Goal: Task Accomplishment & Management: Manage account settings

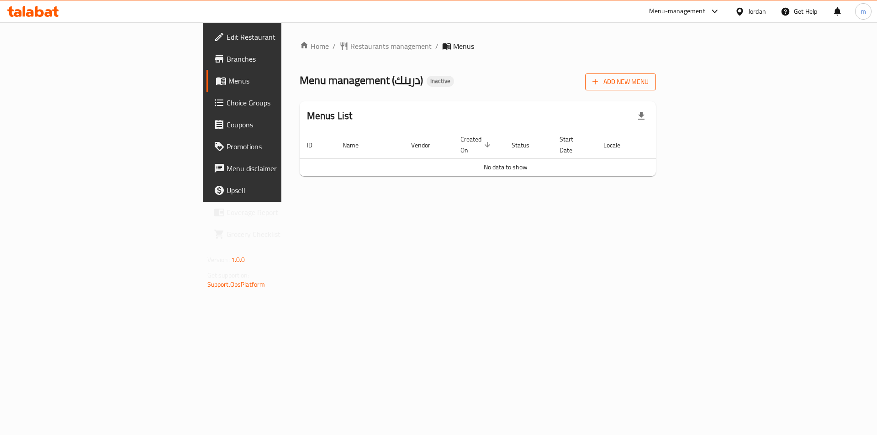
click at [648, 86] on span "Add New Menu" at bounding box center [620, 81] width 56 height 11
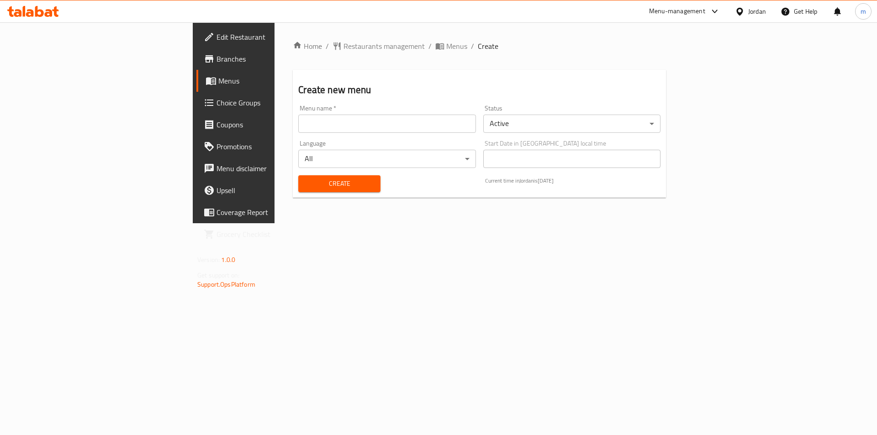
click at [298, 129] on input "text" at bounding box center [386, 124] width 177 height 18
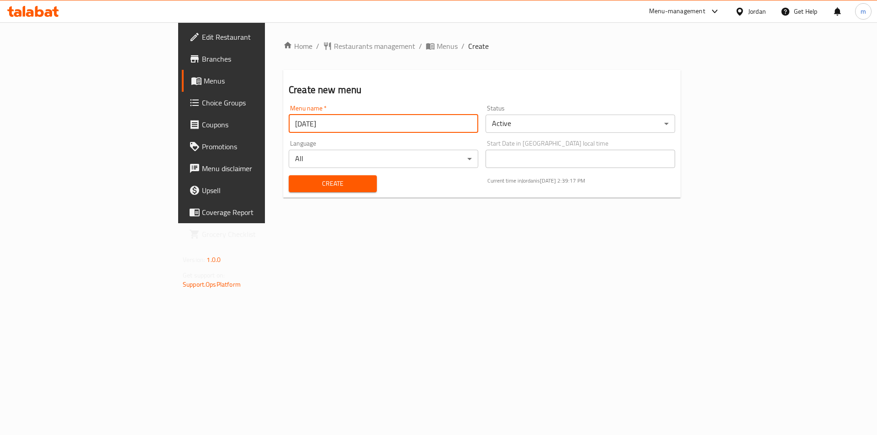
type input "[DATE]"
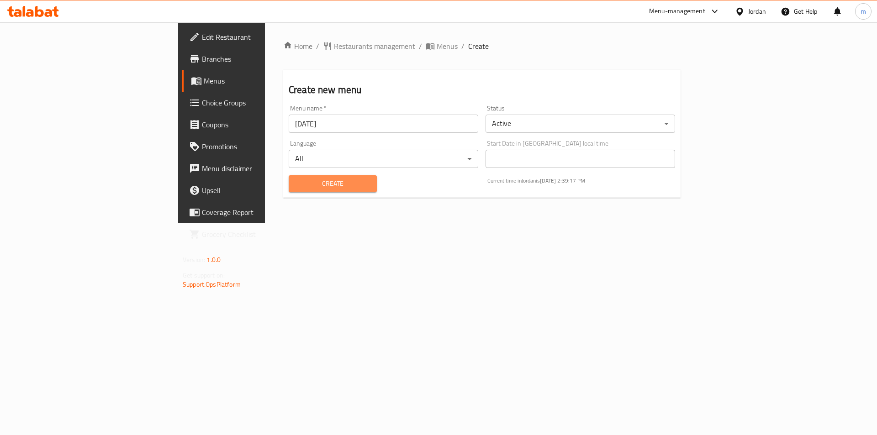
click at [296, 185] on span "Create" at bounding box center [333, 183] width 74 height 11
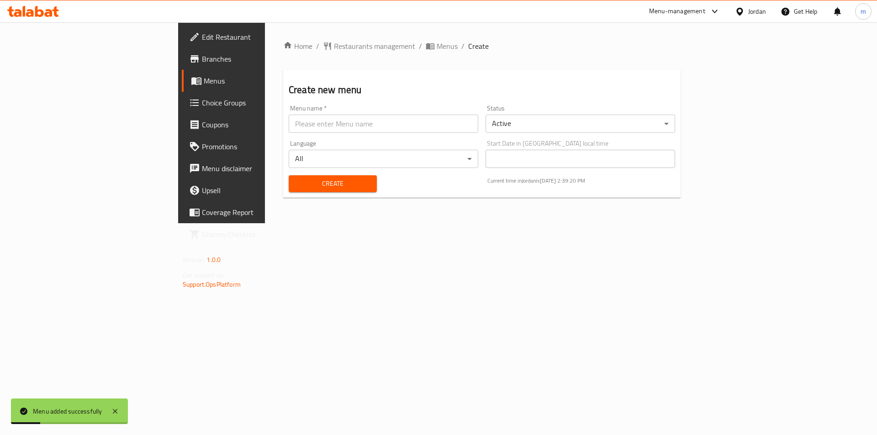
click at [182, 87] on link "Menus" at bounding box center [253, 81] width 143 height 22
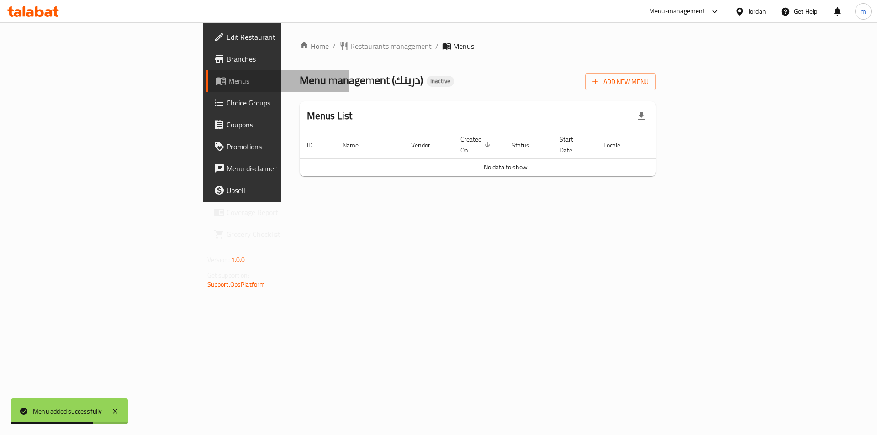
click at [228, 80] on span "Menus" at bounding box center [285, 80] width 114 height 11
click at [376, 202] on div "Home / Restaurants management / Menus Menu management ( درينك ) Inactive Add Ne…" at bounding box center [477, 111] width 393 height 179
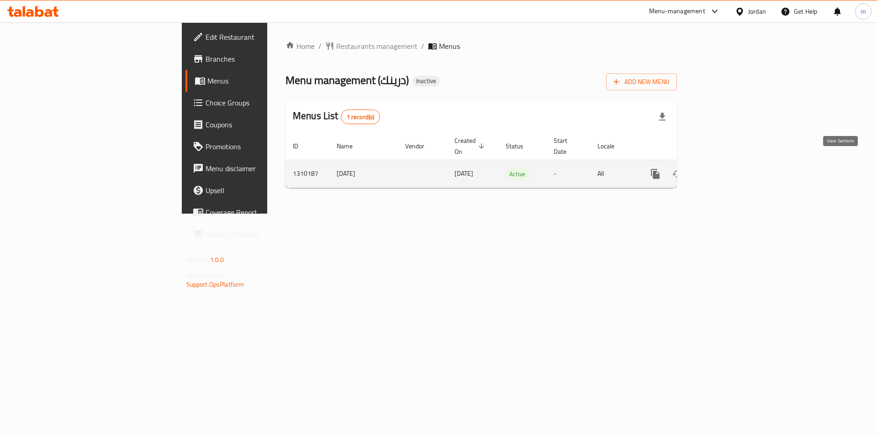
click at [726, 168] on icon "enhanced table" at bounding box center [720, 173] width 11 height 11
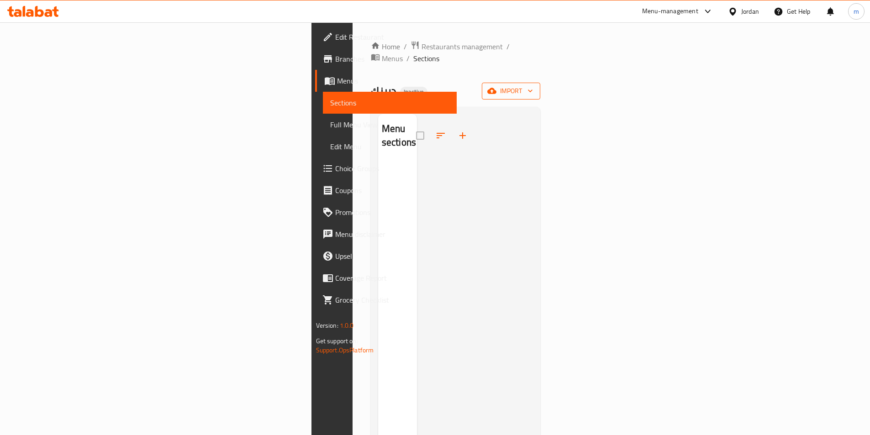
click at [533, 85] on span "import" at bounding box center [511, 90] width 44 height 11
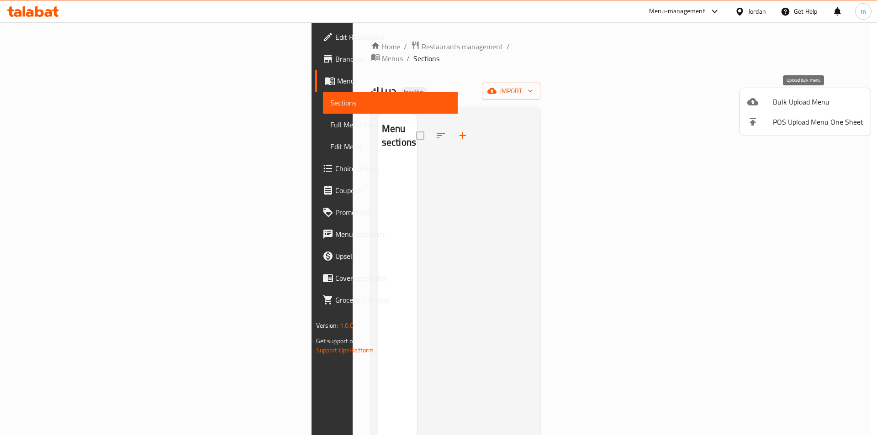
click at [784, 100] on span "Bulk Upload Menu" at bounding box center [818, 101] width 90 height 11
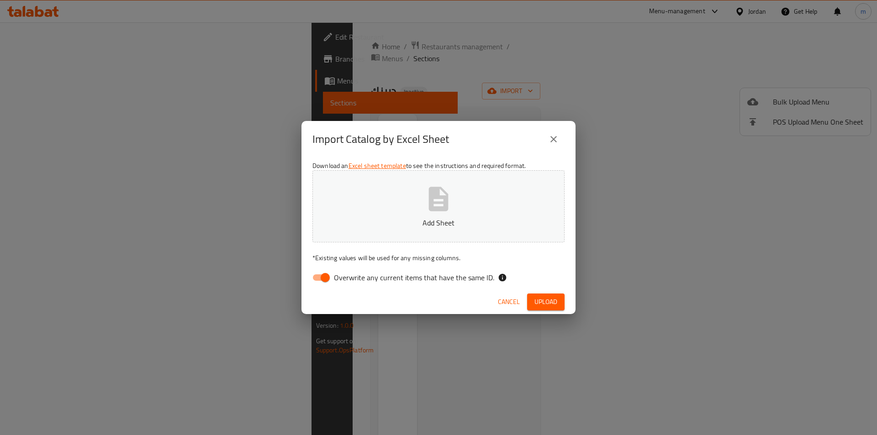
click at [325, 280] on input "Overwrite any current items that have the same ID." at bounding box center [325, 277] width 52 height 17
checkbox input "false"
click at [436, 195] on icon "button" at bounding box center [439, 199] width 20 height 24
click at [559, 299] on button "Upload" at bounding box center [545, 302] width 37 height 17
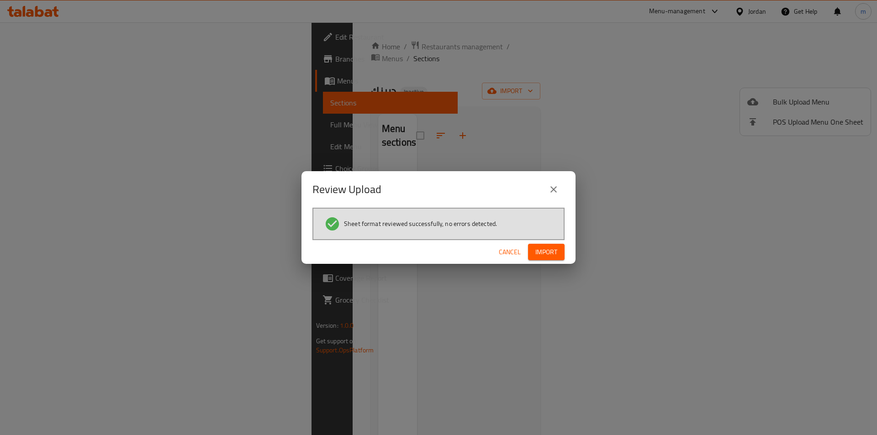
click at [554, 254] on span "Import" at bounding box center [546, 252] width 22 height 11
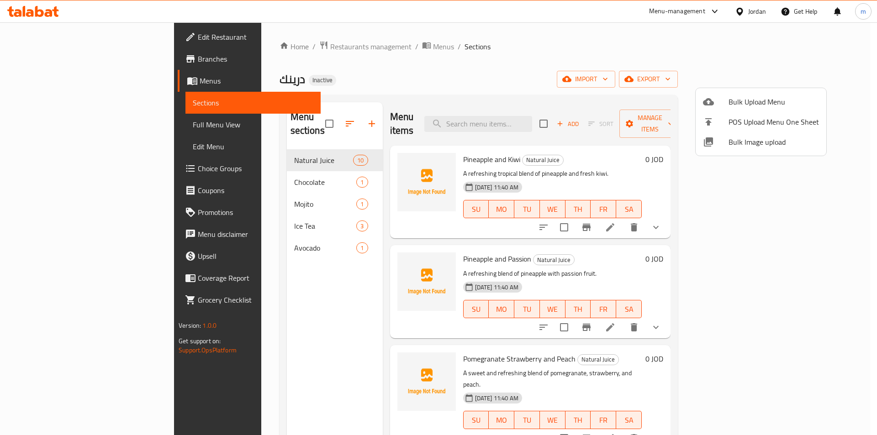
click at [616, 170] on div at bounding box center [438, 217] width 877 height 435
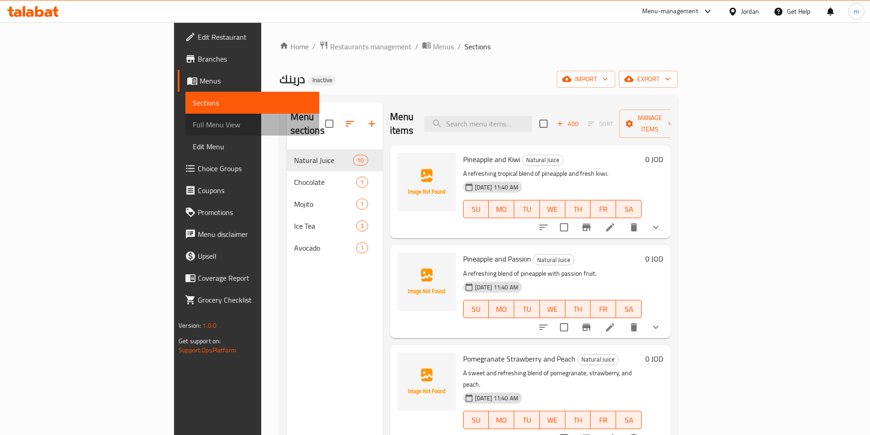
drag, startPoint x: 51, startPoint y: 128, endPoint x: 132, endPoint y: 188, distance: 101.2
click at [193, 128] on span "Full Menu View" at bounding box center [252, 124] width 119 height 11
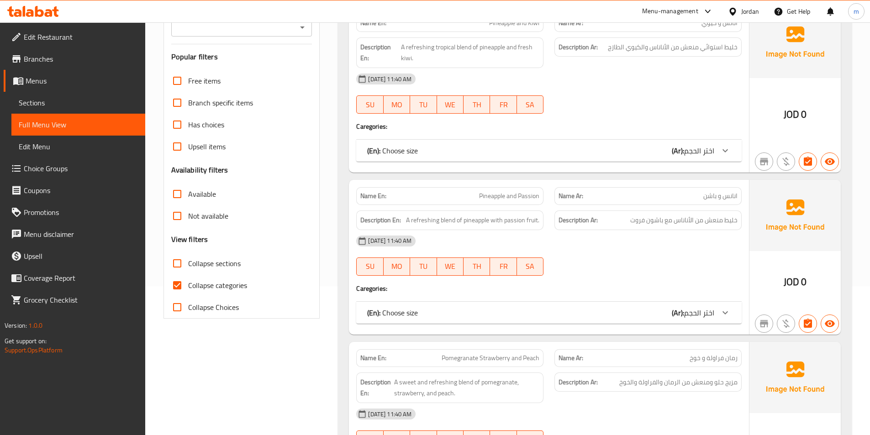
scroll to position [183, 0]
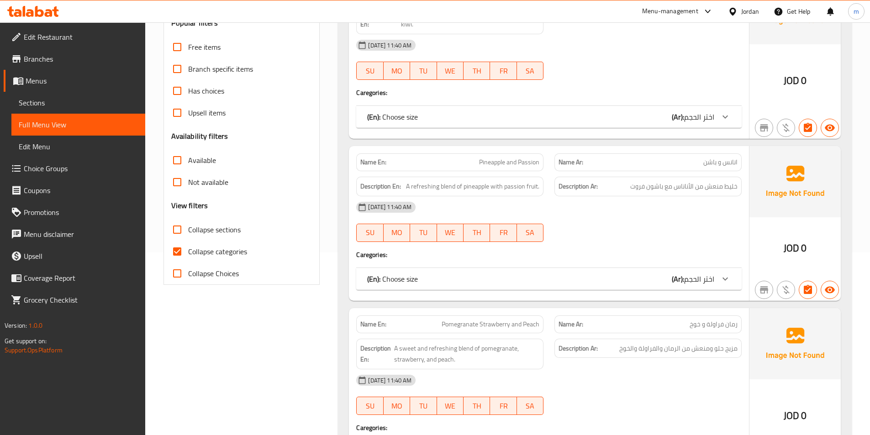
click at [206, 251] on span "Collapse categories" at bounding box center [217, 251] width 59 height 11
click at [188, 251] on input "Collapse categories" at bounding box center [177, 252] width 22 height 22
checkbox input "false"
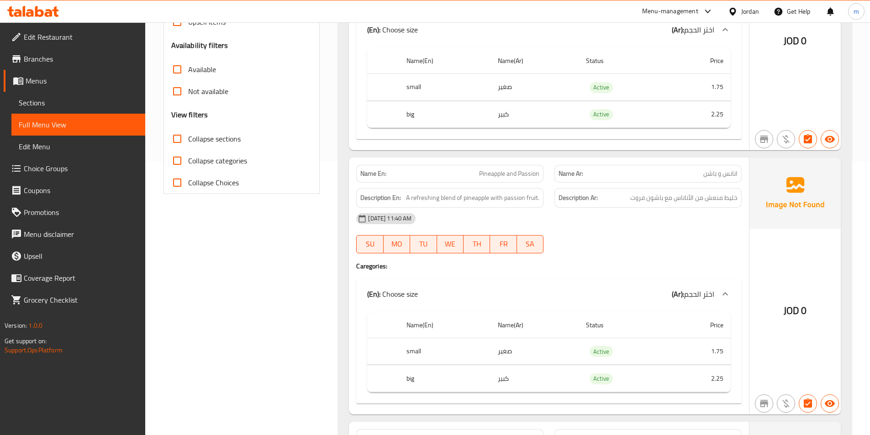
scroll to position [274, 0]
drag, startPoint x: 478, startPoint y: 173, endPoint x: 501, endPoint y: 173, distance: 22.8
click at [501, 173] on p "Name En: Pineapple and Passion" at bounding box center [449, 173] width 179 height 10
click at [510, 170] on span "Pineapple and Passion" at bounding box center [509, 173] width 60 height 10
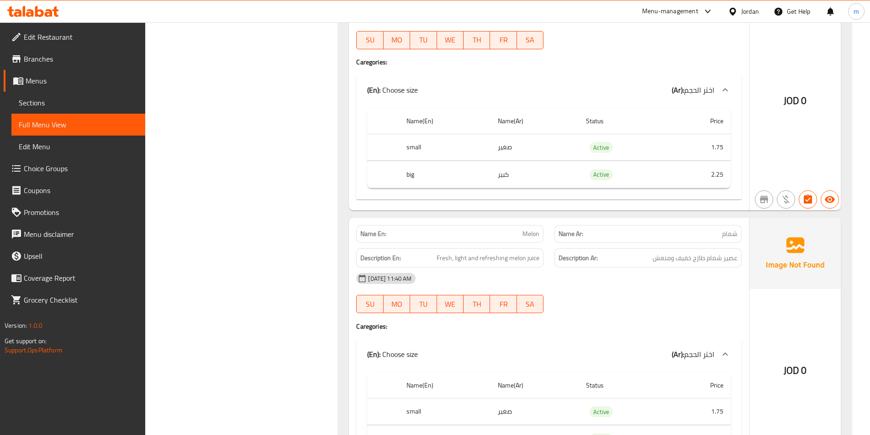
scroll to position [2420, 0]
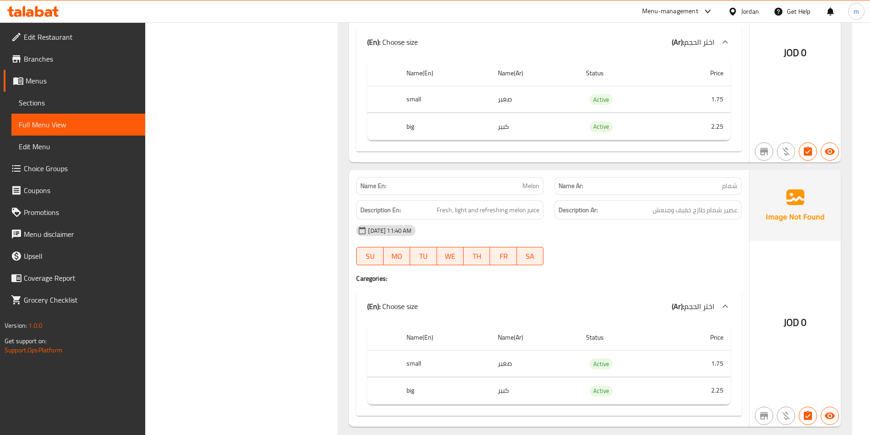
click at [437, 210] on h6 "Description En: Fresh, light and refreshing melon juice" at bounding box center [449, 210] width 179 height 11
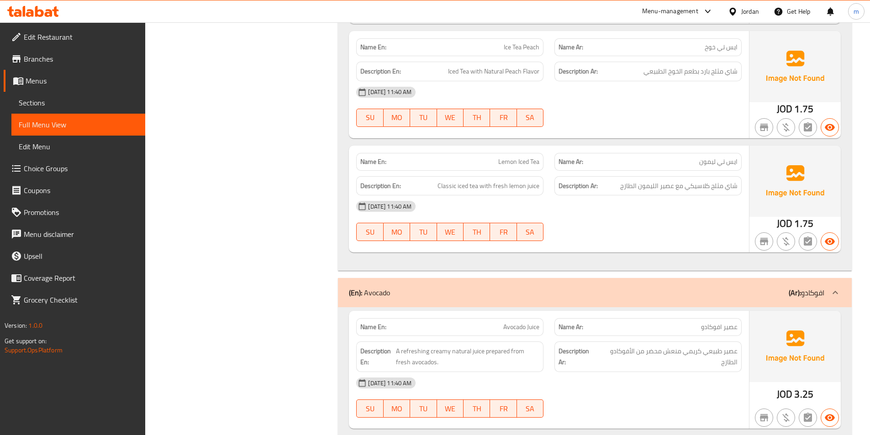
scroll to position [3591, 0]
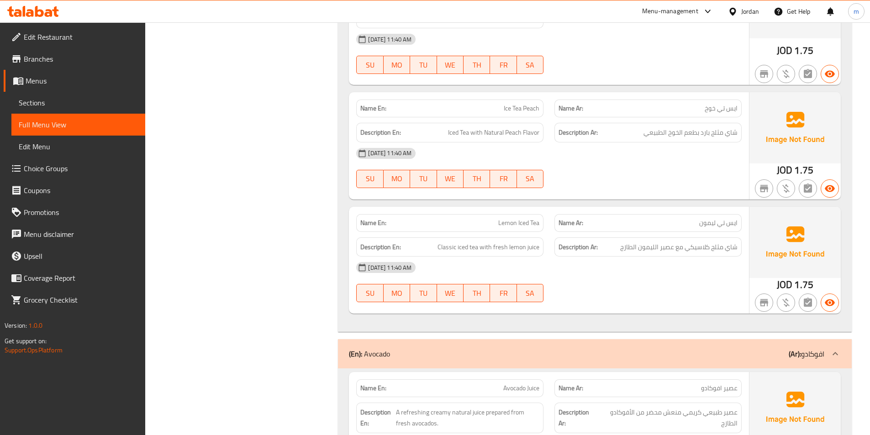
click at [61, 126] on span "Full Menu View" at bounding box center [78, 124] width 119 height 11
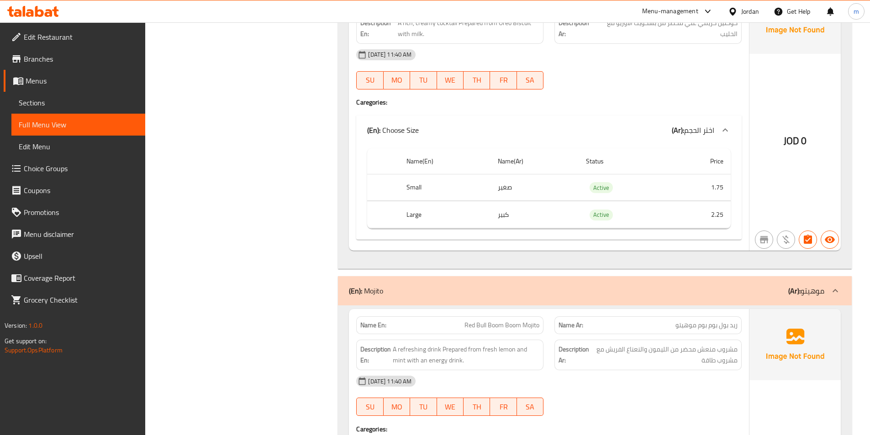
scroll to position [2860, 0]
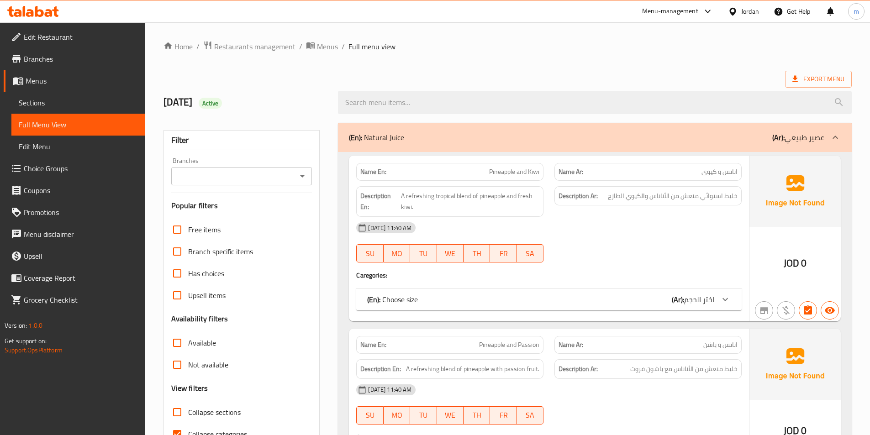
click at [47, 102] on span "Sections" at bounding box center [78, 102] width 119 height 11
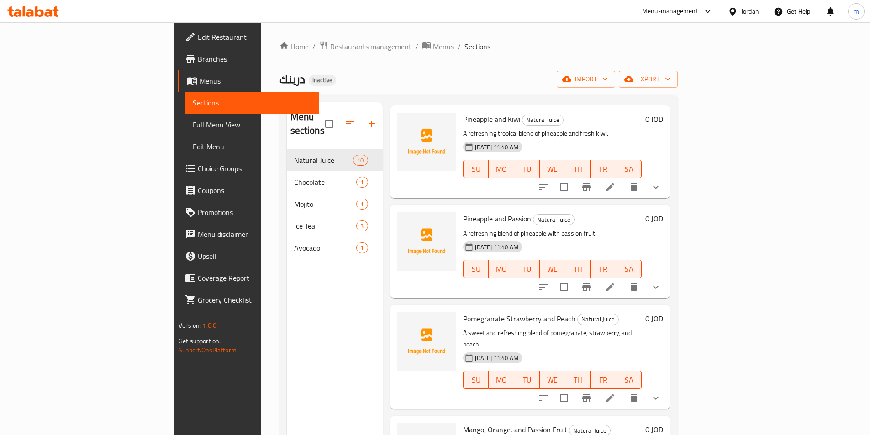
scroll to position [91, 0]
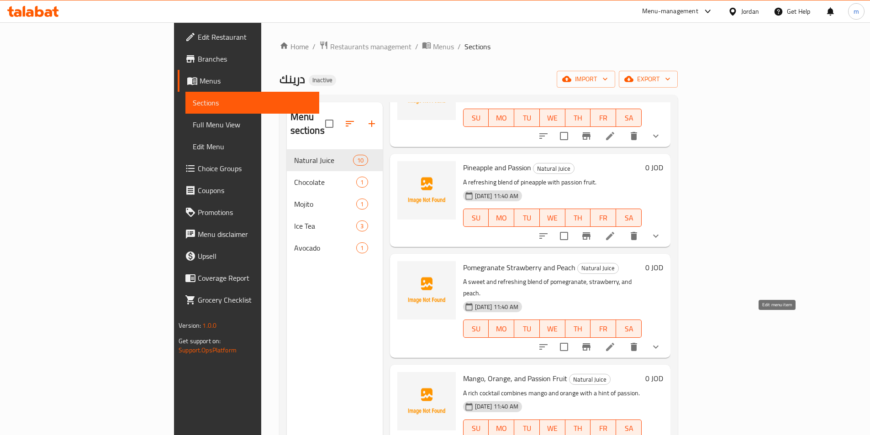
click at [615, 342] on icon at bounding box center [609, 347] width 11 height 11
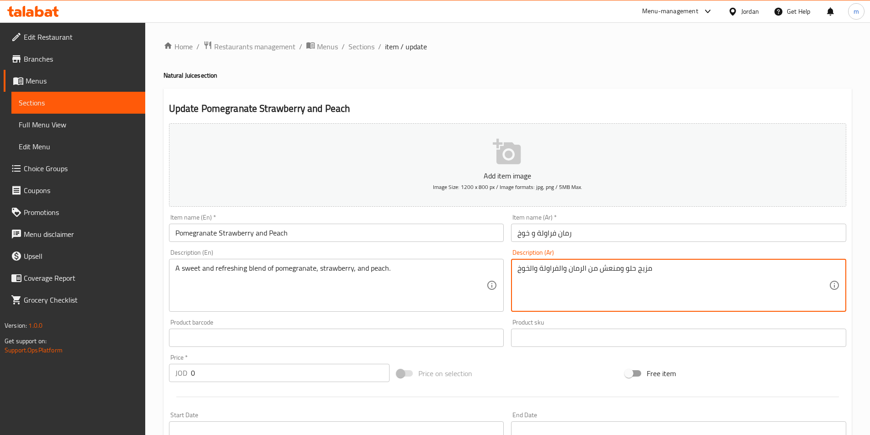
drag, startPoint x: 639, startPoint y: 270, endPoint x: 663, endPoint y: 270, distance: 23.7
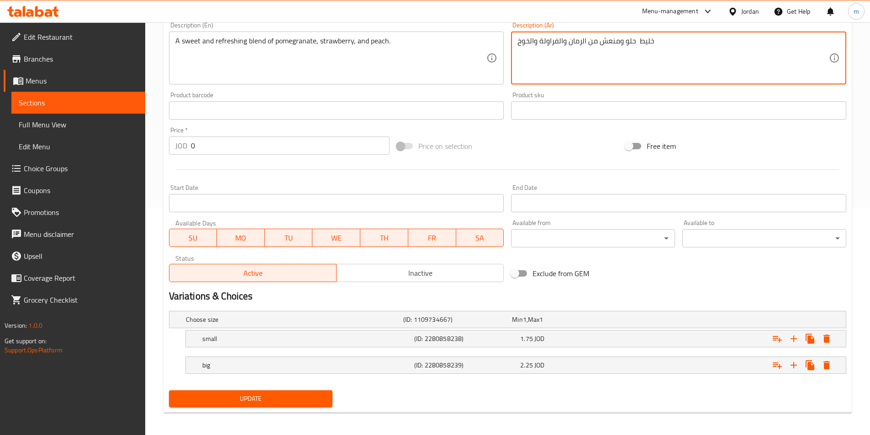
scroll to position [228, 0]
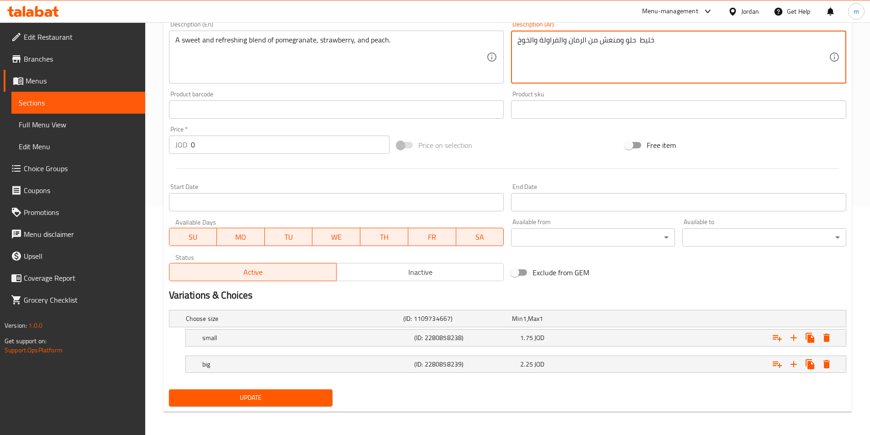
type textarea "خليط حلو ومنعش من الرمان والفراولة والخوخ"
click at [287, 394] on span "Update" at bounding box center [250, 397] width 149 height 11
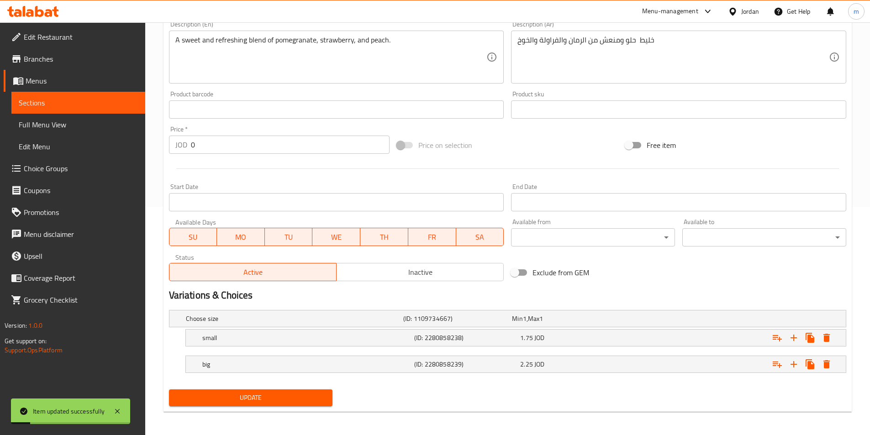
click at [42, 107] on span "Sections" at bounding box center [78, 102] width 119 height 11
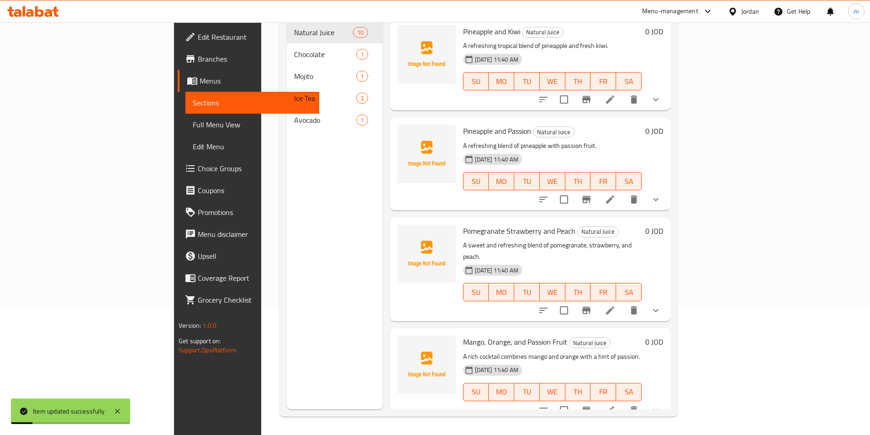
scroll to position [128, 0]
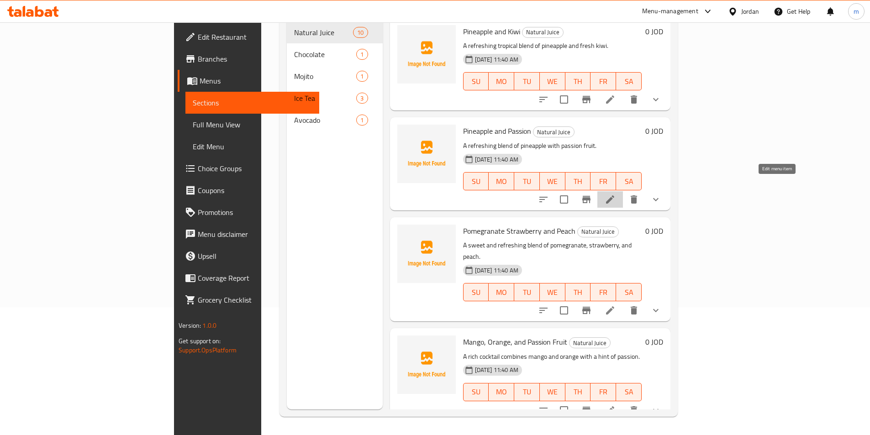
click at [615, 194] on icon at bounding box center [609, 199] width 11 height 11
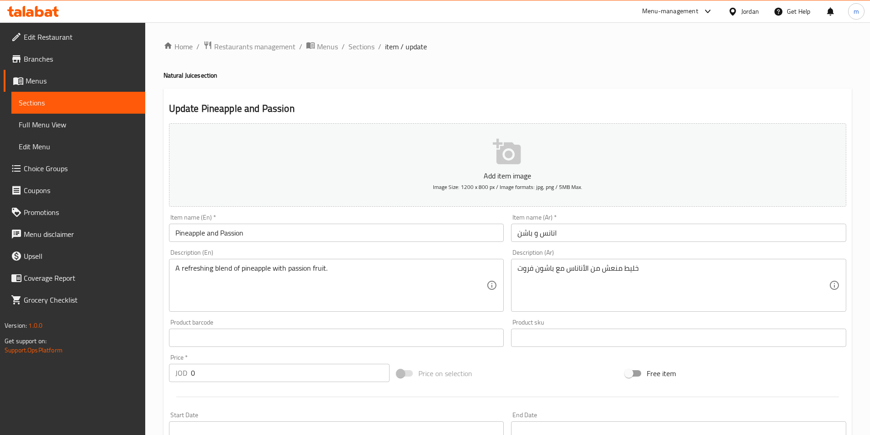
click at [70, 100] on span "Sections" at bounding box center [78, 102] width 119 height 11
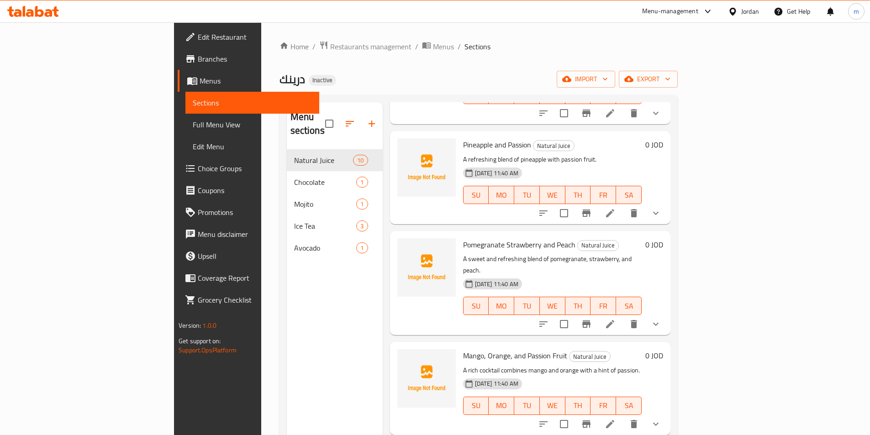
scroll to position [137, 0]
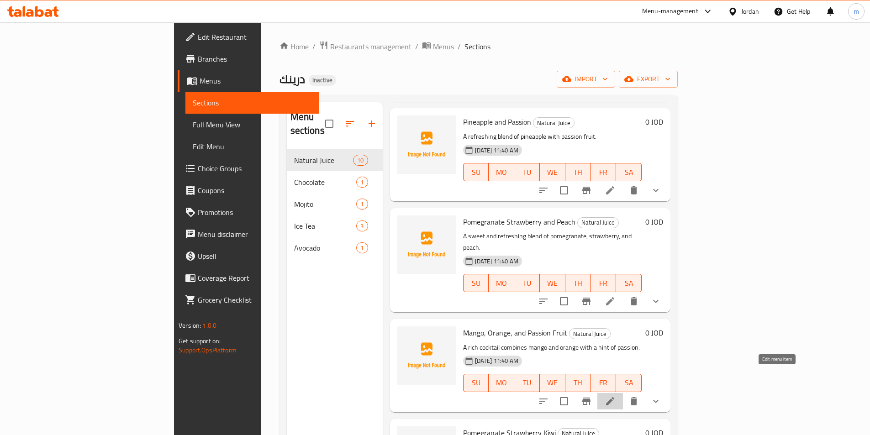
click at [615, 396] on icon at bounding box center [609, 401] width 11 height 11
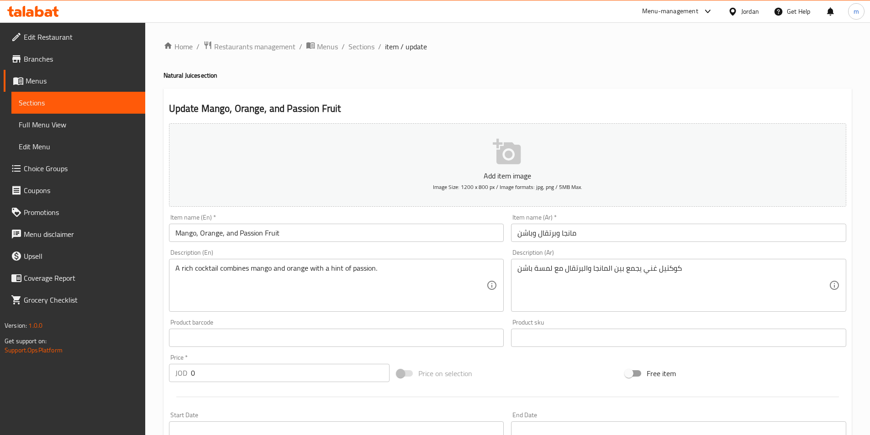
click at [252, 233] on input "Mango, Orange, and Passion Fruit" at bounding box center [336, 233] width 335 height 18
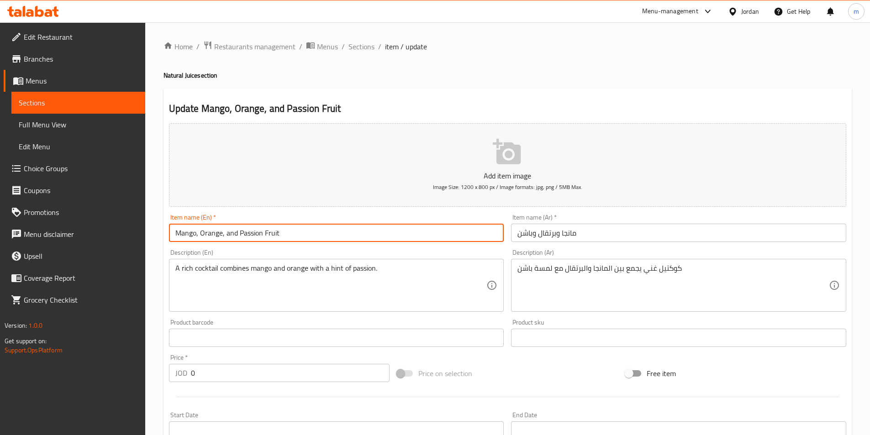
click at [252, 233] on input "Mango, Orange, and Passion Fruit" at bounding box center [336, 233] width 335 height 18
click at [294, 234] on input "Mango, Orange, and Passion Fruit" at bounding box center [336, 233] width 335 height 18
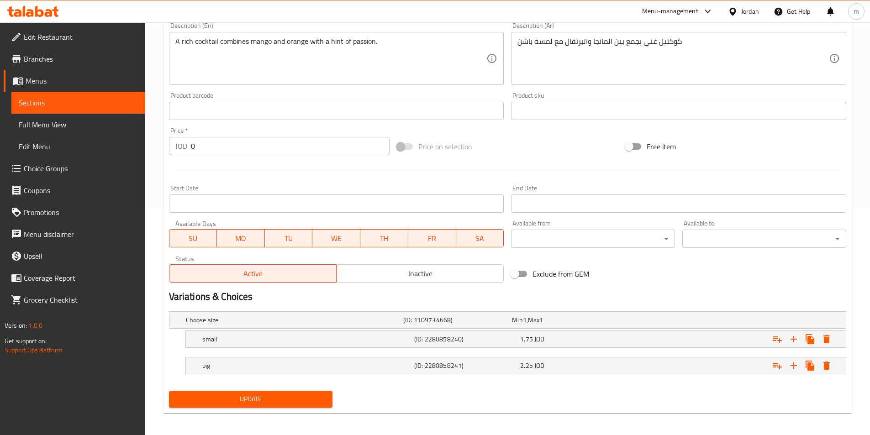
scroll to position [231, 0]
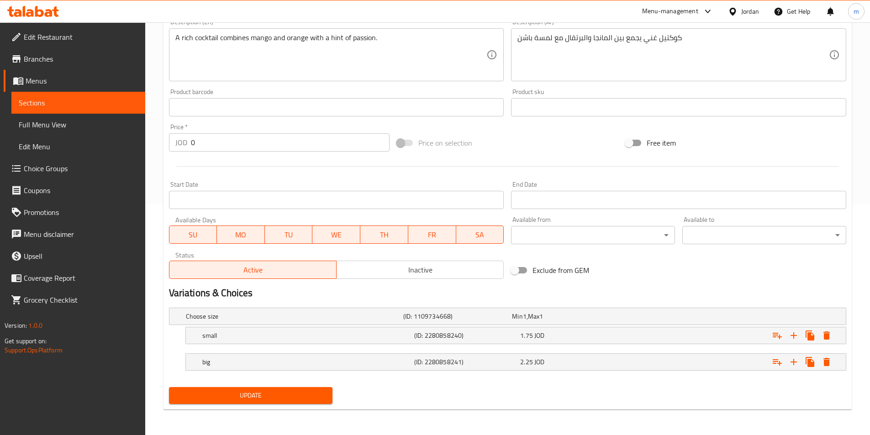
type input "Mango, Orange, and Passion"
click at [280, 394] on span "Update" at bounding box center [250, 395] width 149 height 11
click at [46, 104] on span "Sections" at bounding box center [78, 102] width 119 height 11
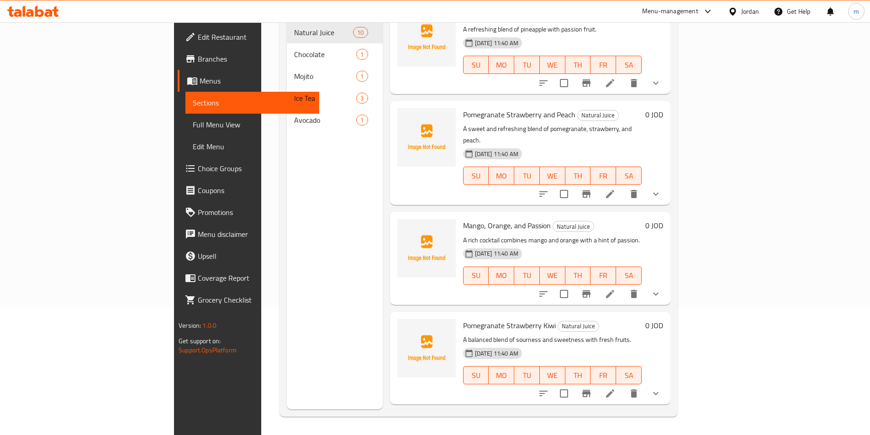
scroll to position [137, 0]
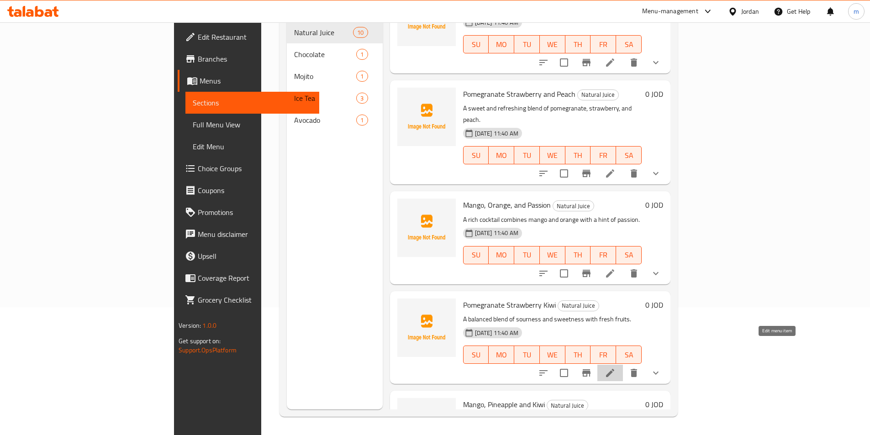
click at [615, 368] on icon at bounding box center [609, 373] width 11 height 11
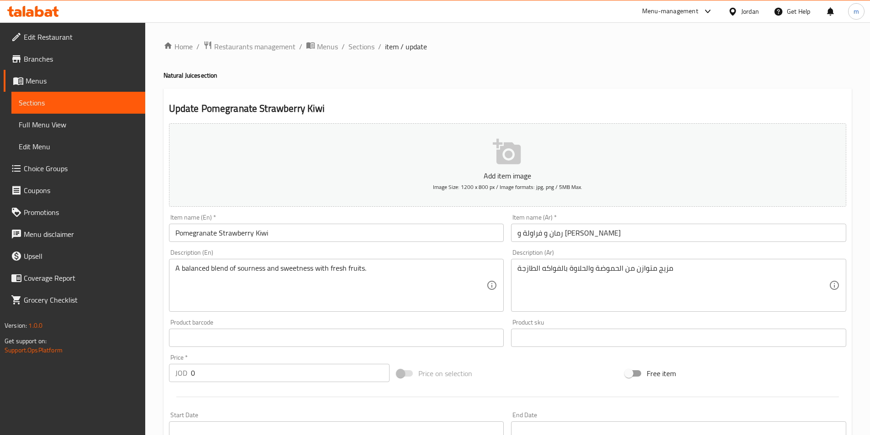
click at [215, 229] on input "Pomegranate Strawberry Kiwi" at bounding box center [336, 233] width 335 height 18
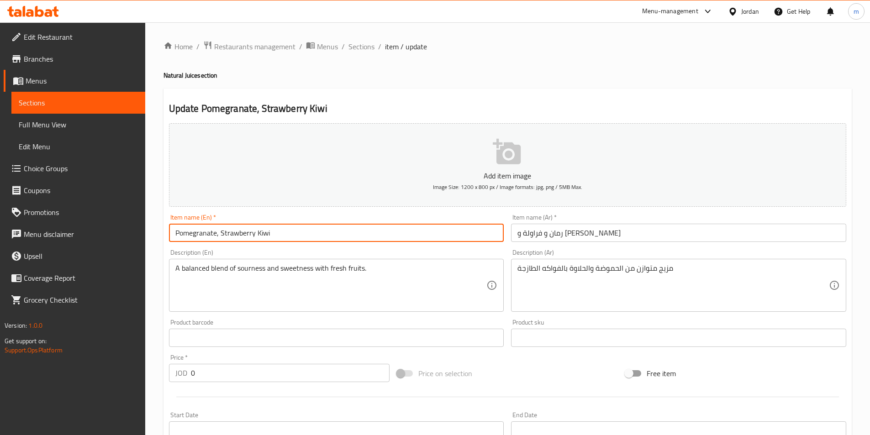
click at [254, 236] on input "Pomegranate, Strawberry Kiwi" at bounding box center [336, 233] width 335 height 18
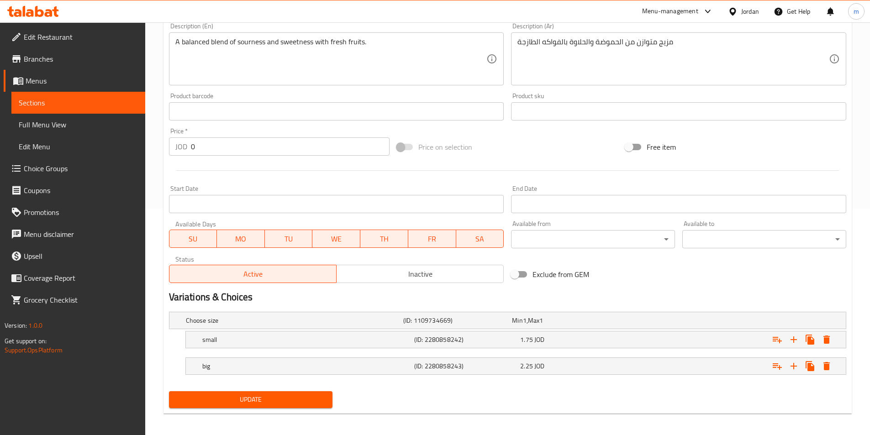
scroll to position [231, 0]
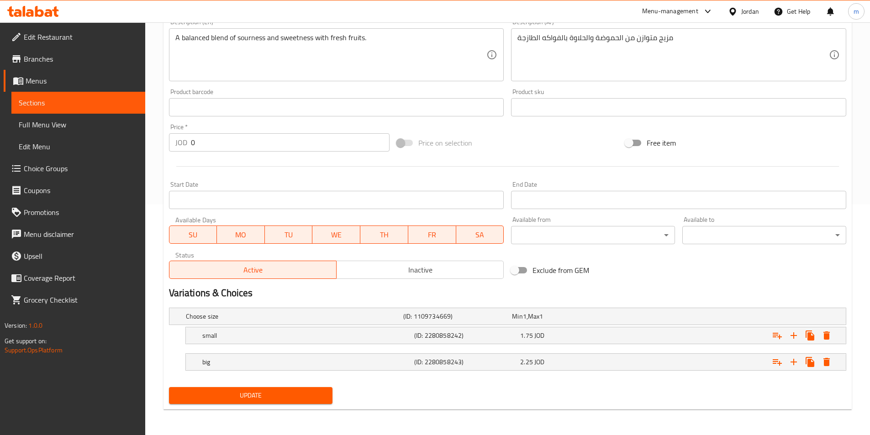
type input "Pomegranate, Strawberry And Kiwi"
click at [257, 400] on span "Update" at bounding box center [250, 395] width 149 height 11
click at [45, 98] on span "Sections" at bounding box center [78, 102] width 119 height 11
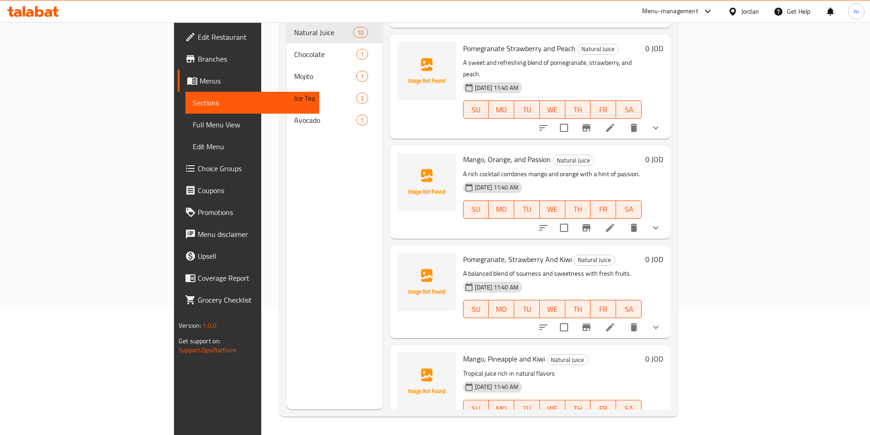
scroll to position [228, 0]
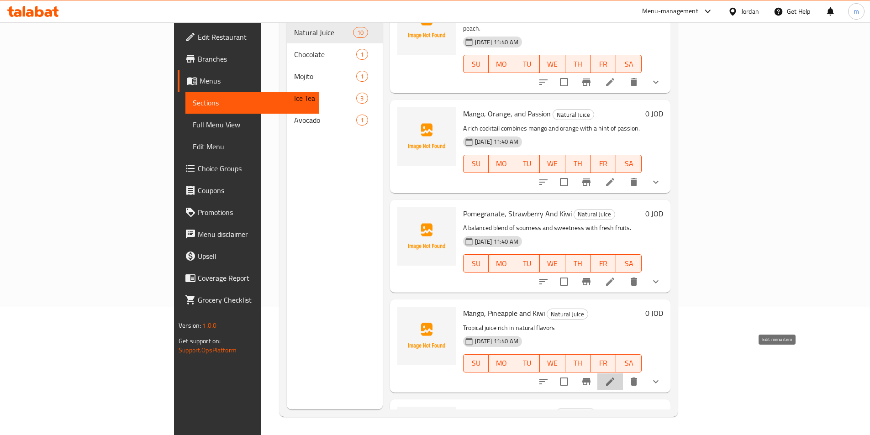
click at [615, 376] on icon at bounding box center [609, 381] width 11 height 11
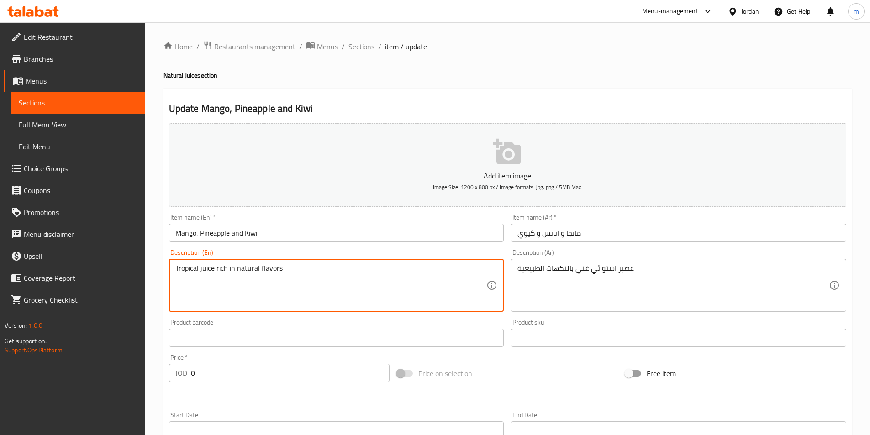
drag, startPoint x: 235, startPoint y: 269, endPoint x: 229, endPoint y: 270, distance: 6.0
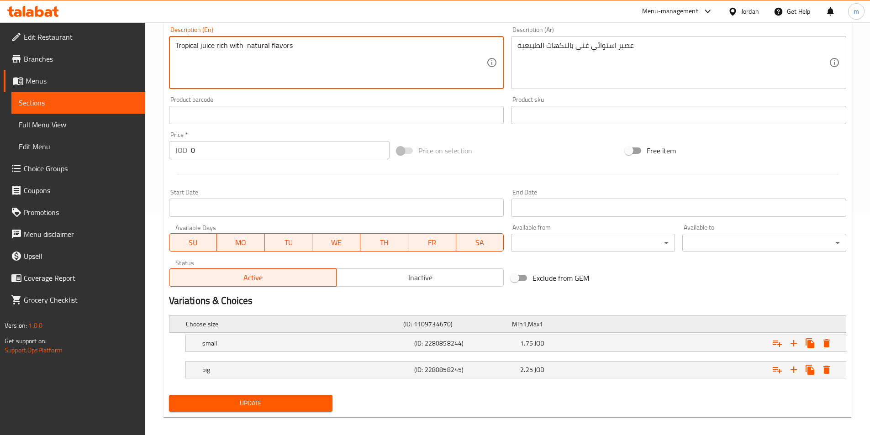
scroll to position [228, 0]
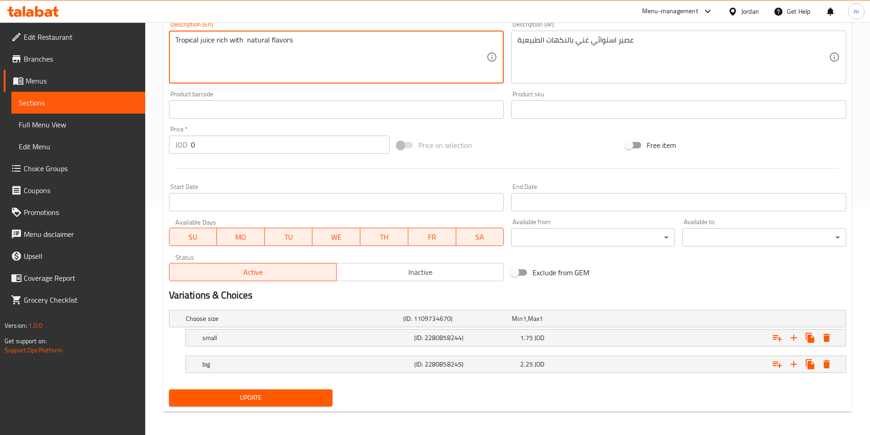
type textarea "Tropical juice rich with natural flavors"
click at [283, 401] on span "Update" at bounding box center [250, 397] width 149 height 11
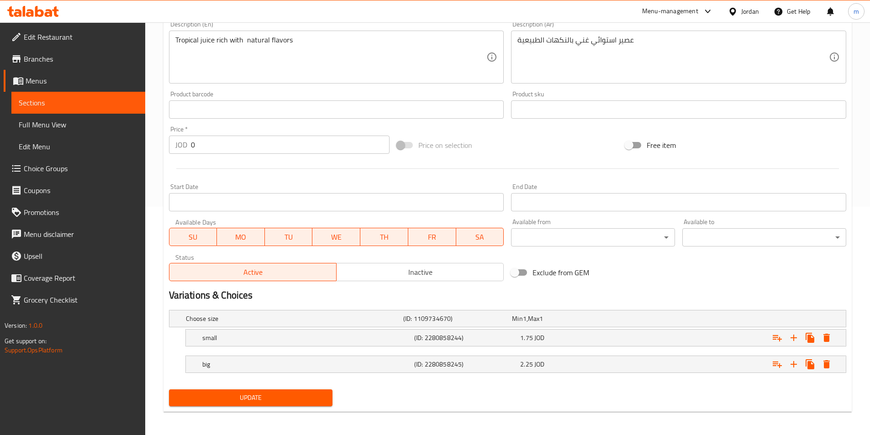
click at [54, 109] on link "Sections" at bounding box center [78, 103] width 134 height 22
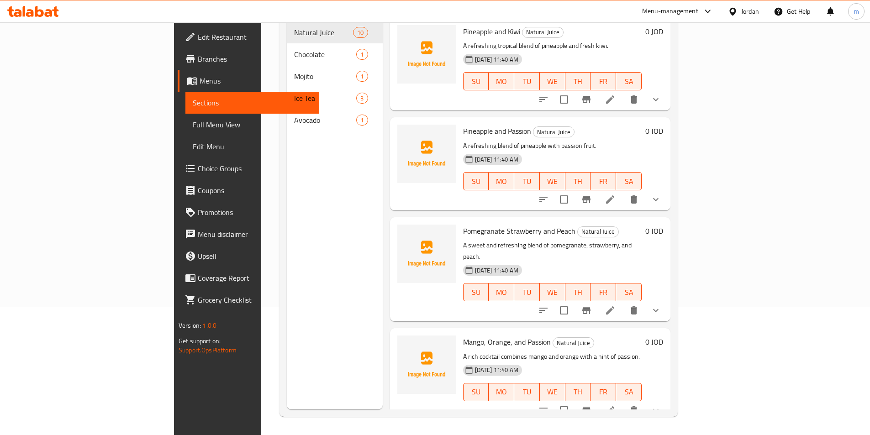
scroll to position [128, 0]
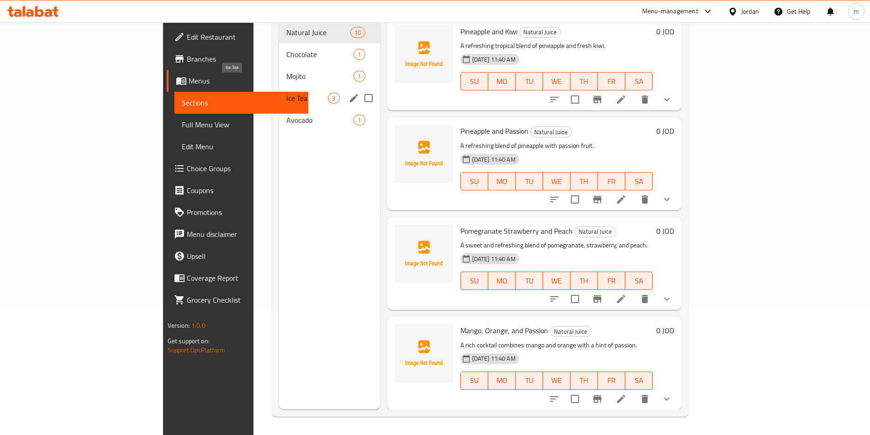
click at [286, 93] on span "Ice Tea" at bounding box center [307, 98] width 42 height 11
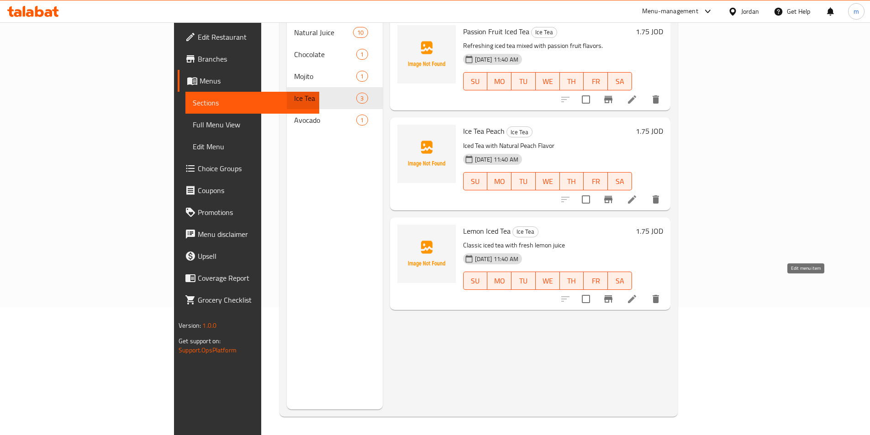
click at [637, 294] on icon at bounding box center [631, 299] width 11 height 11
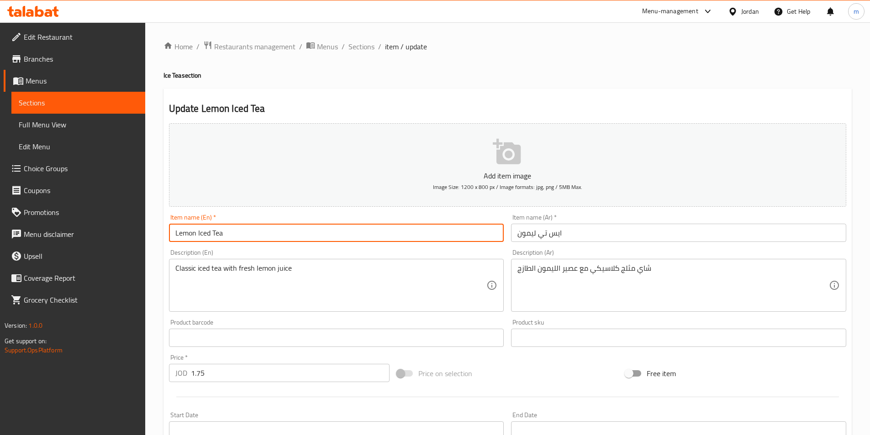
click at [210, 233] on input "Lemon Iced Tea" at bounding box center [336, 233] width 335 height 18
type input "Lemon Ice Tea"
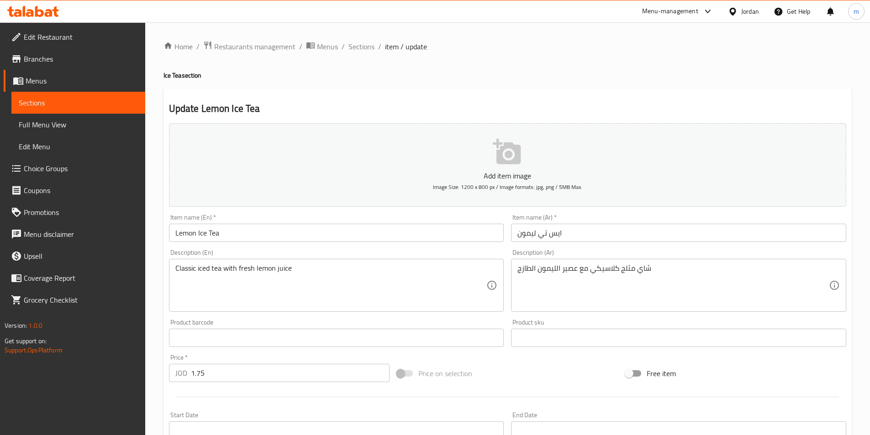
click at [274, 246] on div "Description (En) Classic iced tea with fresh lemon juice Description (En)" at bounding box center [336, 281] width 342 height 70
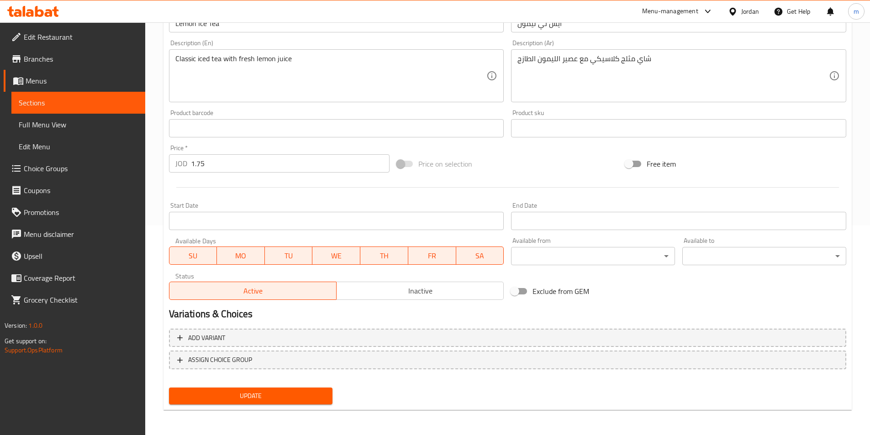
scroll to position [210, 0]
click at [251, 397] on span "Update" at bounding box center [250, 395] width 149 height 11
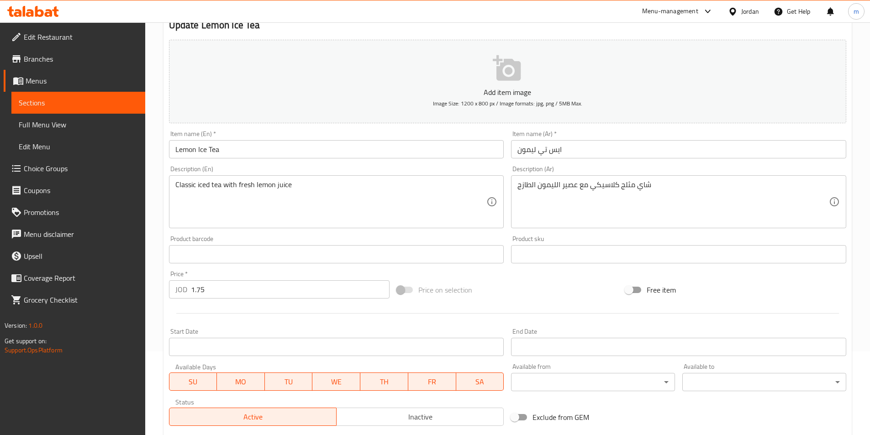
scroll to position [73, 0]
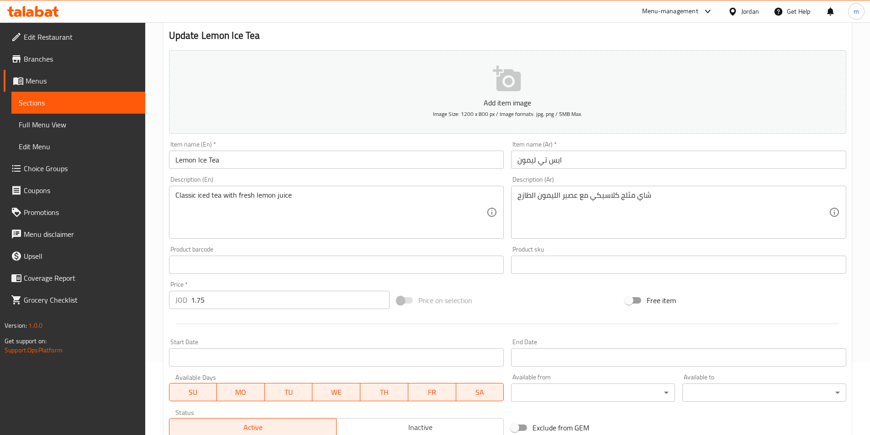
click at [40, 104] on span "Sections" at bounding box center [78, 102] width 119 height 11
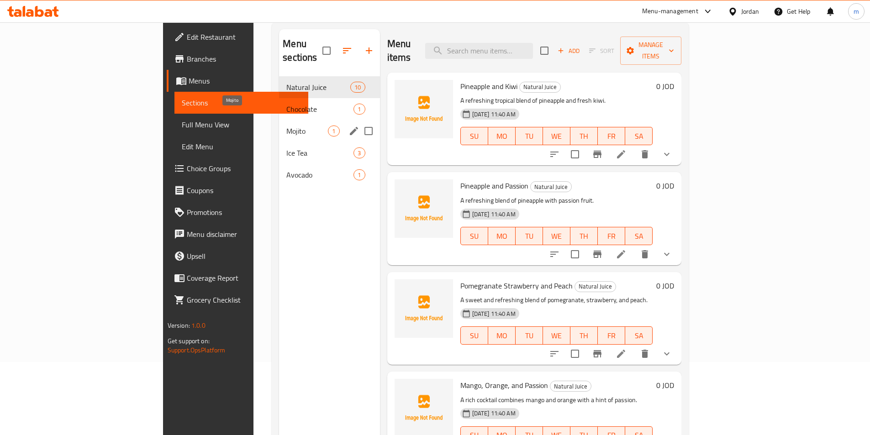
click at [286, 126] on span "Mojito" at bounding box center [307, 131] width 42 height 11
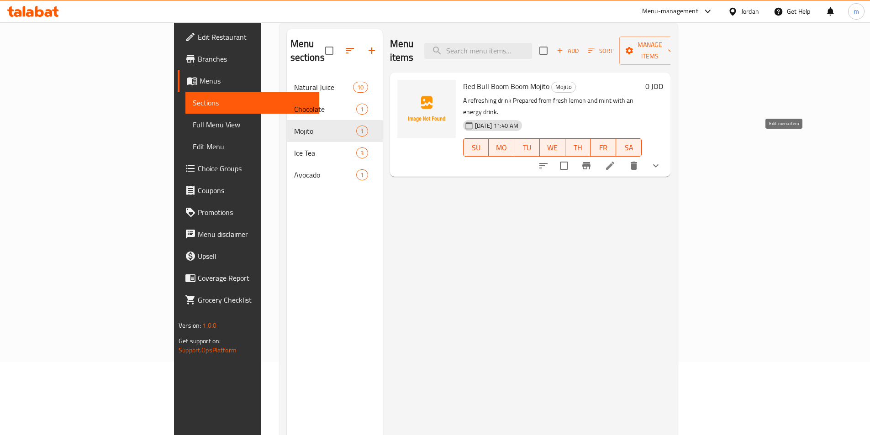
click at [614, 162] on icon at bounding box center [610, 166] width 8 height 8
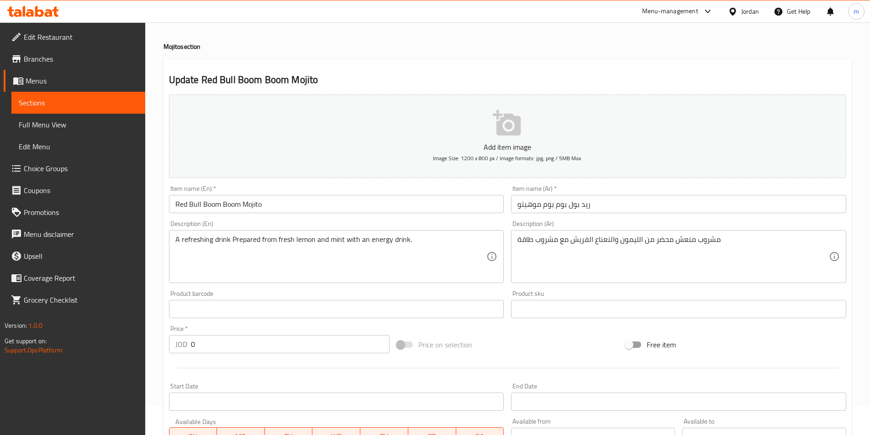
scroll to position [228, 0]
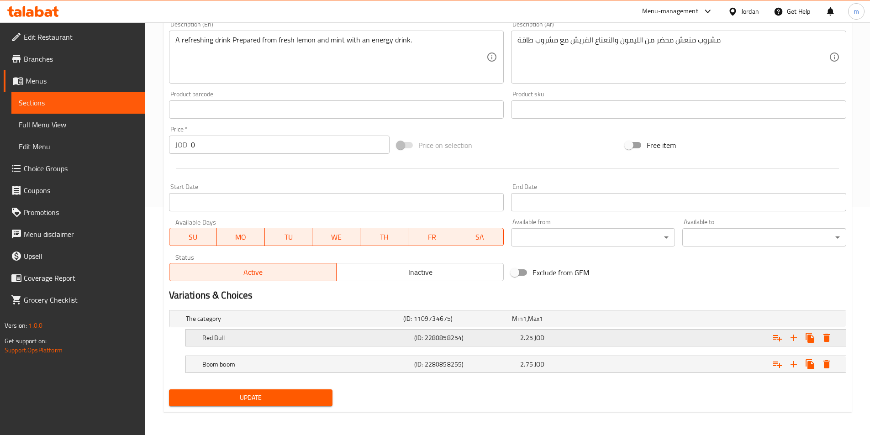
click at [346, 338] on h5 "Red Bull" at bounding box center [306, 337] width 208 height 9
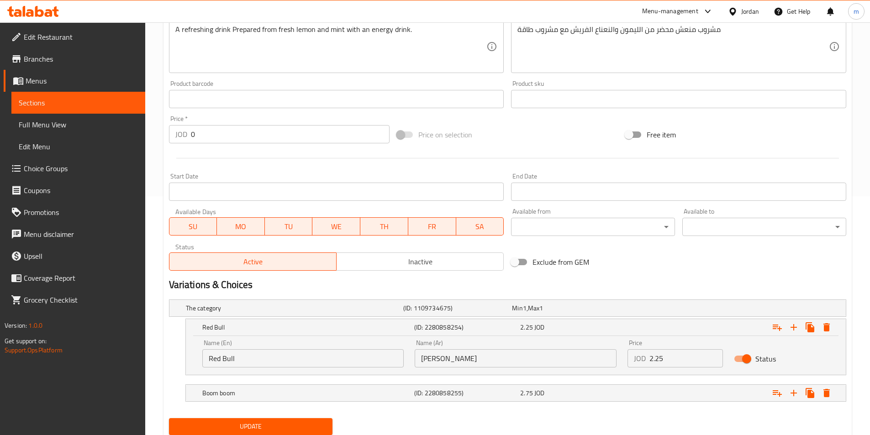
scroll to position [270, 0]
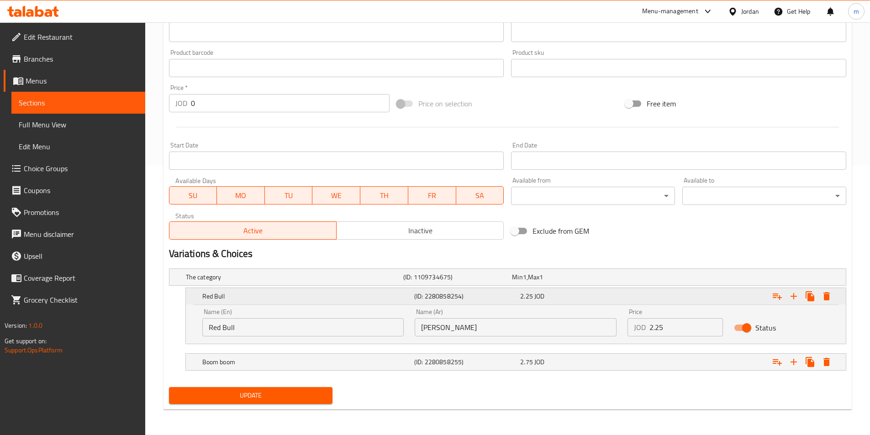
click at [523, 295] on span "2.25" at bounding box center [526, 296] width 13 height 12
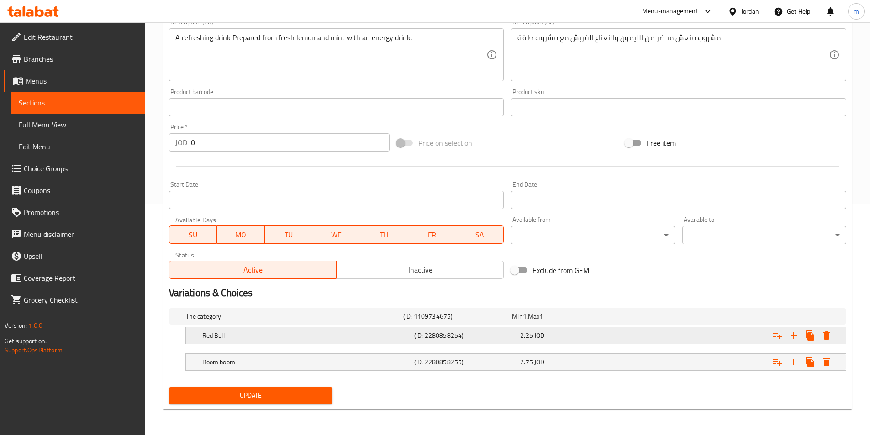
click at [524, 338] on span "2.25" at bounding box center [526, 336] width 13 height 12
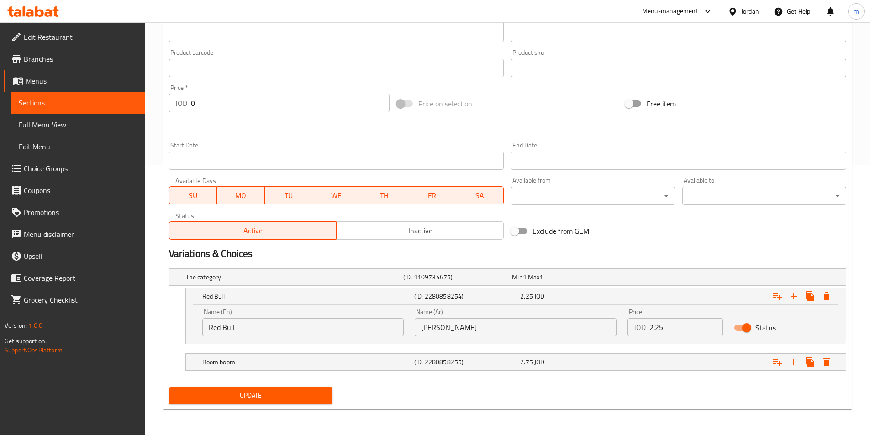
click at [691, 332] on input "2.25" at bounding box center [686, 327] width 74 height 18
type input "2.75"
click at [293, 394] on span "Update" at bounding box center [250, 395] width 149 height 11
click at [683, 361] on div "Expand" at bounding box center [730, 362] width 212 height 20
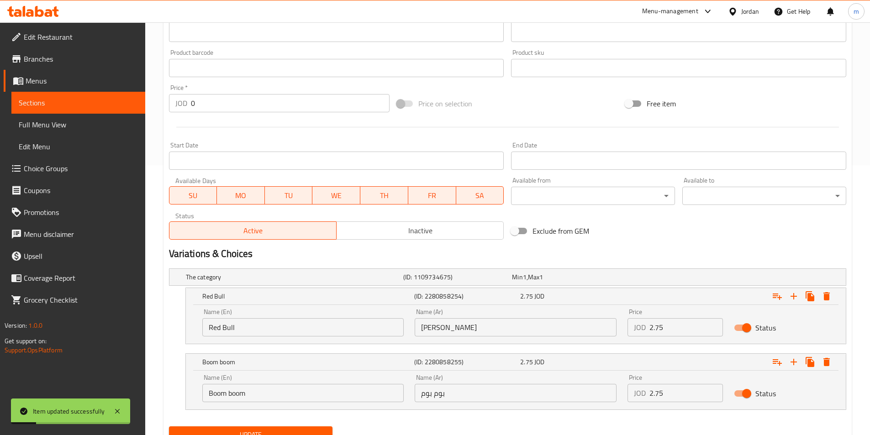
click at [680, 392] on input "2.75" at bounding box center [686, 393] width 74 height 18
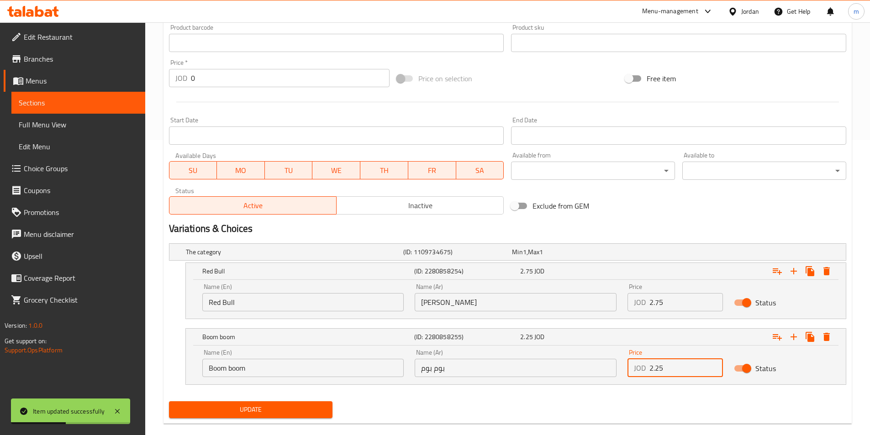
scroll to position [309, 0]
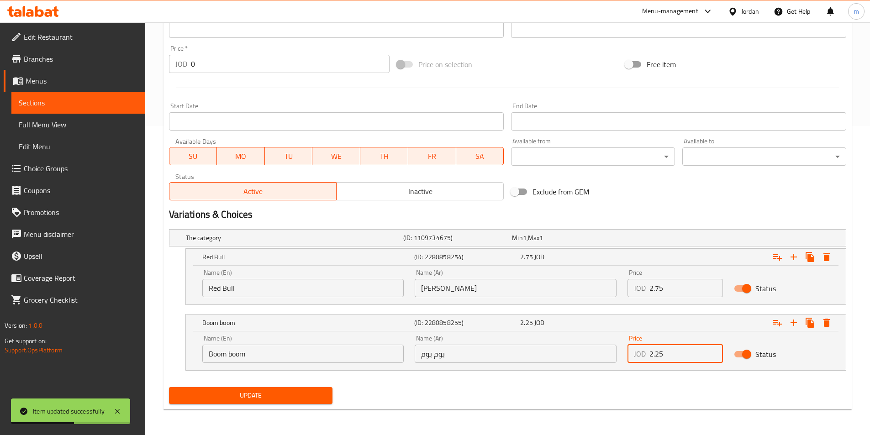
type input "2.25"
click at [268, 390] on span "Update" at bounding box center [250, 395] width 149 height 11
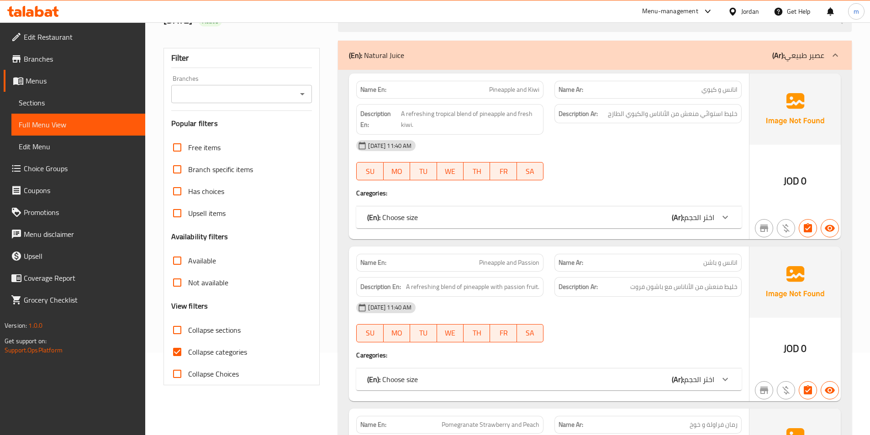
scroll to position [91, 0]
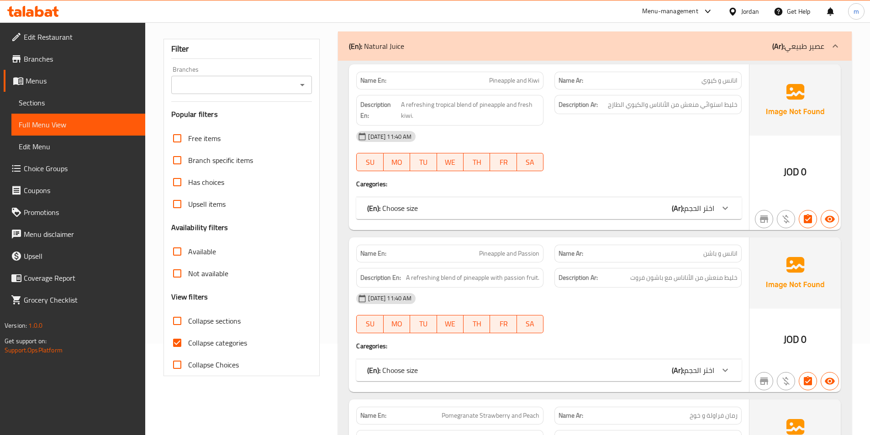
click at [241, 345] on span "Collapse categories" at bounding box center [217, 342] width 59 height 11
click at [188, 345] on input "Collapse categories" at bounding box center [177, 343] width 22 height 22
checkbox input "false"
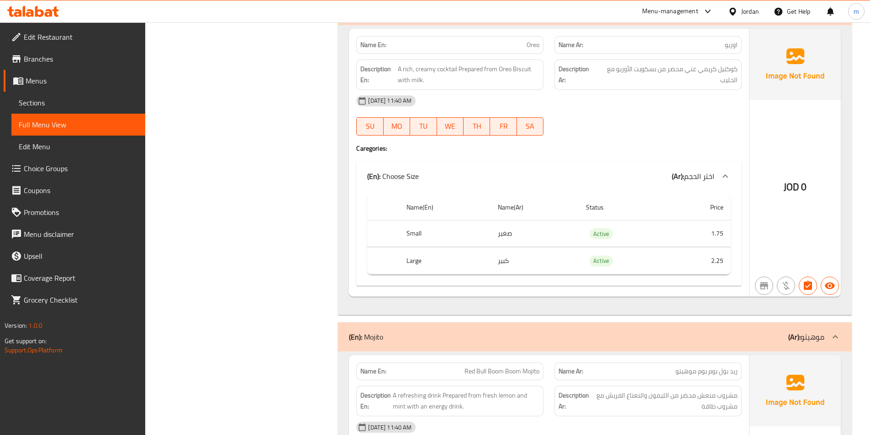
scroll to position [3105, 0]
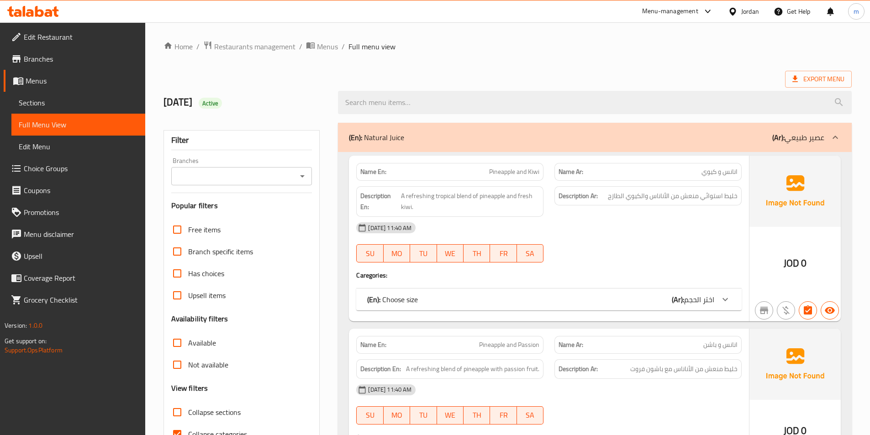
click at [41, 105] on span "Sections" at bounding box center [78, 102] width 119 height 11
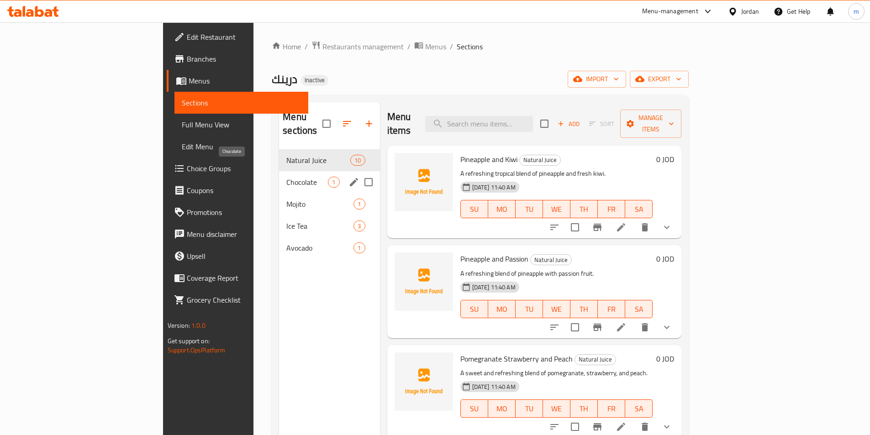
click at [286, 177] on span "Chocolate" at bounding box center [307, 182] width 42 height 11
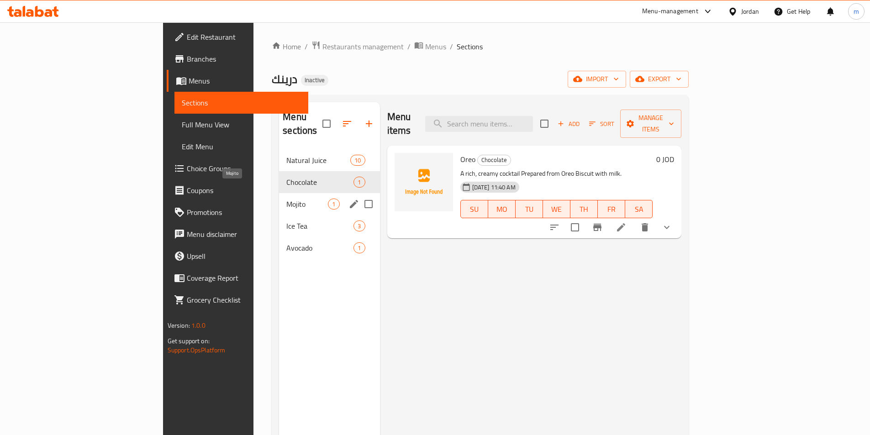
click at [286, 199] on span "Mojito" at bounding box center [307, 204] width 42 height 11
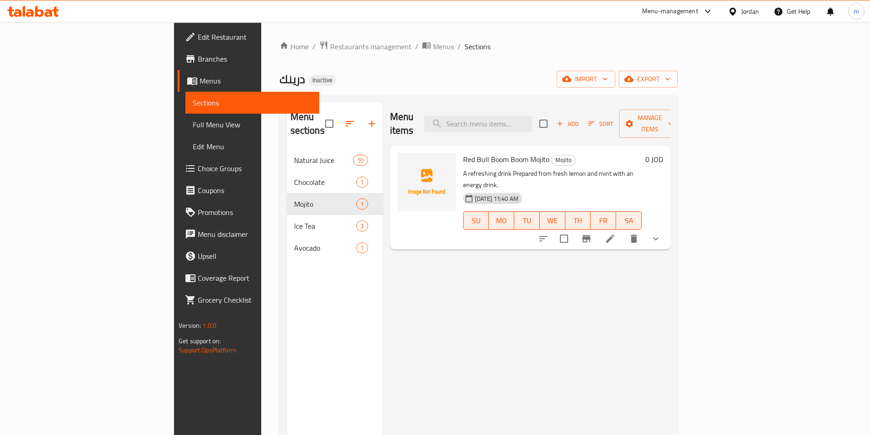
click at [641, 168] on p "A refreshing drink Prepared from fresh lemon and mint with an energy drink." at bounding box center [552, 179] width 179 height 23
click at [661, 233] on icon "show more" at bounding box center [655, 238] width 11 height 11
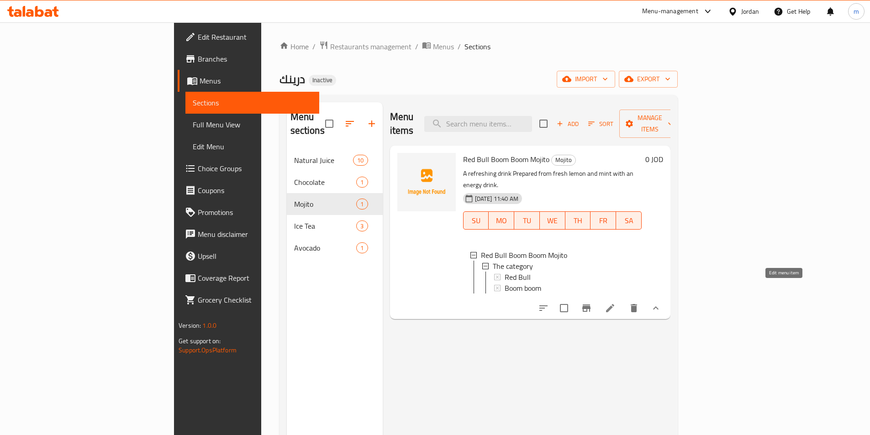
click at [615, 303] on icon at bounding box center [609, 308] width 11 height 11
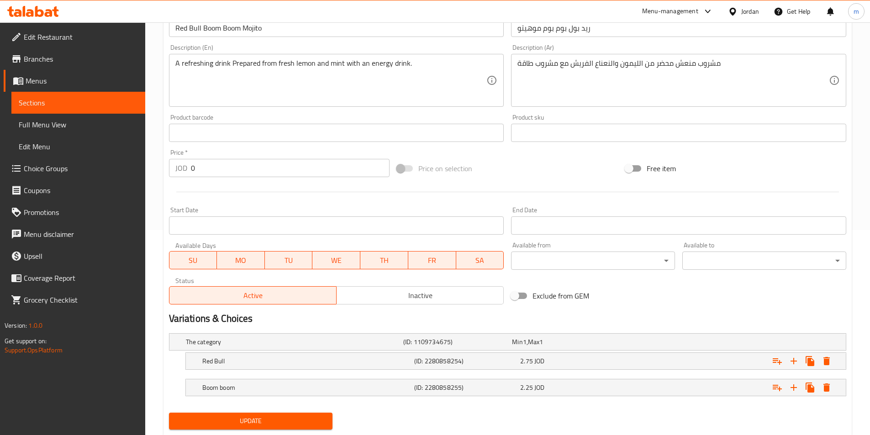
scroll to position [228, 0]
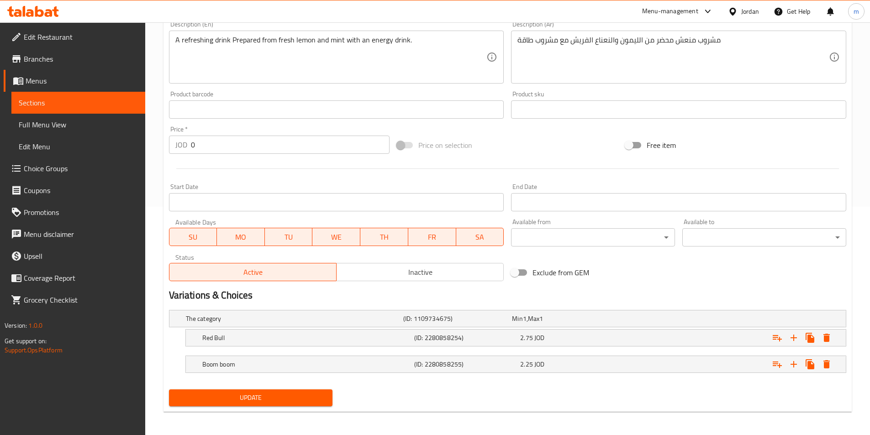
click at [46, 122] on span "Full Menu View" at bounding box center [78, 124] width 119 height 11
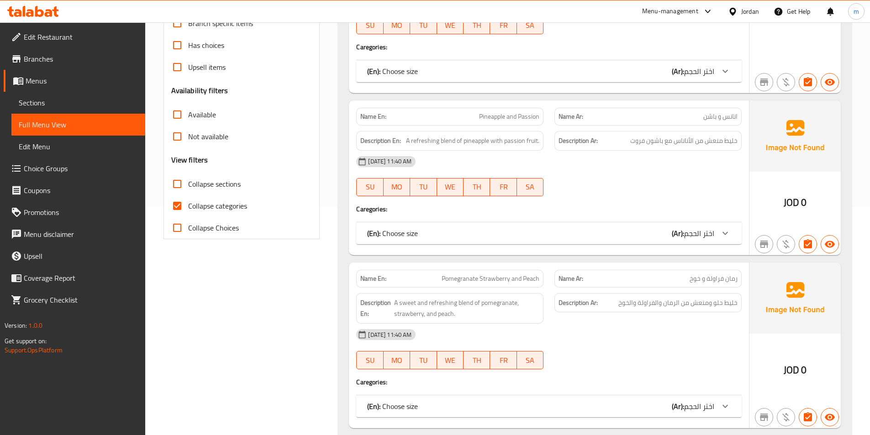
click at [219, 208] on span "Collapse categories" at bounding box center [217, 205] width 59 height 11
click at [188, 208] on input "Collapse categories" at bounding box center [177, 206] width 22 height 22
checkbox input "false"
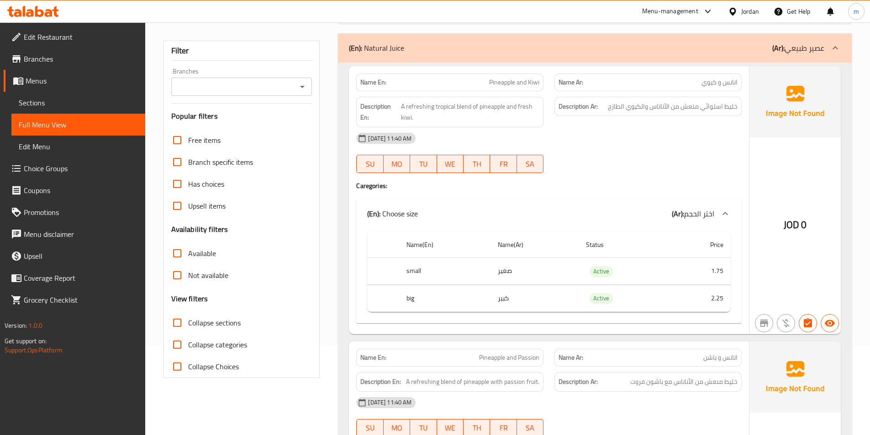
scroll to position [91, 0]
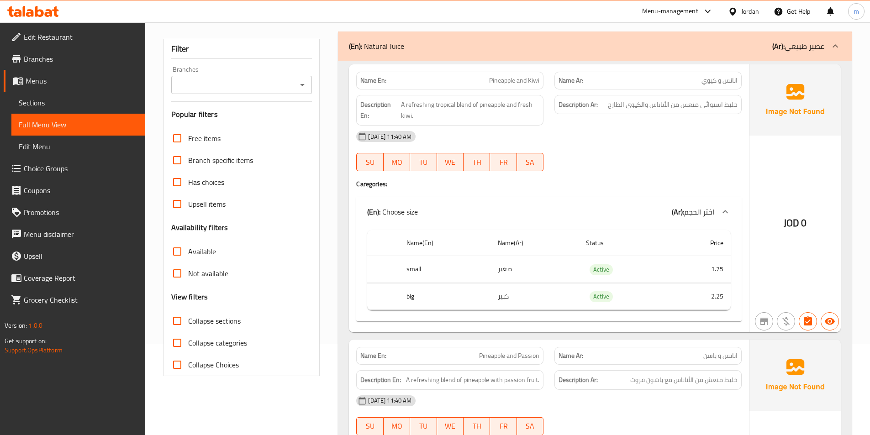
click at [39, 108] on span "Sections" at bounding box center [78, 102] width 119 height 11
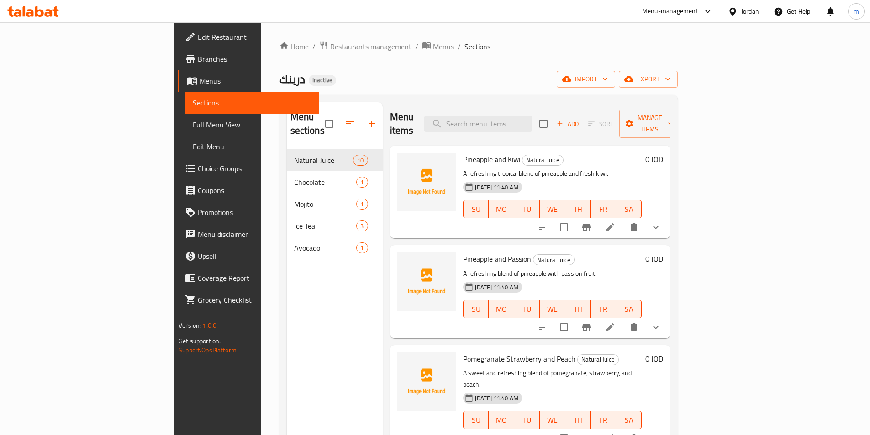
scroll to position [46, 0]
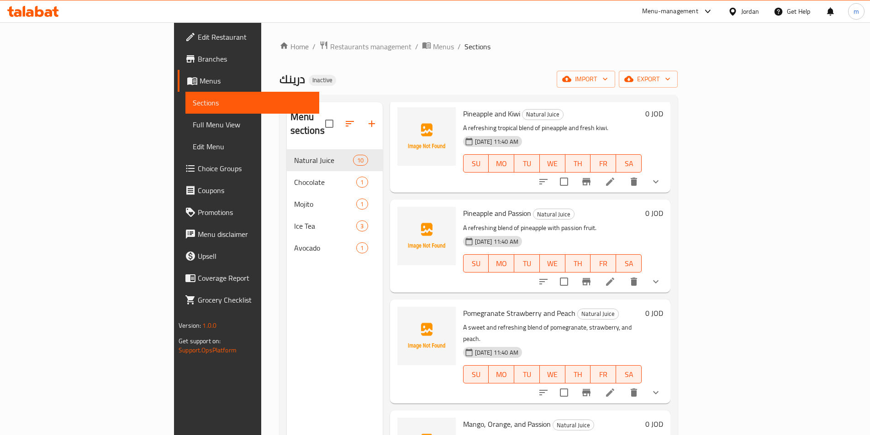
click at [615, 176] on icon at bounding box center [609, 181] width 11 height 11
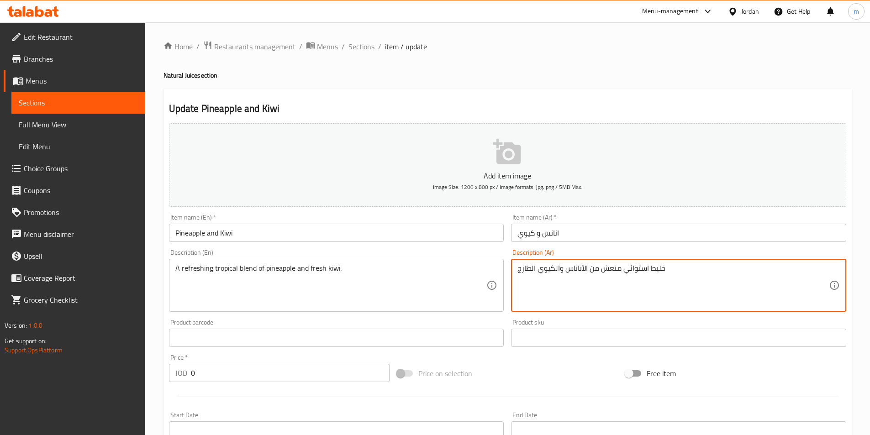
drag, startPoint x: 649, startPoint y: 265, endPoint x: 688, endPoint y: 264, distance: 38.8
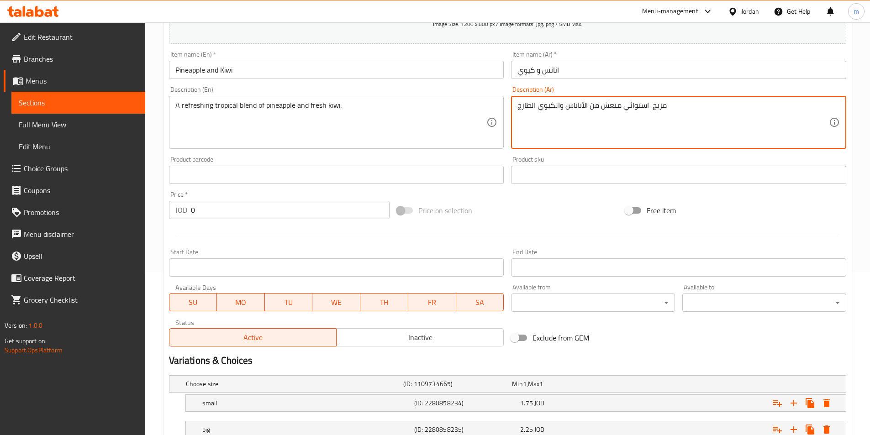
scroll to position [231, 0]
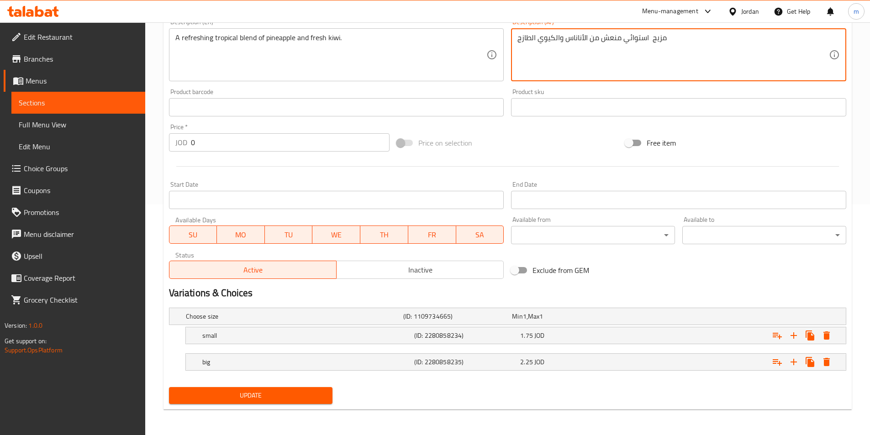
type textarea "مزيج استوائي منعش من الأناناس والكيوي الطازج"
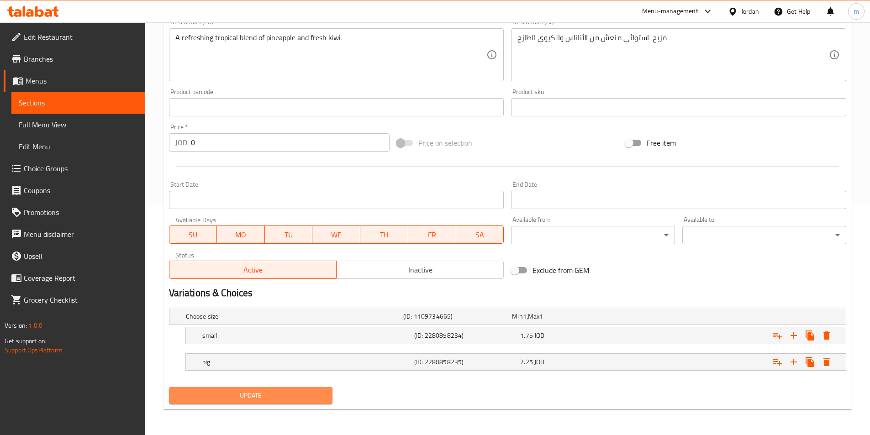
click at [273, 394] on span "Update" at bounding box center [250, 395] width 149 height 11
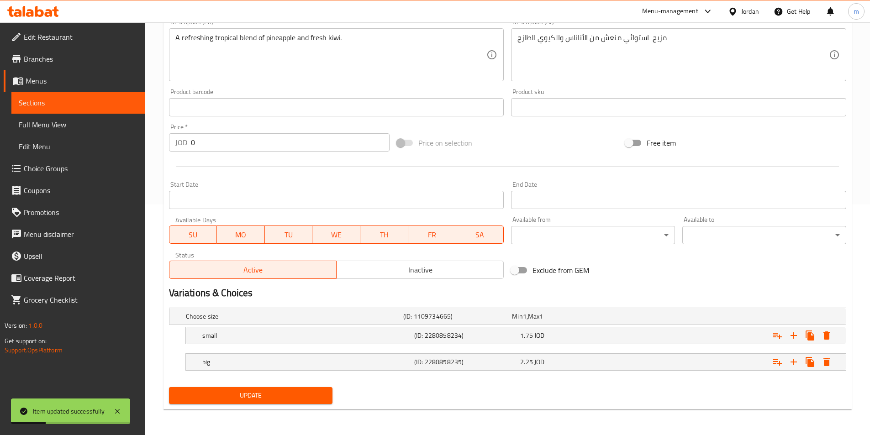
click at [60, 104] on span "Sections" at bounding box center [78, 102] width 119 height 11
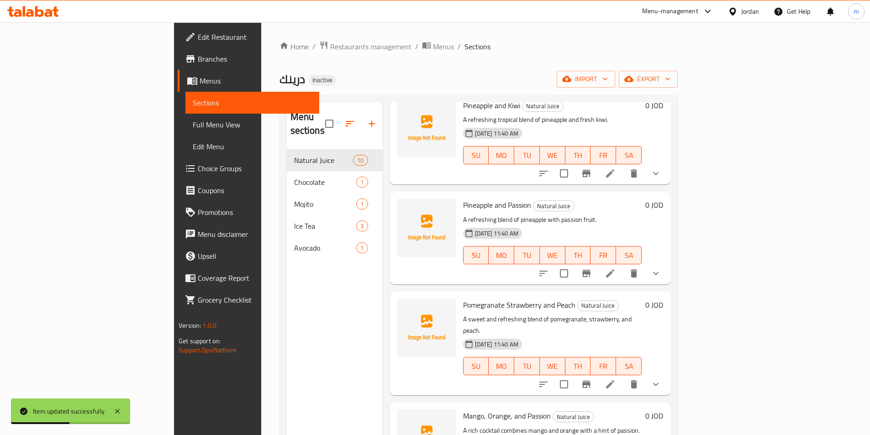
scroll to position [137, 0]
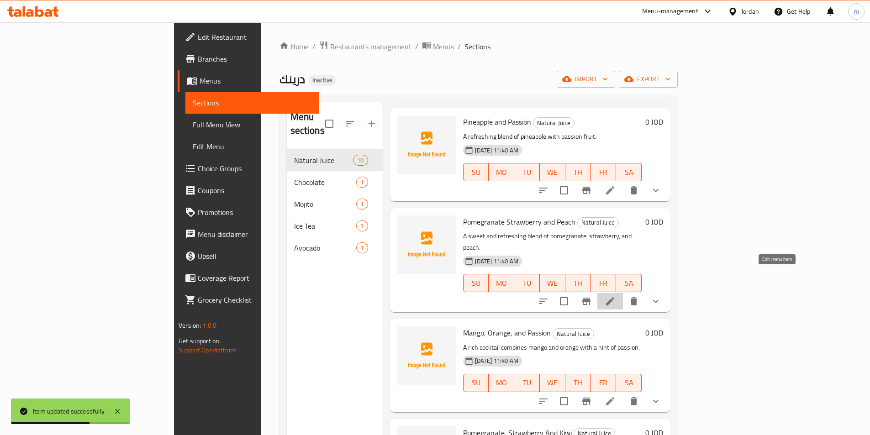
click at [614, 297] on icon at bounding box center [610, 301] width 8 height 8
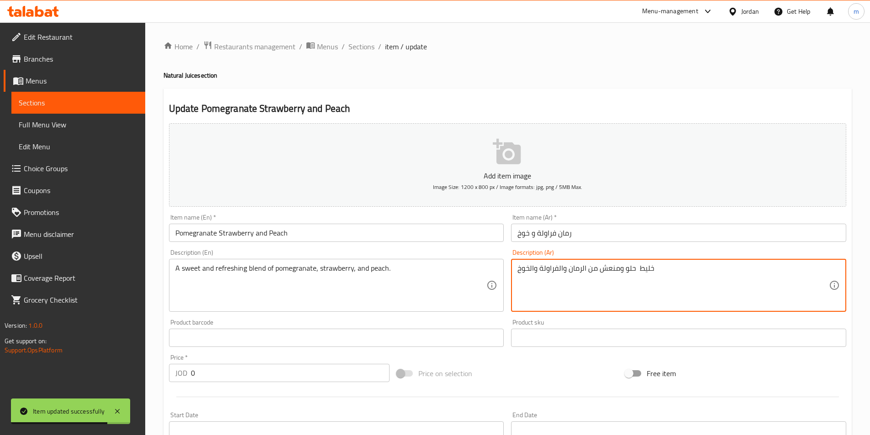
drag, startPoint x: 637, startPoint y: 269, endPoint x: 681, endPoint y: 270, distance: 43.4
click at [647, 274] on textarea "مزيج حلو ومنعش من الرمان والفراولة والخوخ" at bounding box center [672, 285] width 311 height 43
type textarea "مزيج حلو ومنعش من الرمان والفراولة والخوخ"
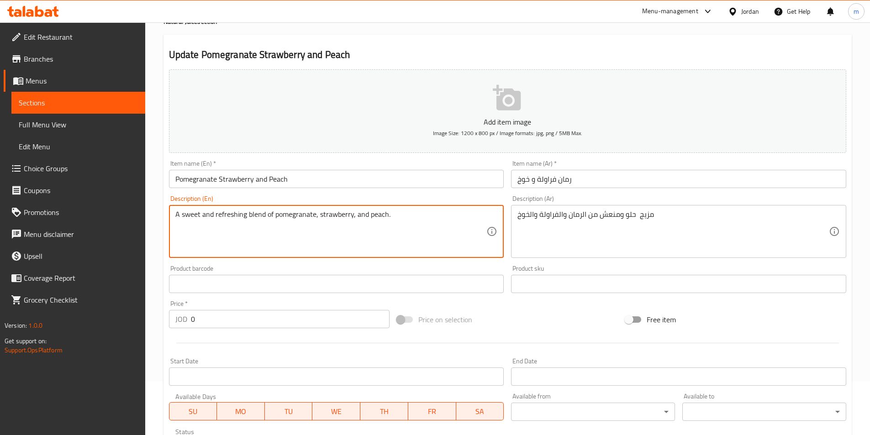
scroll to position [228, 0]
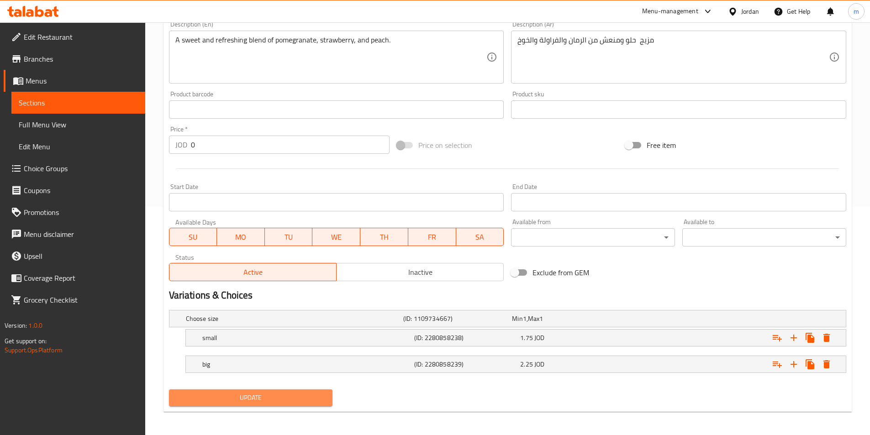
click at [295, 394] on span "Update" at bounding box center [250, 397] width 149 height 11
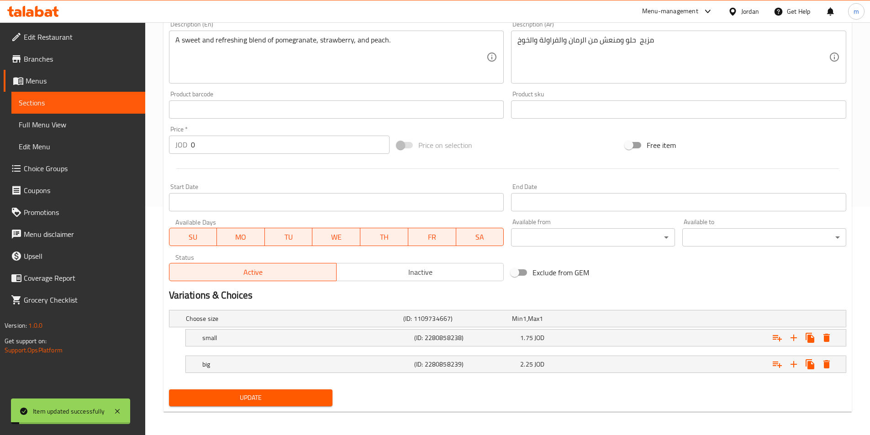
click at [74, 105] on span "Sections" at bounding box center [78, 102] width 119 height 11
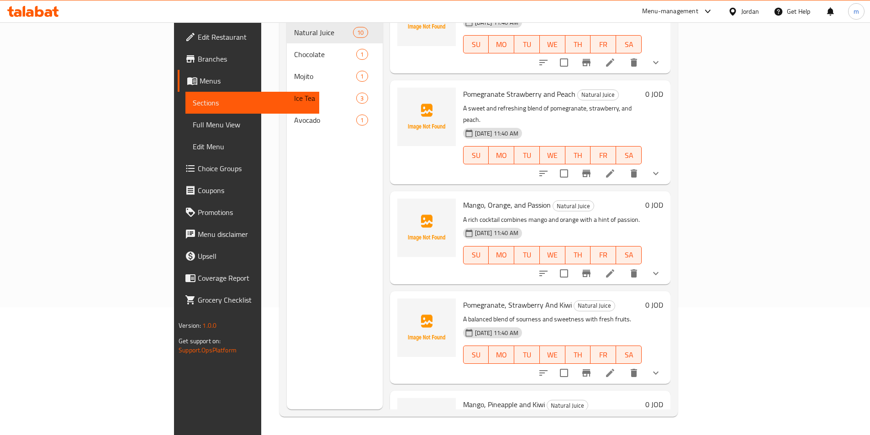
scroll to position [183, 0]
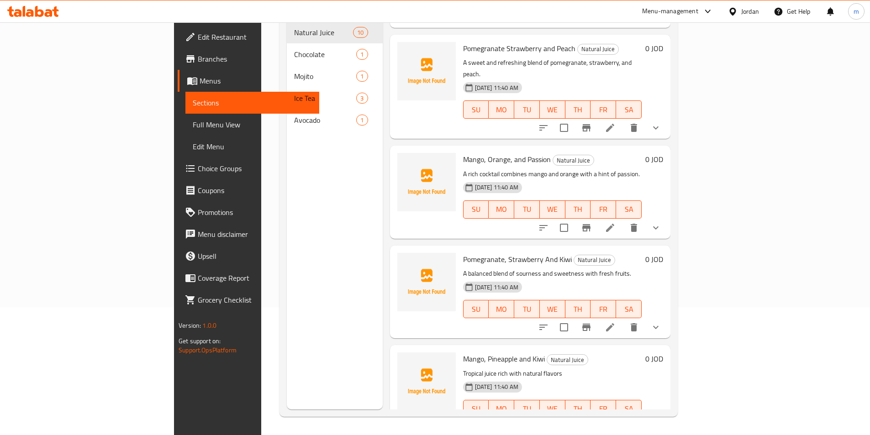
click at [623, 319] on li at bounding box center [610, 327] width 26 height 16
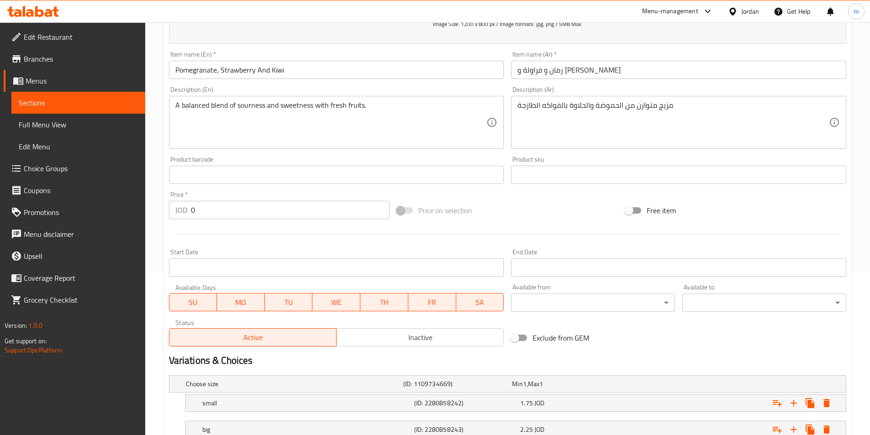
scroll to position [183, 0]
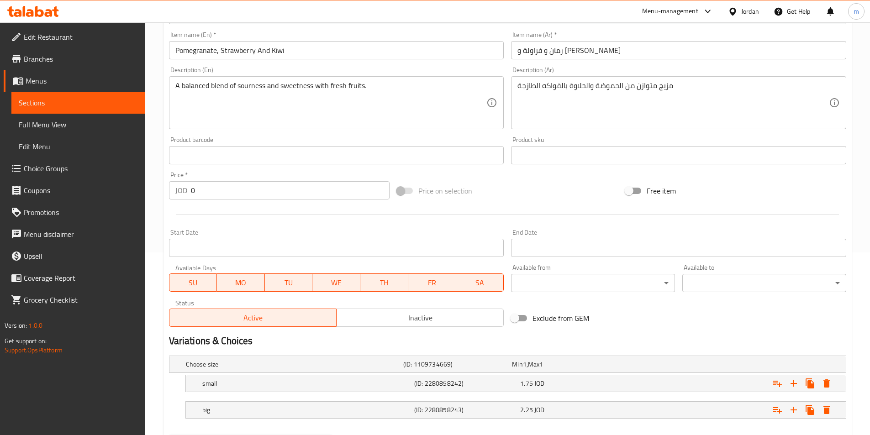
click at [52, 119] on span "Full Menu View" at bounding box center [78, 124] width 119 height 11
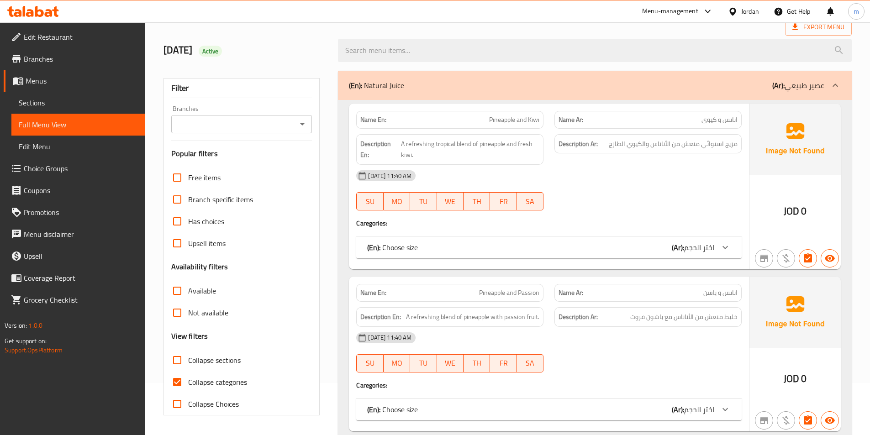
scroll to position [91, 0]
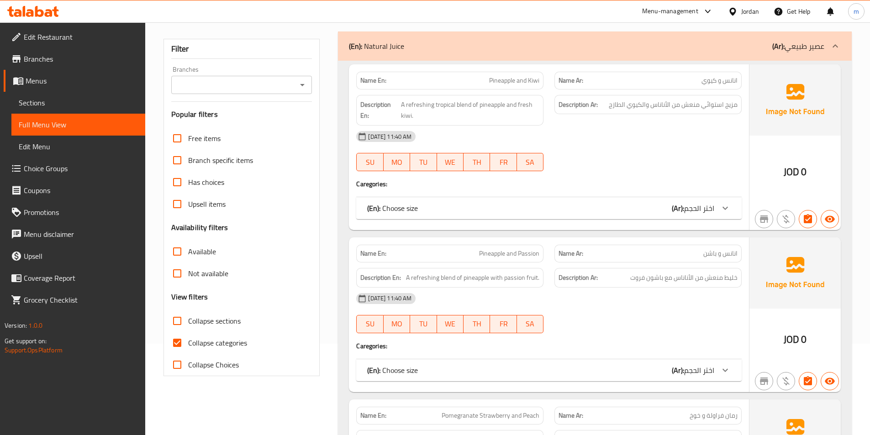
click at [230, 348] on span "Collapse categories" at bounding box center [217, 342] width 59 height 11
click at [188, 348] on input "Collapse categories" at bounding box center [177, 343] width 22 height 22
checkbox input "false"
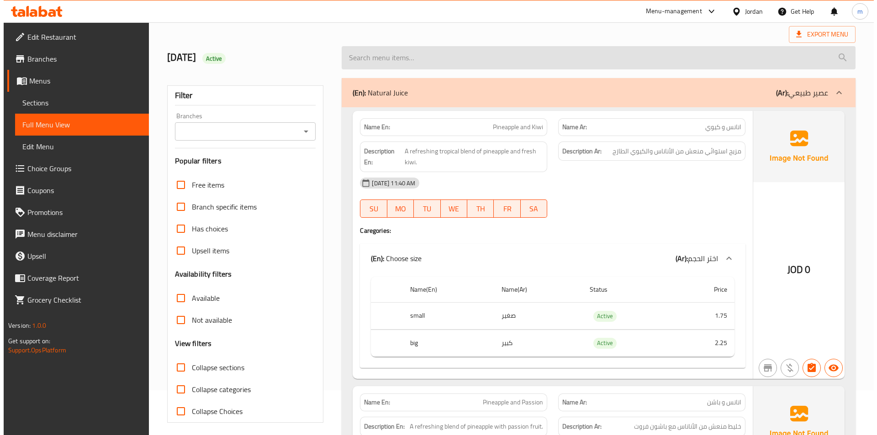
scroll to position [0, 0]
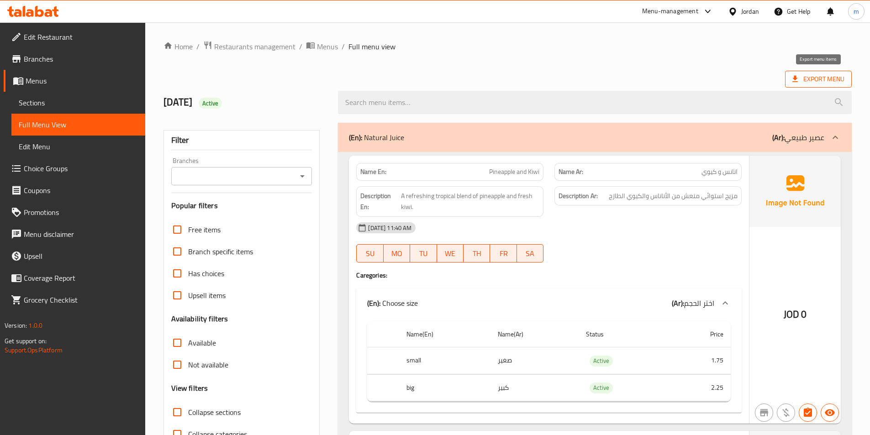
click at [802, 75] on span "Export Menu" at bounding box center [818, 79] width 52 height 11
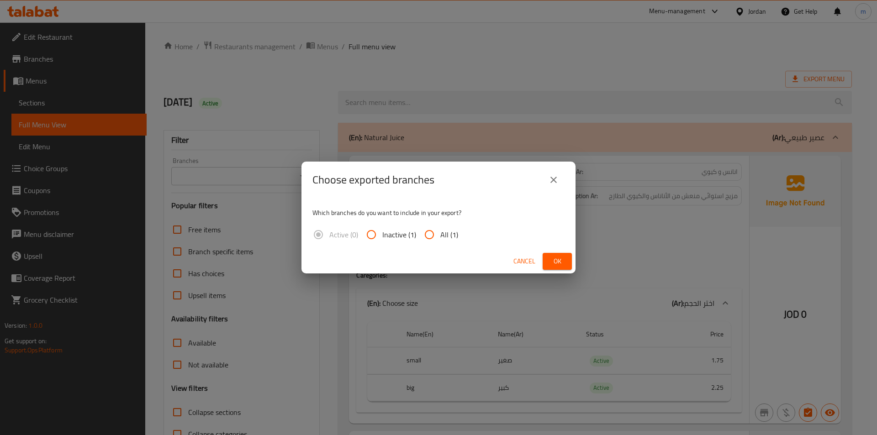
click at [432, 232] on input "All (1)" at bounding box center [429, 235] width 22 height 22
radio input "true"
click at [548, 263] on button "Ok" at bounding box center [556, 261] width 29 height 17
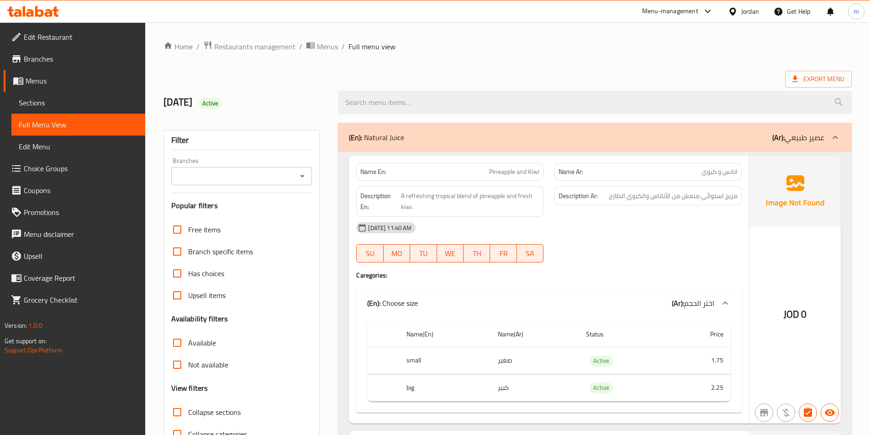
click at [564, 81] on div "Export Menu" at bounding box center [507, 79] width 688 height 17
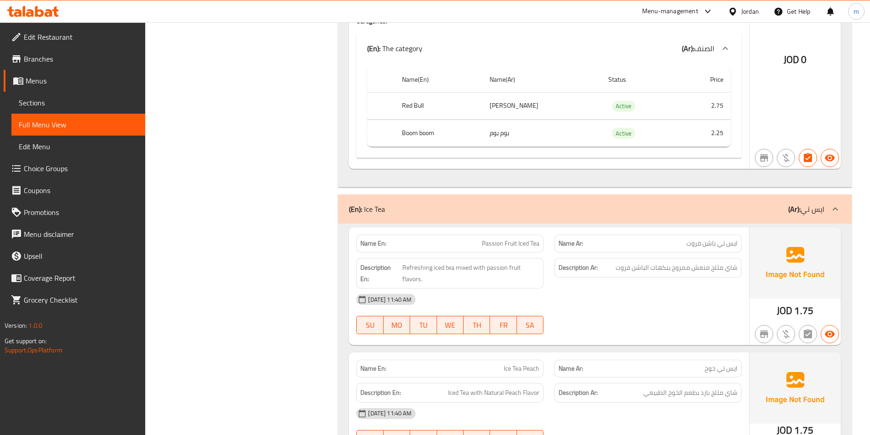
scroll to position [3260, 0]
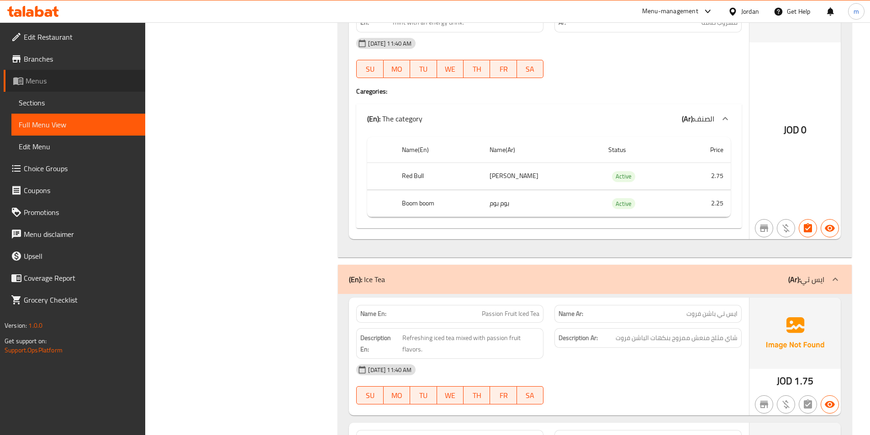
click at [68, 81] on span "Menus" at bounding box center [82, 80] width 112 height 11
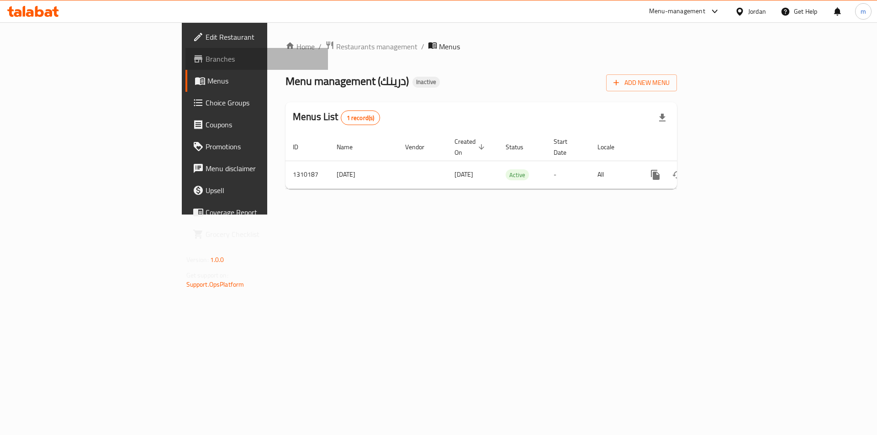
click at [205, 61] on span "Branches" at bounding box center [263, 58] width 116 height 11
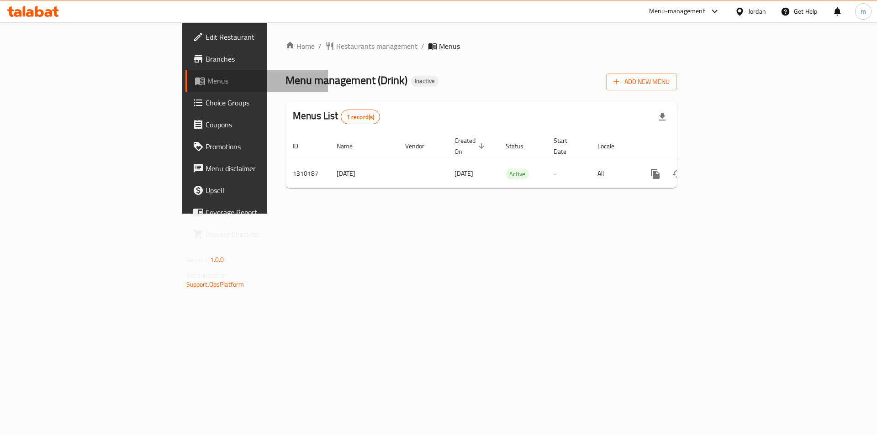
click at [207, 78] on span "Menus" at bounding box center [264, 80] width 114 height 11
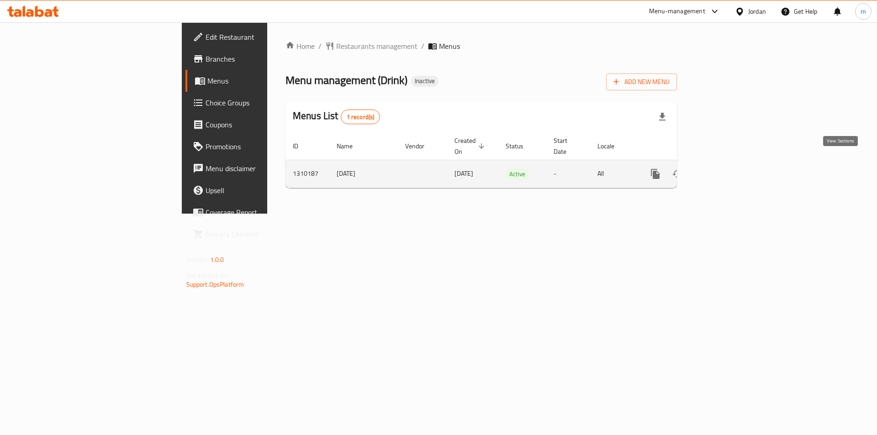
click at [726, 168] on icon "enhanced table" at bounding box center [720, 173] width 11 height 11
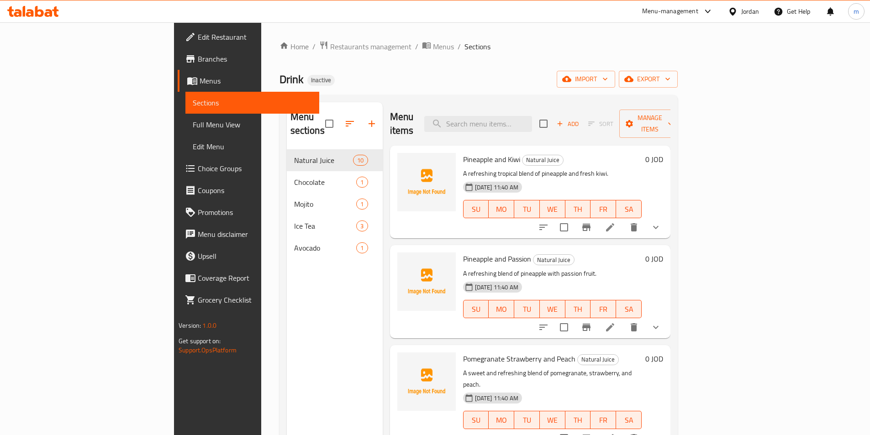
click at [193, 126] on span "Full Menu View" at bounding box center [252, 124] width 119 height 11
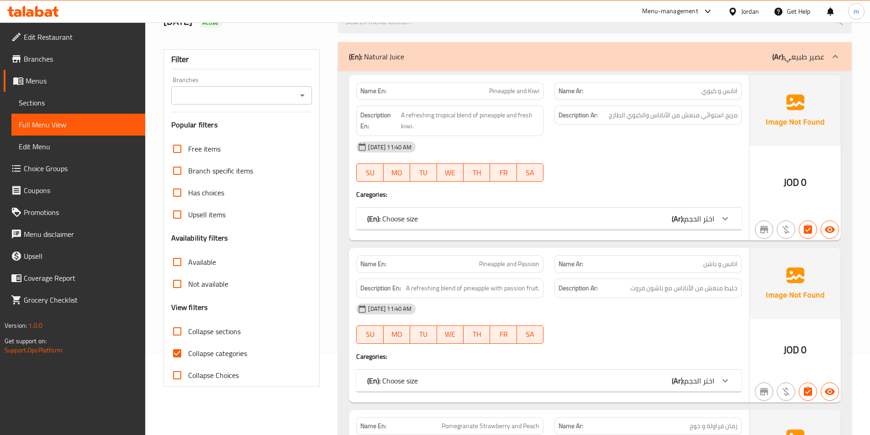
scroll to position [91, 0]
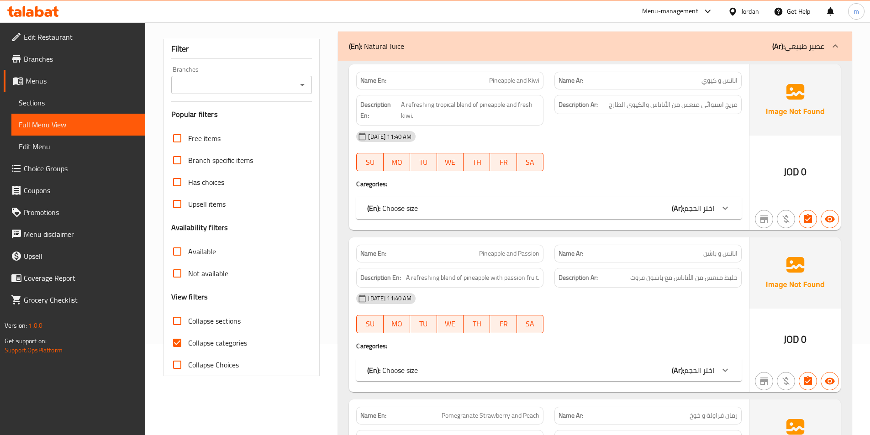
click at [232, 344] on span "Collapse categories" at bounding box center [217, 342] width 59 height 11
click at [188, 344] on input "Collapse categories" at bounding box center [177, 343] width 22 height 22
checkbox input "false"
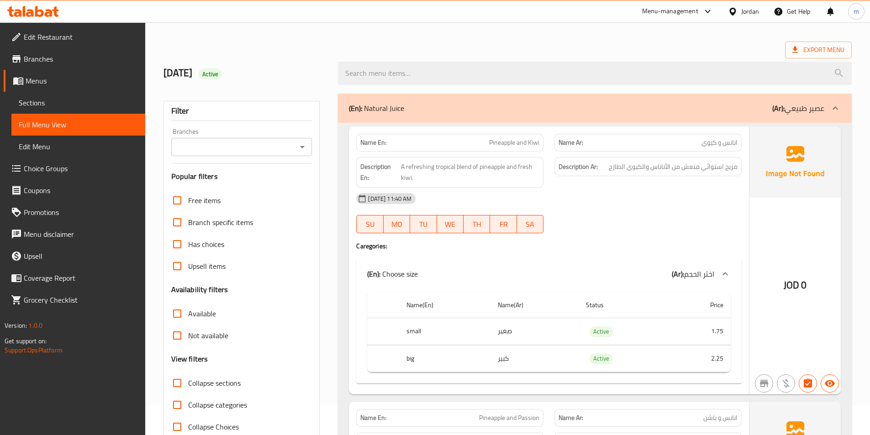
scroll to position [46, 0]
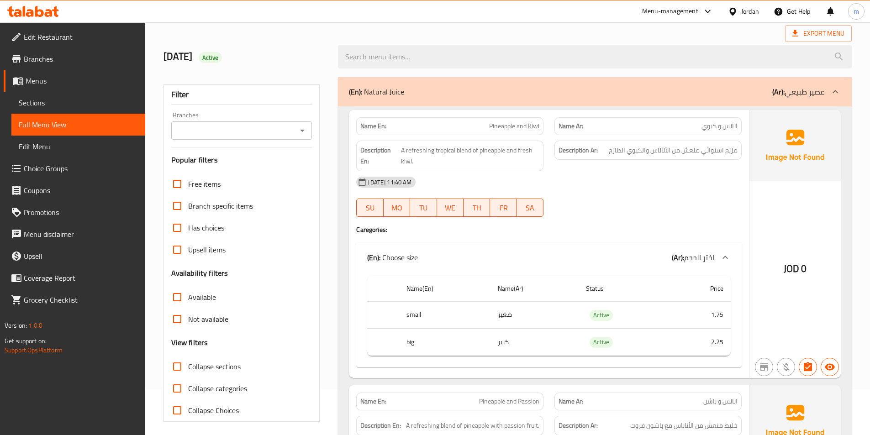
click at [54, 100] on span "Sections" at bounding box center [78, 102] width 119 height 11
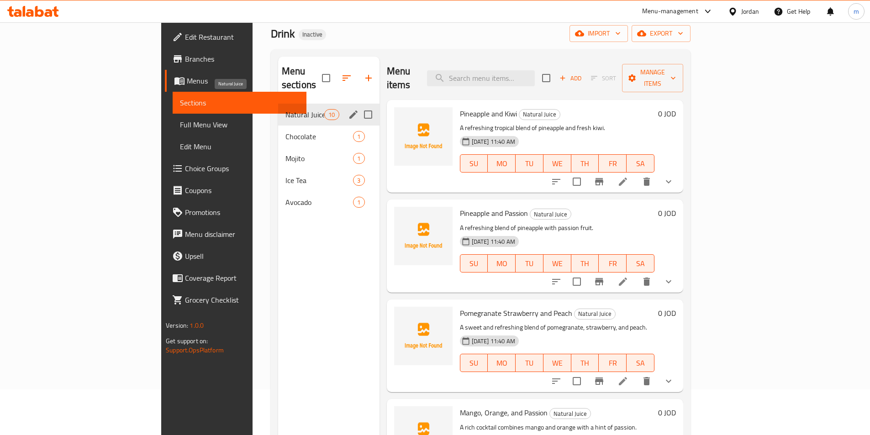
click at [285, 109] on span "Natural Juice" at bounding box center [304, 114] width 39 height 11
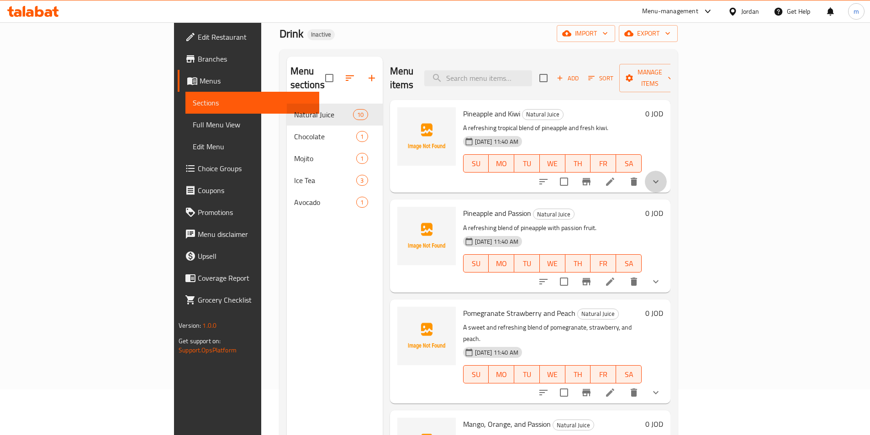
click at [667, 171] on button "show more" at bounding box center [656, 182] width 22 height 22
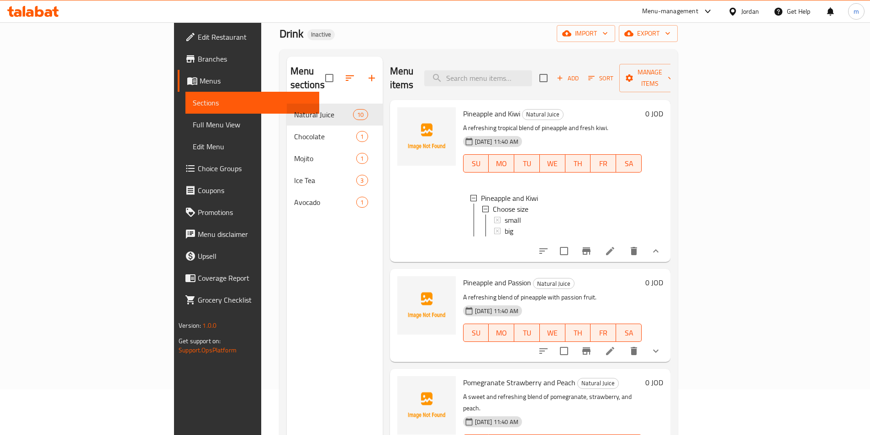
click at [615, 246] on icon at bounding box center [609, 251] width 11 height 11
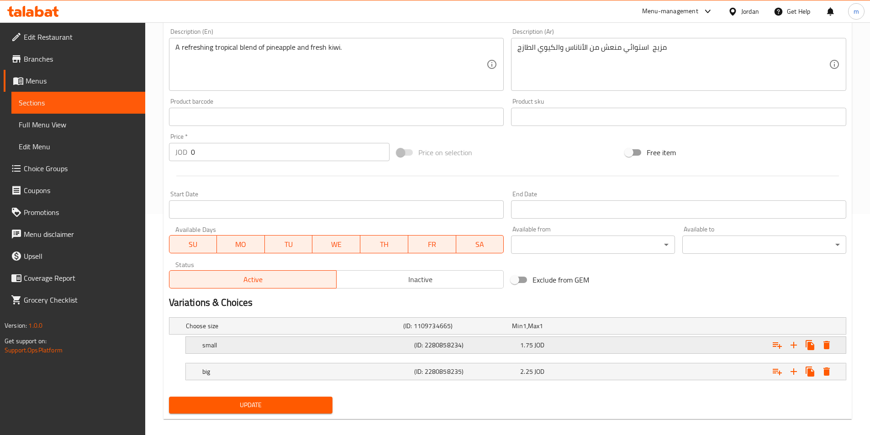
scroll to position [231, 0]
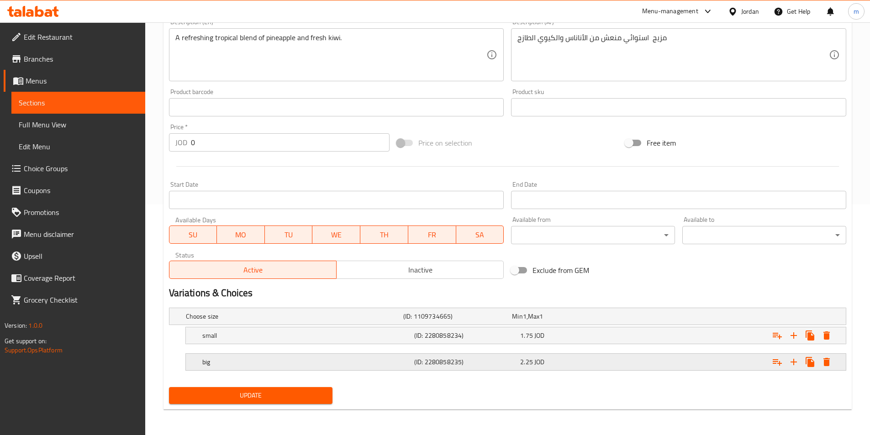
click at [403, 365] on h5 "big" at bounding box center [306, 361] width 208 height 9
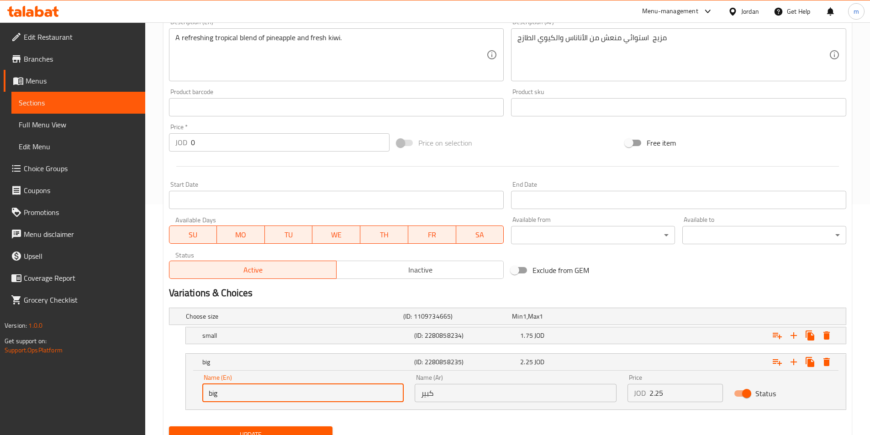
click at [262, 389] on input "big" at bounding box center [303, 393] width 202 height 18
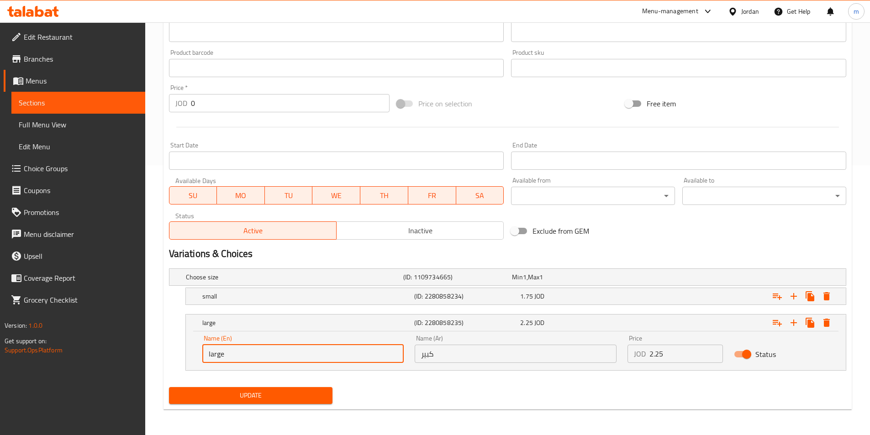
type input "large"
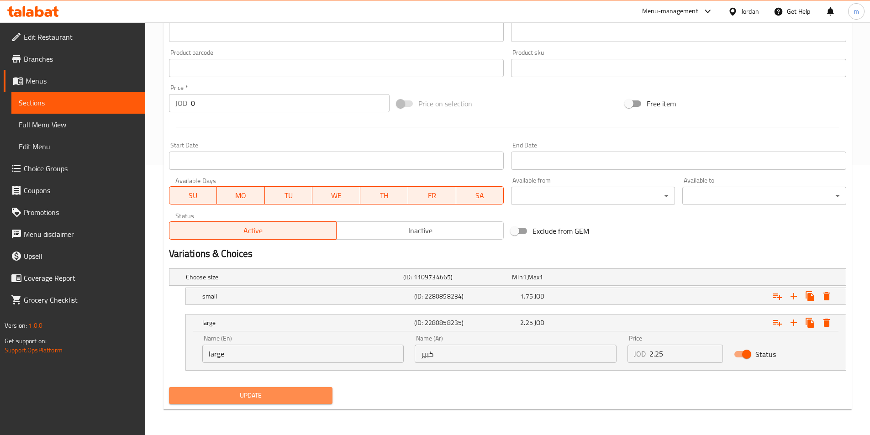
click at [264, 391] on span "Update" at bounding box center [250, 395] width 149 height 11
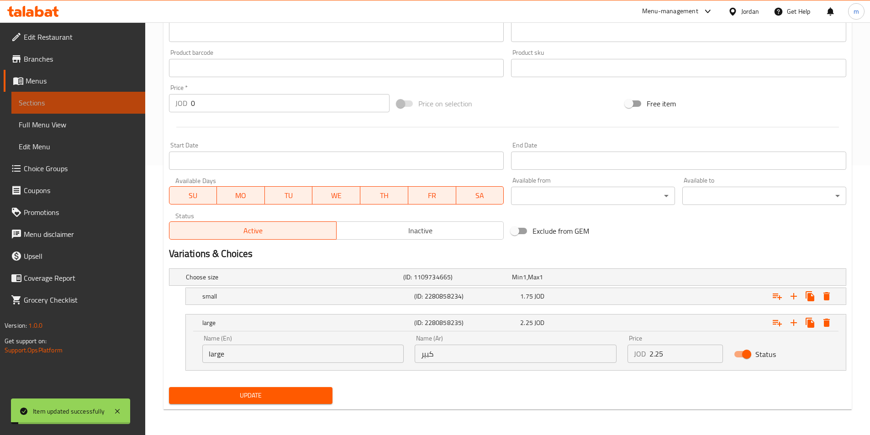
click at [74, 105] on span "Sections" at bounding box center [78, 102] width 119 height 11
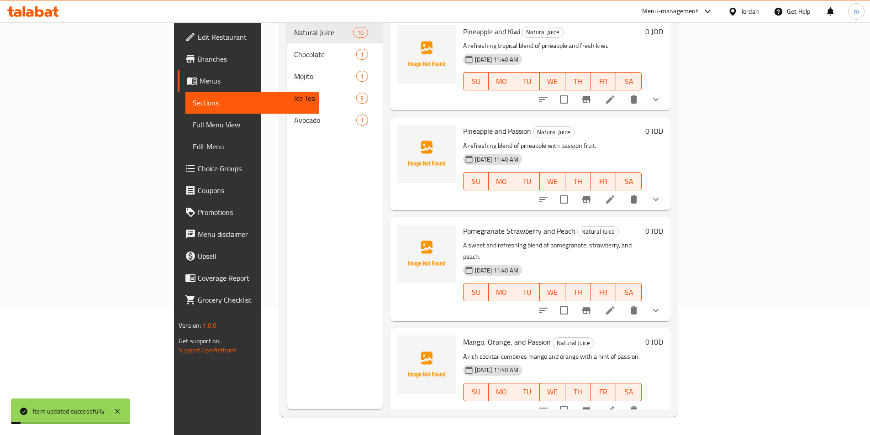
scroll to position [128, 0]
click at [623, 193] on li at bounding box center [610, 199] width 26 height 16
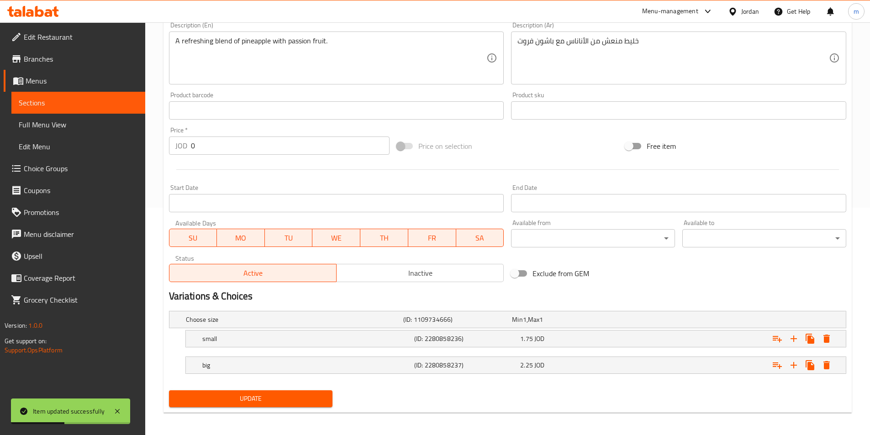
scroll to position [228, 0]
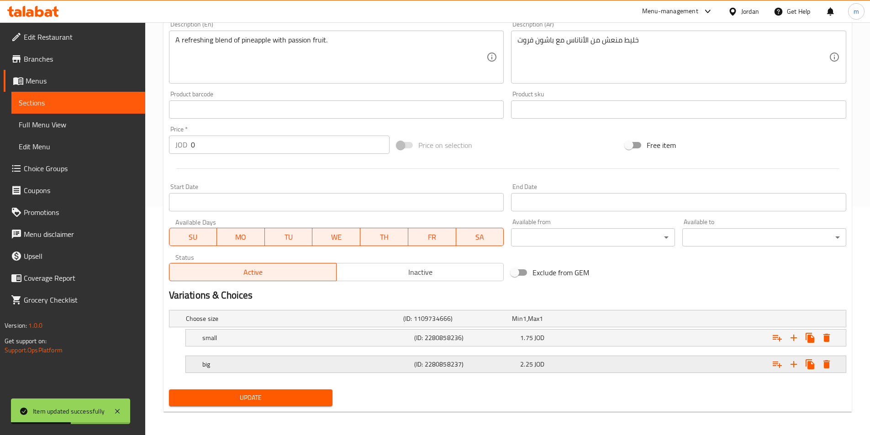
click at [261, 368] on h5 "big" at bounding box center [306, 364] width 208 height 9
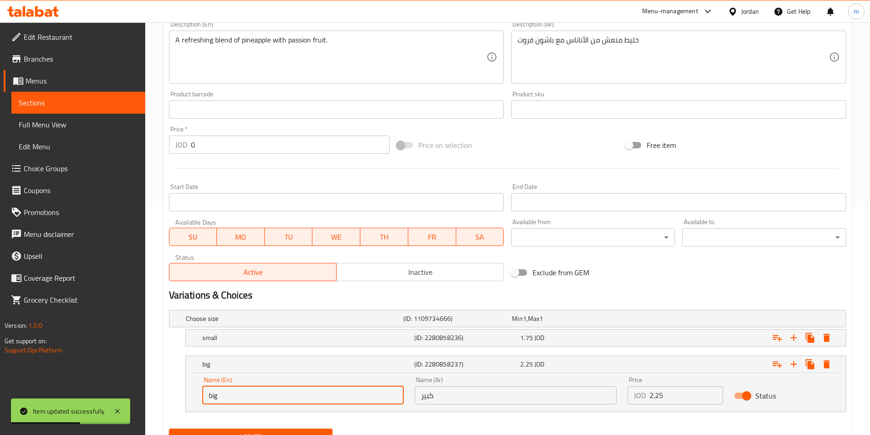
click at [242, 394] on input "big" at bounding box center [303, 395] width 202 height 18
click at [228, 400] on input "large" at bounding box center [303, 395] width 202 height 18
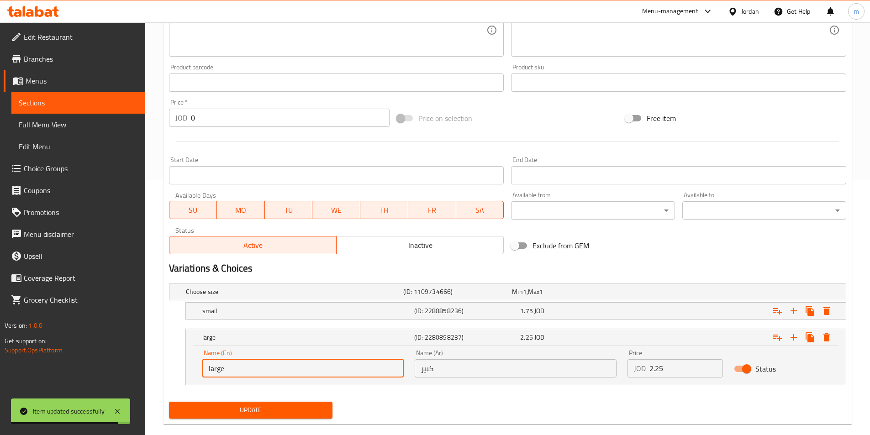
scroll to position [270, 0]
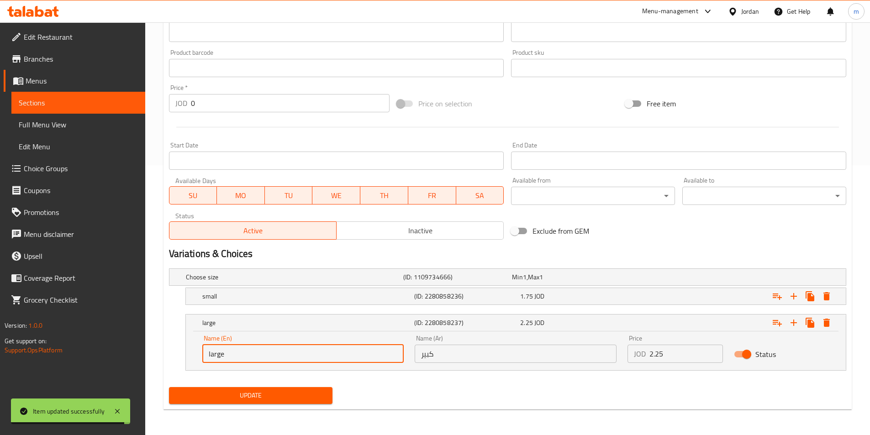
type input "large"
click at [247, 399] on span "Update" at bounding box center [250, 395] width 149 height 11
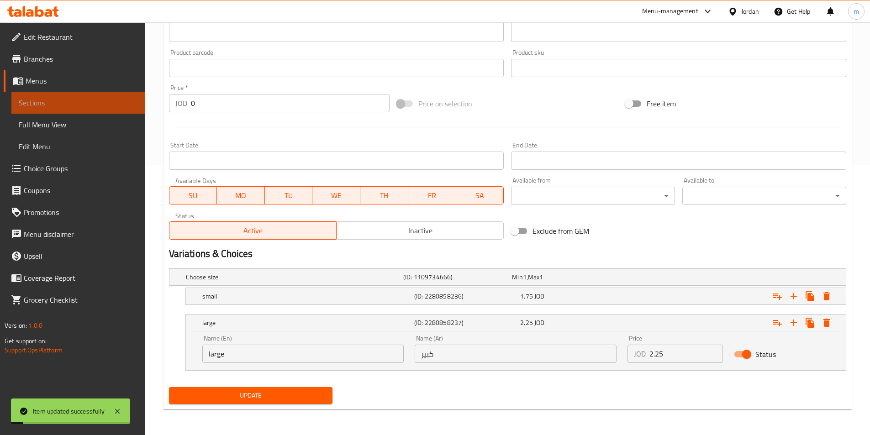
click at [69, 109] on link "Sections" at bounding box center [78, 103] width 134 height 22
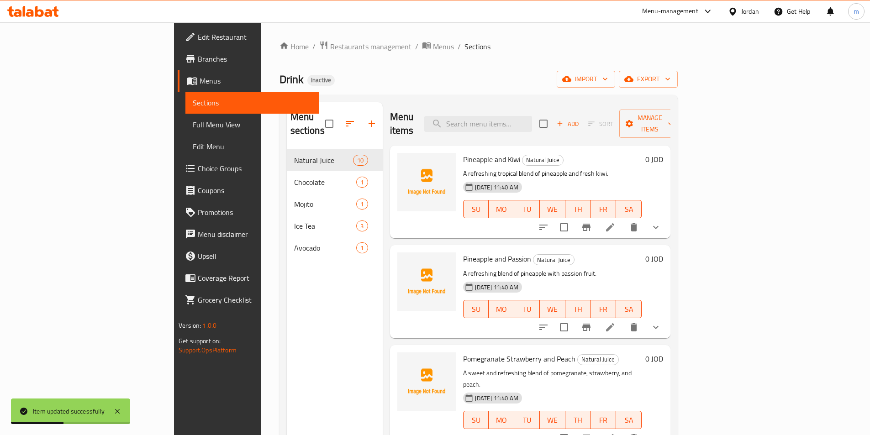
click at [614, 434] on icon at bounding box center [610, 438] width 8 height 8
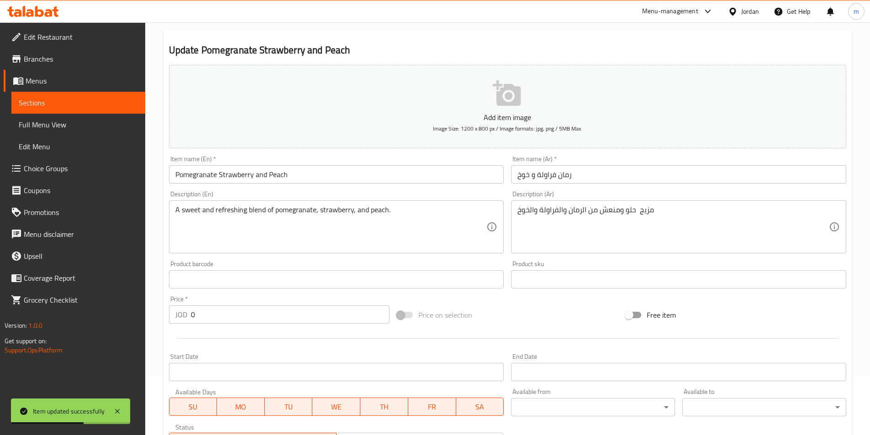
scroll to position [183, 0]
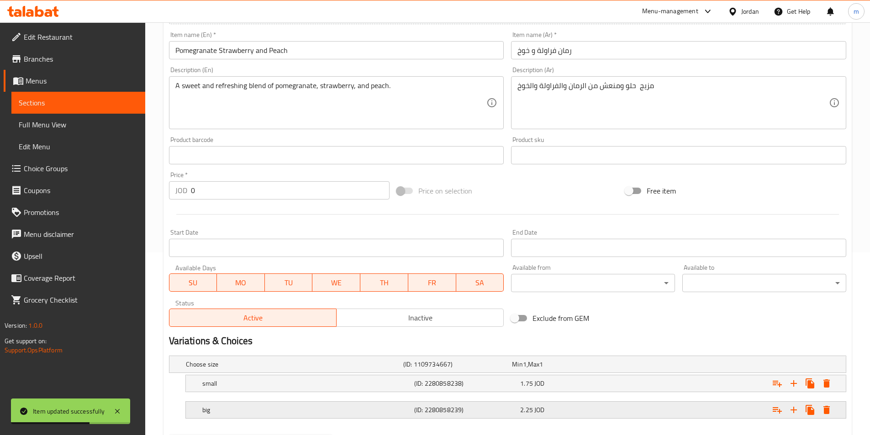
click at [223, 420] on div "big (ID: 2280858239) 2.25 JOD" at bounding box center [518, 410] width 636 height 20
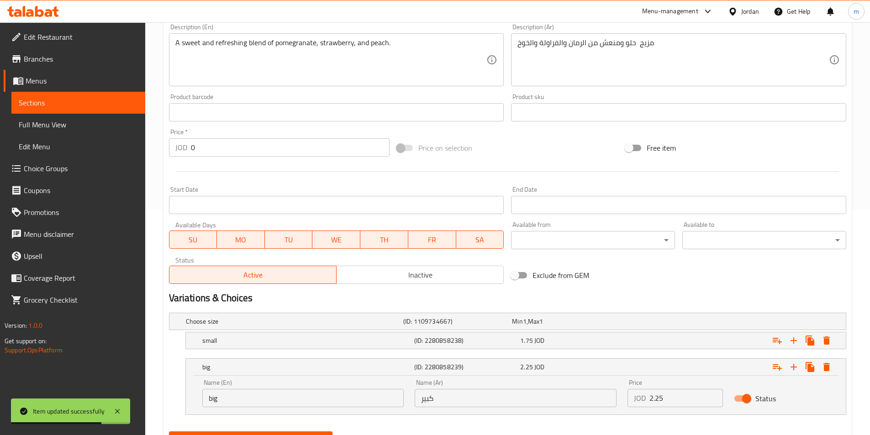
scroll to position [270, 0]
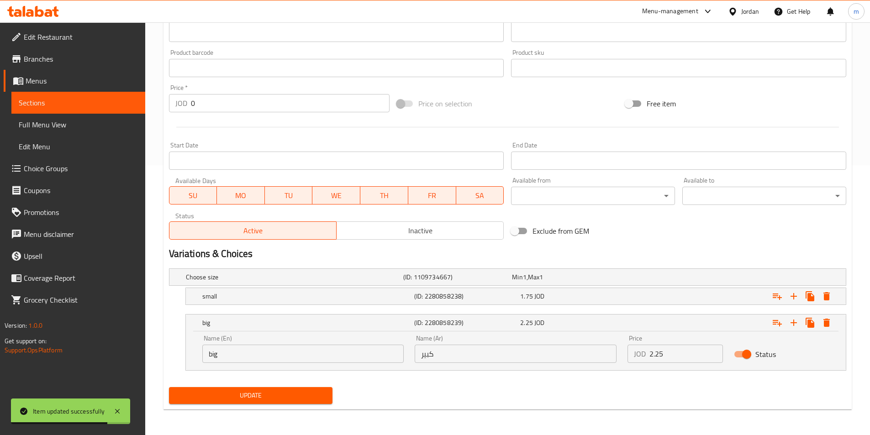
click at [256, 358] on input "big" at bounding box center [303, 354] width 202 height 18
paste input "large"
type input "large"
click at [244, 392] on span "Update" at bounding box center [250, 395] width 149 height 11
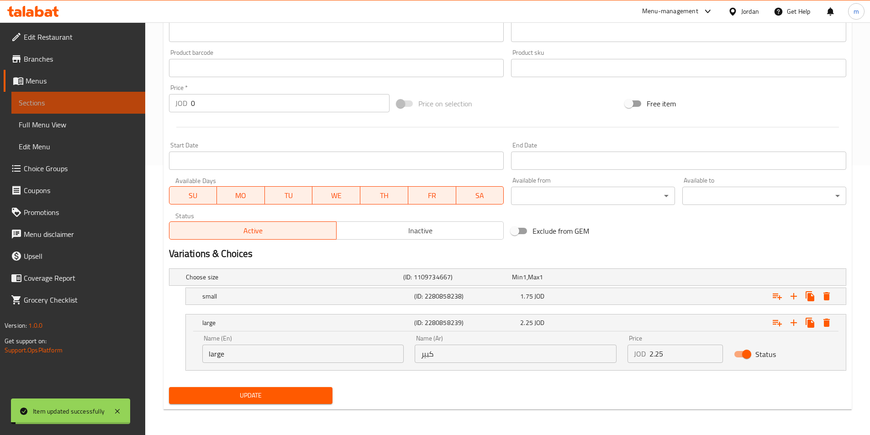
click at [68, 106] on span "Sections" at bounding box center [78, 102] width 119 height 11
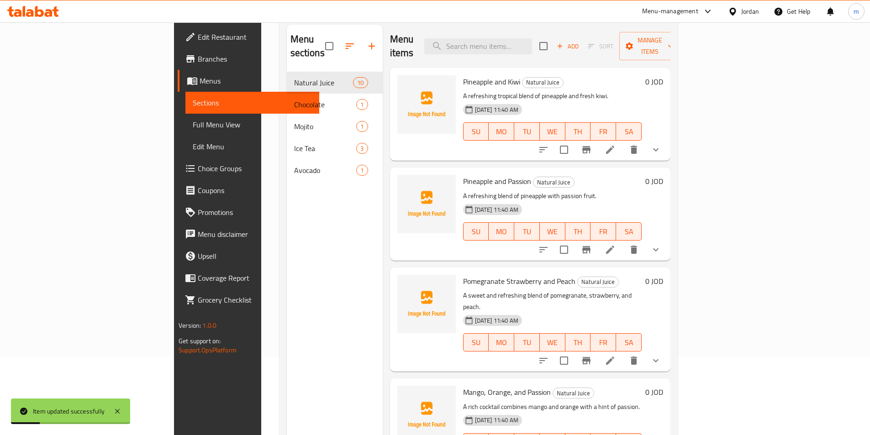
scroll to position [37, 0]
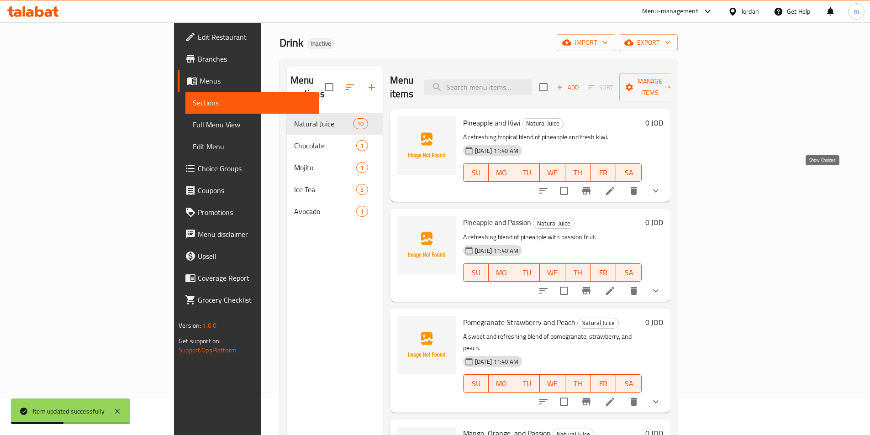
click at [661, 185] on icon "show more" at bounding box center [655, 190] width 11 height 11
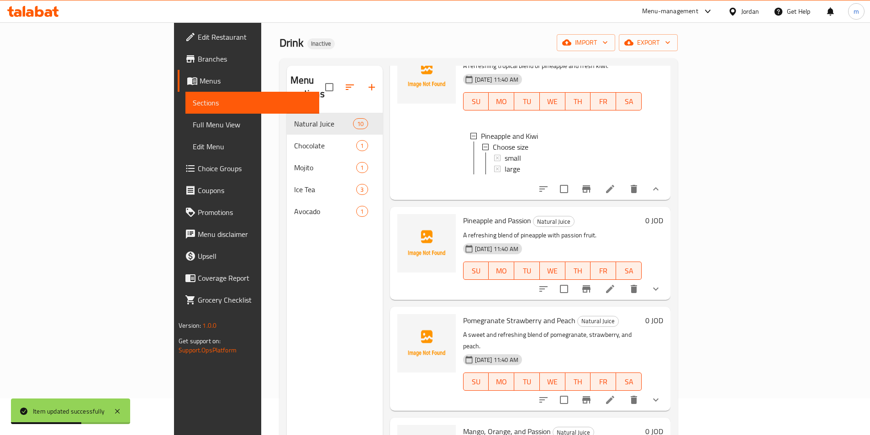
scroll to position [137, 0]
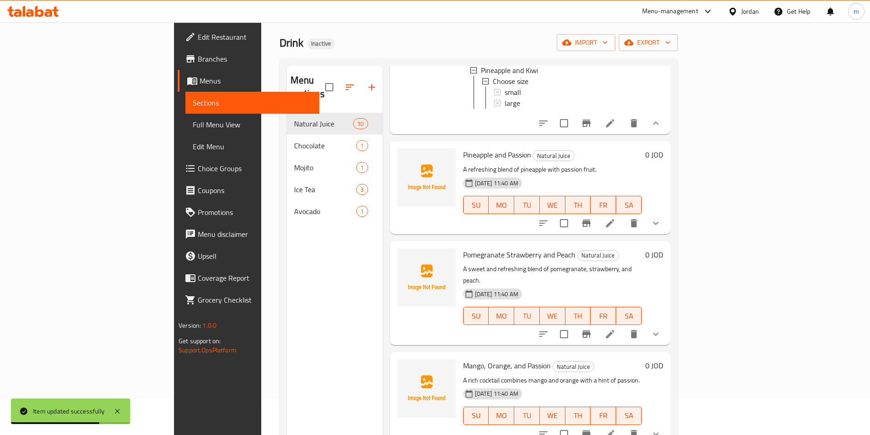
click at [661, 329] on icon "show more" at bounding box center [655, 334] width 11 height 11
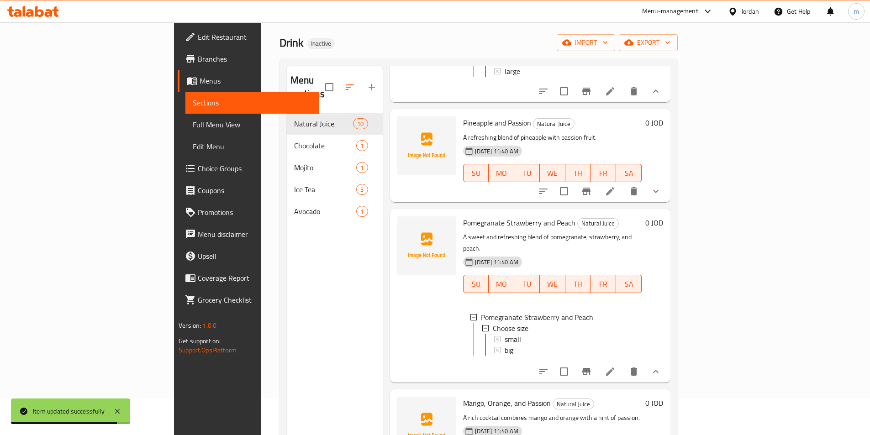
scroll to position [183, 0]
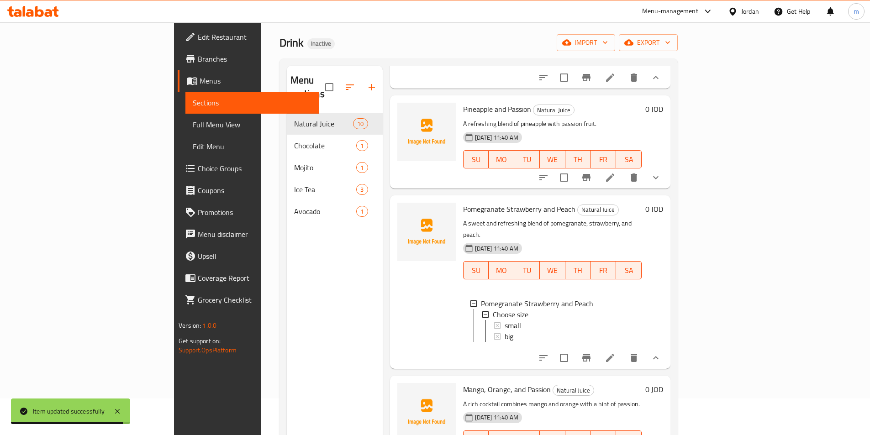
click at [615, 352] on icon at bounding box center [609, 357] width 11 height 11
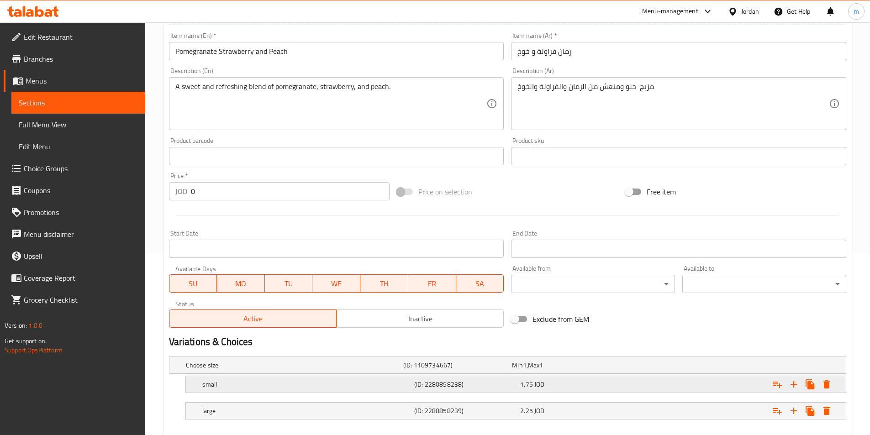
scroll to position [183, 0]
click at [240, 415] on div "large" at bounding box center [306, 410] width 212 height 13
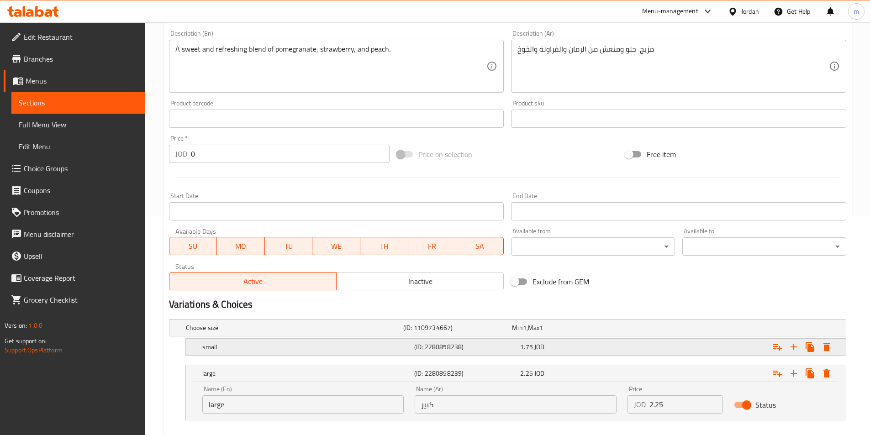
scroll to position [270, 0]
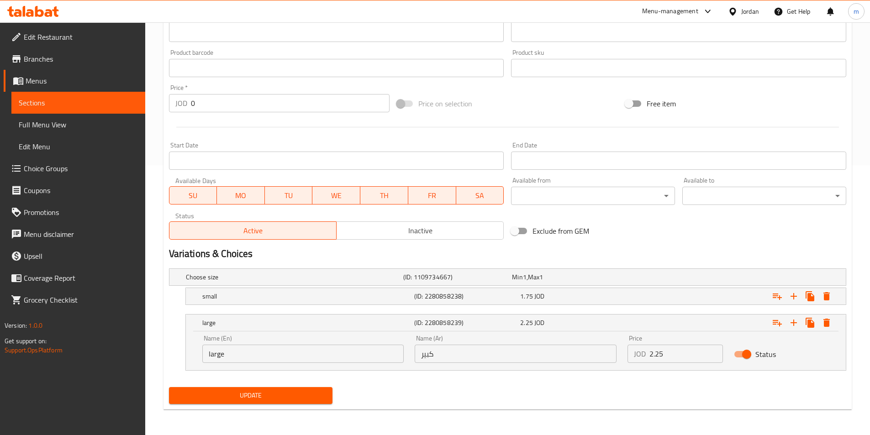
click at [59, 105] on span "Sections" at bounding box center [78, 102] width 119 height 11
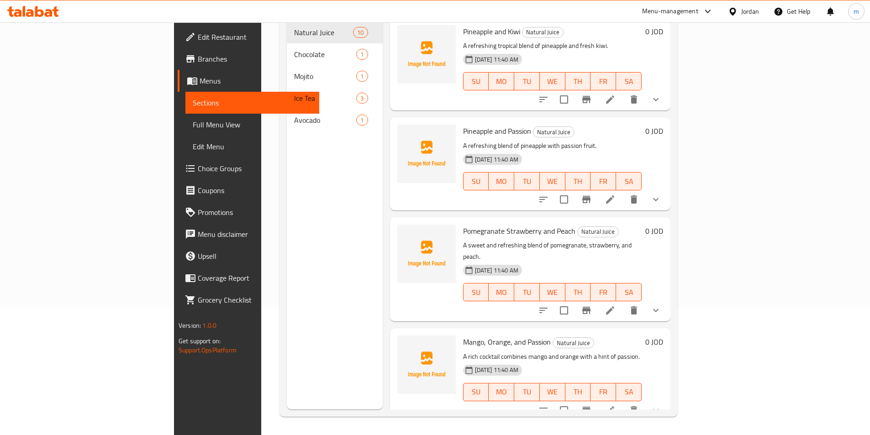
scroll to position [128, 0]
click at [615, 405] on icon at bounding box center [609, 410] width 11 height 11
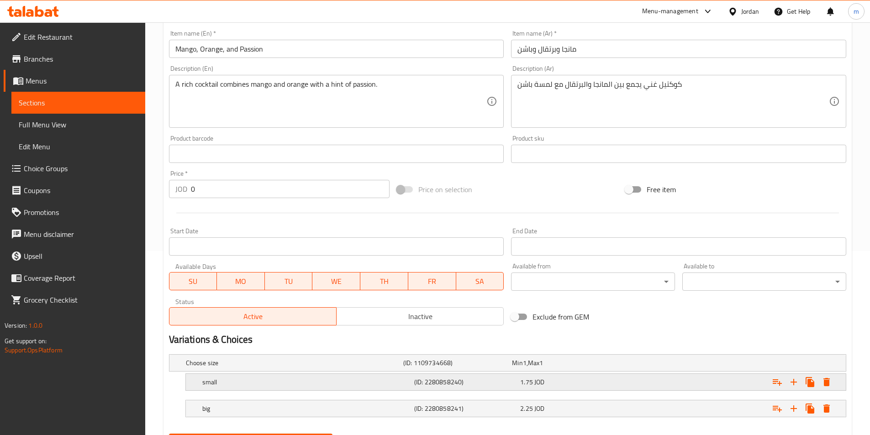
scroll to position [228, 0]
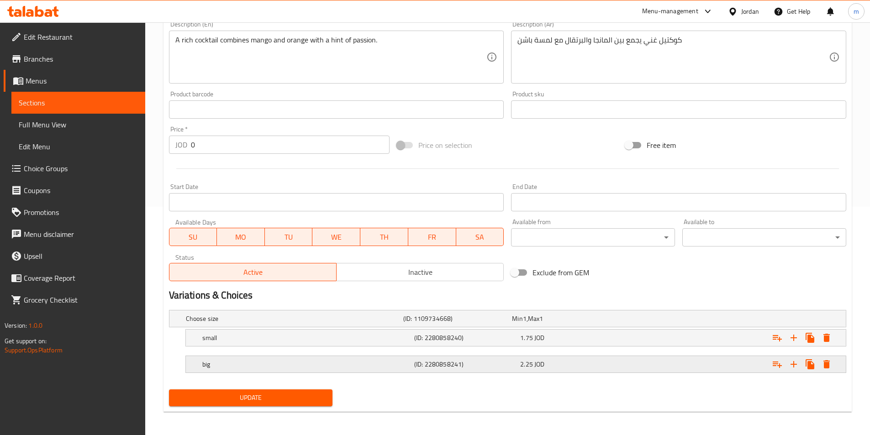
click at [221, 363] on h5 "big" at bounding box center [306, 364] width 208 height 9
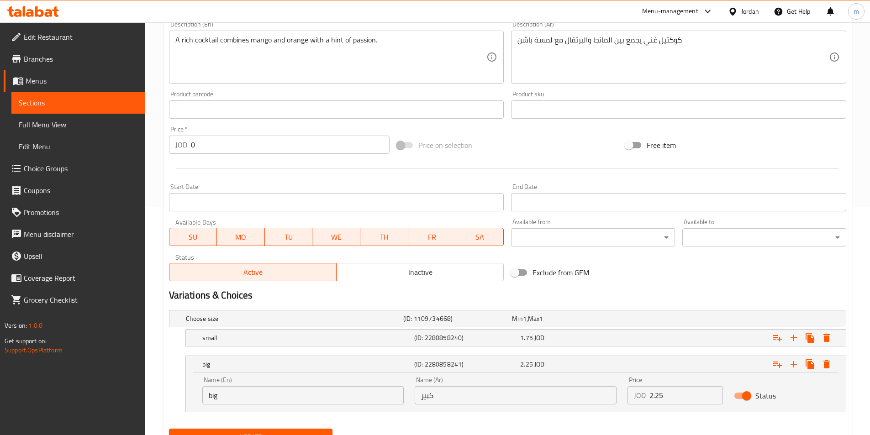
click at [221, 388] on input "big" at bounding box center [303, 395] width 202 height 18
click at [222, 389] on input "big" at bounding box center [303, 395] width 202 height 18
paste input "large"
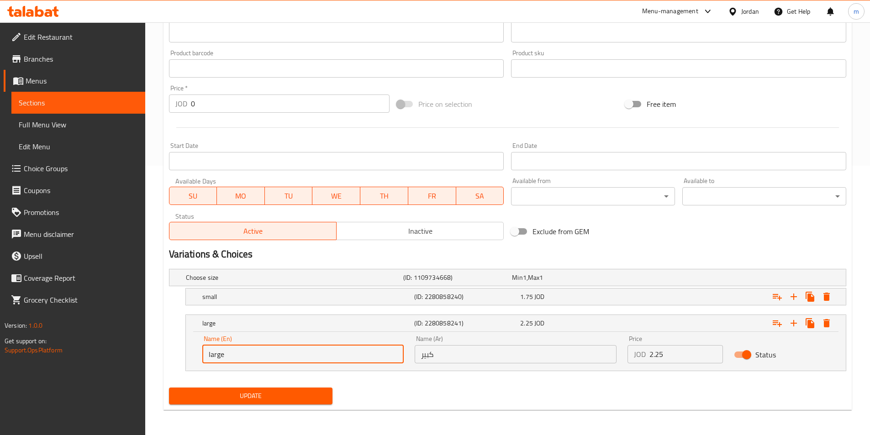
scroll to position [270, 0]
type input "large"
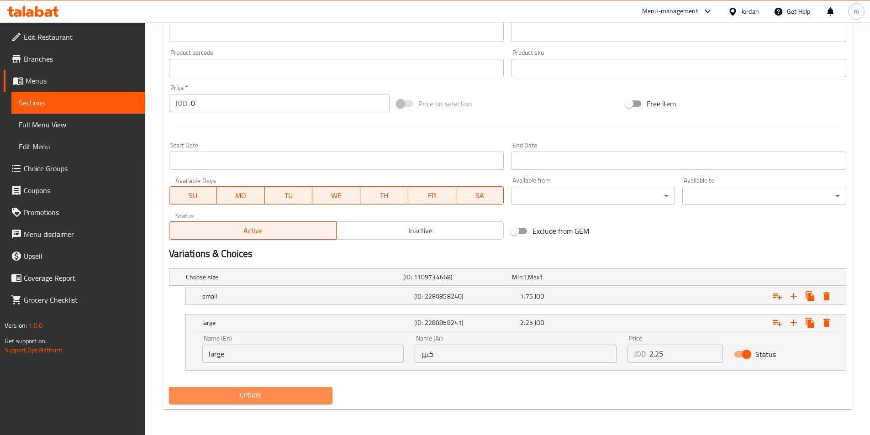
click at [227, 397] on span "Update" at bounding box center [250, 395] width 149 height 11
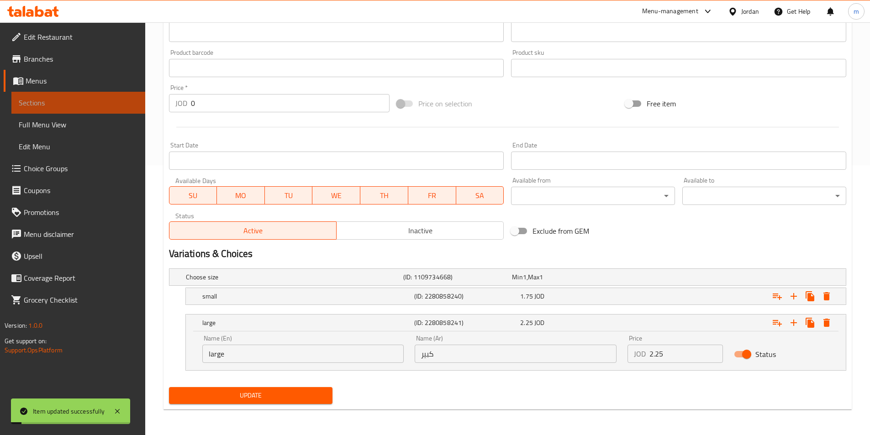
click at [60, 110] on link "Sections" at bounding box center [78, 103] width 134 height 22
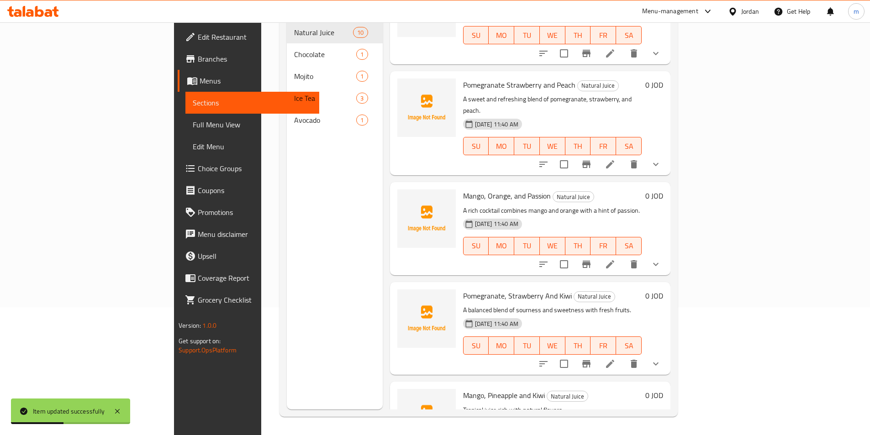
scroll to position [183, 0]
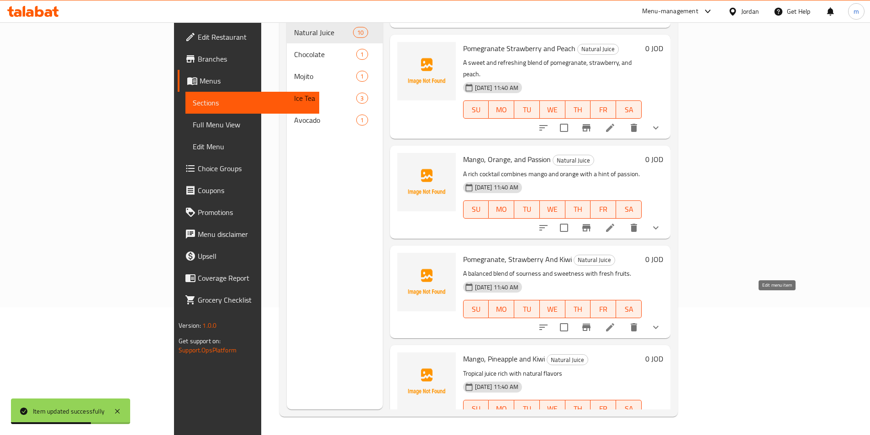
click at [615, 322] on icon at bounding box center [609, 327] width 11 height 11
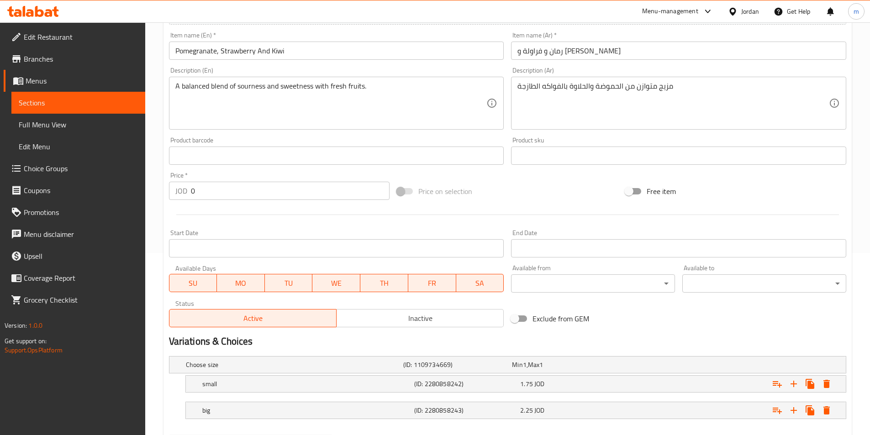
scroll to position [183, 0]
click at [229, 416] on div "big" at bounding box center [306, 410] width 212 height 13
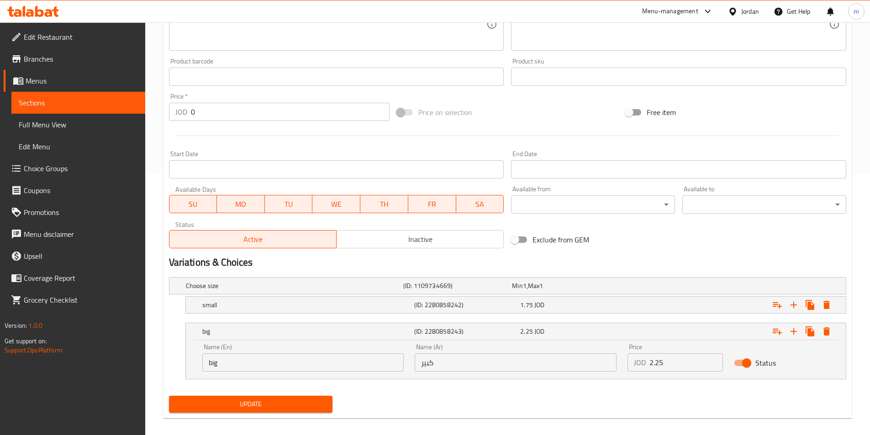
scroll to position [268, 0]
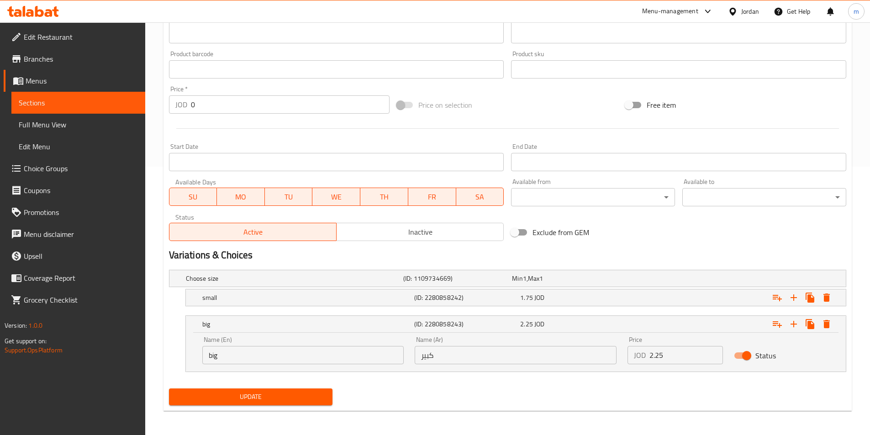
click at [228, 357] on input "big" at bounding box center [303, 355] width 202 height 18
paste input "large"
type input "large"
click at [224, 394] on span "Update" at bounding box center [250, 396] width 149 height 11
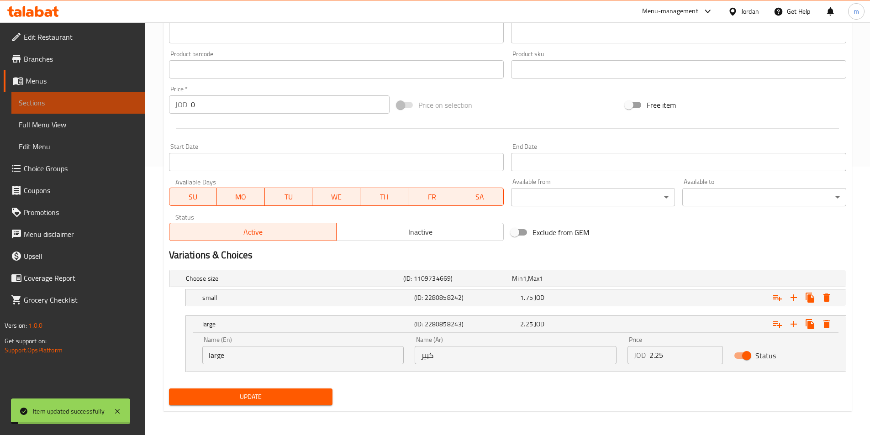
click at [44, 99] on span "Sections" at bounding box center [78, 102] width 119 height 11
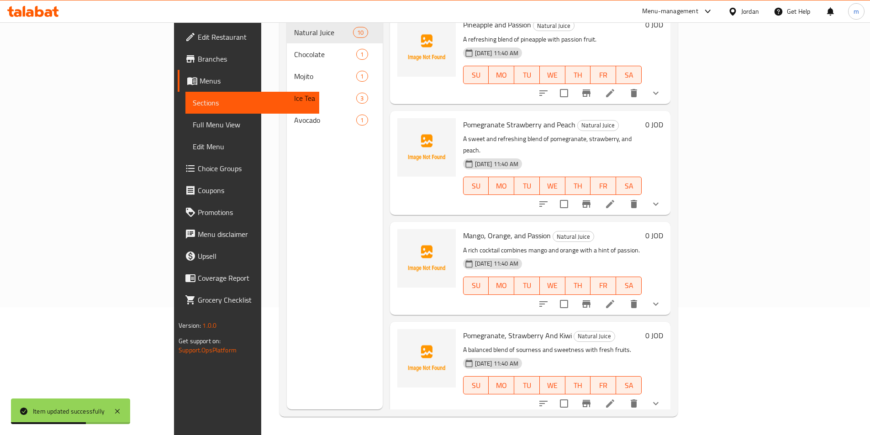
scroll to position [137, 0]
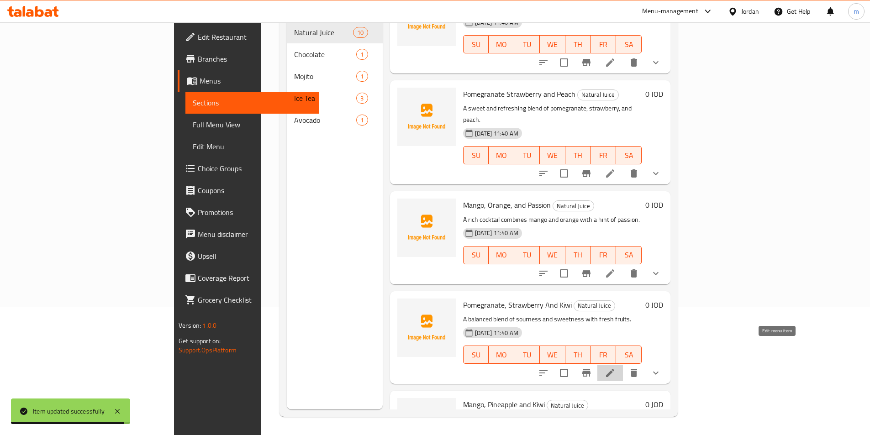
click at [614, 369] on icon at bounding box center [610, 373] width 8 height 8
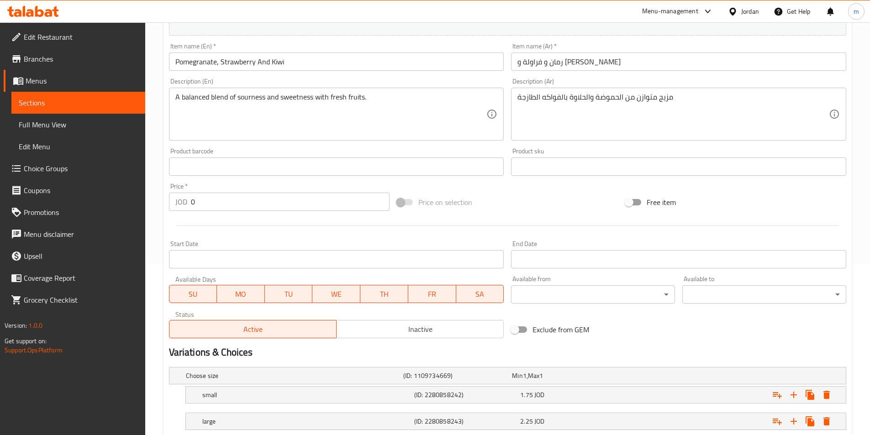
scroll to position [228, 0]
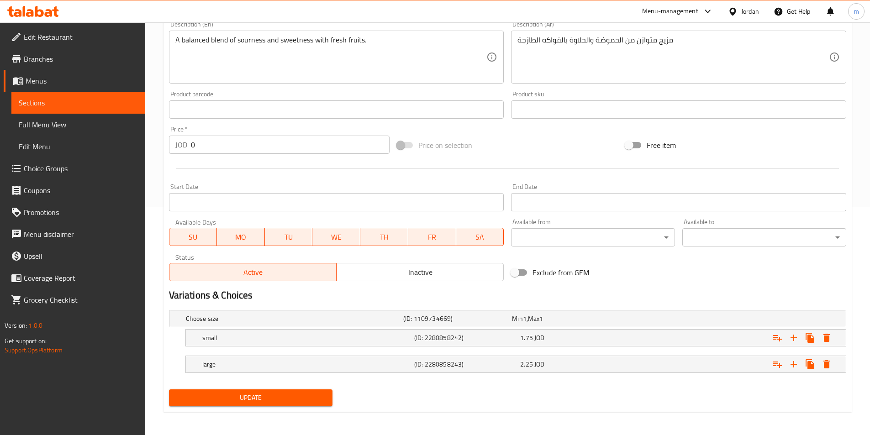
click at [77, 107] on span "Sections" at bounding box center [78, 102] width 119 height 11
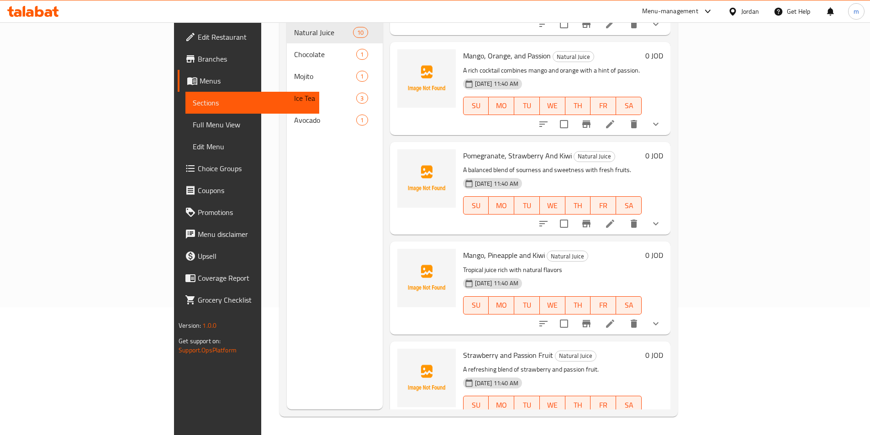
scroll to position [266, 0]
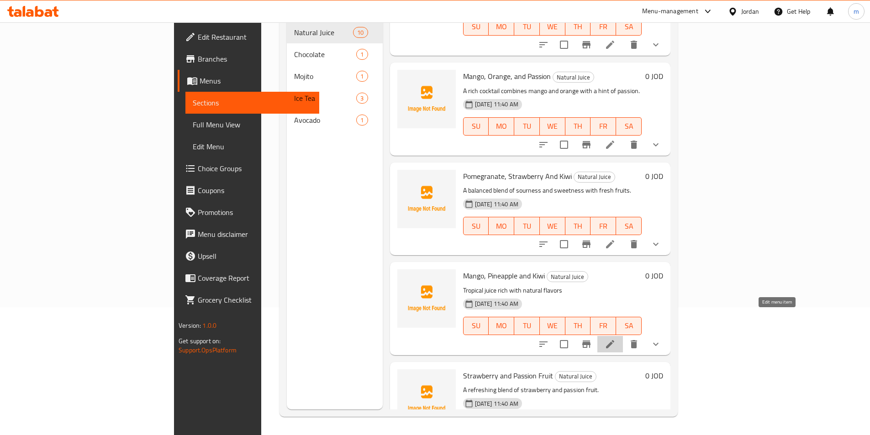
click at [615, 339] on icon at bounding box center [609, 344] width 11 height 11
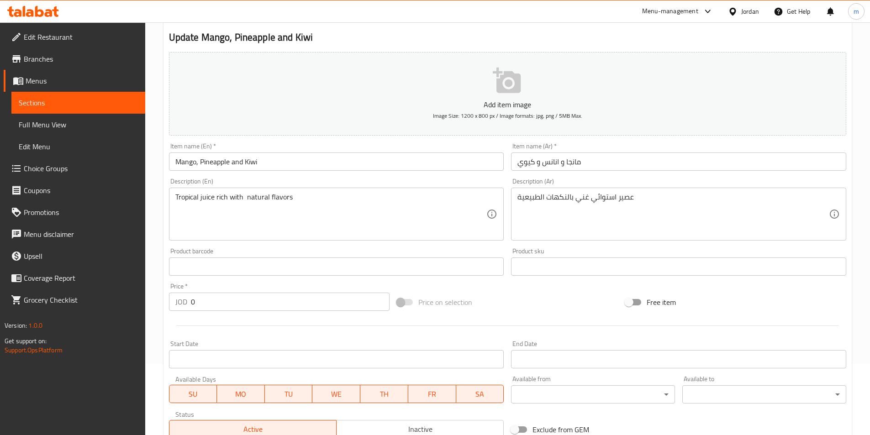
scroll to position [183, 0]
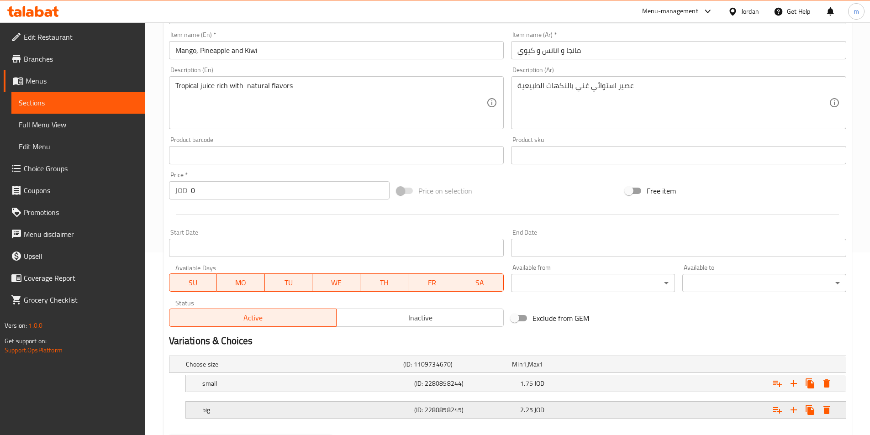
click at [219, 412] on h5 "big" at bounding box center [306, 409] width 208 height 9
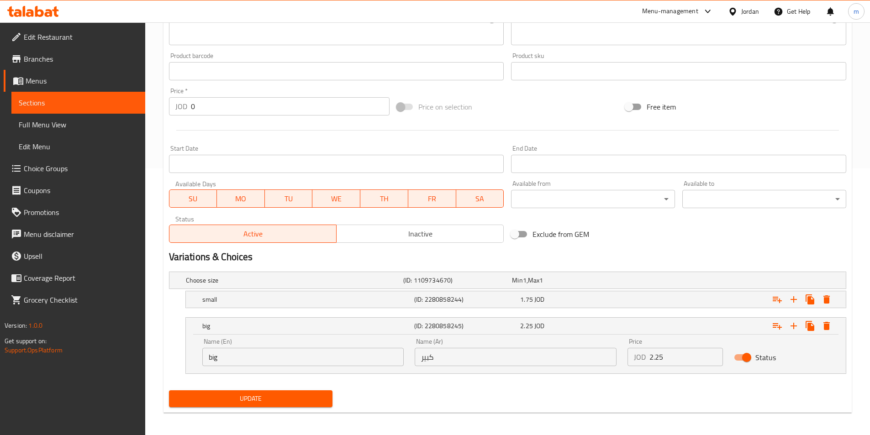
scroll to position [270, 0]
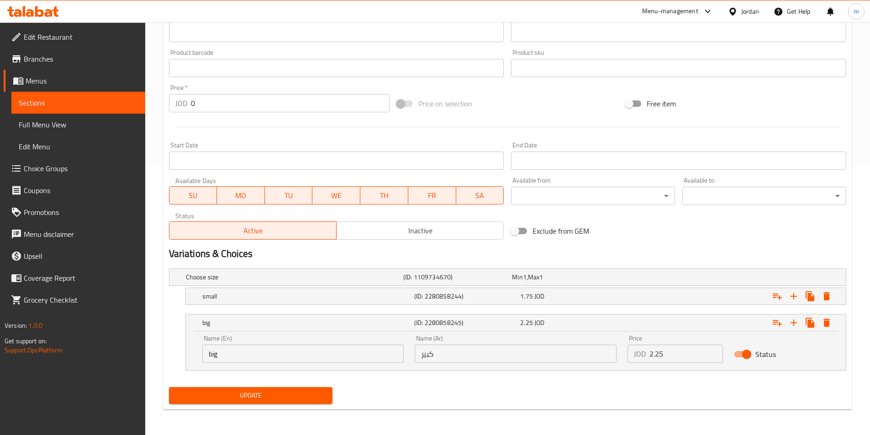
click at [236, 362] on input "big" at bounding box center [303, 354] width 202 height 18
paste input "large"
type input "large"
click at [231, 395] on span "Update" at bounding box center [250, 395] width 149 height 11
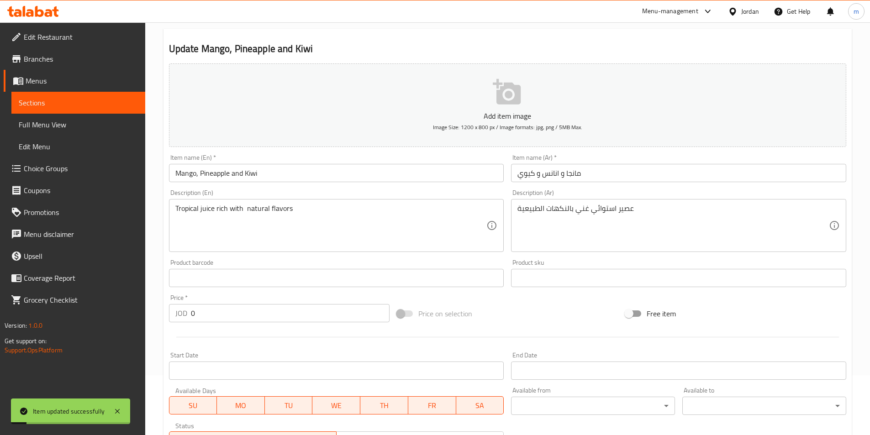
scroll to position [0, 0]
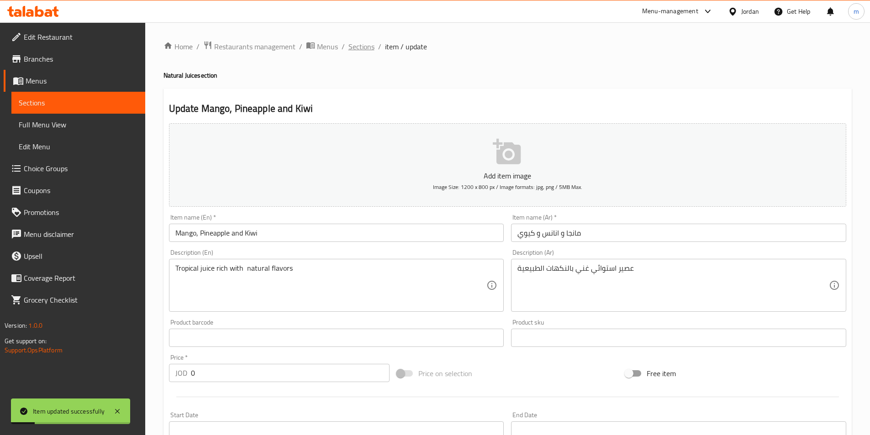
click at [361, 48] on span "Sections" at bounding box center [361, 46] width 26 height 11
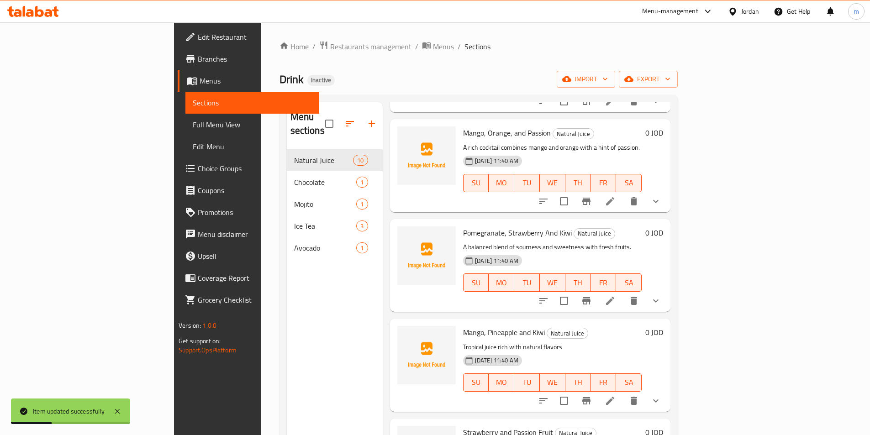
scroll to position [502, 0]
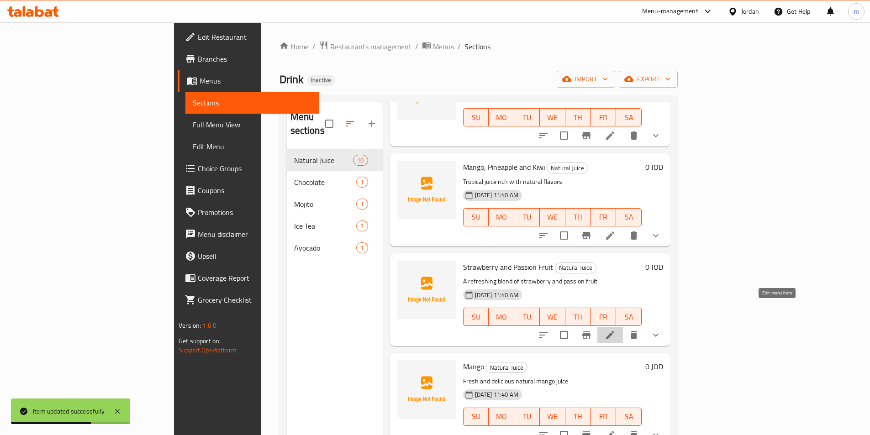
click at [614, 331] on icon at bounding box center [610, 335] width 8 height 8
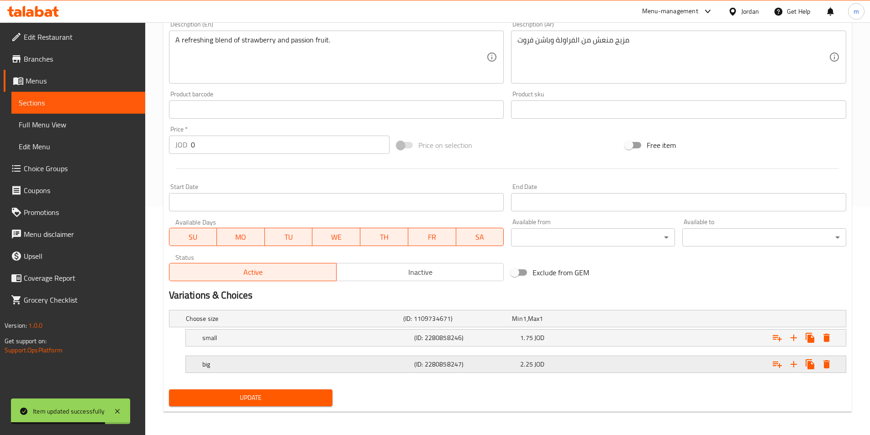
scroll to position [231, 0]
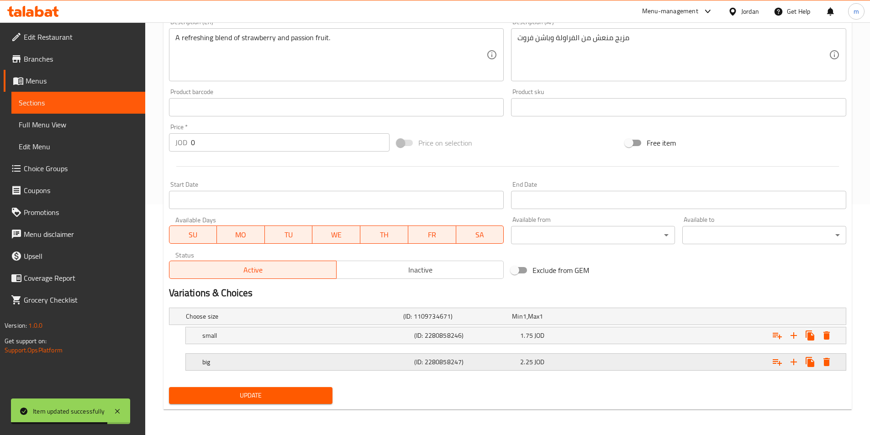
click at [241, 365] on h5 "big" at bounding box center [306, 361] width 208 height 9
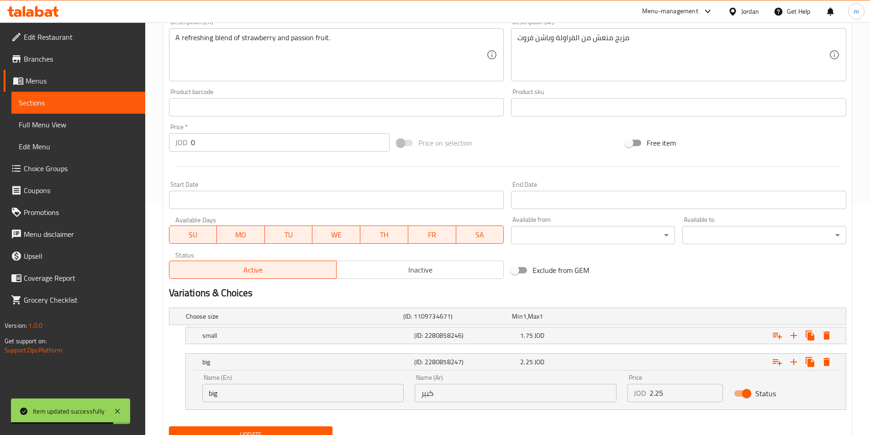
click at [232, 396] on input "big" at bounding box center [303, 393] width 202 height 18
paste input "large"
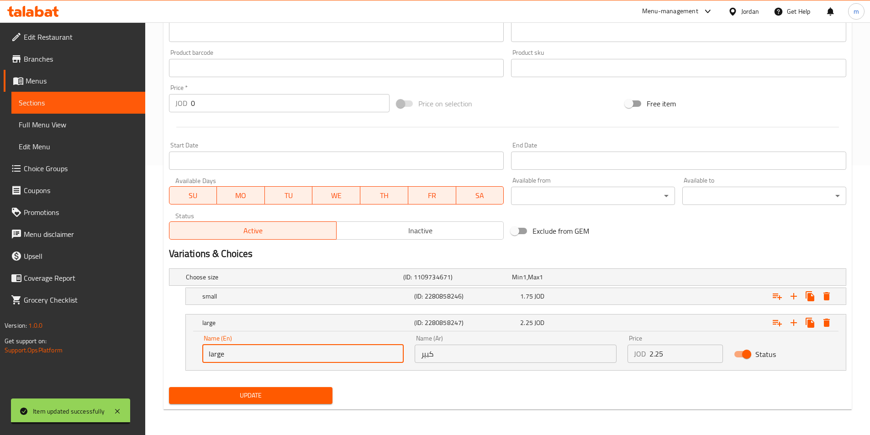
type input "large"
click at [248, 401] on button "Update" at bounding box center [251, 395] width 164 height 17
click at [49, 102] on span "Sections" at bounding box center [78, 102] width 119 height 11
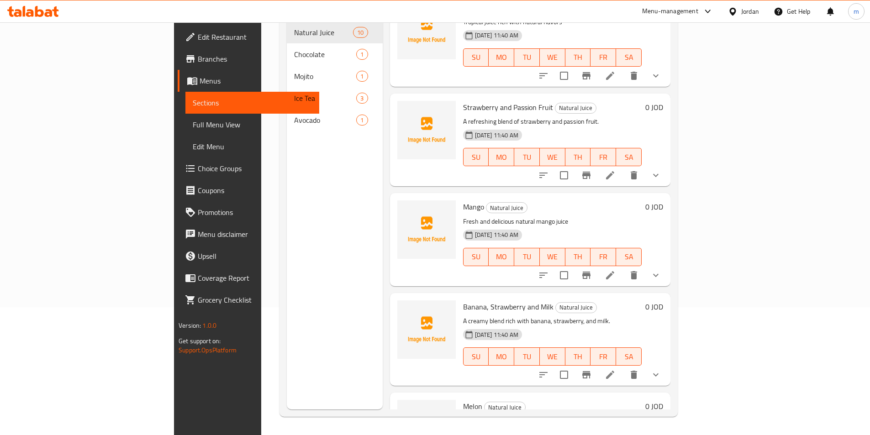
scroll to position [585, 0]
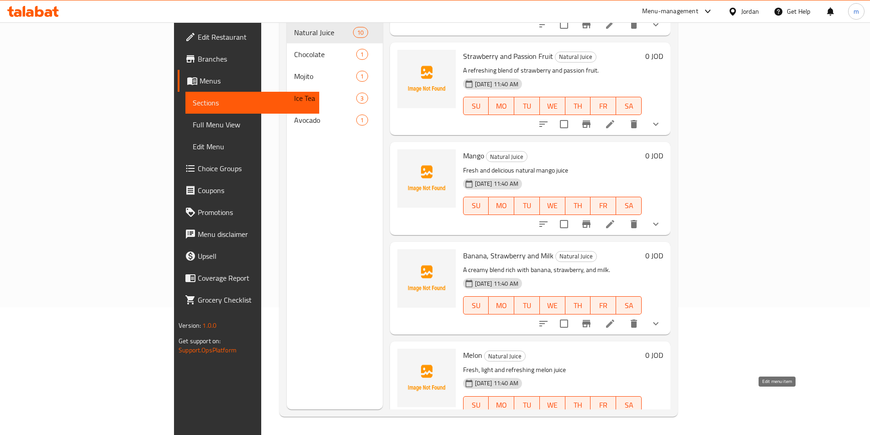
click at [615, 418] on icon at bounding box center [609, 423] width 11 height 11
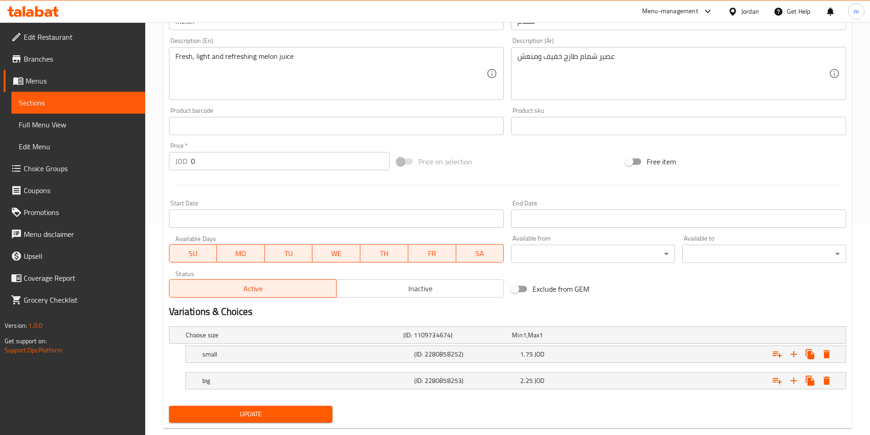
scroll to position [228, 0]
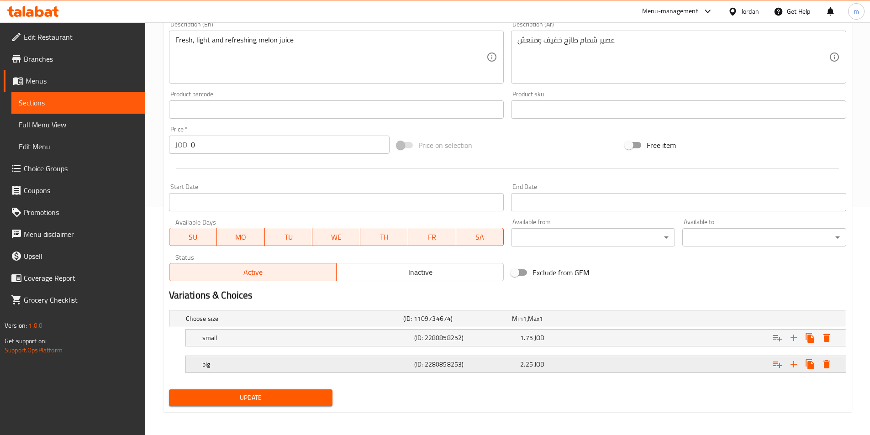
click at [239, 373] on div "big (ID: 2280858253) 2.25 JOD" at bounding box center [518, 364] width 636 height 20
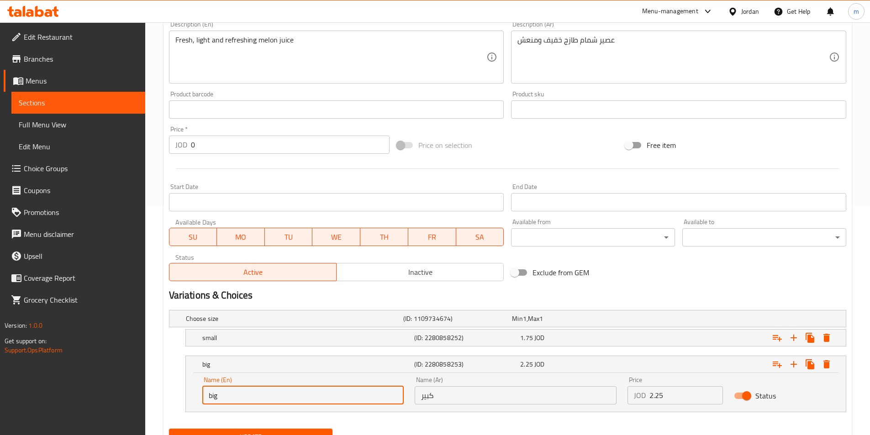
click at [252, 391] on input "big" at bounding box center [303, 395] width 202 height 18
paste input "large"
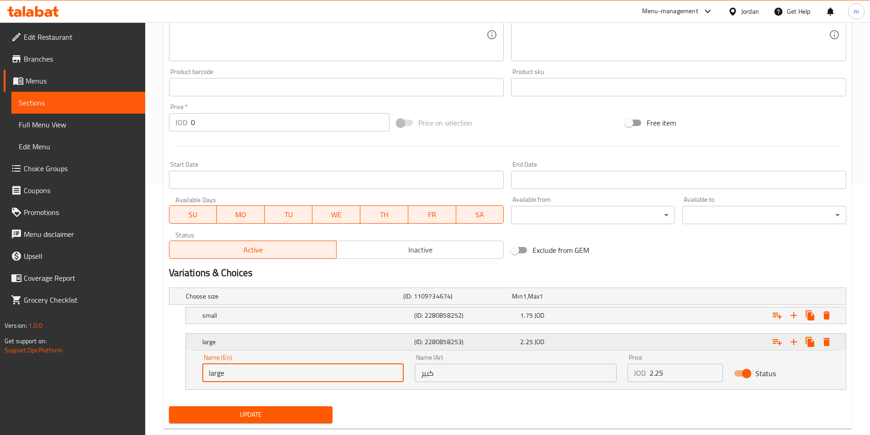
scroll to position [270, 0]
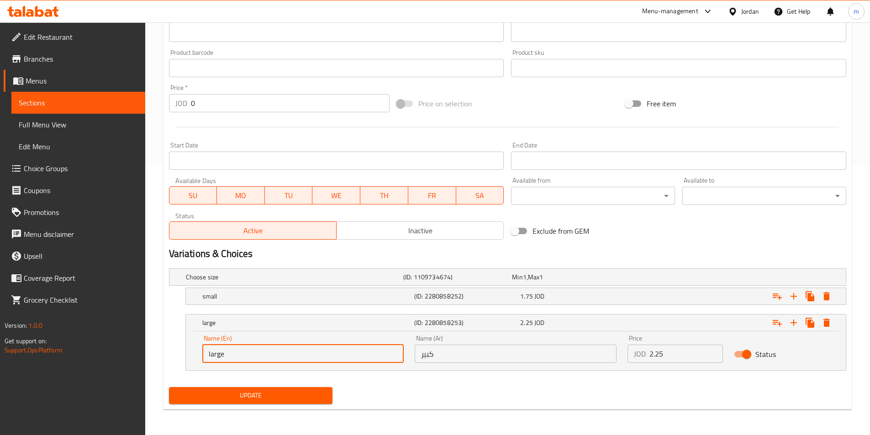
type input "large"
click at [261, 392] on span "Update" at bounding box center [250, 395] width 149 height 11
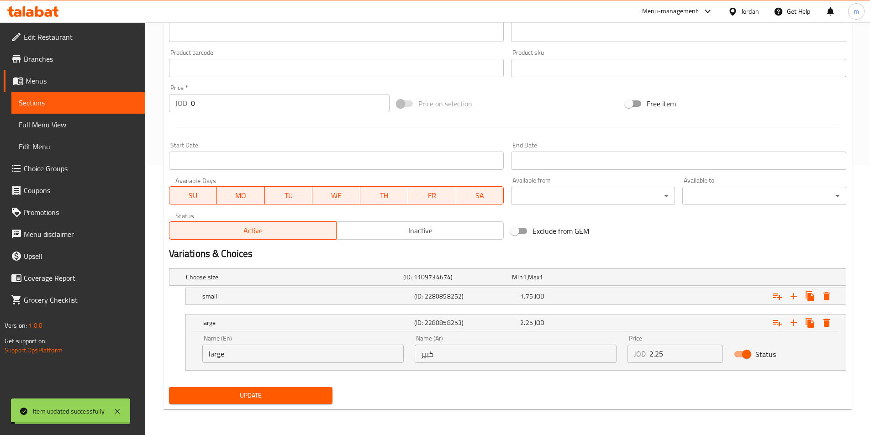
drag, startPoint x: 52, startPoint y: 104, endPoint x: 83, endPoint y: 121, distance: 35.5
click at [52, 104] on span "Sections" at bounding box center [78, 102] width 119 height 11
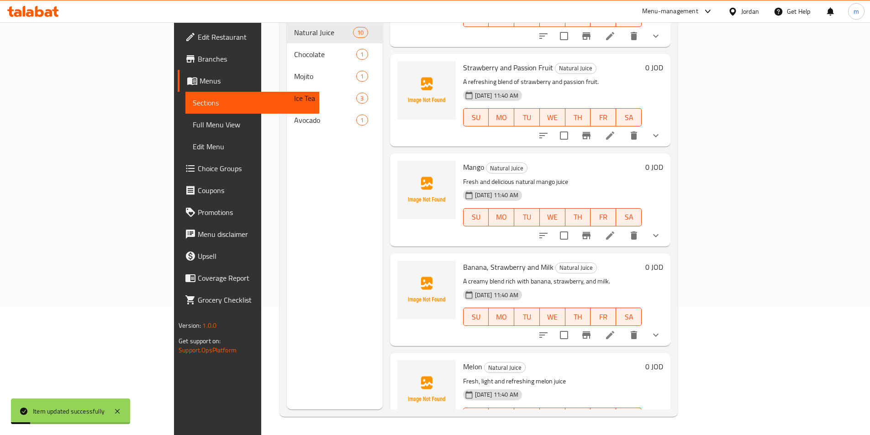
scroll to position [585, 0]
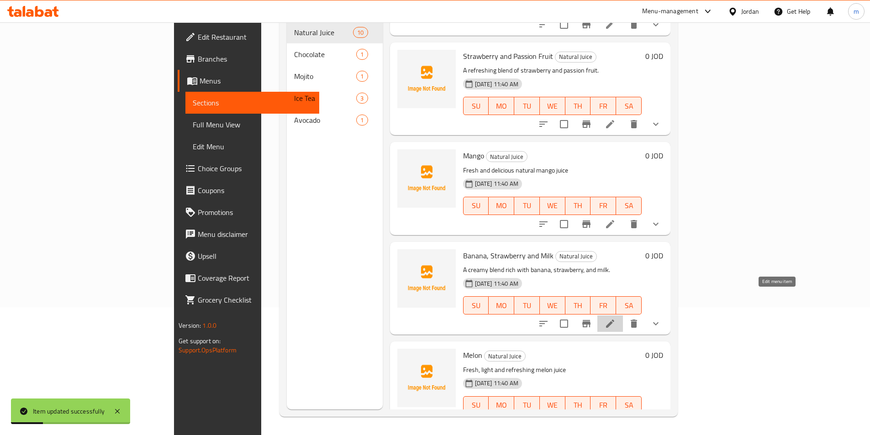
click at [615, 318] on icon at bounding box center [609, 323] width 11 height 11
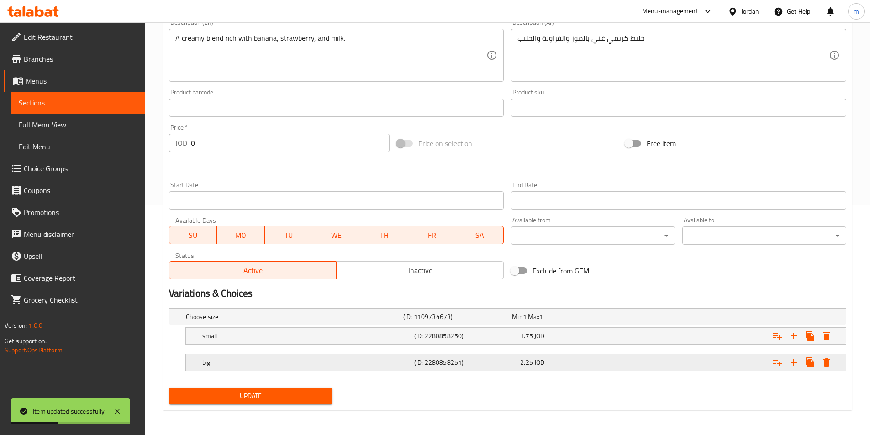
scroll to position [231, 0]
click at [234, 360] on h5 "big" at bounding box center [306, 361] width 208 height 9
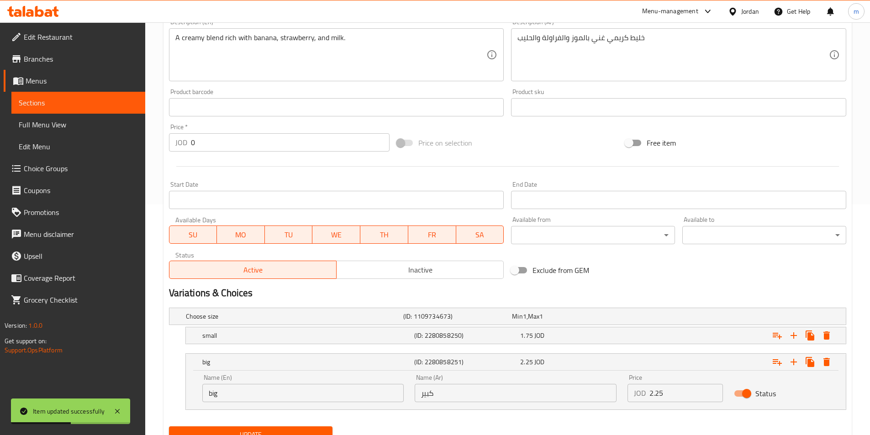
click at [230, 393] on input "big" at bounding box center [303, 393] width 202 height 18
paste input "large"
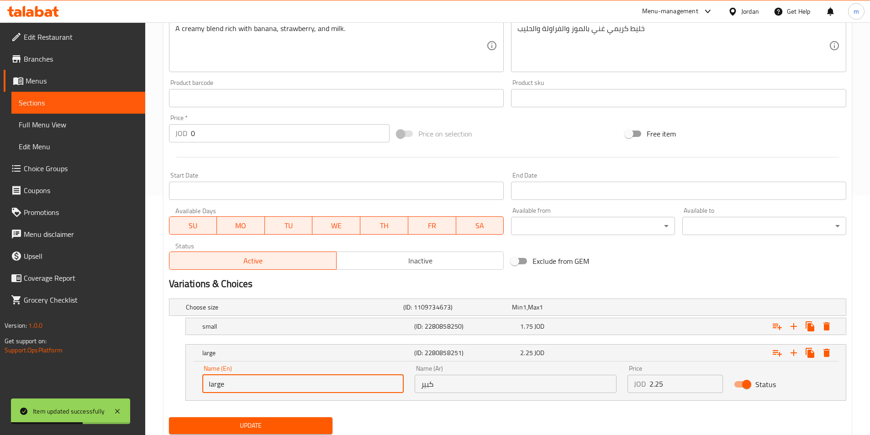
scroll to position [270, 0]
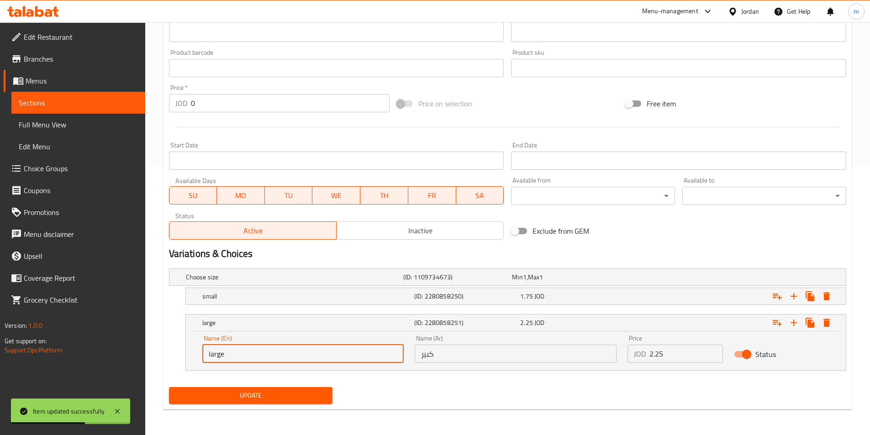
type input "large"
click at [239, 399] on span "Update" at bounding box center [250, 395] width 149 height 11
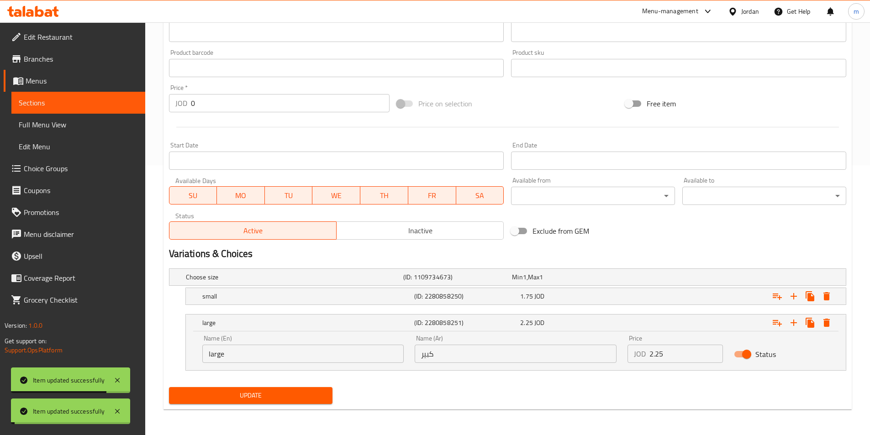
click at [73, 104] on span "Sections" at bounding box center [78, 102] width 119 height 11
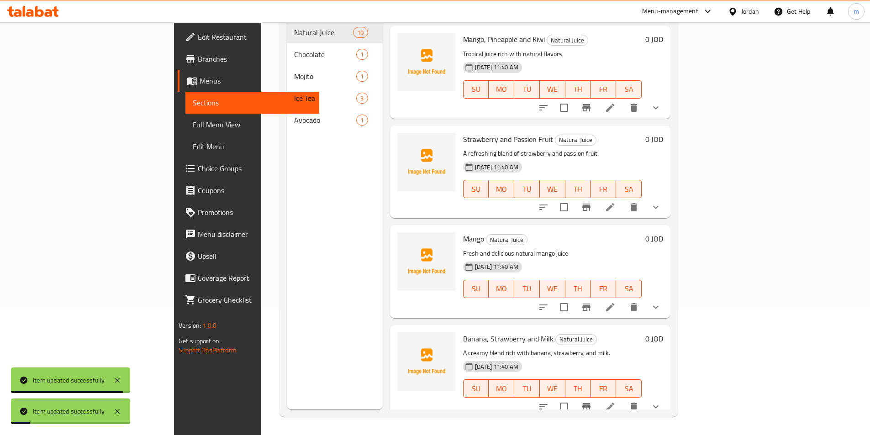
scroll to position [585, 0]
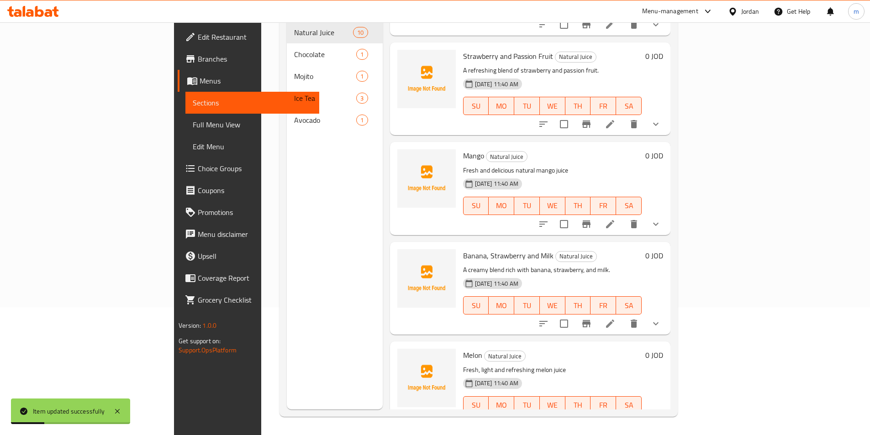
click at [614, 220] on icon at bounding box center [610, 224] width 8 height 8
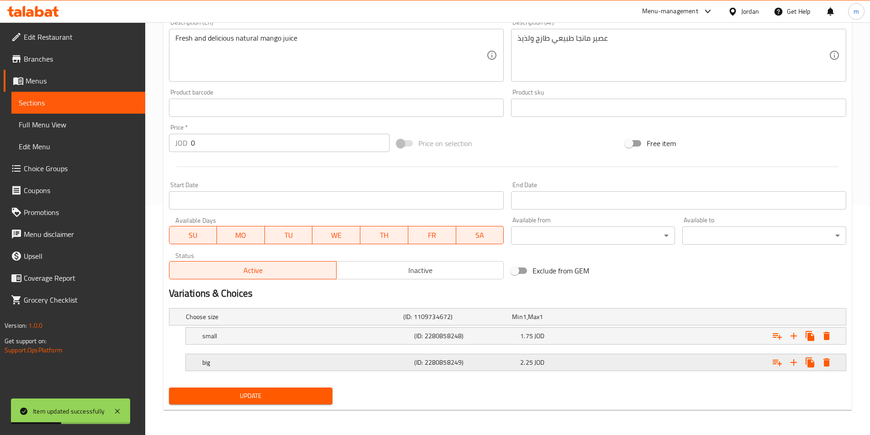
scroll to position [231, 0]
click at [223, 366] on h5 "big" at bounding box center [306, 361] width 208 height 9
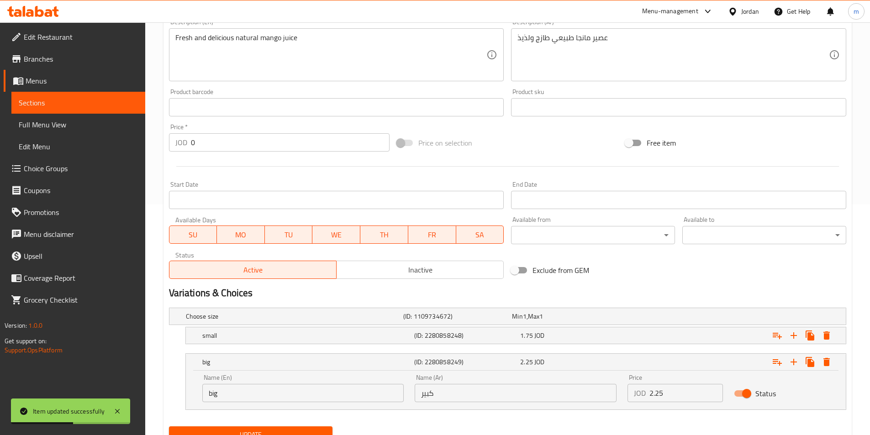
click at [222, 389] on input "big" at bounding box center [303, 393] width 202 height 18
paste input "large"
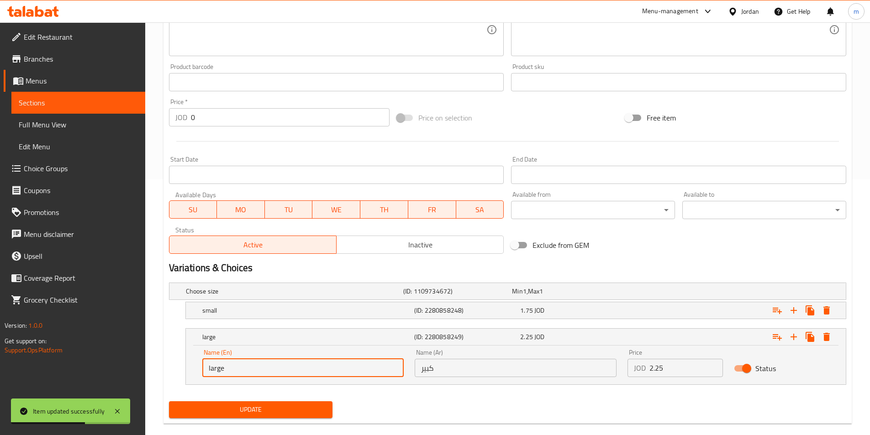
scroll to position [270, 0]
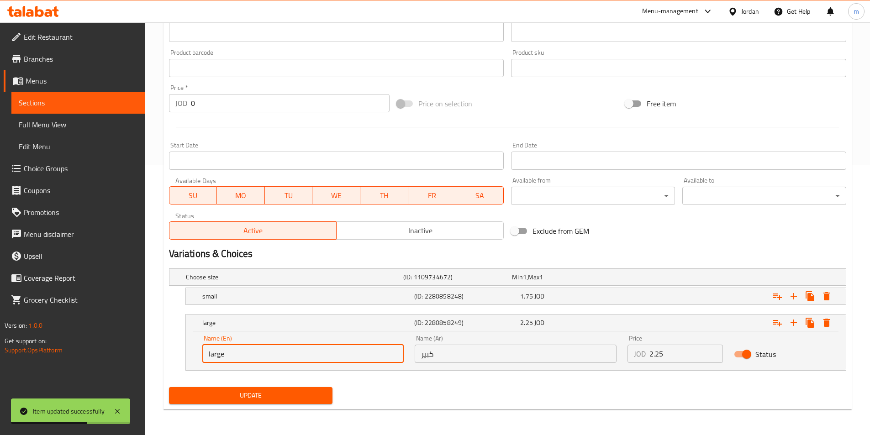
type input "large"
click at [244, 405] on div "Update" at bounding box center [250, 396] width 171 height 24
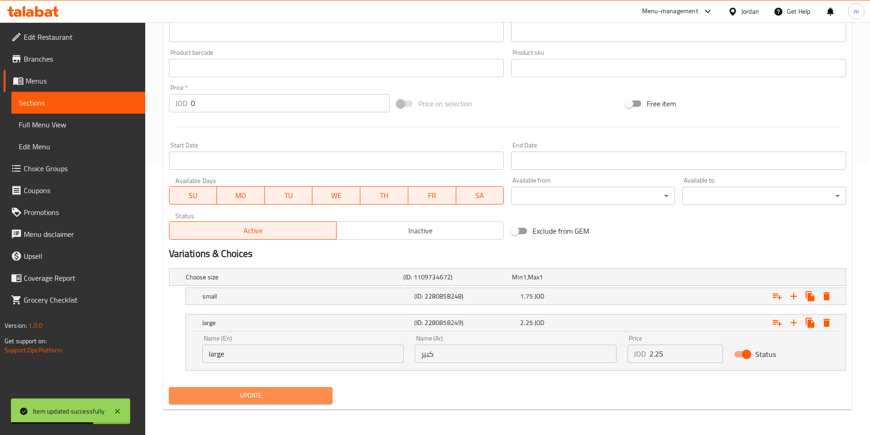
click at [248, 398] on span "Update" at bounding box center [250, 395] width 149 height 11
click at [68, 101] on span "Sections" at bounding box center [78, 102] width 119 height 11
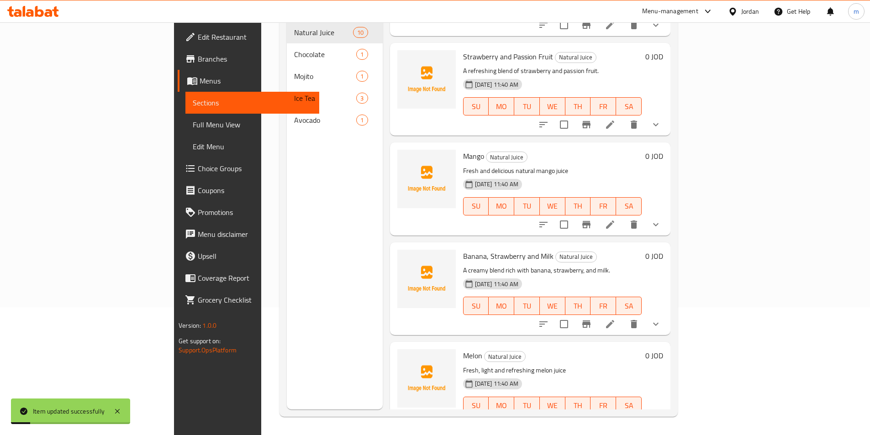
scroll to position [585, 0]
click at [615, 119] on icon at bounding box center [609, 124] width 11 height 11
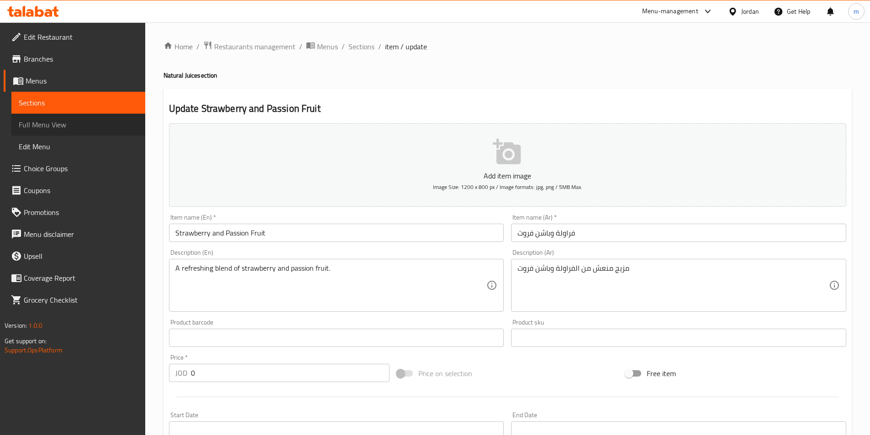
click at [48, 128] on span "Full Menu View" at bounding box center [78, 124] width 119 height 11
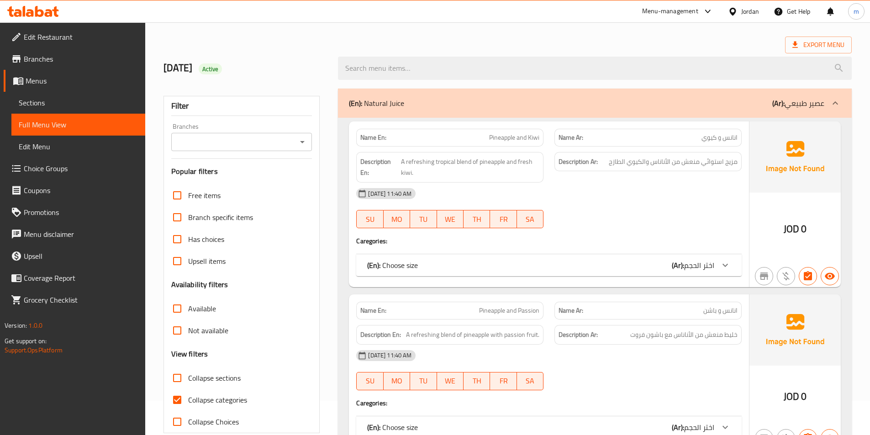
scroll to position [91, 0]
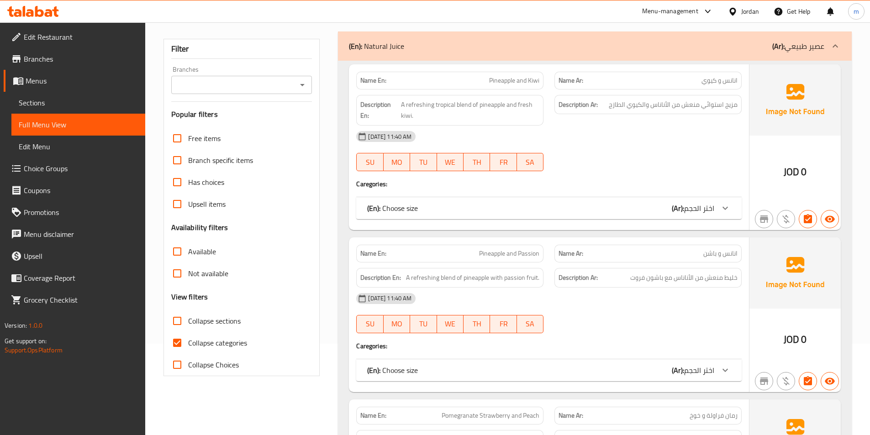
click at [222, 346] on span "Collapse categories" at bounding box center [217, 342] width 59 height 11
click at [188, 346] on input "Collapse categories" at bounding box center [177, 343] width 22 height 22
checkbox input "false"
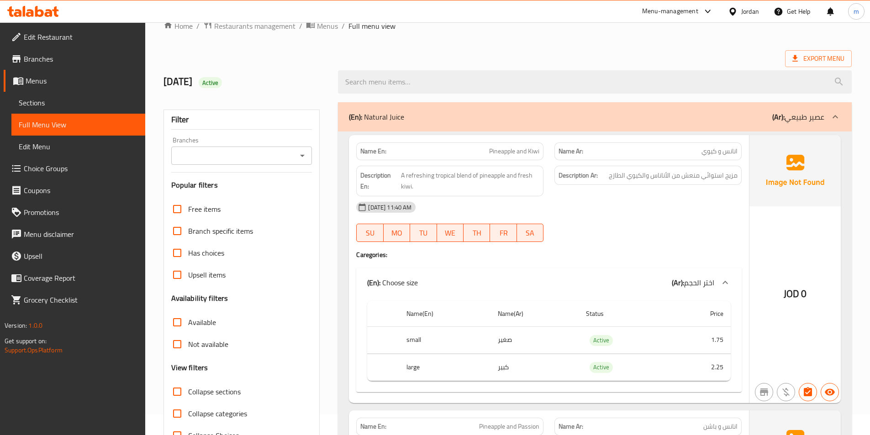
scroll to position [0, 0]
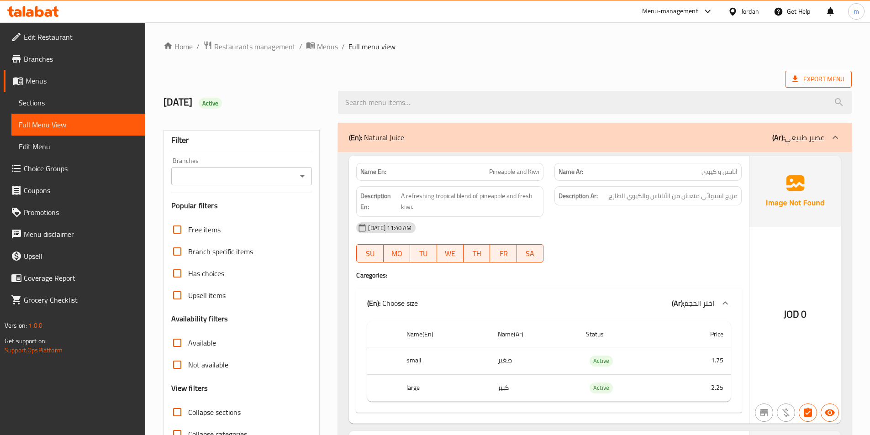
click at [822, 79] on span "Export Menu" at bounding box center [818, 79] width 52 height 11
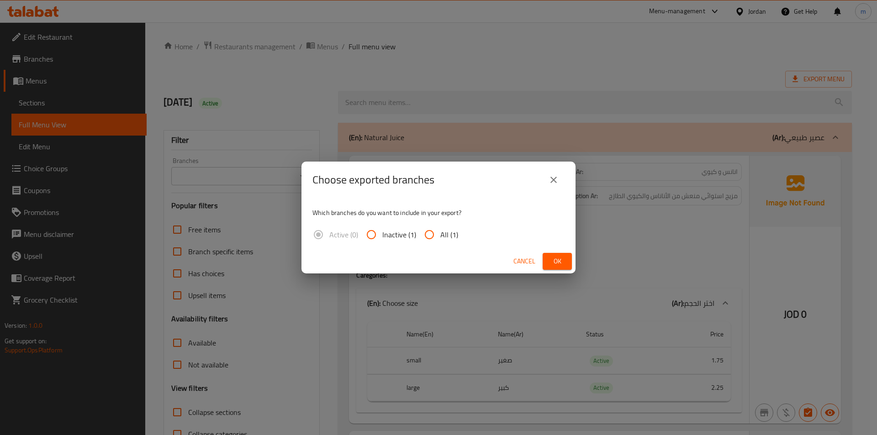
click at [436, 232] on input "All (1)" at bounding box center [429, 235] width 22 height 22
radio input "true"
click at [559, 262] on span "Ok" at bounding box center [557, 261] width 15 height 11
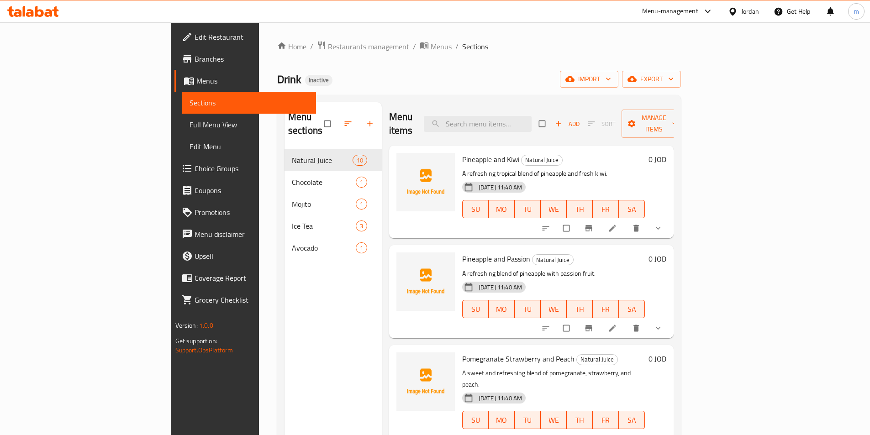
click at [189, 127] on span "Full Menu View" at bounding box center [248, 124] width 119 height 11
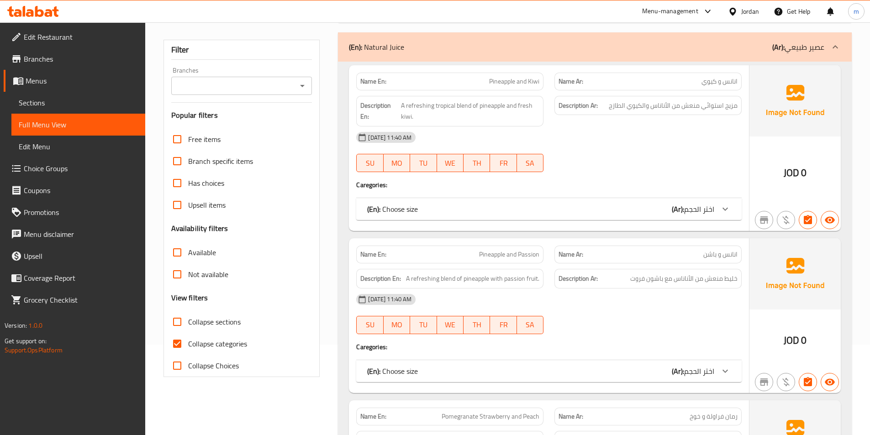
scroll to position [91, 0]
click at [251, 343] on div "Collapse categories" at bounding box center [241, 343] width 141 height 22
click at [205, 343] on span "Collapse categories" at bounding box center [217, 342] width 59 height 11
click at [188, 343] on input "Collapse categories" at bounding box center [177, 343] width 22 height 22
checkbox input "false"
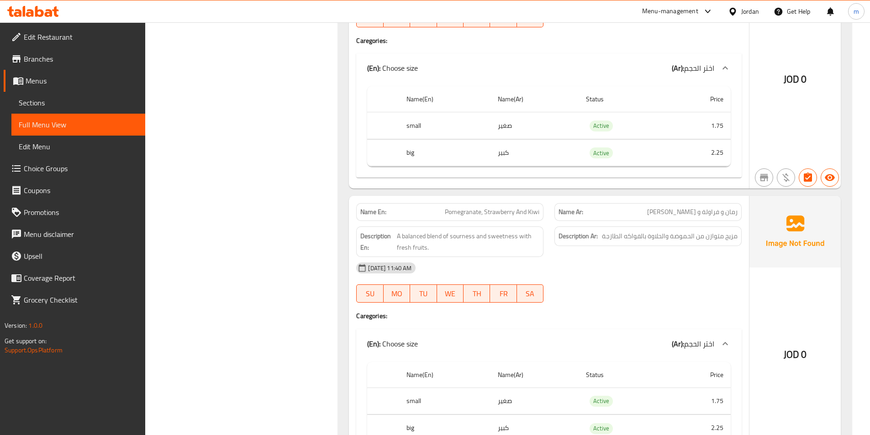
scroll to position [1096, 0]
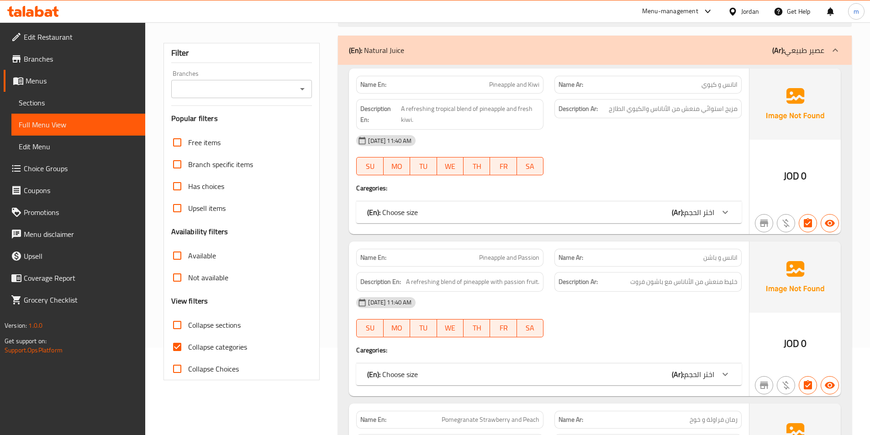
scroll to position [91, 0]
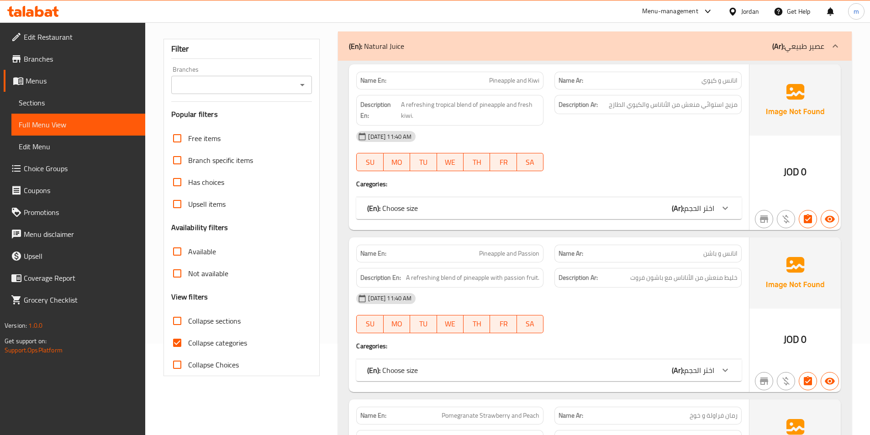
click at [209, 345] on span "Collapse categories" at bounding box center [217, 342] width 59 height 11
click at [188, 345] on input "Collapse categories" at bounding box center [177, 343] width 22 height 22
checkbox input "false"
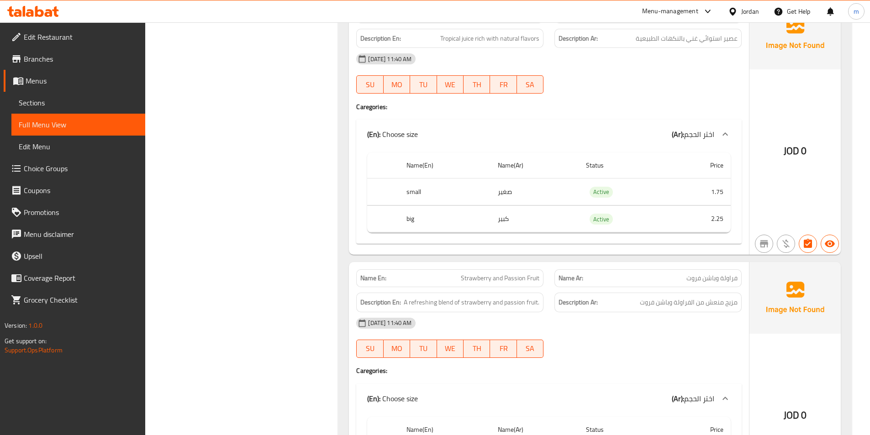
scroll to position [1552, 0]
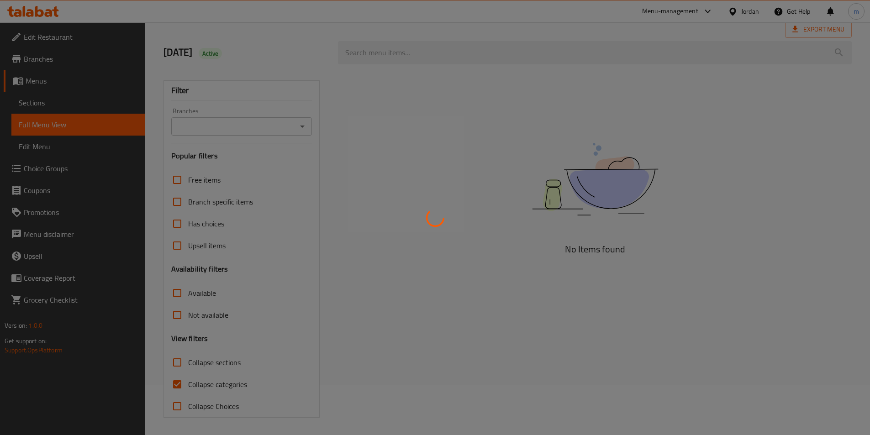
scroll to position [51, 0]
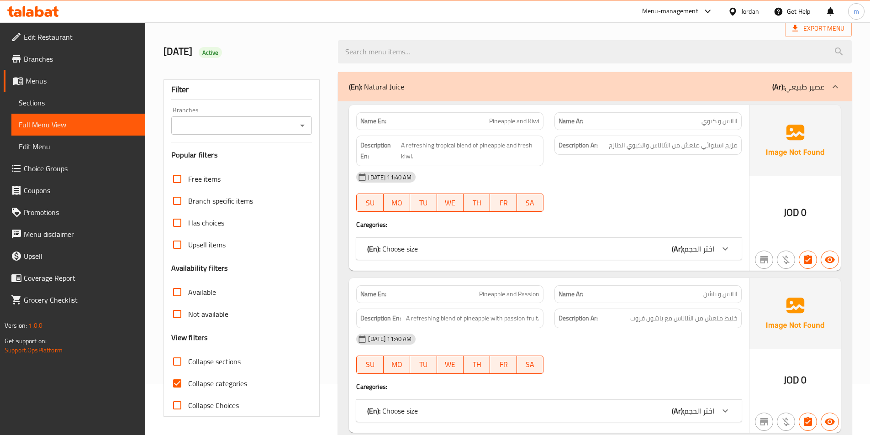
click at [215, 387] on span "Collapse categories" at bounding box center [217, 383] width 59 height 11
click at [188, 387] on input "Collapse categories" at bounding box center [177, 384] width 22 height 22
checkbox input "false"
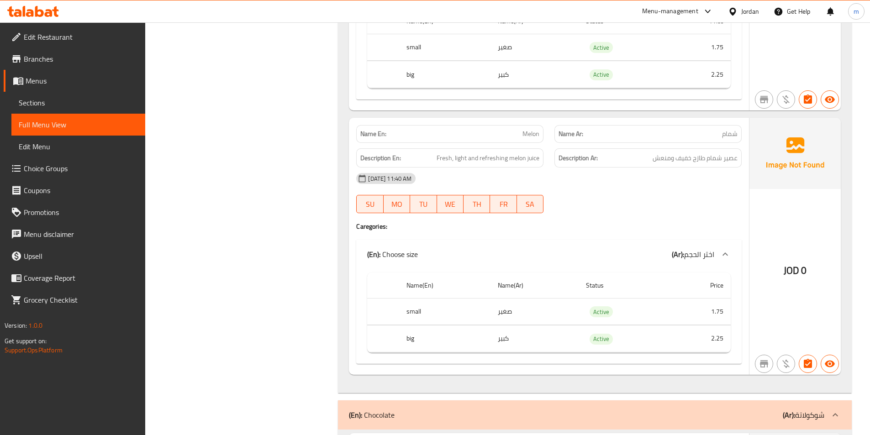
scroll to position [2334, 0]
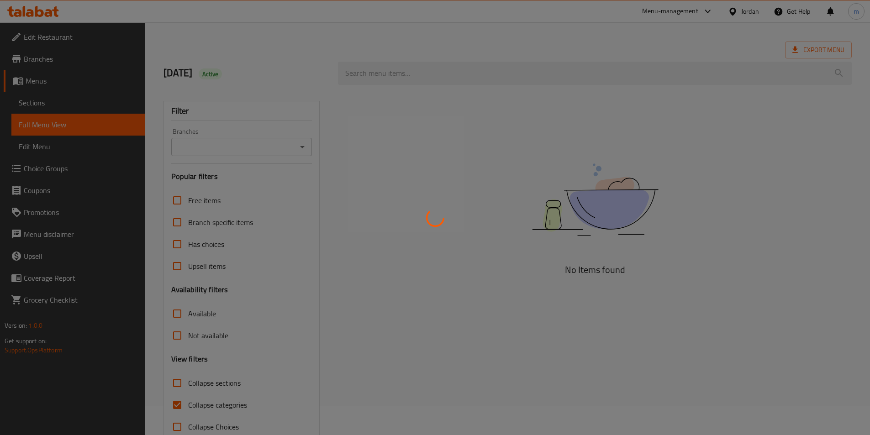
scroll to position [46, 0]
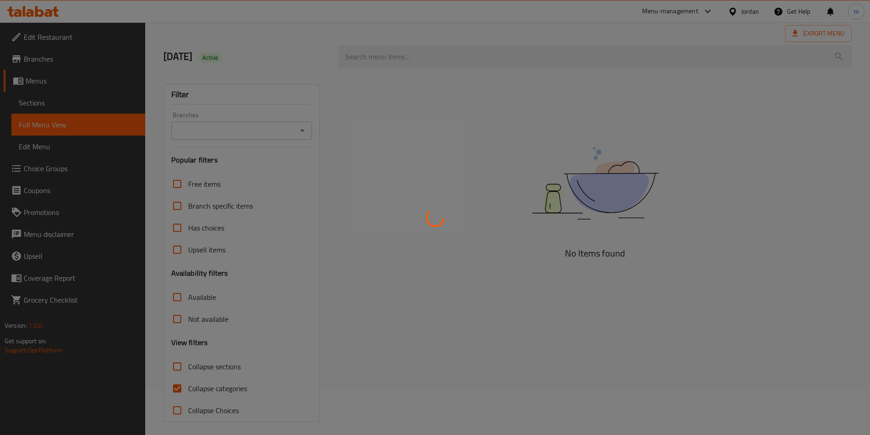
click at [510, 173] on div at bounding box center [435, 217] width 870 height 435
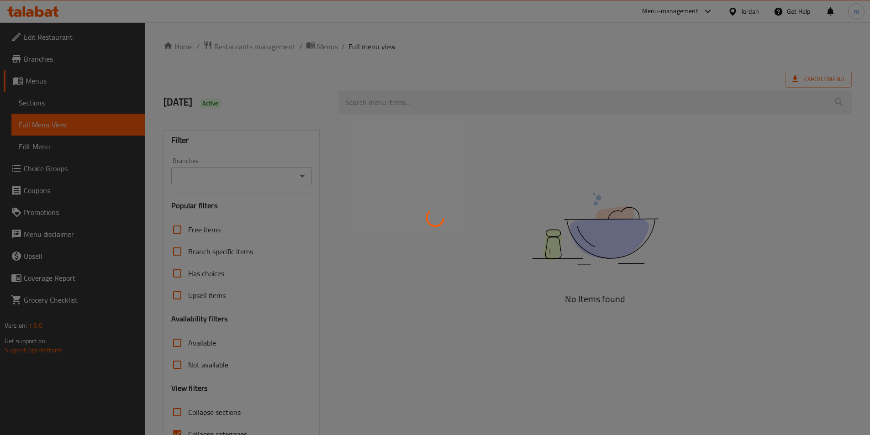
click at [312, 322] on div at bounding box center [435, 217] width 870 height 435
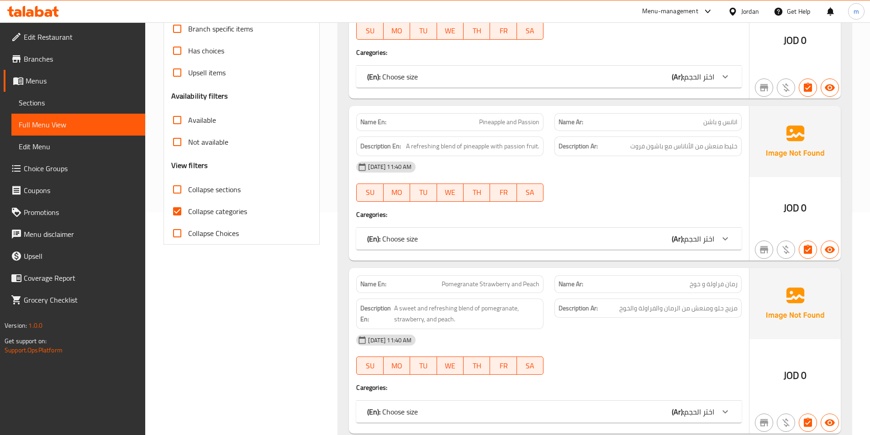
scroll to position [228, 0]
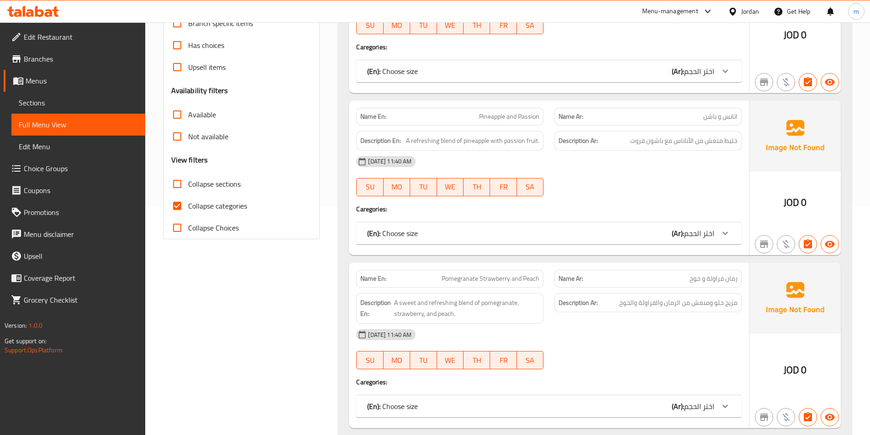
click at [177, 204] on input "Collapse categories" at bounding box center [177, 206] width 22 height 22
checkbox input "false"
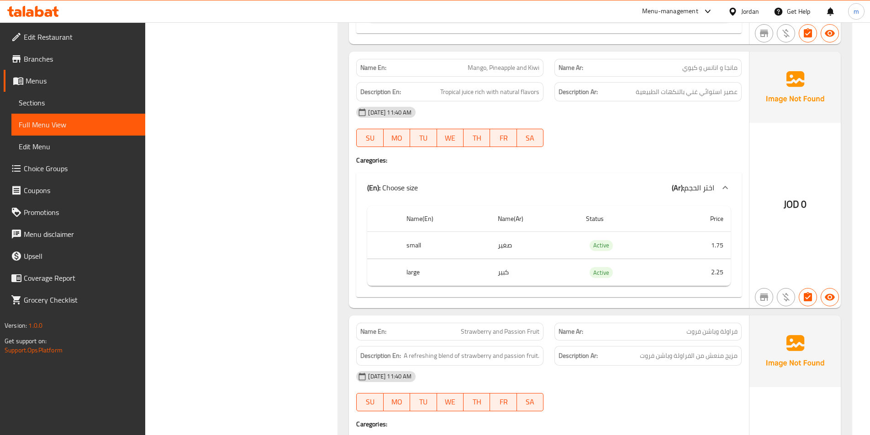
scroll to position [1399, 0]
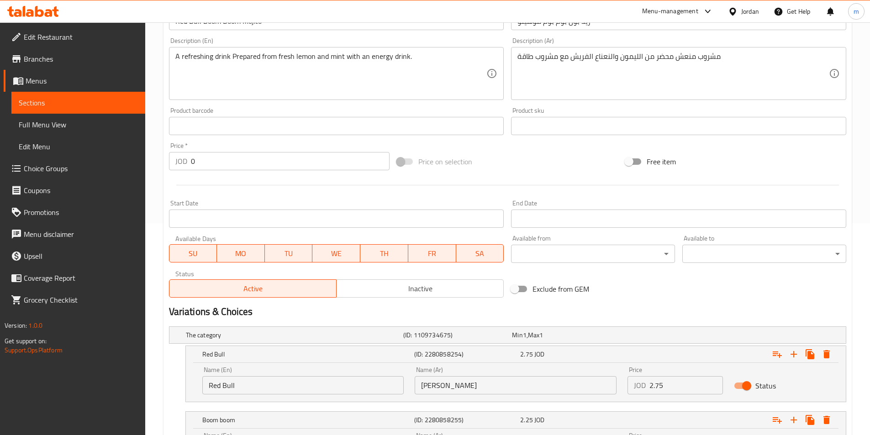
scroll to position [218, 0]
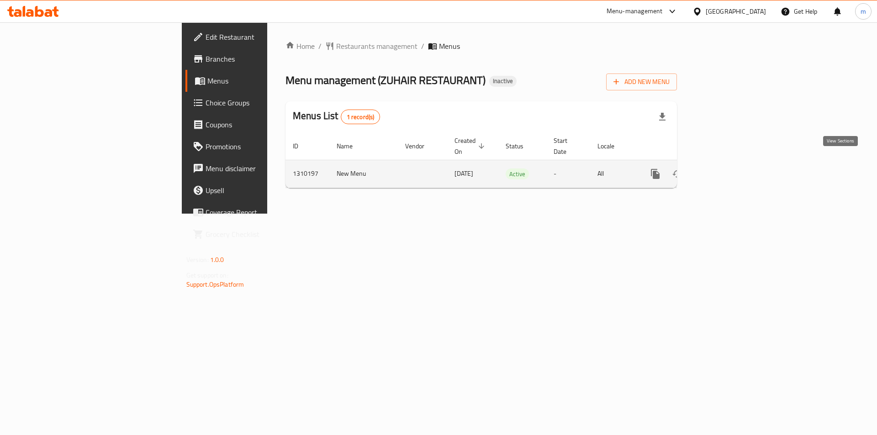
click at [726, 168] on icon "enhanced table" at bounding box center [720, 173] width 11 height 11
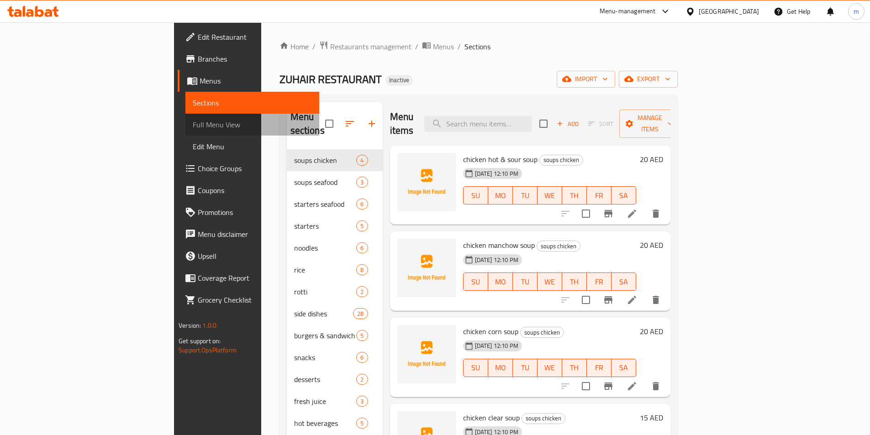
click at [193, 127] on span "Full Menu View" at bounding box center [252, 124] width 119 height 11
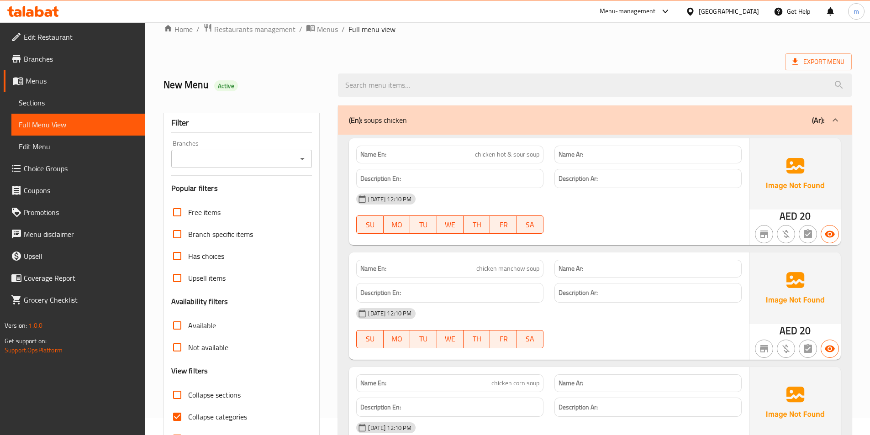
scroll to position [46, 0]
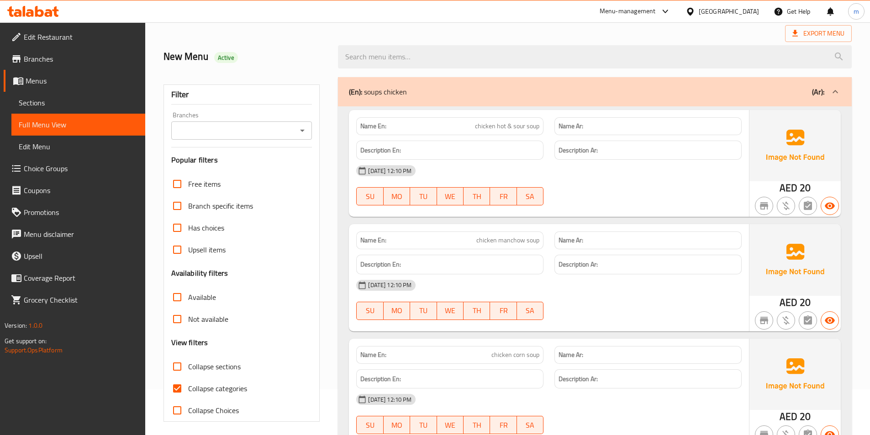
click at [205, 387] on span "Collapse categories" at bounding box center [217, 388] width 59 height 11
click at [188, 387] on input "Collapse categories" at bounding box center [177, 389] width 22 height 22
checkbox input "false"
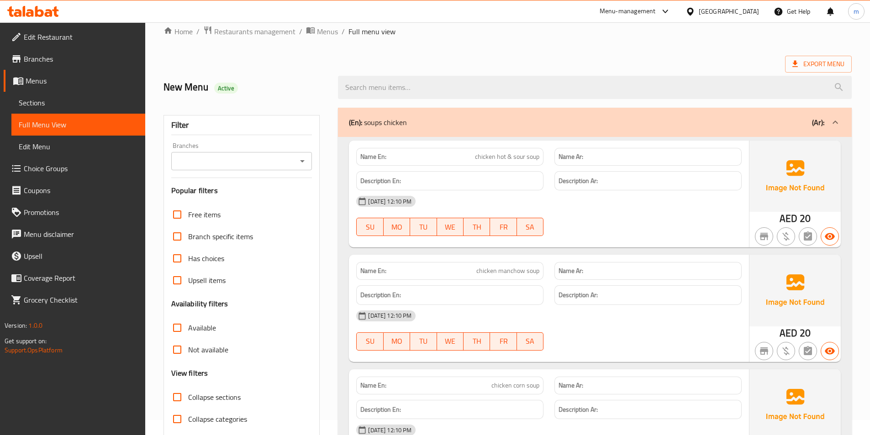
scroll to position [0, 0]
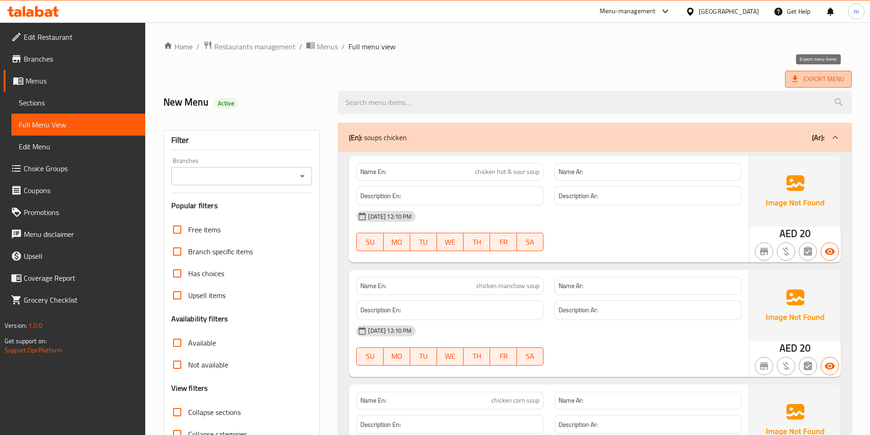
click at [808, 84] on span "Export Menu" at bounding box center [818, 79] width 52 height 11
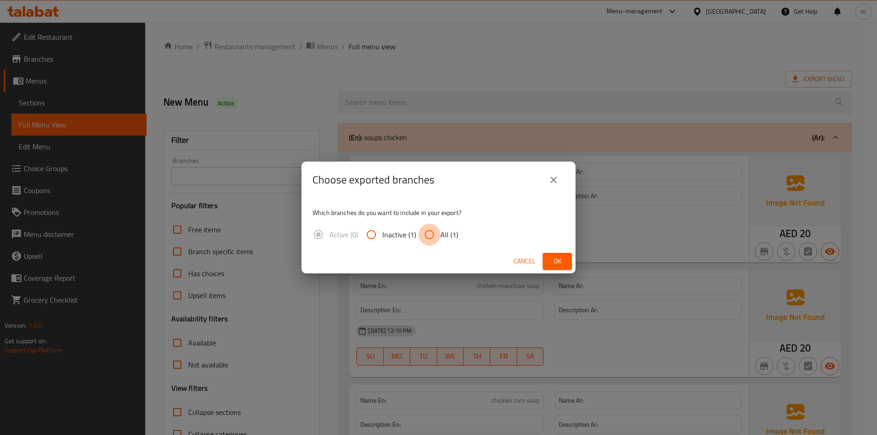
click at [431, 244] on input "All (1)" at bounding box center [429, 235] width 22 height 22
radio input "true"
click at [558, 261] on span "Ok" at bounding box center [557, 261] width 15 height 11
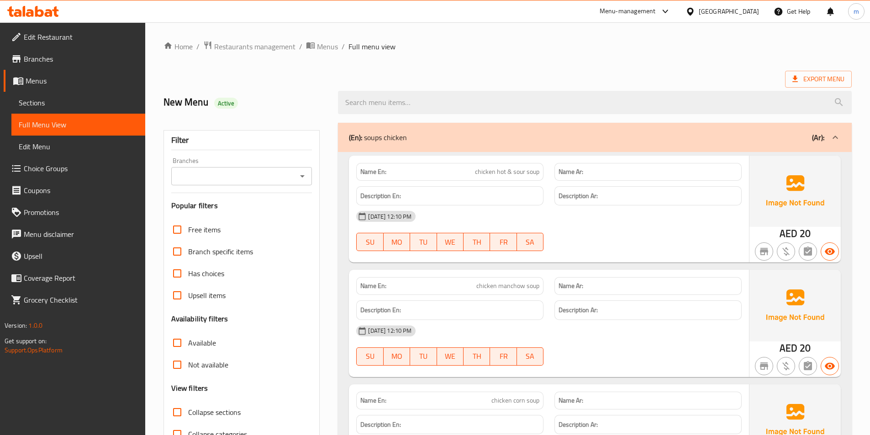
click at [66, 106] on span "Sections" at bounding box center [78, 102] width 119 height 11
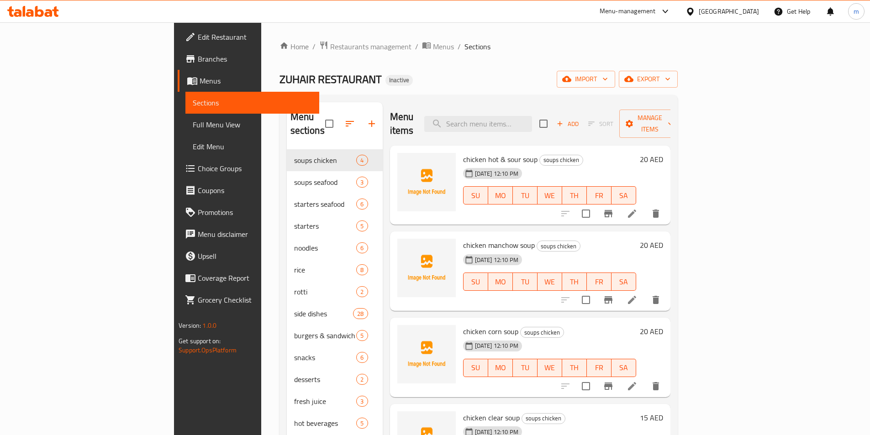
click at [198, 63] on span "Branches" at bounding box center [255, 58] width 114 height 11
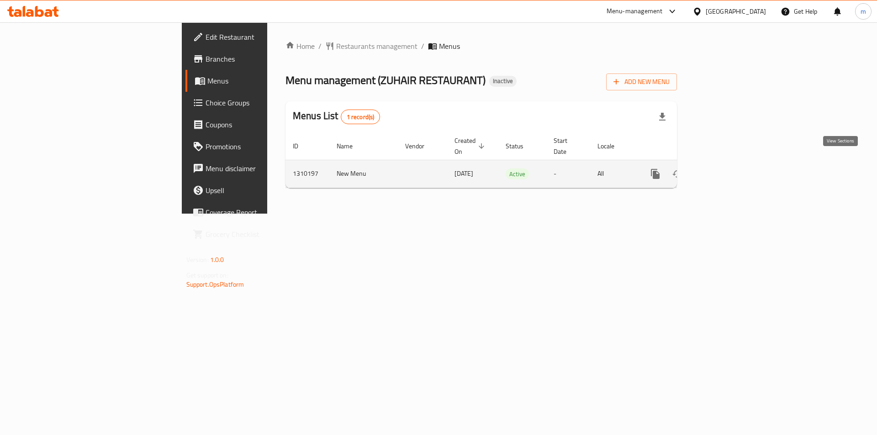
click at [725, 170] on icon "enhanced table" at bounding box center [721, 174] width 8 height 8
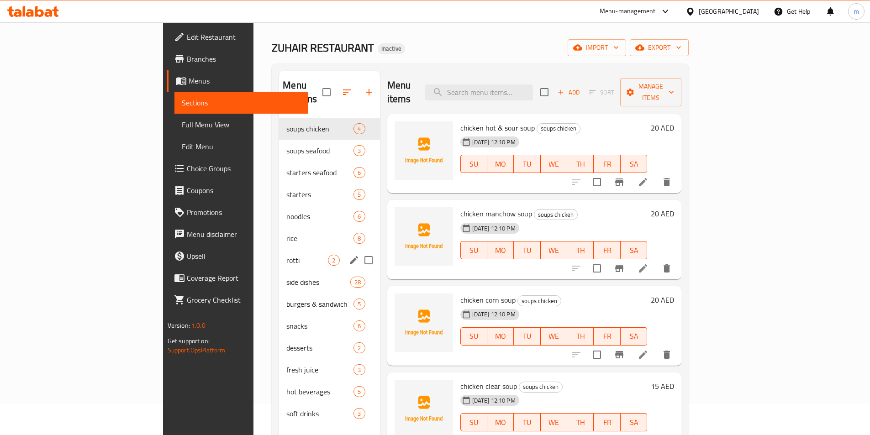
scroll to position [46, 0]
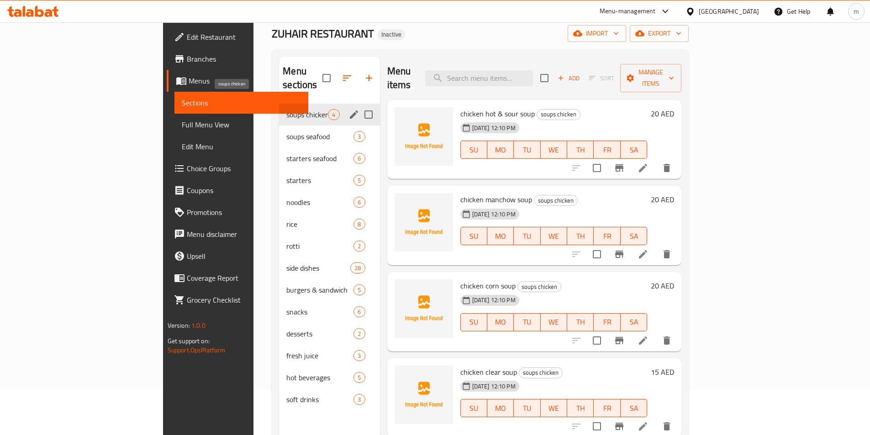
click at [286, 109] on span "soups chicken" at bounding box center [307, 114] width 42 height 11
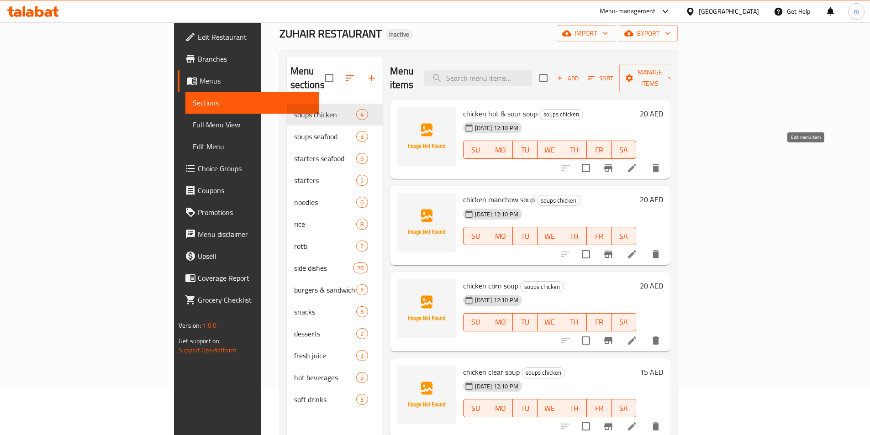
click at [636, 164] on icon at bounding box center [632, 168] width 8 height 8
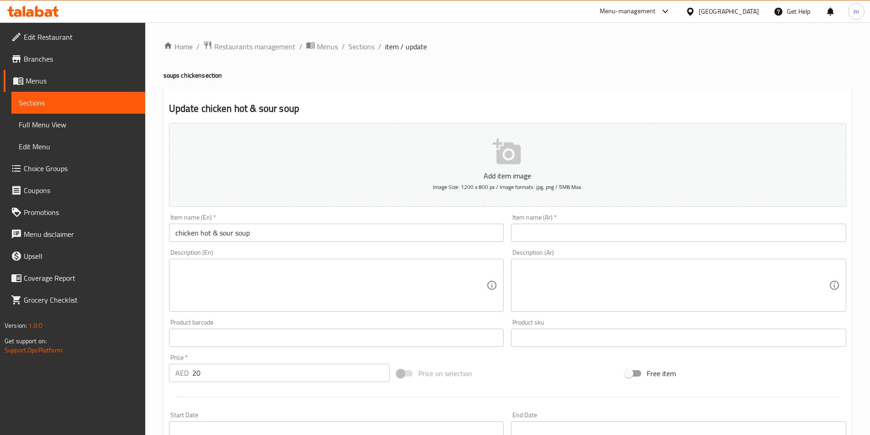
click at [59, 45] on link "Edit Restaurant" at bounding box center [75, 37] width 142 height 22
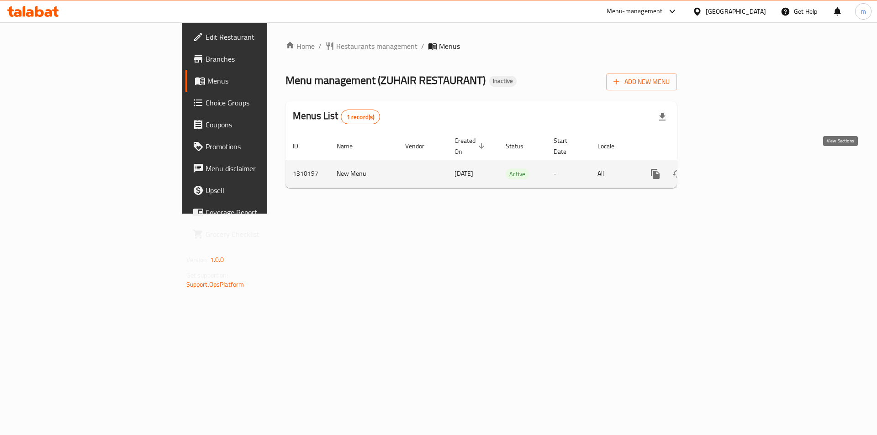
click at [726, 168] on icon "enhanced table" at bounding box center [720, 173] width 11 height 11
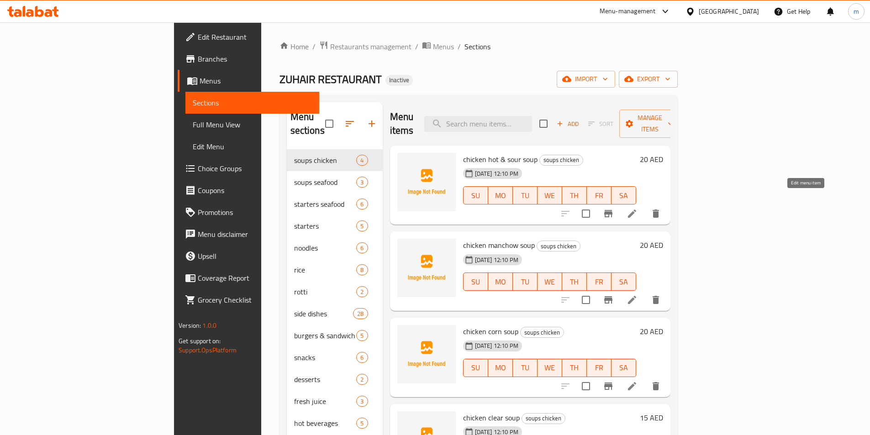
click at [636, 210] on icon at bounding box center [632, 214] width 8 height 8
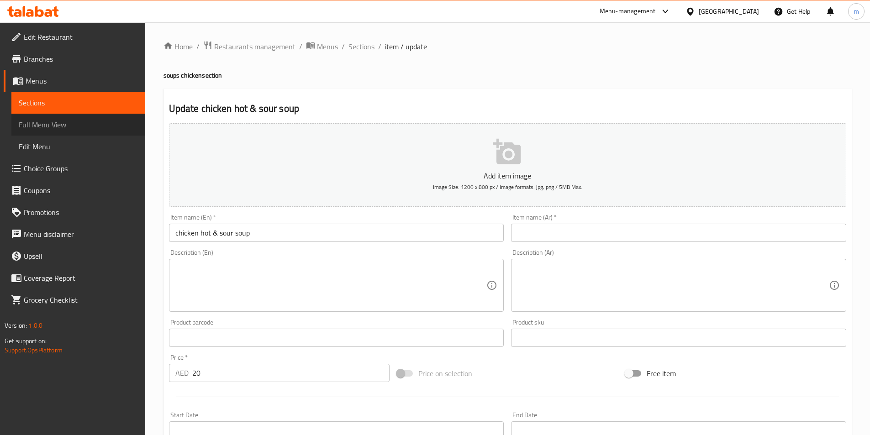
click at [47, 116] on link "Full Menu View" at bounding box center [78, 125] width 134 height 22
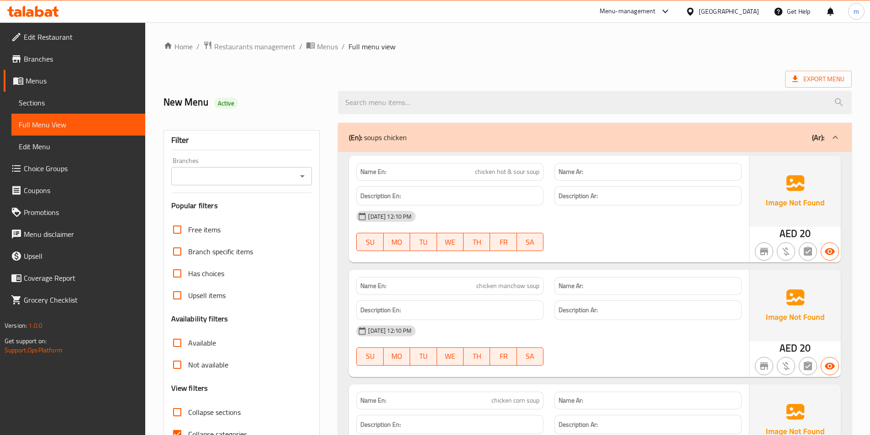
click at [492, 173] on span "chicken hot & sour soup" at bounding box center [507, 172] width 64 height 10
click at [619, 199] on h6 "Description Ar:" at bounding box center [647, 195] width 179 height 11
click at [513, 176] on span "chicken hot & sour soup" at bounding box center [507, 172] width 64 height 10
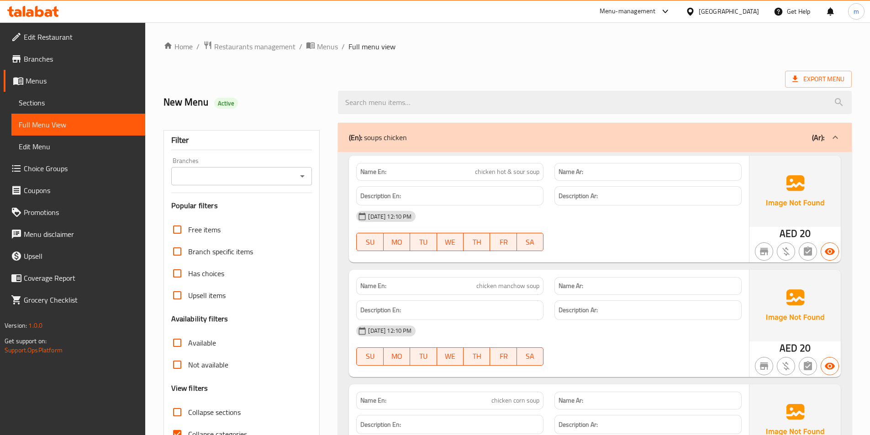
click at [54, 68] on link "Branches" at bounding box center [75, 59] width 142 height 22
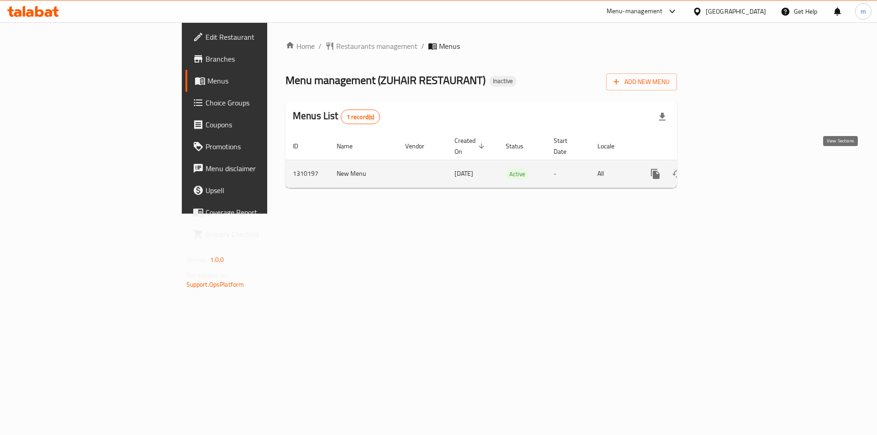
click at [726, 168] on icon "enhanced table" at bounding box center [720, 173] width 11 height 11
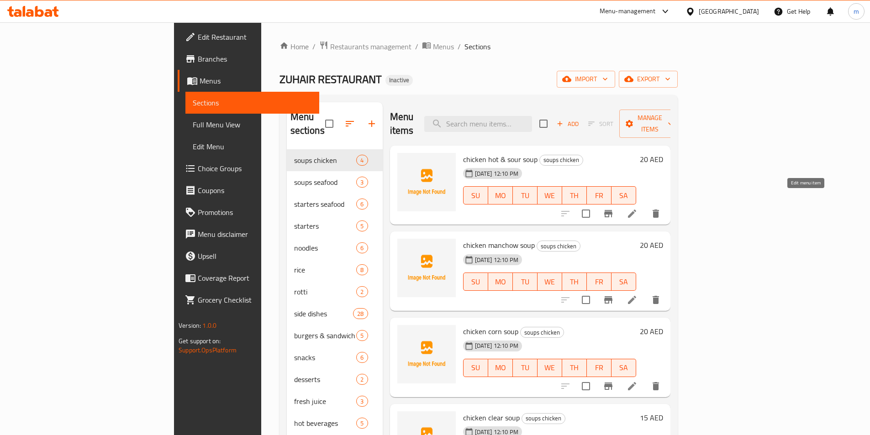
click at [637, 208] on icon at bounding box center [631, 213] width 11 height 11
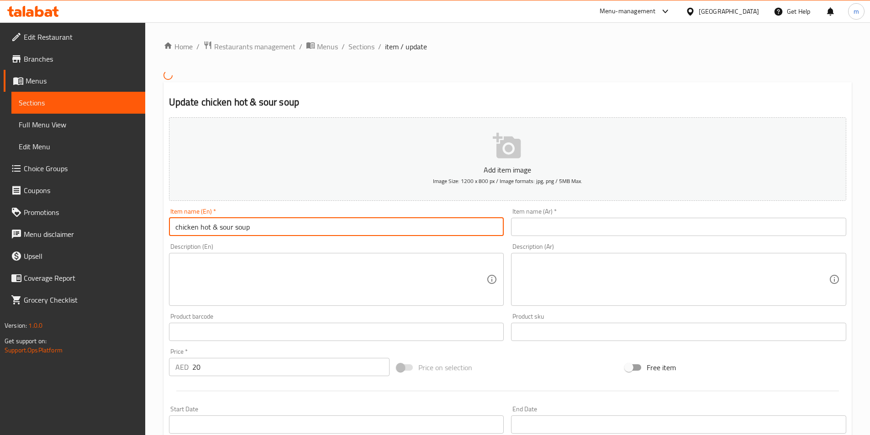
click at [202, 230] on input "chicken hot & sour soup" at bounding box center [336, 227] width 335 height 18
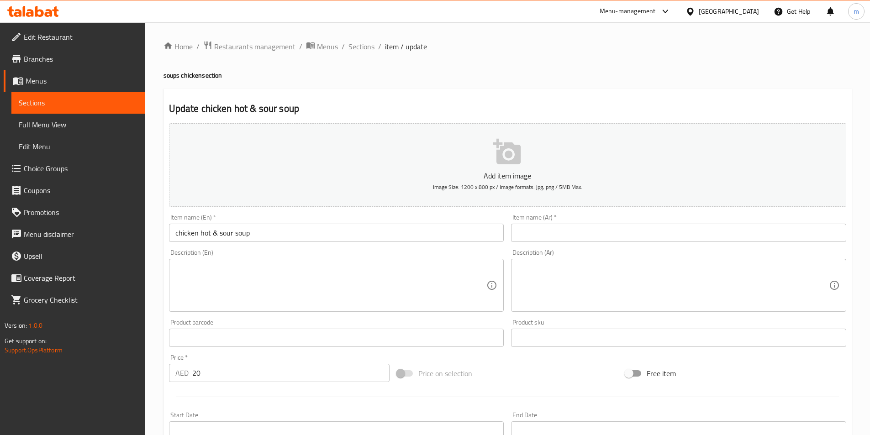
click at [589, 232] on input "text" at bounding box center [678, 233] width 335 height 18
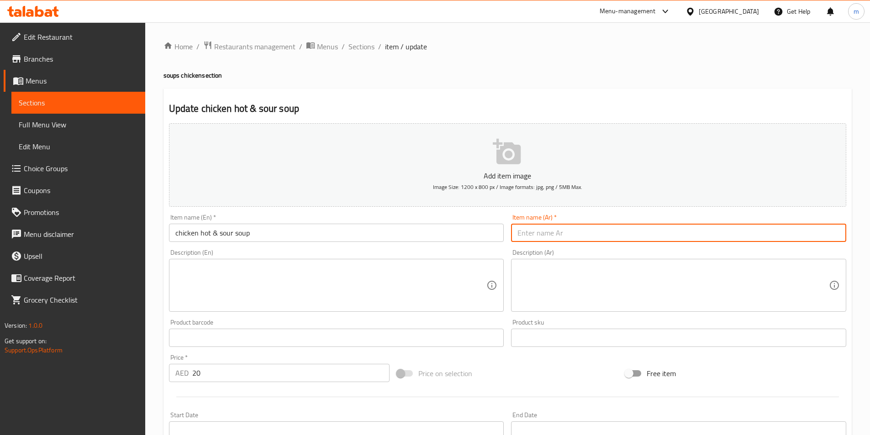
paste input "شوربة الدجاج الحارة والحامضة"
drag, startPoint x: 514, startPoint y: 236, endPoint x: 542, endPoint y: 238, distance: 28.4
click at [542, 238] on input "شوربة الدجاج الحارة والحامضة" at bounding box center [678, 233] width 335 height 18
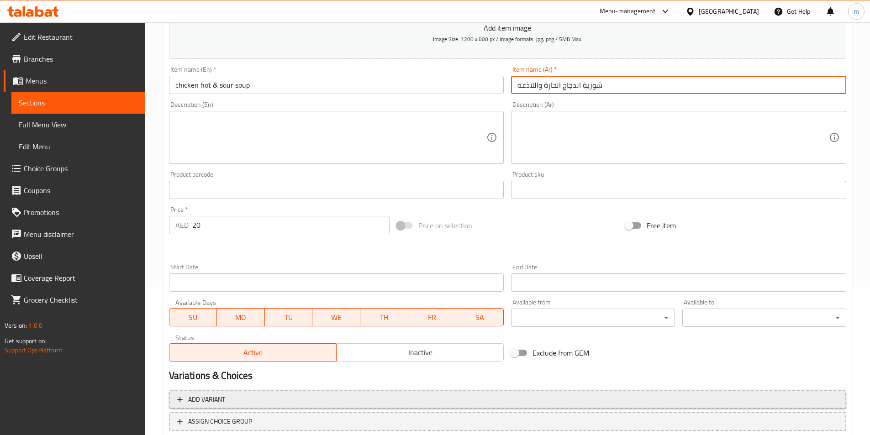
scroll to position [210, 0]
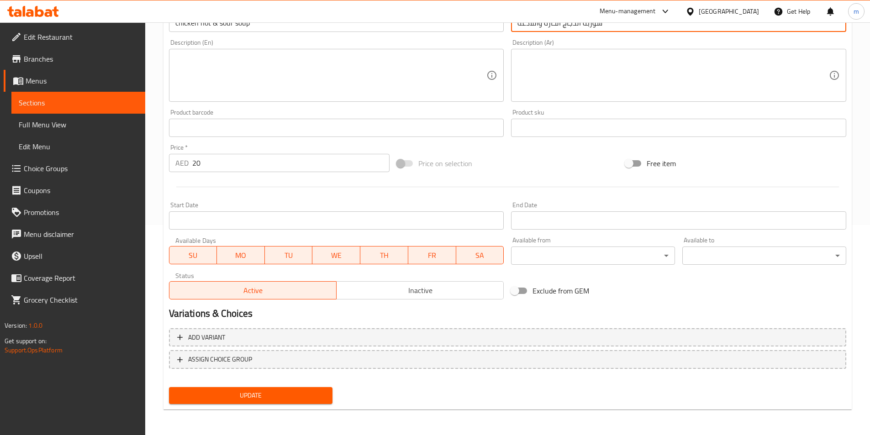
type input "شوربة الدجاج الحارة واللاذعة"
click at [273, 396] on span "Update" at bounding box center [250, 395] width 149 height 11
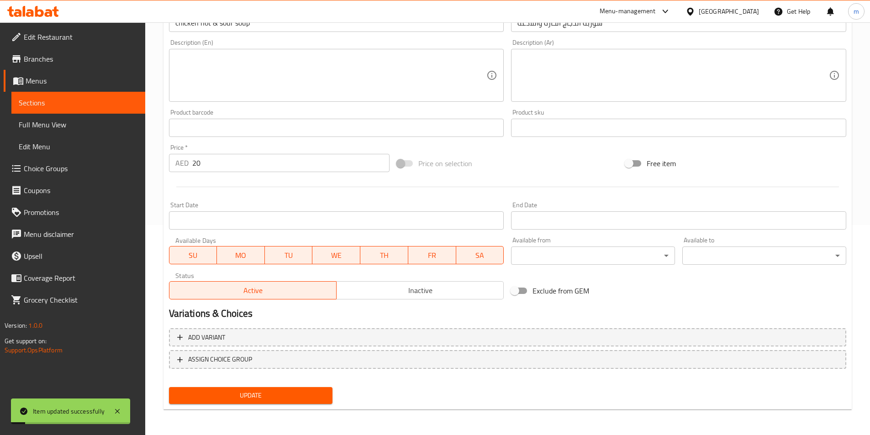
click at [38, 97] on span "Sections" at bounding box center [78, 102] width 119 height 11
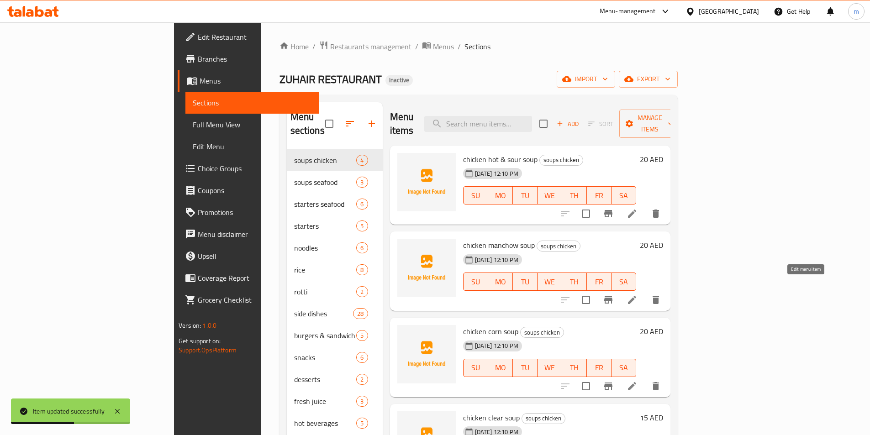
click at [637, 294] on icon at bounding box center [631, 299] width 11 height 11
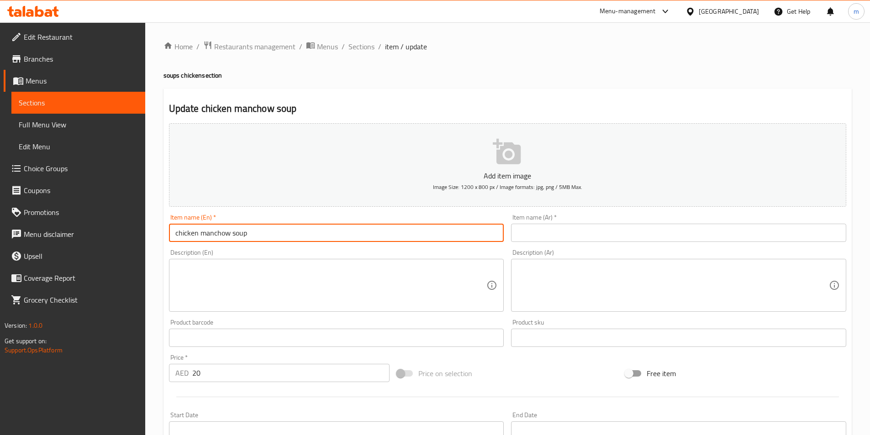
click at [239, 225] on input "chicken manchow soup" at bounding box center [336, 233] width 335 height 18
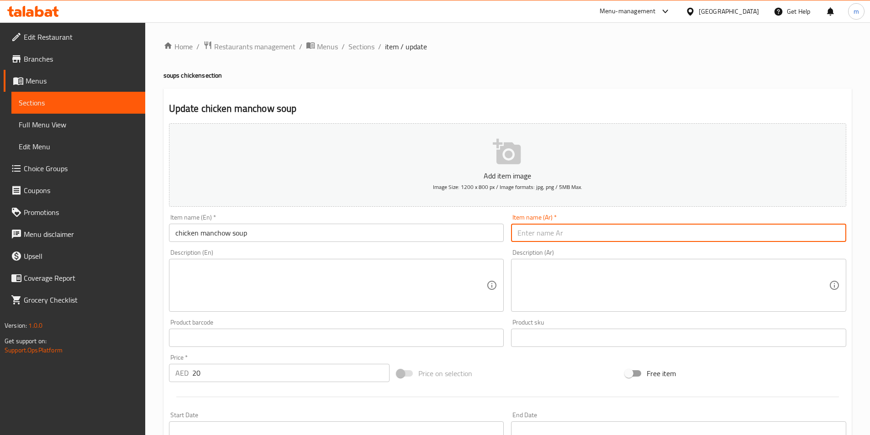
click at [553, 231] on input "text" at bounding box center [678, 233] width 335 height 18
paste input "chicken manchow soup"
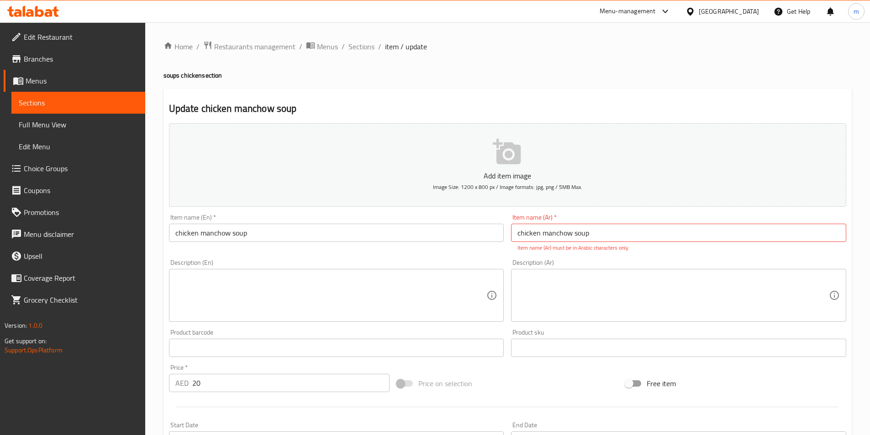
click at [636, 231] on input "chicken manchow soup" at bounding box center [678, 233] width 335 height 18
paste input "شوربة الدجاج المانشو"
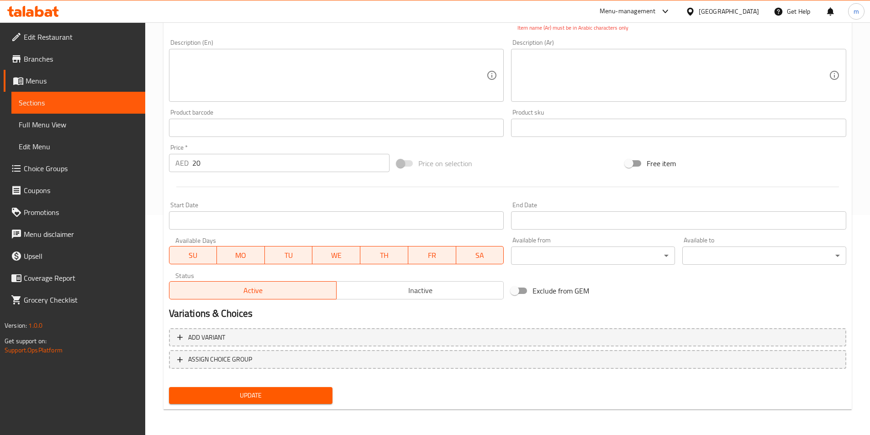
type input "شوربة الدجاج المانشو"
click at [268, 402] on button "Update" at bounding box center [251, 395] width 164 height 17
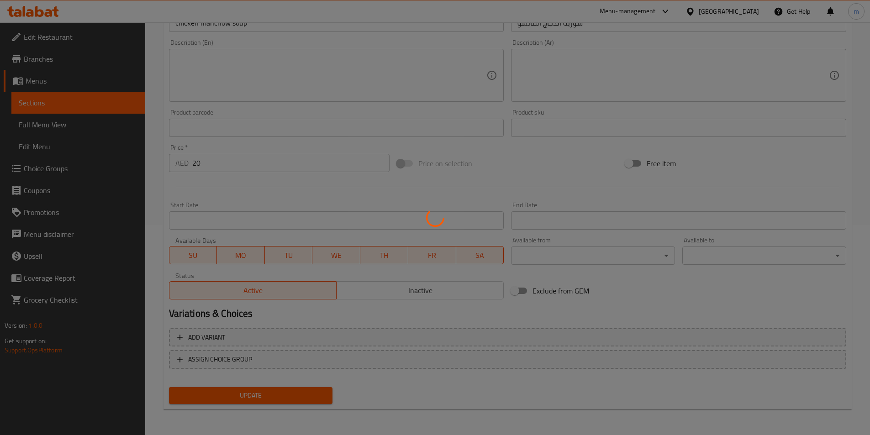
click at [68, 103] on div at bounding box center [435, 217] width 870 height 435
click at [329, 139] on div at bounding box center [435, 217] width 870 height 435
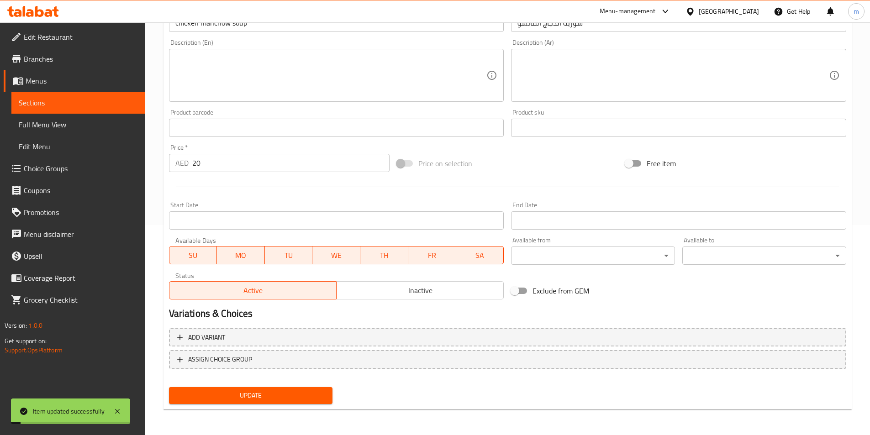
click at [45, 101] on span "Sections" at bounding box center [78, 102] width 119 height 11
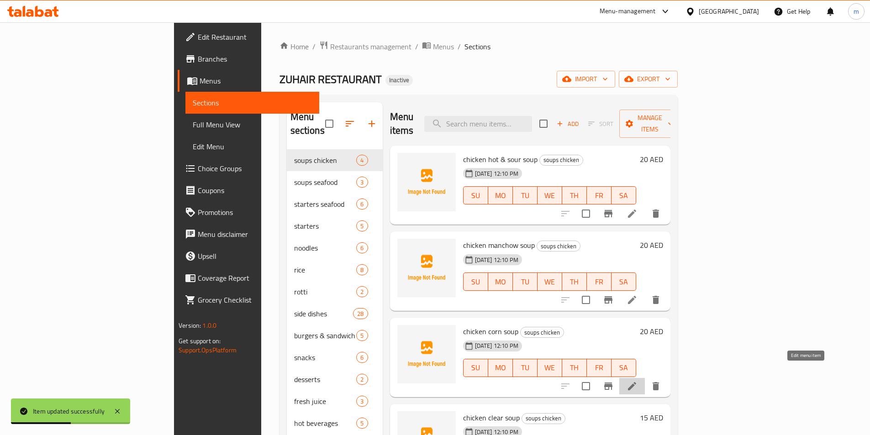
click at [637, 381] on icon at bounding box center [631, 386] width 11 height 11
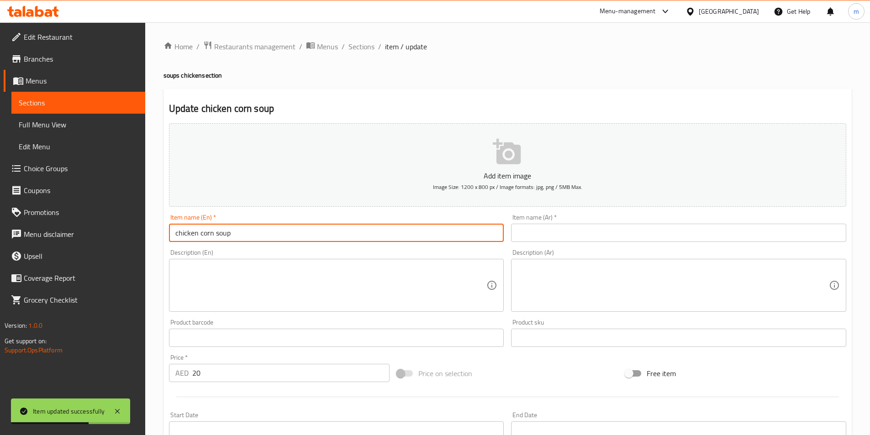
click at [235, 235] on input "chicken corn soup" at bounding box center [336, 233] width 335 height 18
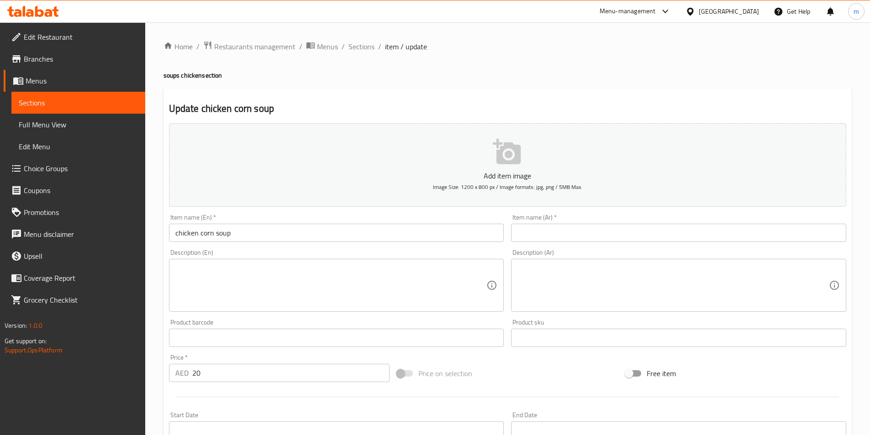
click at [582, 236] on input "text" at bounding box center [678, 233] width 335 height 18
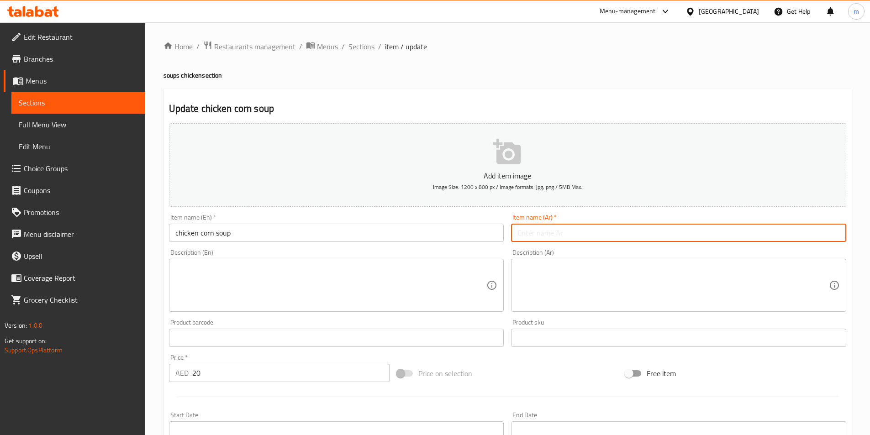
paste input "شوربة الذرة بالدجاج"
type input "شوربة الذرة بالدجاج"
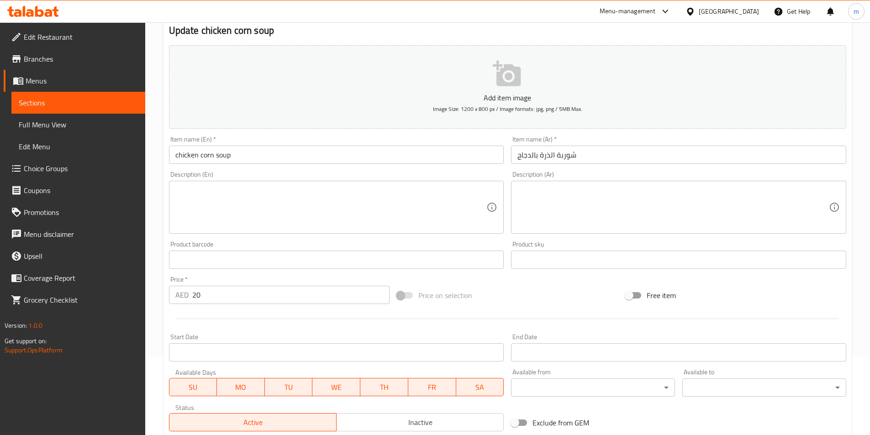
scroll to position [210, 0]
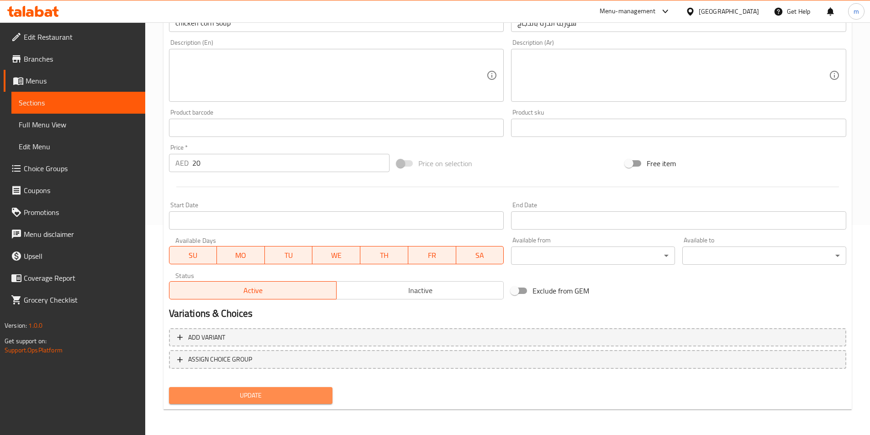
click at [265, 398] on span "Update" at bounding box center [250, 395] width 149 height 11
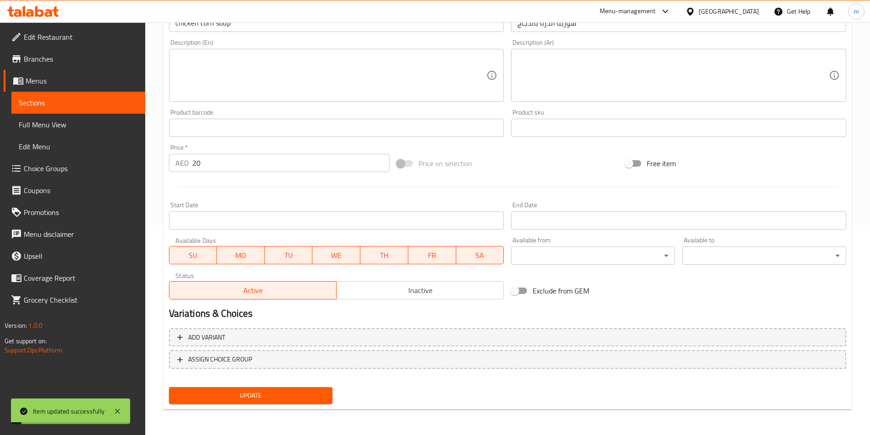
click at [32, 106] on span "Sections" at bounding box center [78, 102] width 119 height 11
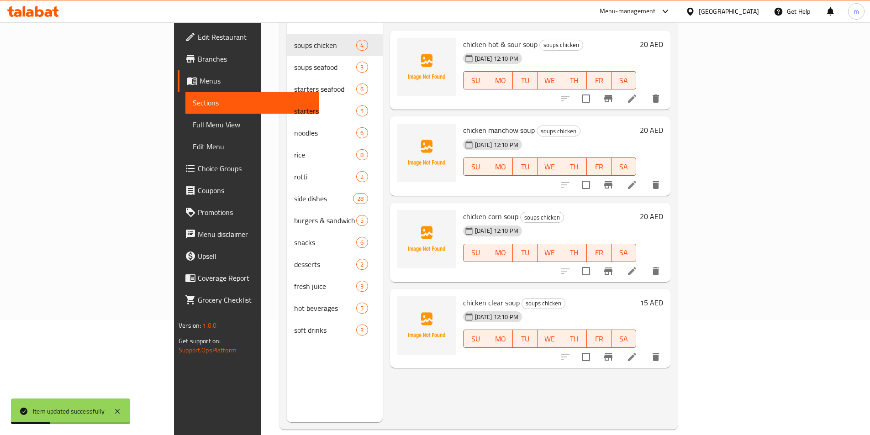
scroll to position [128, 0]
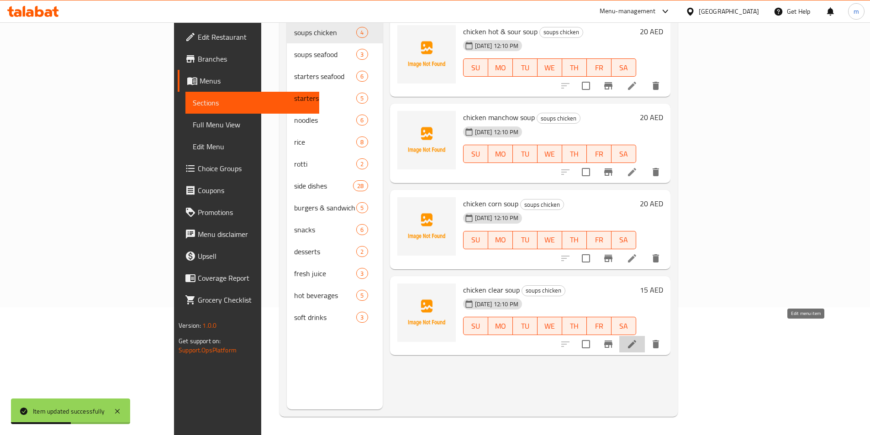
click at [636, 340] on icon at bounding box center [632, 344] width 8 height 8
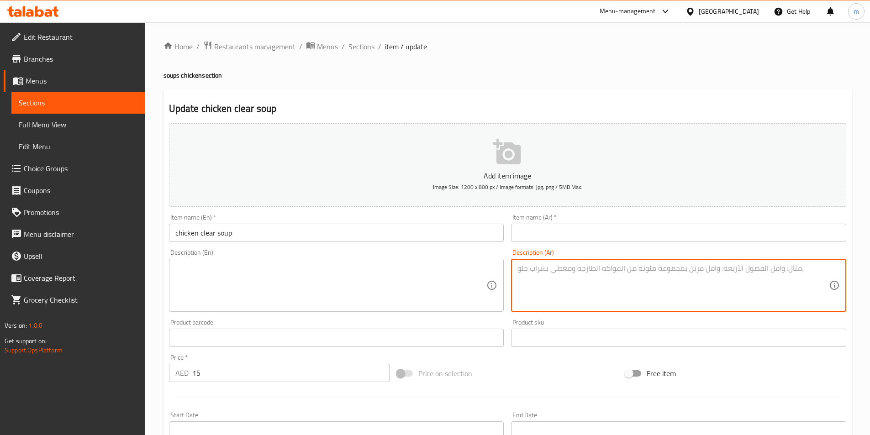
click at [624, 270] on textarea at bounding box center [672, 285] width 311 height 43
paste textarea "شوربة دجاج صافية"
click at [561, 273] on textarea "شوربة دجاج صافية" at bounding box center [672, 285] width 311 height 43
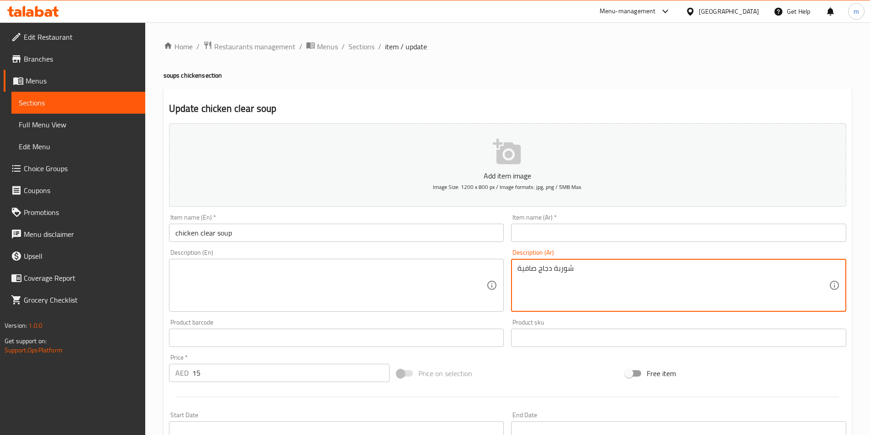
type textarea "شوربة دجاج صافية"
click at [548, 235] on input "text" at bounding box center [678, 233] width 335 height 18
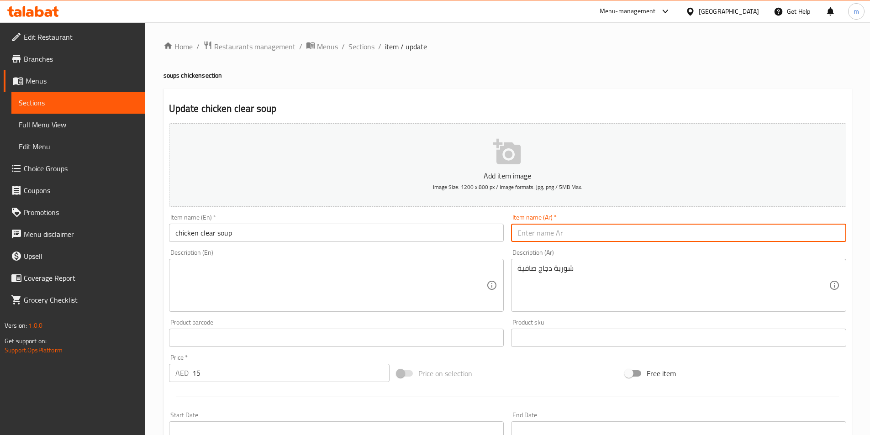
click at [548, 235] on input "text" at bounding box center [678, 233] width 335 height 18
paste input "شوربة دجاج صافية"
type input "شوربة دجاج صافية"
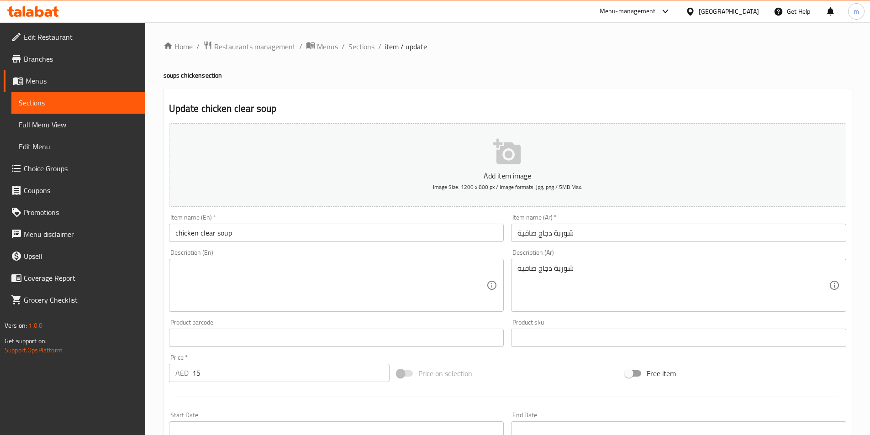
click at [543, 260] on div "شوربة دجاج صافية Description (Ar)" at bounding box center [678, 285] width 335 height 53
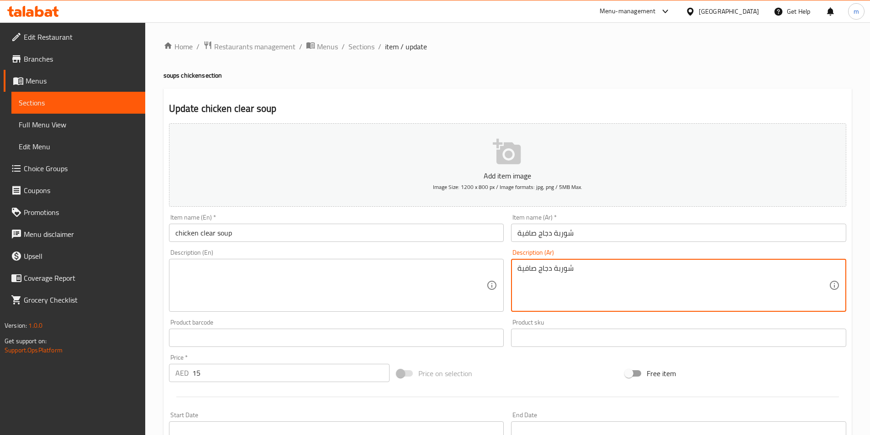
click at [542, 265] on textarea "شوربة دجاج صافية" at bounding box center [672, 285] width 311 height 43
click at [541, 268] on textarea "شوربة دج صافية" at bounding box center [672, 285] width 311 height 43
type textarea "ج"
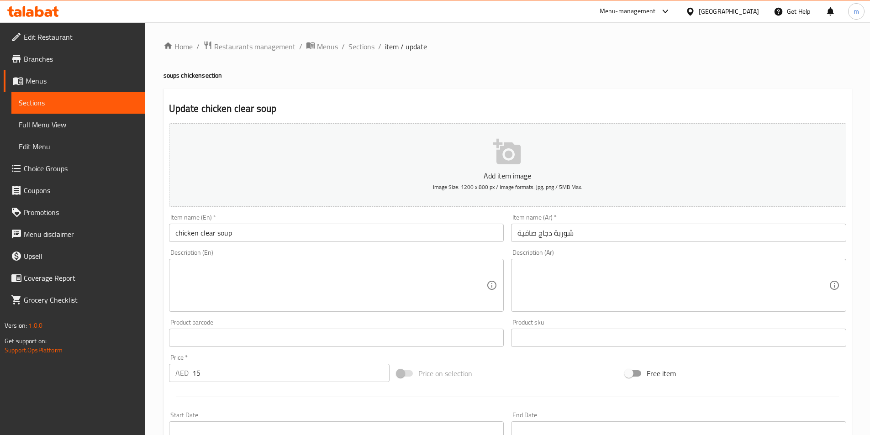
click at [291, 234] on input "chicken clear soup" at bounding box center [336, 233] width 335 height 18
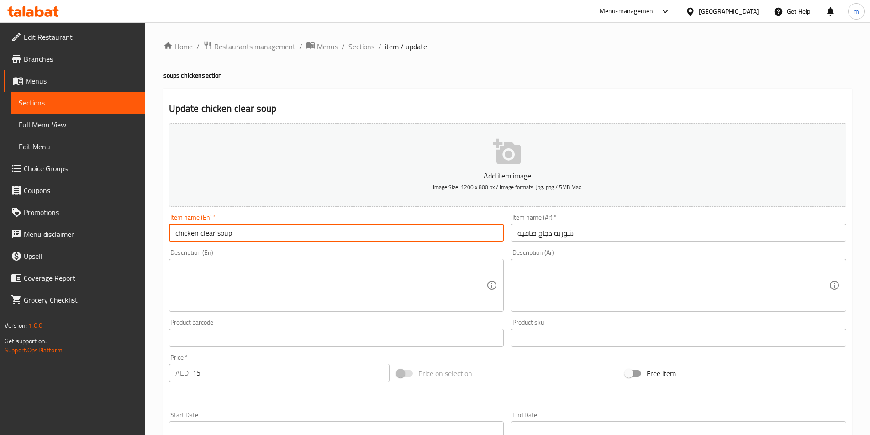
click at [291, 234] on input "chicken clear soup" at bounding box center [336, 233] width 335 height 18
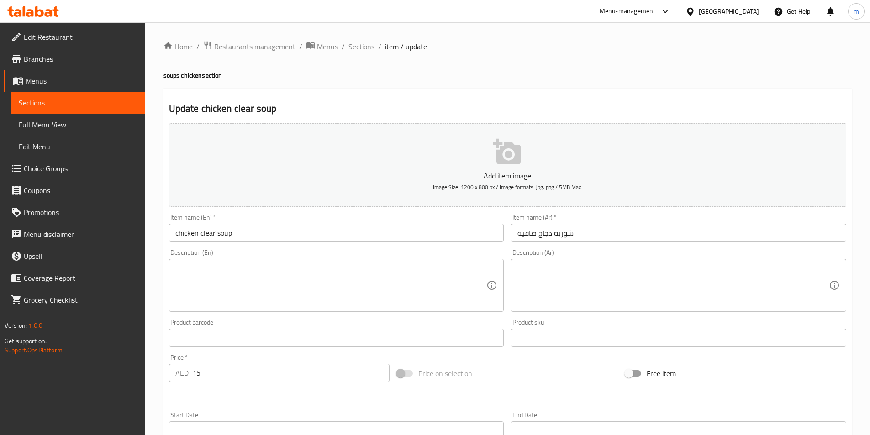
click at [387, 252] on div "Description (En) Description (En)" at bounding box center [336, 280] width 335 height 63
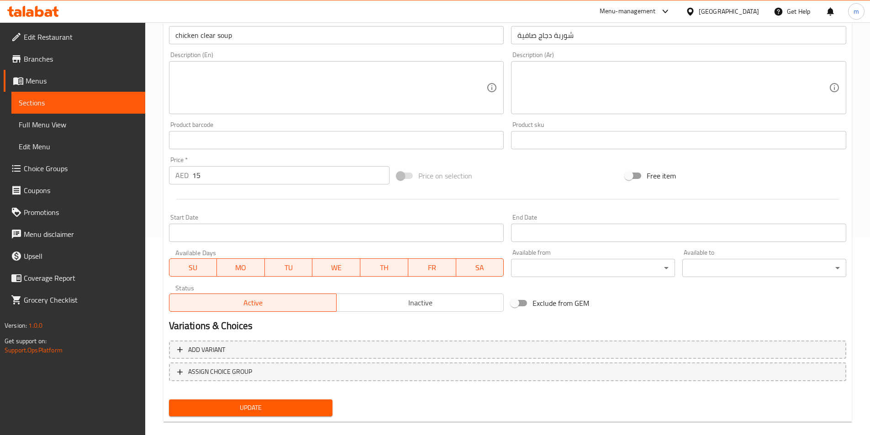
scroll to position [210, 0]
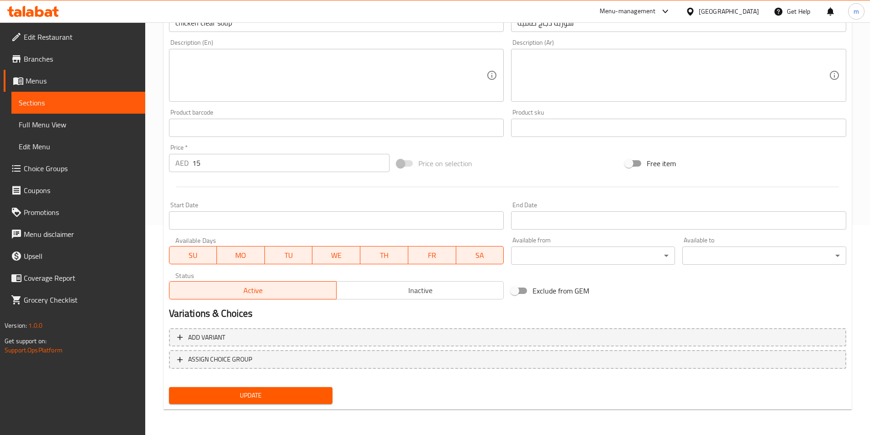
click at [234, 395] on span "Update" at bounding box center [250, 395] width 149 height 11
click at [65, 103] on span "Sections" at bounding box center [78, 102] width 119 height 11
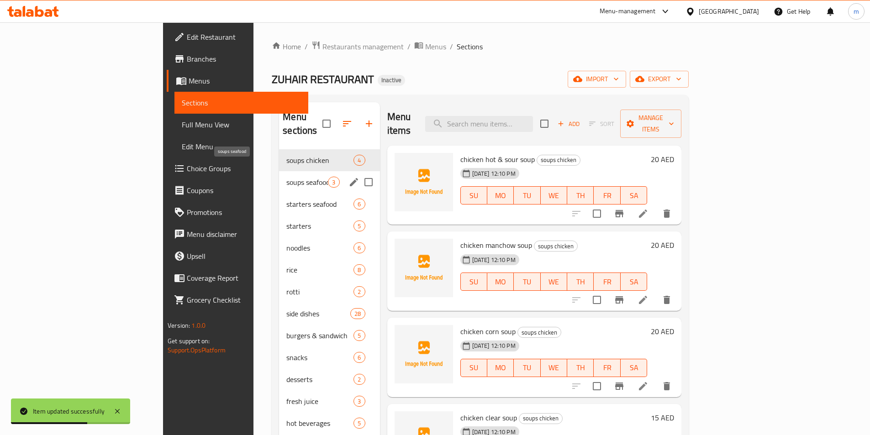
click at [286, 177] on span "soups seafood" at bounding box center [307, 182] width 42 height 11
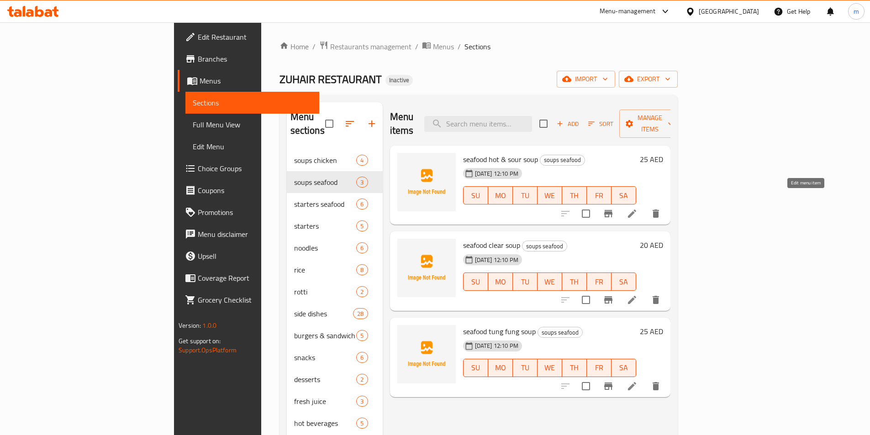
click at [637, 208] on icon at bounding box center [631, 213] width 11 height 11
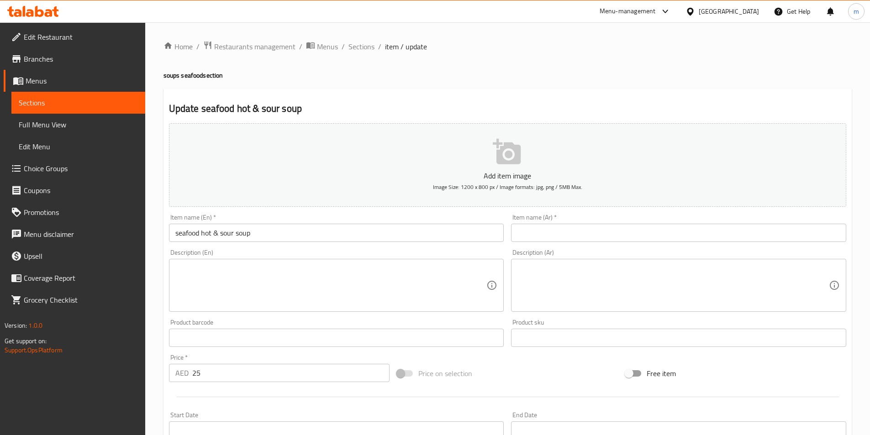
click at [583, 234] on input "text" at bounding box center [678, 233] width 335 height 18
paste input "شوربة المأكولات البحرية الحارة والحامضة"
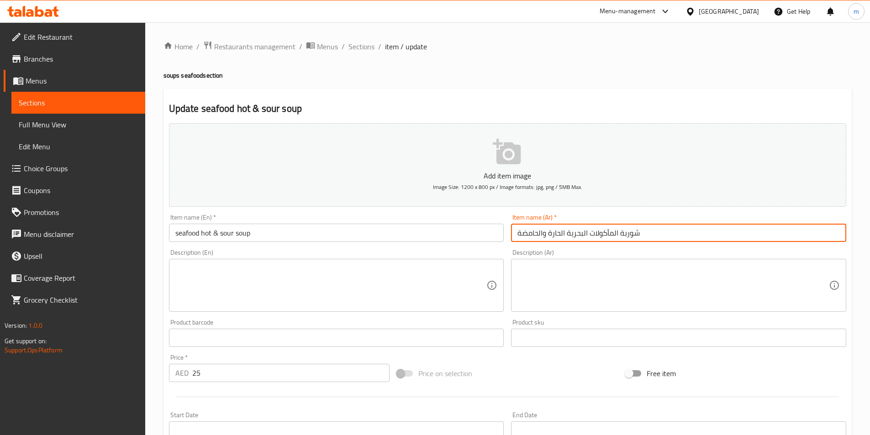
drag, startPoint x: 516, startPoint y: 234, endPoint x: 541, endPoint y: 236, distance: 25.1
click at [541, 236] on input "شوربة المأكولات البحرية الحارة والحامضة" at bounding box center [678, 233] width 335 height 18
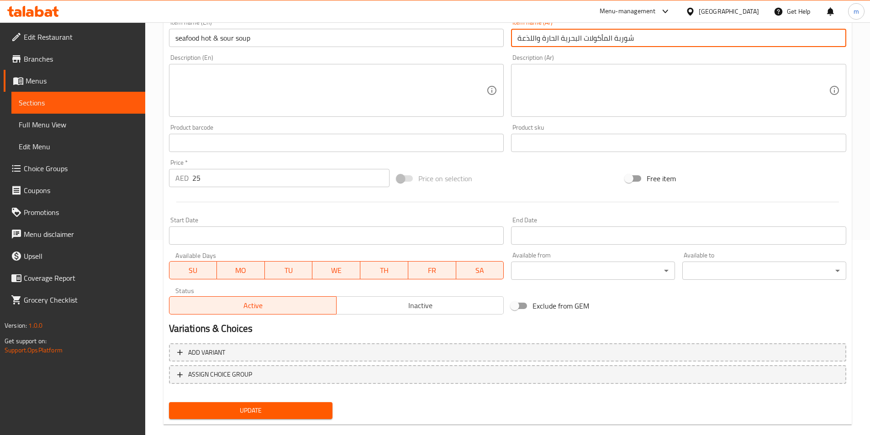
scroll to position [210, 0]
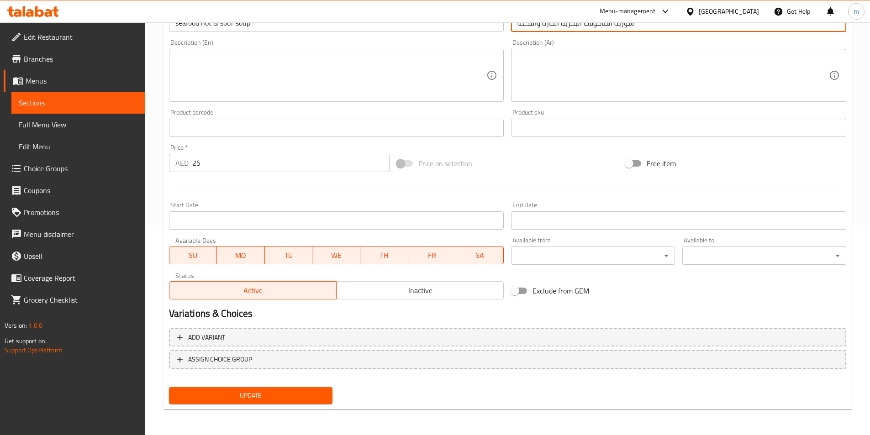
type input "شوربة المأكولات البحرية الحارة واللذعة"
click at [280, 396] on span "Update" at bounding box center [250, 395] width 149 height 11
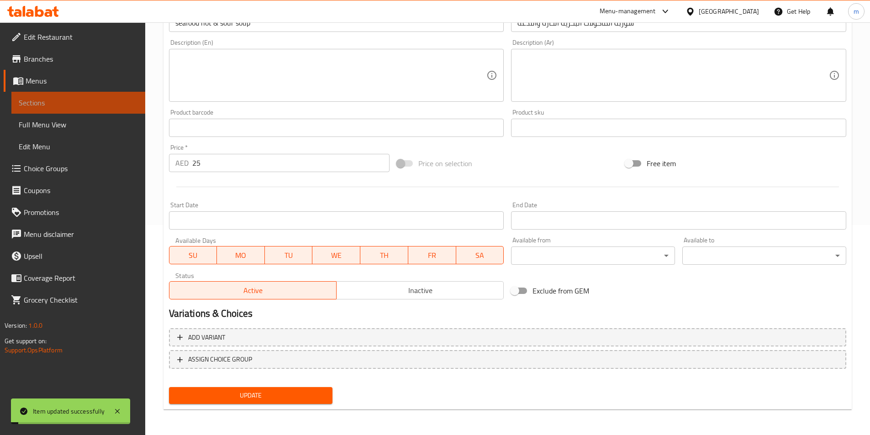
click at [51, 108] on link "Sections" at bounding box center [78, 103] width 134 height 22
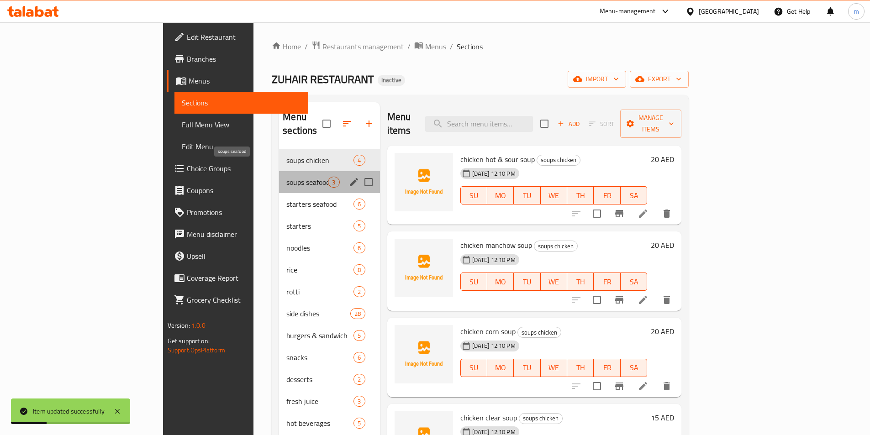
click at [286, 177] on span "soups seafood" at bounding box center [307, 182] width 42 height 11
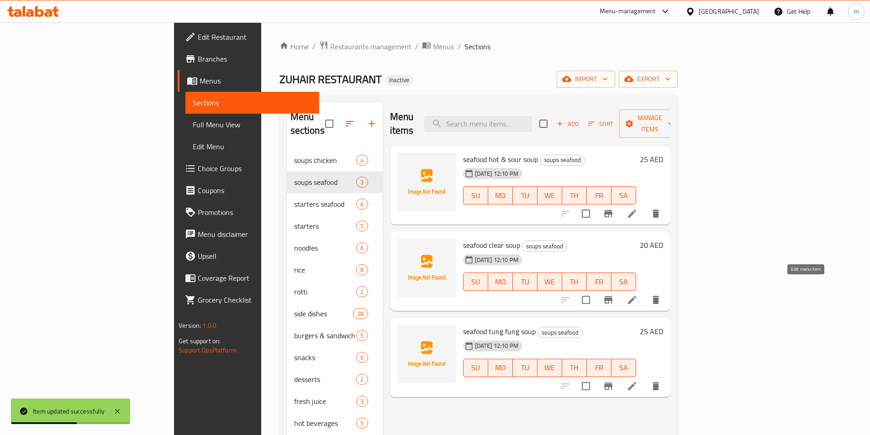
click at [637, 294] on icon at bounding box center [631, 299] width 11 height 11
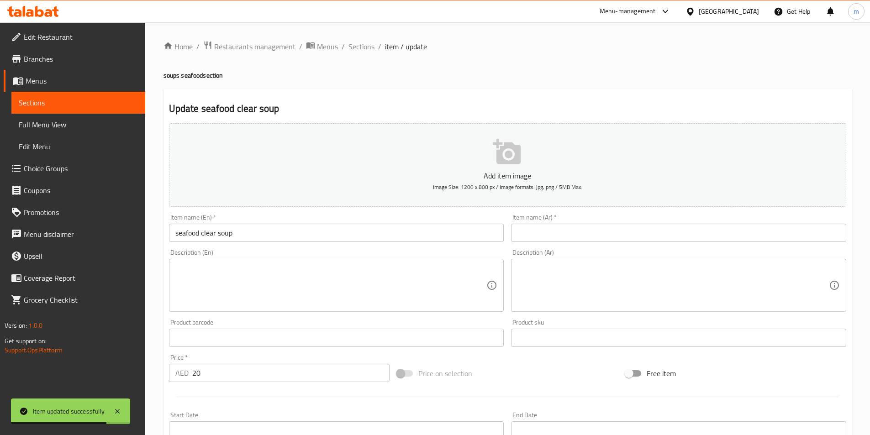
click at [607, 273] on textarea at bounding box center [672, 285] width 311 height 43
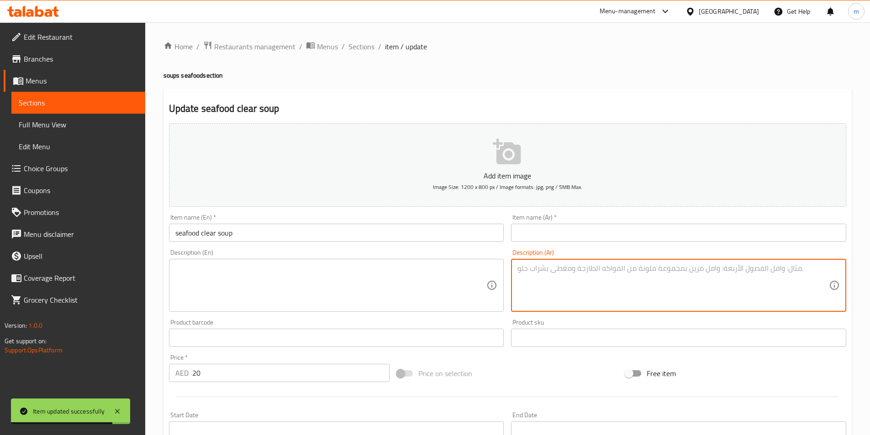
click at [558, 232] on input "text" at bounding box center [678, 233] width 335 height 18
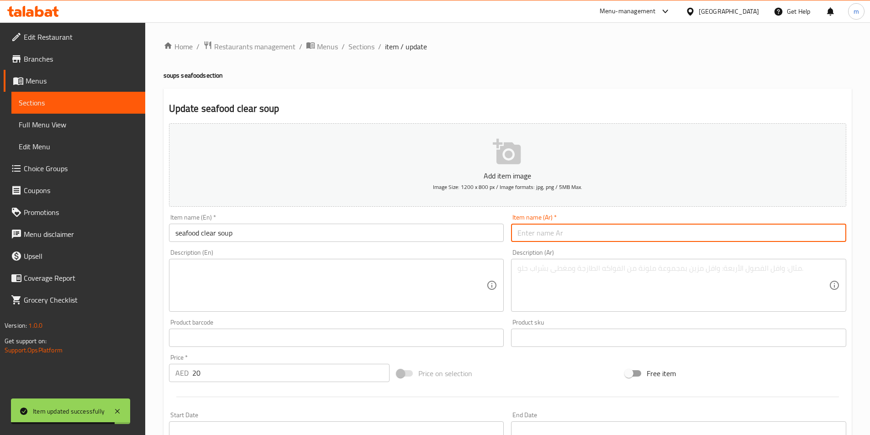
paste input "شوربة مأكولات بحرية صافية"
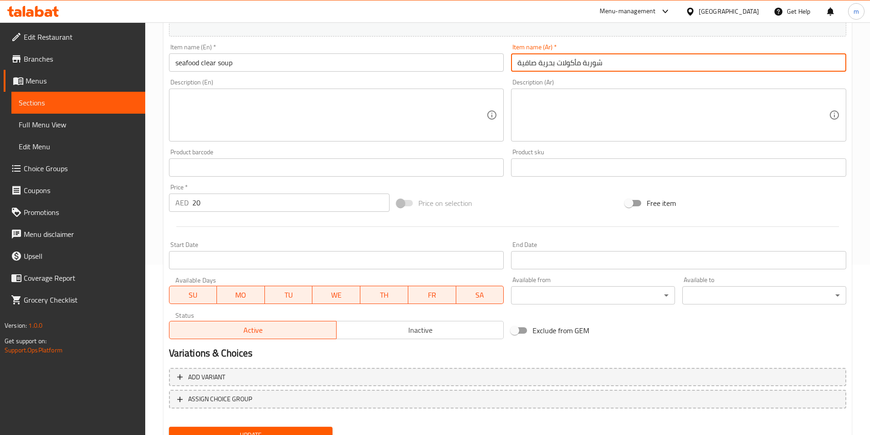
scroll to position [210, 0]
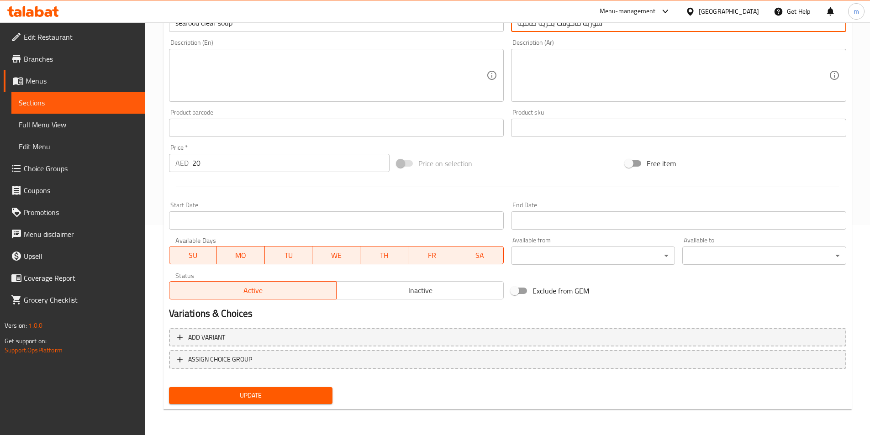
type input "شوربة مأكولات بحرية صافية"
click at [239, 405] on div "Update" at bounding box center [250, 396] width 171 height 24
click at [243, 400] on span "Update" at bounding box center [250, 395] width 149 height 11
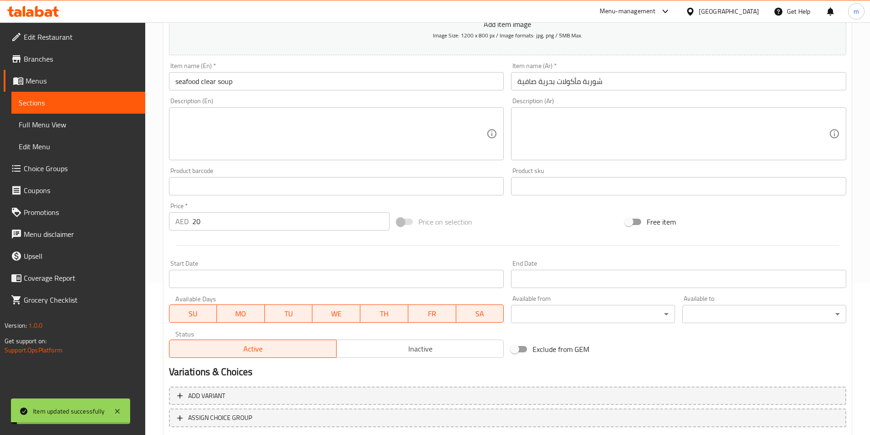
scroll to position [0, 0]
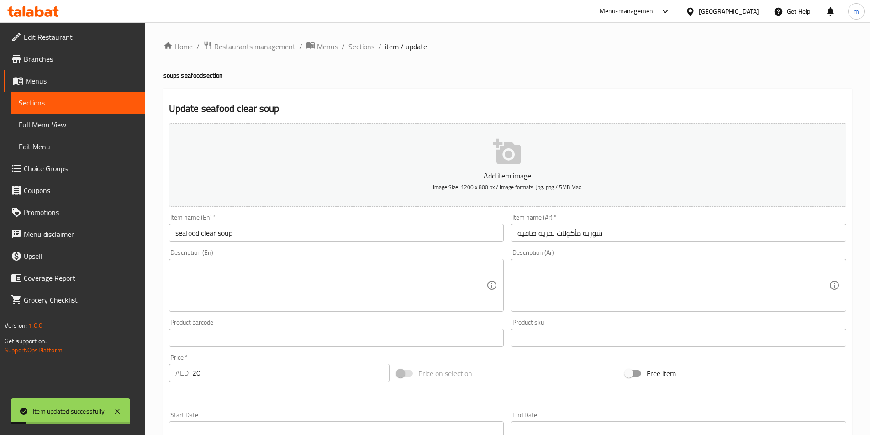
click at [363, 47] on span "Sections" at bounding box center [361, 46] width 26 height 11
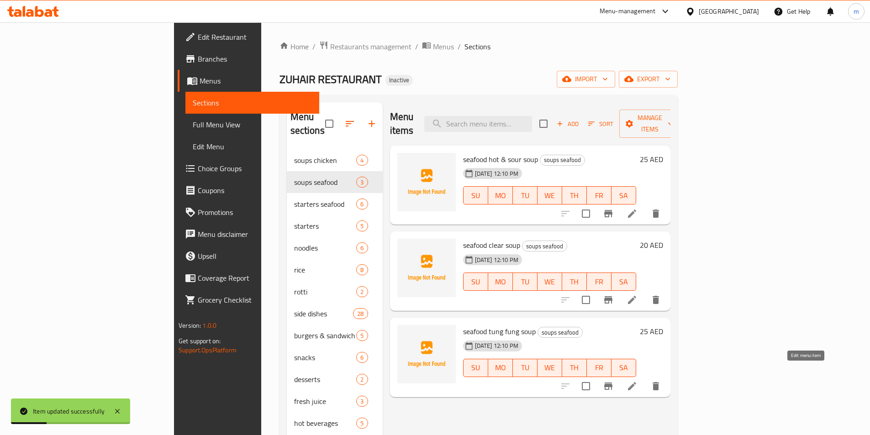
click at [637, 381] on icon at bounding box center [631, 386] width 11 height 11
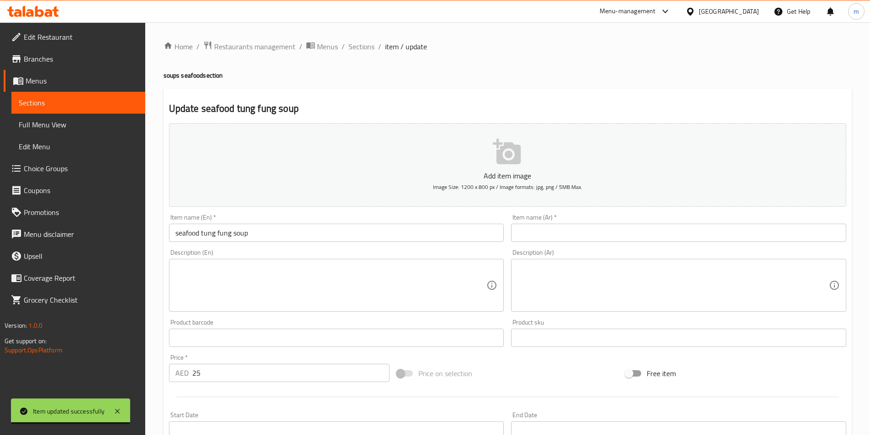
click at [644, 237] on input "text" at bounding box center [678, 233] width 335 height 18
paste input "شوربة تونغ فونغ بالمأكولات البحرية"
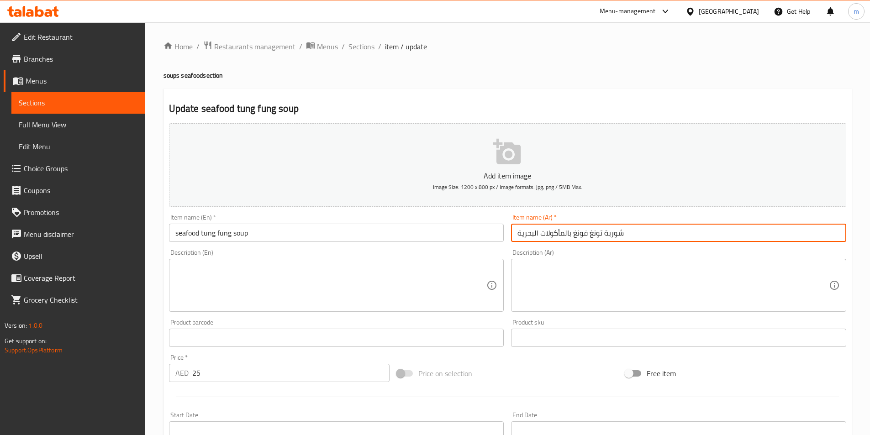
click at [573, 234] on input "شوربة تونغ فونغ بالمأكولات البحرية" at bounding box center [678, 233] width 335 height 18
type input "a"
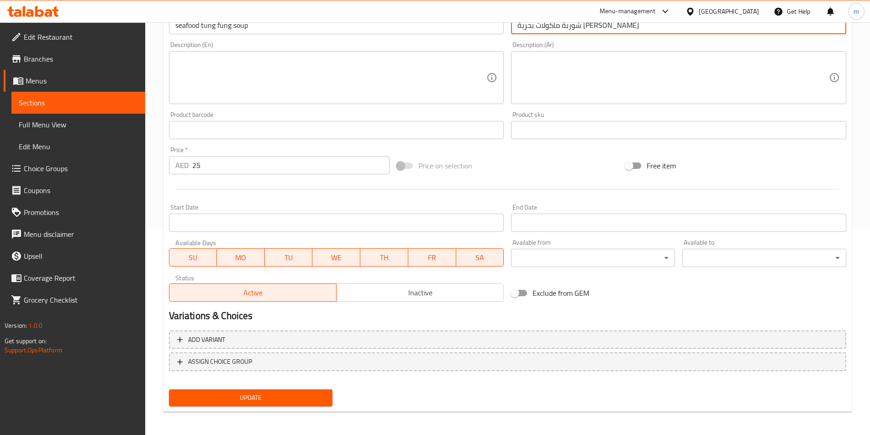
scroll to position [210, 0]
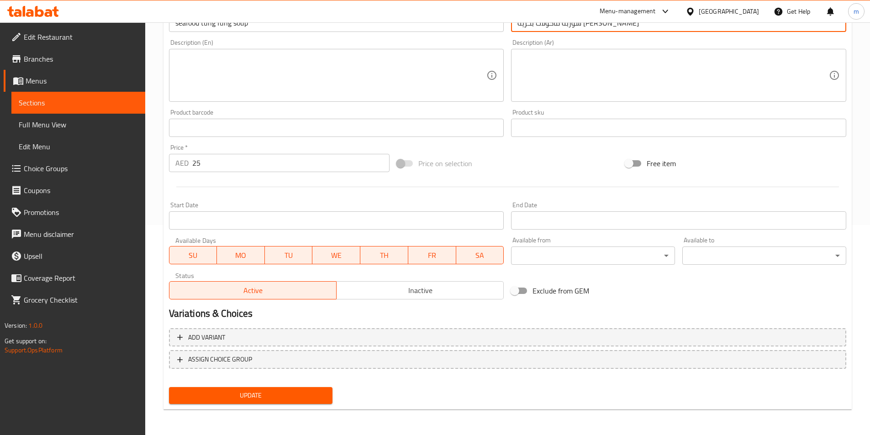
type input "شوربة مأكولات بحرية [PERSON_NAME]"
click at [258, 395] on span "Update" at bounding box center [250, 395] width 149 height 11
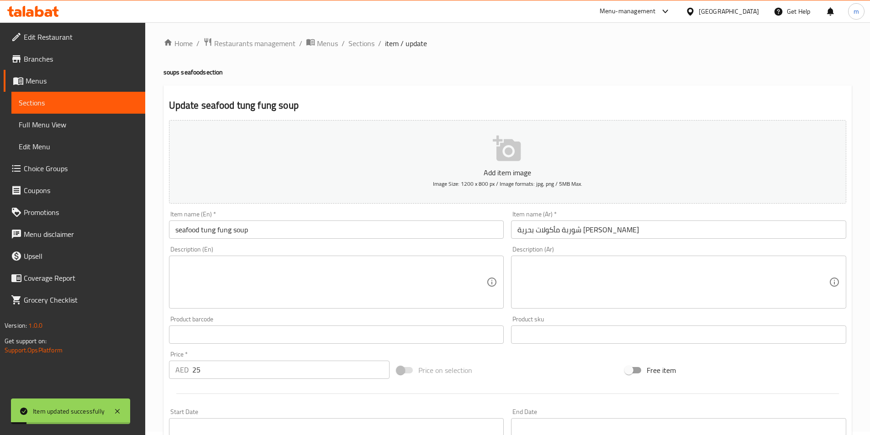
scroll to position [0, 0]
click at [367, 48] on span "Sections" at bounding box center [361, 46] width 26 height 11
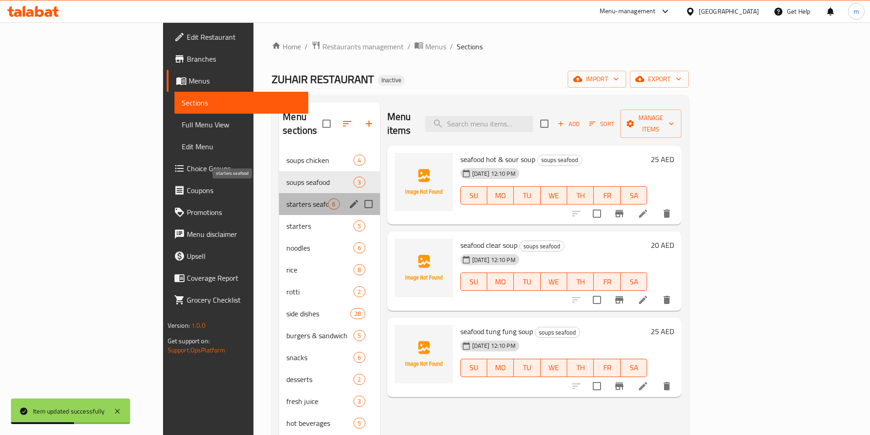
click at [286, 199] on span "starters seafood" at bounding box center [307, 204] width 42 height 11
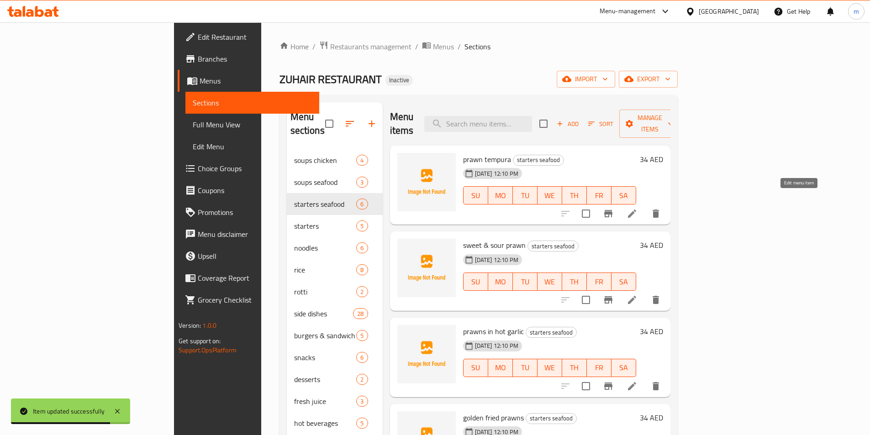
click at [636, 210] on icon at bounding box center [632, 214] width 8 height 8
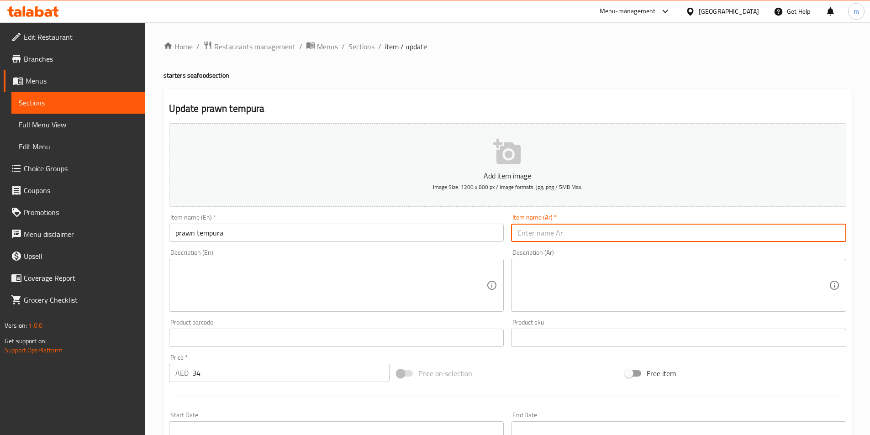
click at [600, 238] on input "text" at bounding box center [678, 233] width 335 height 18
paste input "روبيان تيمبورا"
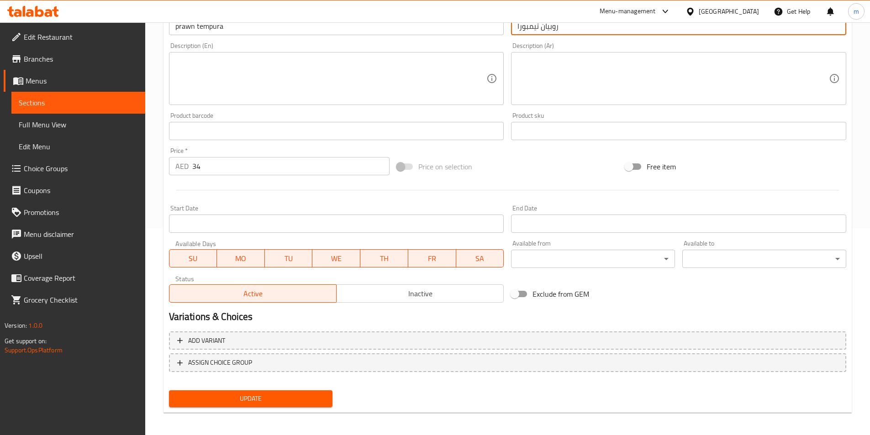
scroll to position [210, 0]
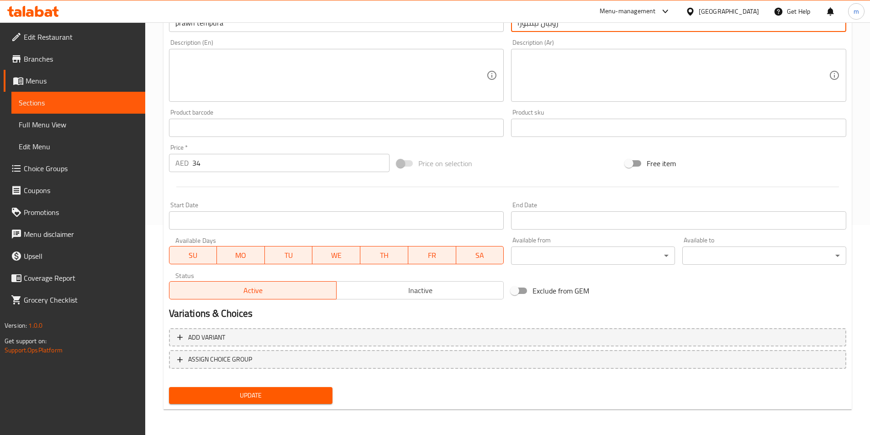
type input "روبيان تيمبورا"
click at [240, 398] on span "Update" at bounding box center [250, 395] width 149 height 11
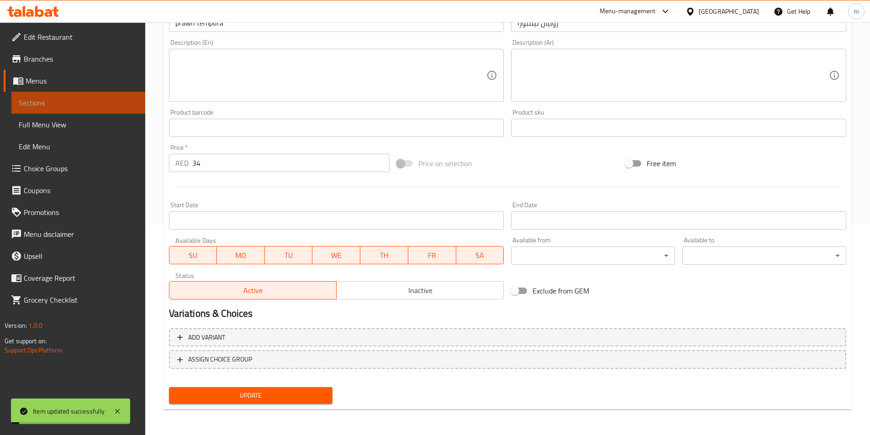
click at [67, 106] on span "Sections" at bounding box center [78, 102] width 119 height 11
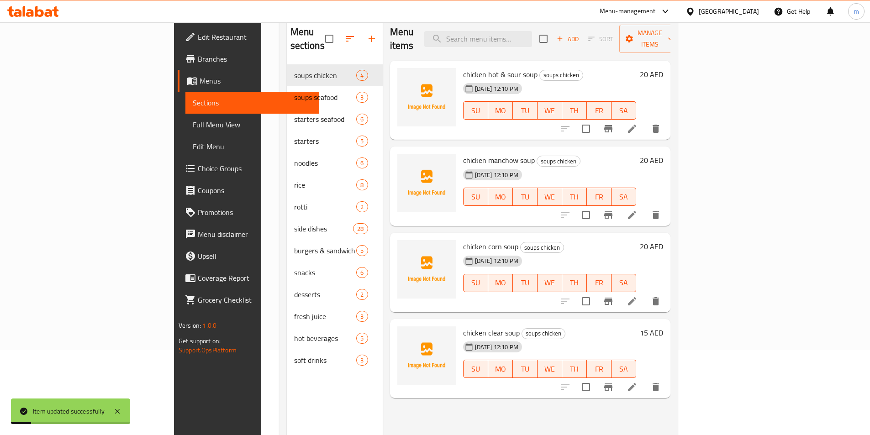
scroll to position [37, 0]
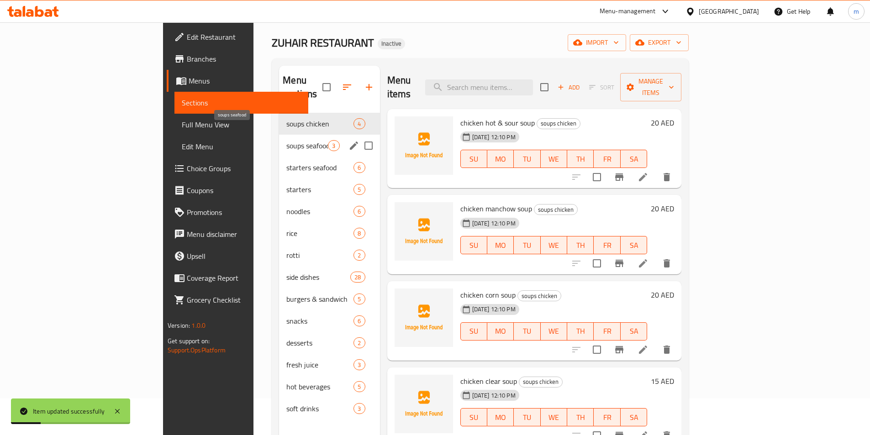
click at [286, 162] on span "starters seafood" at bounding box center [319, 167] width 67 height 11
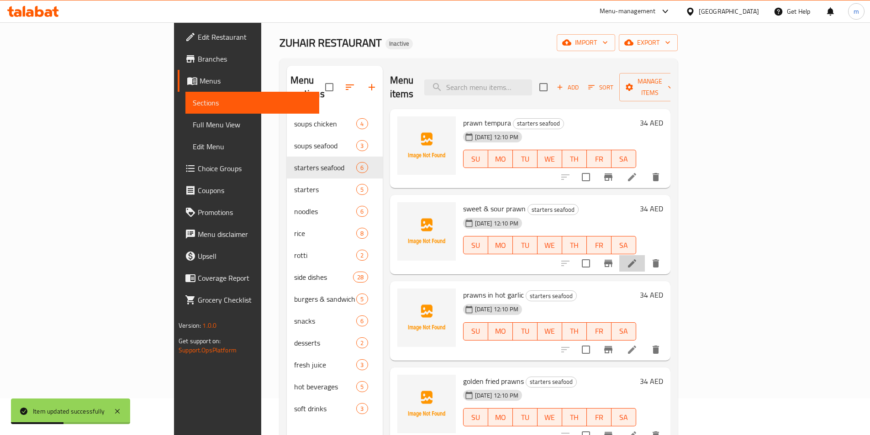
click at [636, 259] on icon at bounding box center [632, 263] width 8 height 8
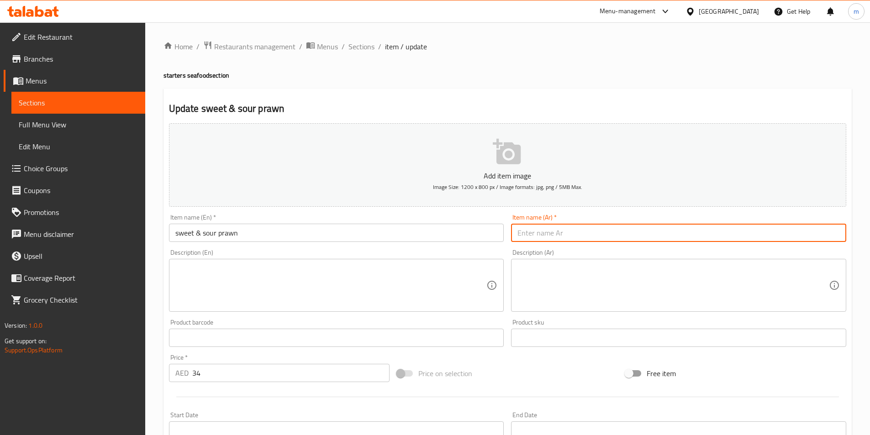
click at [557, 233] on input "text" at bounding box center [678, 233] width 335 height 18
paste input "روبيان حلو وحامض"
drag, startPoint x: 519, startPoint y: 234, endPoint x: 536, endPoint y: 236, distance: 16.9
click at [536, 236] on input "روبيان حلو وحامض" at bounding box center [678, 233] width 335 height 18
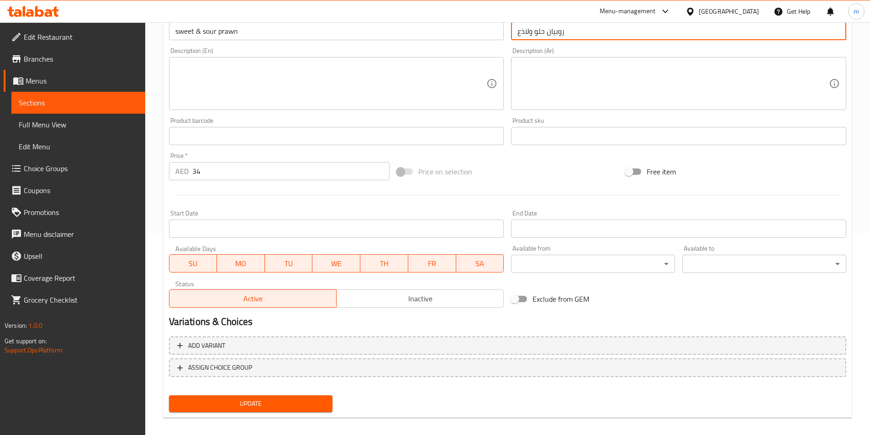
scroll to position [210, 0]
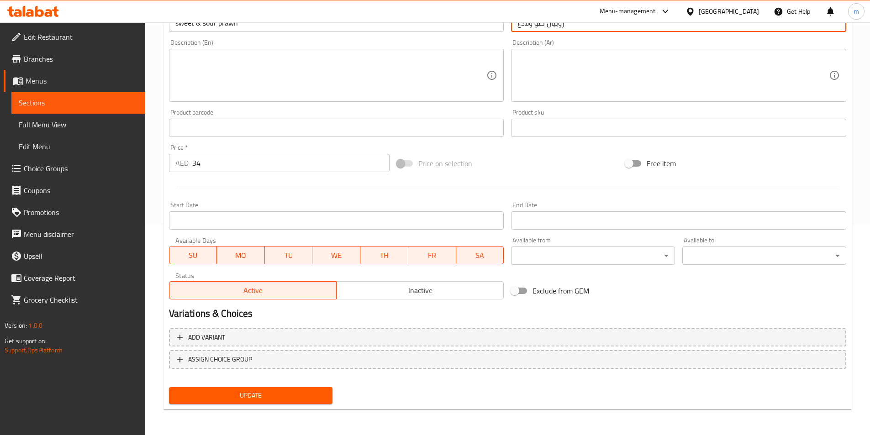
type input "روبيان حلو ولاذع"
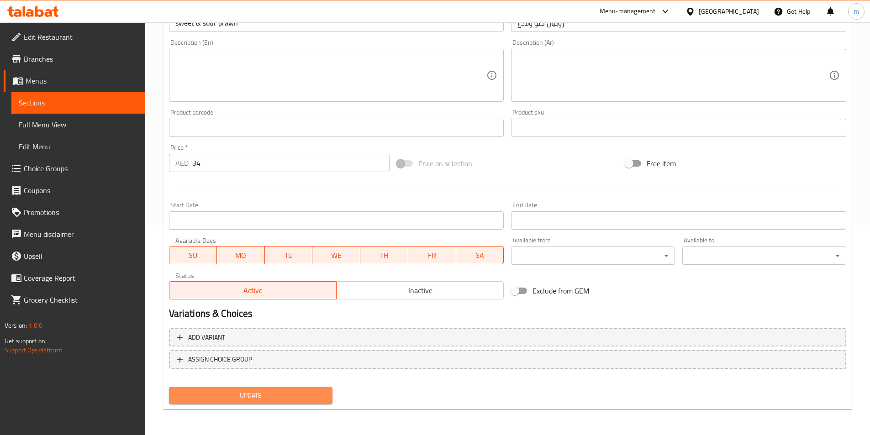
click at [263, 392] on span "Update" at bounding box center [250, 395] width 149 height 11
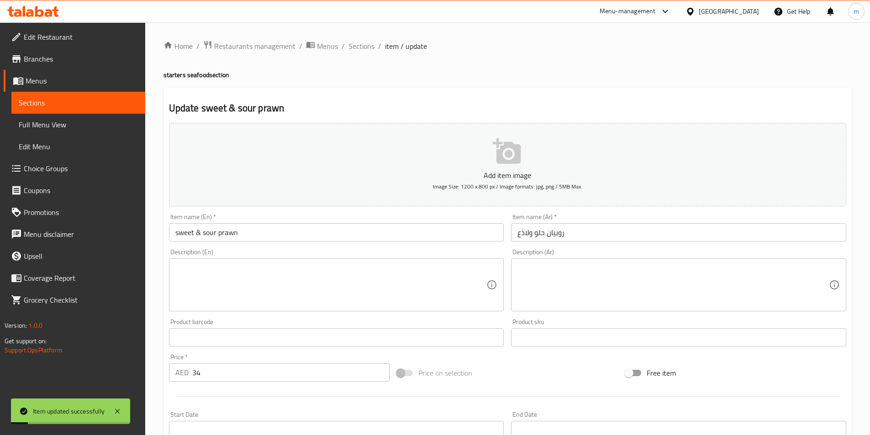
scroll to position [0, 0]
click at [357, 46] on span "Sections" at bounding box center [361, 46] width 26 height 11
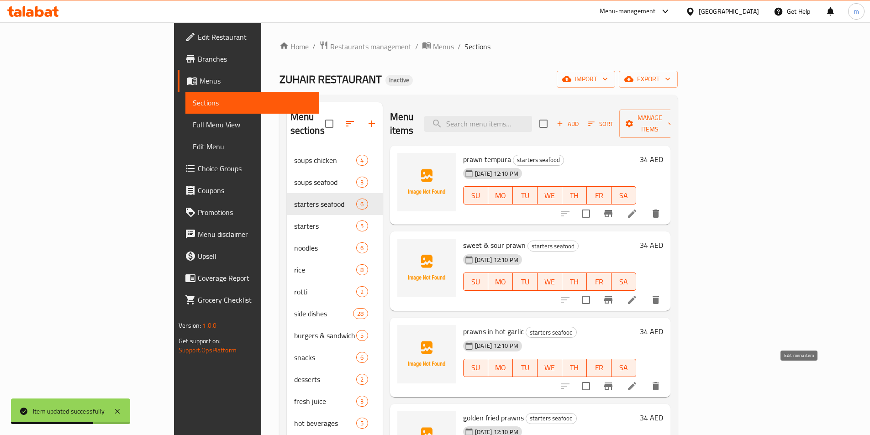
click at [637, 381] on icon at bounding box center [631, 386] width 11 height 11
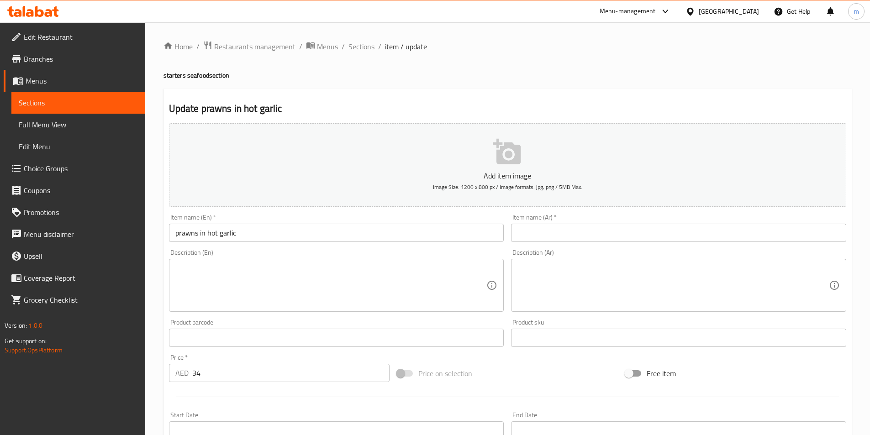
drag, startPoint x: 636, startPoint y: 224, endPoint x: 634, endPoint y: 229, distance: 5.3
click at [636, 224] on input "text" at bounding box center [678, 233] width 335 height 18
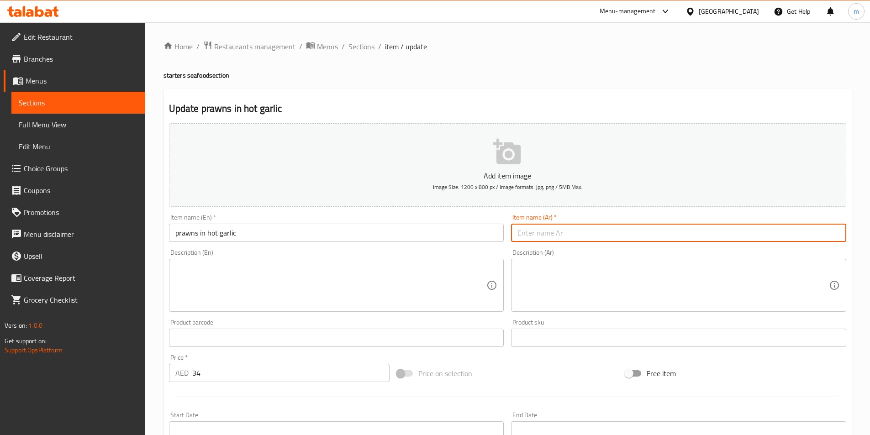
paste input "روبيان بالثوم الحار"
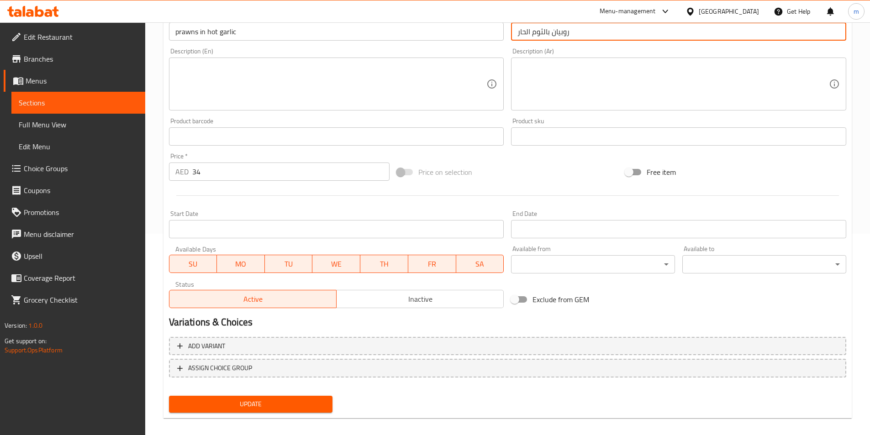
scroll to position [210, 0]
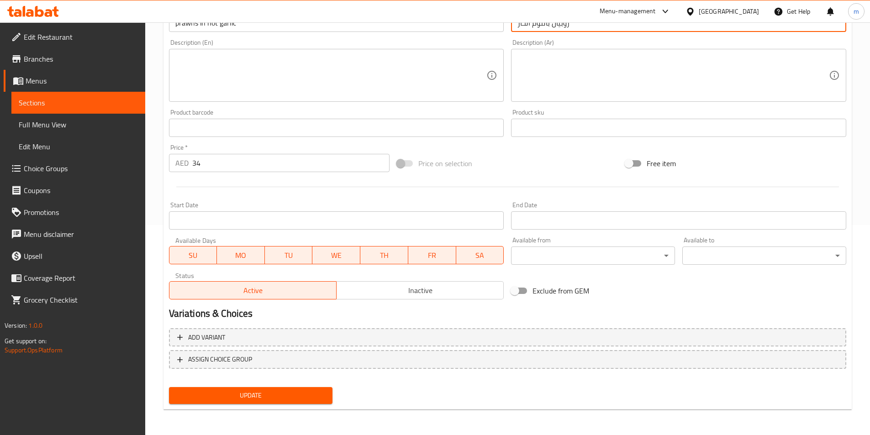
type input "روبيان بالثوم الحار"
click at [274, 397] on span "Update" at bounding box center [250, 395] width 149 height 11
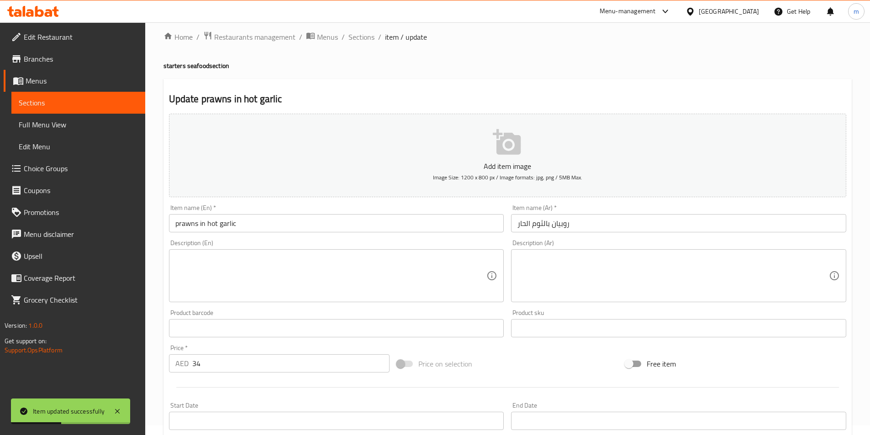
scroll to position [0, 0]
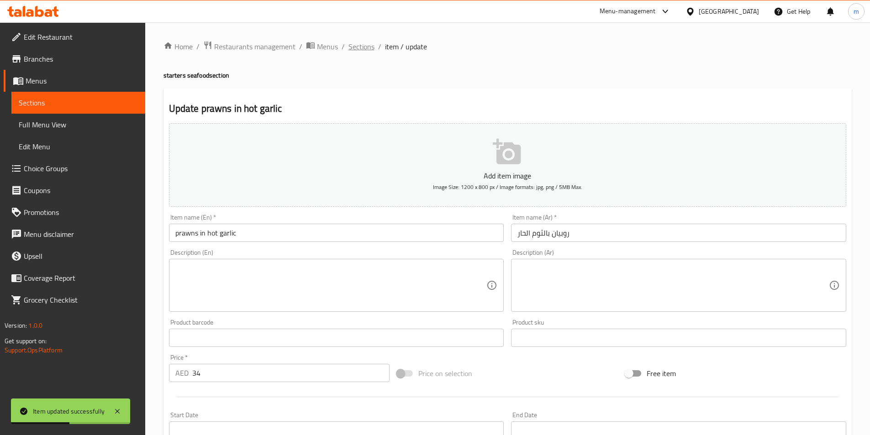
click at [363, 49] on span "Sections" at bounding box center [361, 46] width 26 height 11
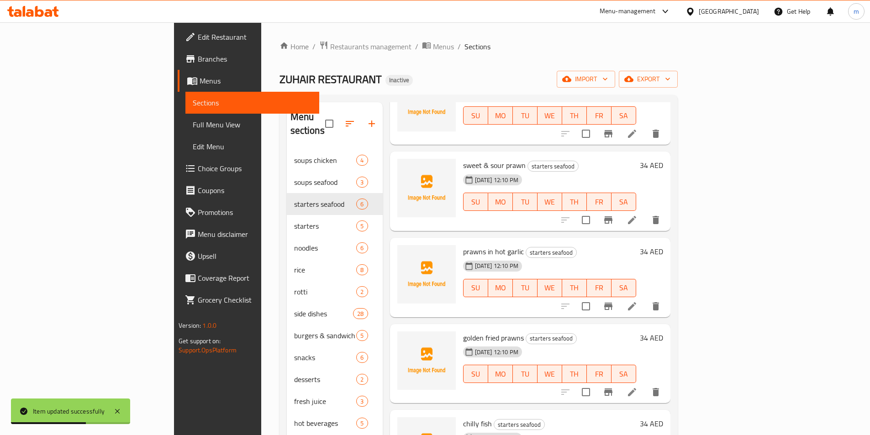
scroll to position [91, 0]
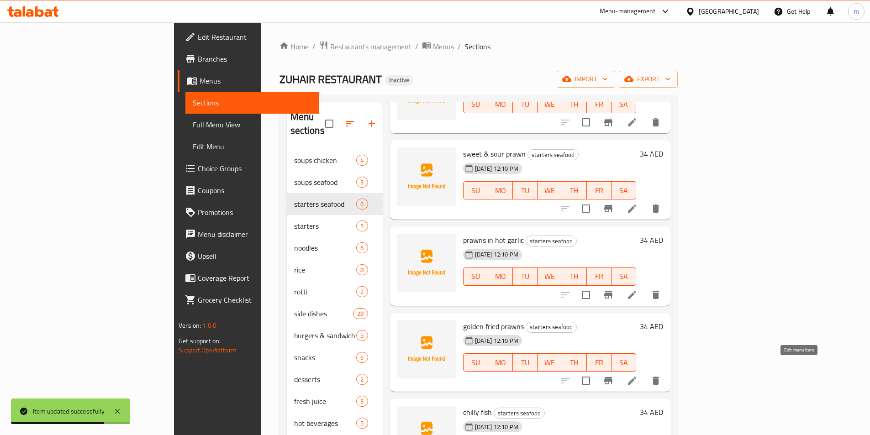
click at [636, 377] on icon at bounding box center [632, 381] width 8 height 8
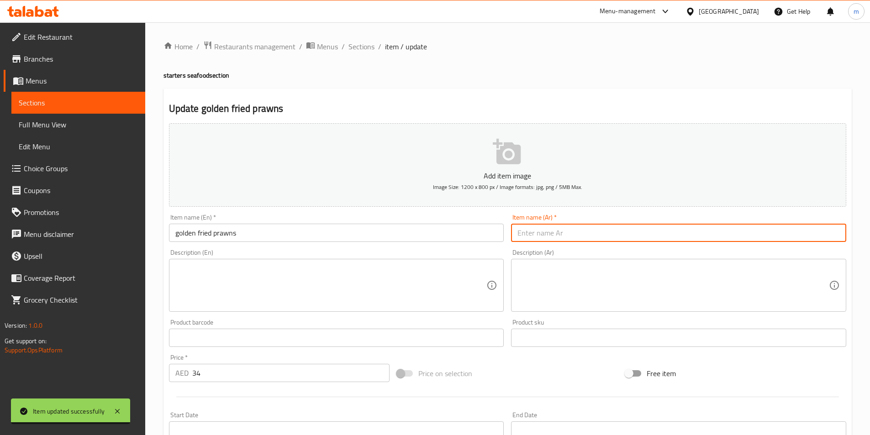
click at [584, 227] on input "text" at bounding box center [678, 233] width 335 height 18
paste input "روبيان مقلي ذهبي"
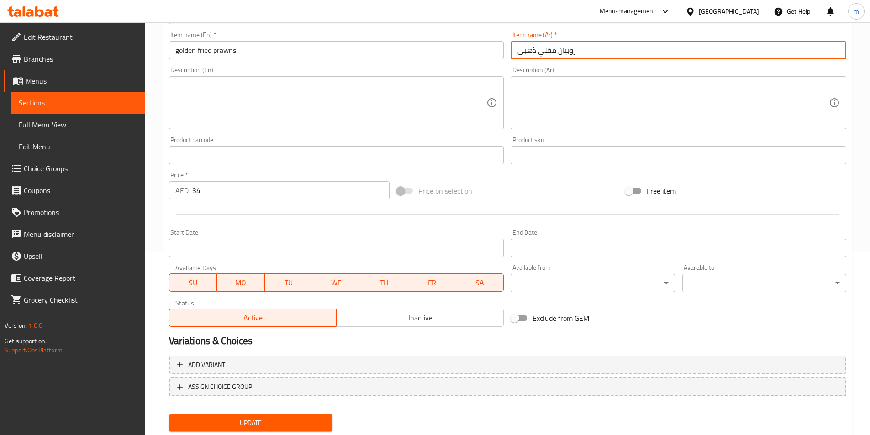
scroll to position [210, 0]
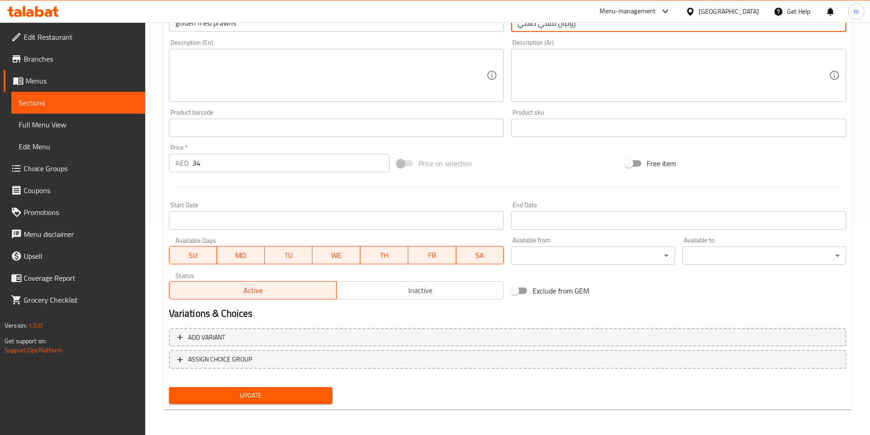
type input "روبيان مقلي ذهبي"
click at [289, 398] on span "Update" at bounding box center [250, 395] width 149 height 11
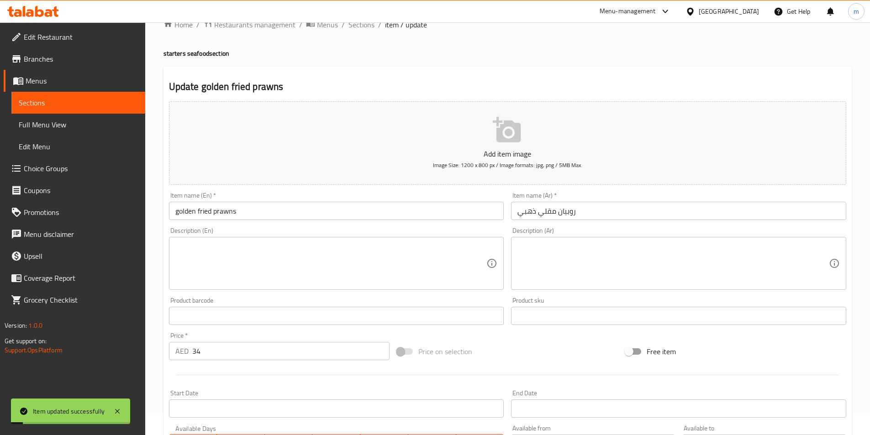
scroll to position [0, 0]
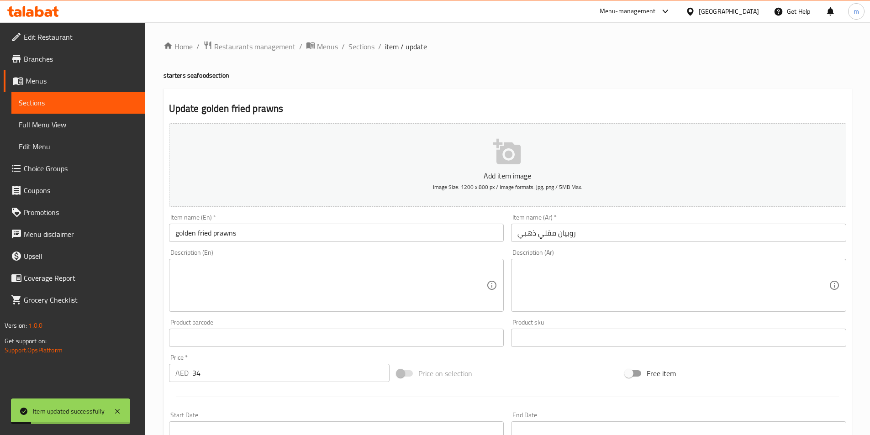
click at [367, 48] on span "Sections" at bounding box center [361, 46] width 26 height 11
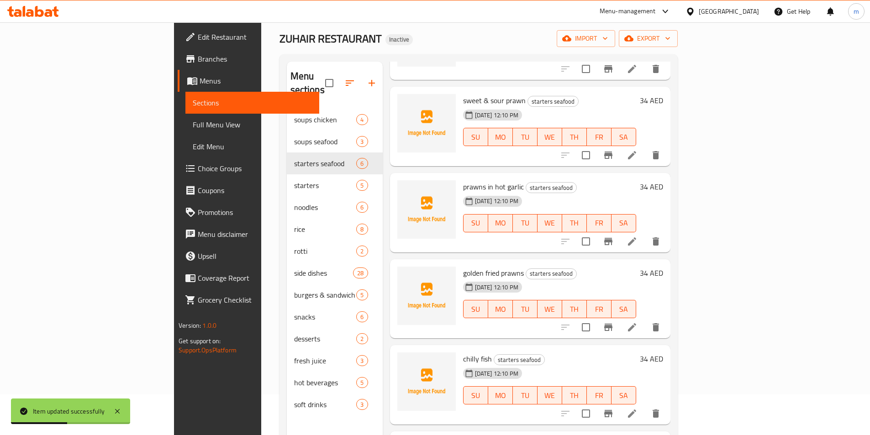
scroll to position [128, 0]
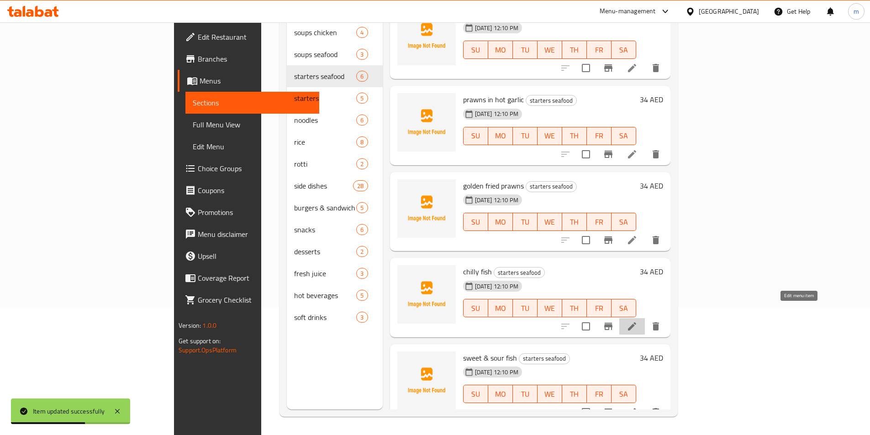
click at [637, 321] on icon at bounding box center [631, 326] width 11 height 11
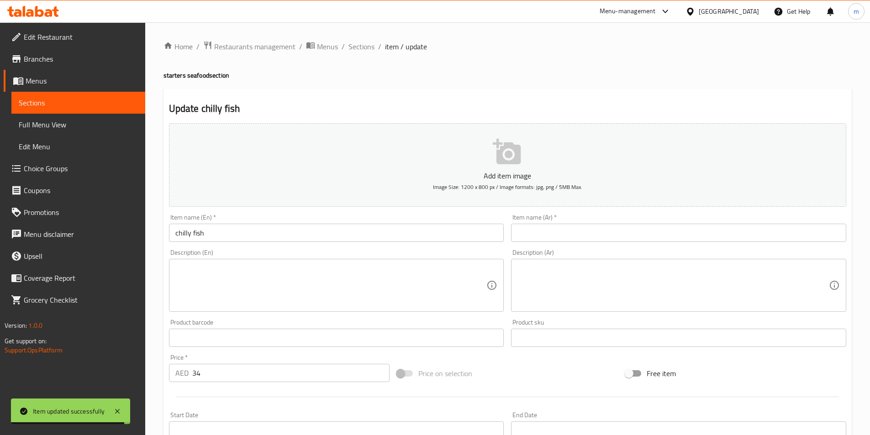
click at [537, 233] on input "text" at bounding box center [678, 233] width 335 height 18
paste input "سمك حار"
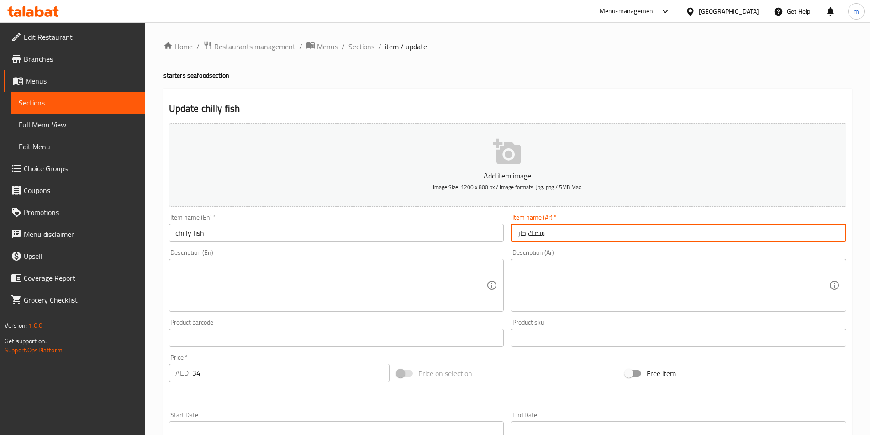
drag, startPoint x: 516, startPoint y: 231, endPoint x: 526, endPoint y: 235, distance: 10.4
click at [526, 235] on input "سمك حار" at bounding box center [678, 233] width 335 height 18
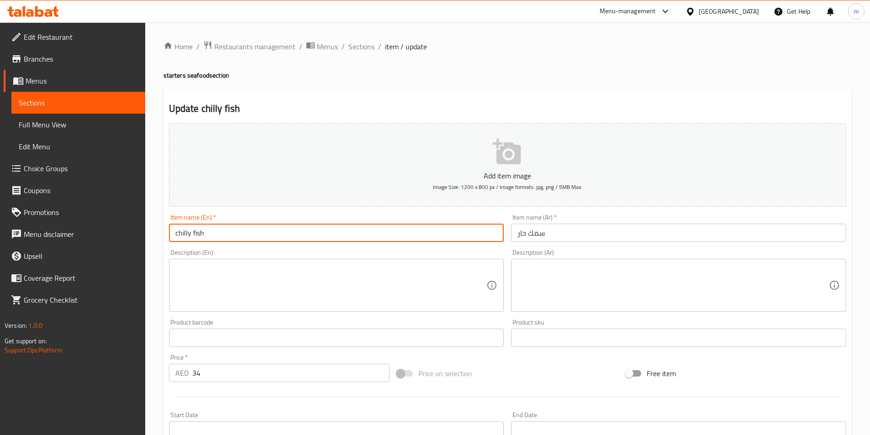
drag, startPoint x: 227, startPoint y: 234, endPoint x: 97, endPoint y: 234, distance: 130.1
click at [97, 234] on div "Edit Restaurant Branches Menus Sections Full Menu View Edit Menu Choice Groups …" at bounding box center [435, 333] width 870 height 623
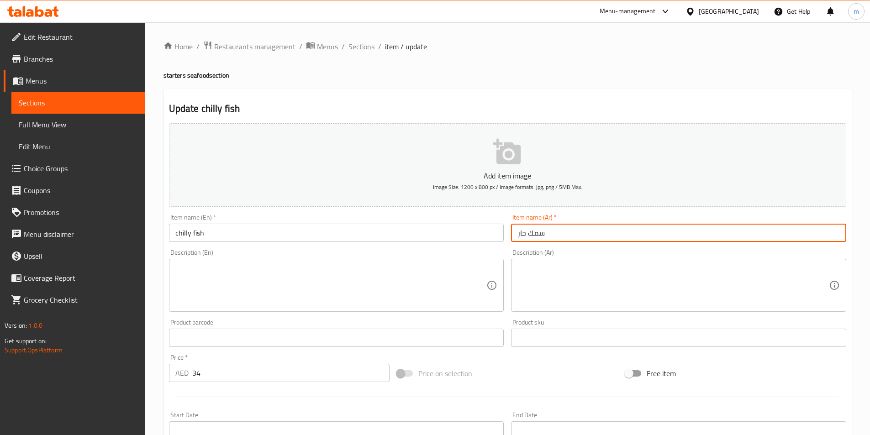
drag, startPoint x: 518, startPoint y: 233, endPoint x: 525, endPoint y: 235, distance: 7.5
click at [525, 235] on input "سمك حار" at bounding box center [678, 233] width 335 height 18
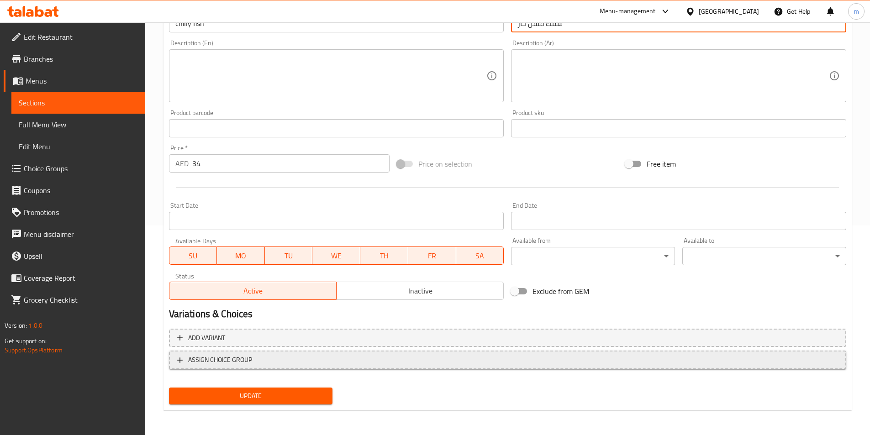
scroll to position [210, 0]
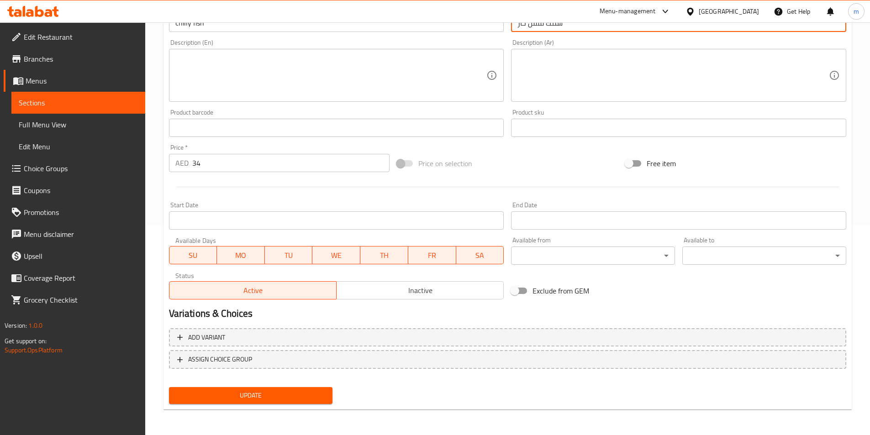
type input "سمك فلفل حار"
click at [267, 392] on span "Update" at bounding box center [250, 395] width 149 height 11
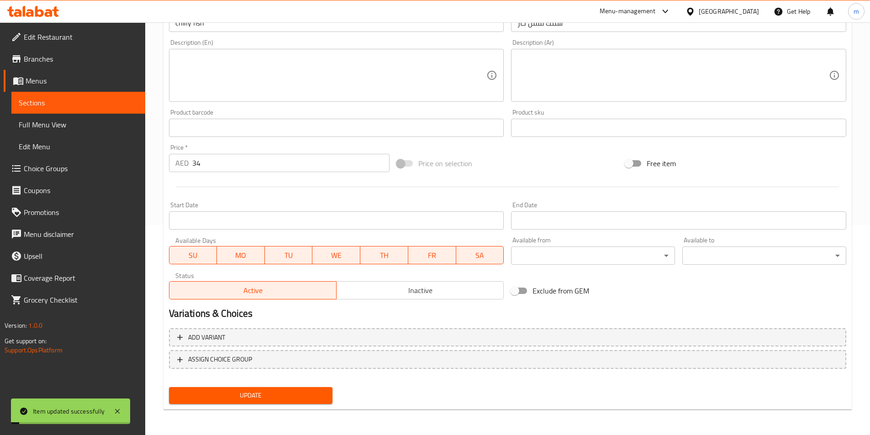
click at [67, 105] on span "Sections" at bounding box center [78, 102] width 119 height 11
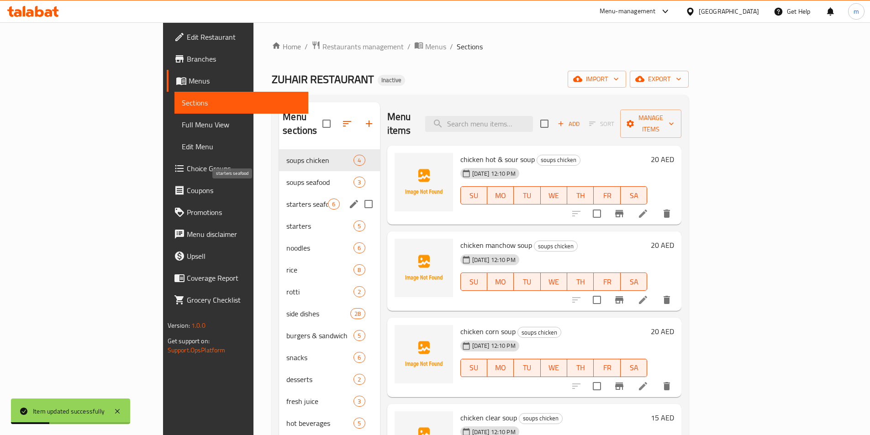
click at [286, 199] on span "starters seafood" at bounding box center [307, 204] width 42 height 11
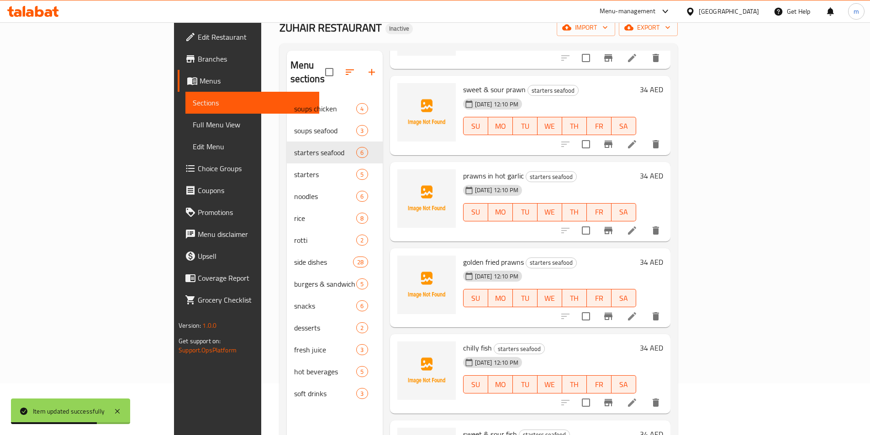
scroll to position [128, 0]
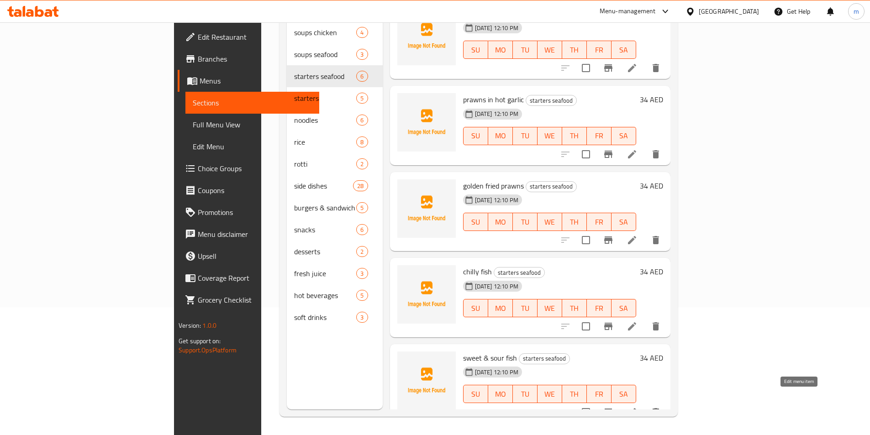
click at [637, 407] on icon at bounding box center [631, 412] width 11 height 11
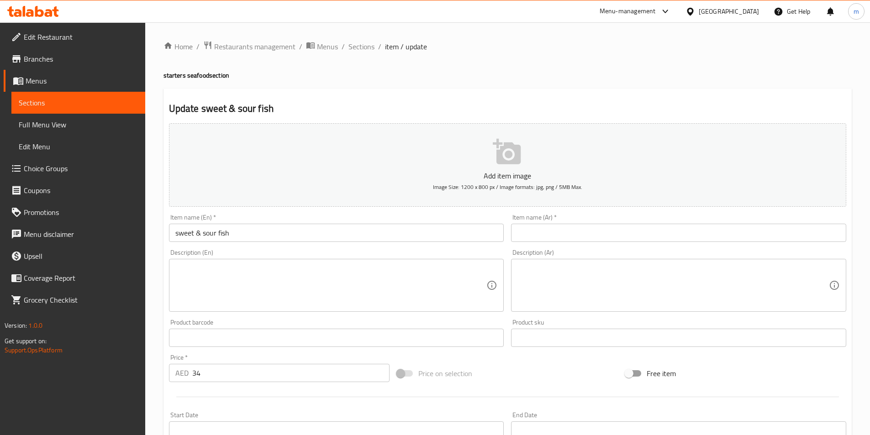
click at [581, 236] on input "text" at bounding box center [678, 233] width 335 height 18
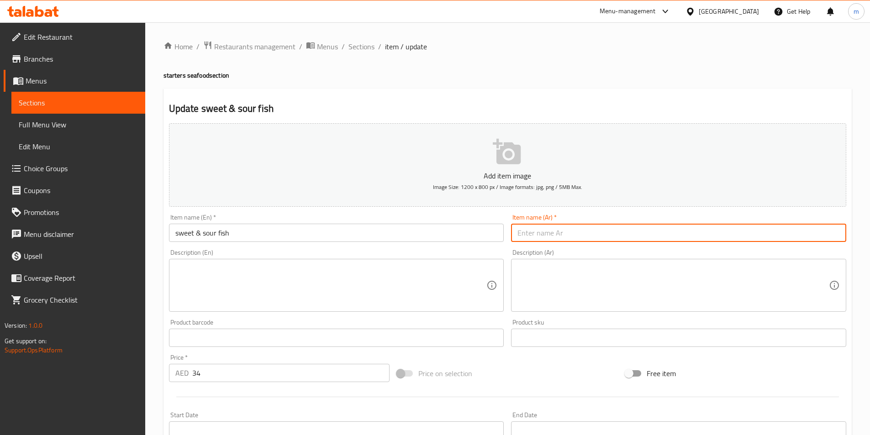
paste input "سمك حلو وحامض"
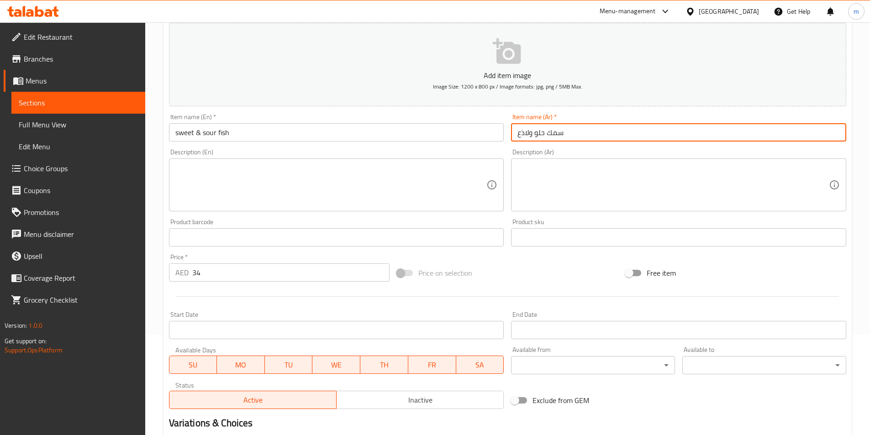
scroll to position [183, 0]
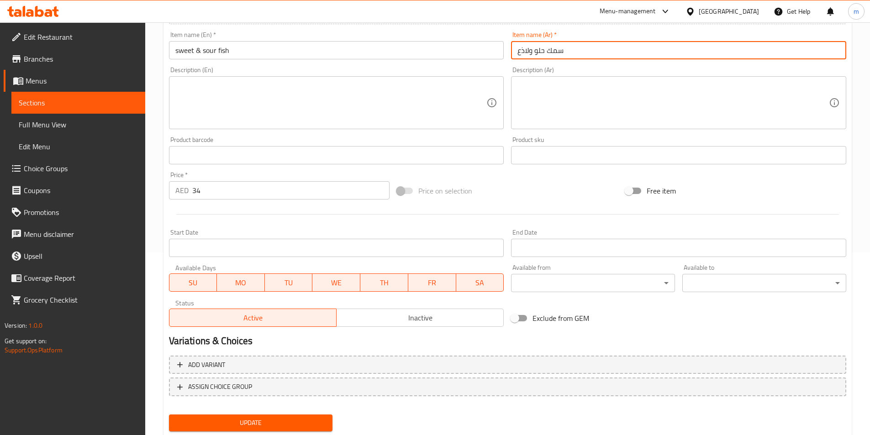
type input "سمك حلو ولاذع"
click at [284, 417] on span "Update" at bounding box center [250, 422] width 149 height 11
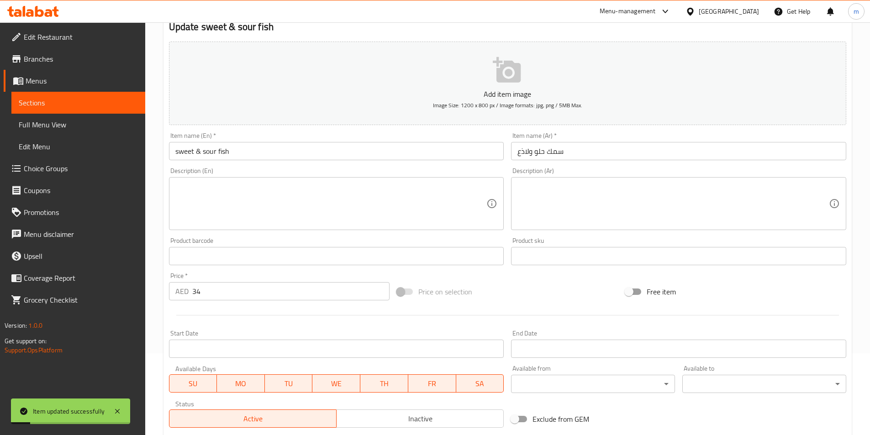
scroll to position [0, 0]
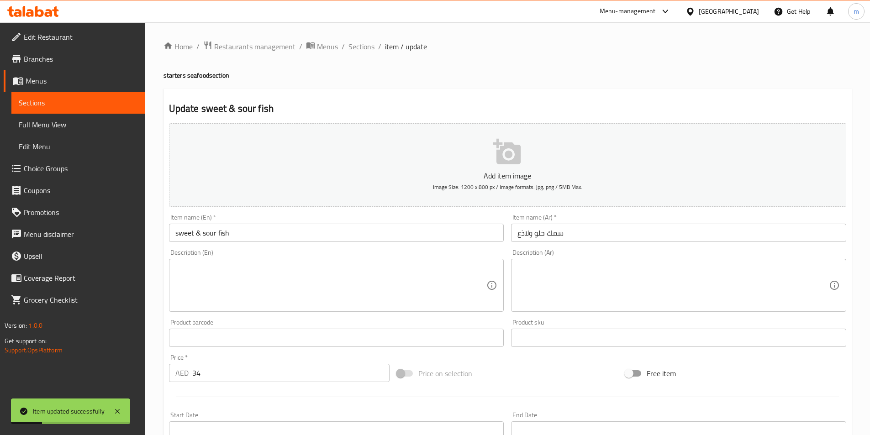
click at [367, 49] on span "Sections" at bounding box center [361, 46] width 26 height 11
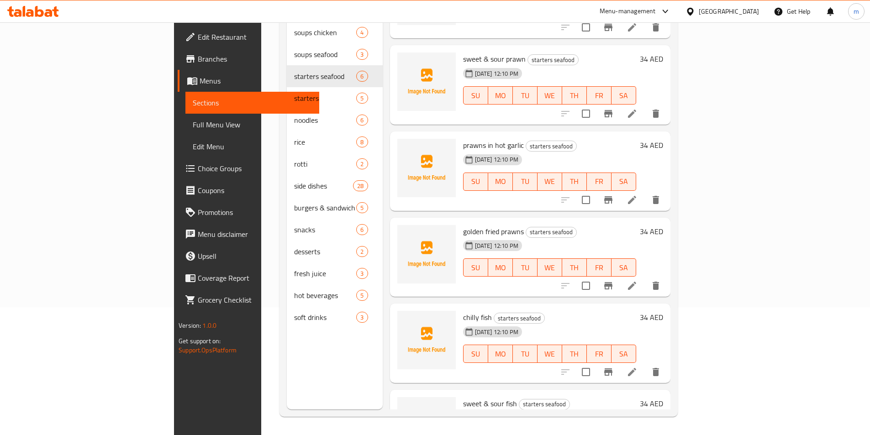
scroll to position [104, 0]
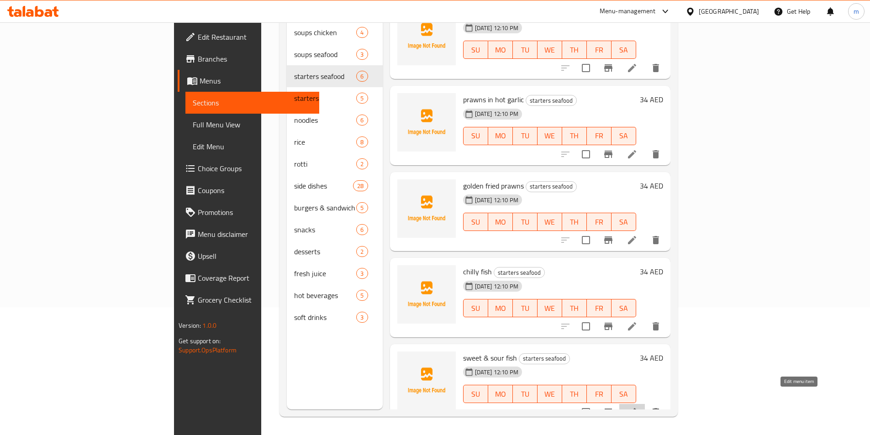
click at [637, 407] on icon at bounding box center [631, 412] width 11 height 11
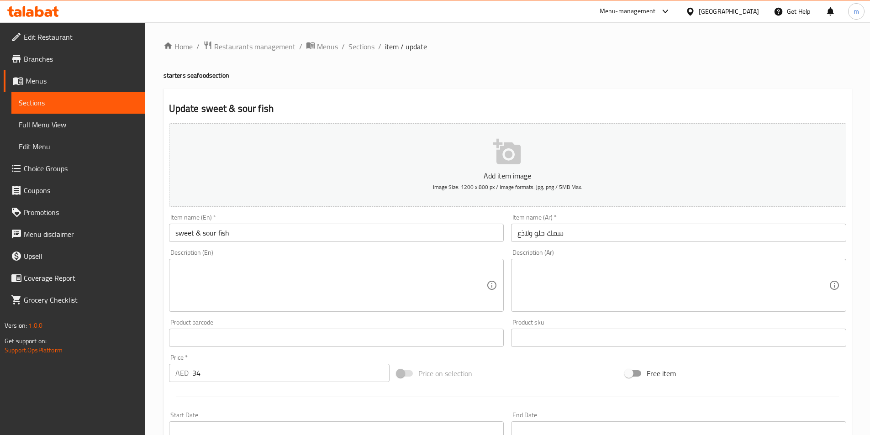
click at [77, 100] on span "Sections" at bounding box center [78, 102] width 119 height 11
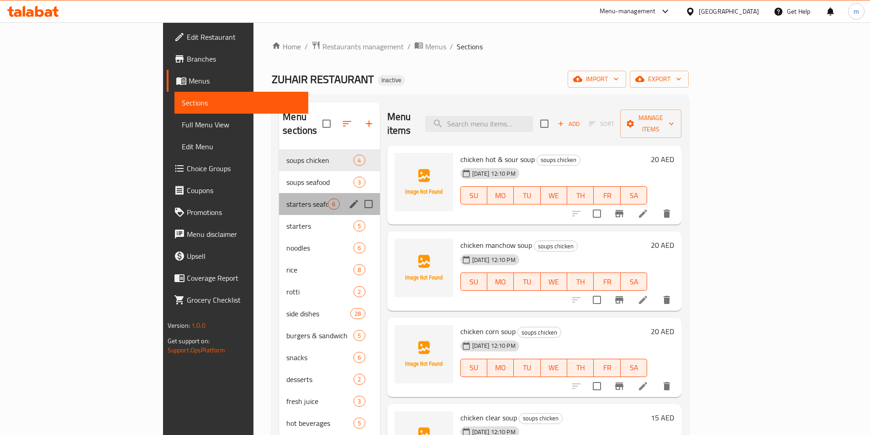
click at [279, 196] on div "starters seafood 6" at bounding box center [329, 204] width 100 height 22
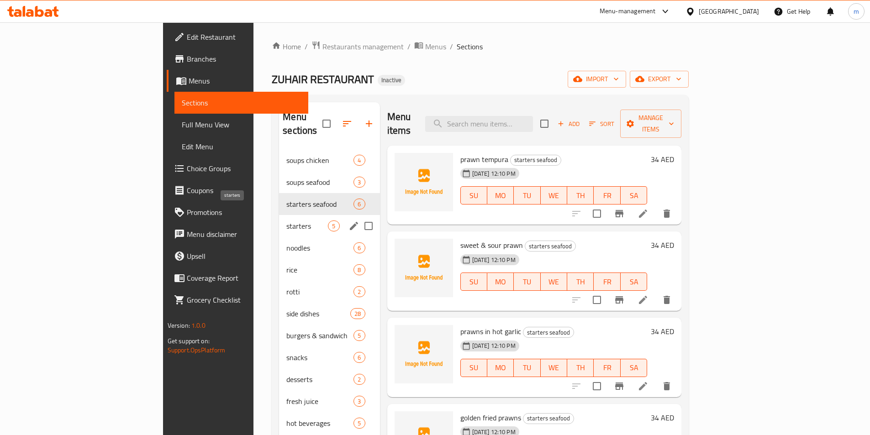
click at [286, 221] on span "starters" at bounding box center [307, 226] width 42 height 11
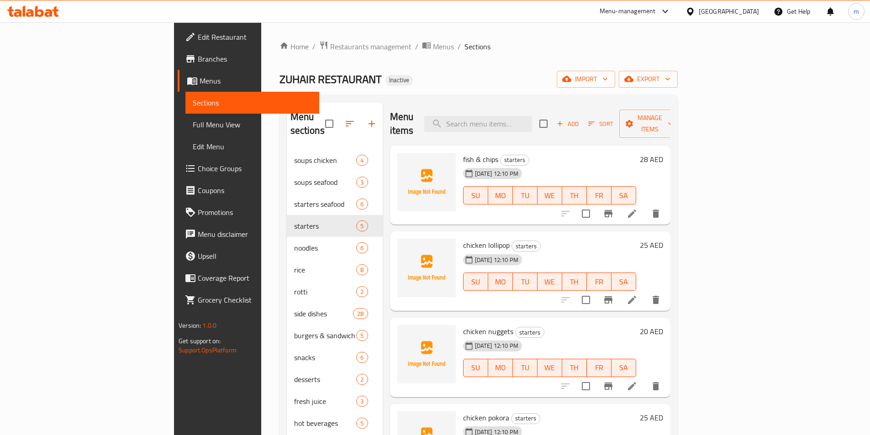
click at [645, 206] on li at bounding box center [632, 213] width 26 height 16
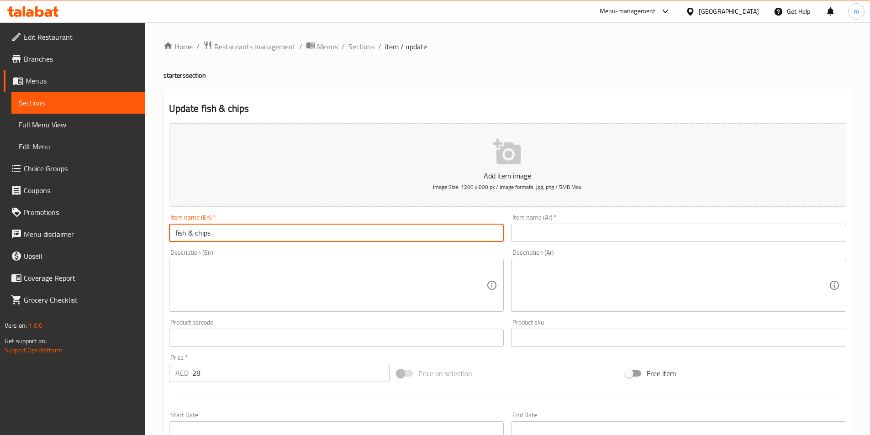
click at [321, 231] on input "fish & chips" at bounding box center [336, 233] width 335 height 18
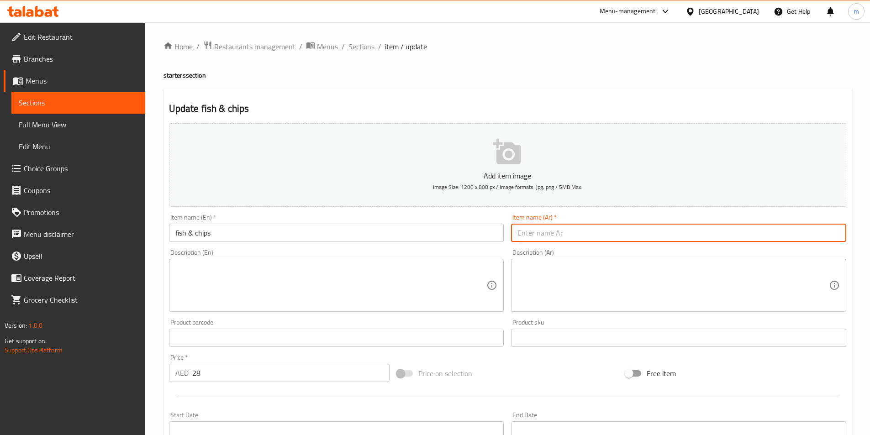
click at [588, 233] on input "text" at bounding box center [678, 233] width 335 height 18
type input "s"
paste input "رقائق بطاطا"
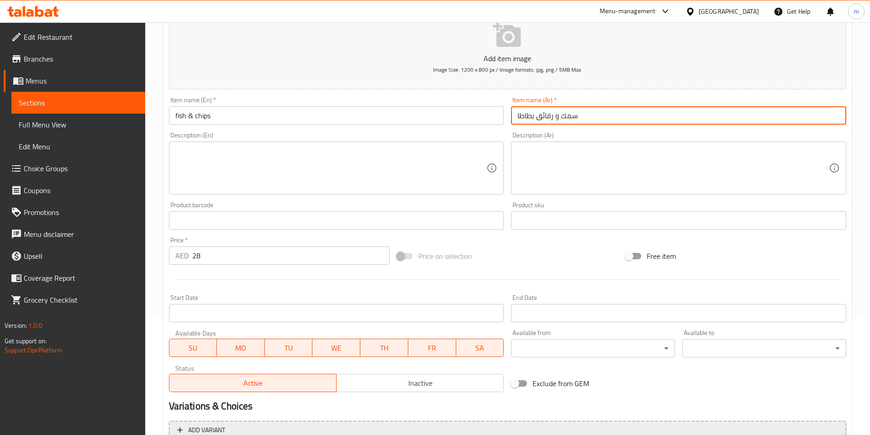
scroll to position [210, 0]
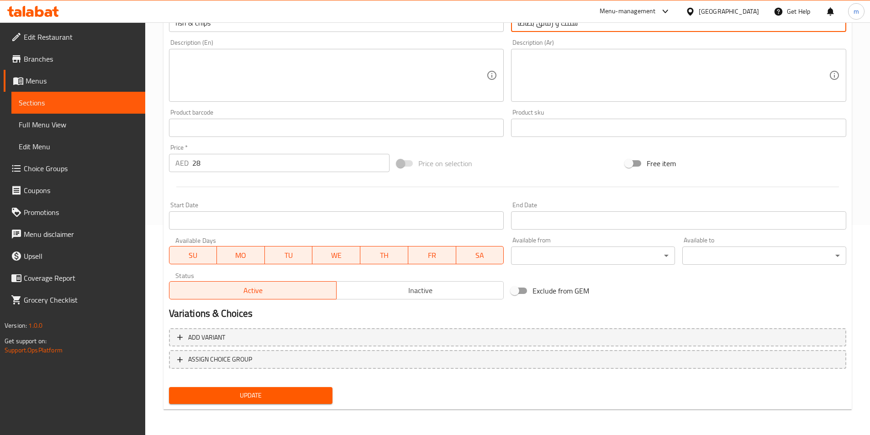
type input "سمك و رقائق بطاطا"
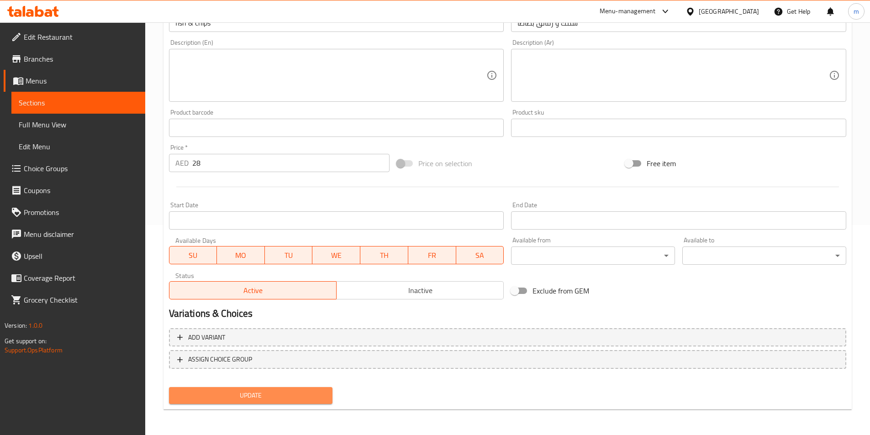
click at [243, 399] on span "Update" at bounding box center [250, 395] width 149 height 11
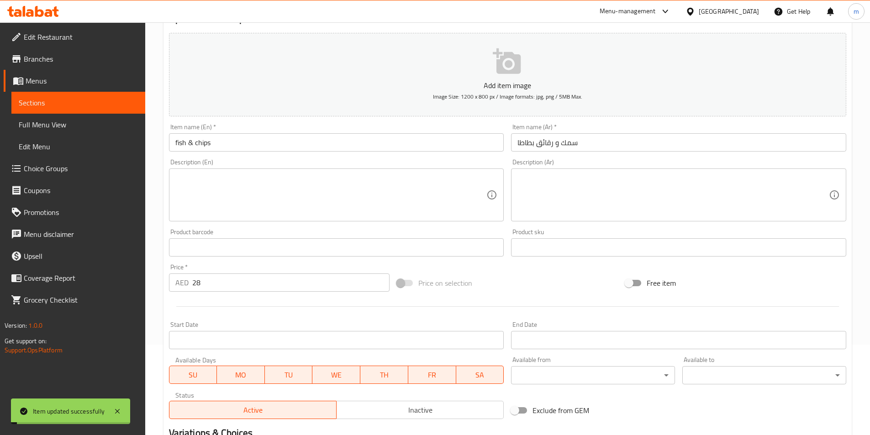
scroll to position [0, 0]
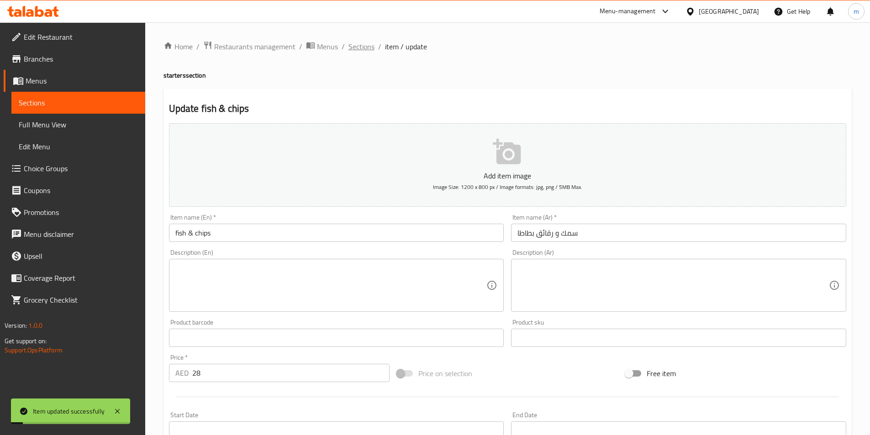
click at [368, 45] on span "Sections" at bounding box center [361, 46] width 26 height 11
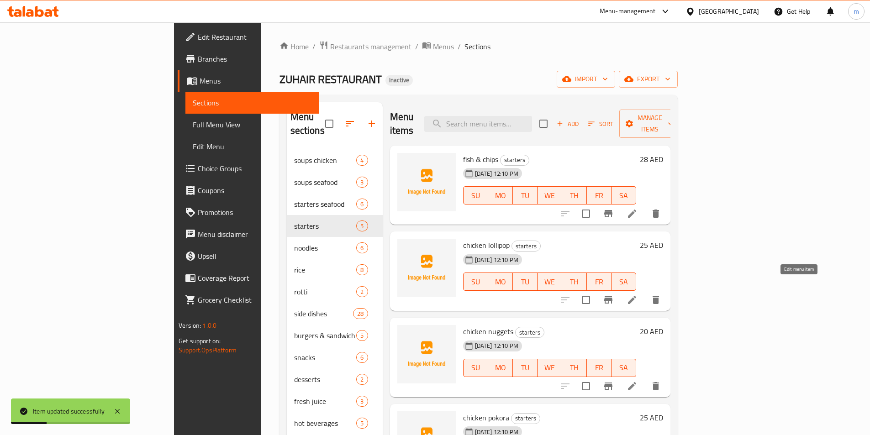
click at [637, 294] on icon at bounding box center [631, 299] width 11 height 11
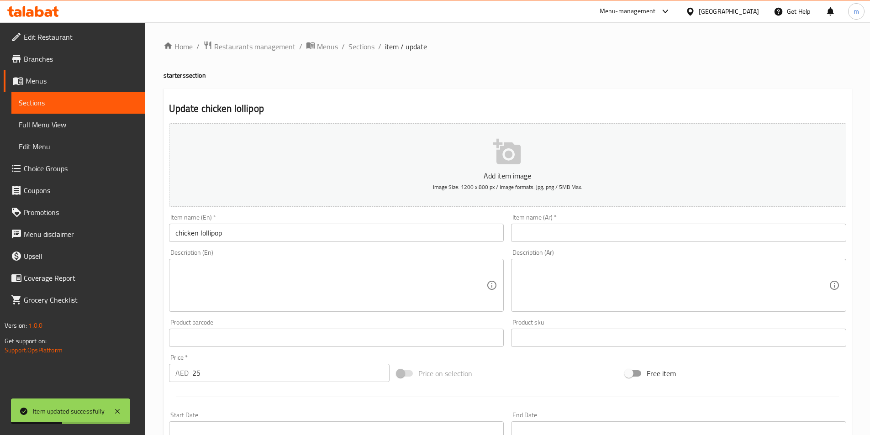
click at [344, 229] on input "chicken lollipop" at bounding box center [336, 233] width 335 height 18
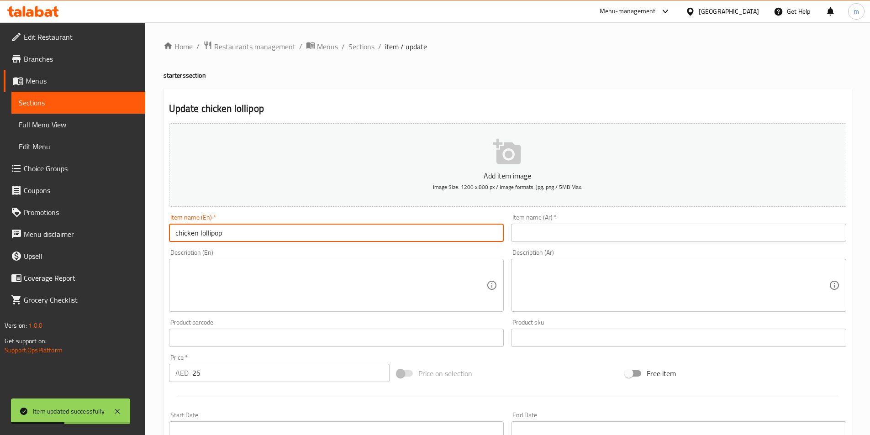
click at [344, 229] on input "chicken lollipop" at bounding box center [336, 233] width 335 height 18
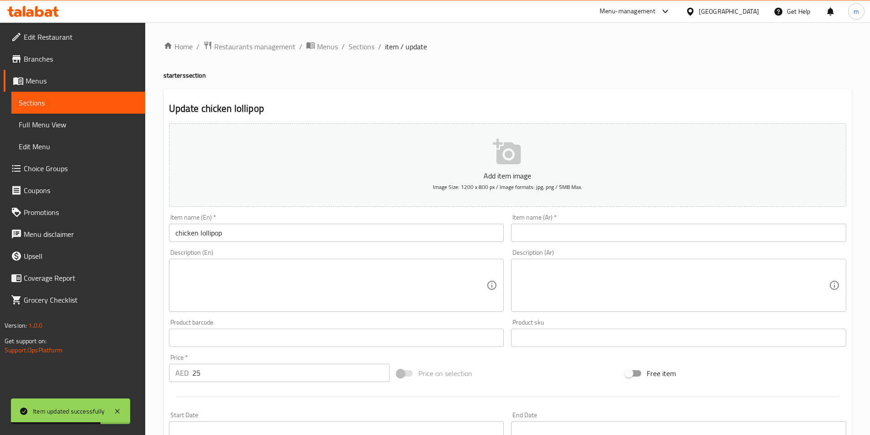
click at [553, 231] on input "text" at bounding box center [678, 233] width 335 height 18
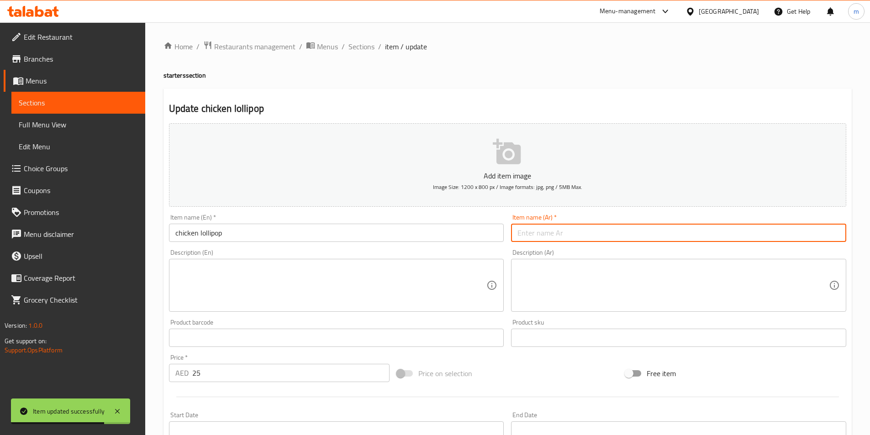
paste input "دجاج [PERSON_NAME]"
type input "دجاج [PERSON_NAME]"
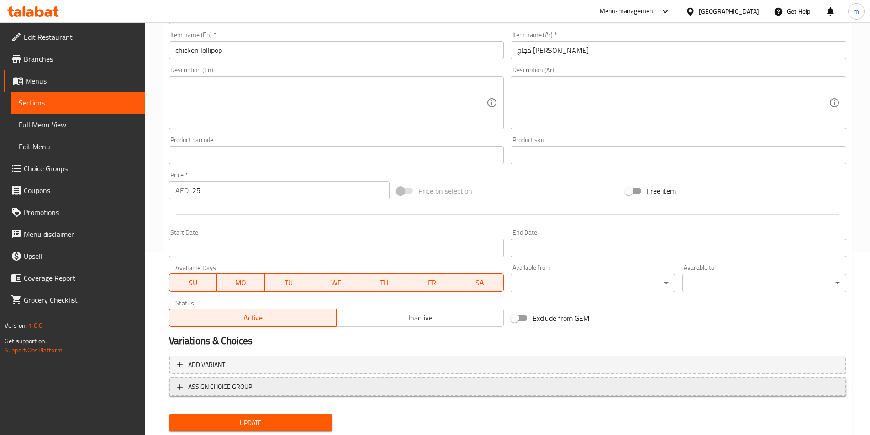
scroll to position [210, 0]
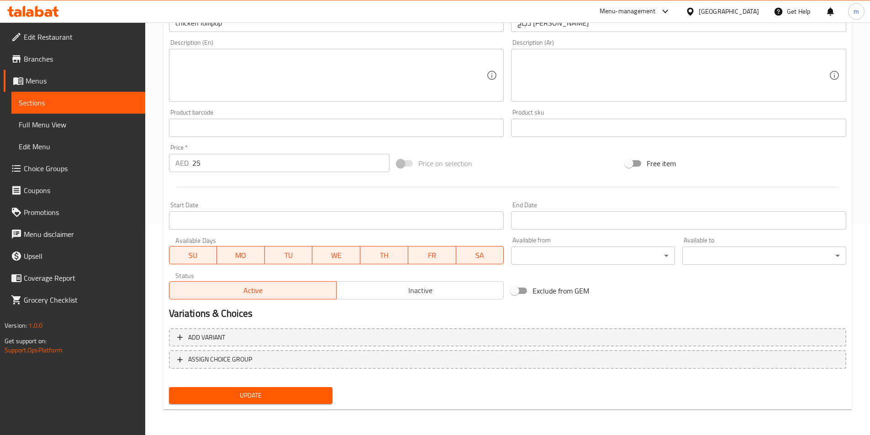
click at [266, 390] on span "Update" at bounding box center [250, 395] width 149 height 11
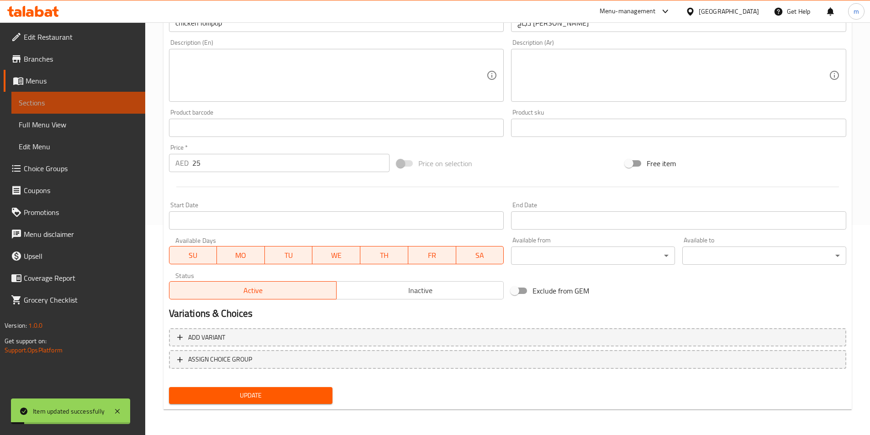
click at [54, 105] on span "Sections" at bounding box center [78, 102] width 119 height 11
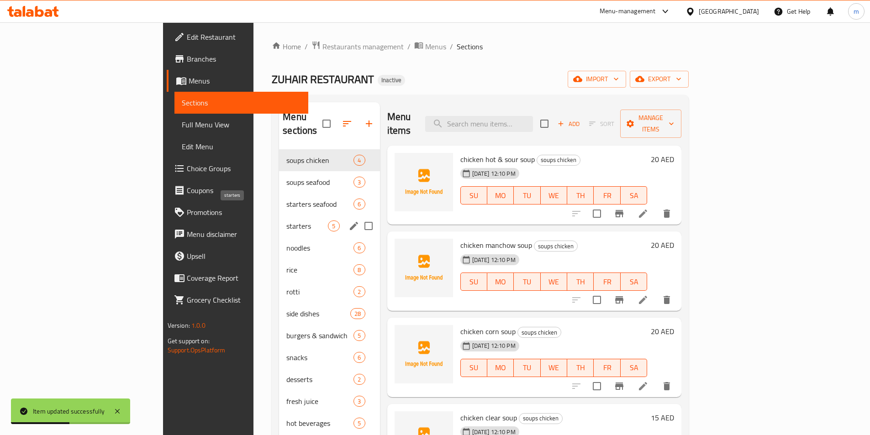
click at [286, 221] on span "starters" at bounding box center [307, 226] width 42 height 11
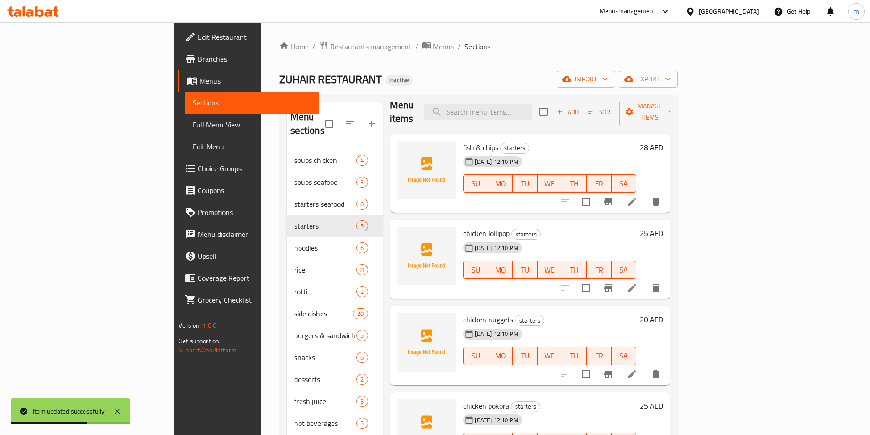
scroll to position [18, 0]
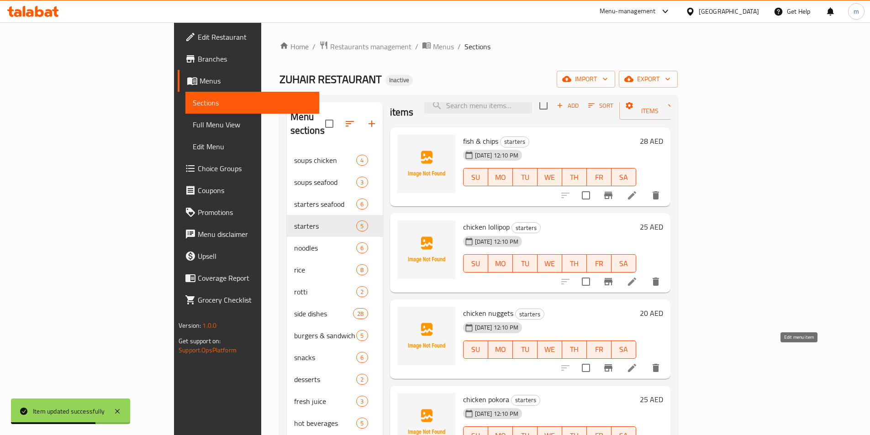
click at [637, 363] on icon at bounding box center [631, 368] width 11 height 11
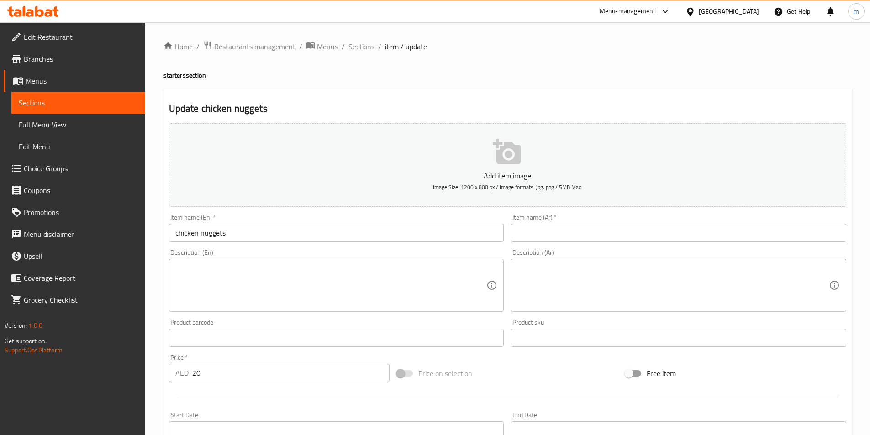
click at [588, 227] on input "text" at bounding box center [678, 233] width 335 height 18
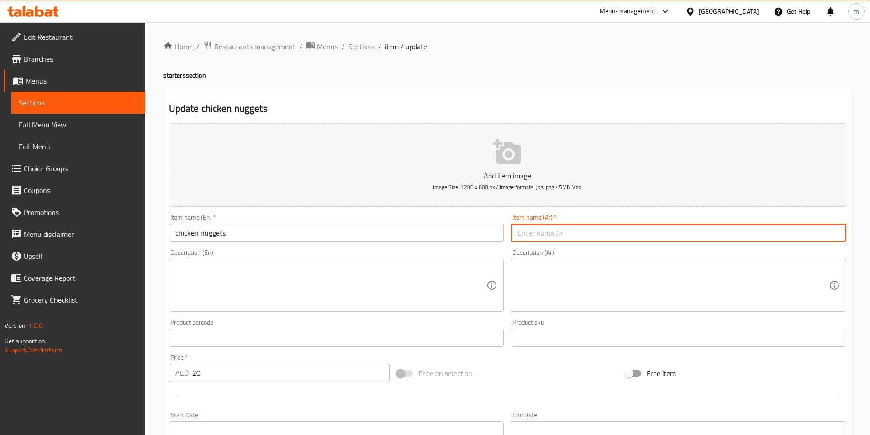
paste input "ناجتس دجاج"
type input "ناجتس دجاج"
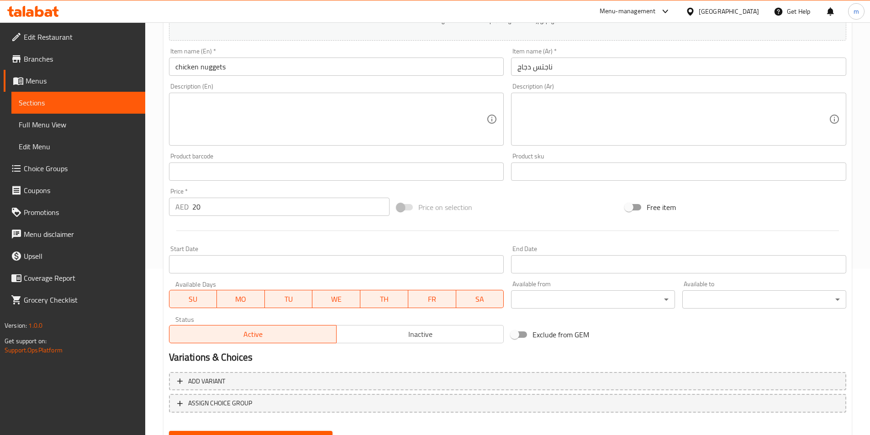
scroll to position [210, 0]
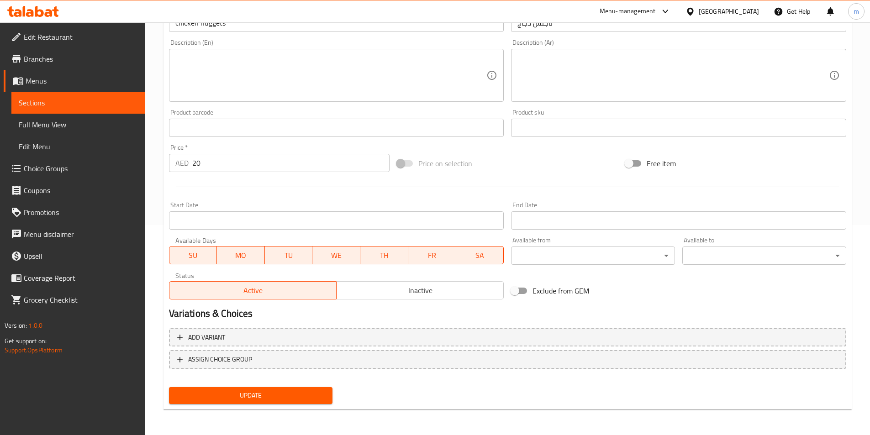
click at [263, 402] on button "Update" at bounding box center [251, 395] width 164 height 17
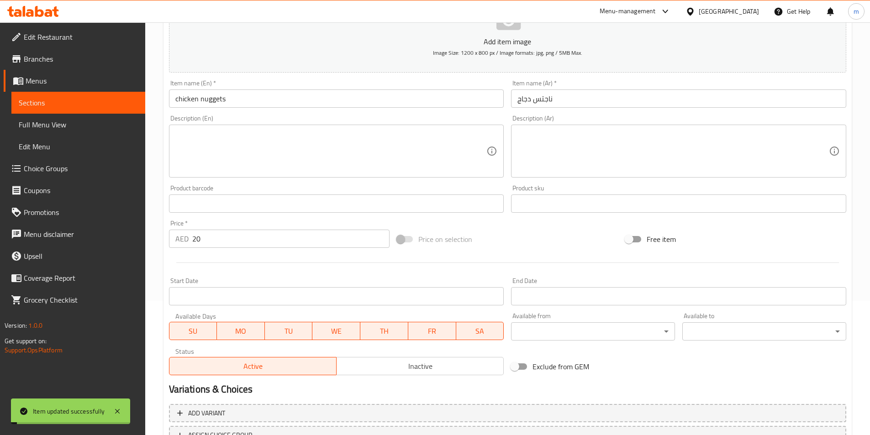
scroll to position [0, 0]
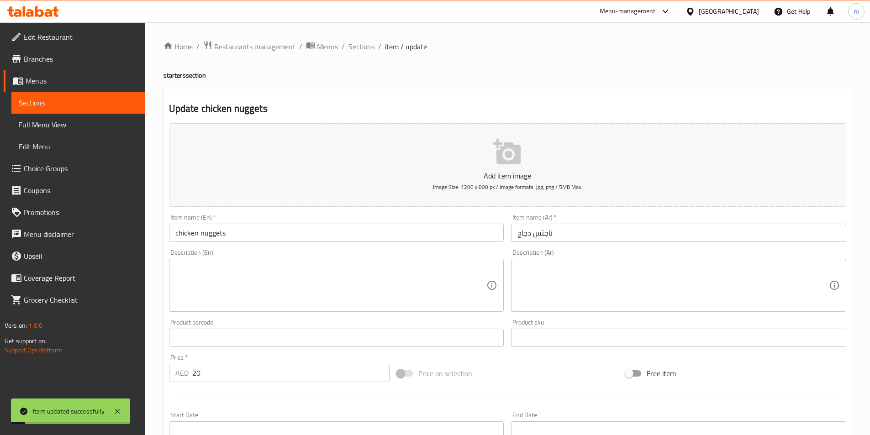
click at [366, 48] on span "Sections" at bounding box center [361, 46] width 26 height 11
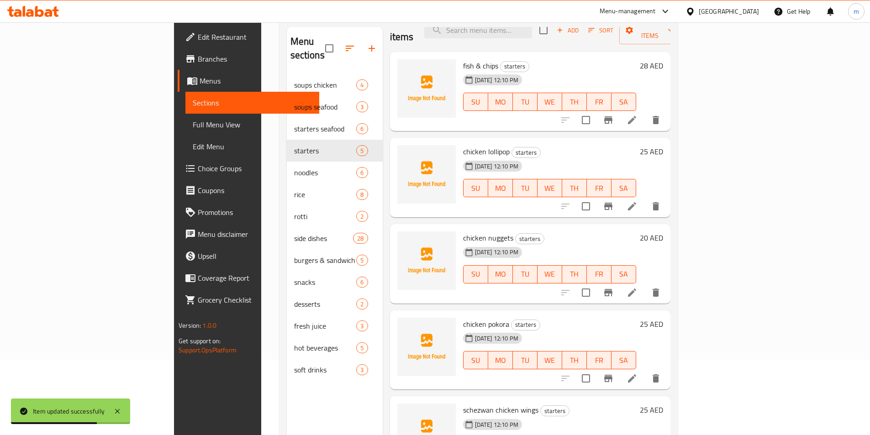
scroll to position [128, 0]
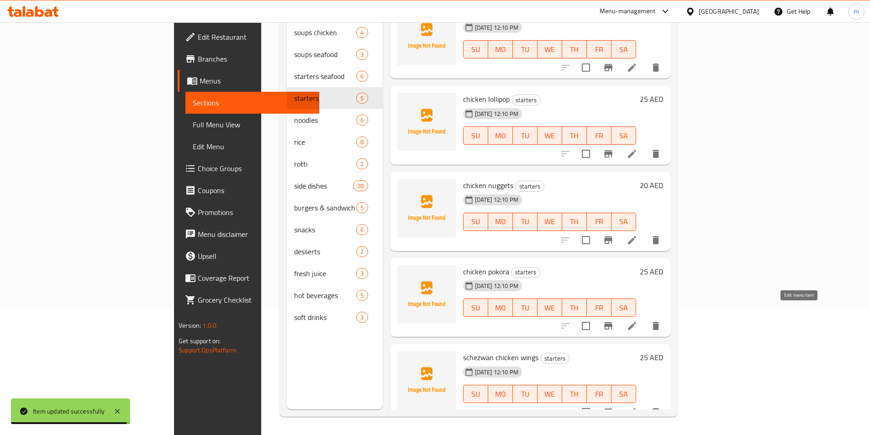
click at [637, 321] on icon at bounding box center [631, 326] width 11 height 11
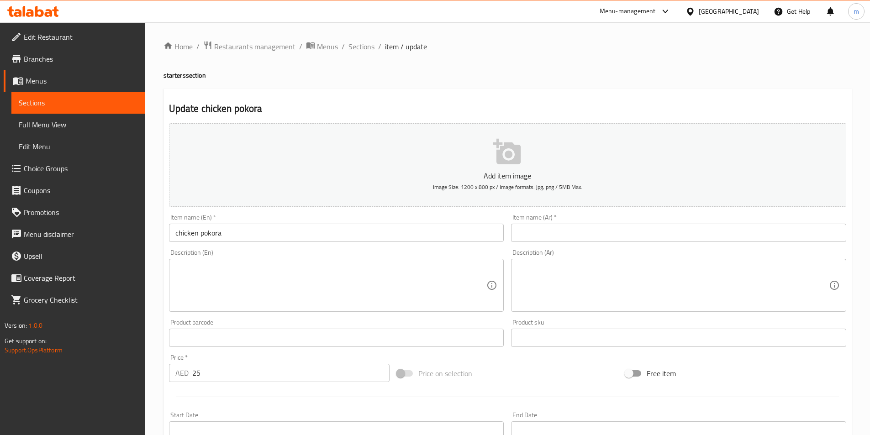
click at [563, 233] on input "text" at bounding box center [678, 233] width 335 height 18
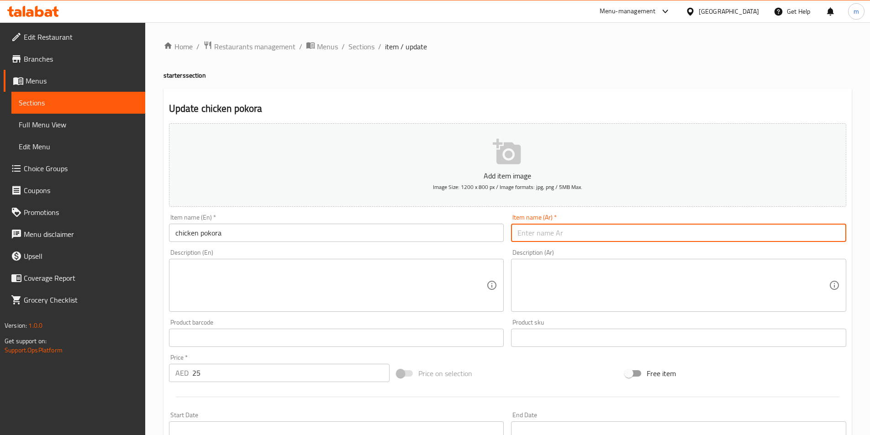
paste input "بوكورا دجاج"
type input "بوكورا دجاج"
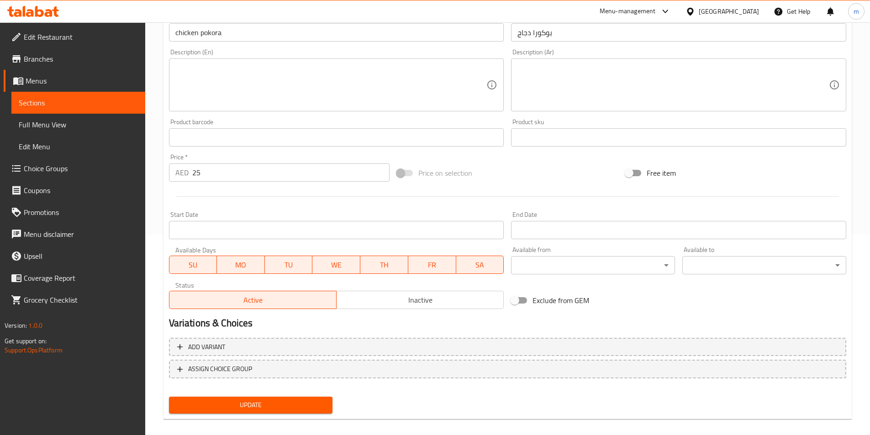
scroll to position [210, 0]
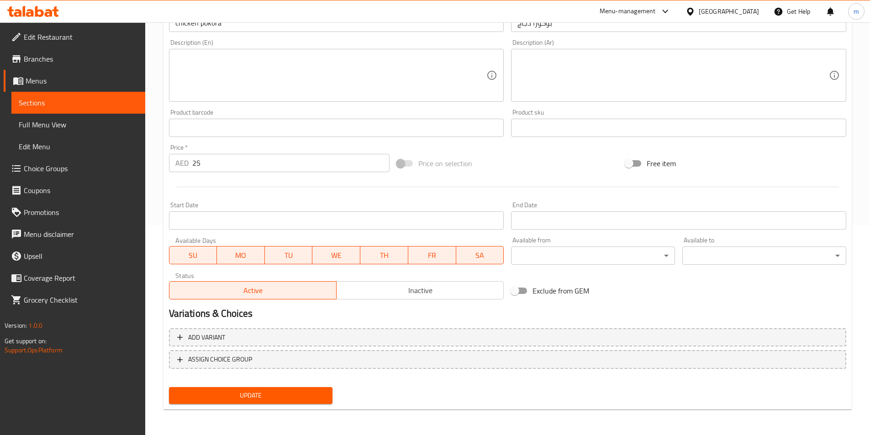
click at [263, 399] on span "Update" at bounding box center [250, 395] width 149 height 11
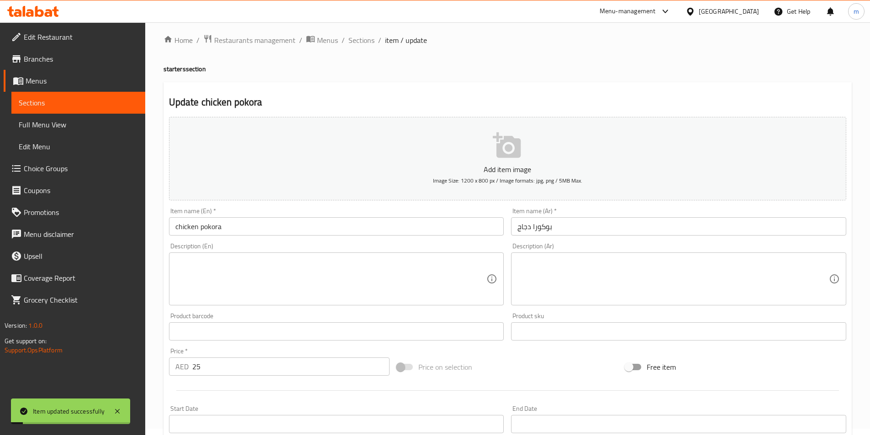
scroll to position [0, 0]
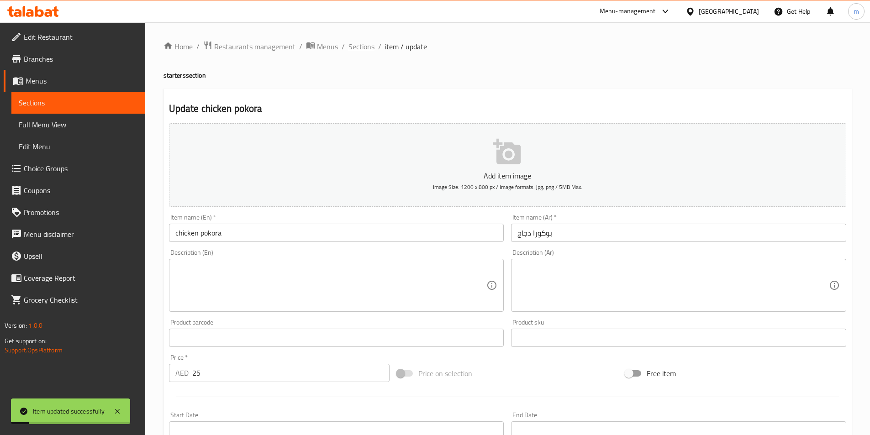
click at [361, 49] on span "Sections" at bounding box center [361, 46] width 26 height 11
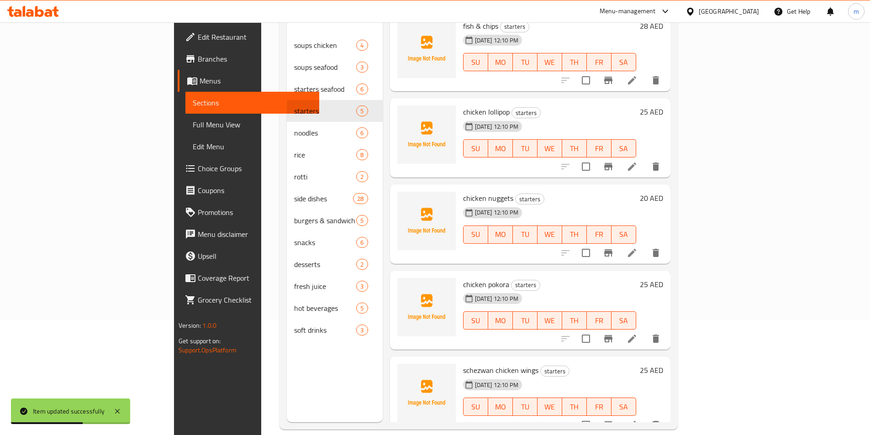
scroll to position [128, 0]
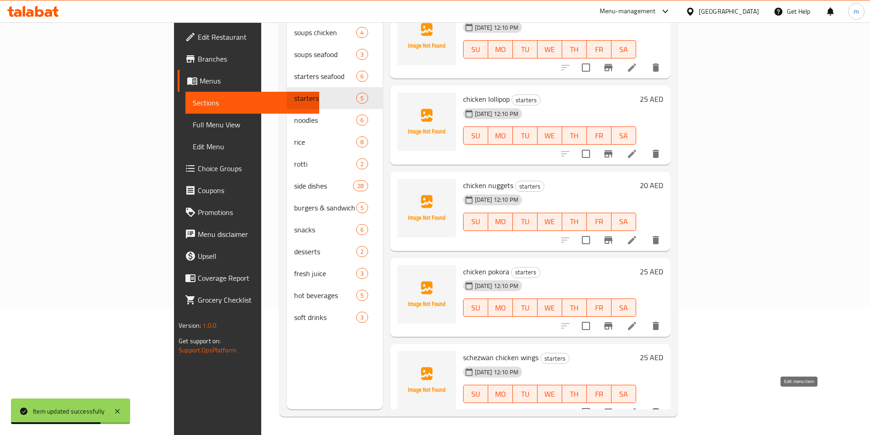
click at [636, 408] on icon at bounding box center [632, 412] width 8 height 8
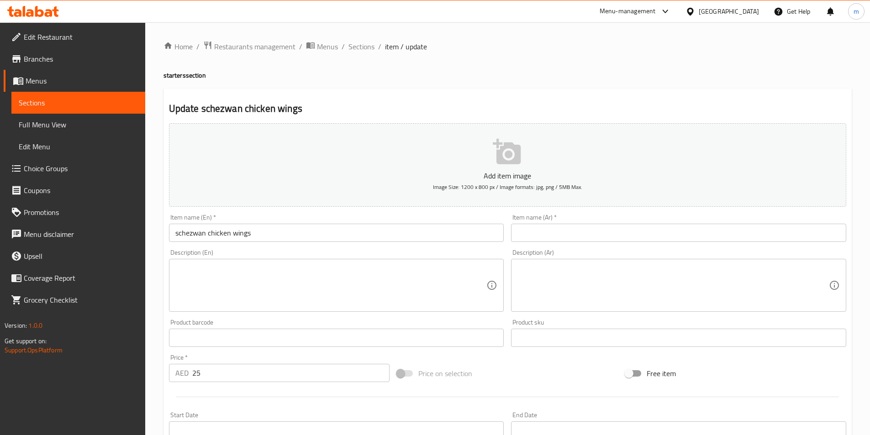
click at [562, 228] on input "text" at bounding box center [678, 233] width 335 height 18
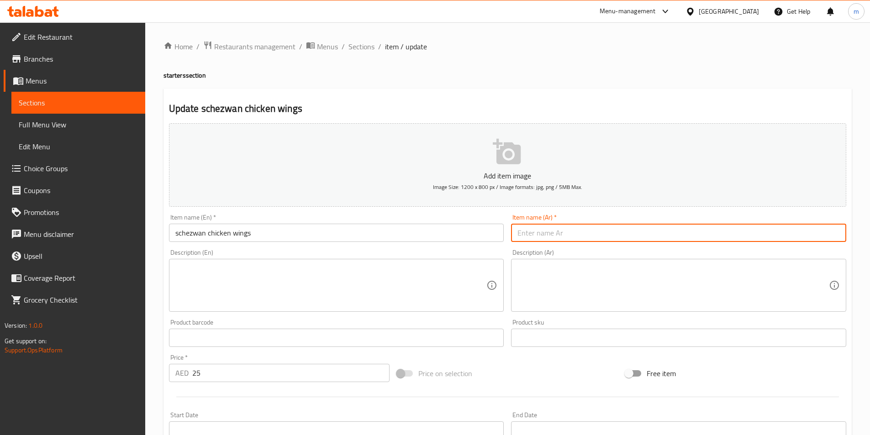
paste input "أجنحة دجاج شيزوان"
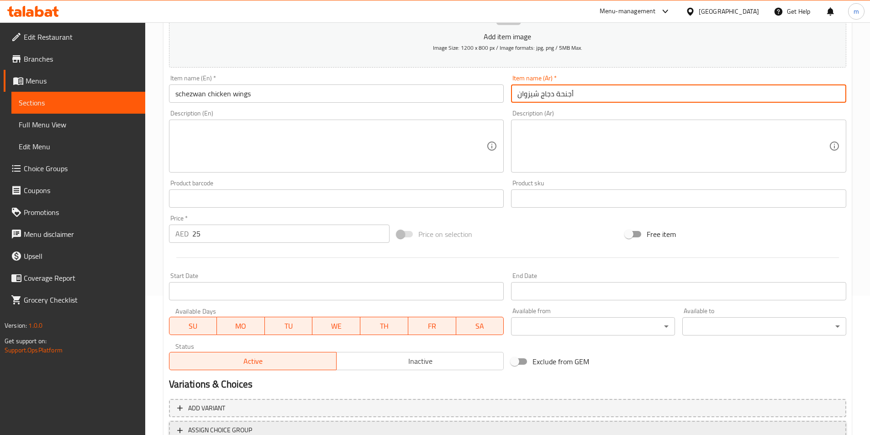
scroll to position [210, 0]
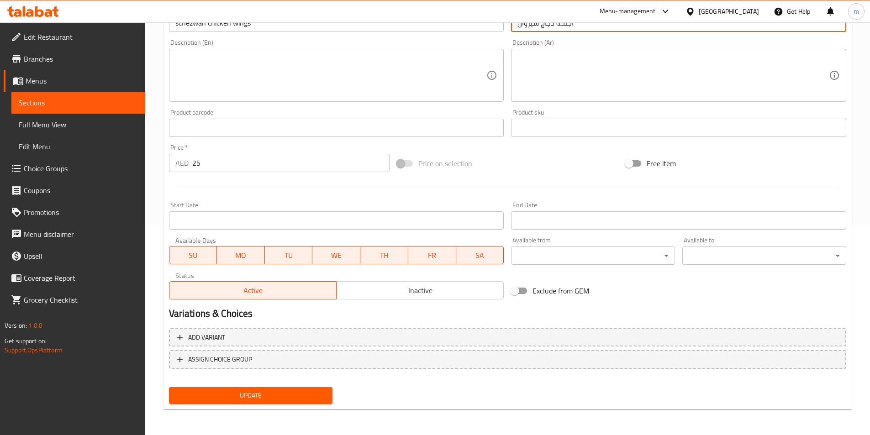
type input "أجنحة دجاج شيزوان"
click at [258, 389] on button "Update" at bounding box center [251, 395] width 164 height 17
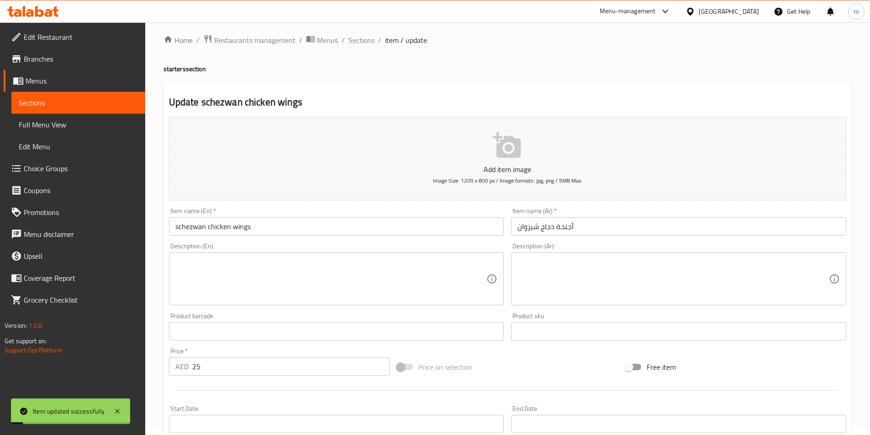
scroll to position [0, 0]
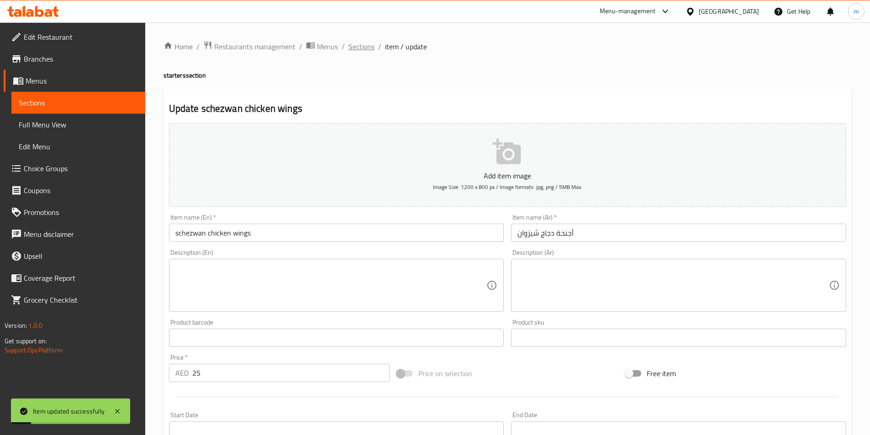
click at [369, 45] on span "Sections" at bounding box center [361, 46] width 26 height 11
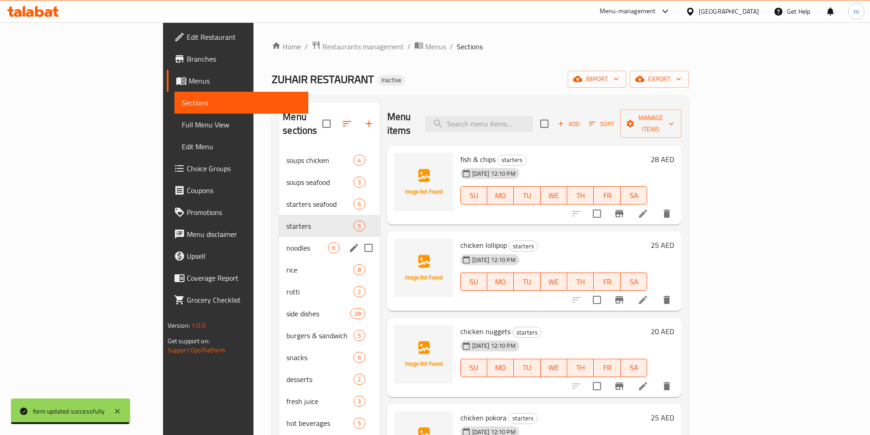
click at [286, 242] on span "noodles" at bounding box center [307, 247] width 42 height 11
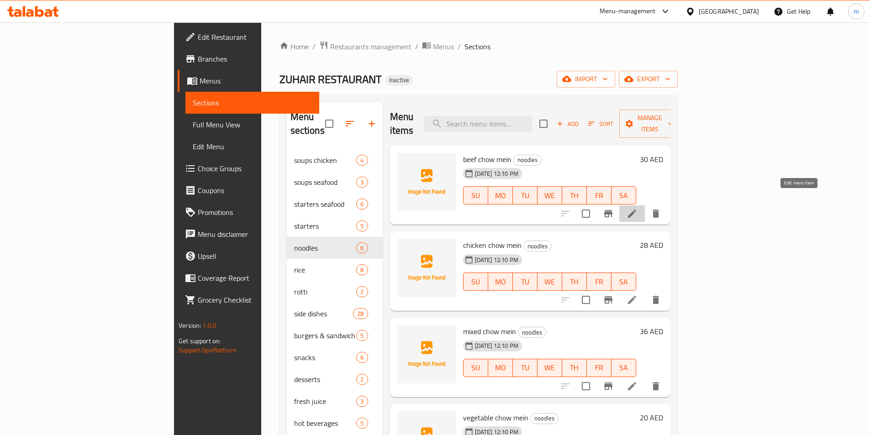
click at [637, 208] on icon at bounding box center [631, 213] width 11 height 11
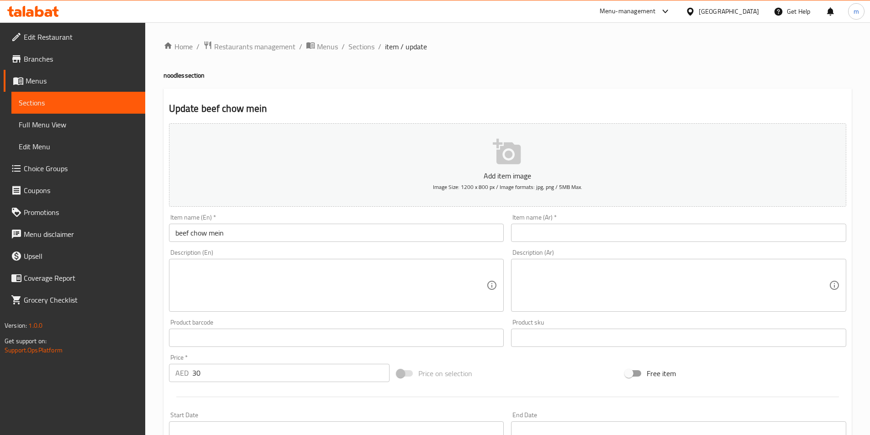
click at [643, 230] on input "text" at bounding box center [678, 233] width 335 height 18
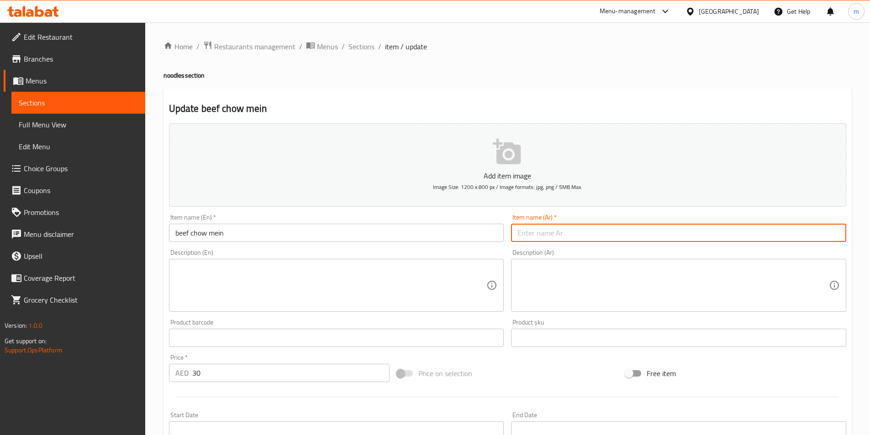
paste input "لحم ب[PERSON_NAME]"
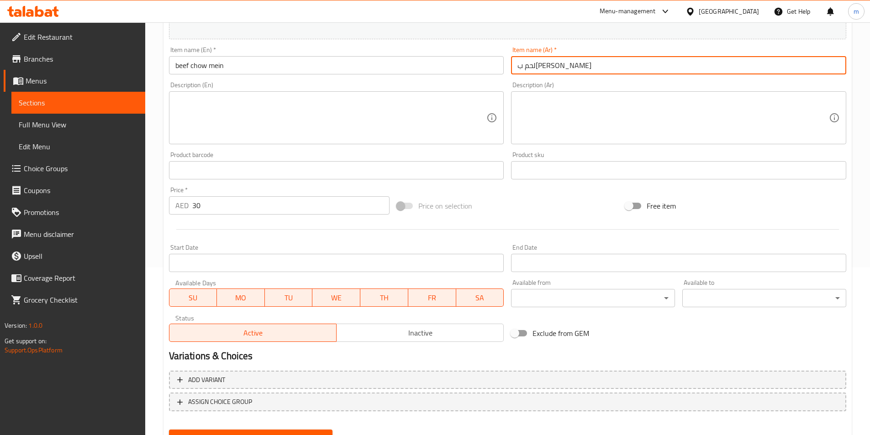
scroll to position [183, 0]
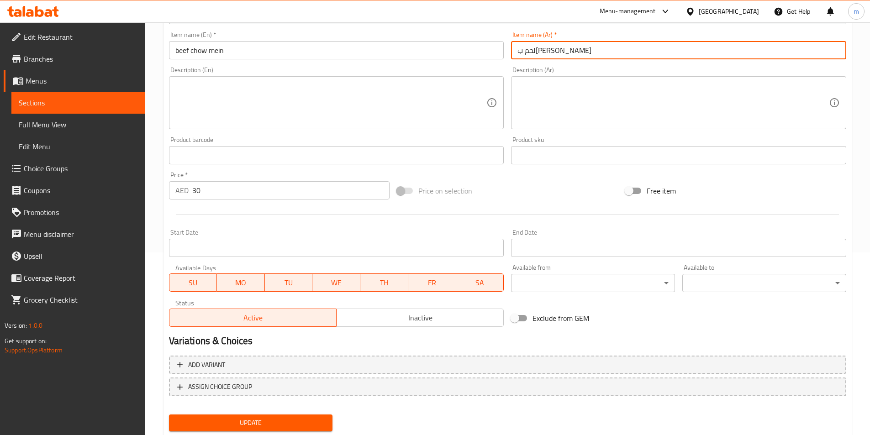
type input "لحم ب[PERSON_NAME]"
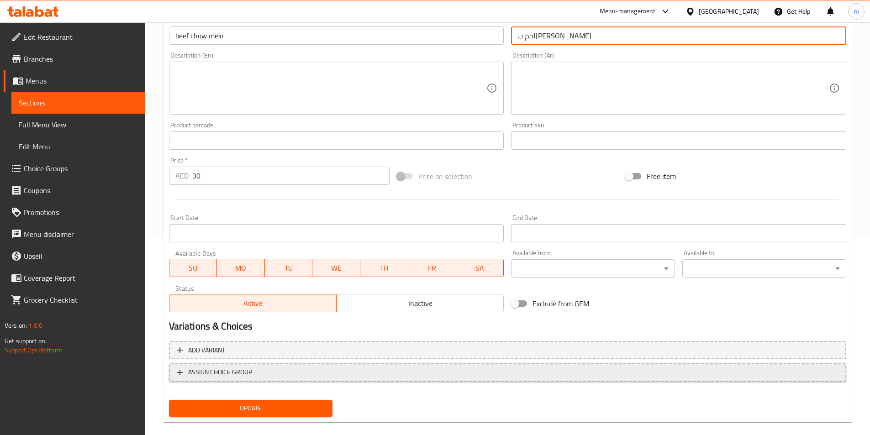
scroll to position [210, 0]
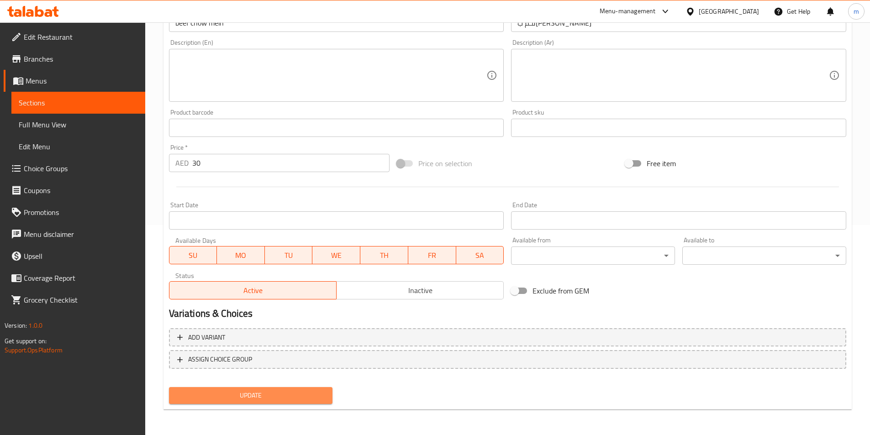
click at [240, 390] on span "Update" at bounding box center [250, 395] width 149 height 11
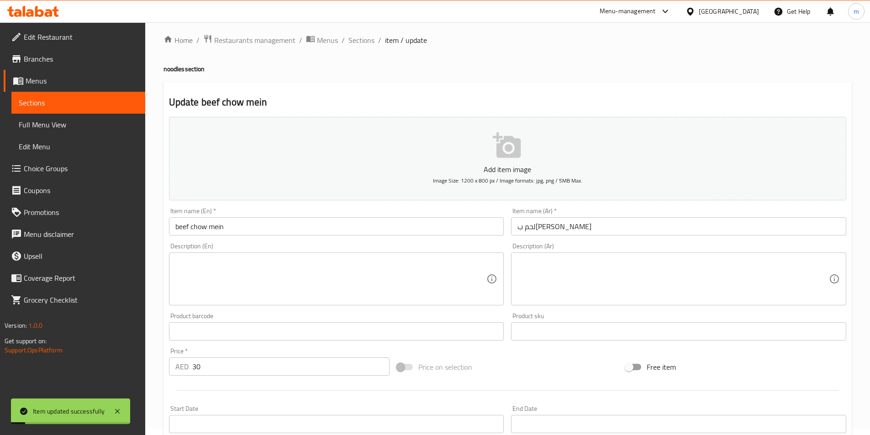
scroll to position [0, 0]
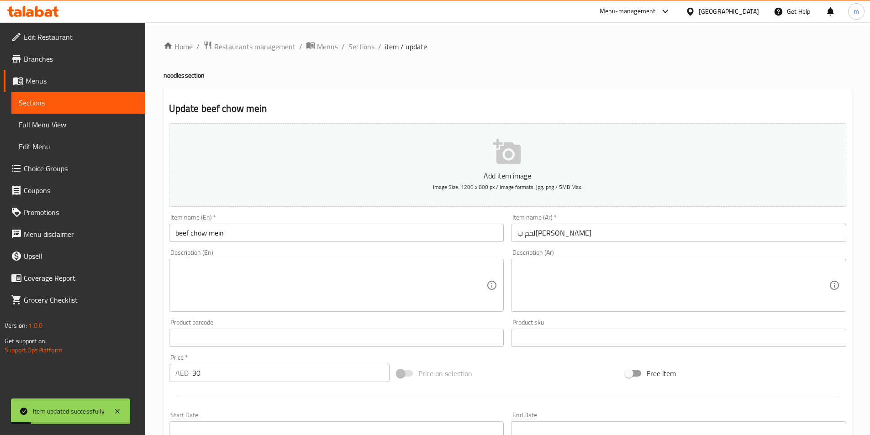
click at [357, 45] on span "Sections" at bounding box center [361, 46] width 26 height 11
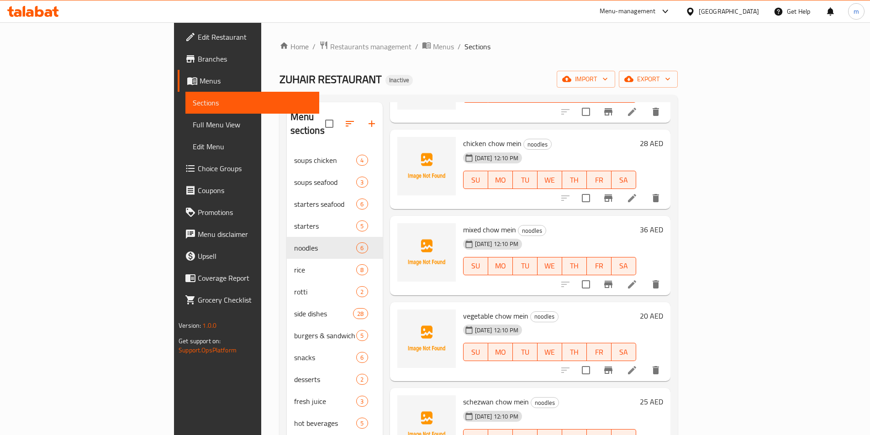
scroll to position [104, 0]
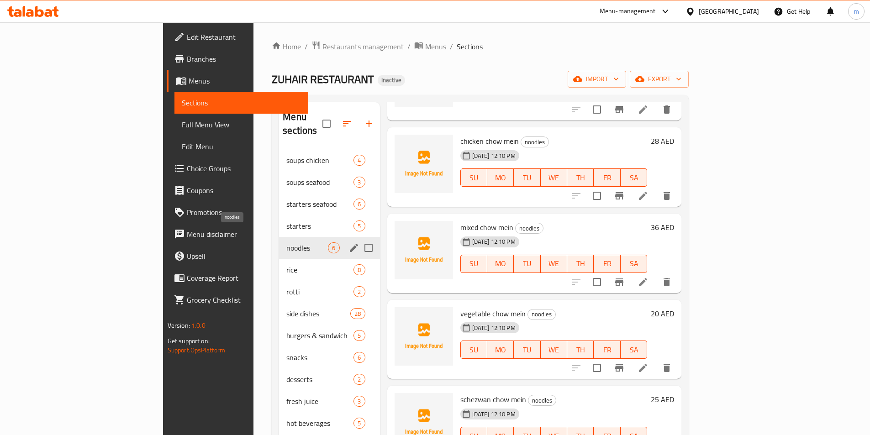
click at [286, 242] on span "noodles" at bounding box center [307, 247] width 42 height 11
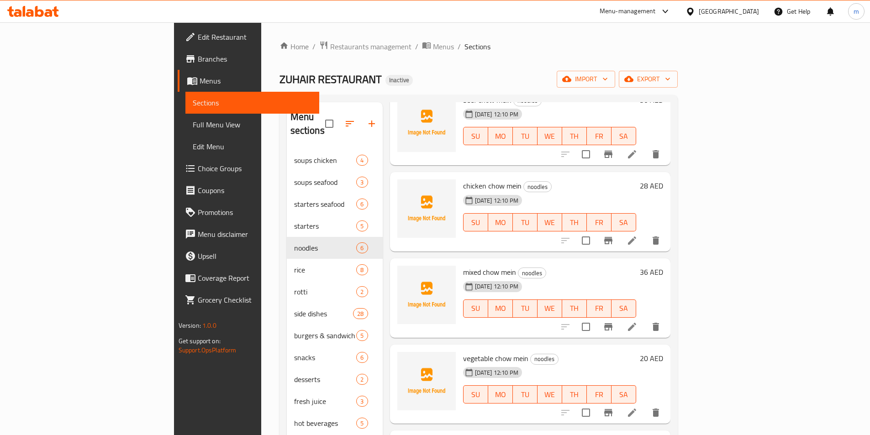
scroll to position [0, 0]
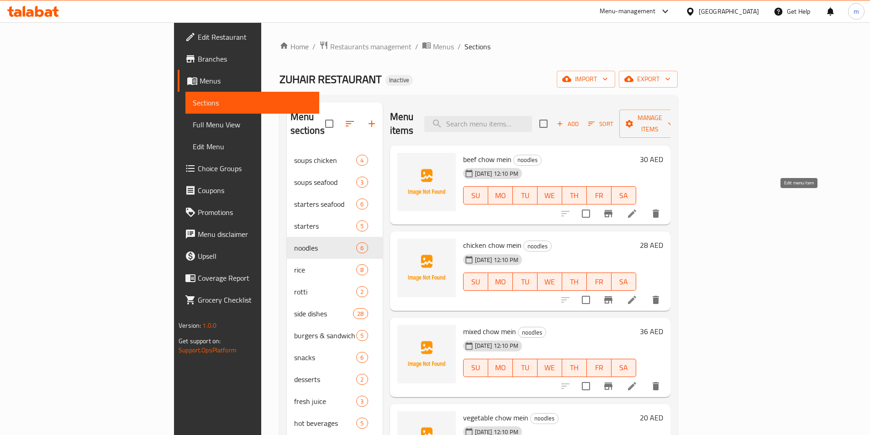
click at [637, 208] on icon at bounding box center [631, 213] width 11 height 11
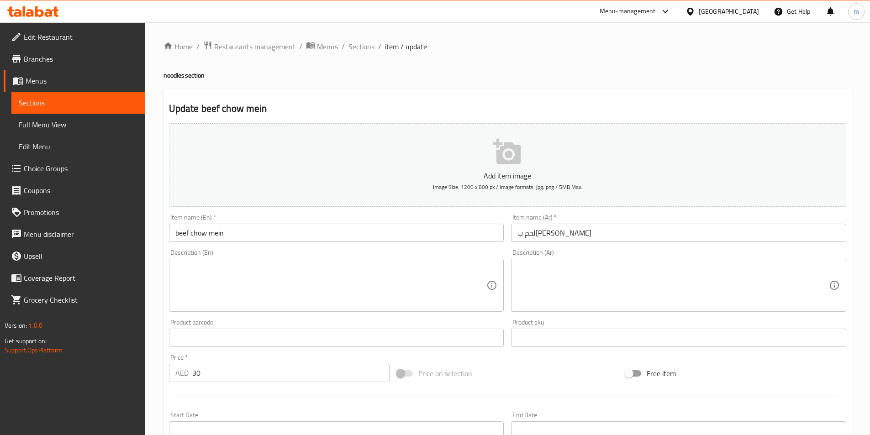
click at [366, 47] on span "Sections" at bounding box center [361, 46] width 26 height 11
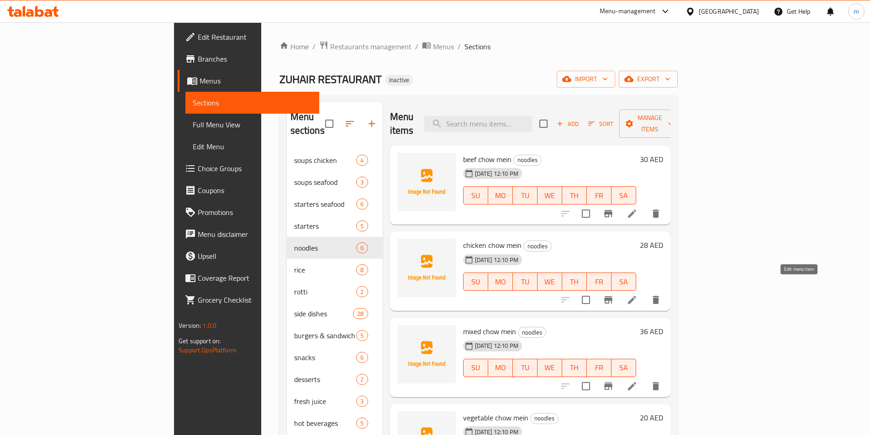
click at [637, 294] on icon at bounding box center [631, 299] width 11 height 11
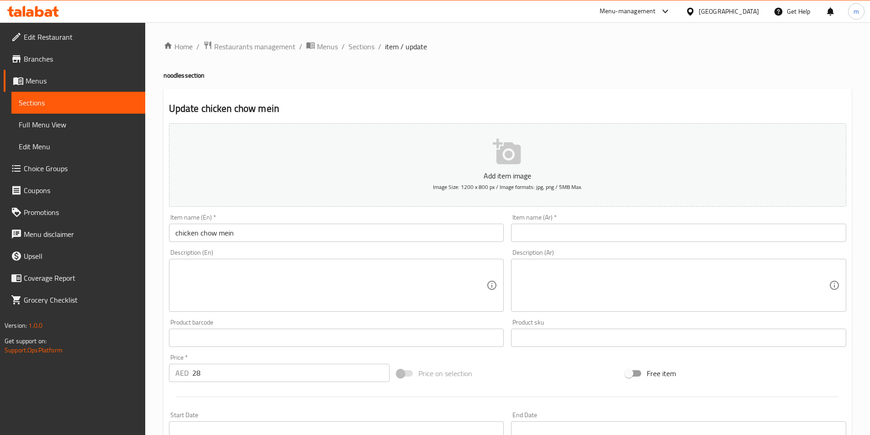
click at [640, 228] on input "text" at bounding box center [678, 233] width 335 height 18
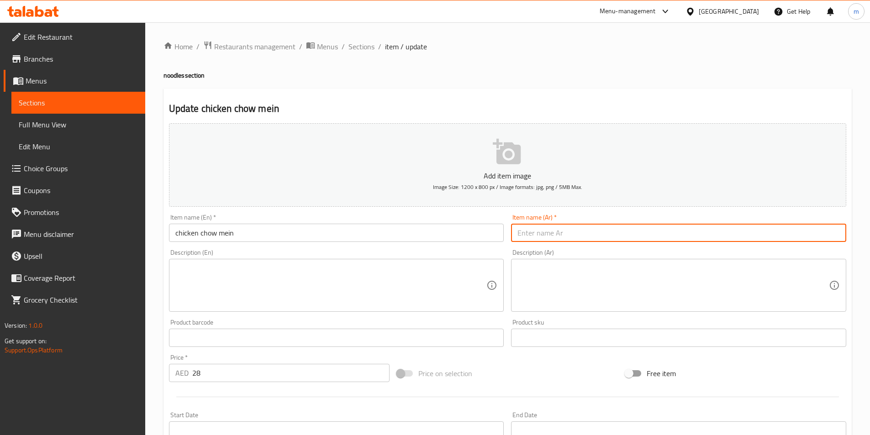
paste input "تشاو مين بالدجاج"
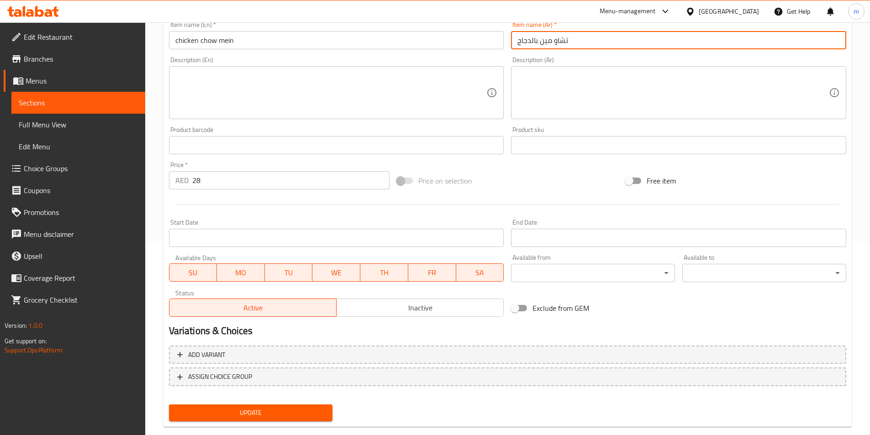
scroll to position [210, 0]
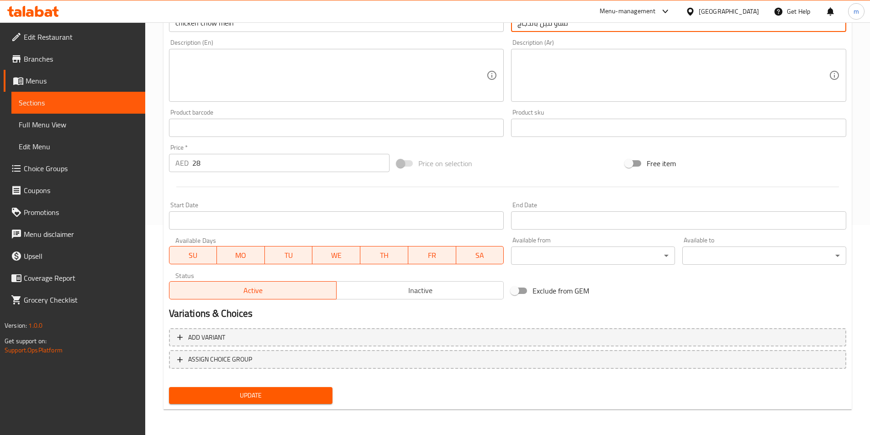
type input "تشاو مين بالدجاج"
click at [230, 400] on span "Update" at bounding box center [250, 395] width 149 height 11
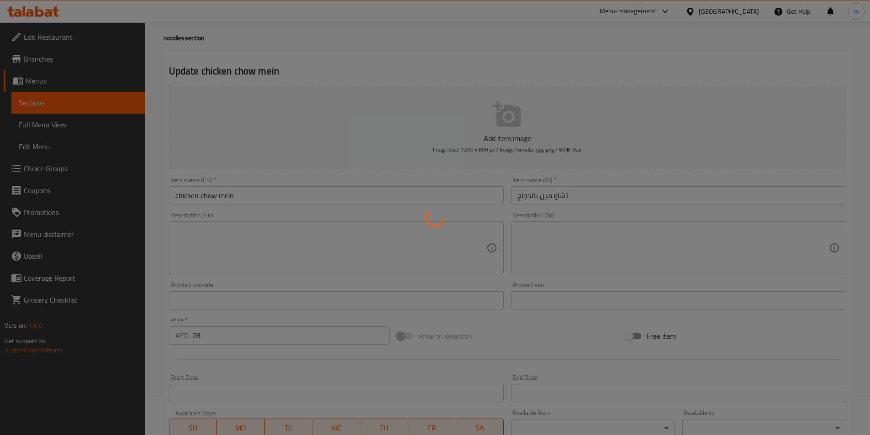
scroll to position [0, 0]
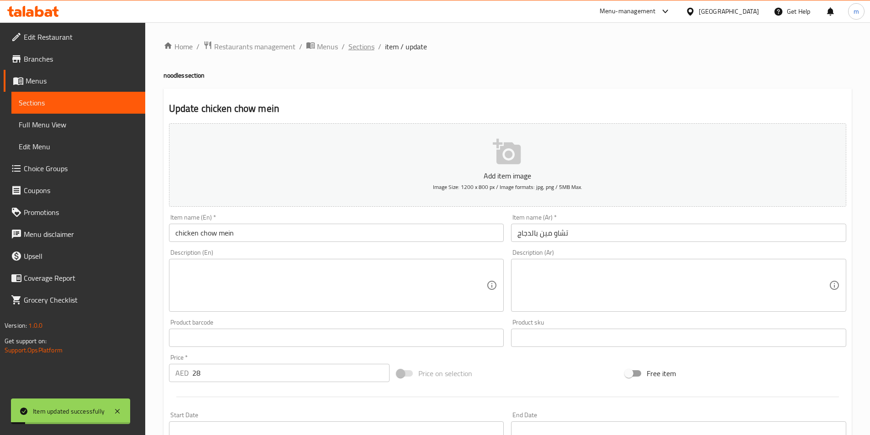
click at [362, 51] on span "Sections" at bounding box center [361, 46] width 26 height 11
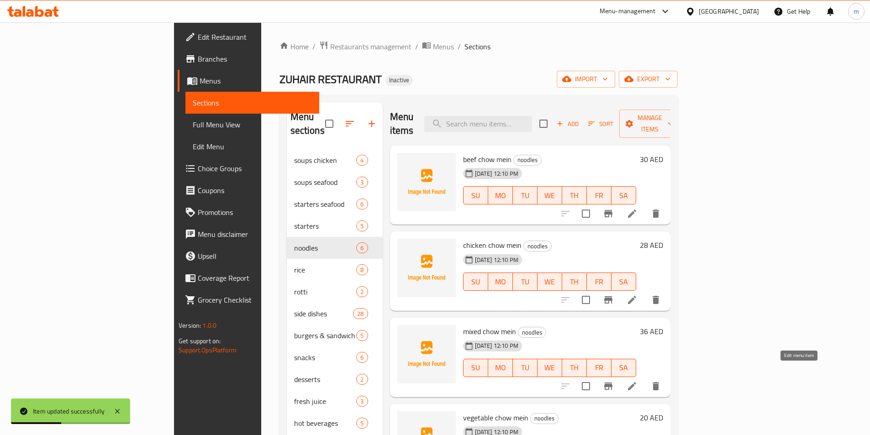
click at [637, 381] on icon at bounding box center [631, 386] width 11 height 11
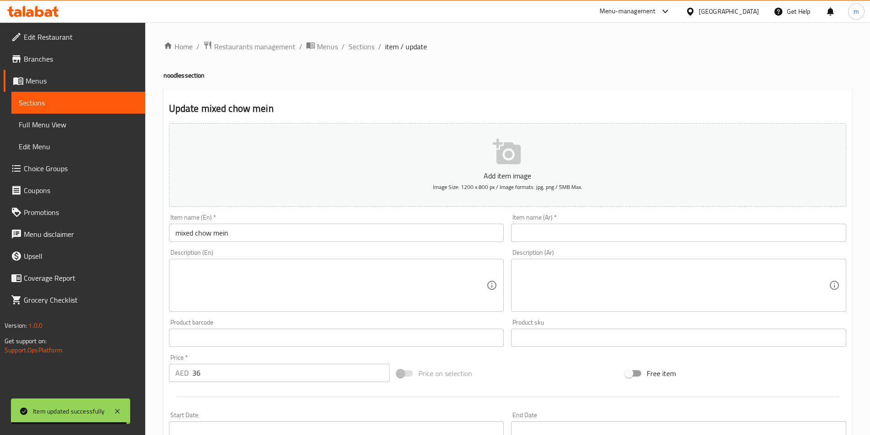
click at [629, 227] on input "text" at bounding box center [678, 233] width 335 height 18
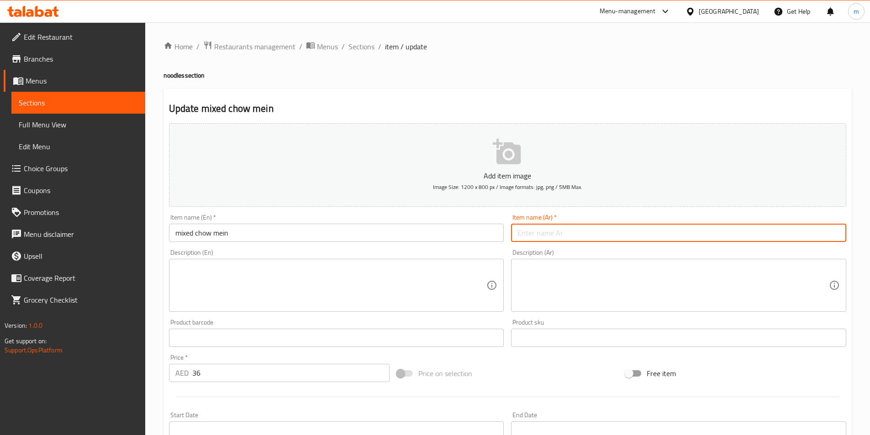
type input "l"
paste input "تشاو مين مختلط"
drag, startPoint x: 531, startPoint y: 234, endPoint x: 479, endPoint y: 233, distance: 52.1
click at [479, 233] on div "Add item image Image Size: 1200 x 800 px / Image formats: jpg, png / 5MB Max. I…" at bounding box center [507, 317] width 684 height 394
paste input "مزيج"
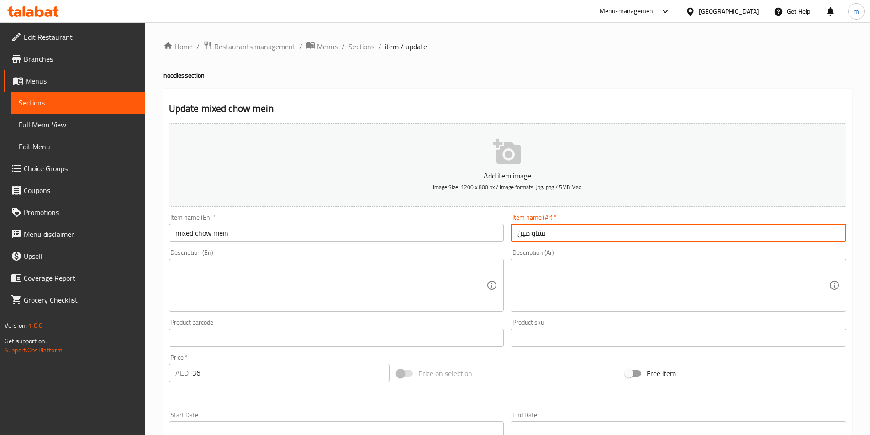
click at [517, 235] on input "تشاو مين" at bounding box center [678, 233] width 335 height 18
paste input "مزيج"
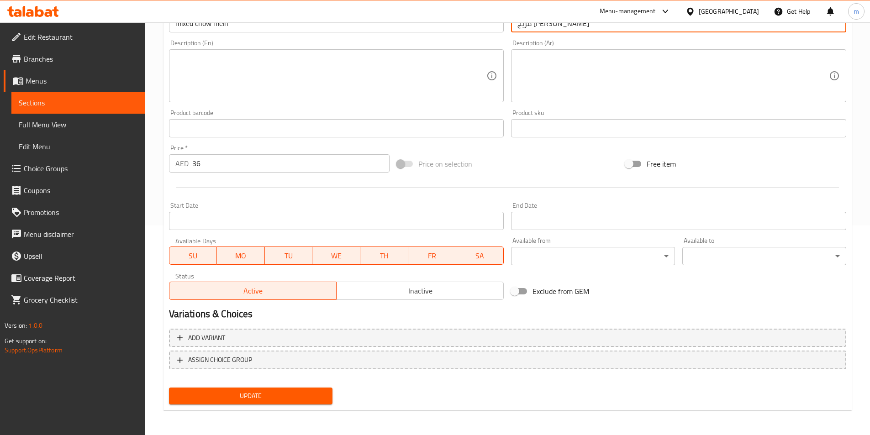
scroll to position [210, 0]
type input "مزيج [PERSON_NAME]"
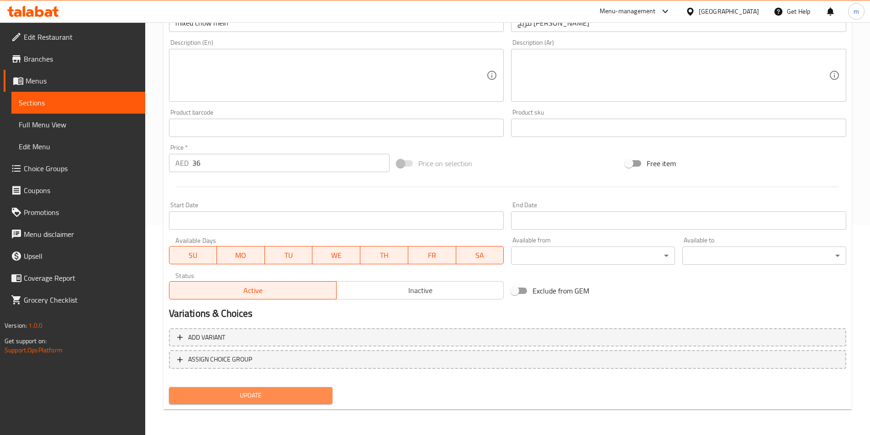
click at [293, 393] on span "Update" at bounding box center [250, 395] width 149 height 11
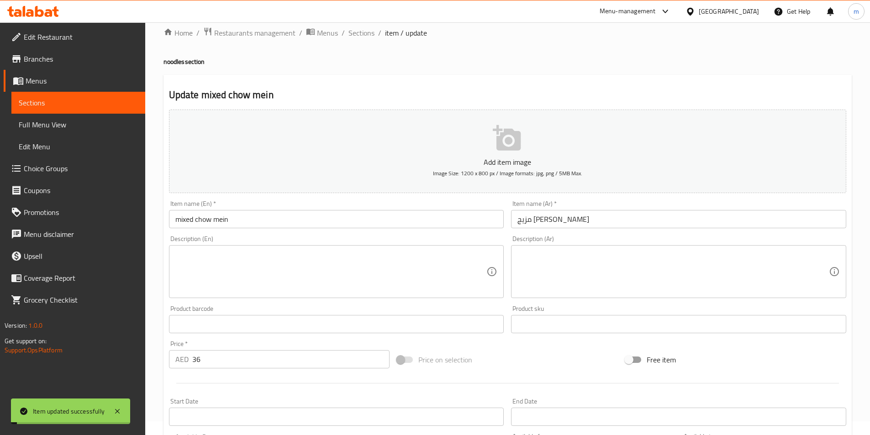
scroll to position [0, 0]
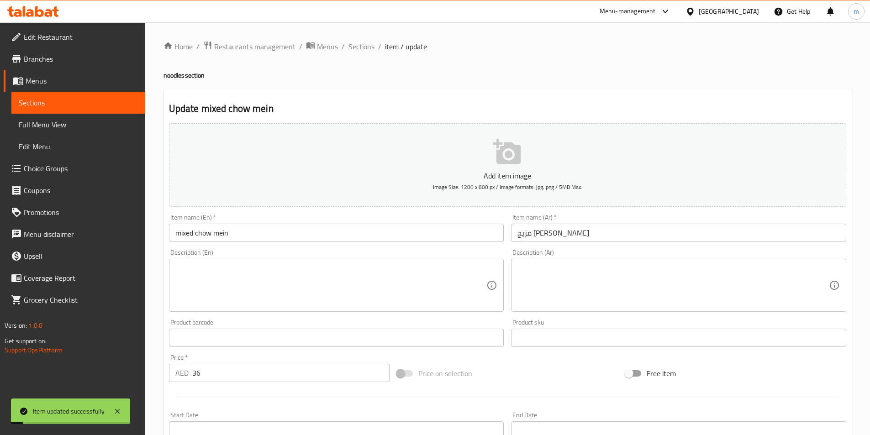
click at [366, 44] on span "Sections" at bounding box center [361, 46] width 26 height 11
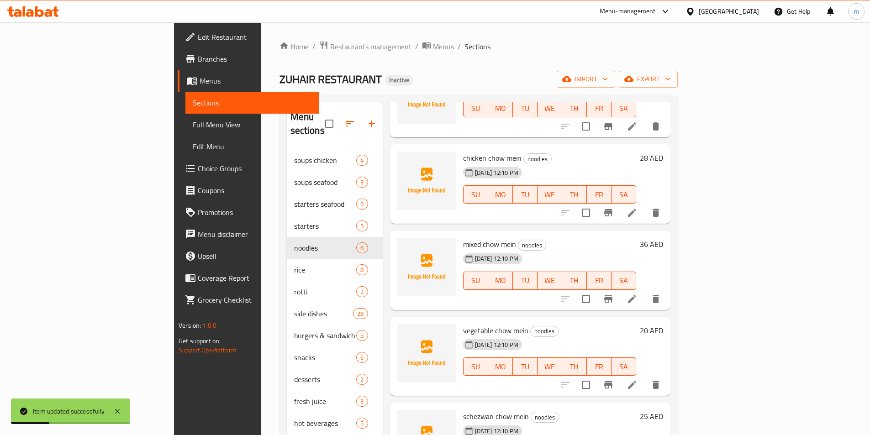
scroll to position [91, 0]
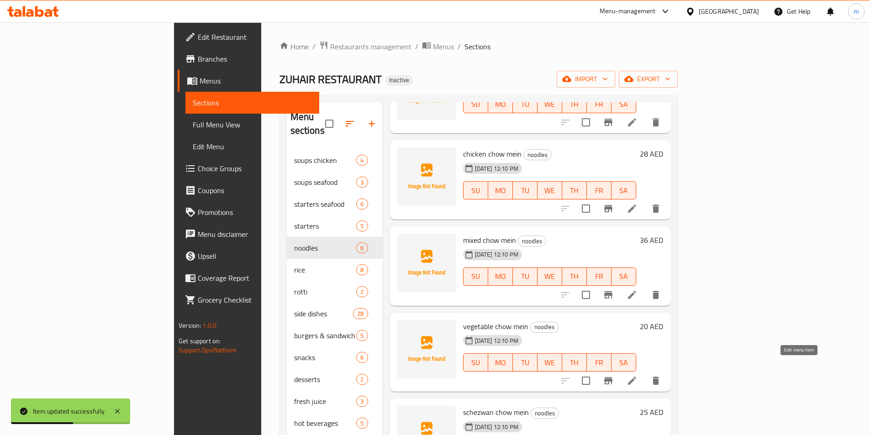
click at [637, 375] on icon at bounding box center [631, 380] width 11 height 11
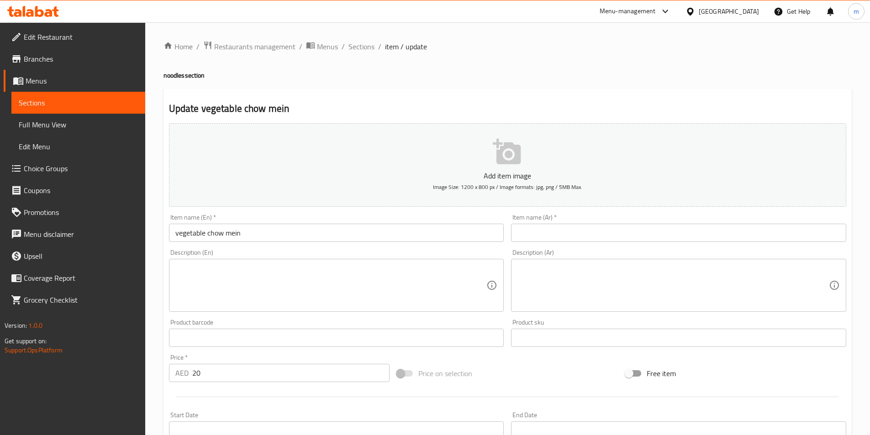
click at [562, 233] on input "text" at bounding box center [678, 233] width 335 height 18
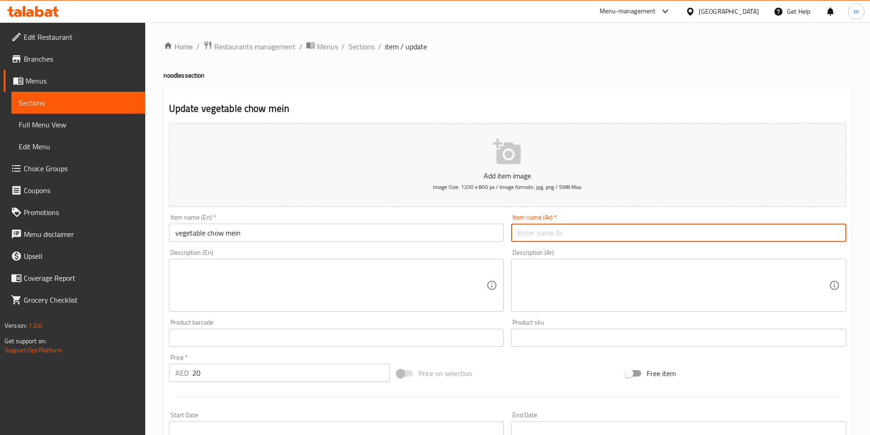
paste input "تشاو مين بالخضار"
drag, startPoint x: 538, startPoint y: 235, endPoint x: 514, endPoint y: 238, distance: 24.4
click at [514, 238] on input "تشاو مين بالخضار" at bounding box center [678, 233] width 335 height 18
click at [591, 237] on input "تشاو مين" at bounding box center [678, 233] width 335 height 18
click at [520, 233] on input "تشاو مين" at bounding box center [678, 233] width 335 height 18
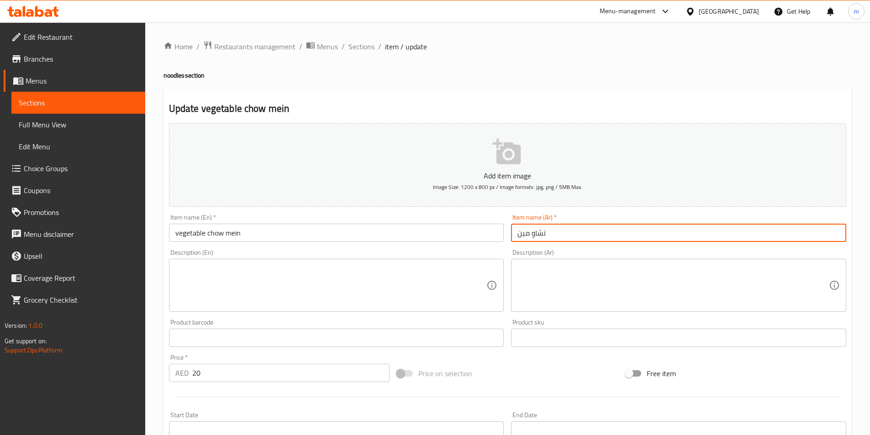
click at [515, 235] on input "تشاو مين" at bounding box center [678, 233] width 335 height 18
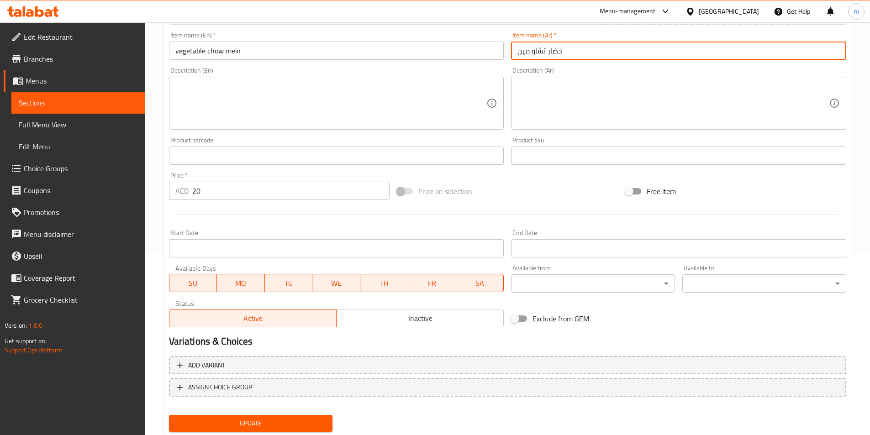
scroll to position [183, 0]
type input "خضار تشاو مين"
click at [263, 425] on span "Update" at bounding box center [250, 422] width 149 height 11
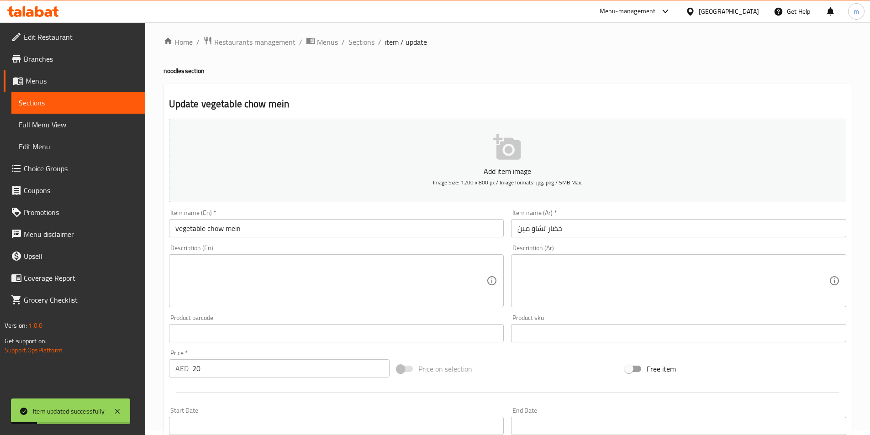
scroll to position [0, 0]
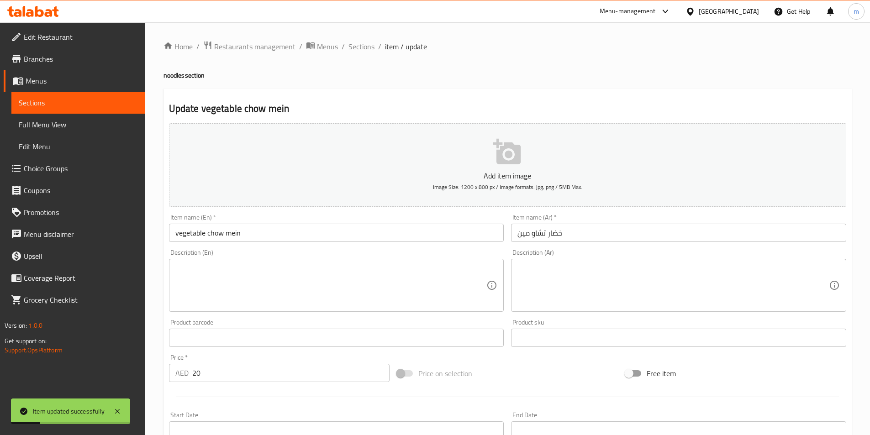
click at [363, 47] on span "Sections" at bounding box center [361, 46] width 26 height 11
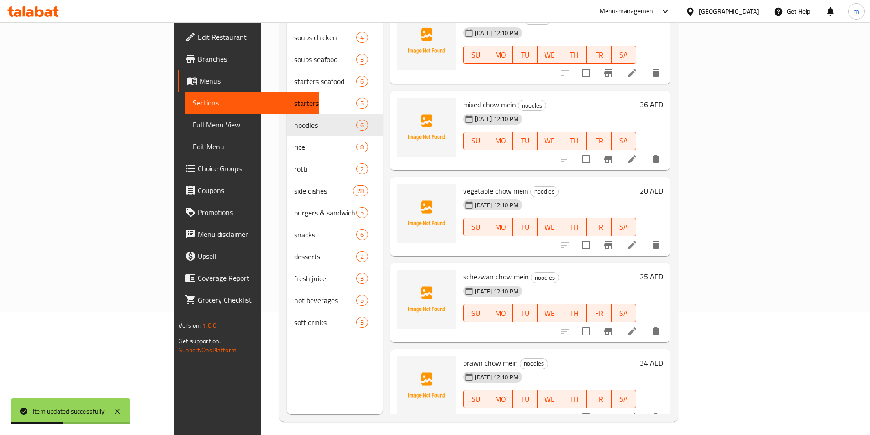
scroll to position [128, 0]
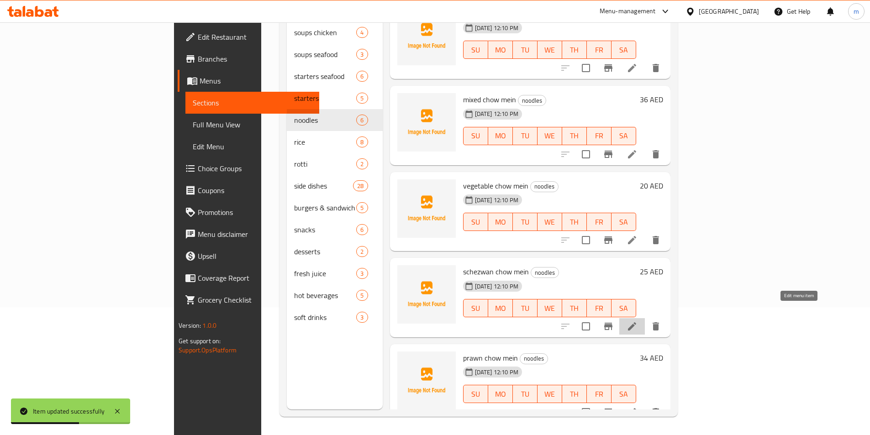
click at [636, 322] on icon at bounding box center [632, 326] width 8 height 8
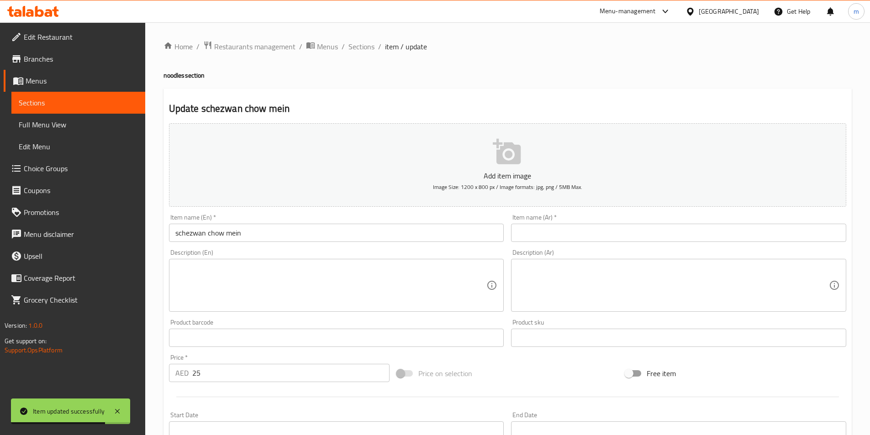
click at [599, 228] on input "text" at bounding box center [678, 233] width 335 height 18
paste input "[PERSON_NAME]"
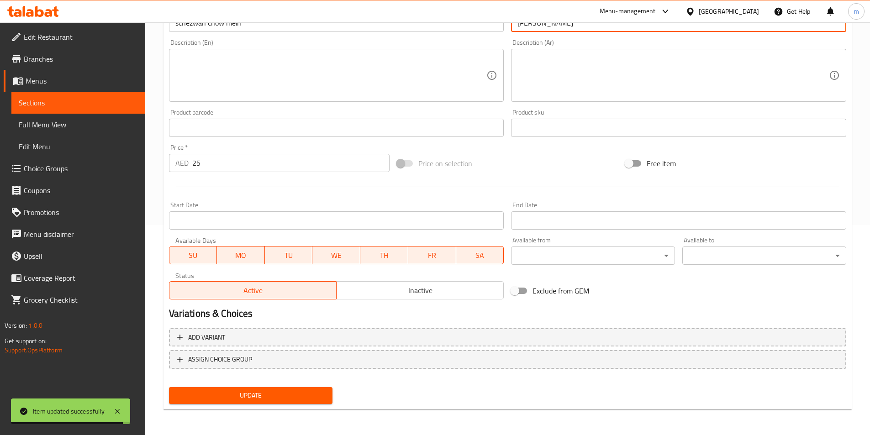
type input "[PERSON_NAME]"
click at [270, 396] on span "Update" at bounding box center [250, 395] width 149 height 11
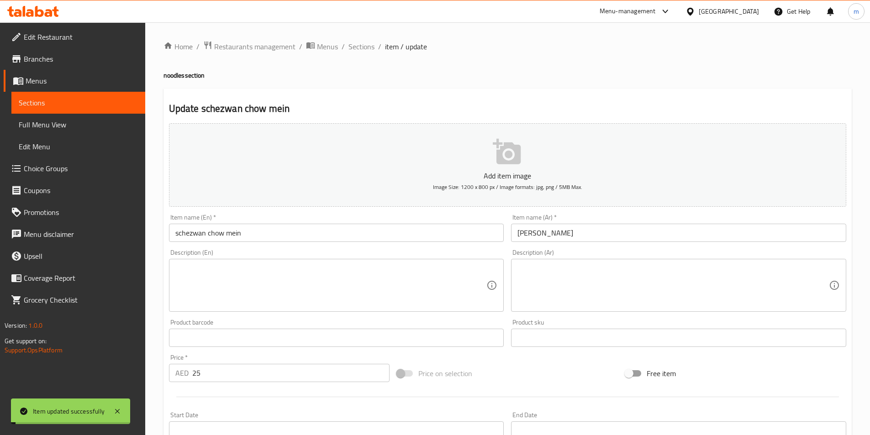
click at [357, 45] on span "Sections" at bounding box center [361, 46] width 26 height 11
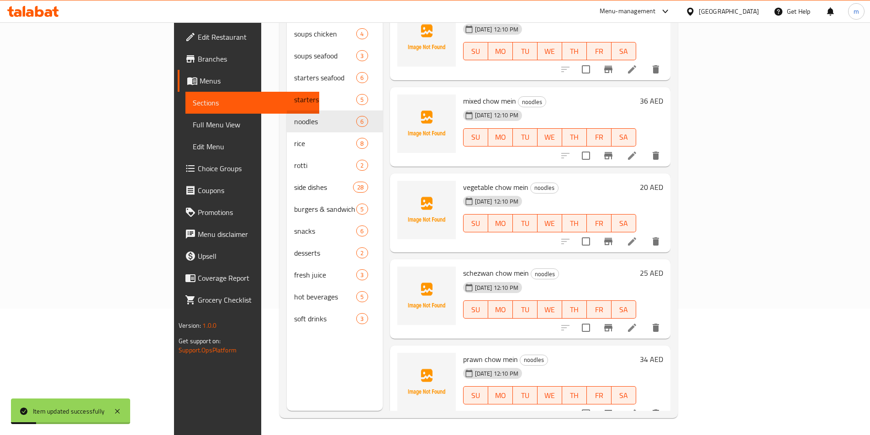
scroll to position [128, 0]
click at [636, 408] on icon at bounding box center [632, 412] width 8 height 8
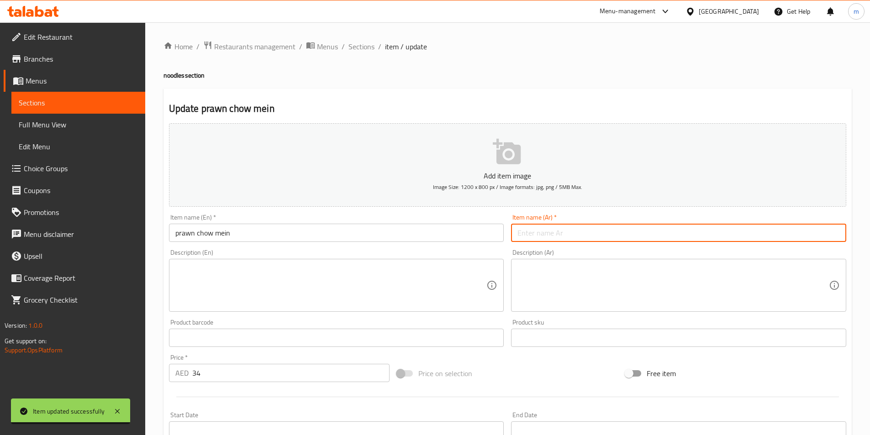
click at [539, 231] on input "text" at bounding box center [678, 233] width 335 height 18
paste input "الجمبري تشاو مين"
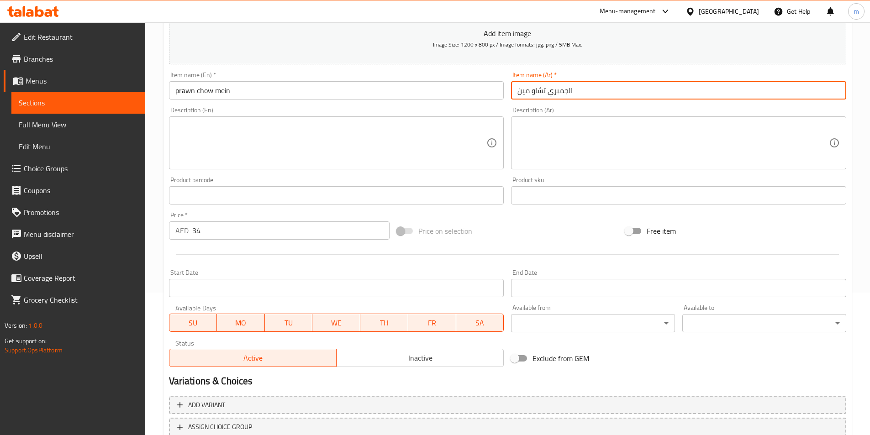
scroll to position [210, 0]
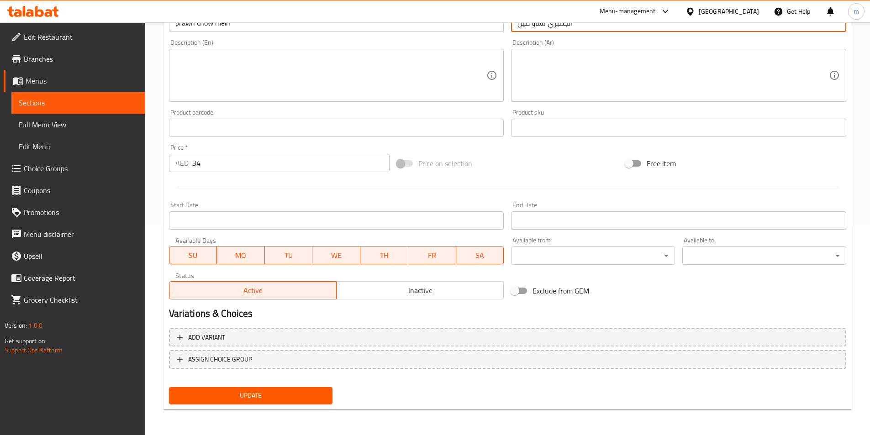
type input "الجمبري تشاو مين"
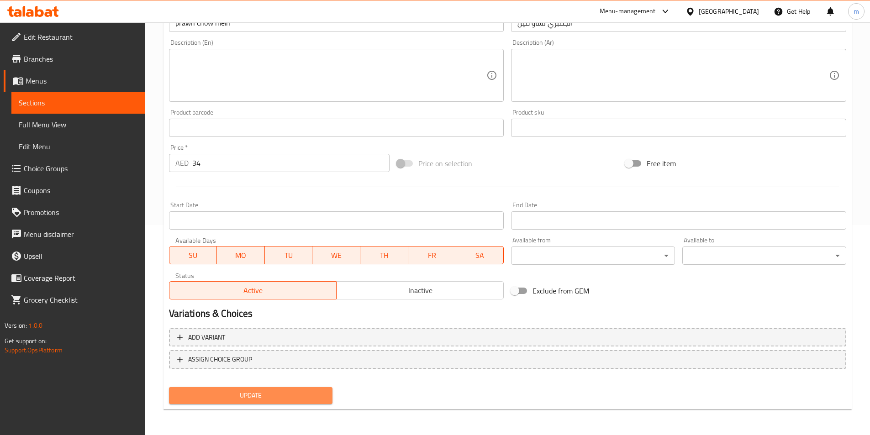
click at [243, 390] on span "Update" at bounding box center [250, 395] width 149 height 11
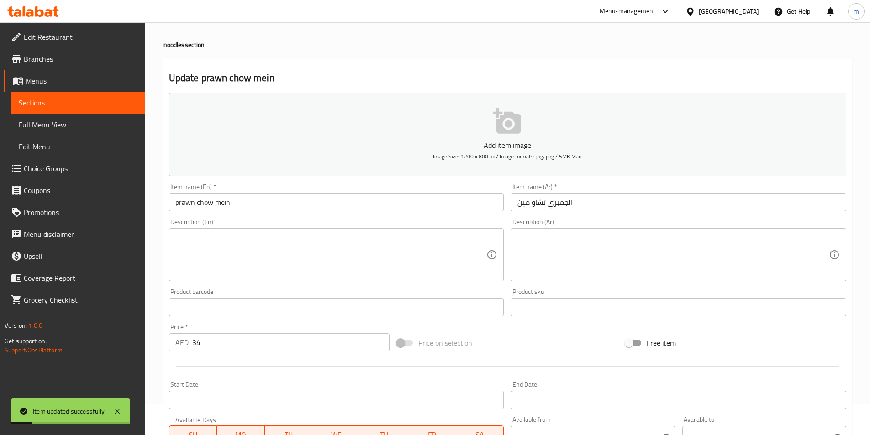
scroll to position [0, 0]
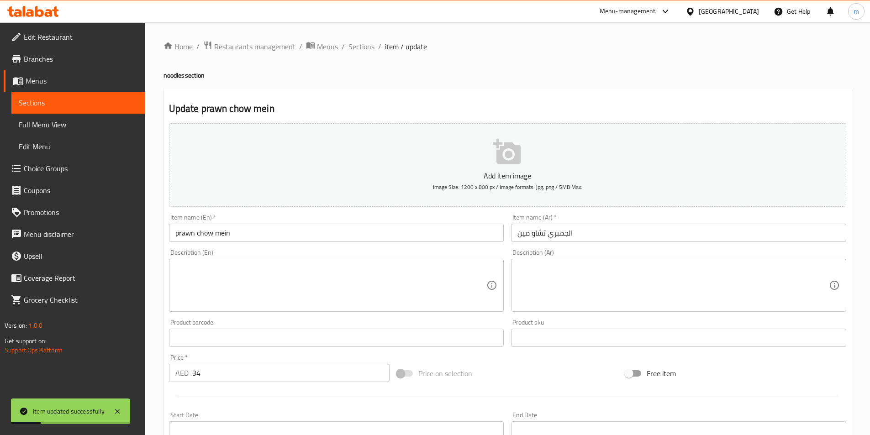
click at [360, 47] on span "Sections" at bounding box center [361, 46] width 26 height 11
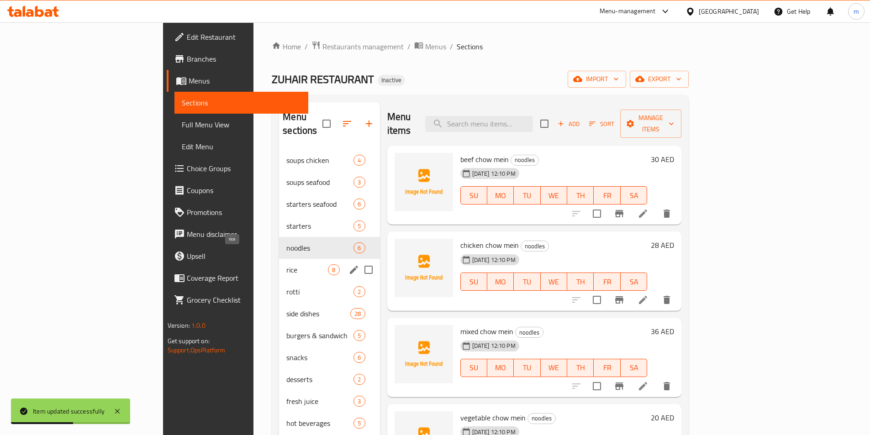
click at [286, 264] on span "rice" at bounding box center [307, 269] width 42 height 11
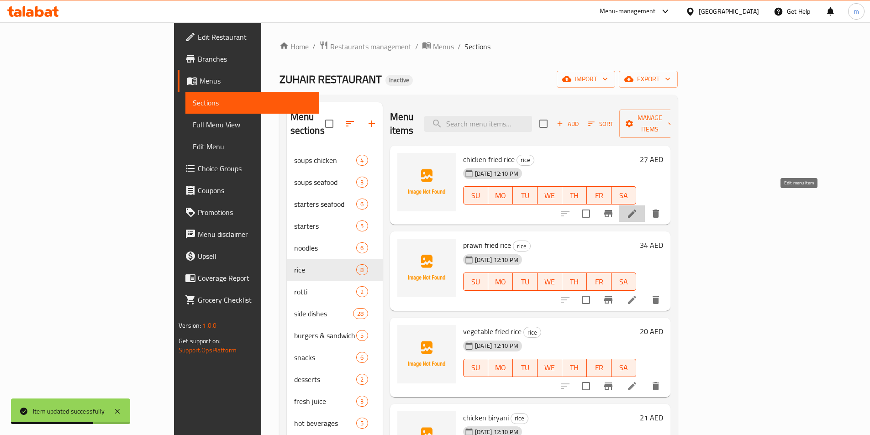
click at [636, 210] on icon at bounding box center [632, 214] width 8 height 8
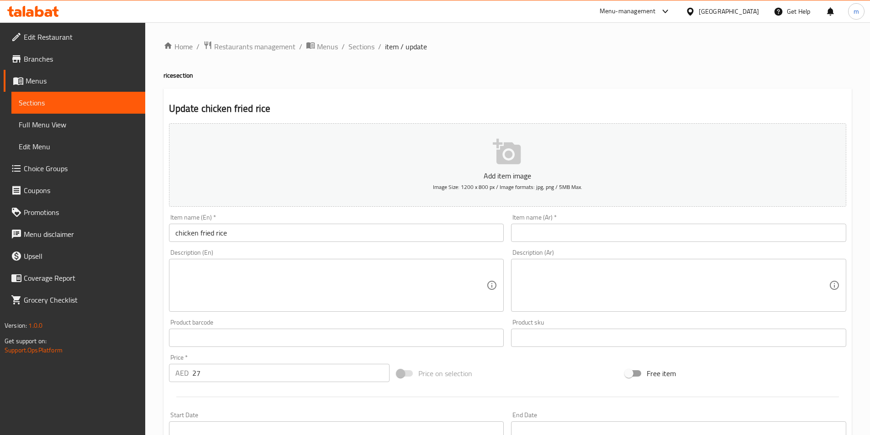
click at [566, 238] on input "text" at bounding box center [678, 233] width 335 height 18
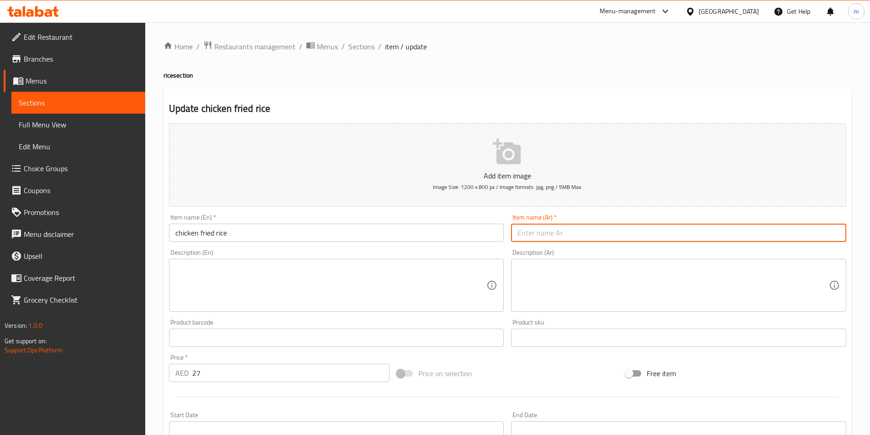
paste input "أرز مقلي بالدجاج"
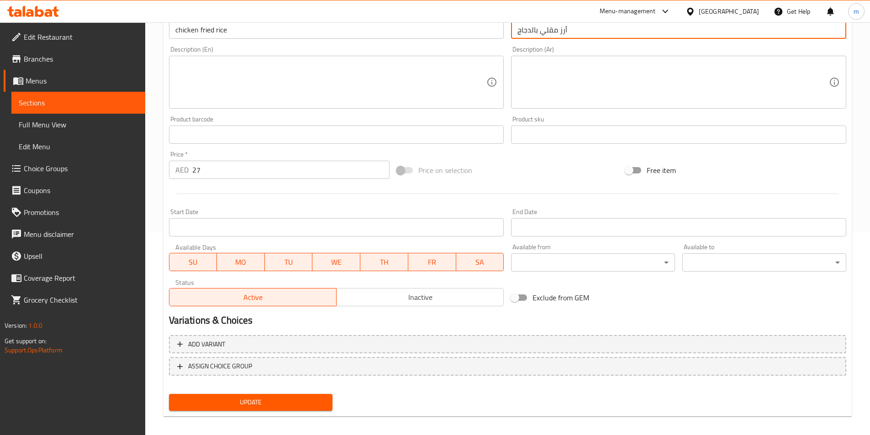
scroll to position [210, 0]
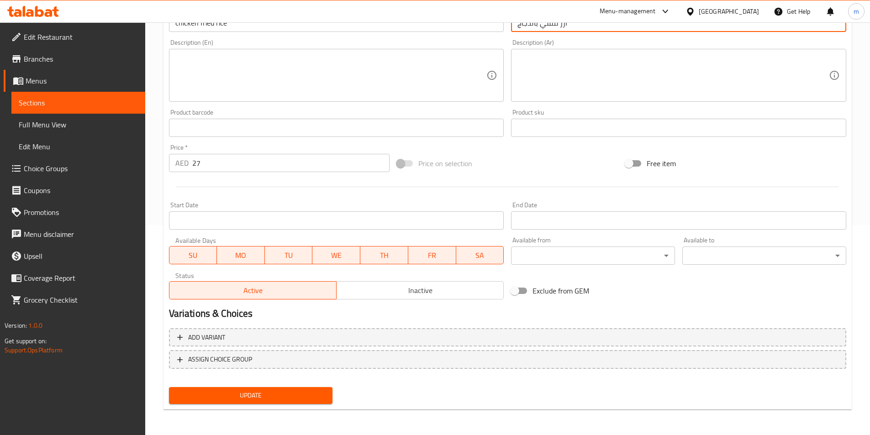
type input "أرز مقلي بالدجاج"
click at [227, 403] on button "Update" at bounding box center [251, 395] width 164 height 17
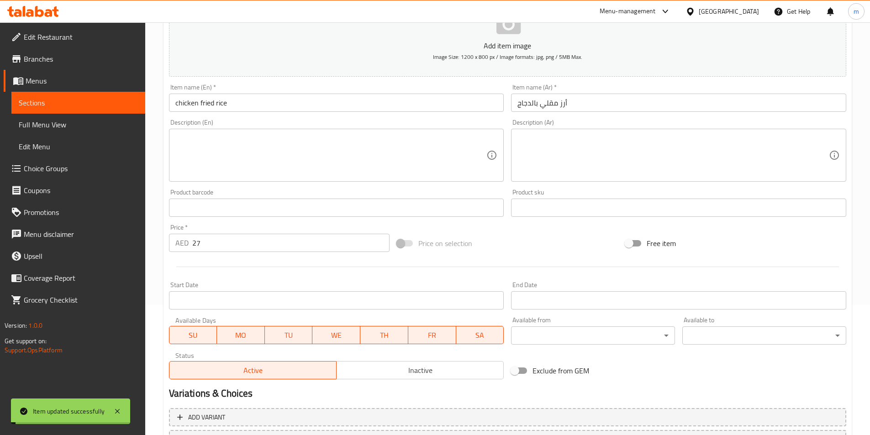
scroll to position [0, 0]
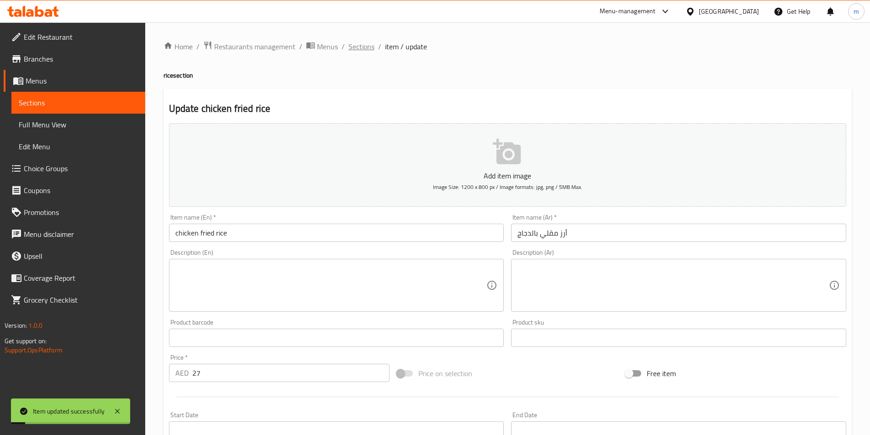
click at [356, 47] on span "Sections" at bounding box center [361, 46] width 26 height 11
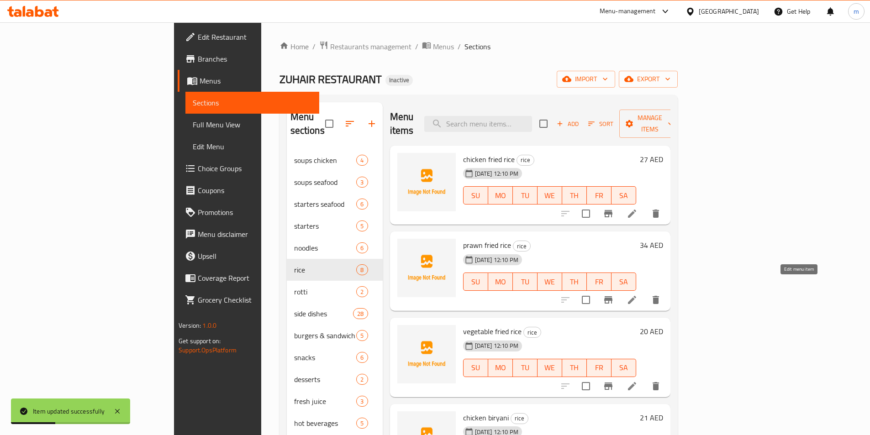
click at [637, 294] on icon at bounding box center [631, 299] width 11 height 11
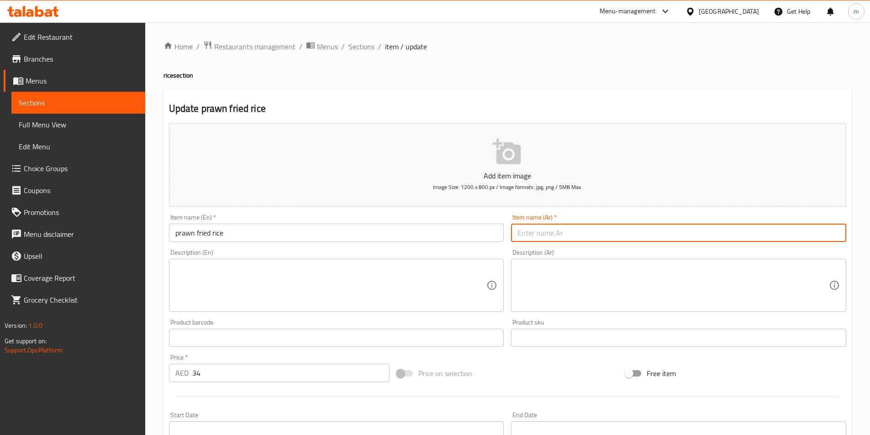
click at [559, 232] on input "text" at bounding box center [678, 233] width 335 height 18
paste input "أرز مقلي بالروبيان"
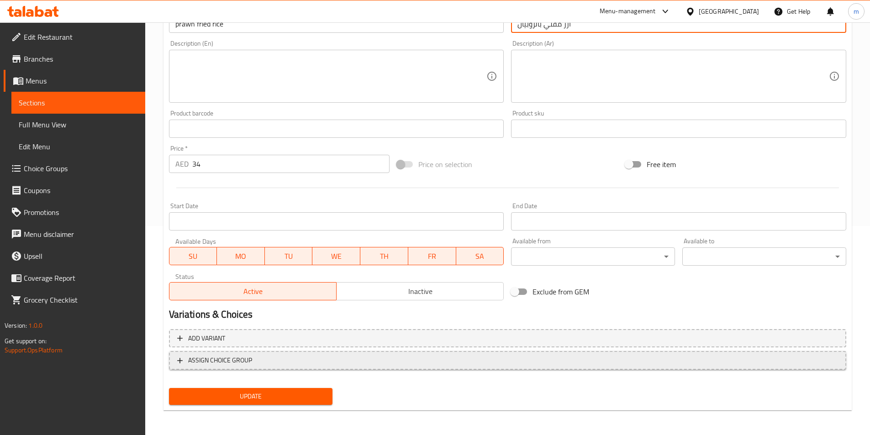
scroll to position [210, 0]
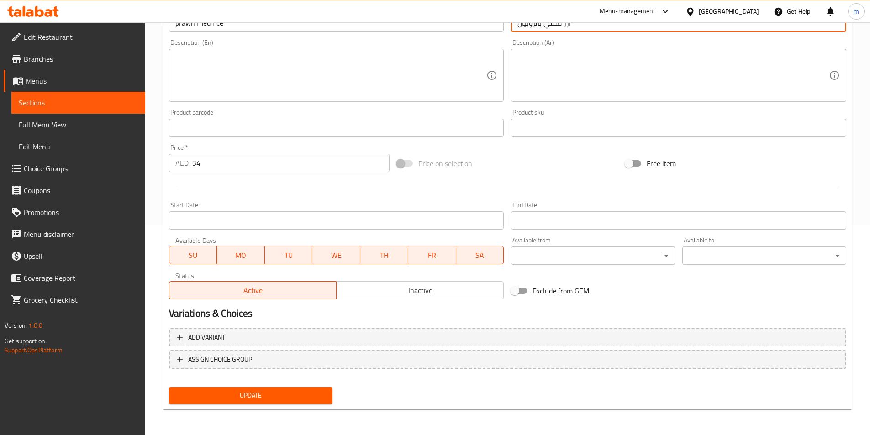
type input "أرز مقلي بالروبيان"
click at [245, 395] on span "Update" at bounding box center [250, 395] width 149 height 11
click at [301, 396] on span "Update" at bounding box center [250, 395] width 149 height 11
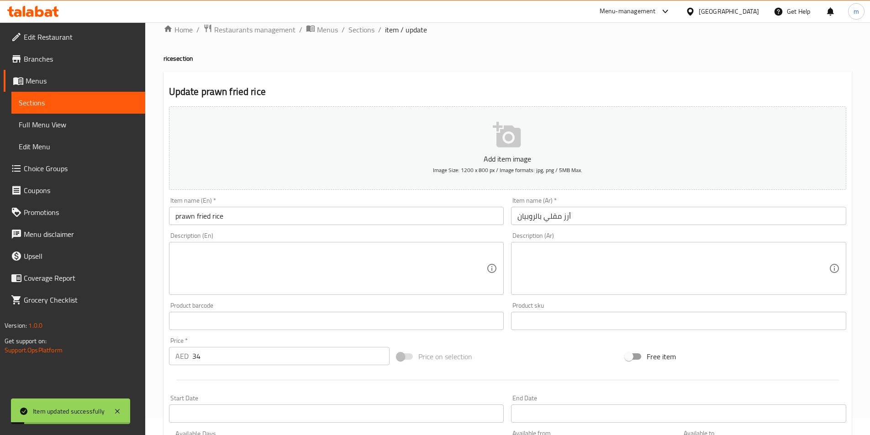
scroll to position [0, 0]
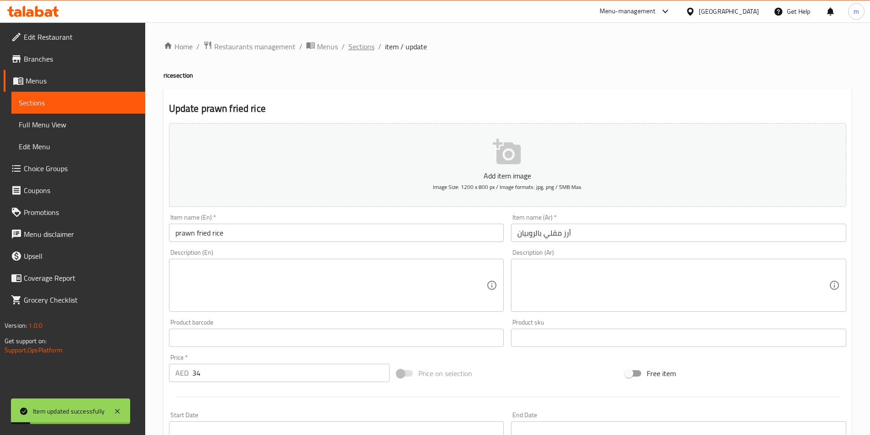
click at [359, 47] on span "Sections" at bounding box center [361, 46] width 26 height 11
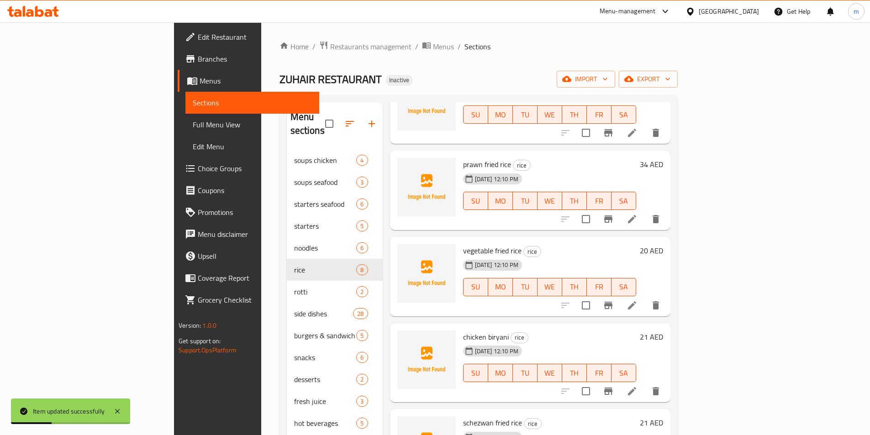
scroll to position [91, 0]
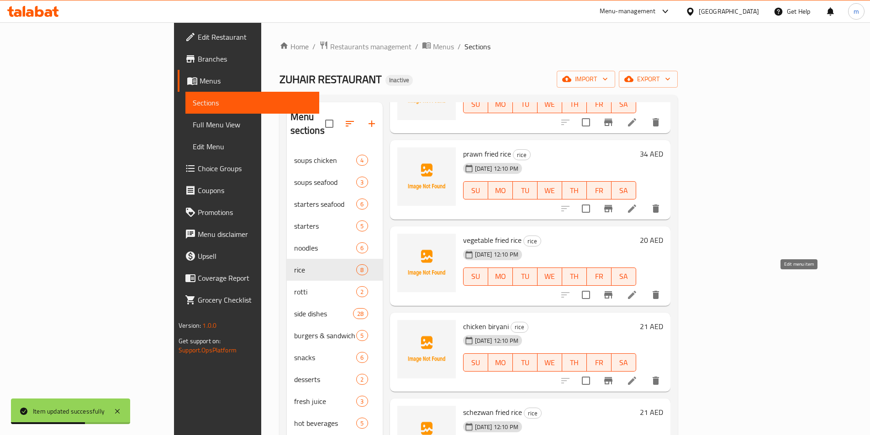
click at [637, 289] on icon at bounding box center [631, 294] width 11 height 11
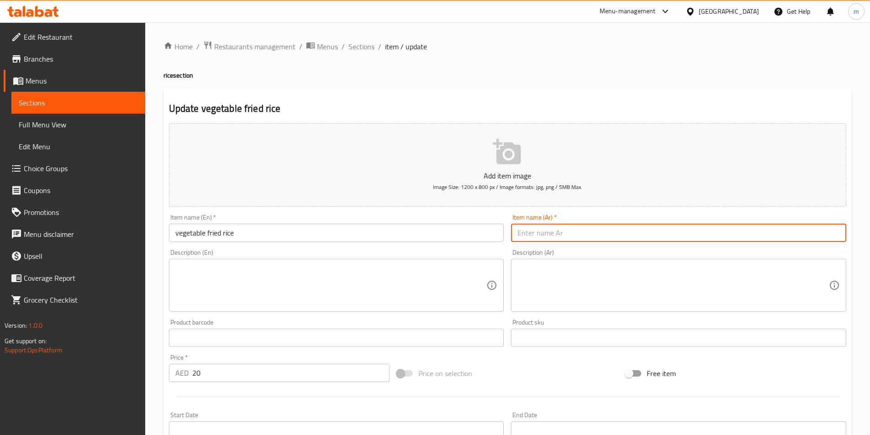
click at [565, 231] on input "text" at bounding box center [678, 233] width 335 height 18
paste input "أرز مقلي بالخضروات"
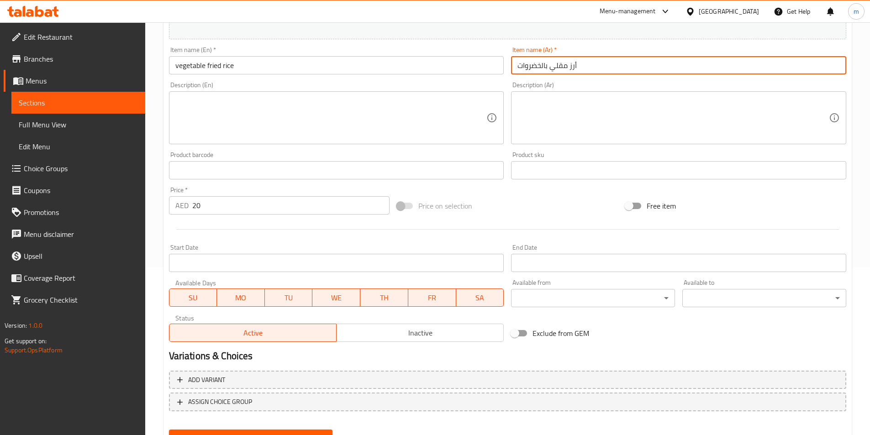
scroll to position [210, 0]
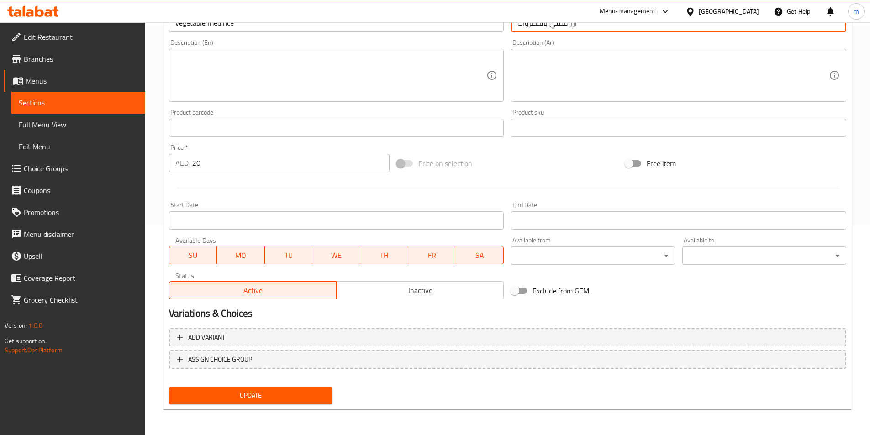
type input "أرز مقلي بالخضروات"
click at [270, 396] on span "Update" at bounding box center [250, 395] width 149 height 11
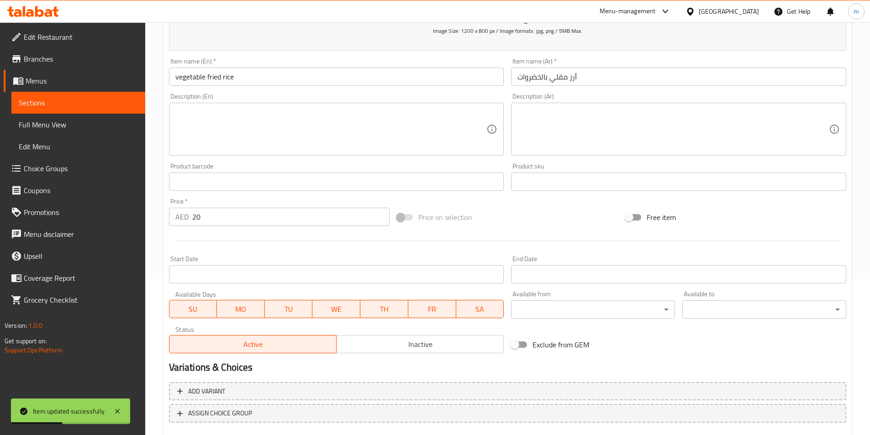
scroll to position [0, 0]
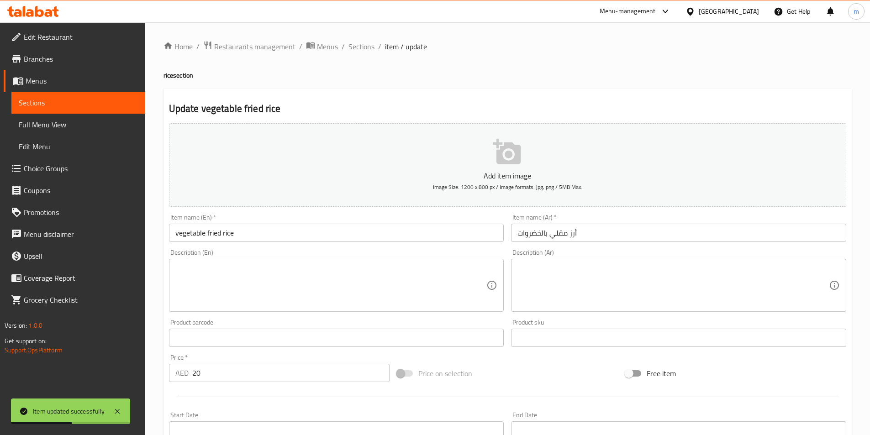
click at [367, 52] on span "Sections" at bounding box center [361, 46] width 26 height 11
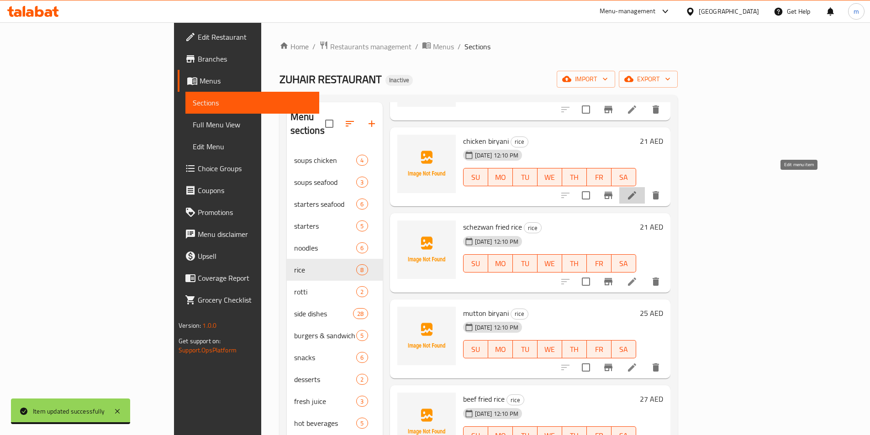
click at [637, 190] on icon at bounding box center [631, 195] width 11 height 11
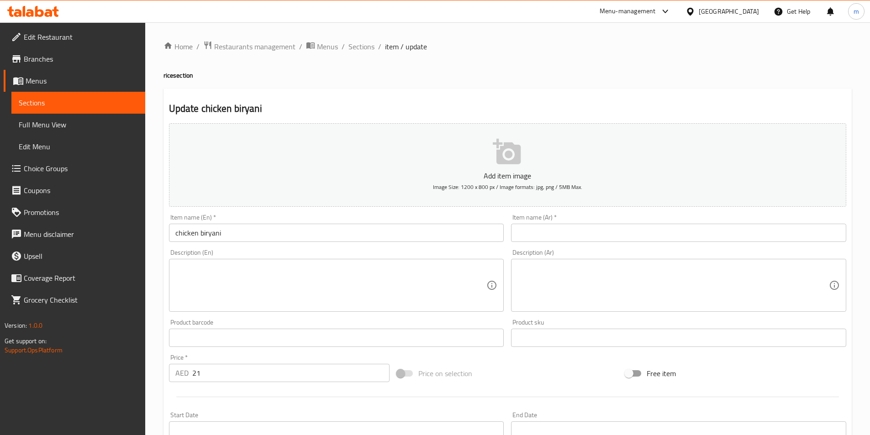
click at [564, 222] on div "Item name (Ar)   * Item name (Ar) *" at bounding box center [678, 228] width 335 height 28
click at [564, 232] on input "text" at bounding box center [678, 233] width 335 height 18
paste input "برياني دجاج"
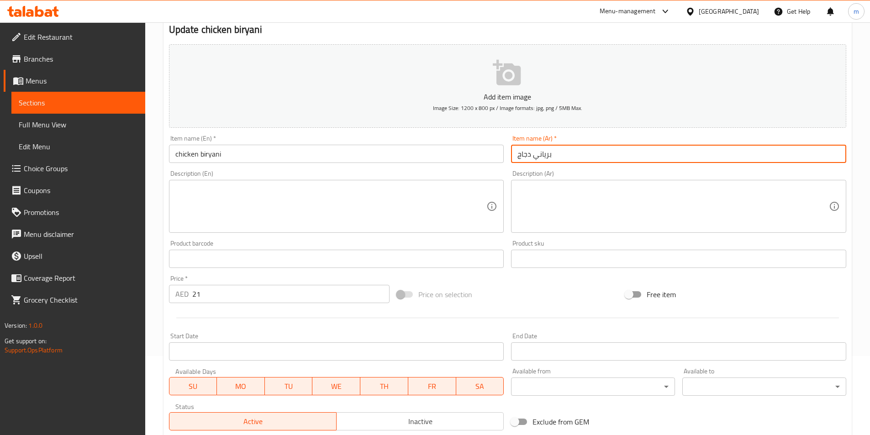
scroll to position [210, 0]
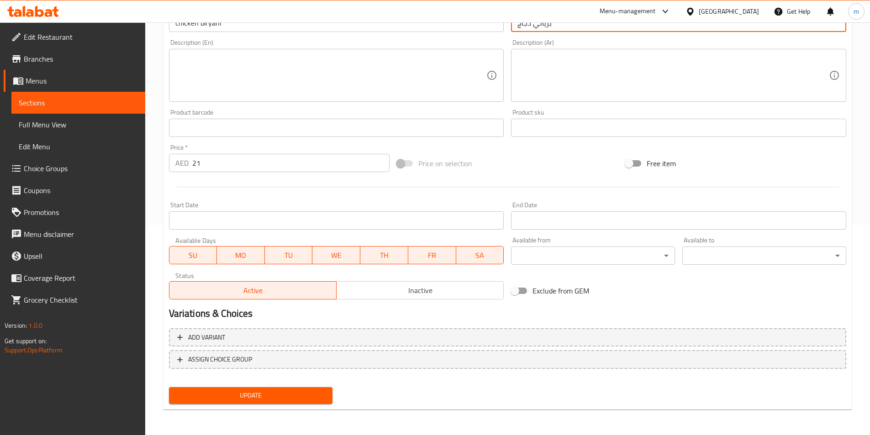
type input "برياني دجاج"
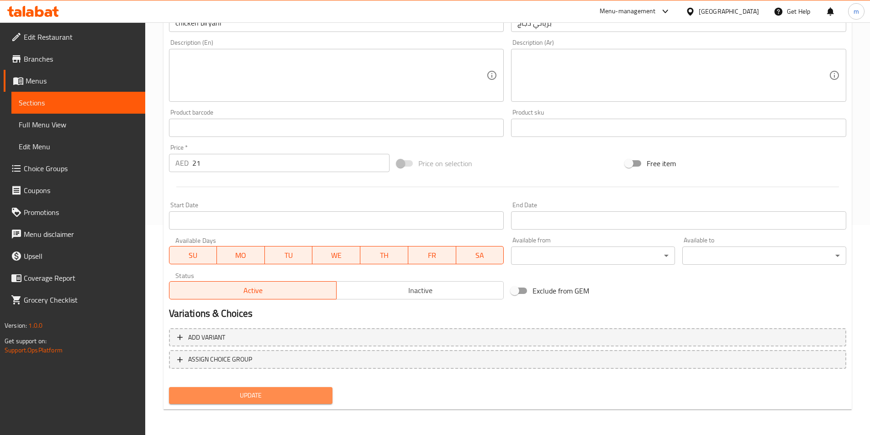
click at [220, 399] on span "Update" at bounding box center [250, 395] width 149 height 11
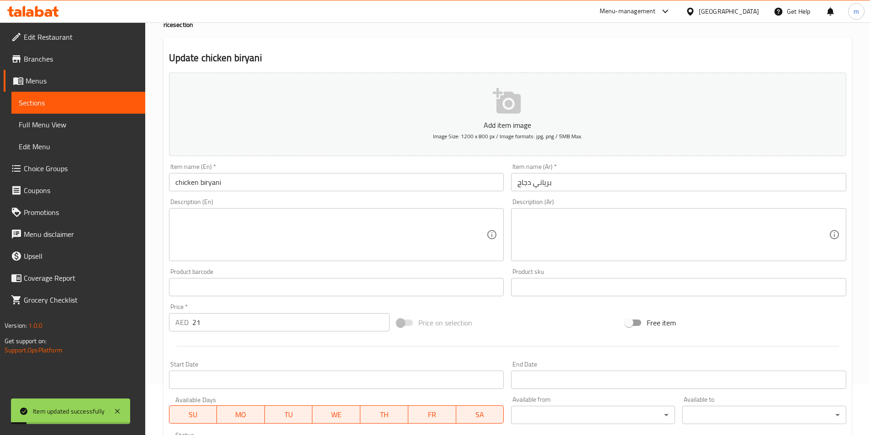
scroll to position [0, 0]
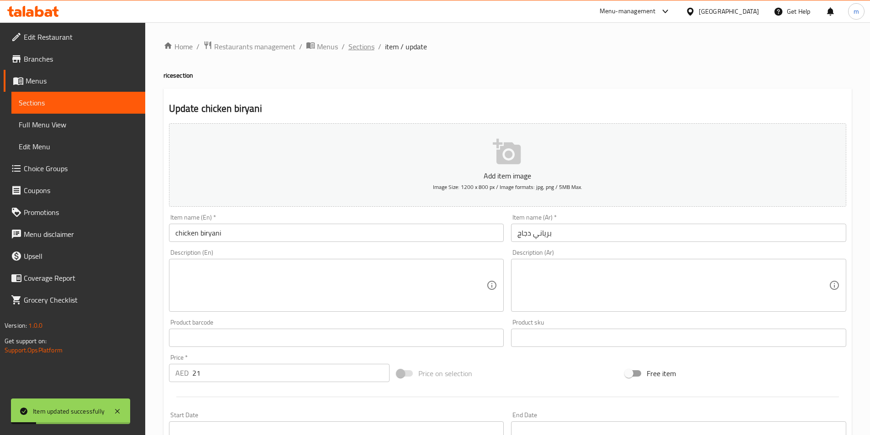
click at [356, 45] on span "Sections" at bounding box center [361, 46] width 26 height 11
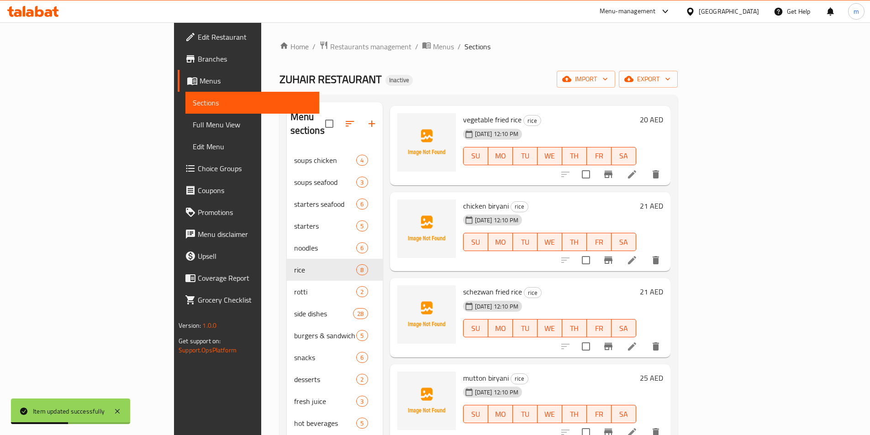
scroll to position [228, 0]
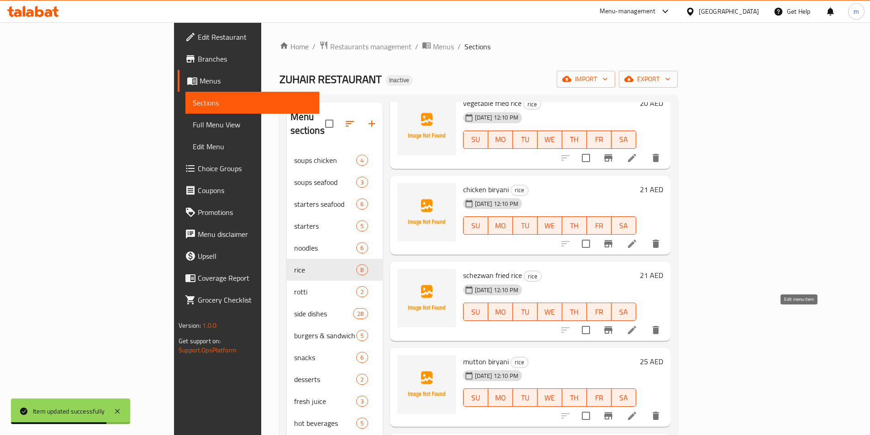
click at [637, 325] on icon at bounding box center [631, 330] width 11 height 11
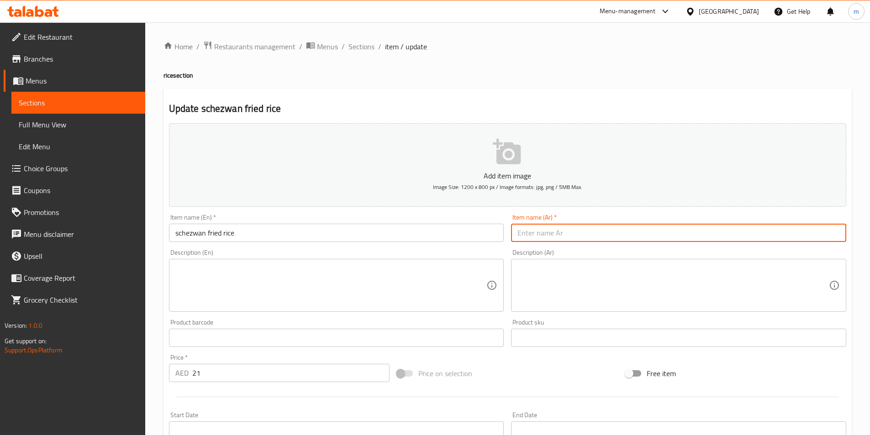
click at [566, 236] on input "text" at bounding box center [678, 233] width 335 height 18
paste input "أرز [PERSON_NAME]"
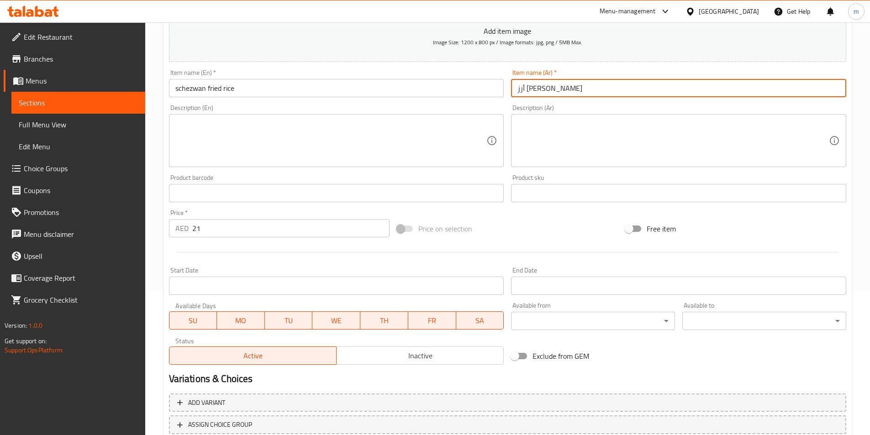
scroll to position [183, 0]
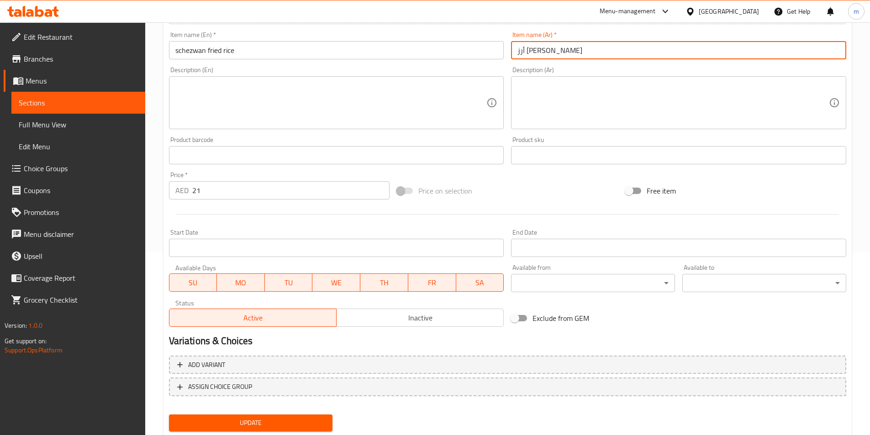
type input "أرز [PERSON_NAME]"
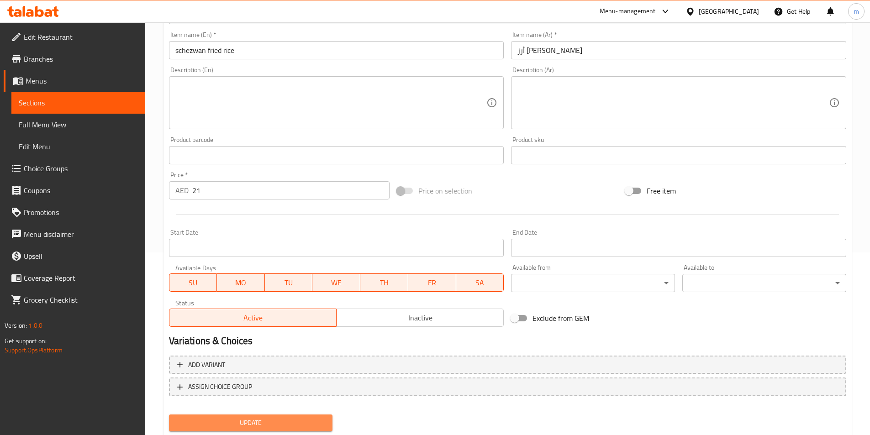
click at [259, 425] on span "Update" at bounding box center [250, 422] width 149 height 11
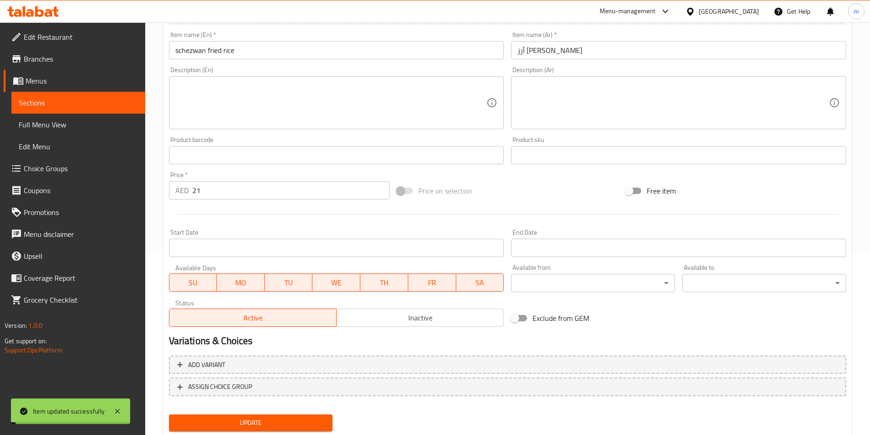
click at [76, 106] on span "Sections" at bounding box center [78, 102] width 119 height 11
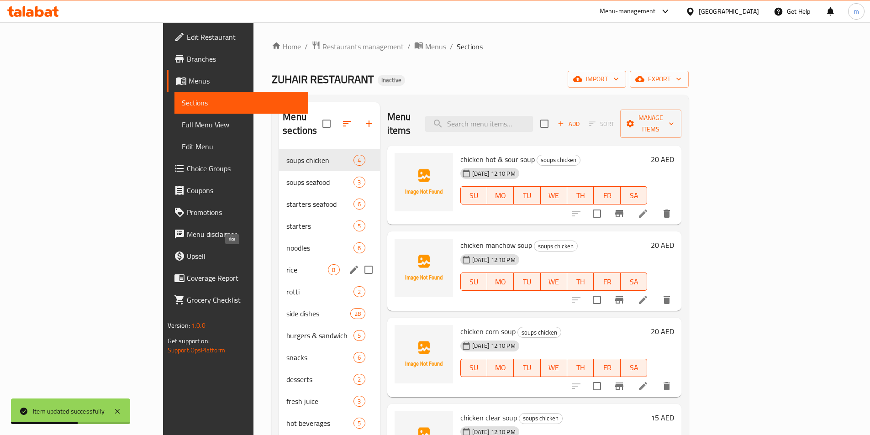
click at [286, 264] on span "rice" at bounding box center [307, 269] width 42 height 11
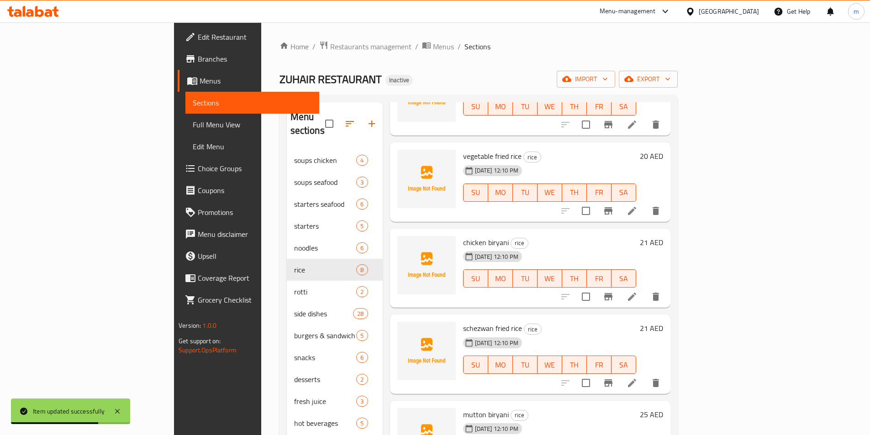
scroll to position [228, 0]
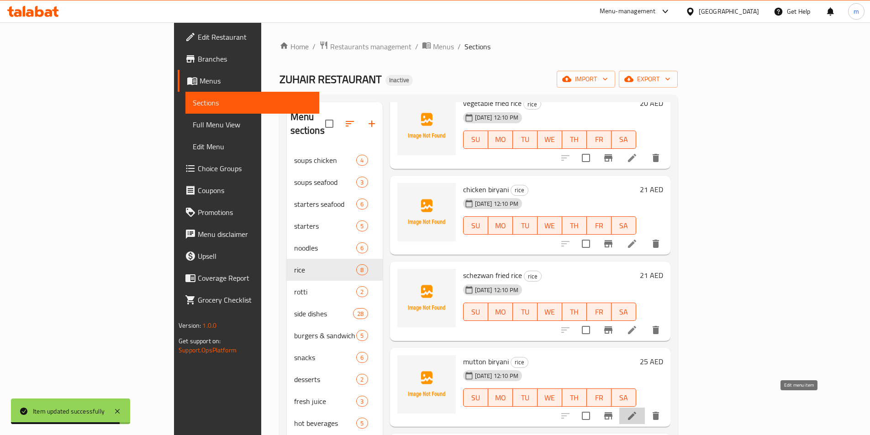
click at [636, 412] on icon at bounding box center [632, 416] width 8 height 8
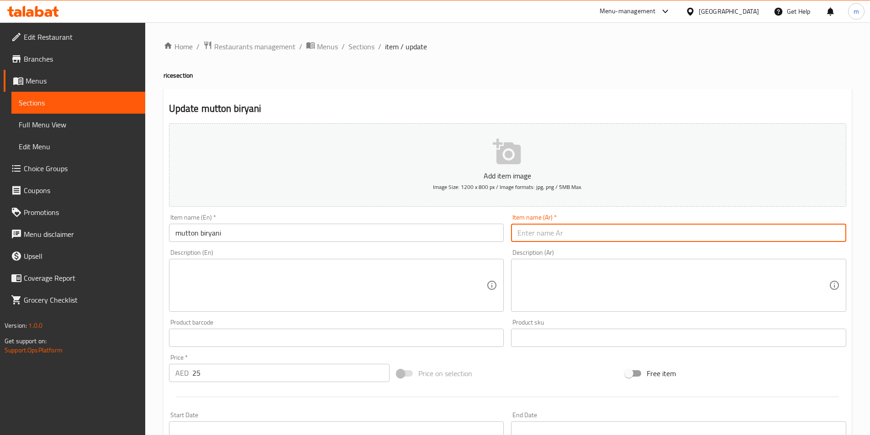
click at [561, 238] on input "text" at bounding box center [678, 233] width 335 height 18
paste input "برياني لحم غنم"
drag, startPoint x: 526, startPoint y: 237, endPoint x: 540, endPoint y: 233, distance: 14.5
click at [540, 233] on input "برياني لحم غن" at bounding box center [678, 233] width 335 height 18
click at [518, 234] on input "برياني غن" at bounding box center [678, 233] width 335 height 18
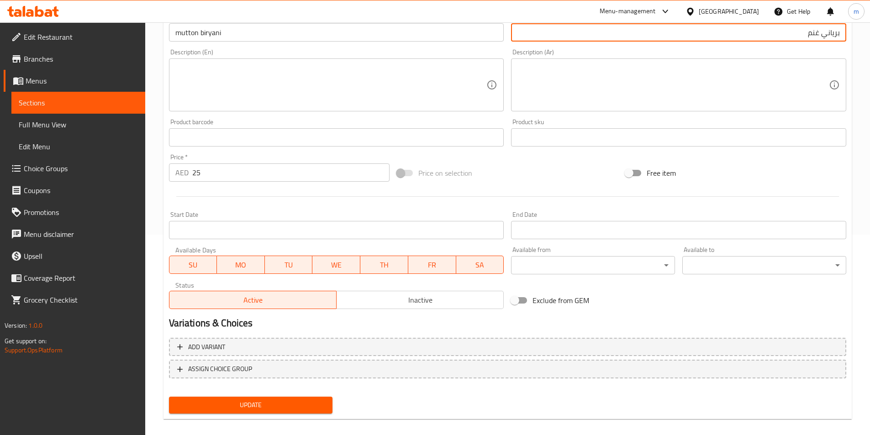
scroll to position [210, 0]
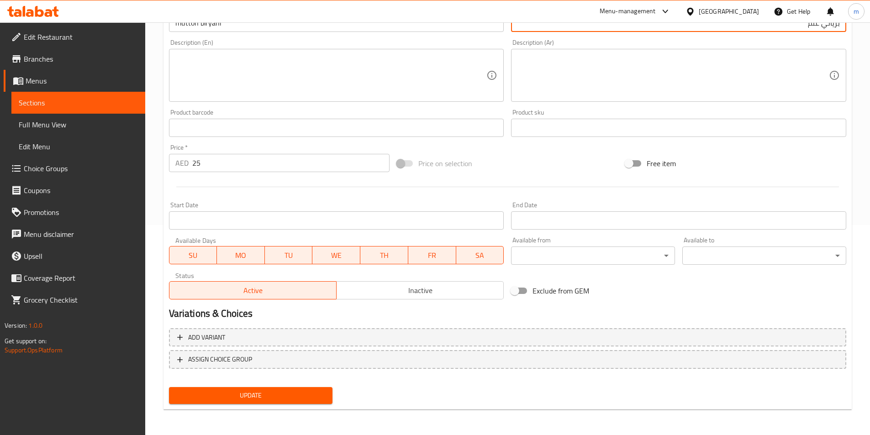
type input "برياني غنم"
click at [264, 399] on span "Update" at bounding box center [250, 395] width 149 height 11
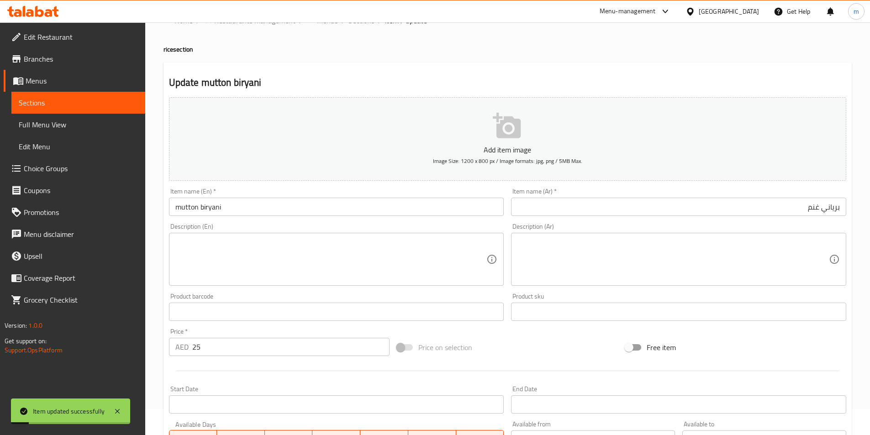
scroll to position [0, 0]
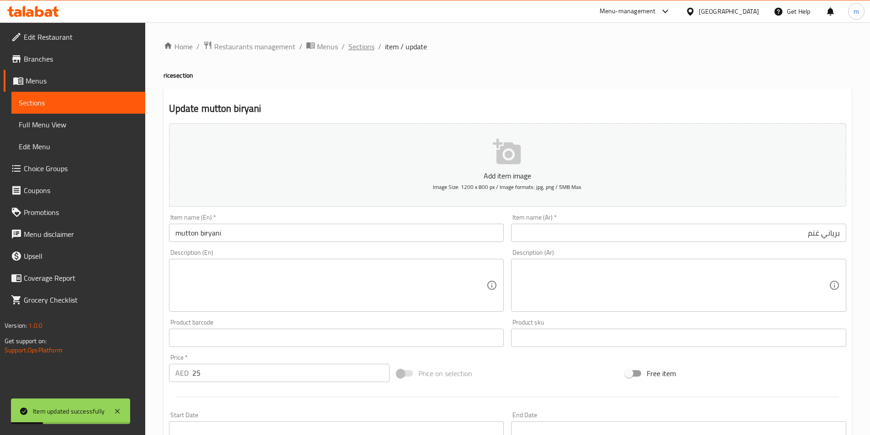
click at [363, 49] on span "Sections" at bounding box center [361, 46] width 26 height 11
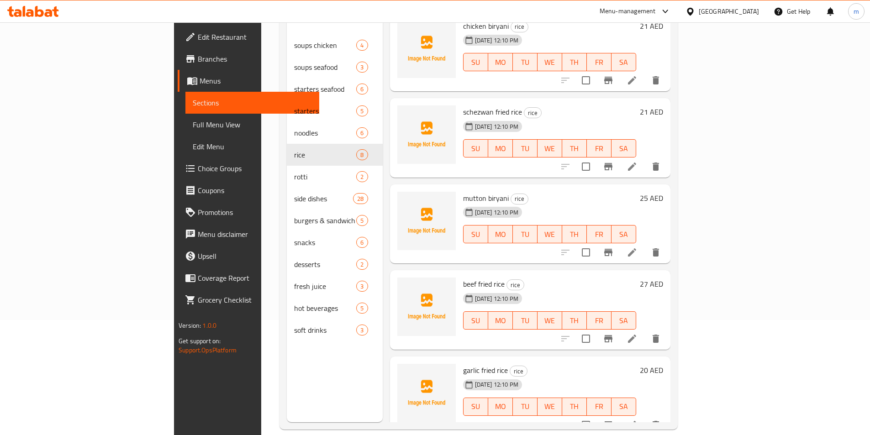
scroll to position [128, 0]
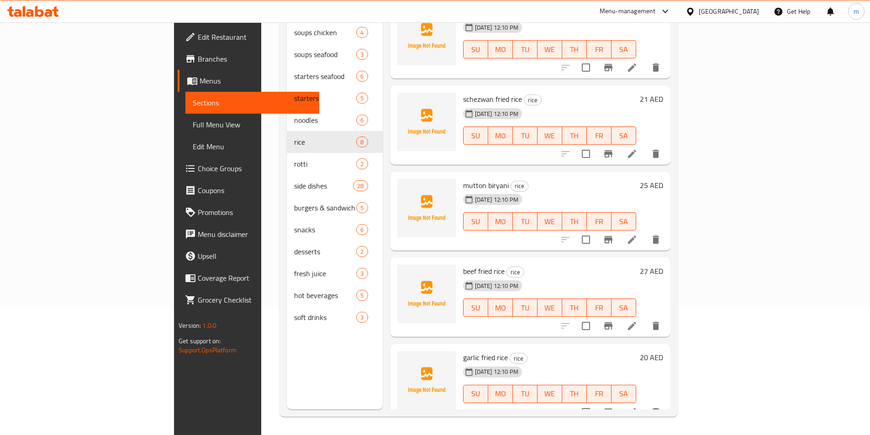
click at [637, 321] on icon at bounding box center [631, 326] width 11 height 11
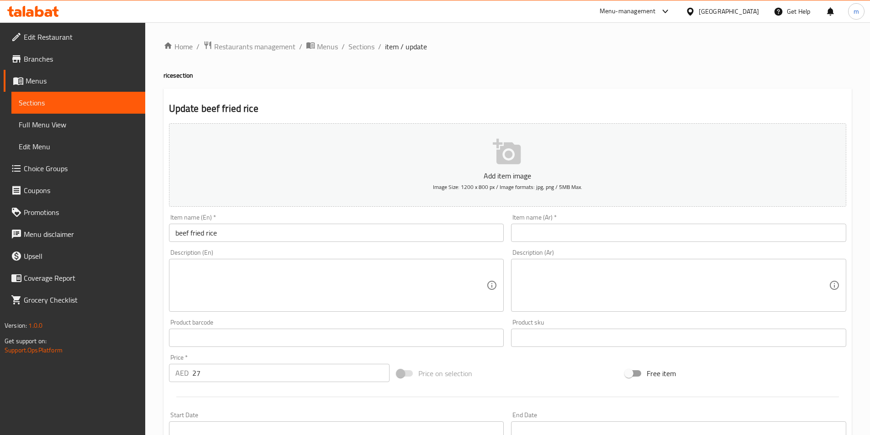
click at [583, 237] on input "text" at bounding box center [678, 233] width 335 height 18
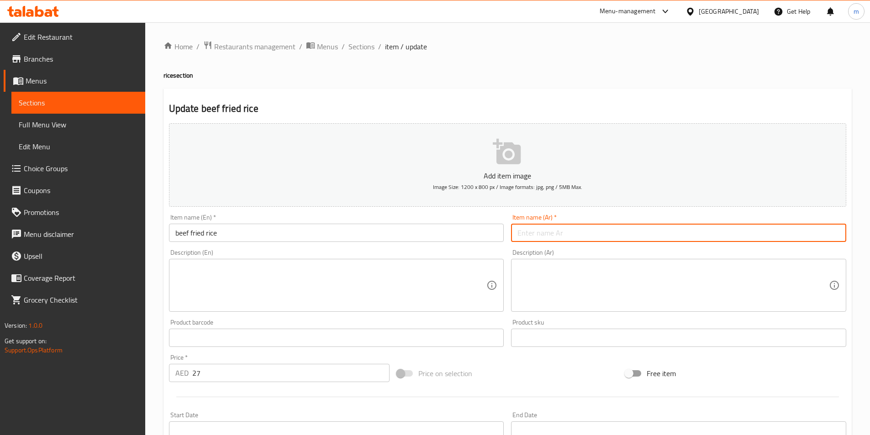
paste input "أرز مقلي باللحم البقري"
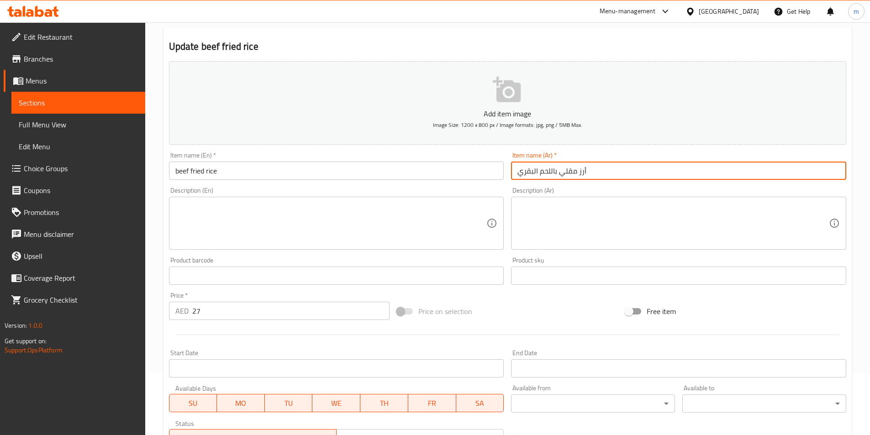
scroll to position [210, 0]
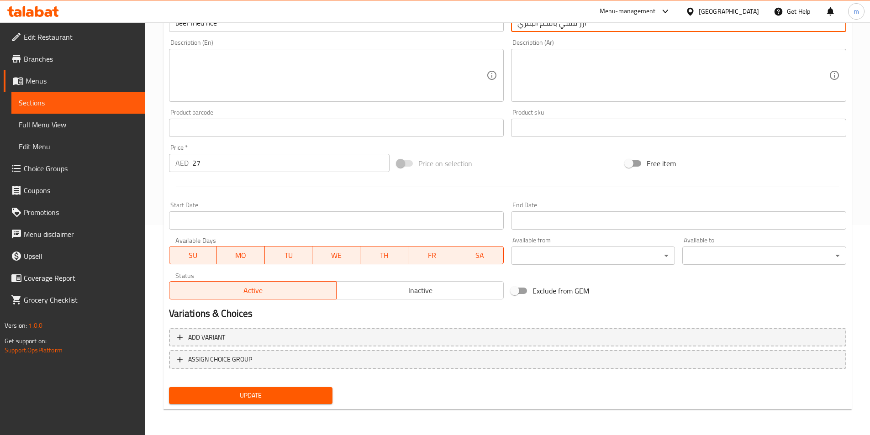
type input "أرز مقلي باللحم البقري"
click at [242, 394] on span "Update" at bounding box center [250, 395] width 149 height 11
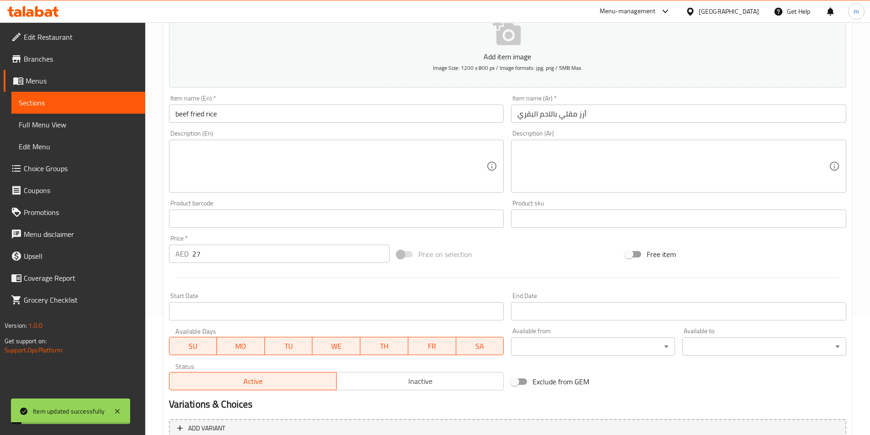
scroll to position [0, 0]
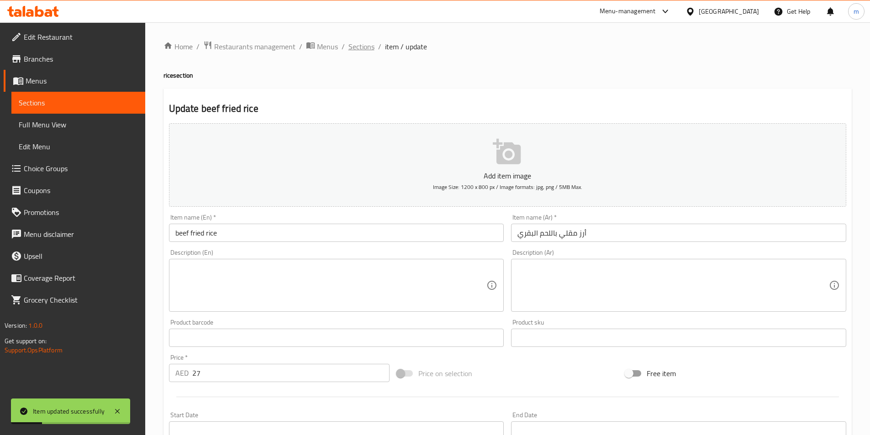
click at [351, 46] on span "Sections" at bounding box center [361, 46] width 26 height 11
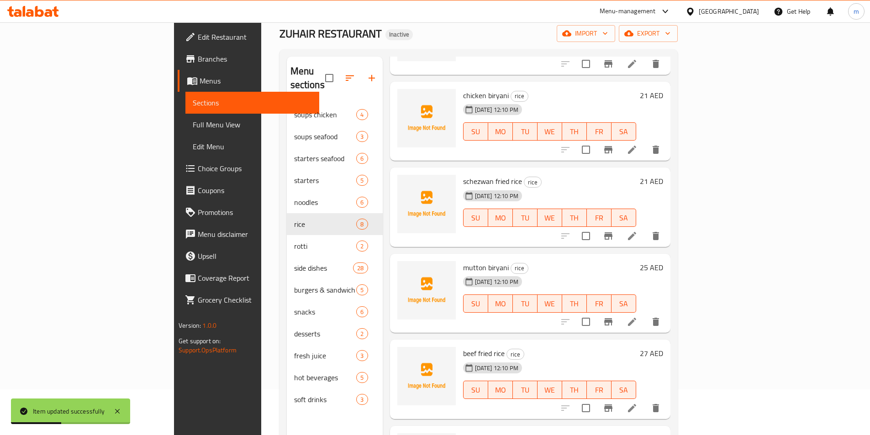
scroll to position [128, 0]
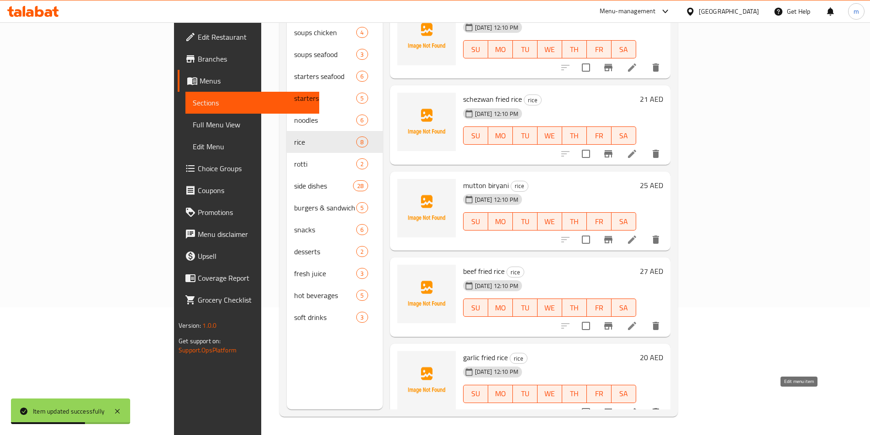
click at [637, 407] on icon at bounding box center [631, 412] width 11 height 11
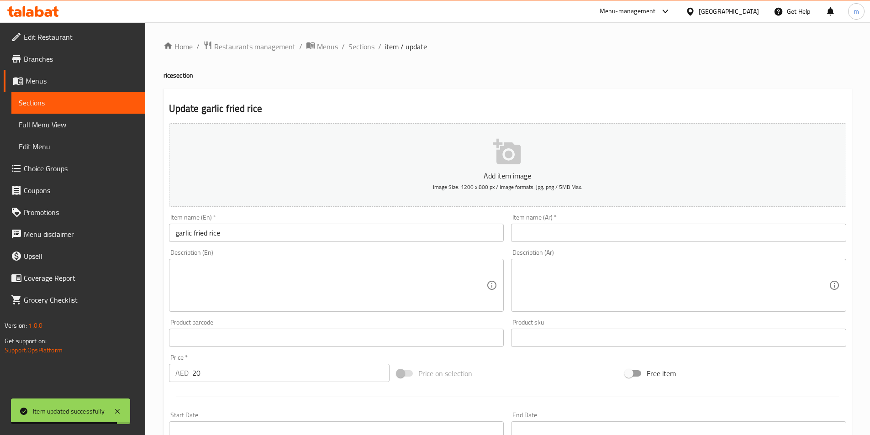
click at [593, 214] on div "Item name (Ar)   * Item name (Ar) *" at bounding box center [678, 227] width 342 height 35
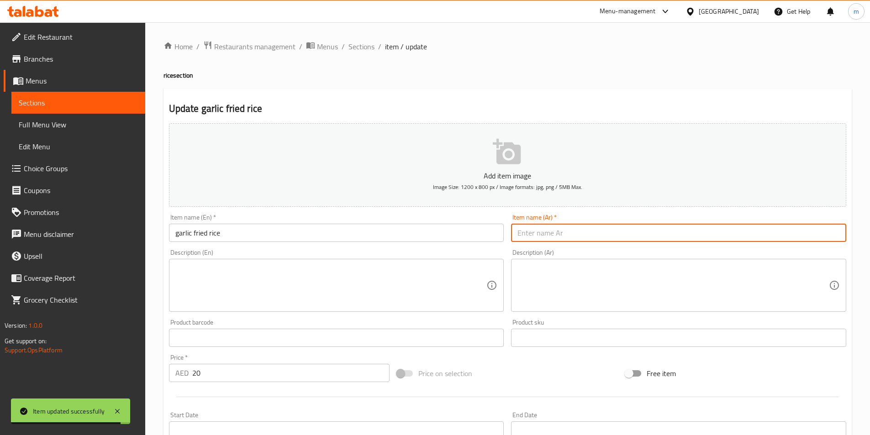
click at [585, 226] on input "text" at bounding box center [678, 233] width 335 height 18
paste input "أرز مقلي بالثوم"
type input "أرز مقلي بالثوم"
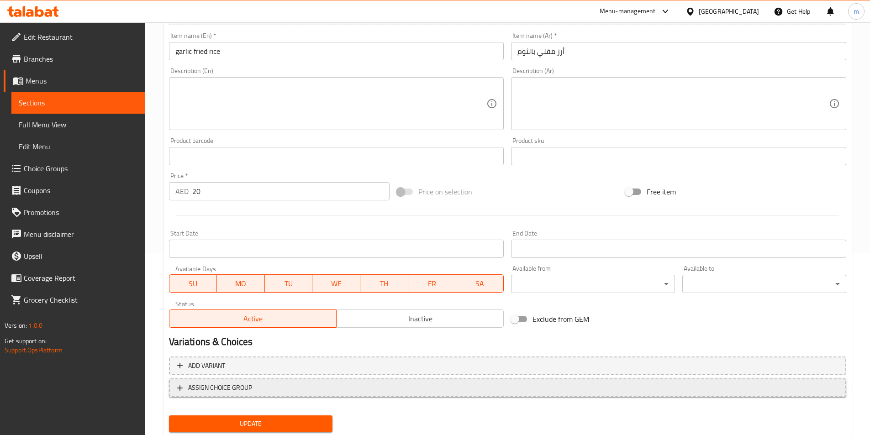
scroll to position [210, 0]
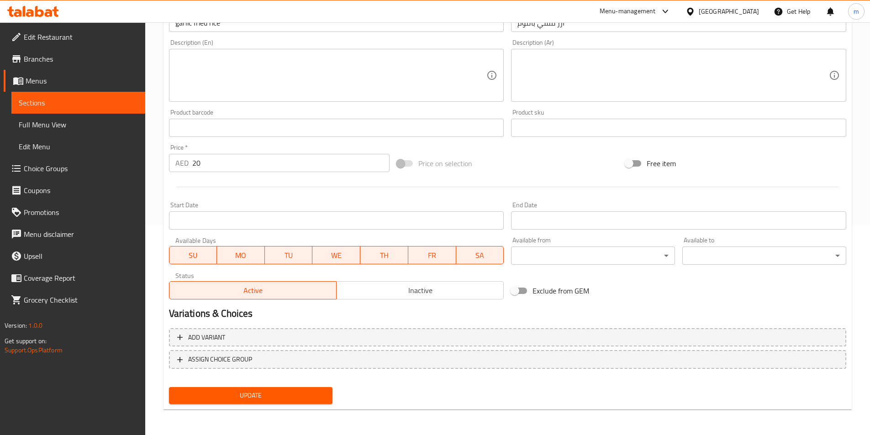
click at [228, 394] on span "Update" at bounding box center [250, 395] width 149 height 11
click at [61, 107] on span "Sections" at bounding box center [78, 102] width 119 height 11
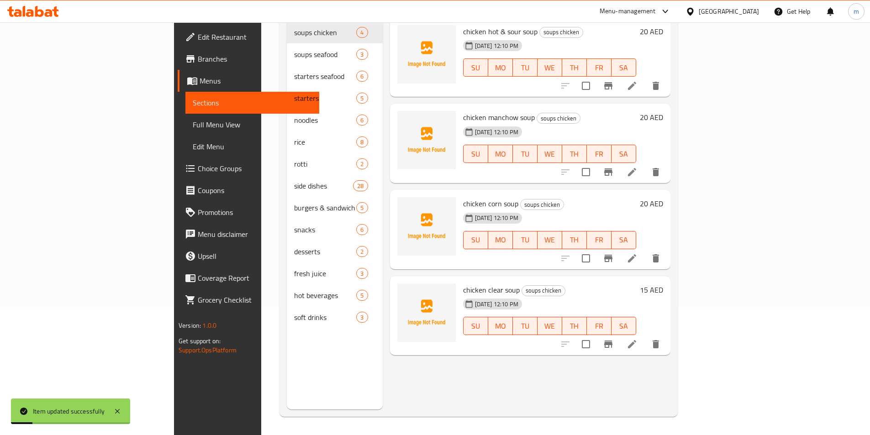
scroll to position [128, 0]
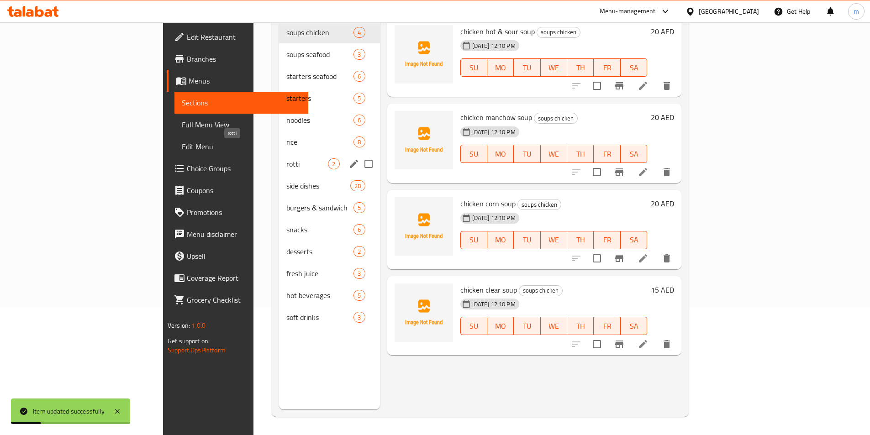
click at [286, 158] on span "rotti" at bounding box center [307, 163] width 42 height 11
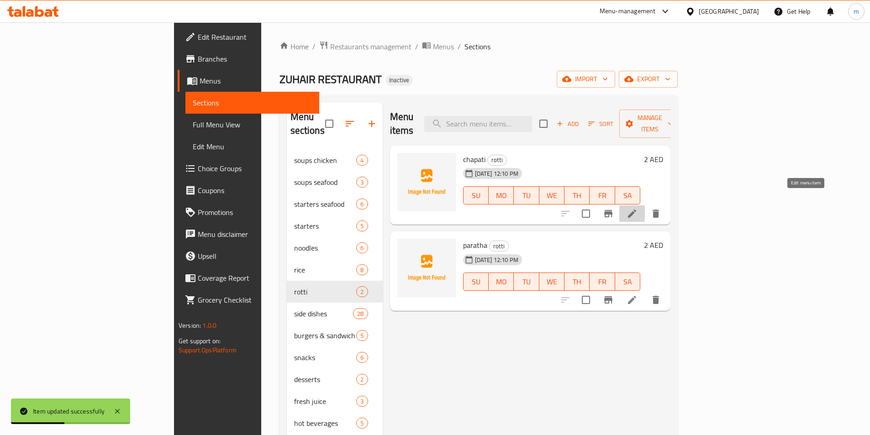
click at [637, 208] on icon at bounding box center [631, 213] width 11 height 11
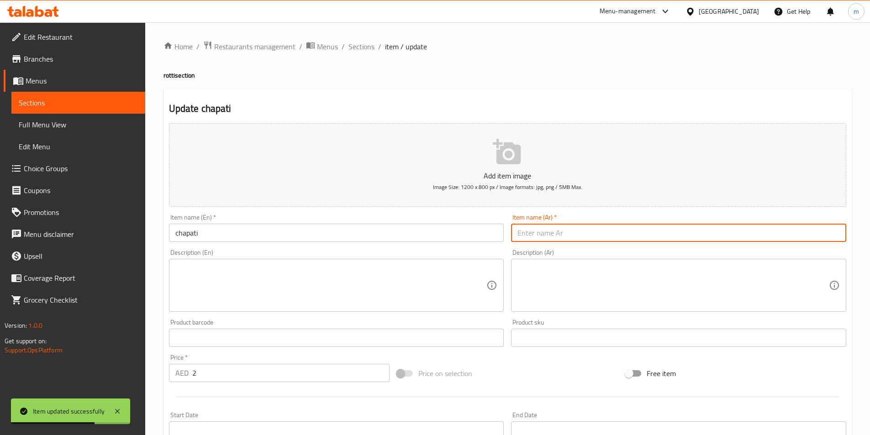
click at [551, 242] on input "text" at bounding box center [678, 233] width 335 height 18
paste input "شباتي"
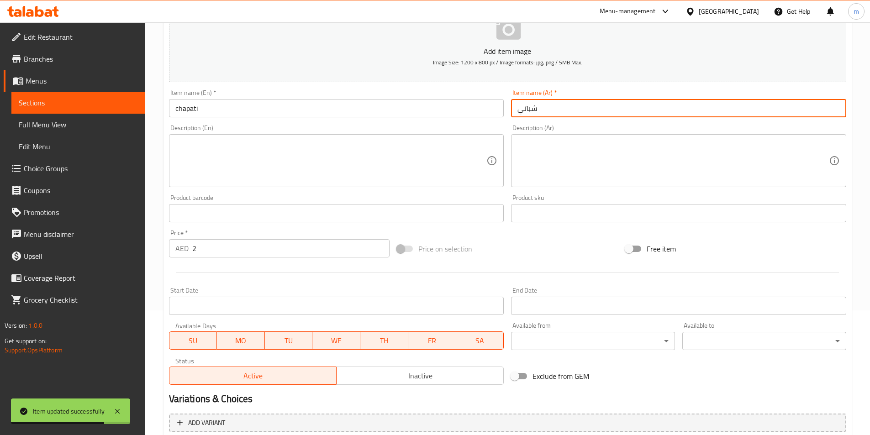
scroll to position [210, 0]
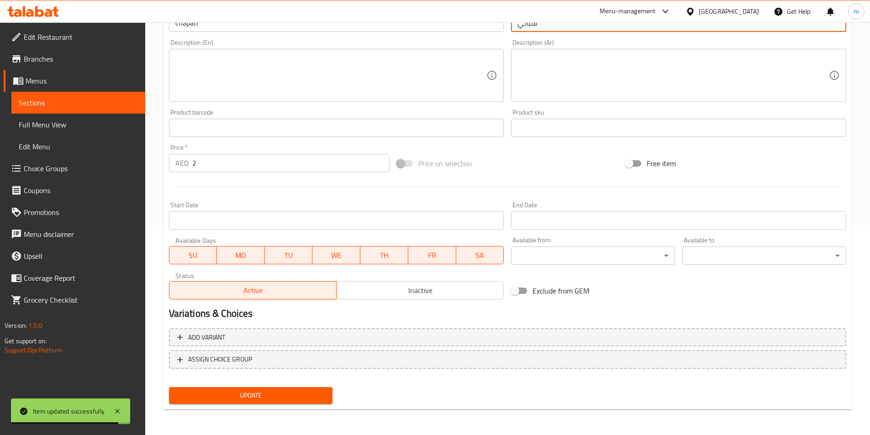
type input "شباتي"
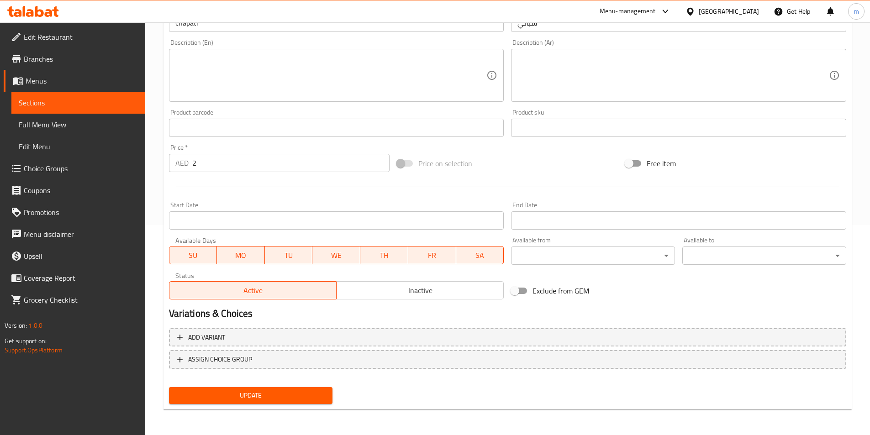
click at [221, 401] on span "Update" at bounding box center [250, 395] width 149 height 11
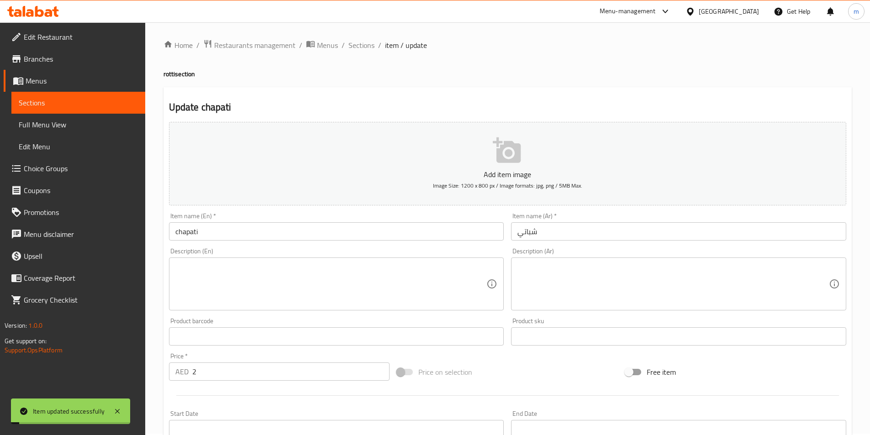
scroll to position [0, 0]
click at [367, 45] on span "Sections" at bounding box center [361, 46] width 26 height 11
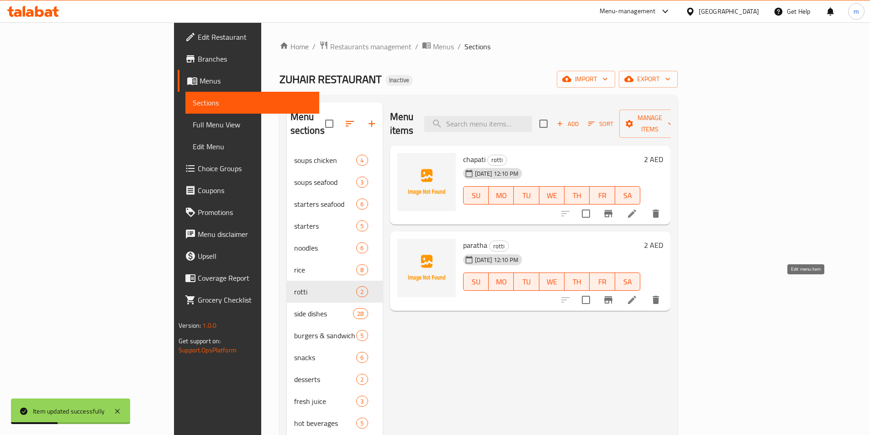
click at [636, 296] on icon at bounding box center [632, 300] width 8 height 8
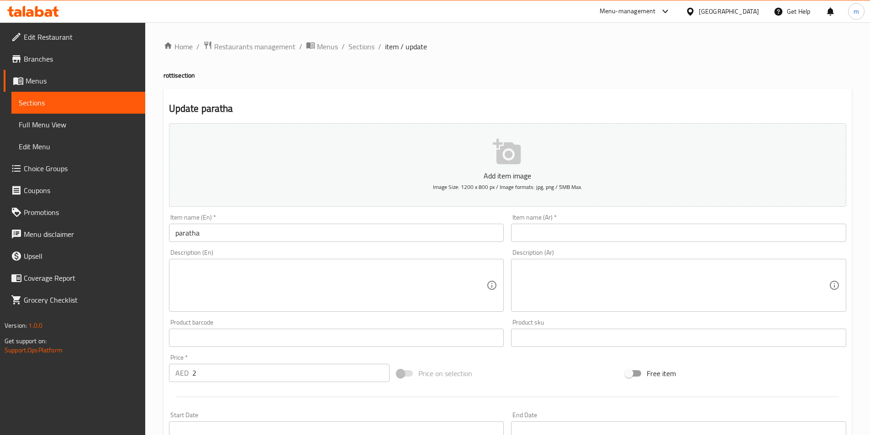
click at [574, 231] on input "text" at bounding box center [678, 233] width 335 height 18
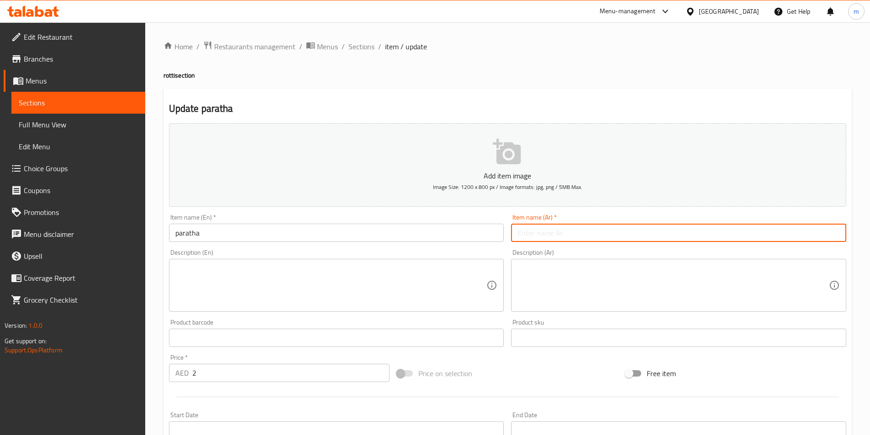
paste input "براتا"
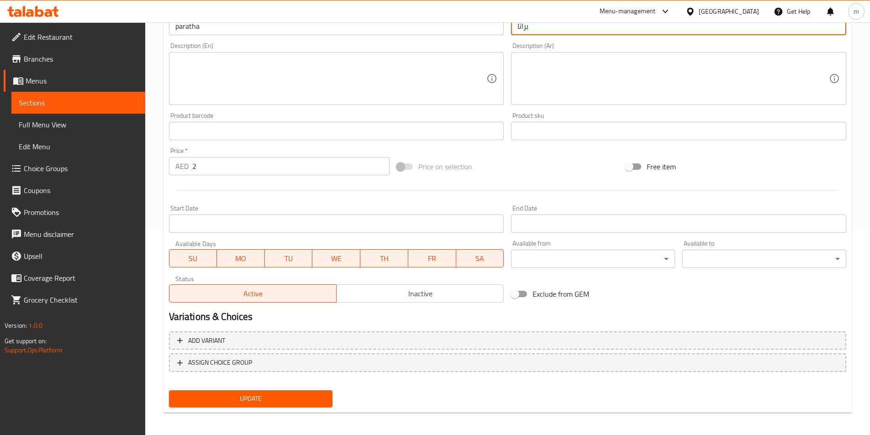
scroll to position [210, 0]
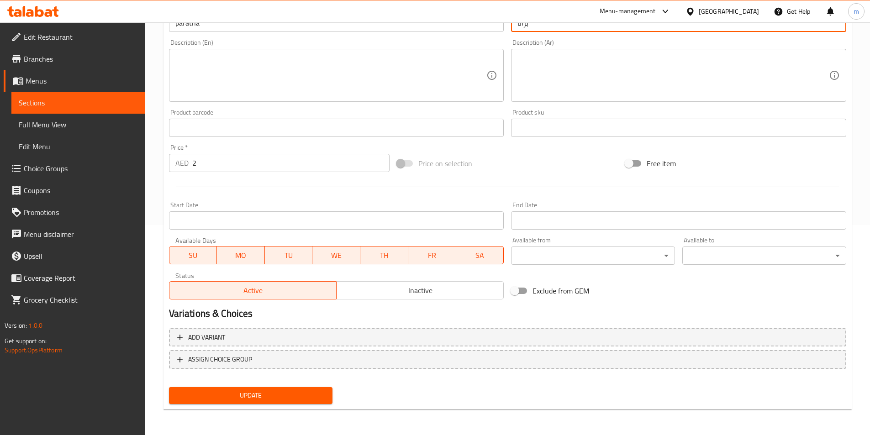
type input "براتا"
click at [272, 400] on span "Update" at bounding box center [250, 395] width 149 height 11
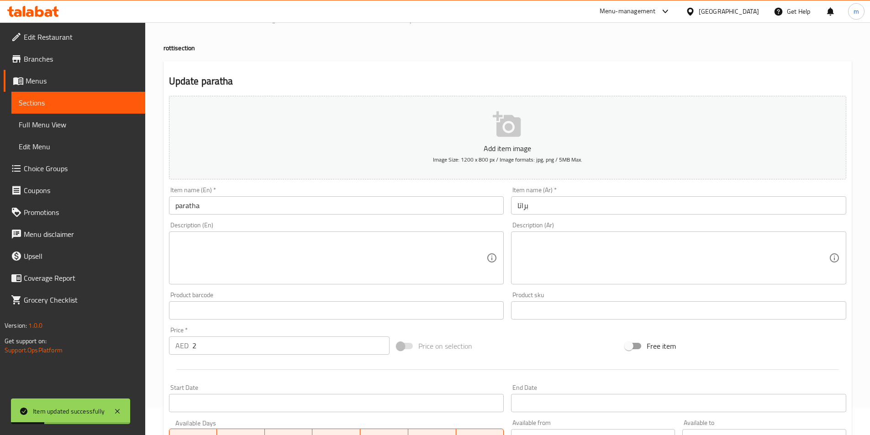
scroll to position [0, 0]
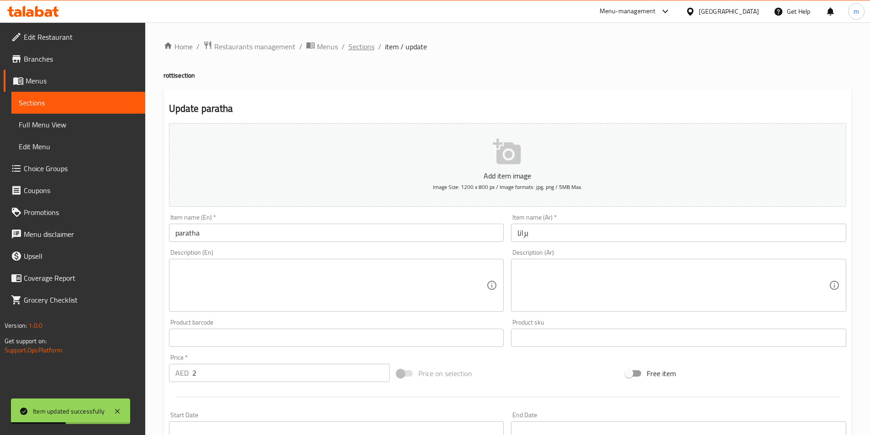
click at [360, 49] on span "Sections" at bounding box center [361, 46] width 26 height 11
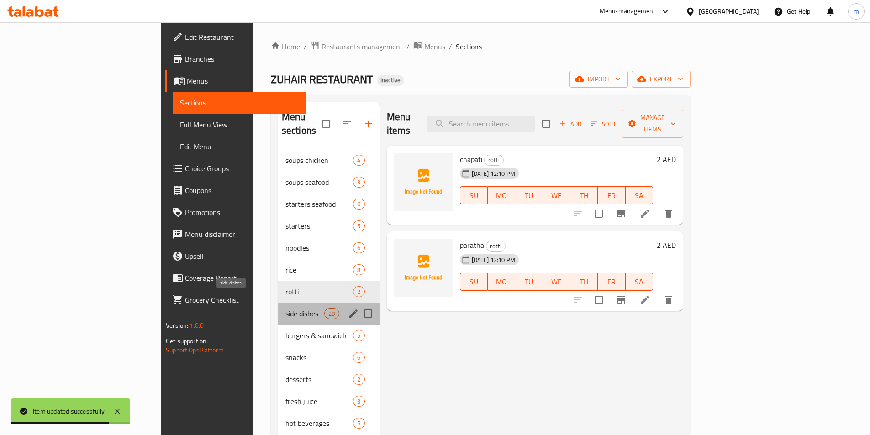
click at [285, 308] on span "side dishes" at bounding box center [304, 313] width 39 height 11
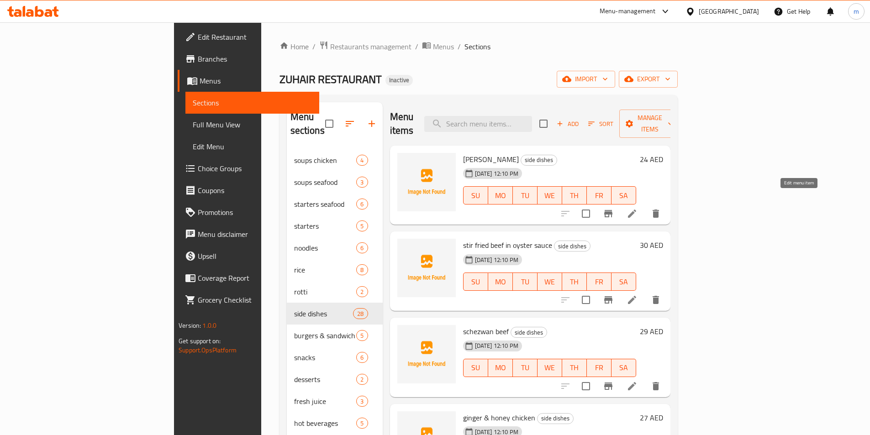
click at [636, 210] on icon at bounding box center [632, 214] width 8 height 8
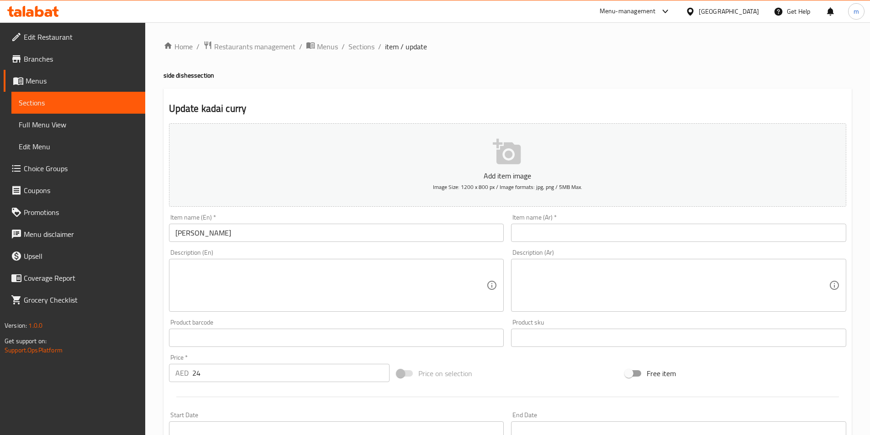
click at [574, 252] on div "Description (Ar) Description (Ar)" at bounding box center [678, 280] width 335 height 63
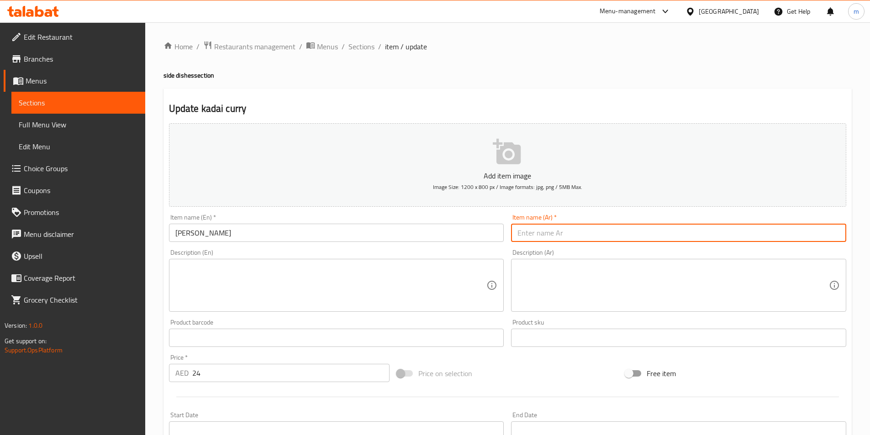
click at [582, 231] on input "text" at bounding box center [678, 233] width 335 height 18
paste input "[PERSON_NAME]"
type input "[PERSON_NAME]"
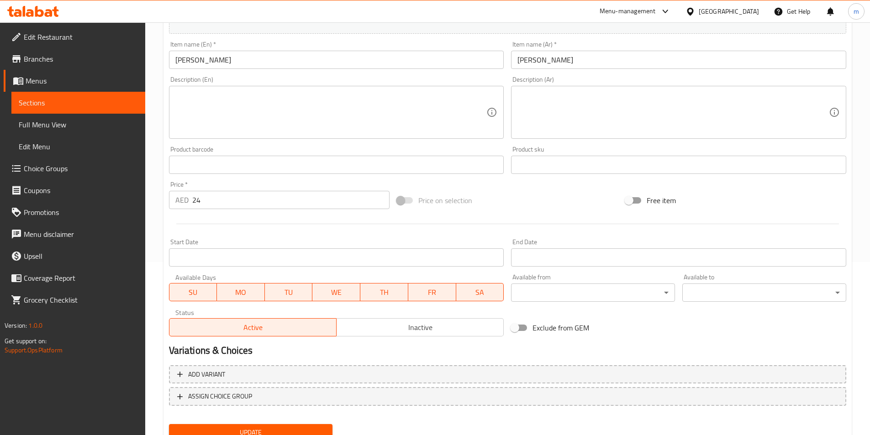
scroll to position [210, 0]
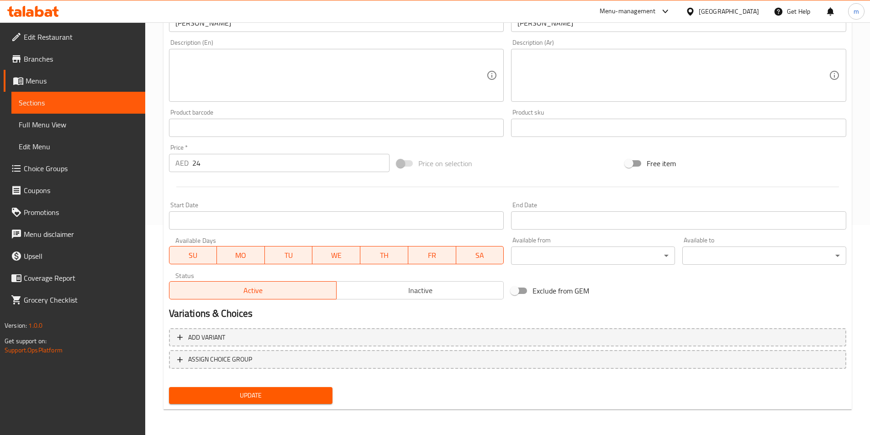
click at [258, 398] on span "Update" at bounding box center [250, 395] width 149 height 11
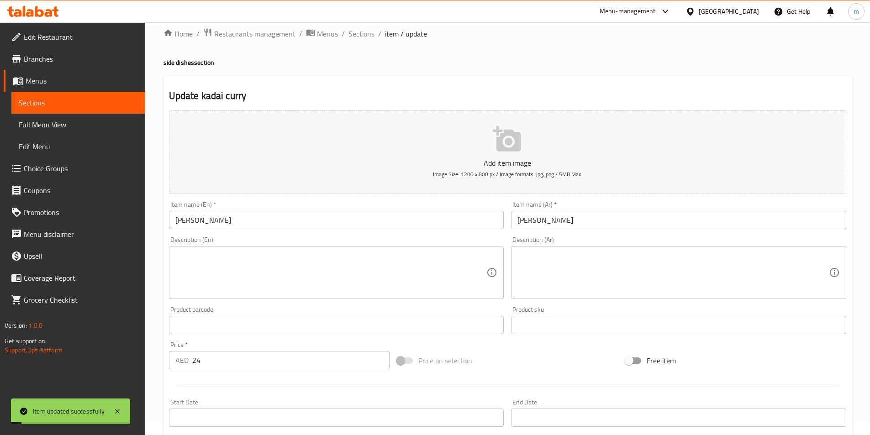
scroll to position [0, 0]
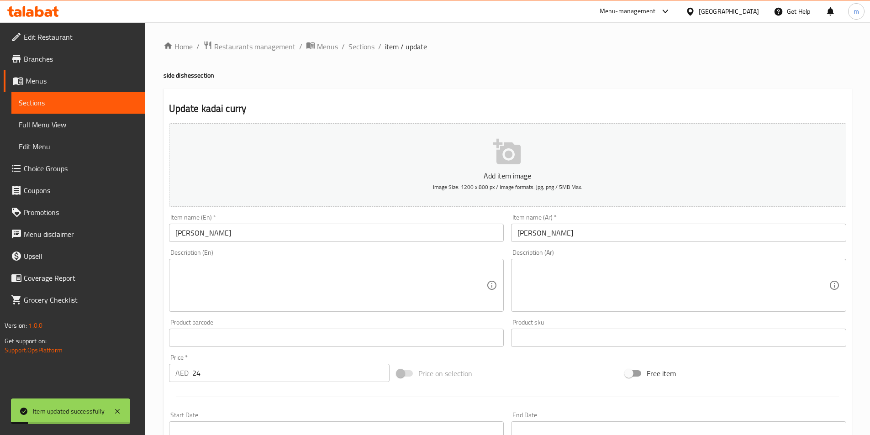
click at [364, 49] on span "Sections" at bounding box center [361, 46] width 26 height 11
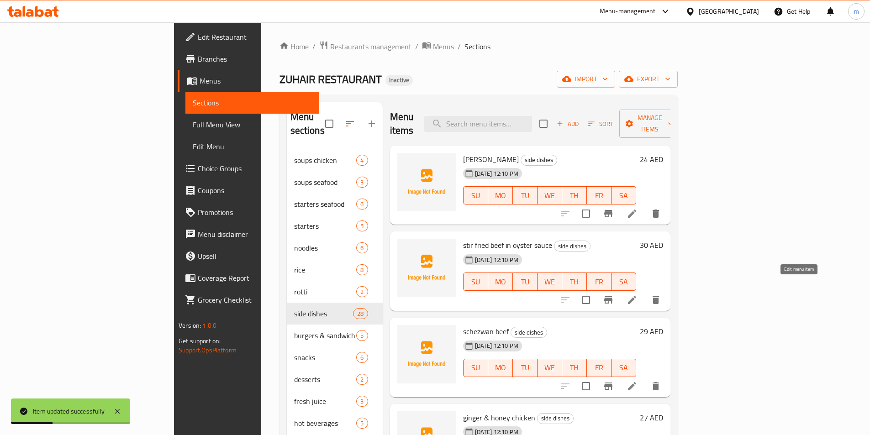
click at [637, 294] on icon at bounding box center [631, 299] width 11 height 11
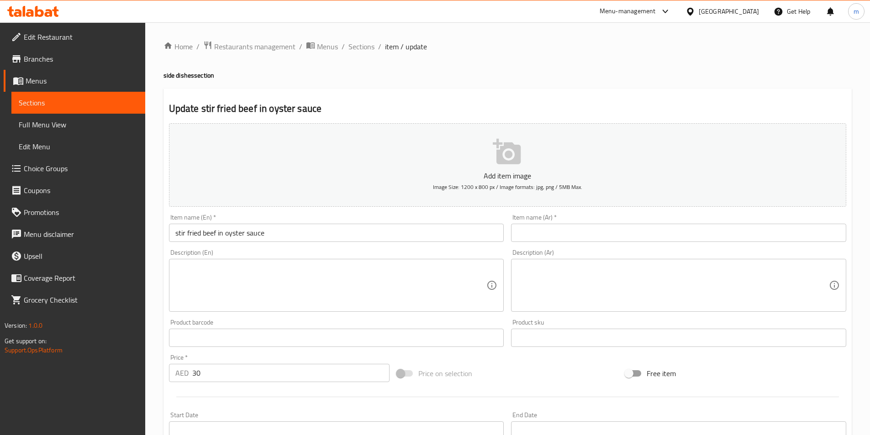
click at [551, 234] on input "text" at bounding box center [678, 233] width 335 height 18
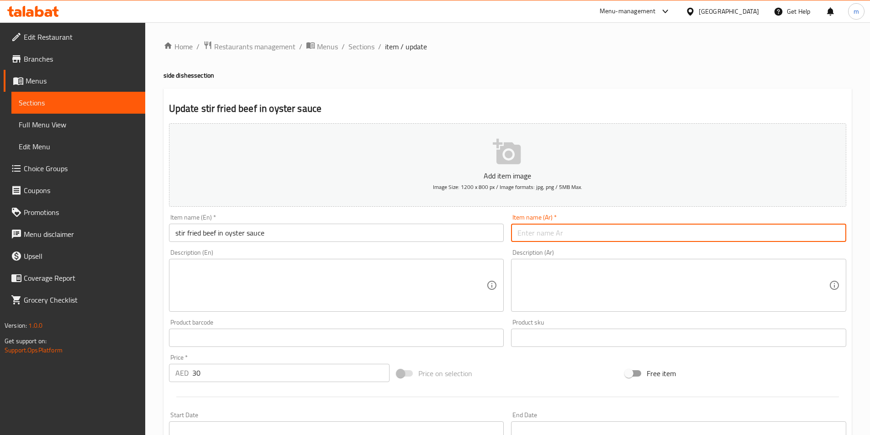
paste input "لحم بقري مقلي في صلصة المحار"
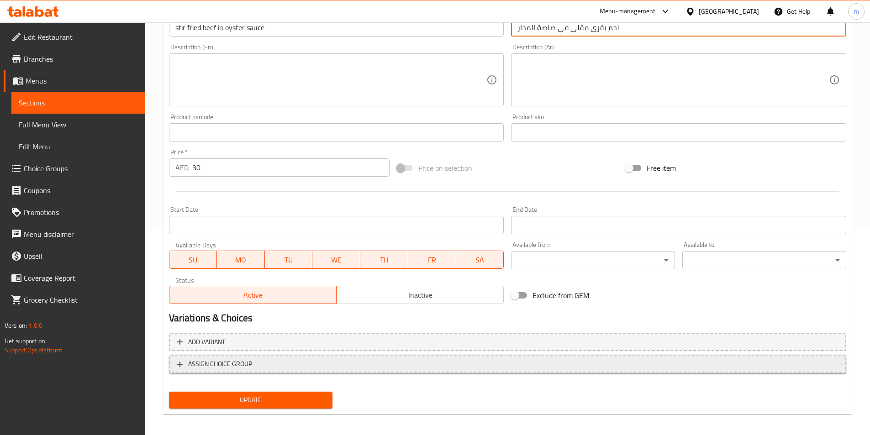
scroll to position [210, 0]
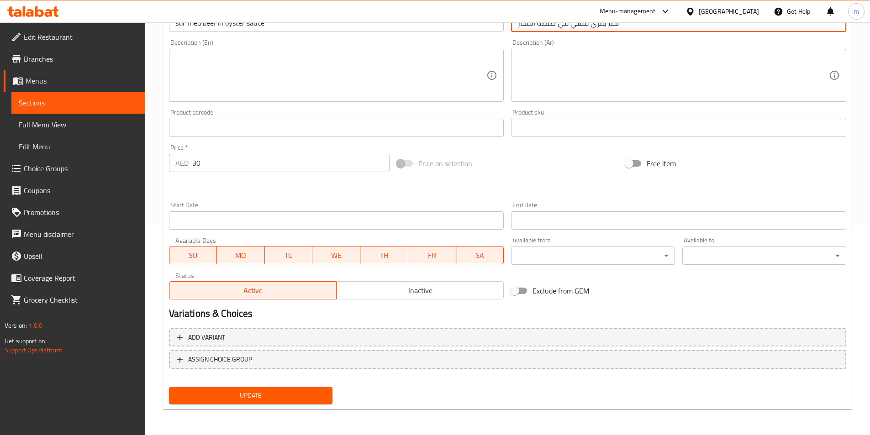
type input "لحم بقري مقلي في صلصة المحار"
click at [226, 389] on button "Update" at bounding box center [251, 395] width 164 height 17
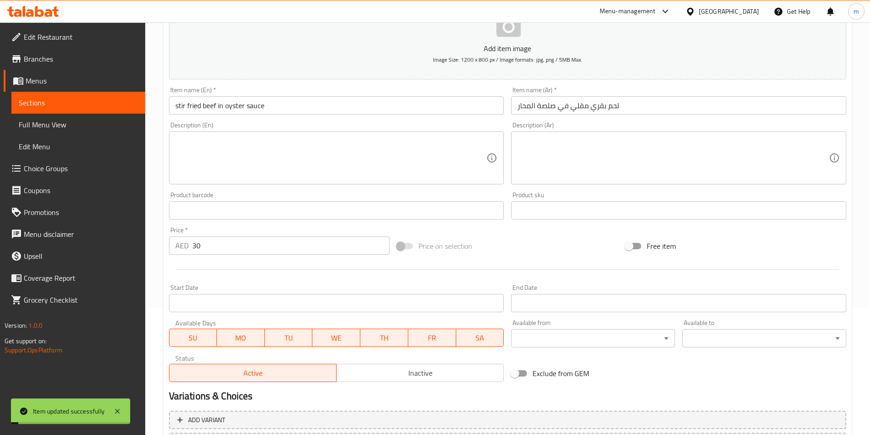
scroll to position [0, 0]
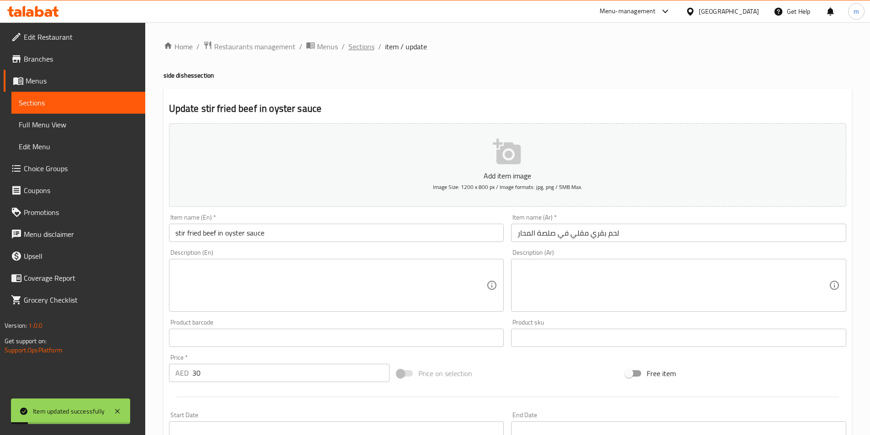
click at [353, 47] on span "Sections" at bounding box center [361, 46] width 26 height 11
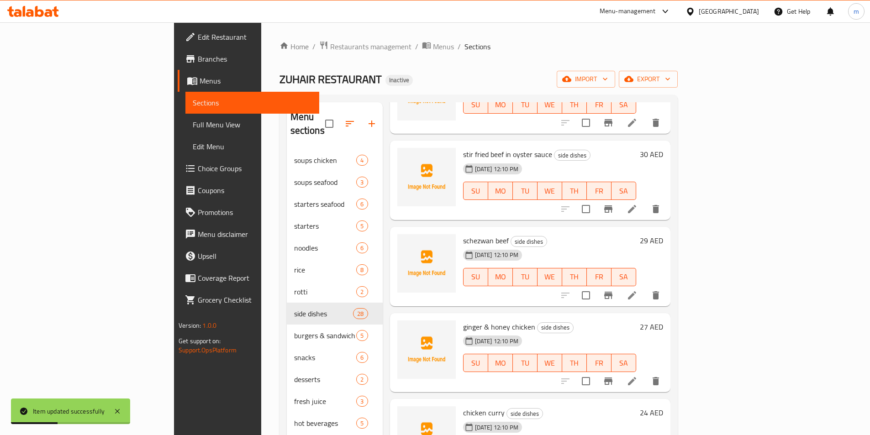
scroll to position [91, 0]
click at [637, 289] on icon at bounding box center [631, 294] width 11 height 11
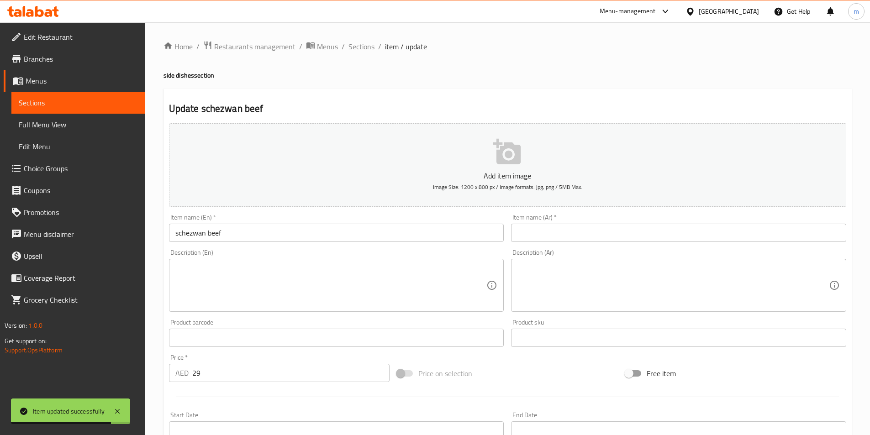
click at [590, 225] on input "text" at bounding box center [678, 233] width 335 height 18
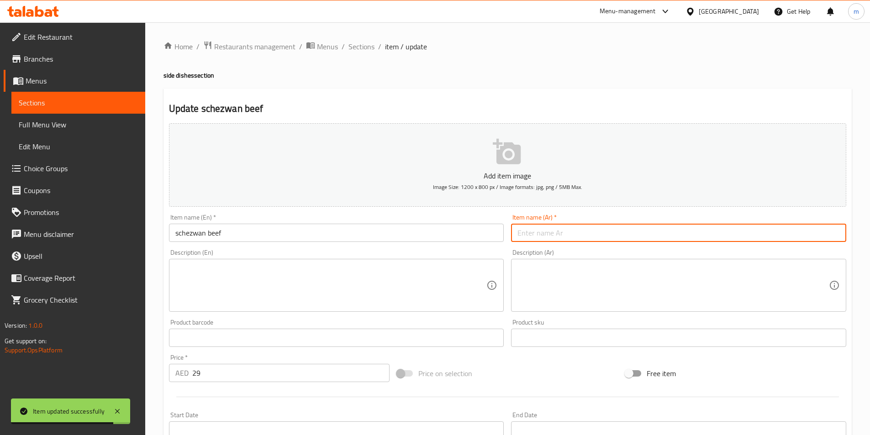
paste input "لحم ب[PERSON_NAME]"
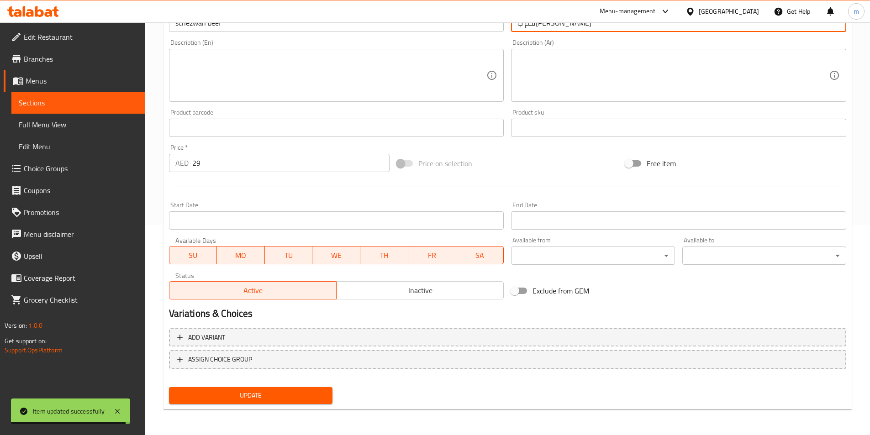
type input "لحم ب[PERSON_NAME]"
click at [255, 392] on span "Update" at bounding box center [250, 395] width 149 height 11
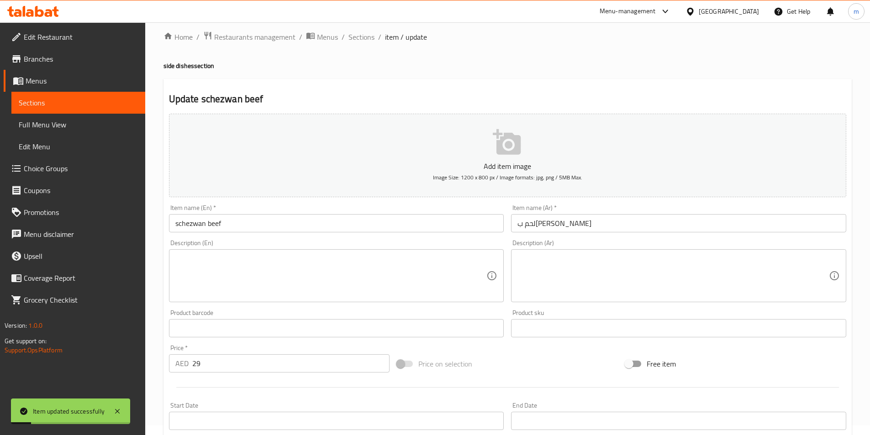
scroll to position [0, 0]
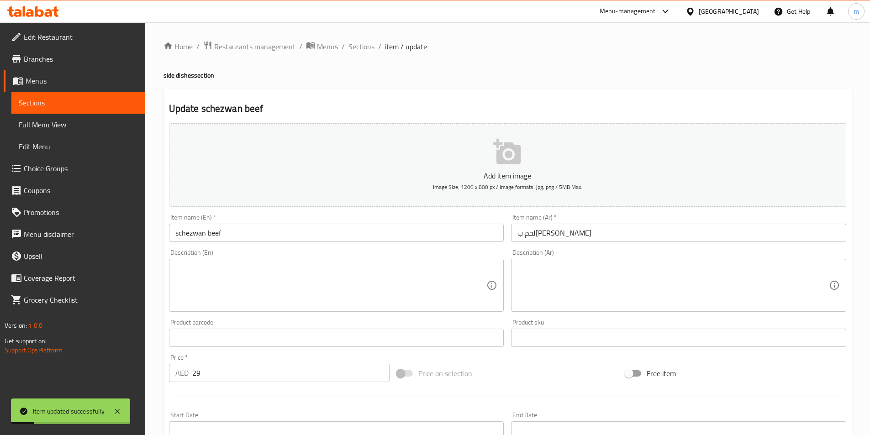
click at [359, 52] on span "Sections" at bounding box center [361, 46] width 26 height 11
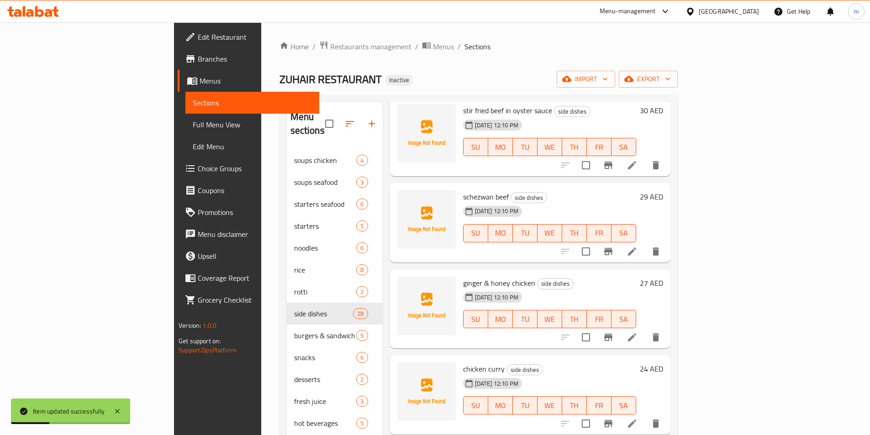
scroll to position [137, 0]
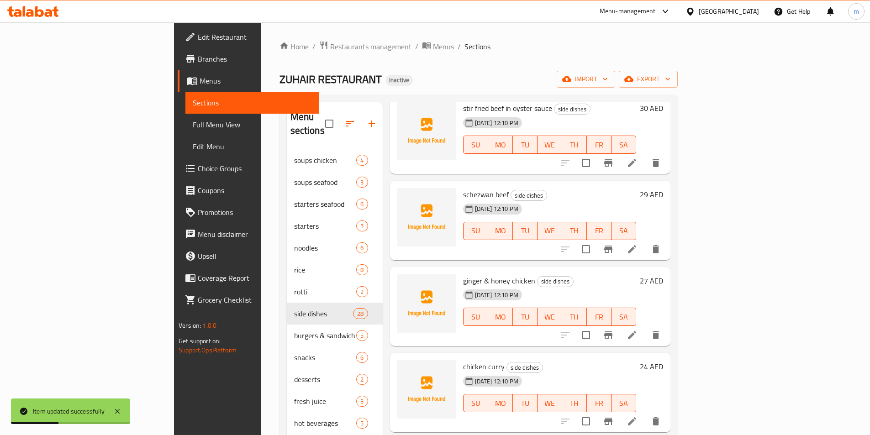
click at [637, 330] on icon at bounding box center [631, 335] width 11 height 11
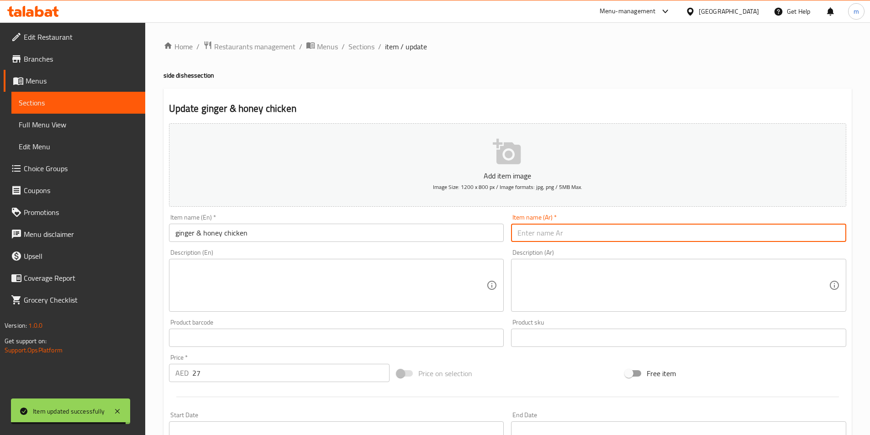
click at [570, 235] on input "text" at bounding box center [678, 233] width 335 height 18
paste input "دجاج بالزنجبيل والعسل"
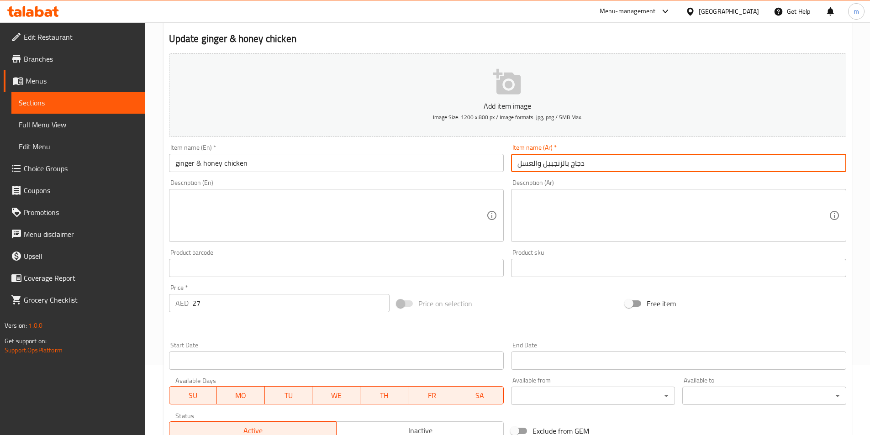
scroll to position [210, 0]
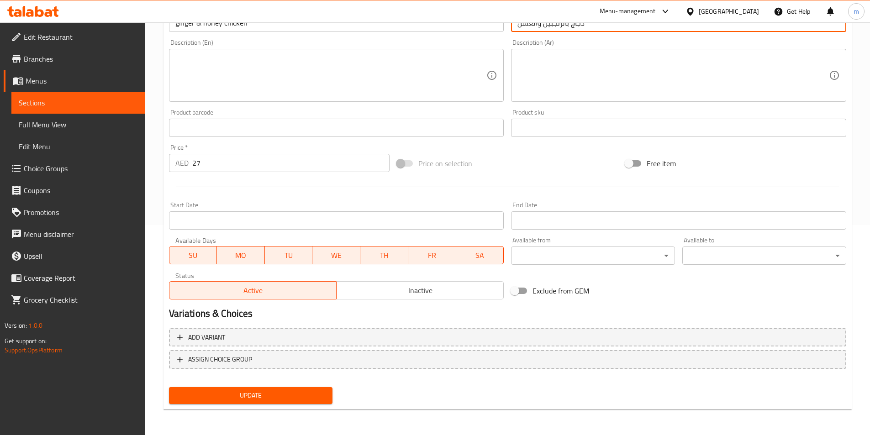
type input "دجاج بالزنجبيل والعسل"
click at [280, 399] on span "Update" at bounding box center [250, 395] width 149 height 11
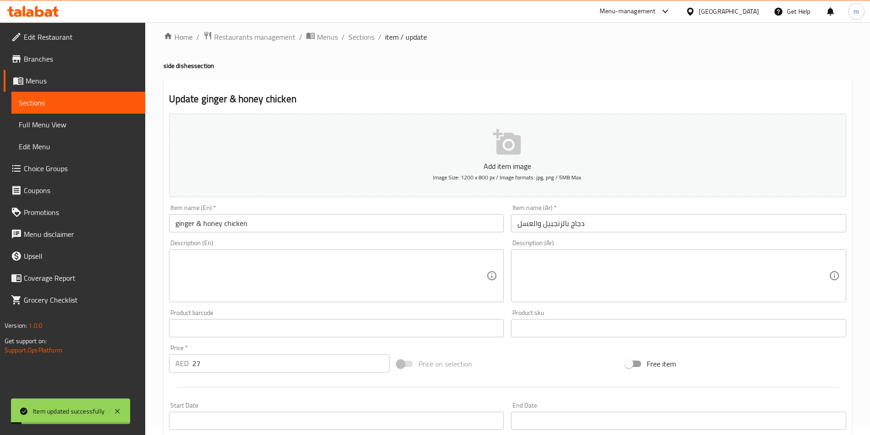
scroll to position [0, 0]
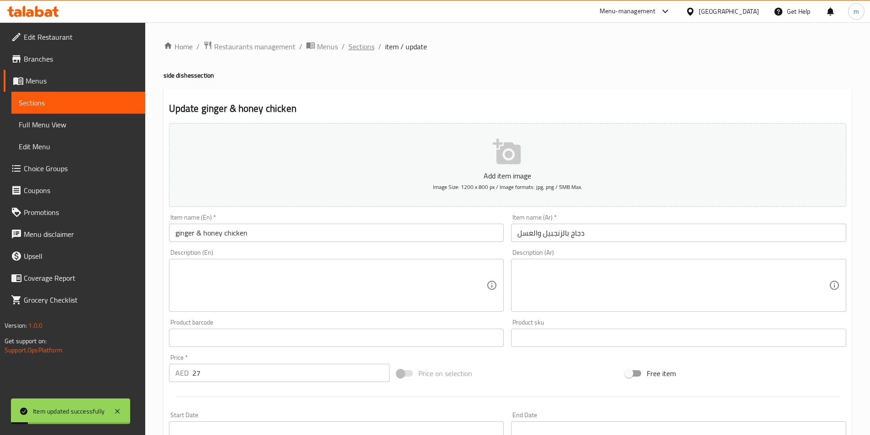
click at [355, 51] on span "Sections" at bounding box center [361, 46] width 26 height 11
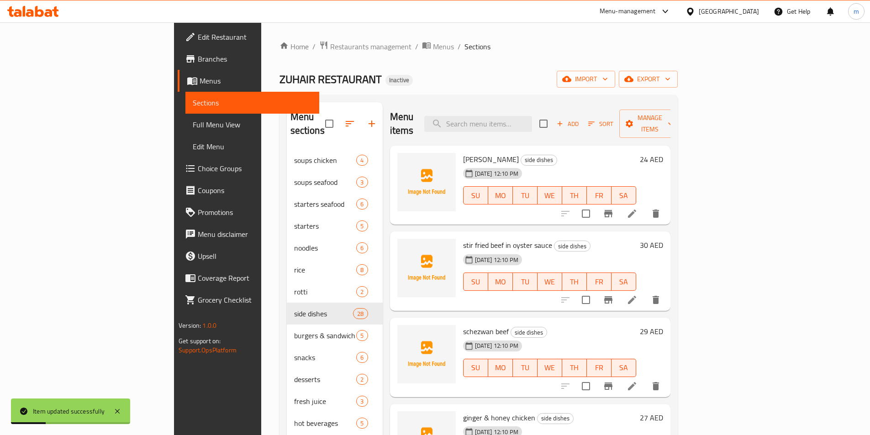
scroll to position [137, 0]
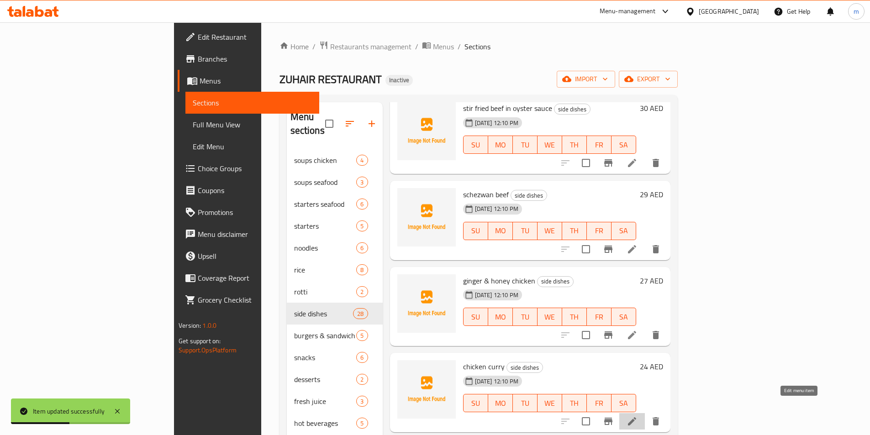
click at [637, 416] on icon at bounding box center [631, 421] width 11 height 11
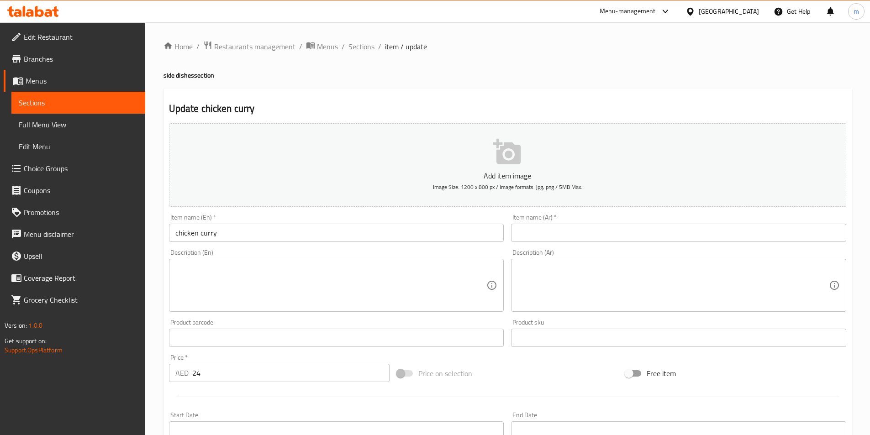
click at [606, 243] on div "Item name (Ar)   * Item name (Ar) *" at bounding box center [678, 227] width 342 height 35
click at [606, 235] on input "text" at bounding box center [678, 233] width 335 height 18
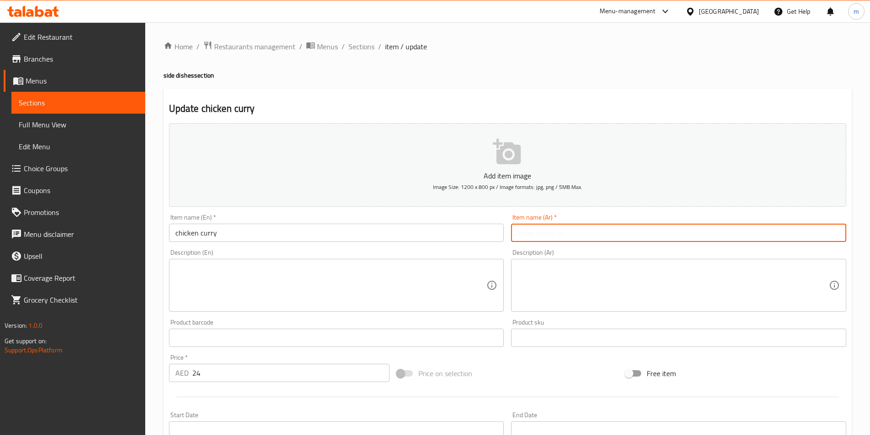
paste input "كاري دجاج"
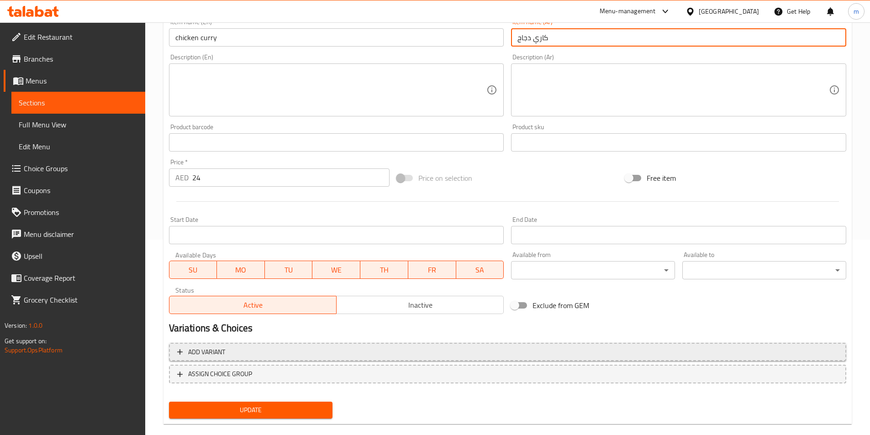
scroll to position [210, 0]
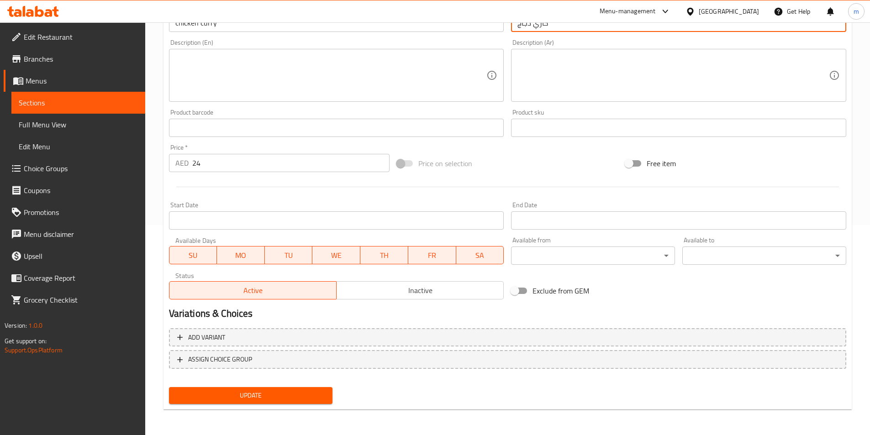
type input "كاري دجاج"
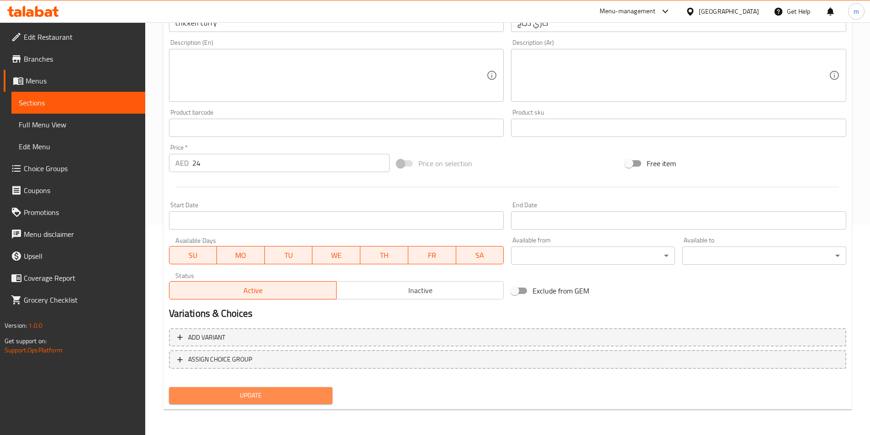
click at [303, 388] on button "Update" at bounding box center [251, 395] width 164 height 17
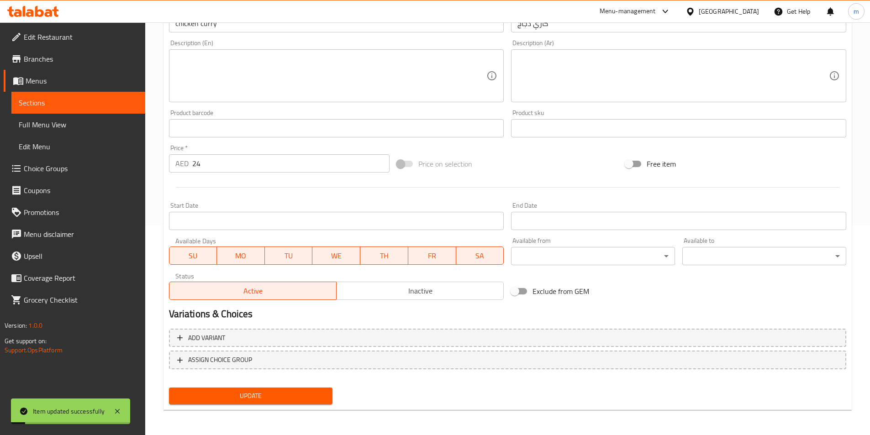
scroll to position [0, 0]
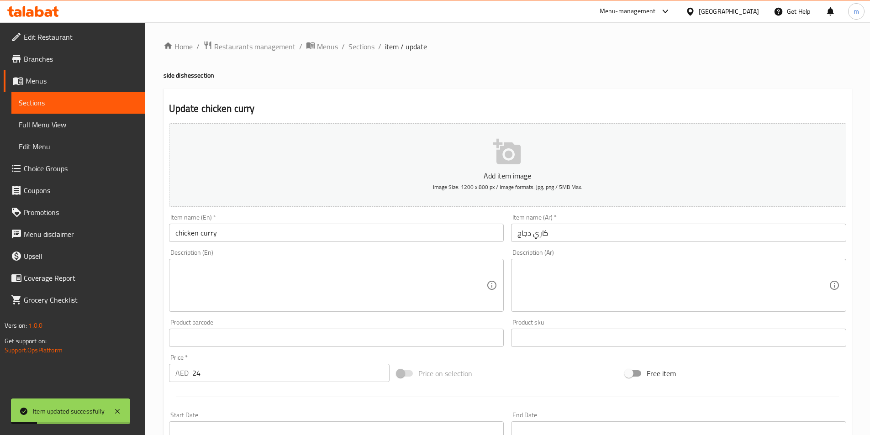
drag, startPoint x: 355, startPoint y: 45, endPoint x: 374, endPoint y: 89, distance: 48.1
click at [356, 45] on span "Sections" at bounding box center [361, 46] width 26 height 11
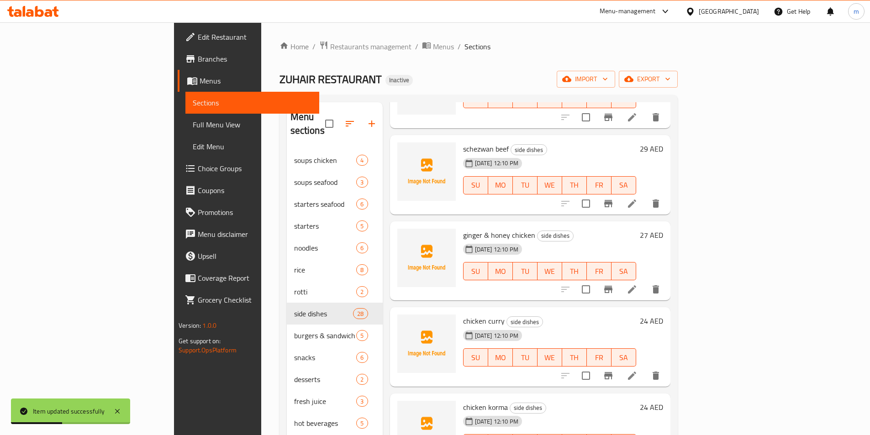
scroll to position [274, 0]
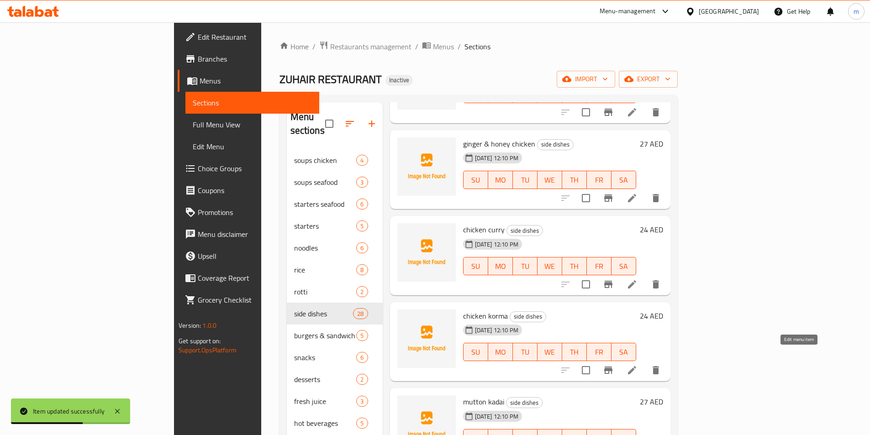
click at [637, 365] on icon at bounding box center [631, 370] width 11 height 11
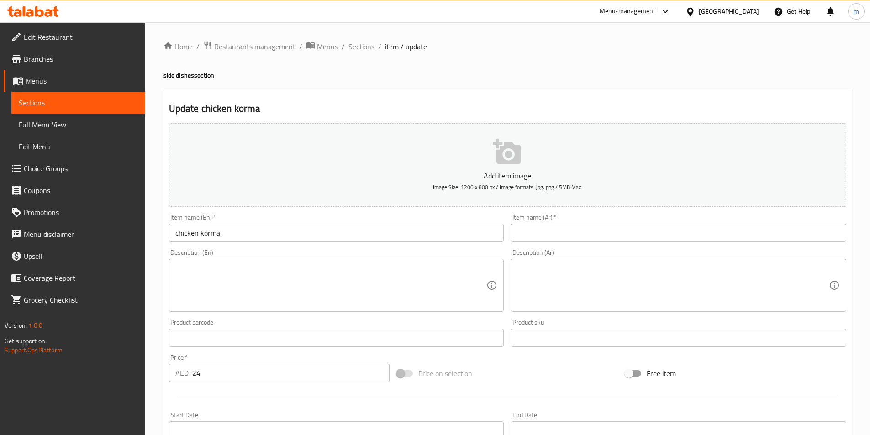
click at [554, 241] on input "text" at bounding box center [678, 233] width 335 height 18
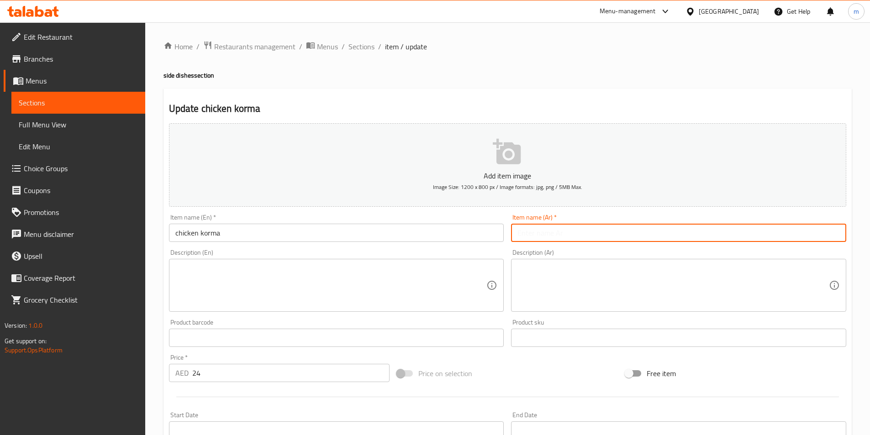
paste input "دجاج الكورما"
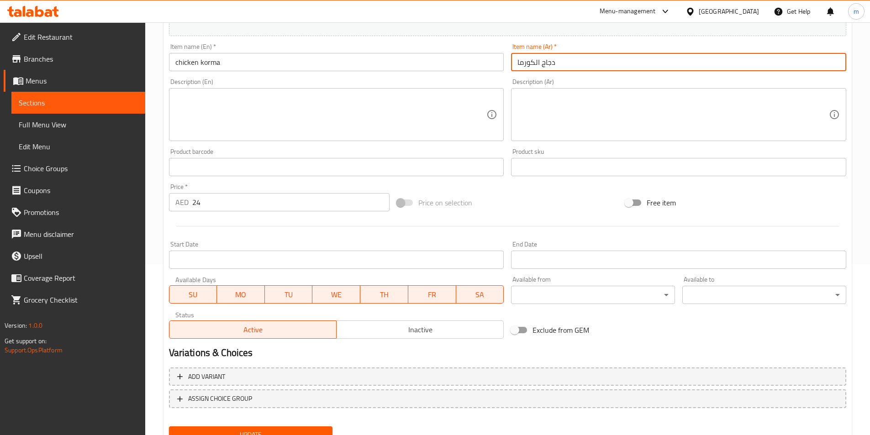
scroll to position [210, 0]
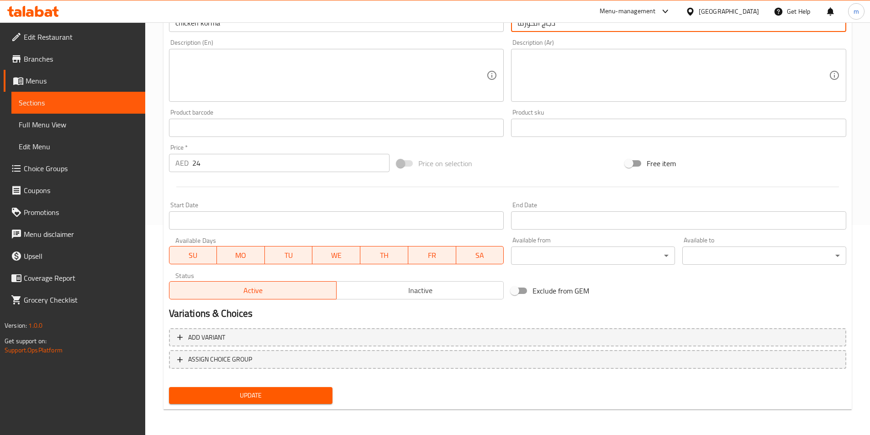
type input "دجاج الكورما"
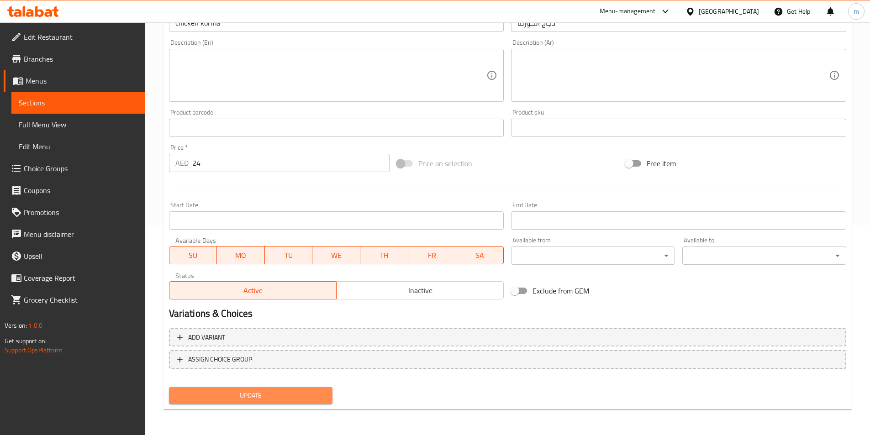
click at [252, 404] on button "Update" at bounding box center [251, 395] width 164 height 17
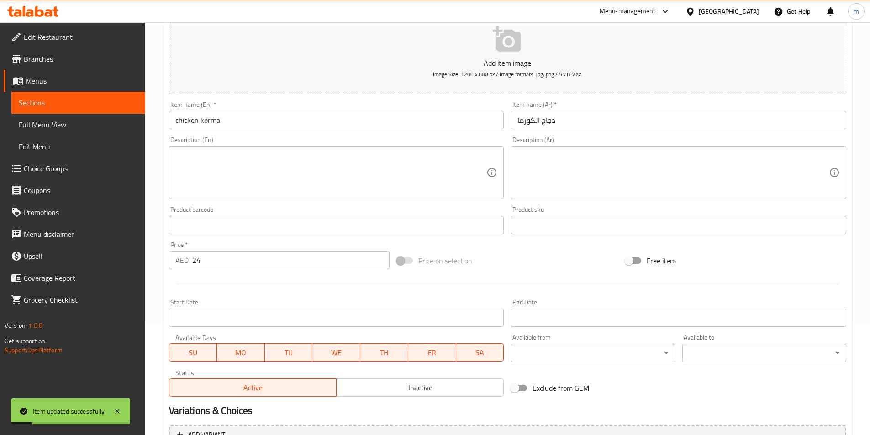
scroll to position [0, 0]
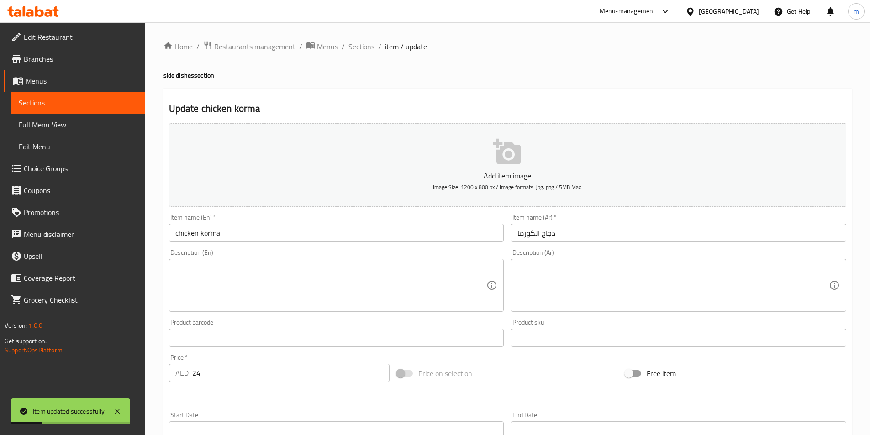
drag, startPoint x: 366, startPoint y: 45, endPoint x: 822, endPoint y: 18, distance: 456.4
click at [366, 45] on span "Sections" at bounding box center [361, 46] width 26 height 11
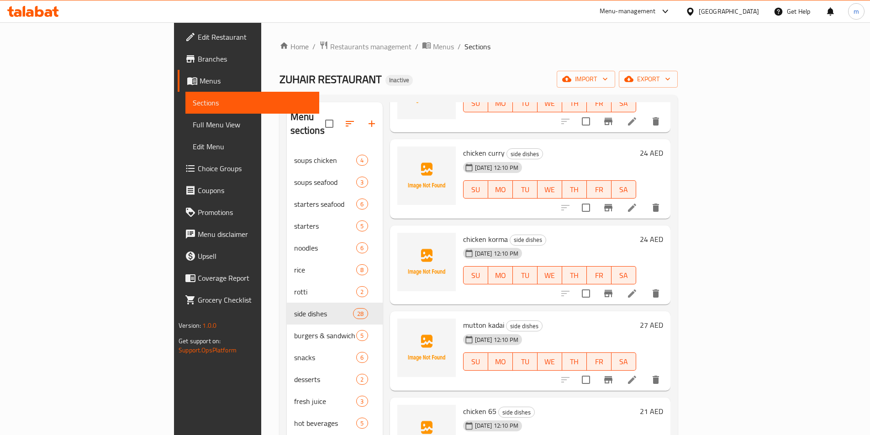
scroll to position [365, 0]
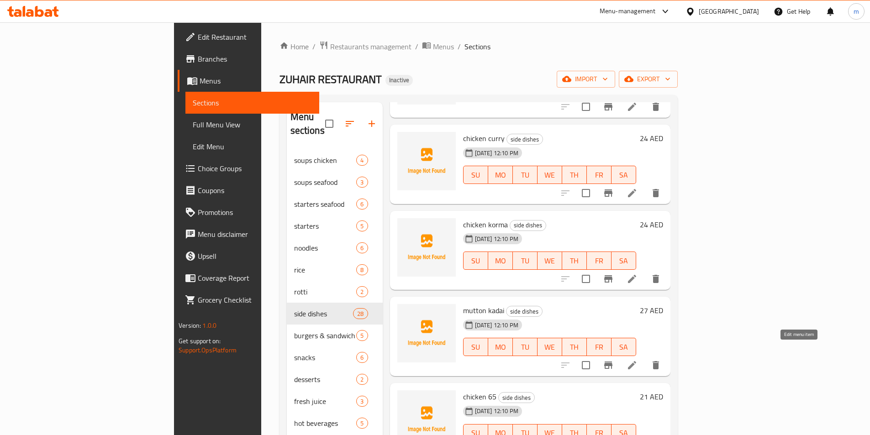
click at [637, 360] on icon at bounding box center [631, 365] width 11 height 11
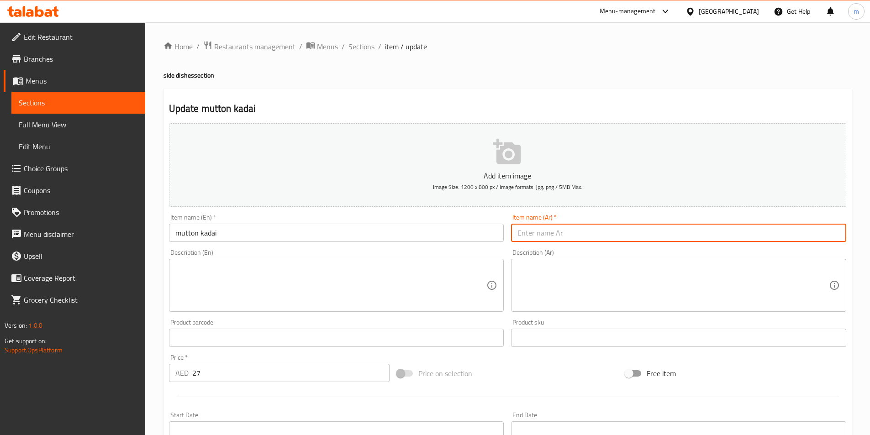
click at [613, 228] on input "text" at bounding box center [678, 233] width 335 height 18
paste input "لحم ضأن كاداي"
drag, startPoint x: 537, startPoint y: 232, endPoint x: 581, endPoint y: 239, distance: 43.8
click at [581, 239] on input "لحم ضأن كاداي" at bounding box center [678, 233] width 335 height 18
drag, startPoint x: 584, startPoint y: 196, endPoint x: 652, endPoint y: 231, distance: 75.3
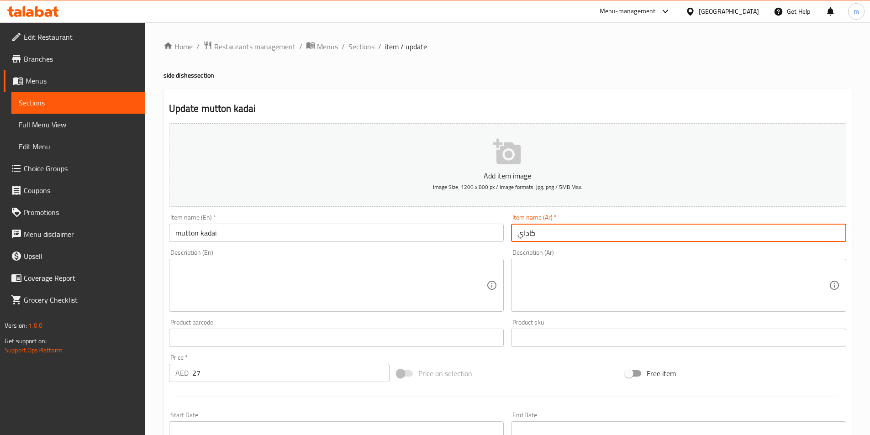
click at [652, 231] on input "كاداي" at bounding box center [678, 233] width 335 height 18
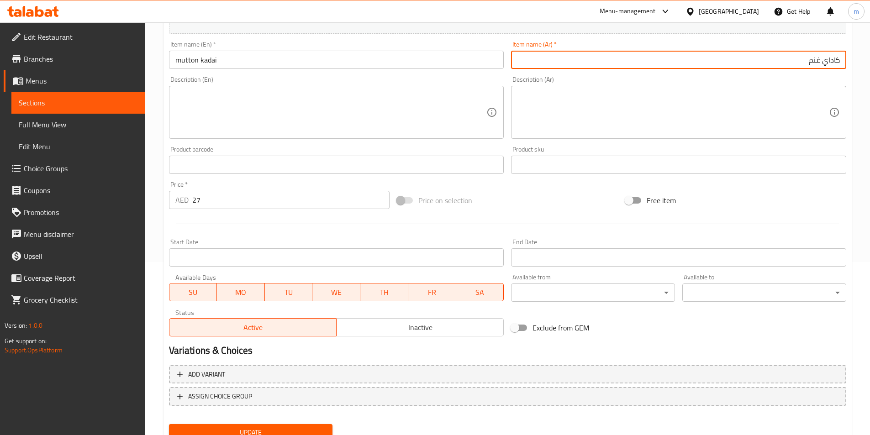
scroll to position [210, 0]
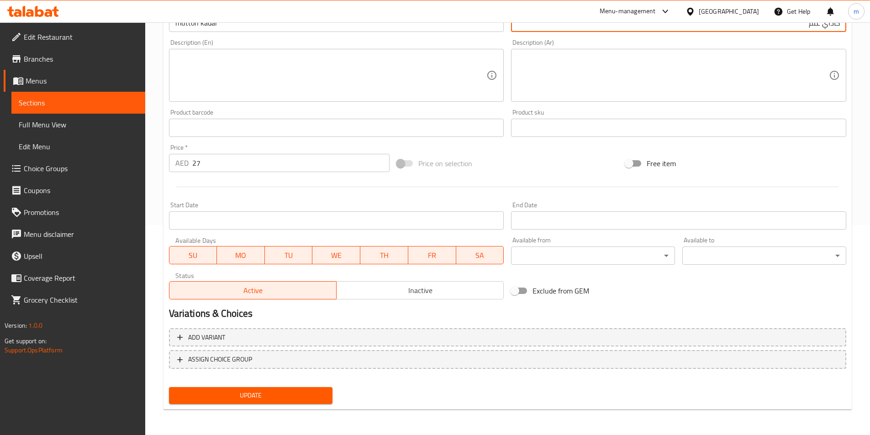
type input "كاداي غنم"
click at [268, 401] on span "Update" at bounding box center [250, 395] width 149 height 11
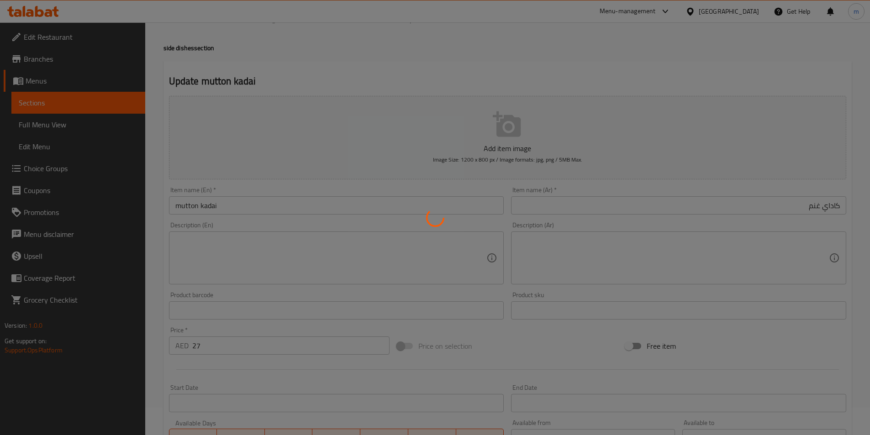
scroll to position [0, 0]
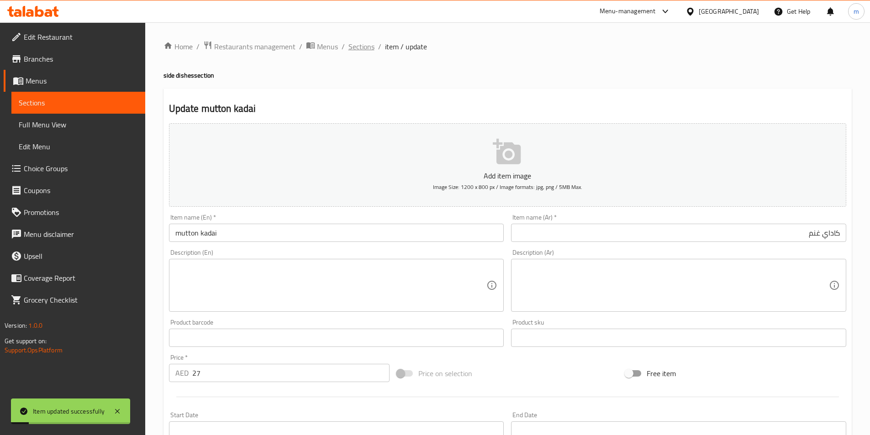
click at [367, 49] on span "Sections" at bounding box center [361, 46] width 26 height 11
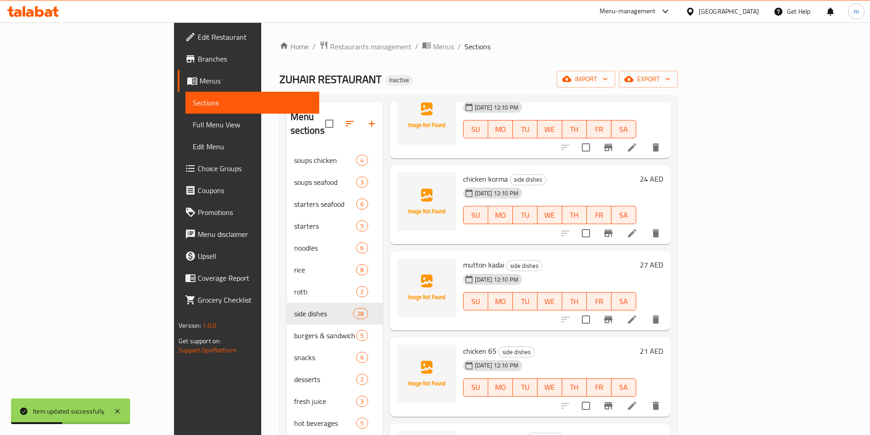
scroll to position [457, 0]
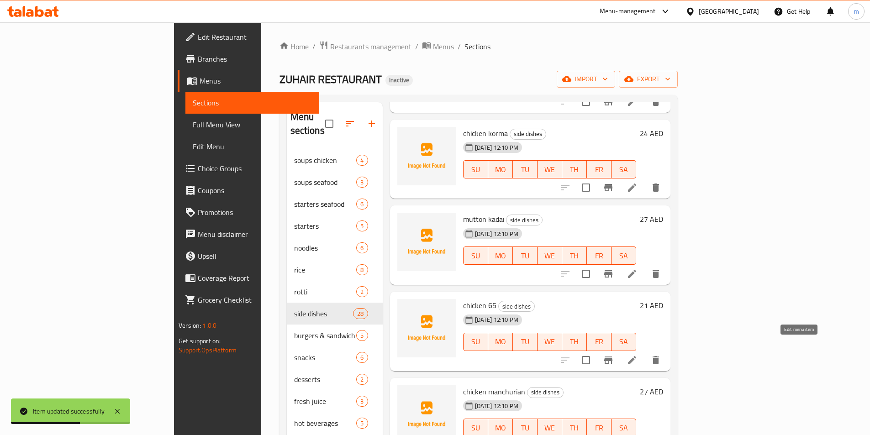
click at [637, 355] on icon at bounding box center [631, 360] width 11 height 11
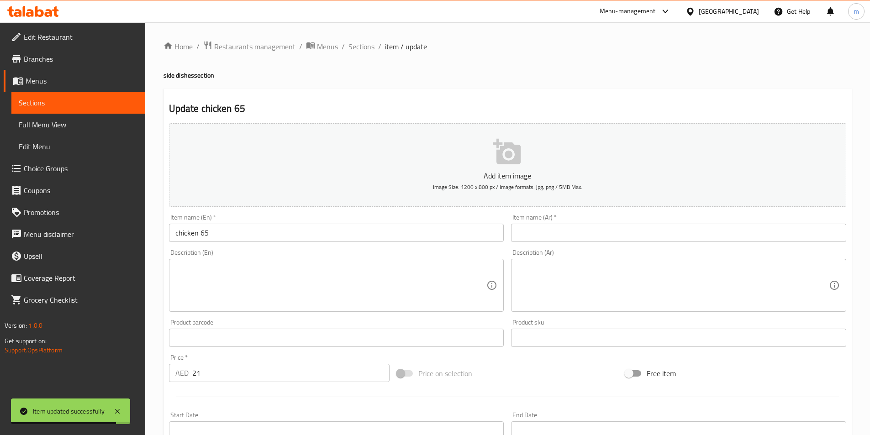
click at [560, 239] on input "text" at bounding box center [678, 233] width 335 height 18
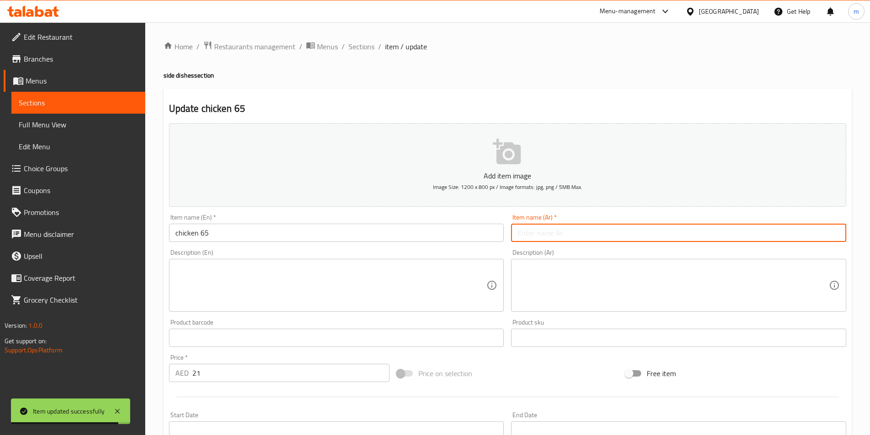
paste input "دجاج 65"
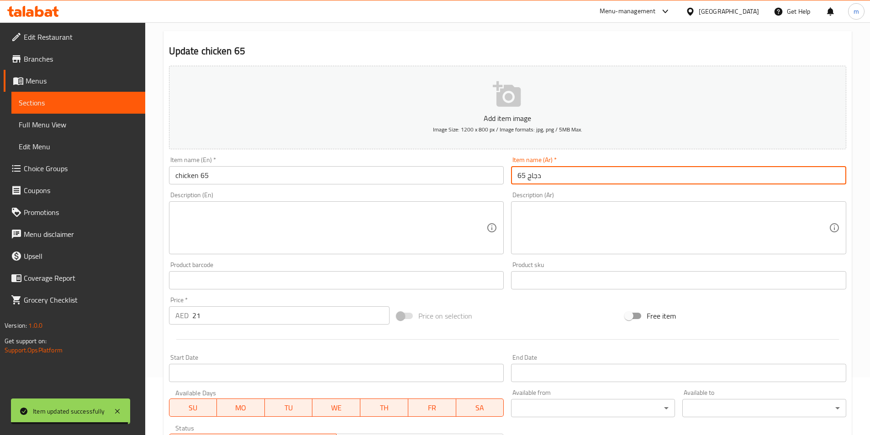
scroll to position [210, 0]
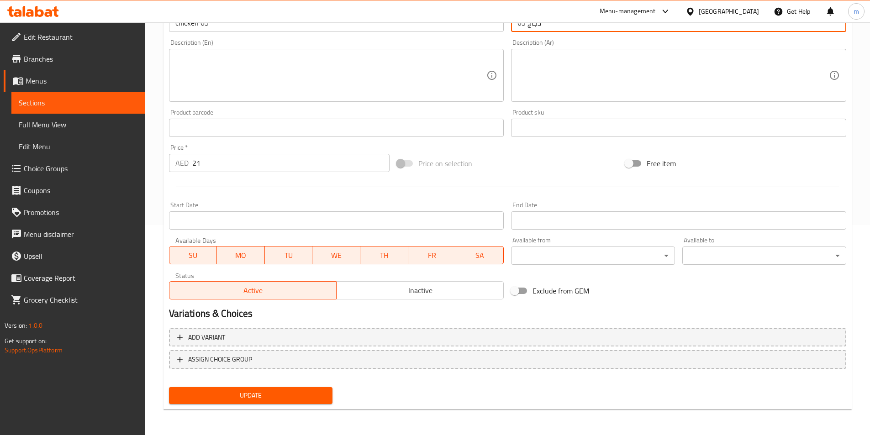
type input "دجاج 65"
click at [243, 394] on span "Update" at bounding box center [250, 395] width 149 height 11
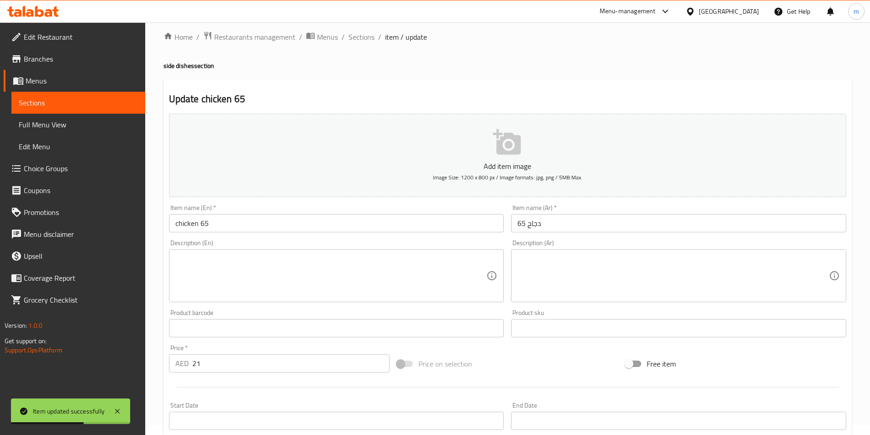
scroll to position [0, 0]
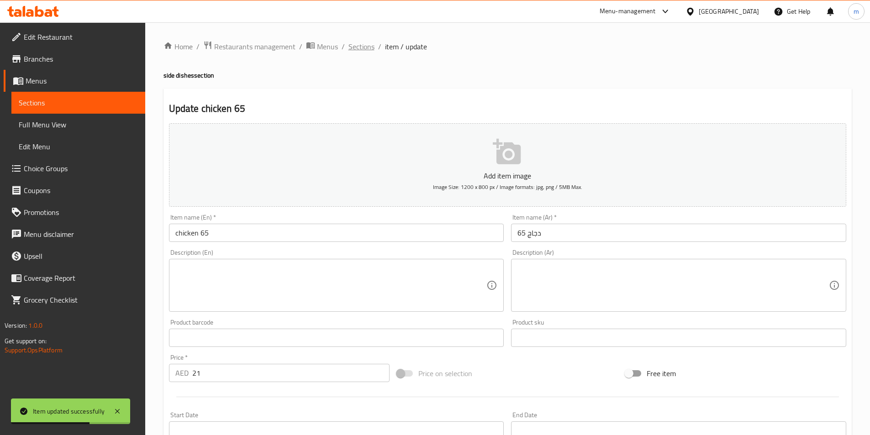
click at [354, 47] on span "Sections" at bounding box center [361, 46] width 26 height 11
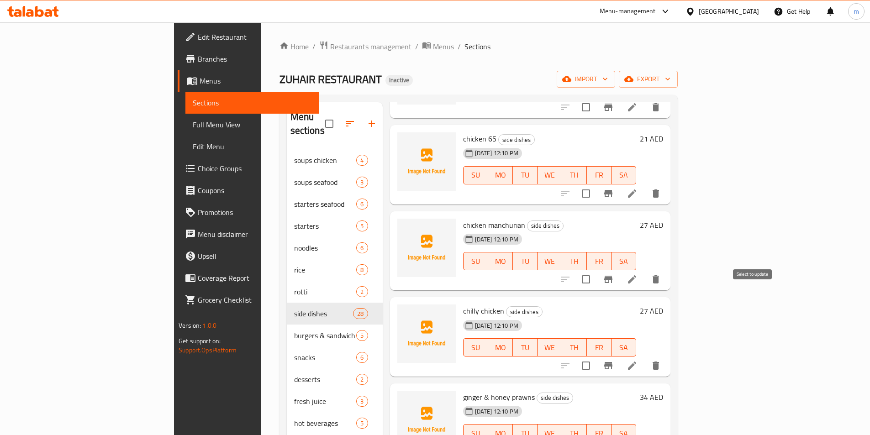
scroll to position [639, 0]
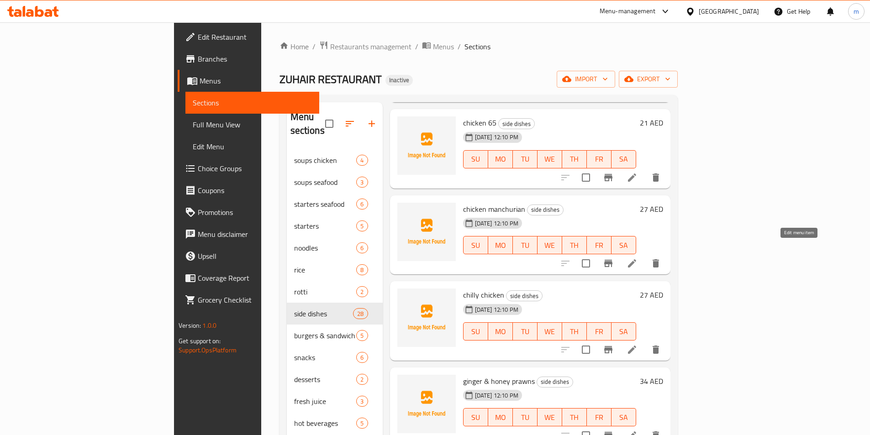
click at [636, 259] on icon at bounding box center [632, 263] width 8 height 8
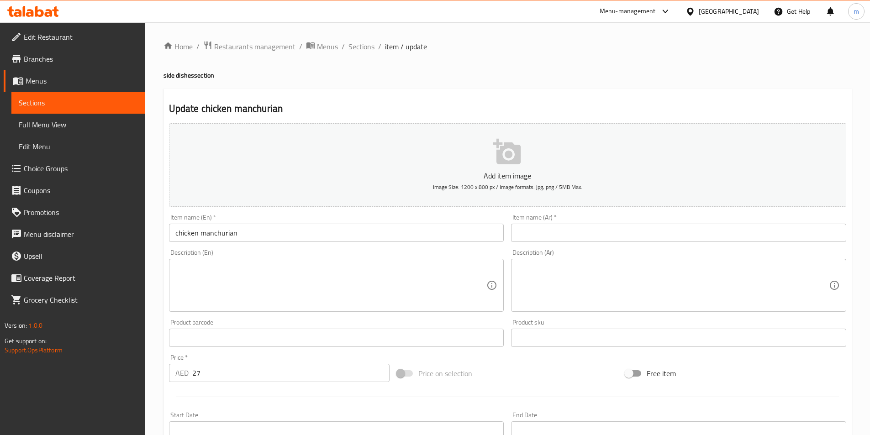
click at [556, 233] on input "text" at bounding box center [678, 233] width 335 height 18
paste input "دجاج منشوريان"
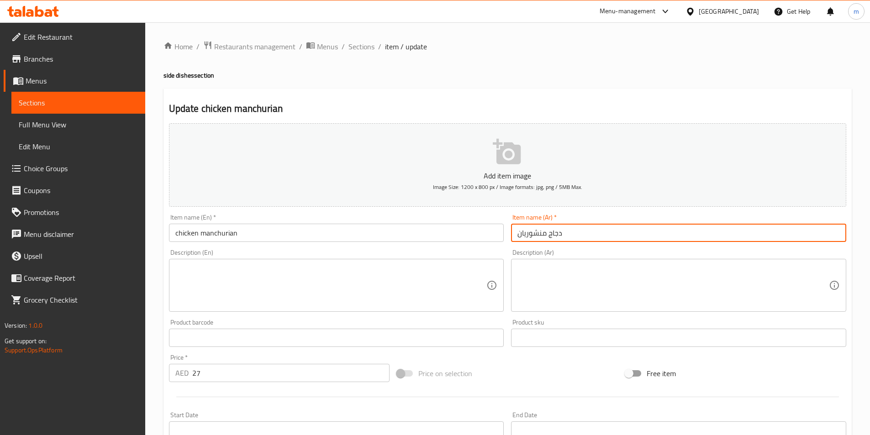
type input "دجاج منشوريان"
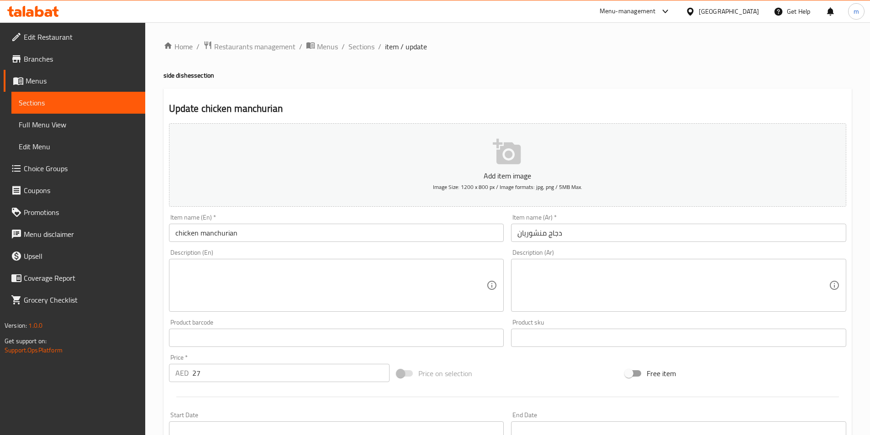
click at [620, 236] on input "دجاج منشوريان" at bounding box center [678, 233] width 335 height 18
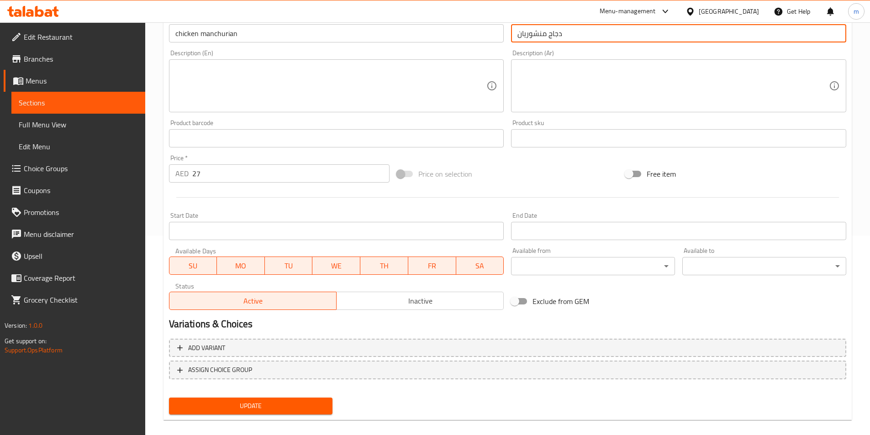
scroll to position [210, 0]
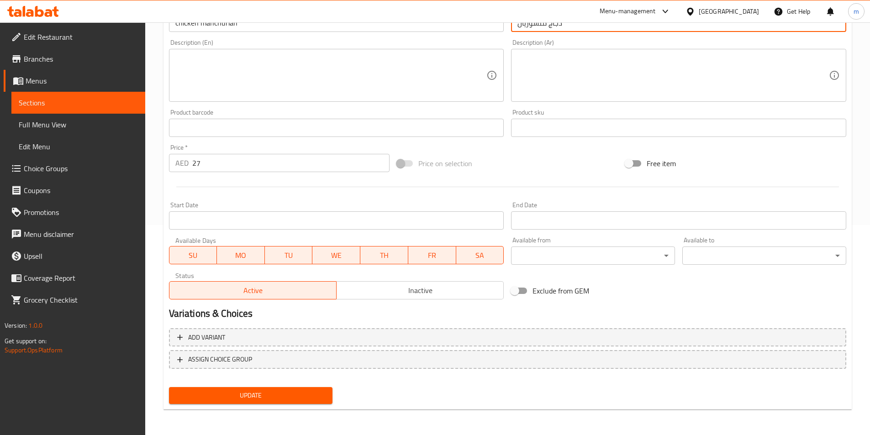
click at [299, 390] on span "Update" at bounding box center [250, 395] width 149 height 11
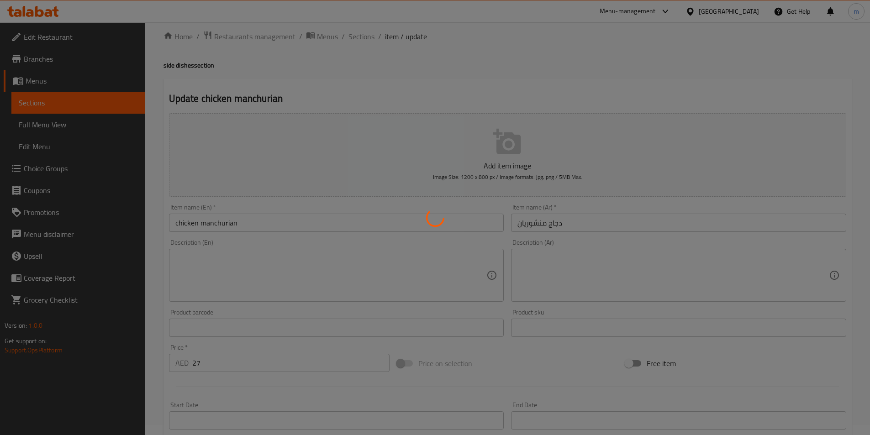
scroll to position [0, 0]
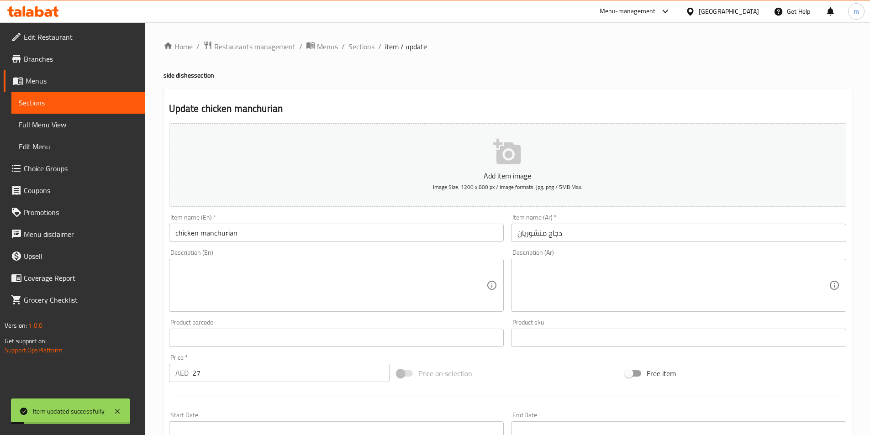
click at [360, 44] on span "Sections" at bounding box center [361, 46] width 26 height 11
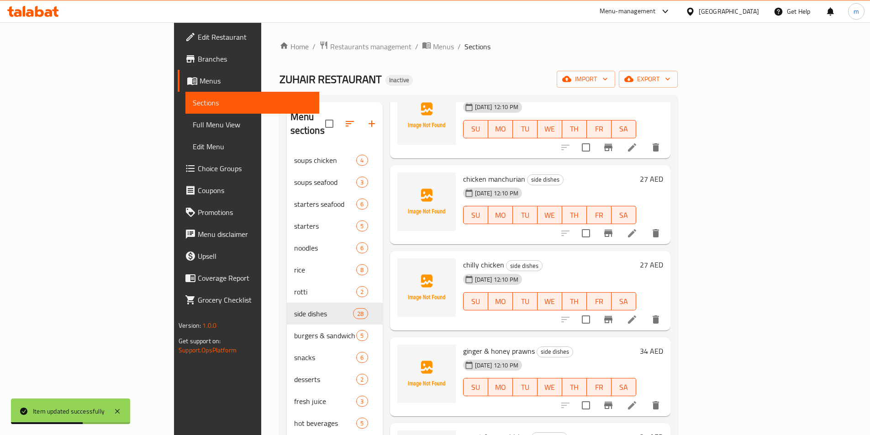
scroll to position [731, 0]
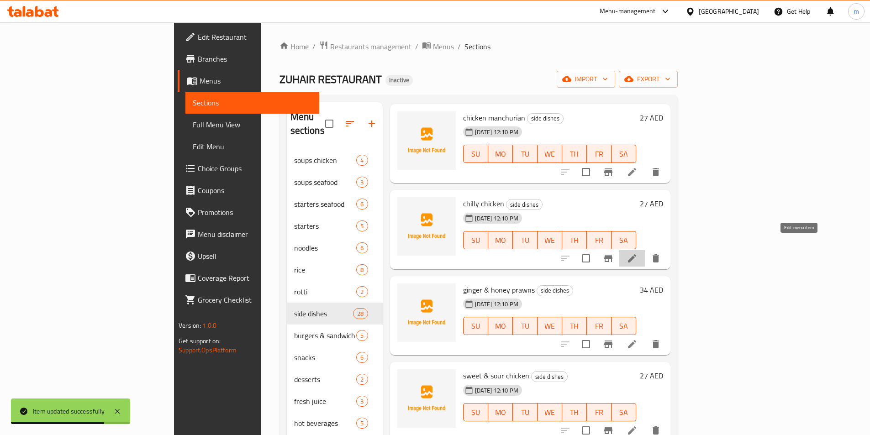
click at [636, 254] on icon at bounding box center [632, 258] width 8 height 8
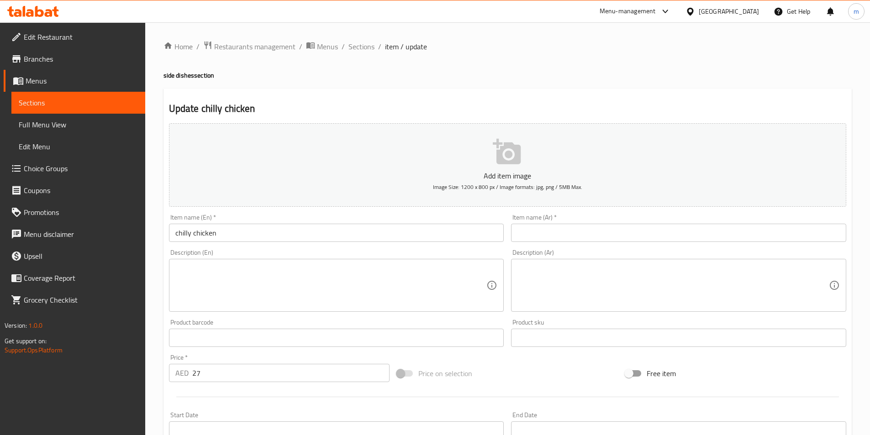
click at [601, 228] on input "text" at bounding box center [678, 233] width 335 height 18
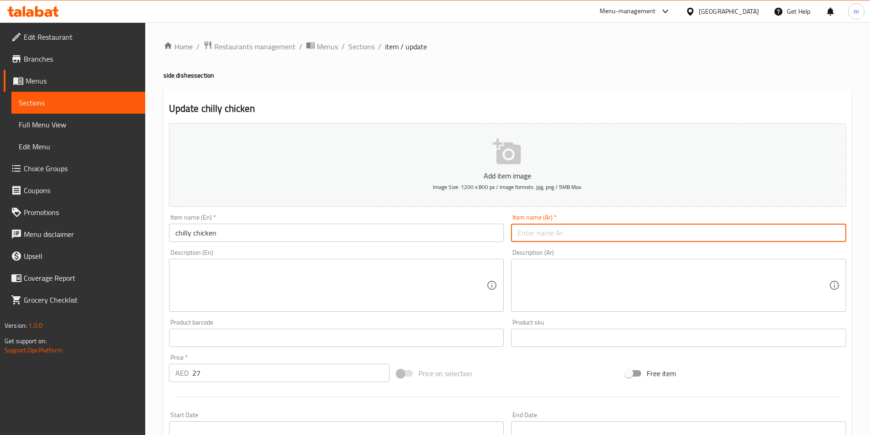
paste input "دجاج فلفل حار"
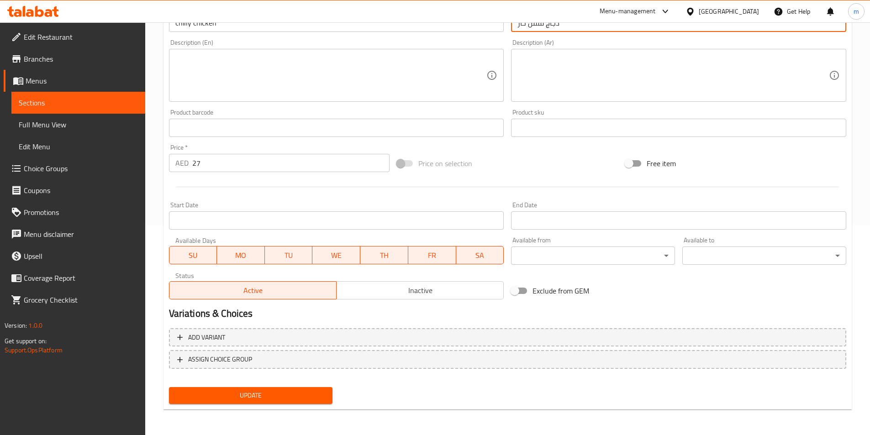
type input "دجاج فلفل حار"
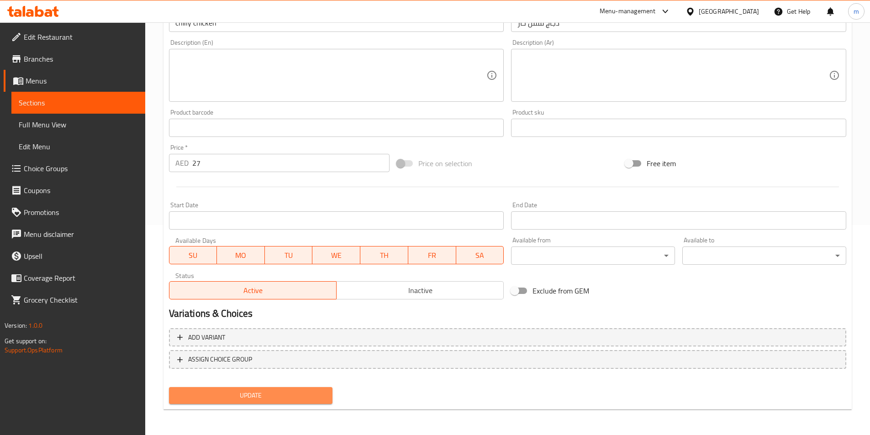
click at [228, 394] on span "Update" at bounding box center [250, 395] width 149 height 11
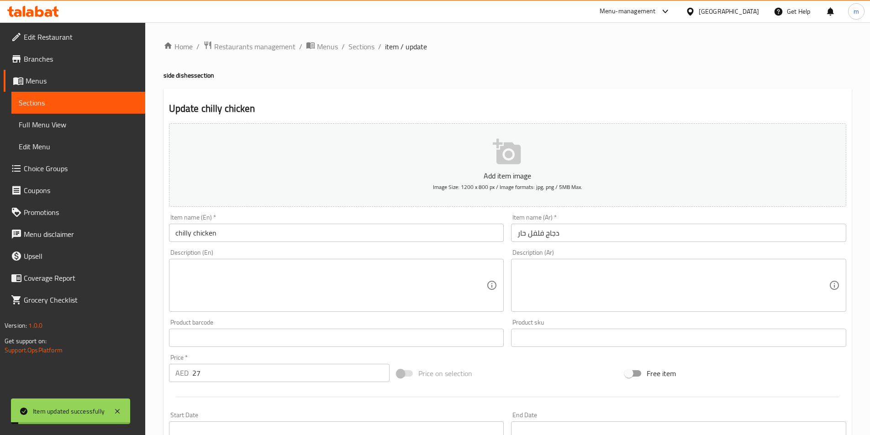
click at [368, 47] on span "Sections" at bounding box center [361, 46] width 26 height 11
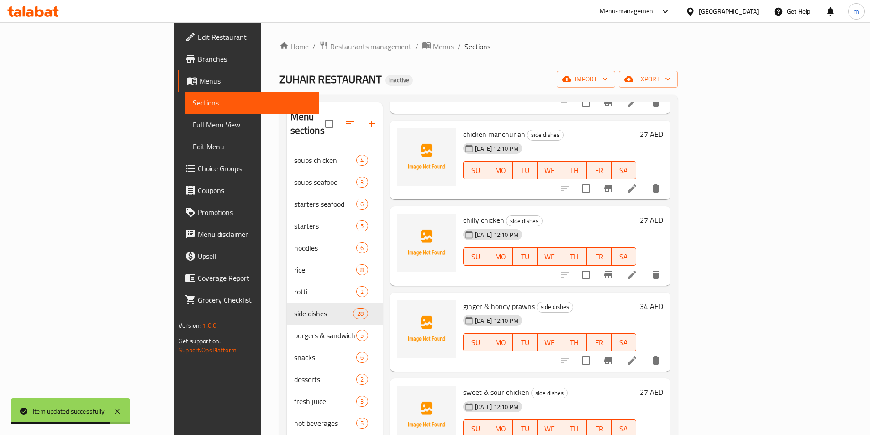
scroll to position [731, 0]
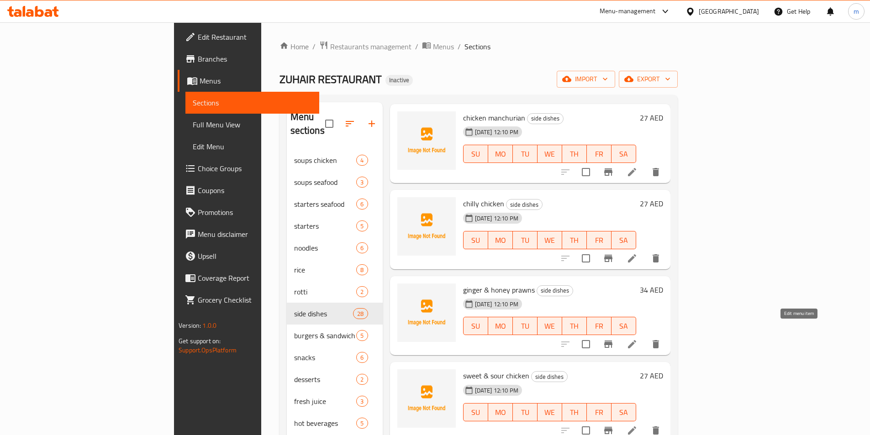
click at [637, 339] on icon at bounding box center [631, 344] width 11 height 11
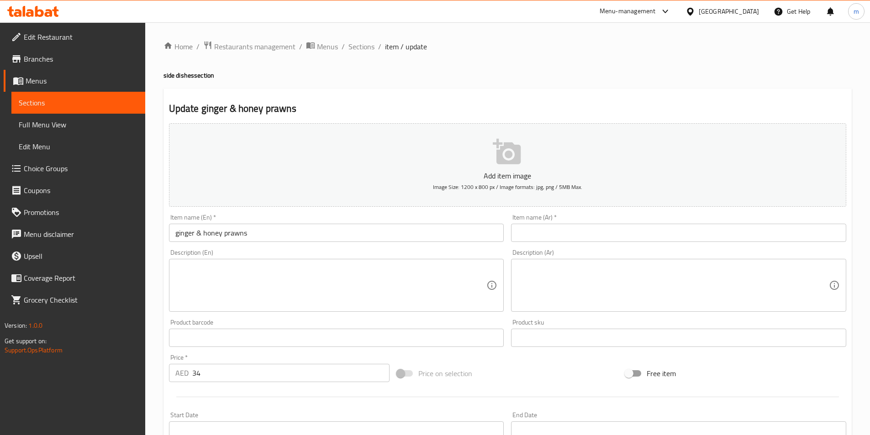
click at [572, 240] on input "text" at bounding box center [678, 233] width 335 height 18
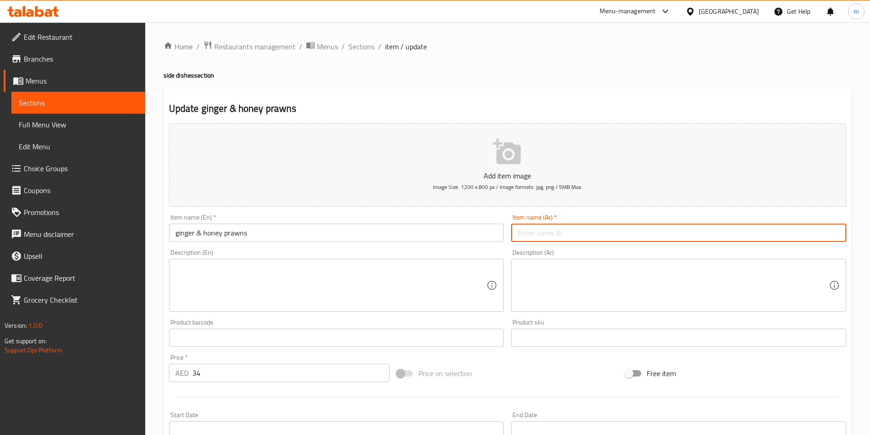
paste input "روبيان بالزنجبيل والعسل"
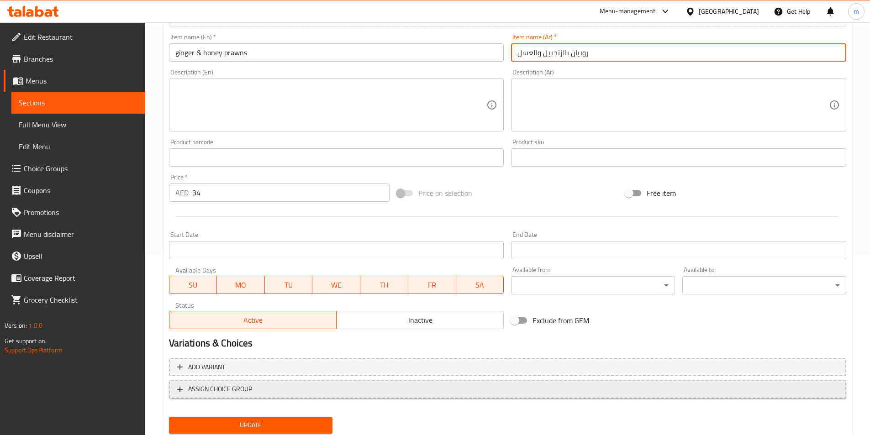
scroll to position [210, 0]
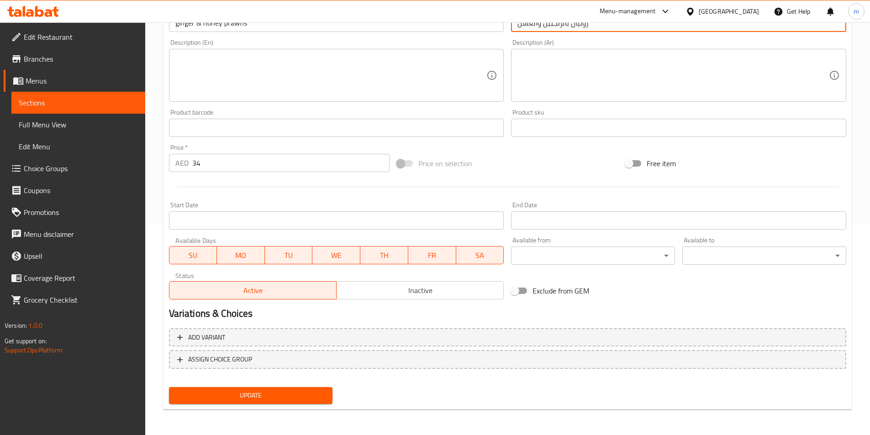
type input "روبيان بالزنجبيل والعسل"
click at [268, 397] on span "Update" at bounding box center [250, 395] width 149 height 11
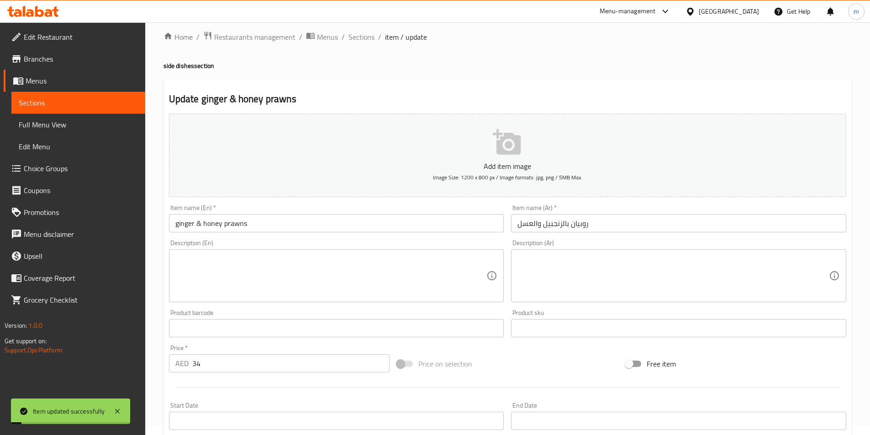
scroll to position [0, 0]
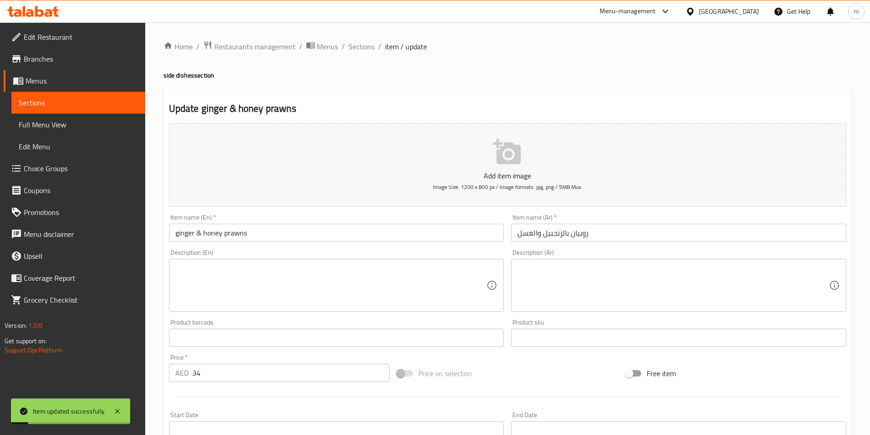
drag, startPoint x: 350, startPoint y: 44, endPoint x: 833, endPoint y: 63, distance: 483.4
click at [350, 44] on span "Sections" at bounding box center [361, 46] width 26 height 11
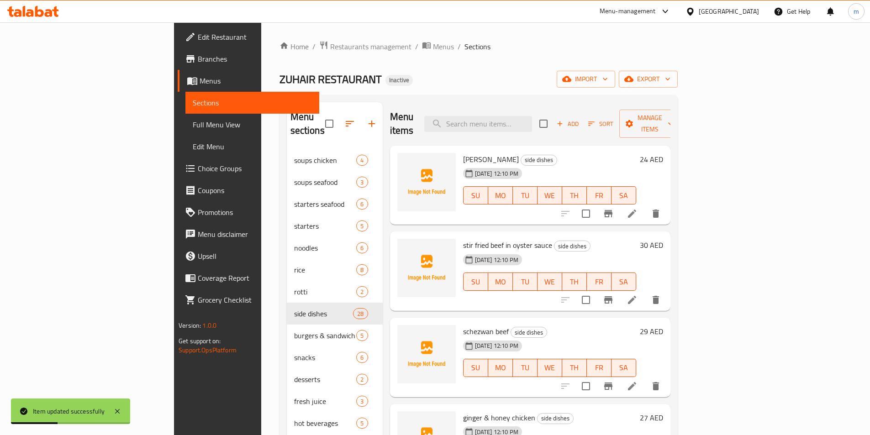
click at [622, 63] on div "Home / Restaurants management / Menus / Sections ZUHAIR RESTAURANT Inactive imp…" at bounding box center [478, 293] width 398 height 504
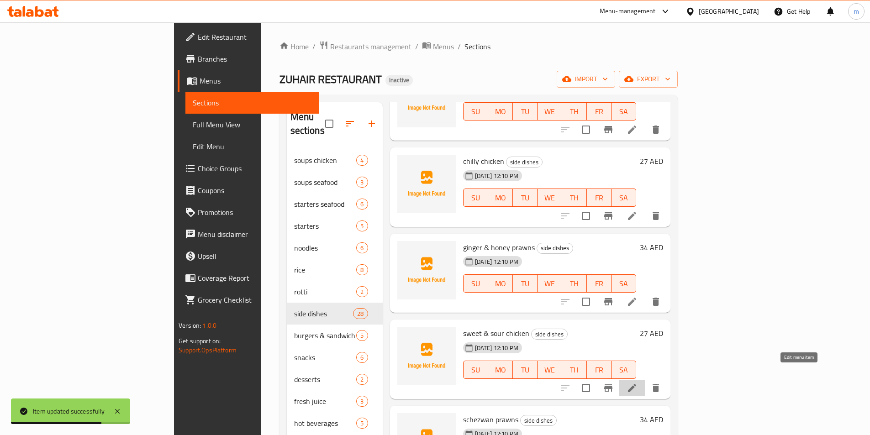
click at [637, 383] on icon at bounding box center [631, 388] width 11 height 11
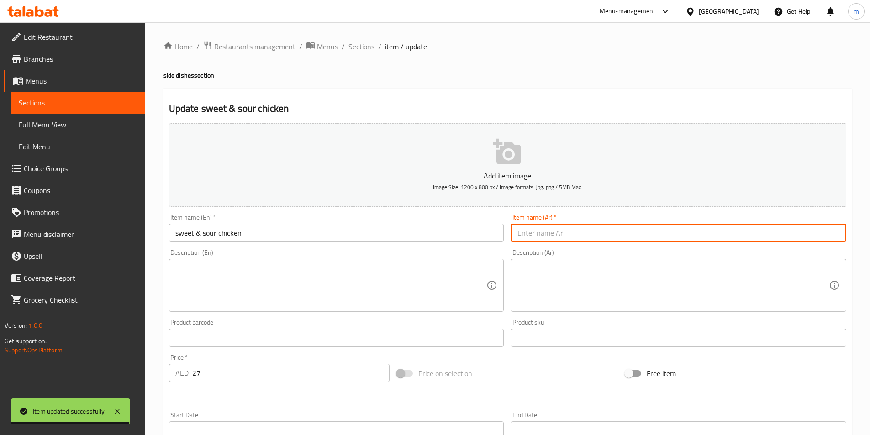
click at [634, 233] on input "text" at bounding box center [678, 233] width 335 height 18
paste input "دجاج حلو وحامض"
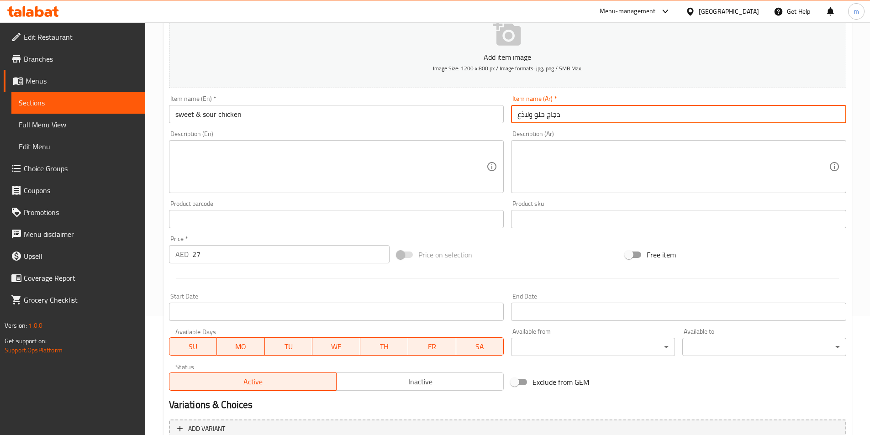
scroll to position [210, 0]
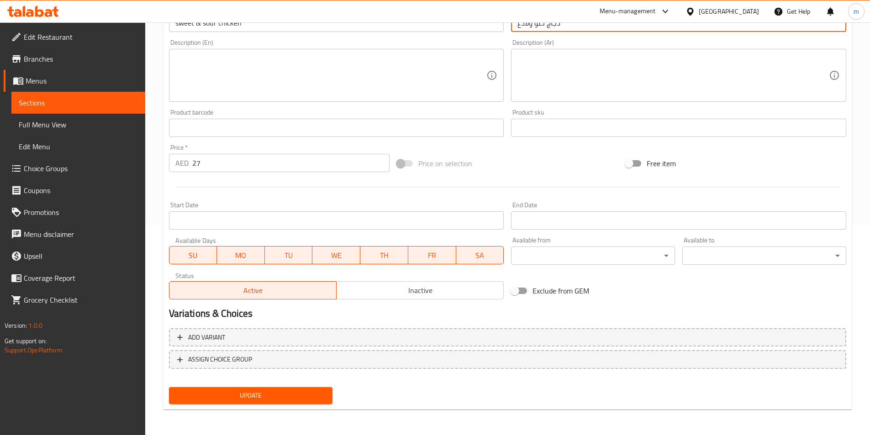
type input "دجاج حلو ولاذع"
click at [272, 391] on span "Update" at bounding box center [250, 395] width 149 height 11
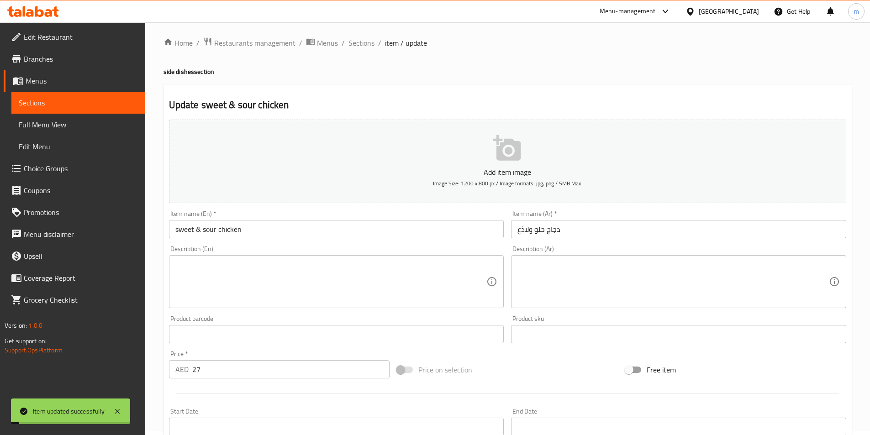
scroll to position [0, 0]
click at [371, 48] on span "Sections" at bounding box center [361, 46] width 26 height 11
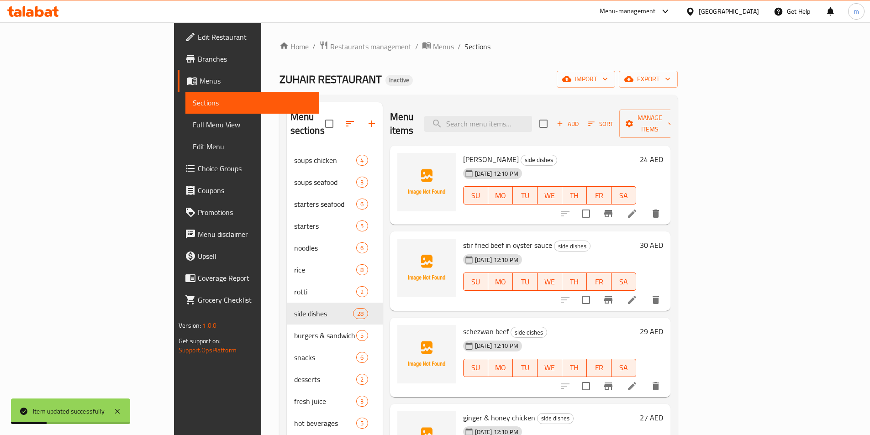
click at [629, 153] on h6 "kadai curry side dishes" at bounding box center [549, 159] width 173 height 13
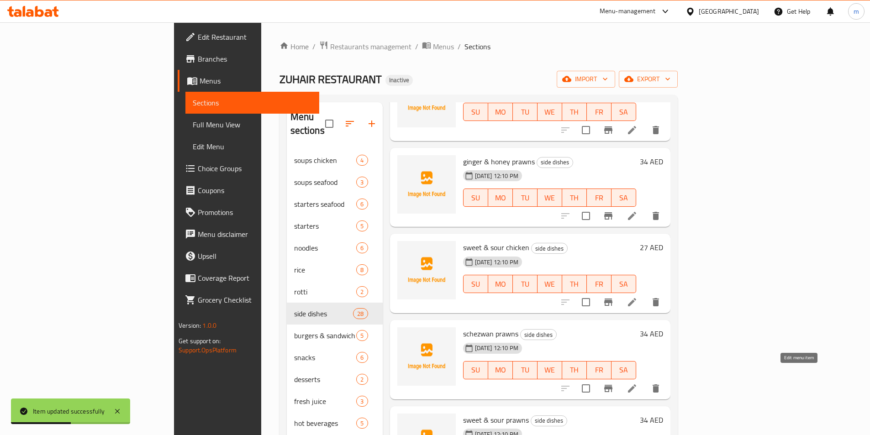
click at [636, 384] on icon at bounding box center [632, 388] width 8 height 8
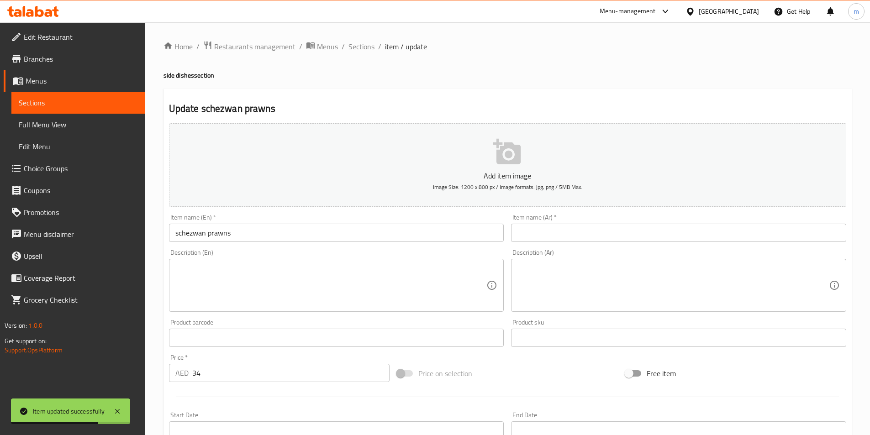
click at [570, 231] on input "text" at bounding box center [678, 233] width 335 height 18
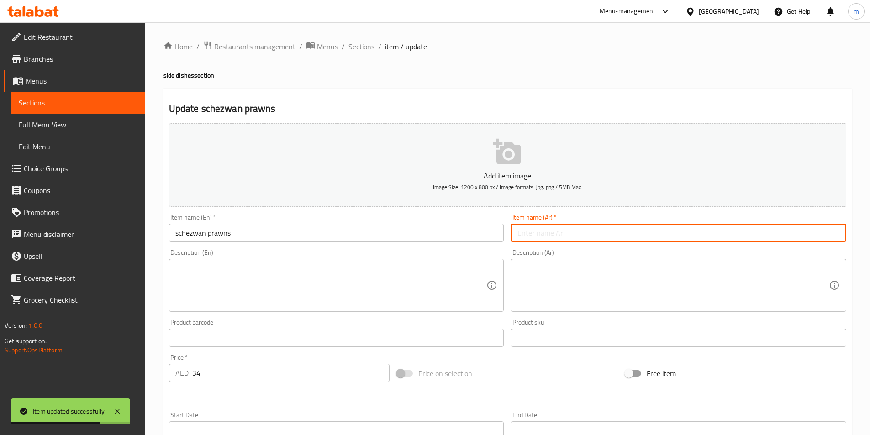
paste input "[PERSON_NAME]"
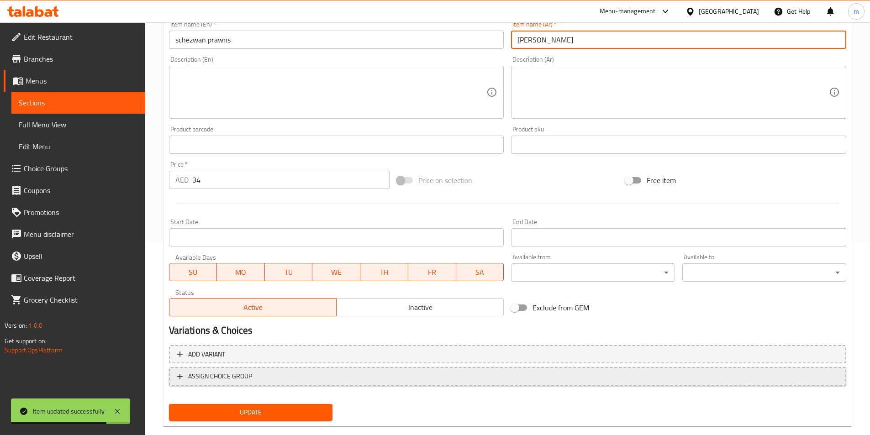
scroll to position [210, 0]
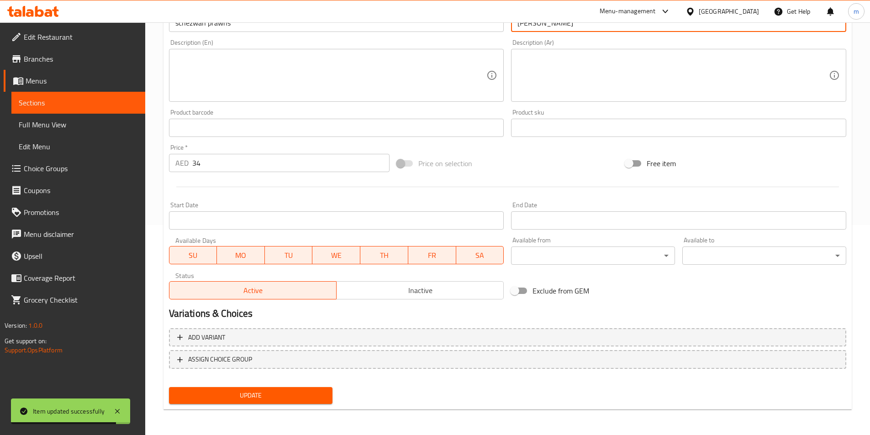
type input "[PERSON_NAME]"
click at [297, 395] on span "Update" at bounding box center [250, 395] width 149 height 11
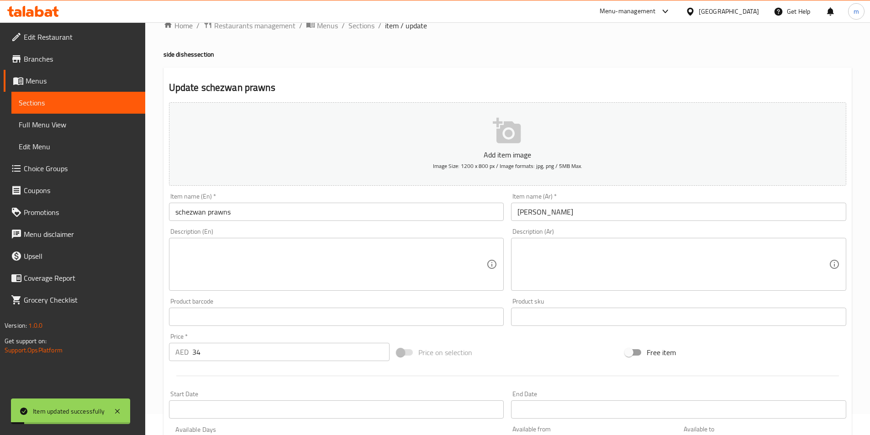
scroll to position [0, 0]
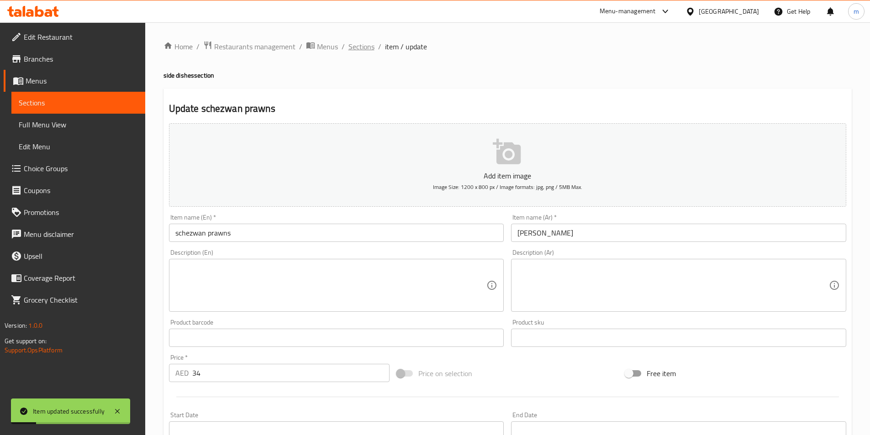
click at [367, 48] on span "Sections" at bounding box center [361, 46] width 26 height 11
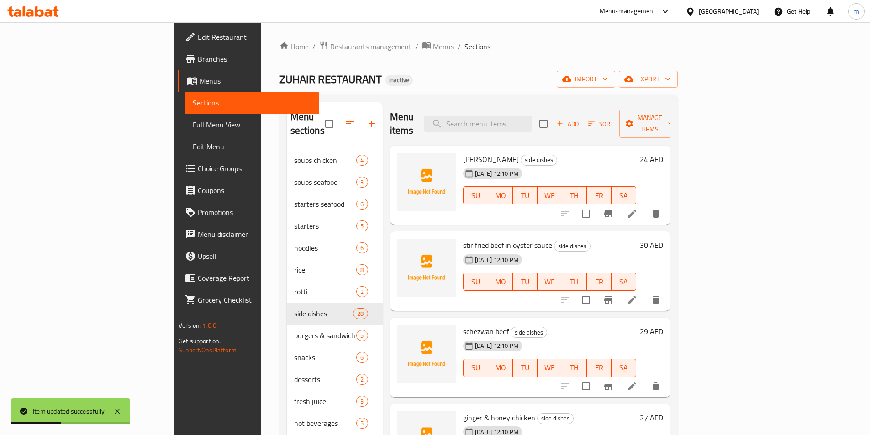
click at [579, 153] on h6 "kadai curry side dishes" at bounding box center [549, 159] width 173 height 13
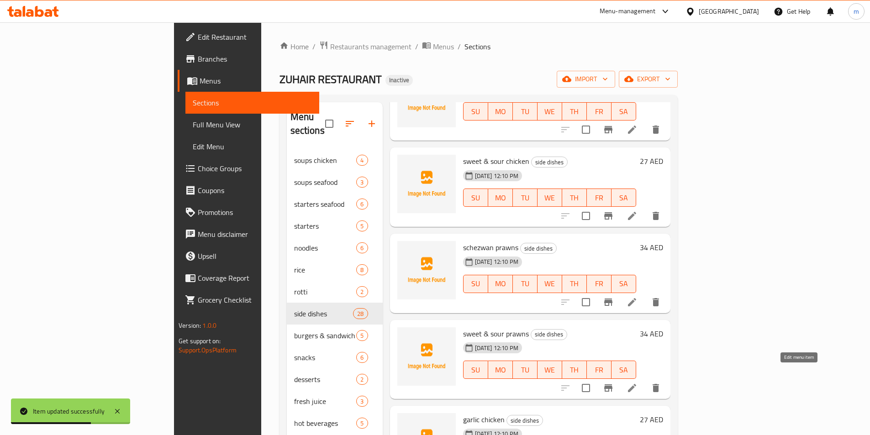
click at [637, 383] on icon at bounding box center [631, 388] width 11 height 11
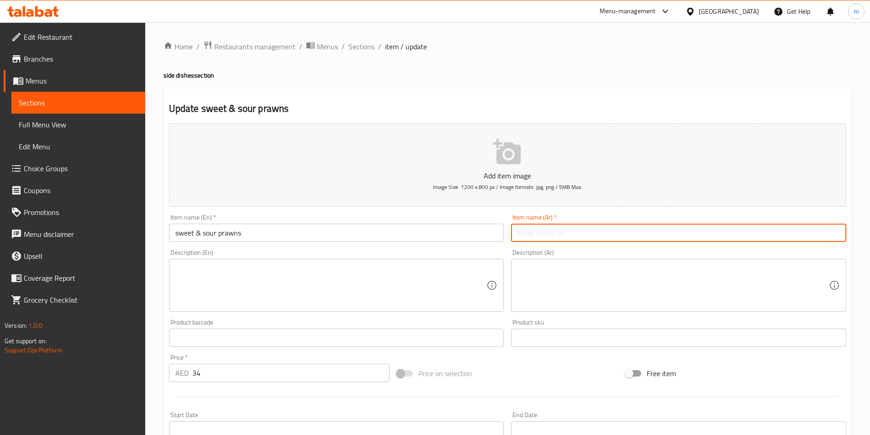
drag, startPoint x: 619, startPoint y: 242, endPoint x: 620, endPoint y: 235, distance: 7.5
click at [619, 242] on input "text" at bounding box center [678, 233] width 335 height 18
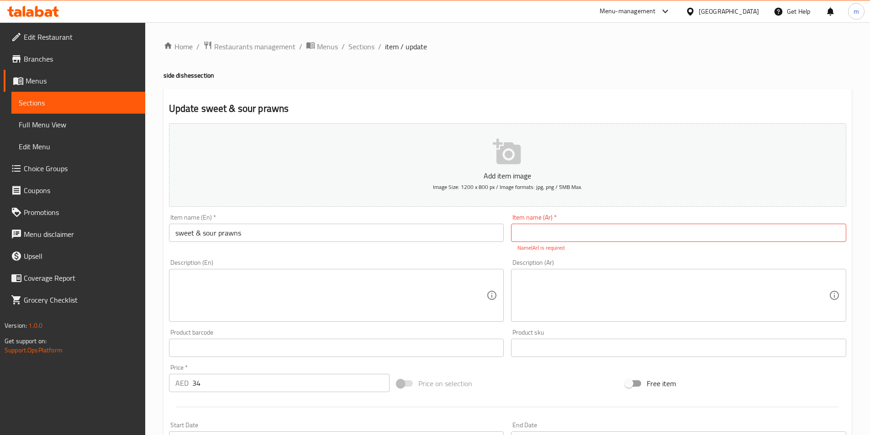
click at [581, 238] on input "text" at bounding box center [678, 233] width 335 height 18
paste input "جمبري حلو وحامض"
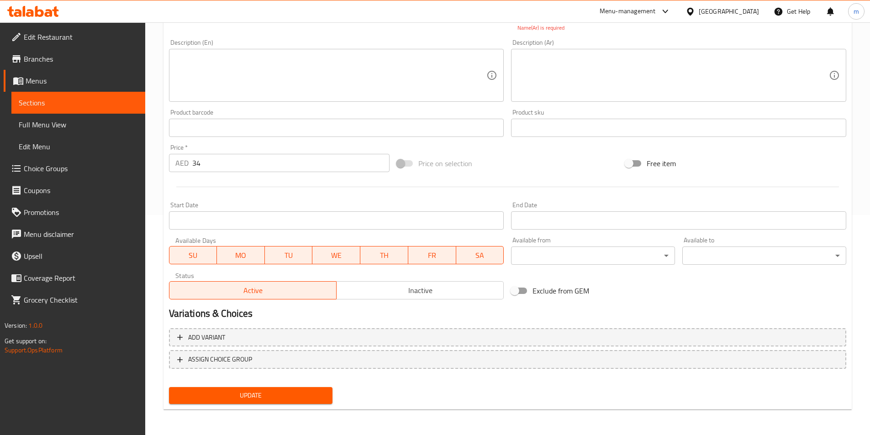
type input "جمبري حلو ولاذع"
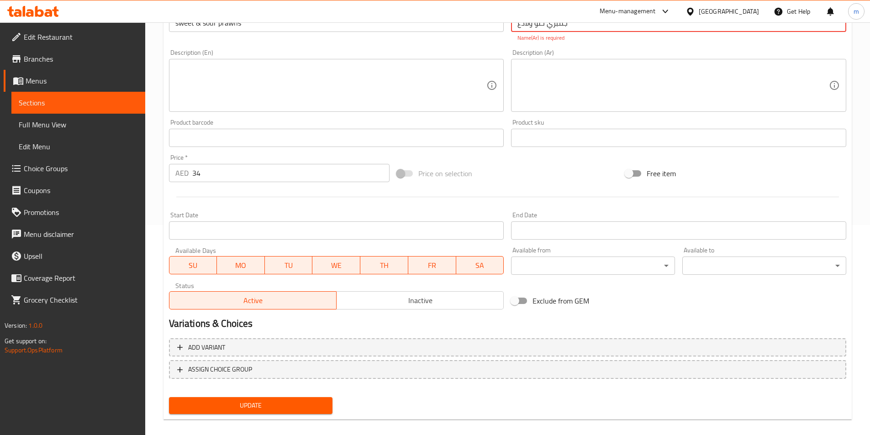
click at [267, 400] on span "Update" at bounding box center [250, 405] width 149 height 11
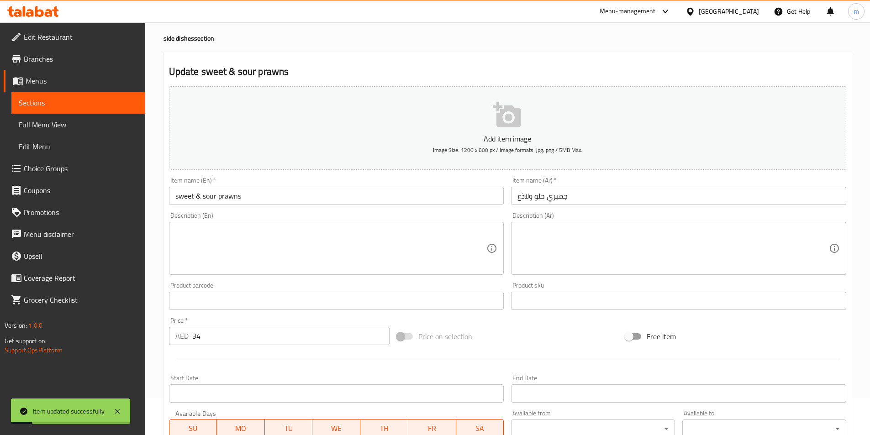
scroll to position [0, 0]
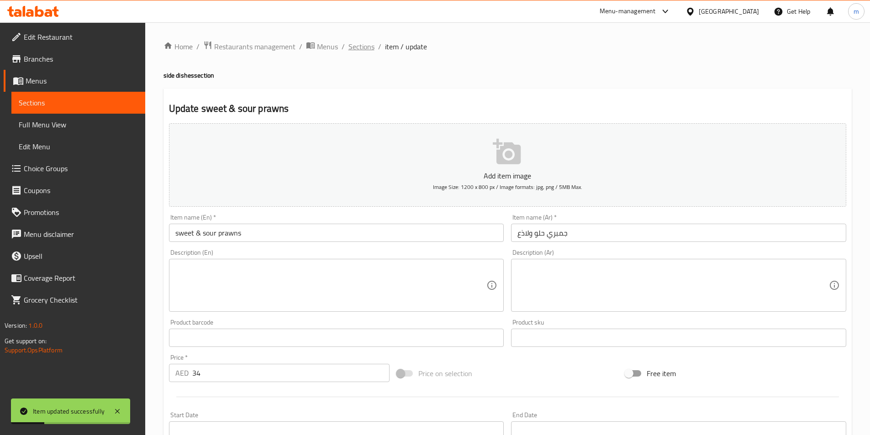
click at [366, 47] on span "Sections" at bounding box center [361, 46] width 26 height 11
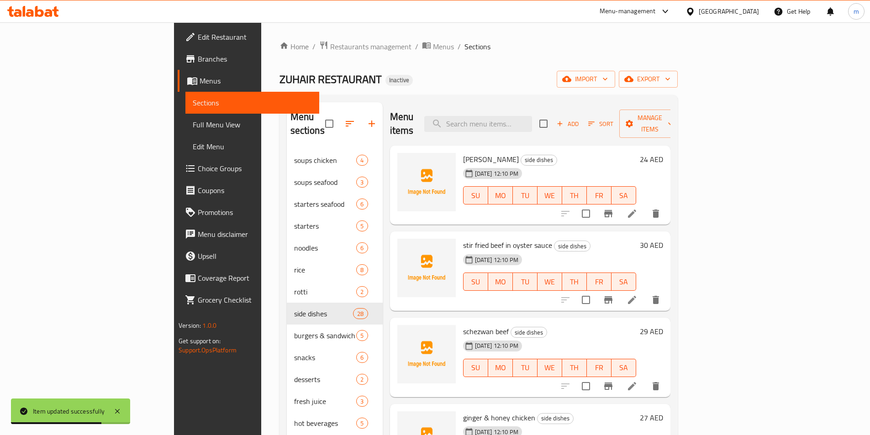
scroll to position [1031, 0]
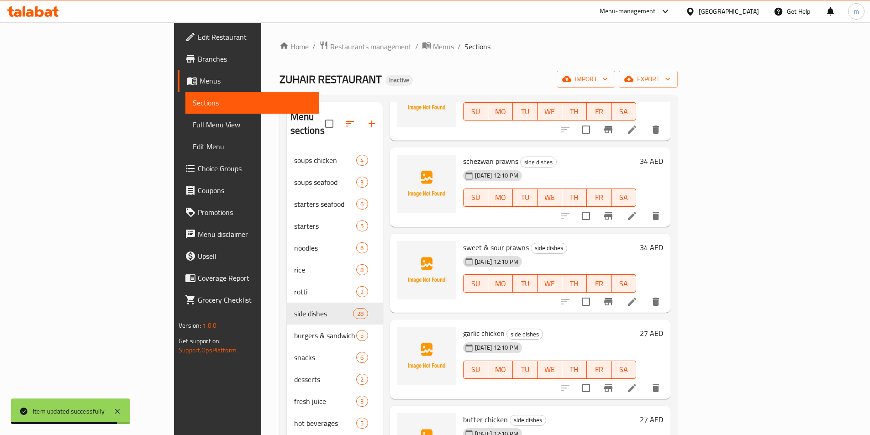
click at [645, 380] on li at bounding box center [632, 388] width 26 height 16
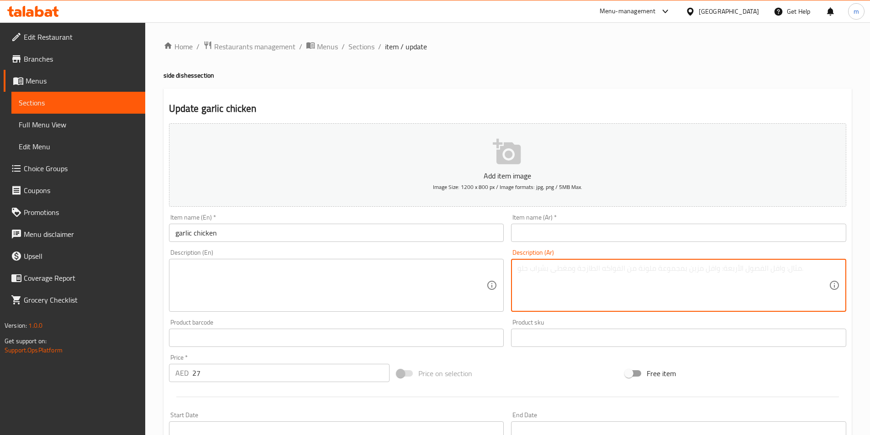
click at [612, 289] on textarea at bounding box center [672, 285] width 311 height 43
paste textarea "دجاج بالثوم"
click at [562, 269] on textarea "دجاج بالثوم" at bounding box center [672, 285] width 311 height 43
click at [562, 270] on textarea "دجاج بالثوم" at bounding box center [672, 285] width 311 height 43
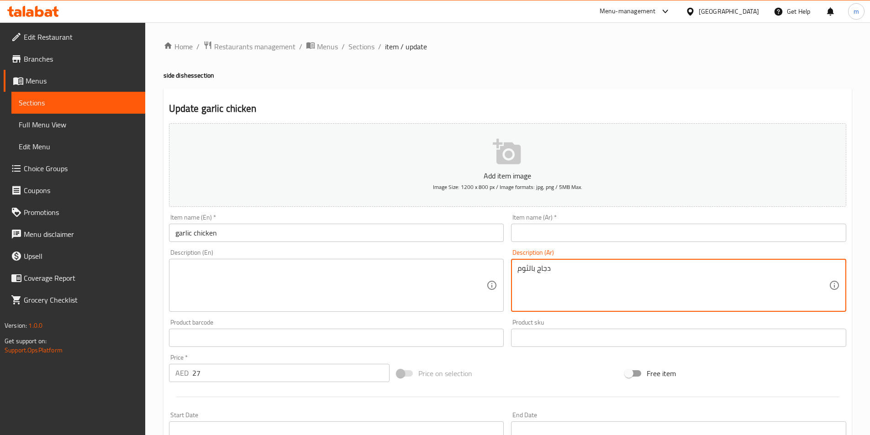
paste textarea
type textarea "دجاج بالثوم"
click at [558, 234] on input "text" at bounding box center [678, 233] width 335 height 18
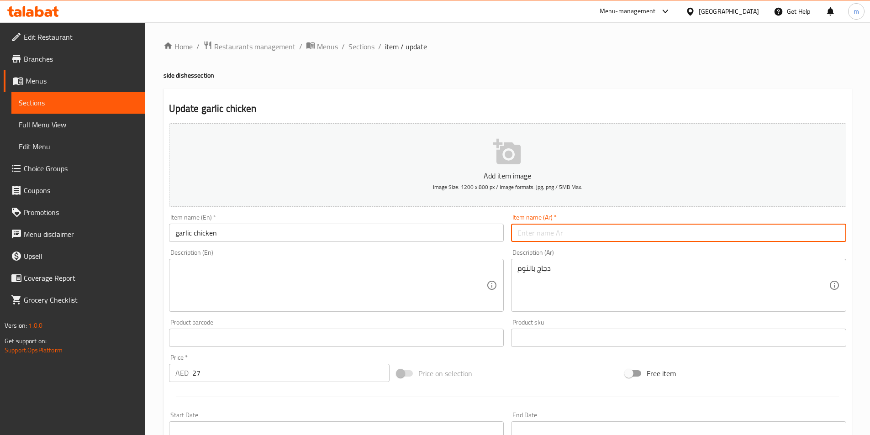
click at [558, 234] on input "text" at bounding box center [678, 233] width 335 height 18
paste input "دجاج بالثوم"
type input "دجاج بالثوم"
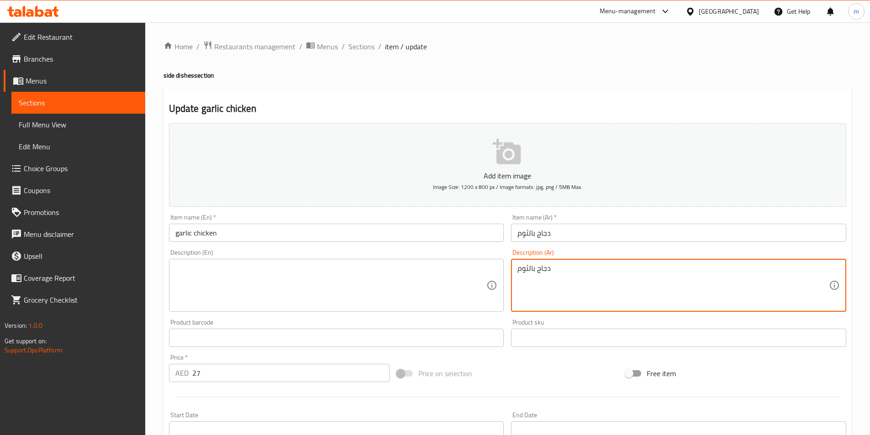
click at [566, 269] on textarea "دجاج بالثوم" at bounding box center [672, 285] width 311 height 43
type textarea "د"
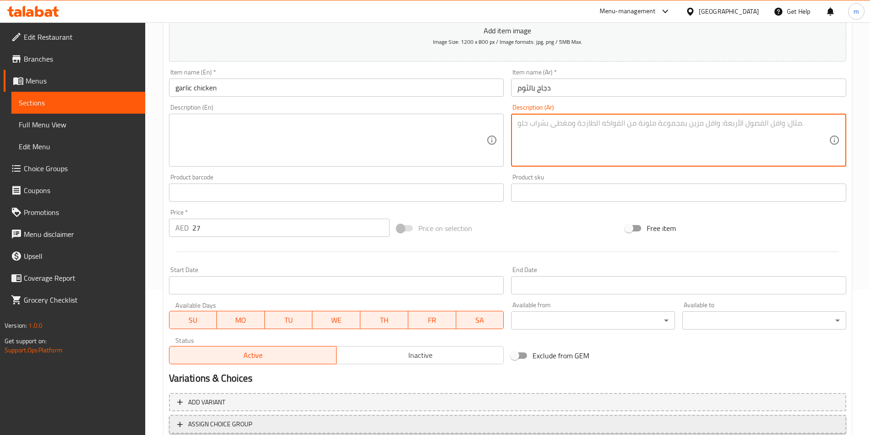
scroll to position [210, 0]
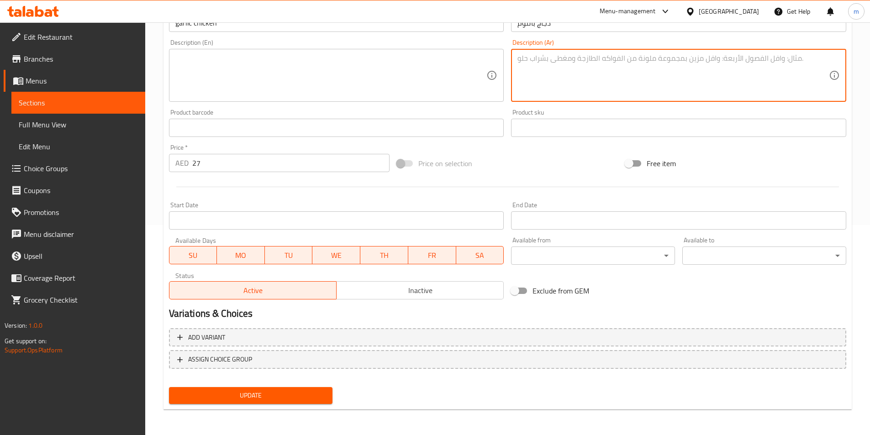
click at [305, 394] on span "Update" at bounding box center [250, 395] width 149 height 11
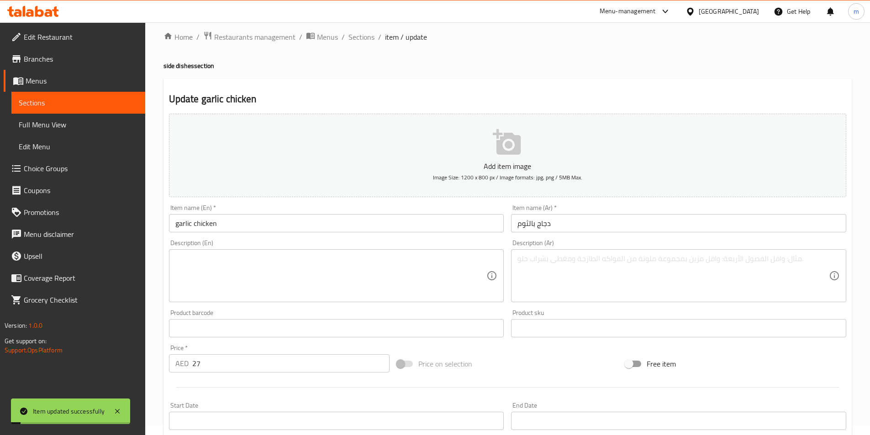
scroll to position [0, 0]
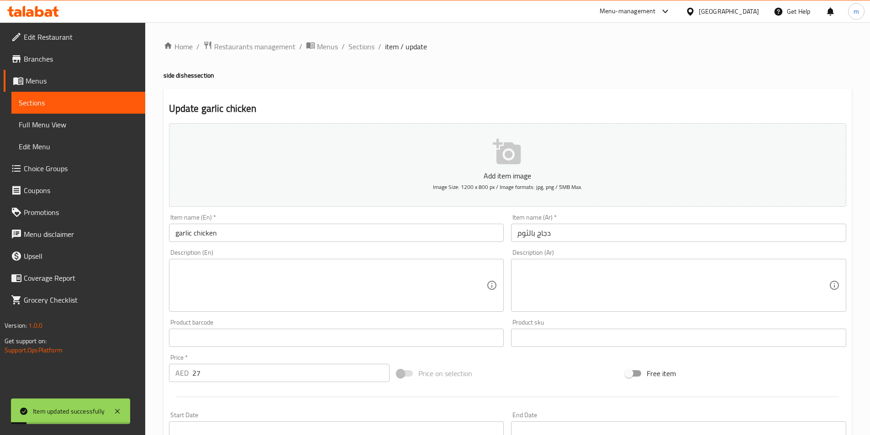
click at [357, 47] on span "Sections" at bounding box center [361, 46] width 26 height 11
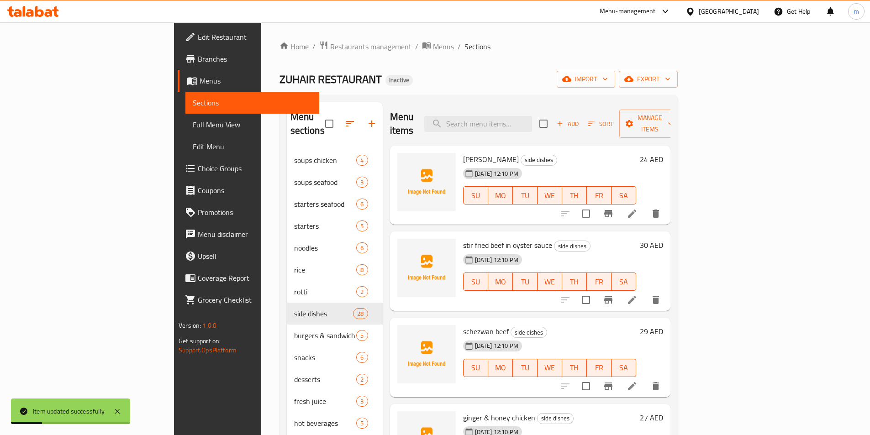
click at [638, 164] on div "07-09-2025 12:10 PM SU MO TU WE TH FR SA" at bounding box center [549, 188] width 180 height 49
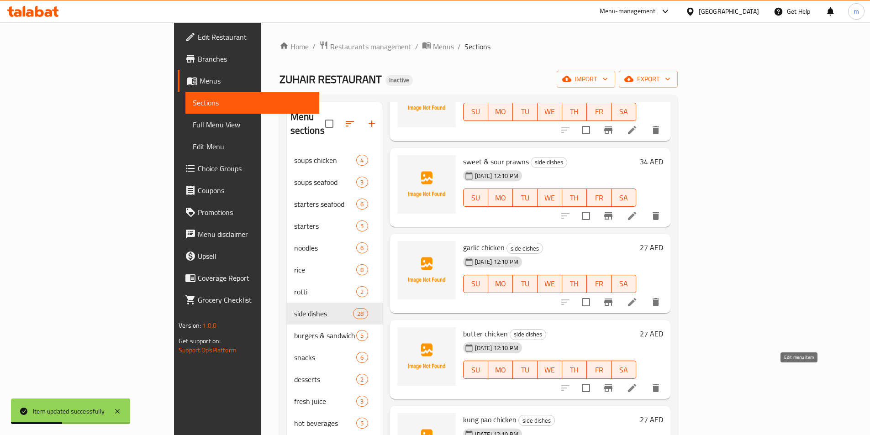
click at [636, 384] on icon at bounding box center [632, 388] width 8 height 8
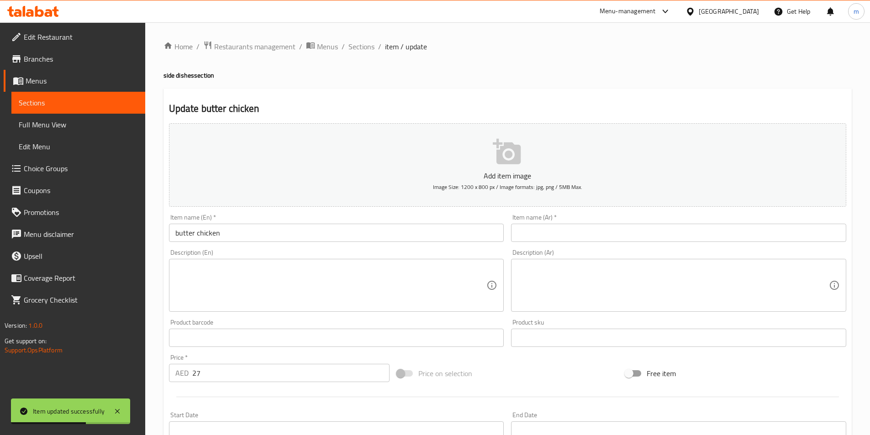
click at [589, 230] on input "text" at bounding box center [678, 233] width 335 height 18
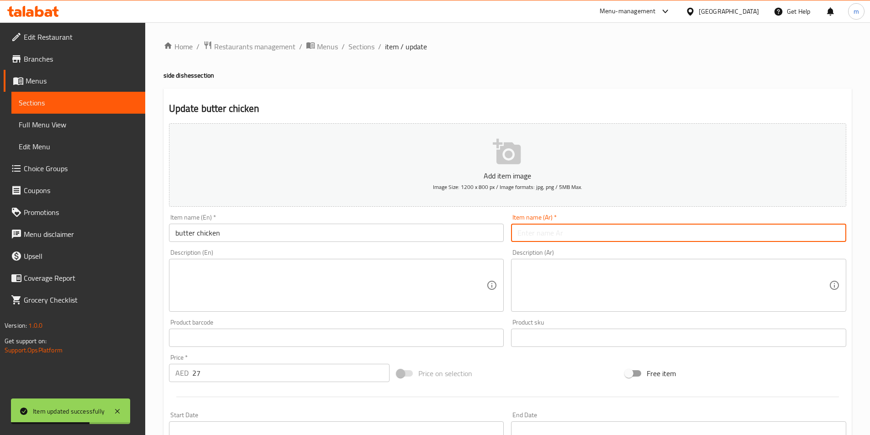
paste input "دجاج بالزبدة"
type input "دجاج بالزبدة"
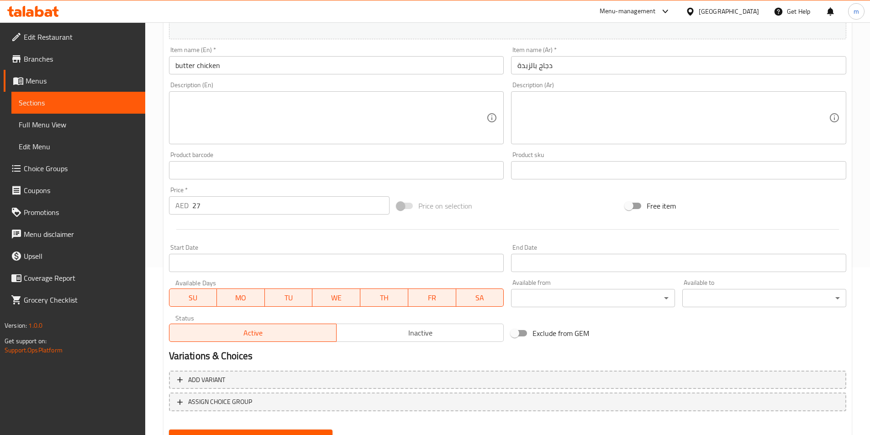
scroll to position [210, 0]
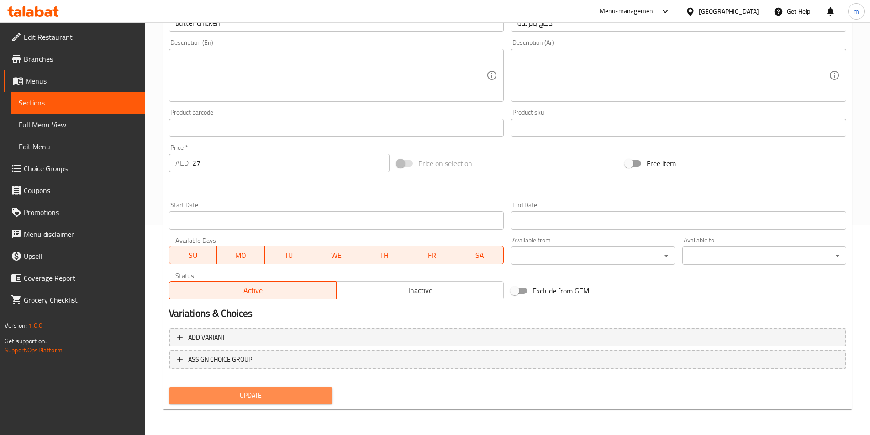
click at [268, 393] on span "Update" at bounding box center [250, 395] width 149 height 11
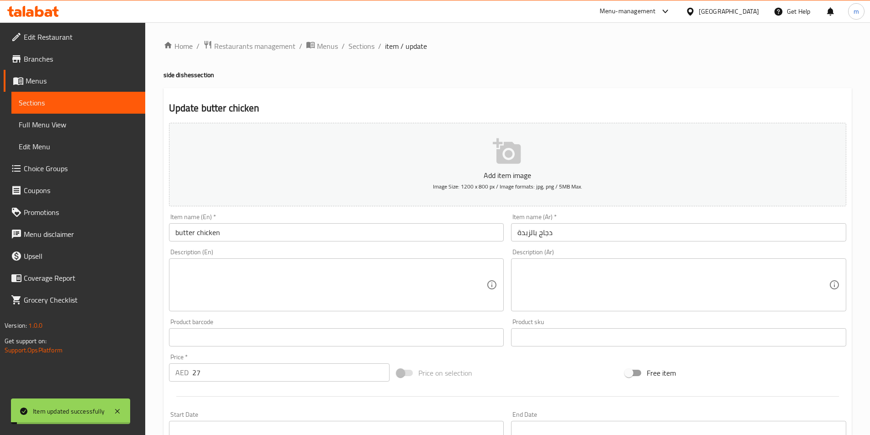
scroll to position [0, 0]
click at [371, 48] on span "Sections" at bounding box center [361, 46] width 26 height 11
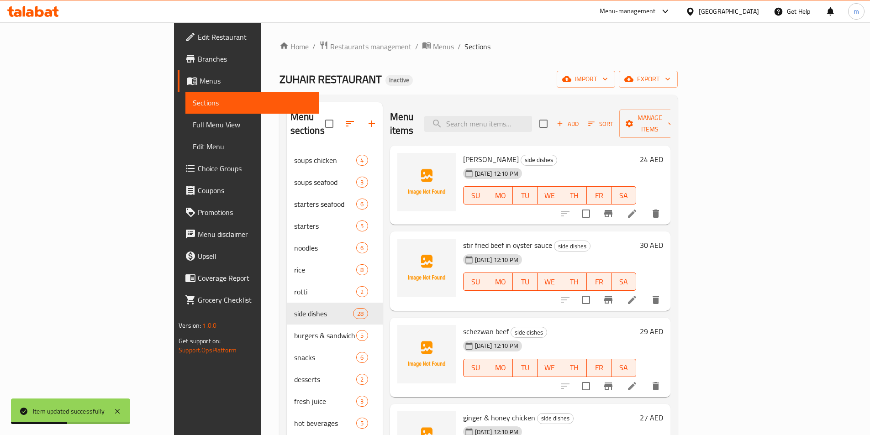
click at [626, 80] on div "ZUHAIR RESTAURANT Inactive import export" at bounding box center [478, 79] width 398 height 17
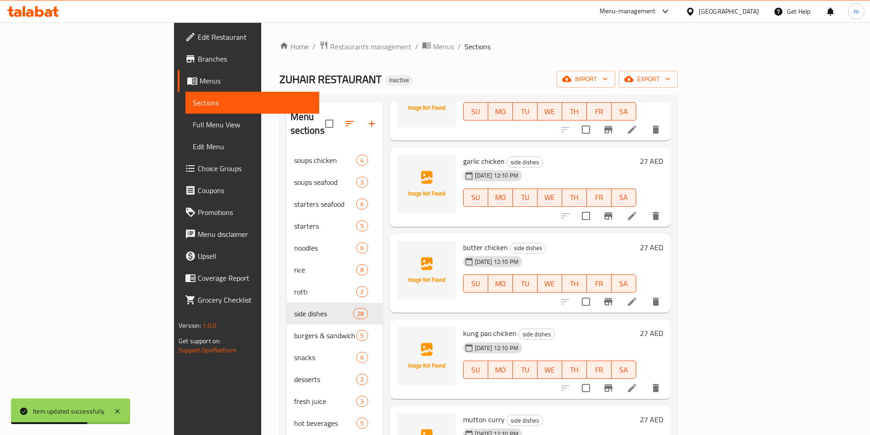
click at [636, 384] on icon at bounding box center [632, 388] width 8 height 8
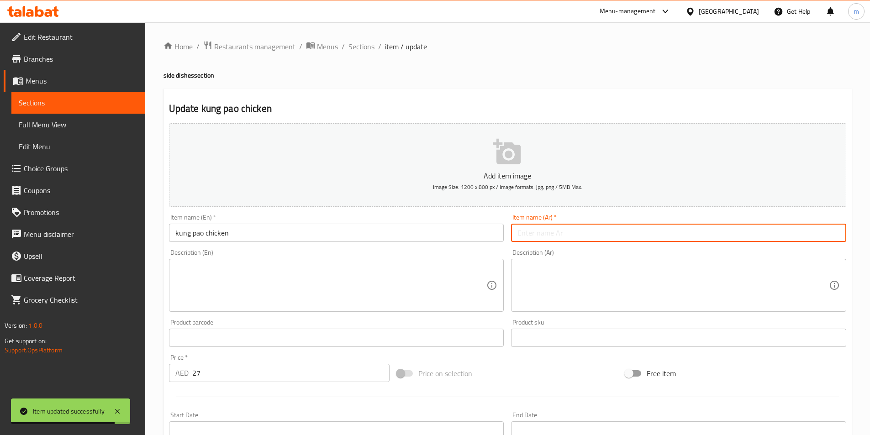
click at [560, 236] on input "text" at bounding box center [678, 233] width 335 height 18
paste input "دجاج كونغ باو"
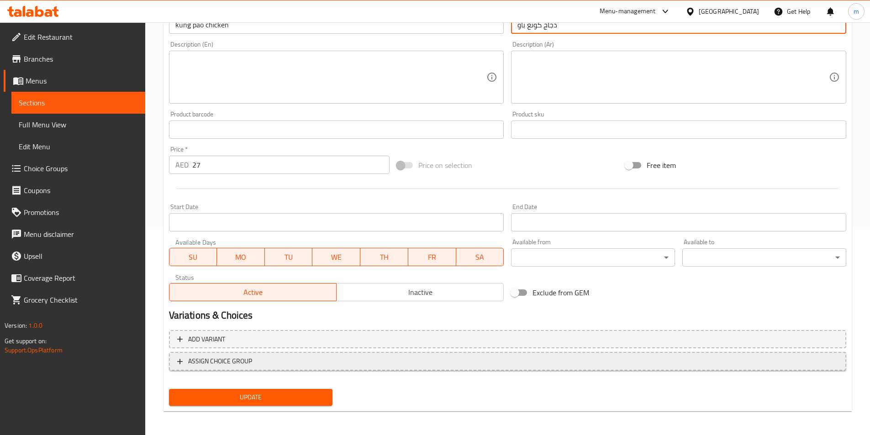
scroll to position [210, 0]
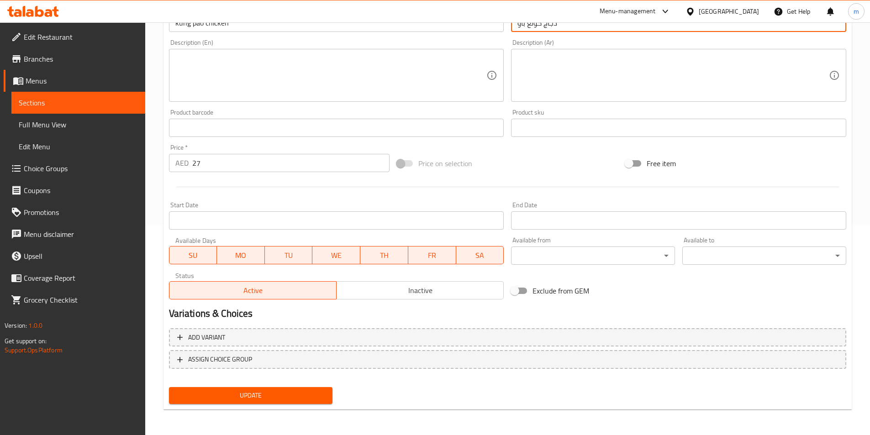
type input "دجاج كونغ باو"
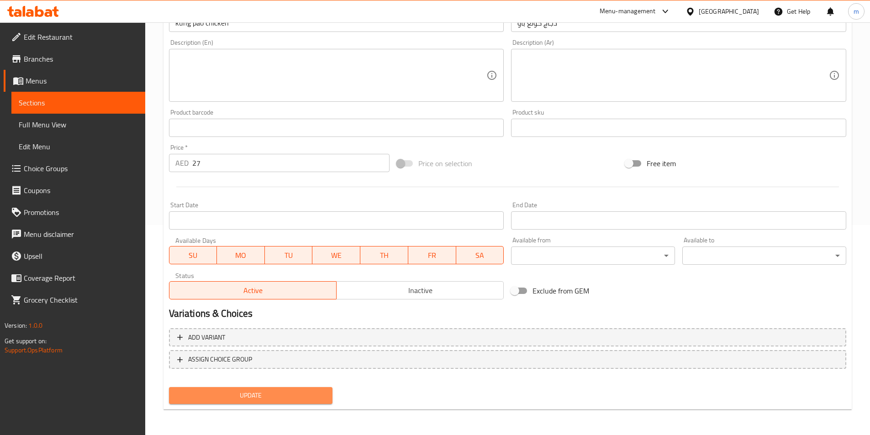
click at [246, 393] on span "Update" at bounding box center [250, 395] width 149 height 11
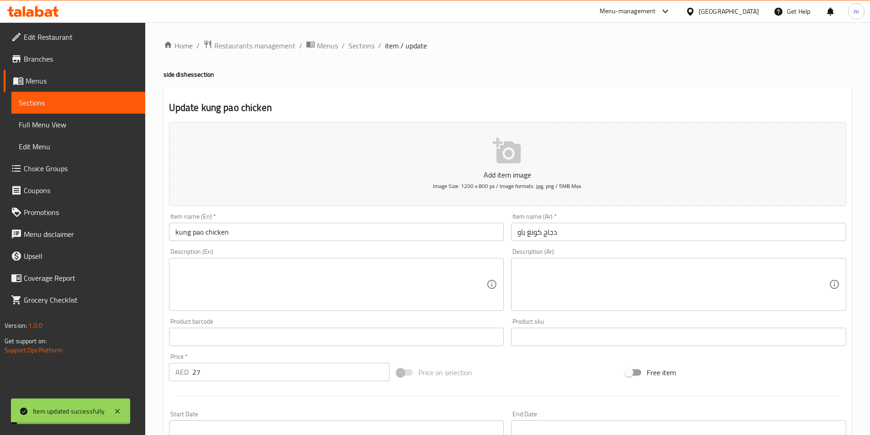
scroll to position [0, 0]
click at [368, 49] on span "Sections" at bounding box center [361, 46] width 26 height 11
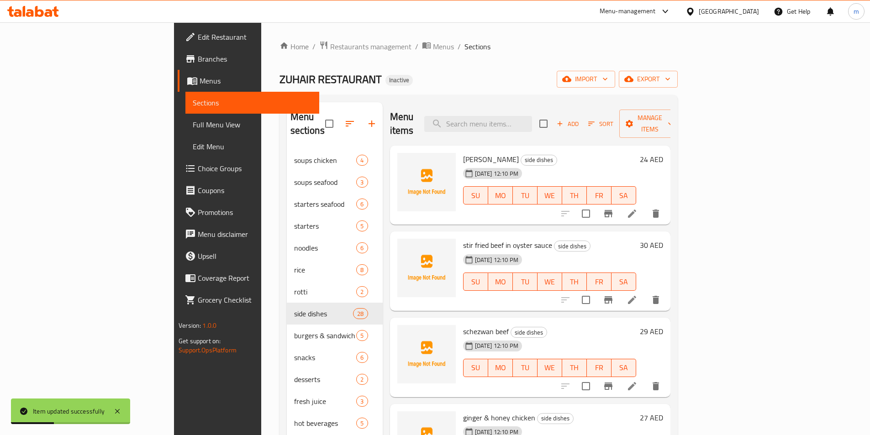
click at [557, 74] on div "ZUHAIR RESTAURANT Inactive import export" at bounding box center [478, 79] width 398 height 17
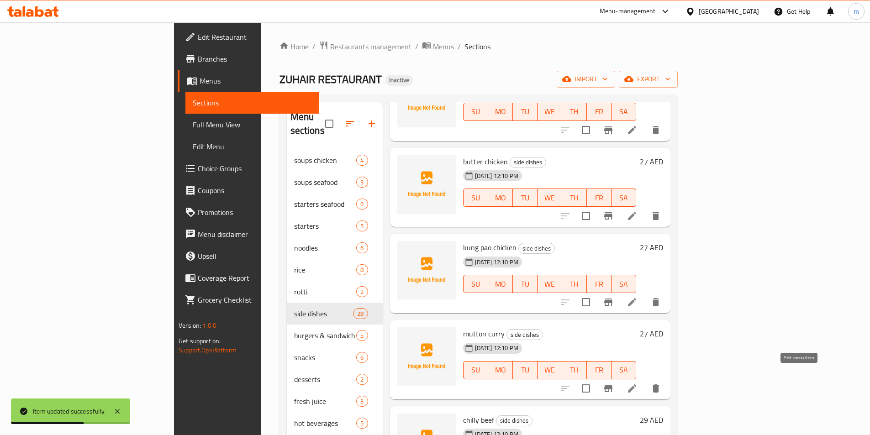
click at [637, 383] on icon at bounding box center [631, 388] width 11 height 11
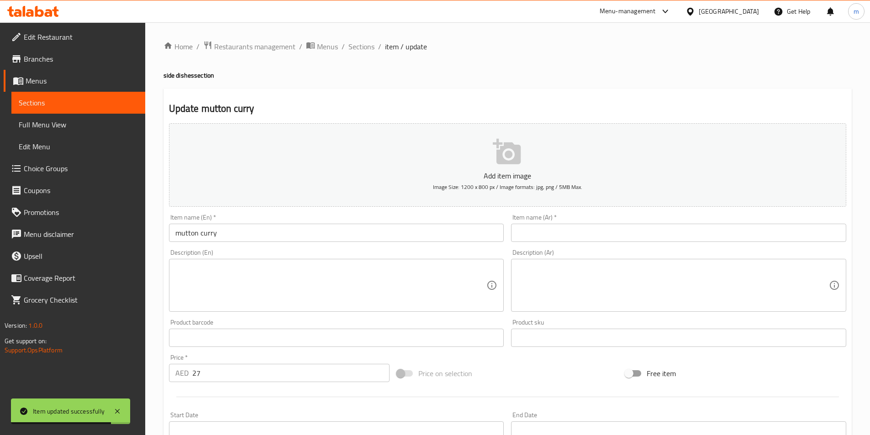
click at [613, 228] on input "text" at bounding box center [678, 233] width 335 height 18
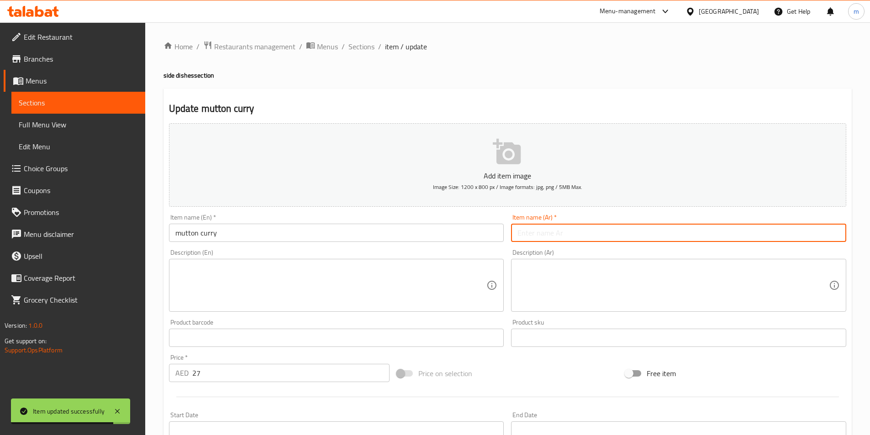
click at [613, 228] on input "text" at bounding box center [678, 233] width 335 height 18
type input "غ"
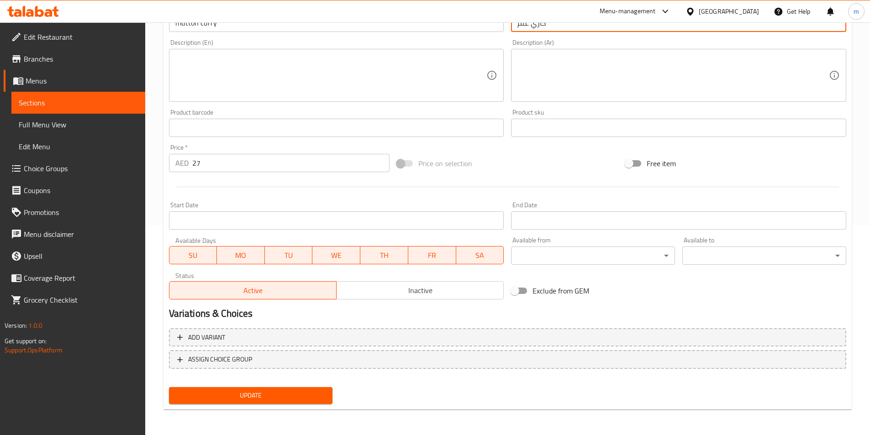
type input "كاري غنم"
click at [270, 400] on span "Update" at bounding box center [250, 395] width 149 height 11
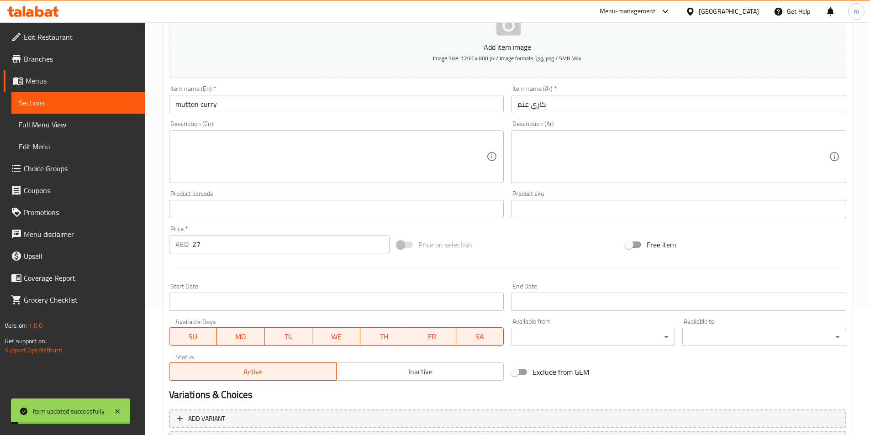
scroll to position [0, 0]
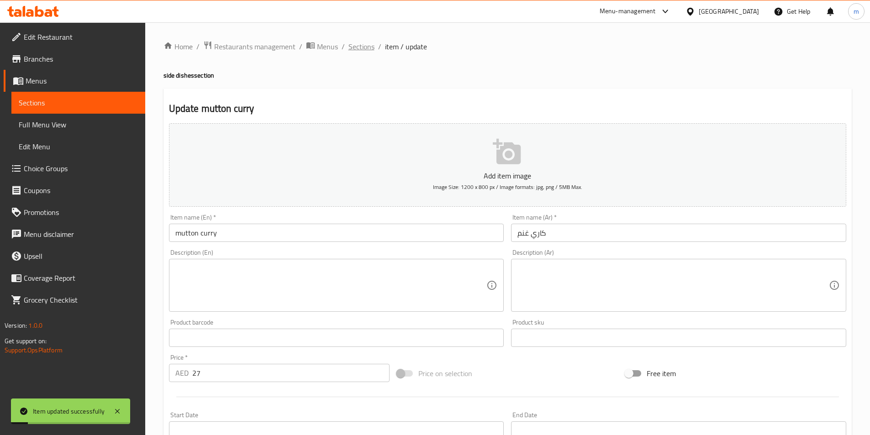
click at [363, 52] on span "Sections" at bounding box center [361, 46] width 26 height 11
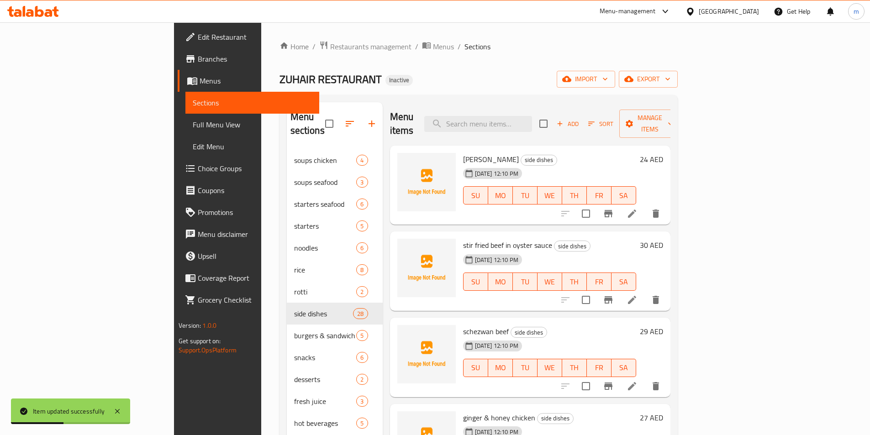
scroll to position [1376, 0]
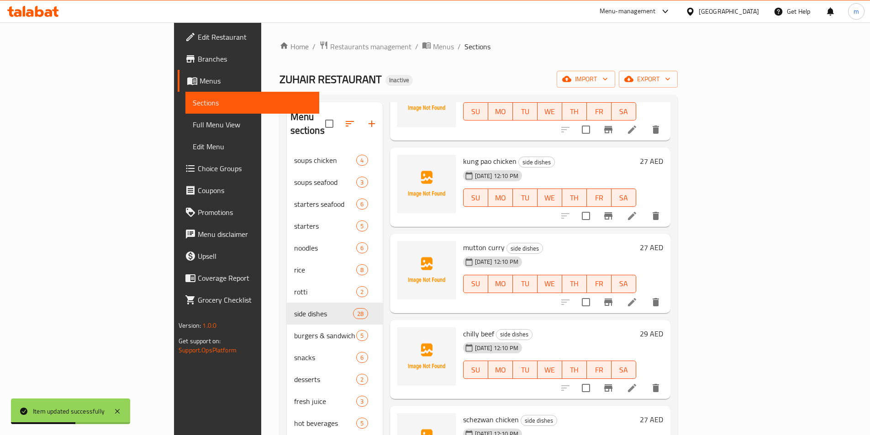
click at [637, 383] on icon at bounding box center [631, 388] width 11 height 11
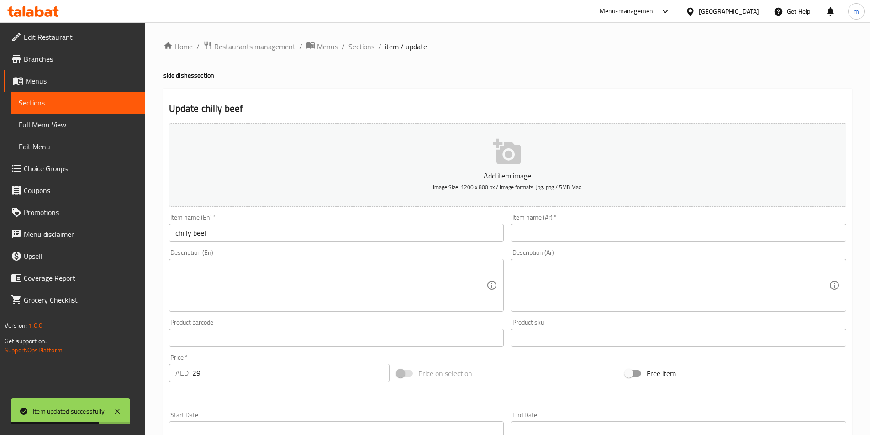
click at [568, 233] on input "text" at bounding box center [678, 233] width 335 height 18
paste input "لحم بقري بالفلفل الحار"
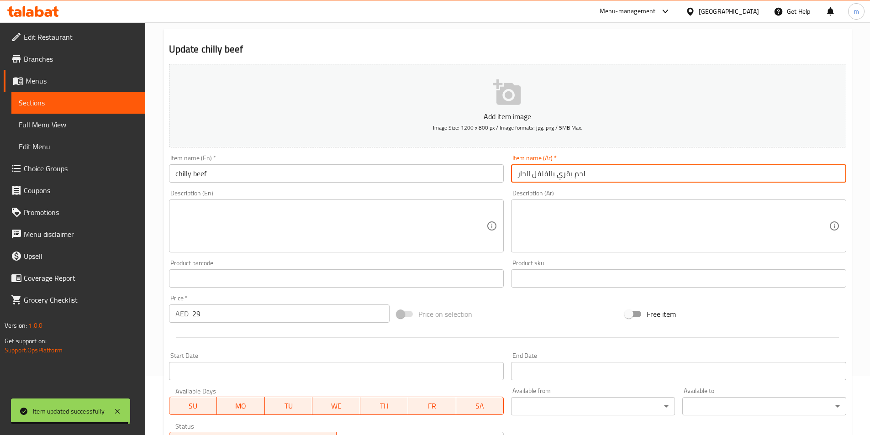
scroll to position [210, 0]
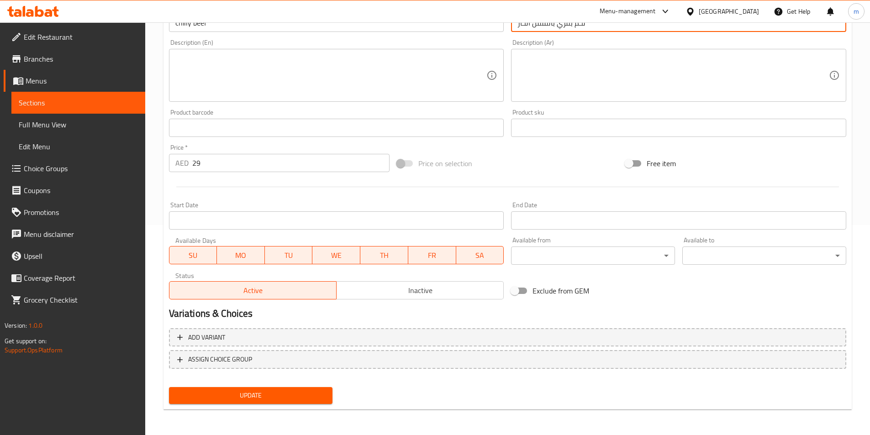
type input "لحم بقري بالفلفل الحار"
click at [286, 395] on span "Update" at bounding box center [250, 395] width 149 height 11
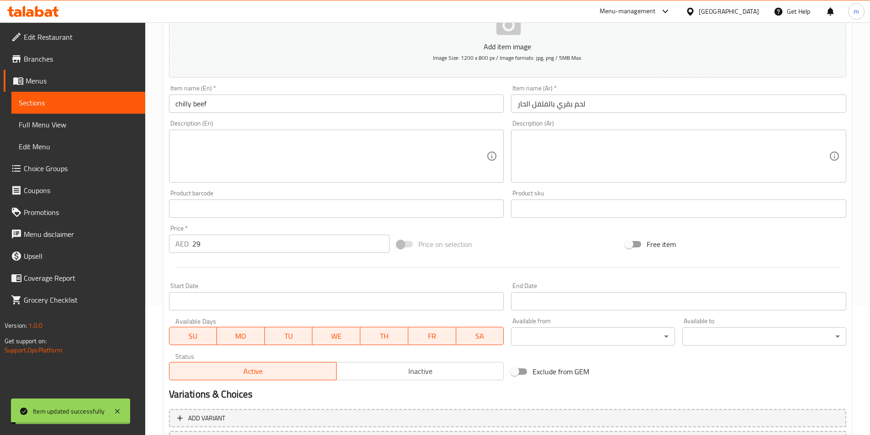
scroll to position [0, 0]
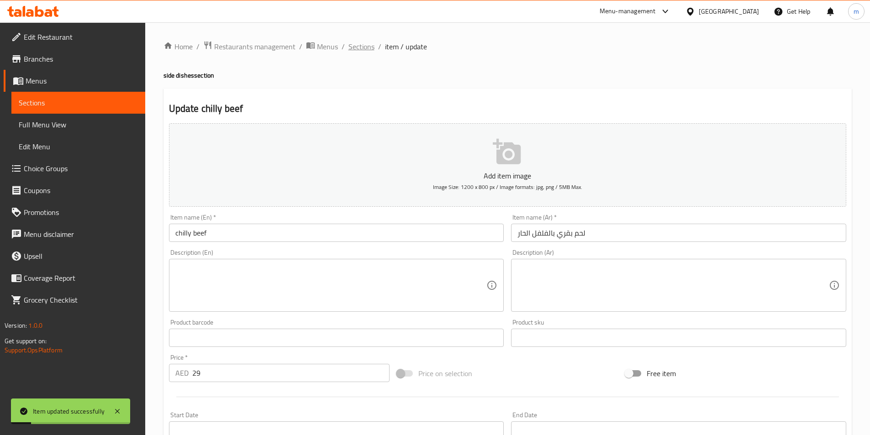
click at [364, 51] on span "Sections" at bounding box center [361, 46] width 26 height 11
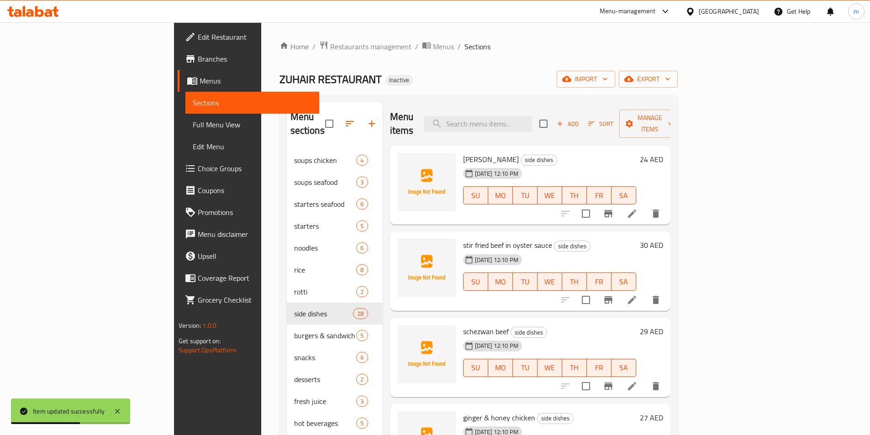
click at [634, 164] on div "07-09-2025 12:10 PM SU MO TU WE TH FR SA" at bounding box center [549, 188] width 180 height 49
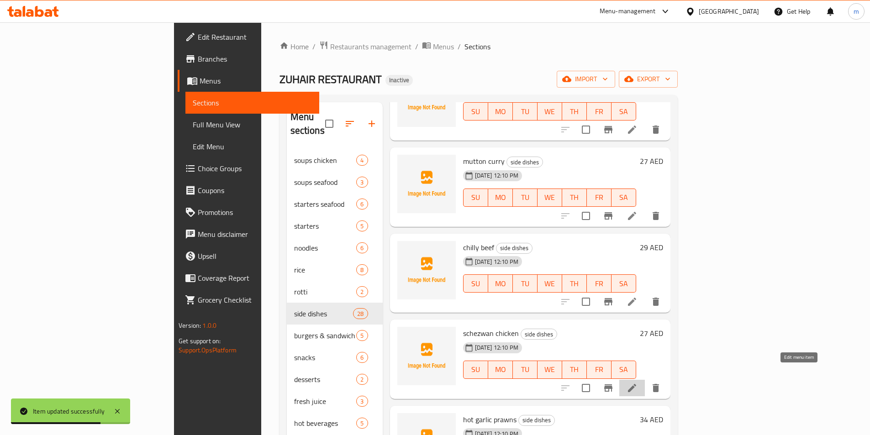
click at [637, 383] on icon at bounding box center [631, 388] width 11 height 11
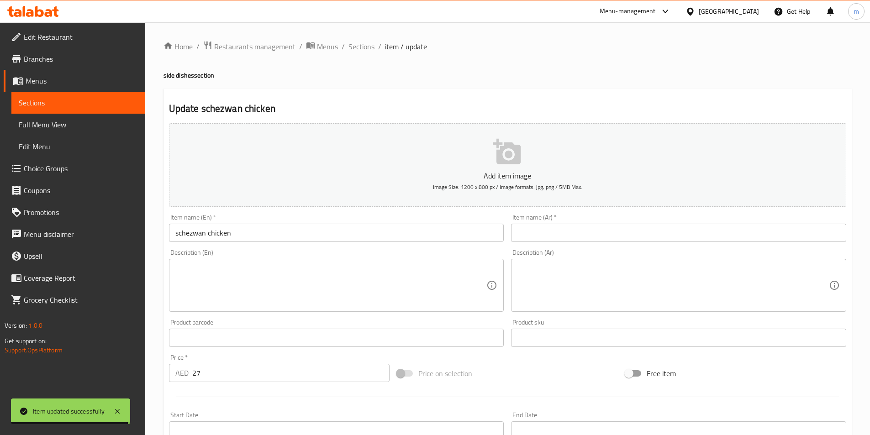
click at [583, 229] on input "text" at bounding box center [678, 233] width 335 height 18
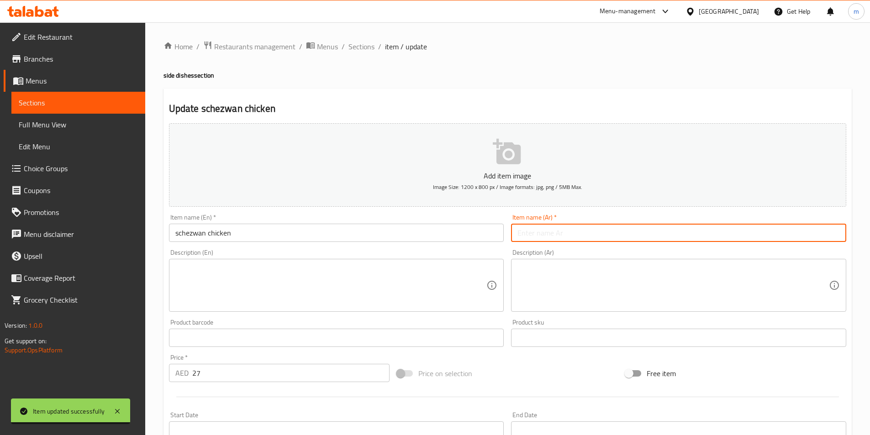
paste input "دجاج شيزوان"
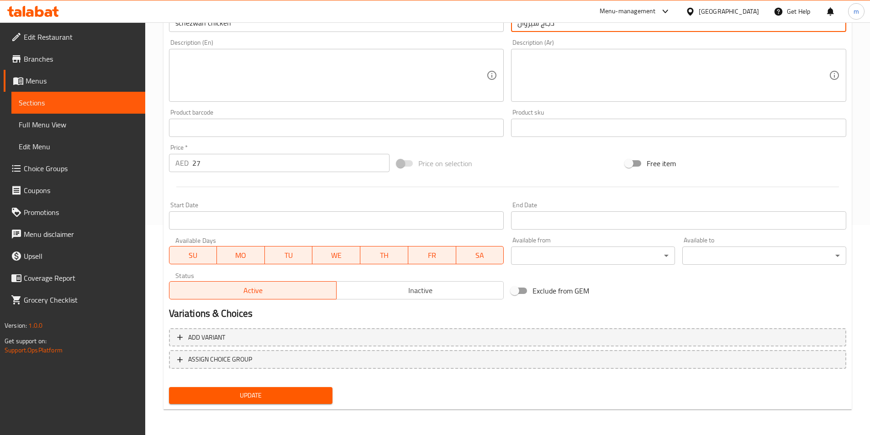
type input "دجاج شيزوان"
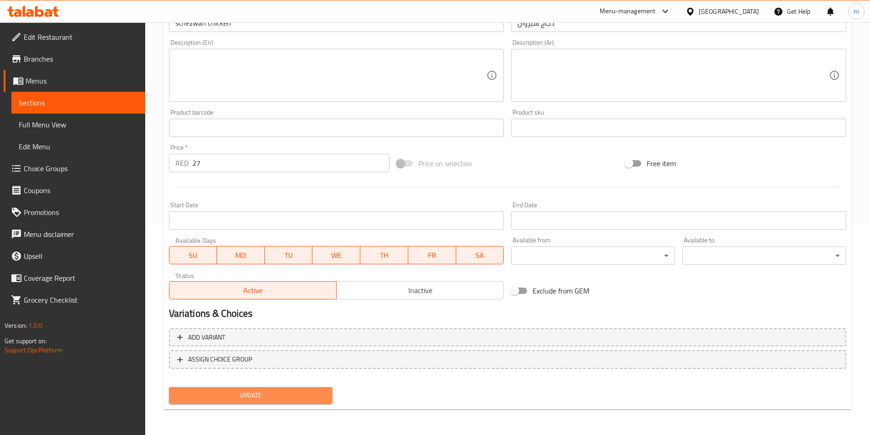
click at [289, 399] on span "Update" at bounding box center [250, 395] width 149 height 11
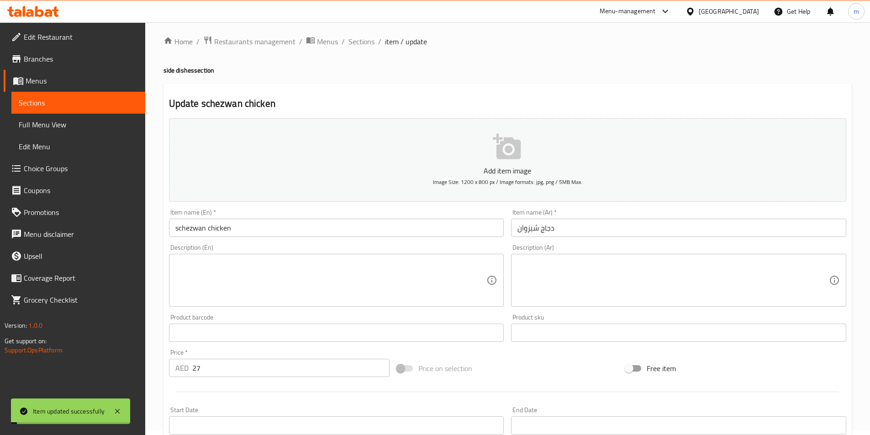
scroll to position [0, 0]
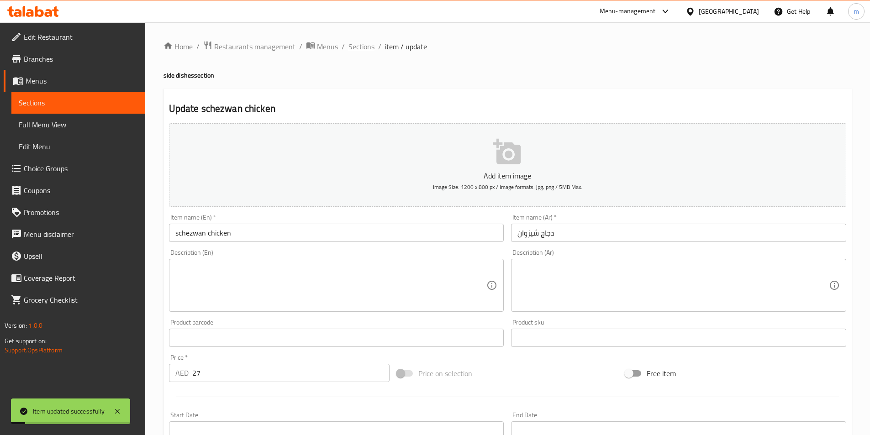
click at [354, 45] on span "Sections" at bounding box center [361, 46] width 26 height 11
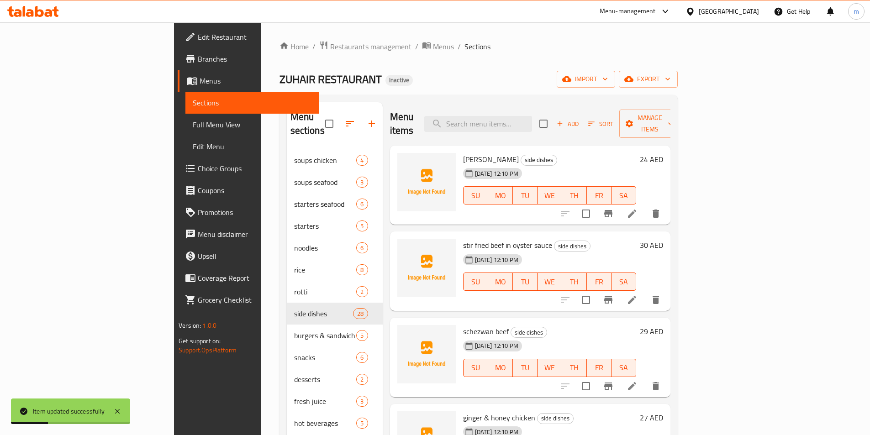
click at [601, 164] on div "07-09-2025 12:10 PM SU MO TU WE TH FR SA" at bounding box center [549, 188] width 180 height 49
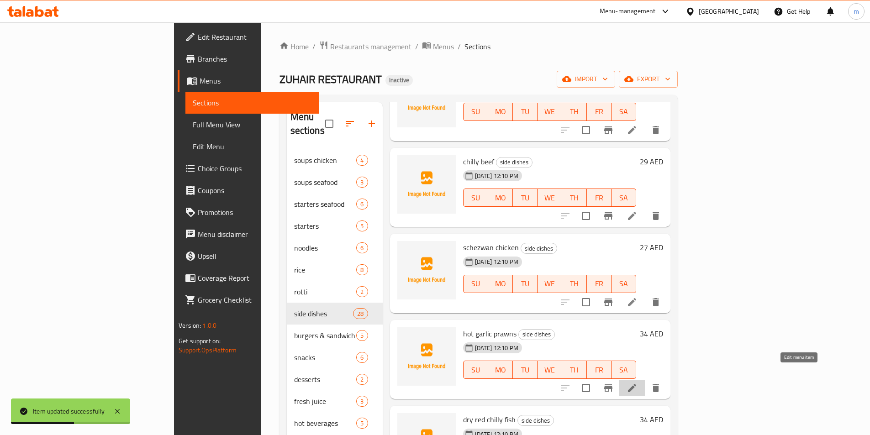
click at [637, 383] on icon at bounding box center [631, 388] width 11 height 11
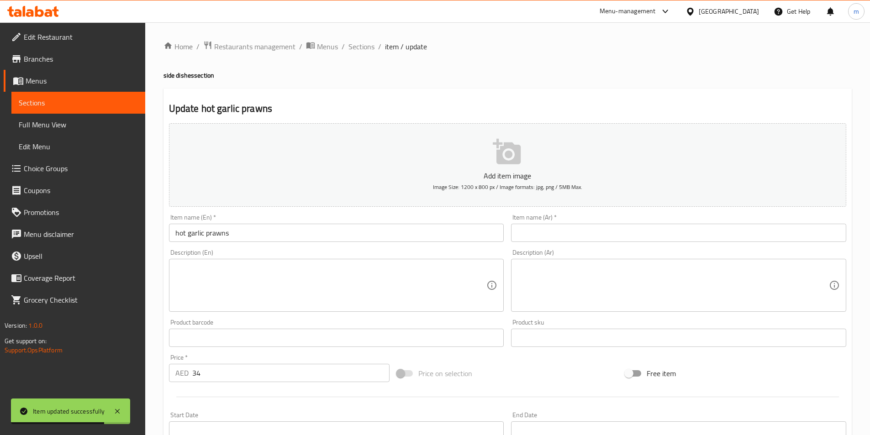
click at [573, 229] on input "text" at bounding box center [678, 233] width 335 height 18
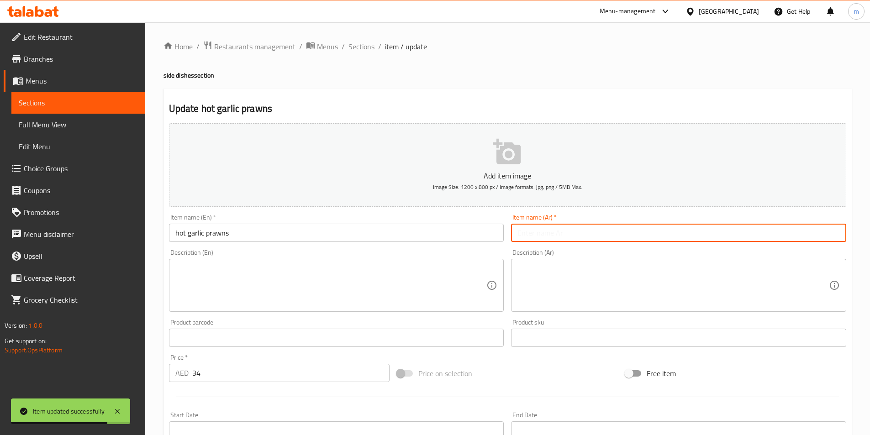
paste input "روبيان بالثوم الحار"
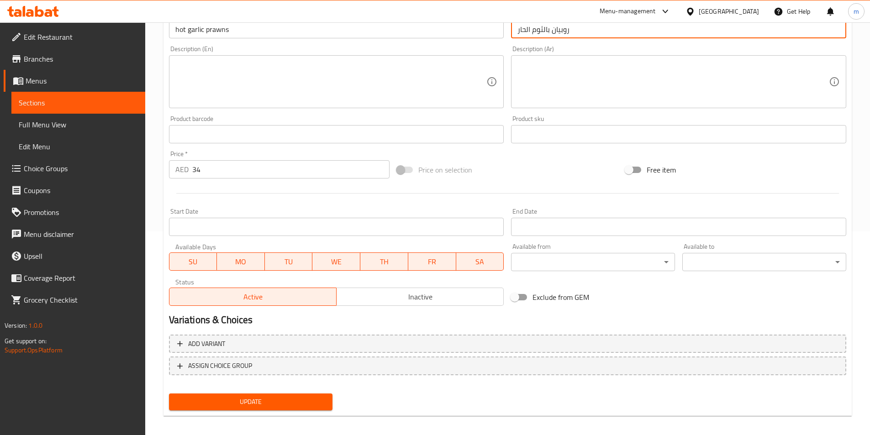
scroll to position [210, 0]
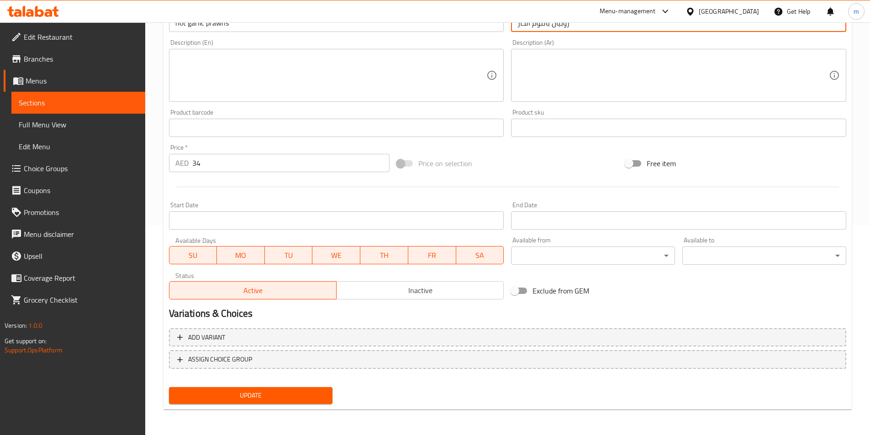
type input "روبيان بالثوم الحار"
click at [283, 395] on span "Update" at bounding box center [250, 395] width 149 height 11
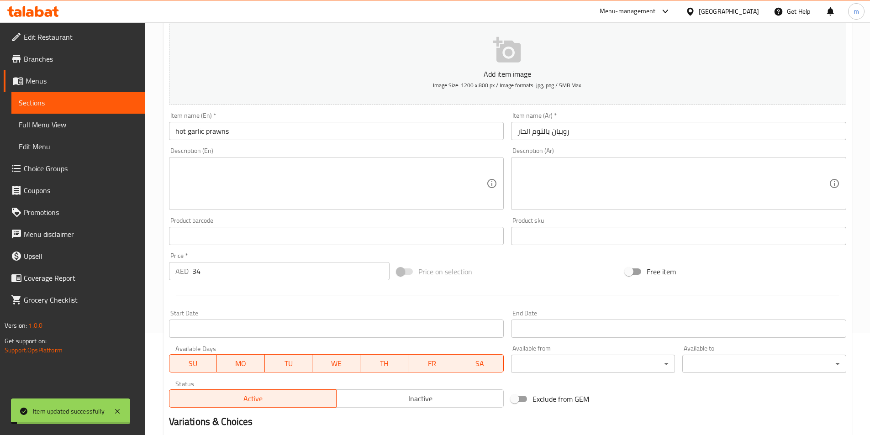
scroll to position [0, 0]
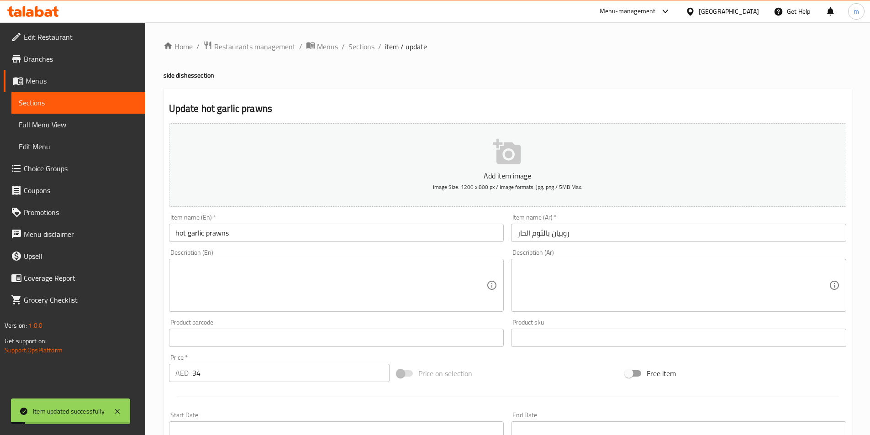
click at [357, 49] on span "Sections" at bounding box center [361, 46] width 26 height 11
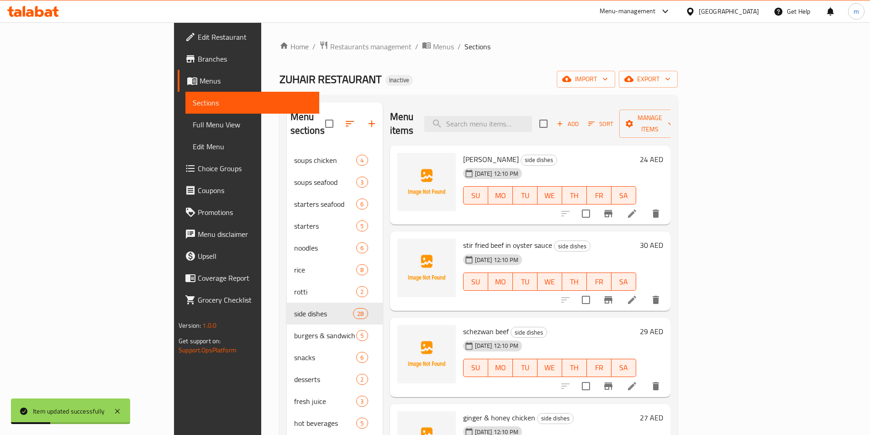
click at [605, 164] on div "07-09-2025 12:10 PM SU MO TU WE TH FR SA" at bounding box center [549, 188] width 180 height 49
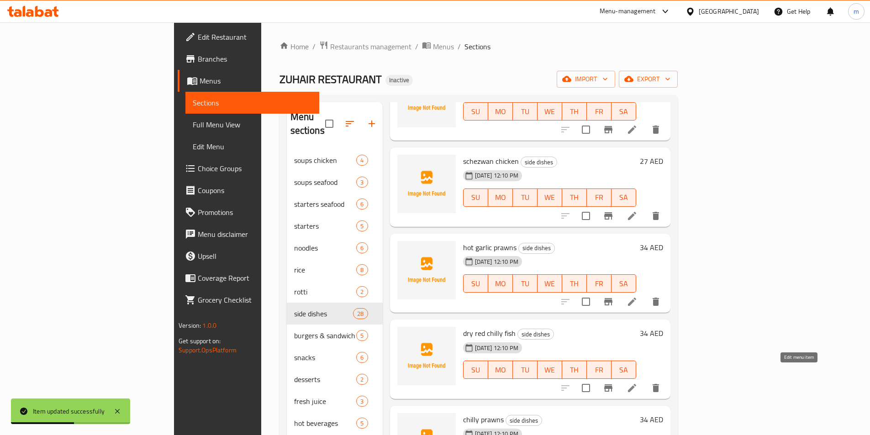
click at [637, 383] on icon at bounding box center [631, 388] width 11 height 11
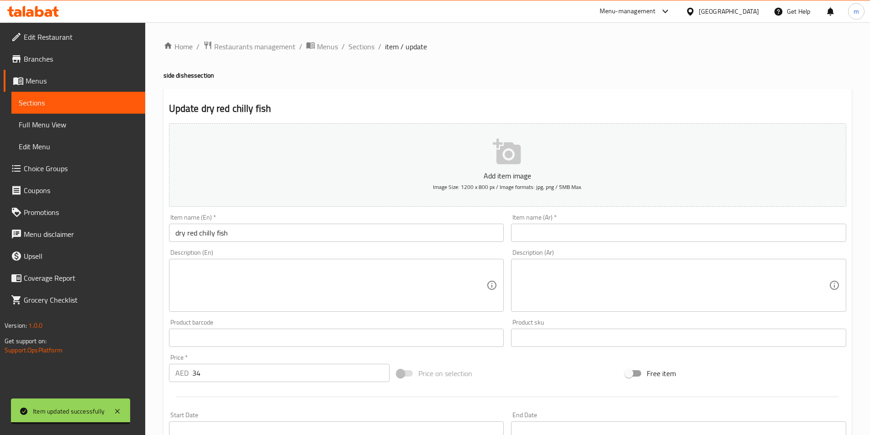
click at [597, 240] on input "text" at bounding box center [678, 233] width 335 height 18
paste input "سمك بالفلفل الأحمر الجاف"
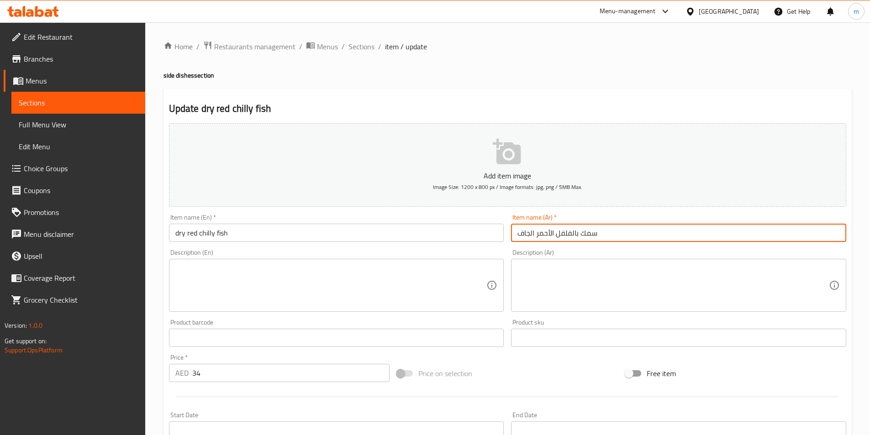
click at [556, 235] on input "سمك بالفلفل الأحمر الجاف" at bounding box center [678, 233] width 335 height 18
type input "سمك بالفلفل الحار الأحمر الجاف"
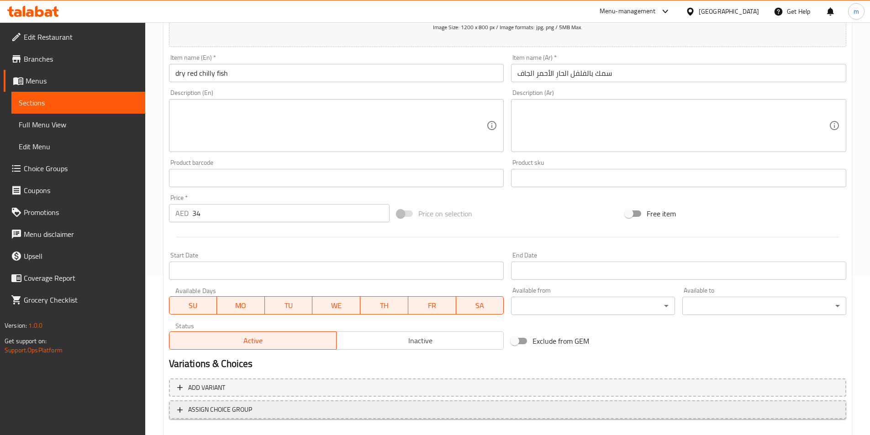
scroll to position [210, 0]
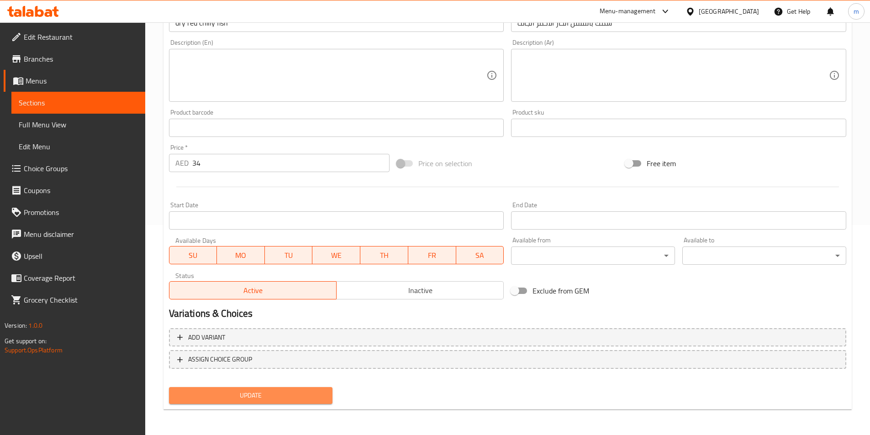
click at [262, 401] on span "Update" at bounding box center [250, 395] width 149 height 11
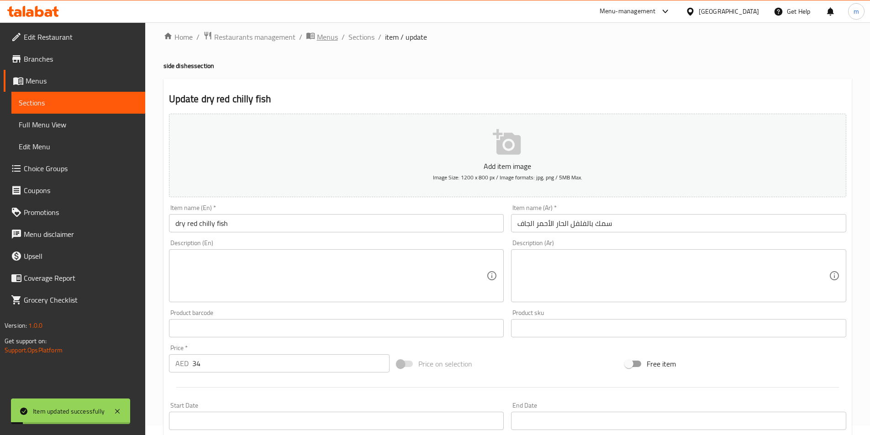
scroll to position [0, 0]
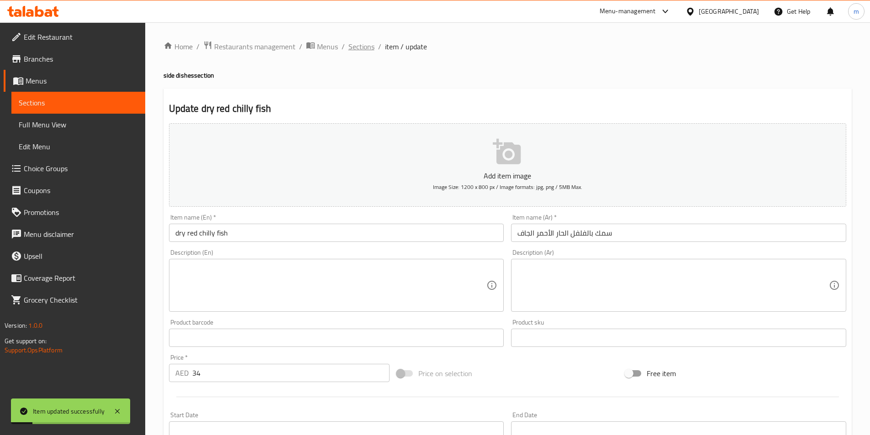
click at [351, 43] on span "Sections" at bounding box center [361, 46] width 26 height 11
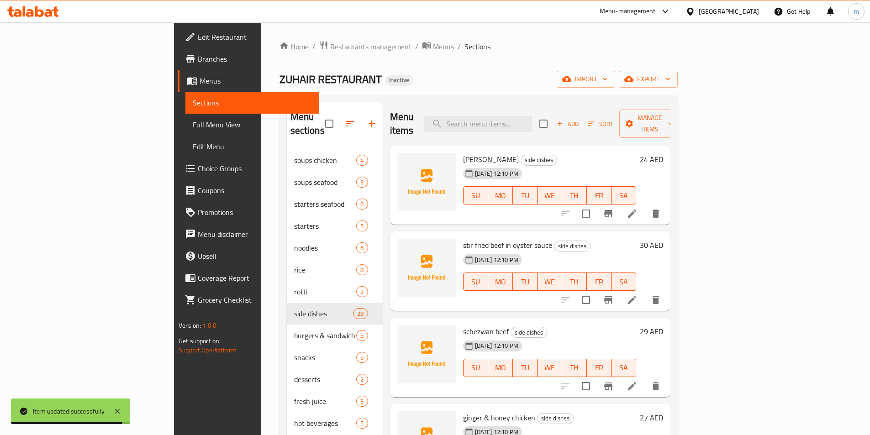
click at [610, 71] on div "ZUHAIR RESTAURANT Inactive import export" at bounding box center [478, 79] width 398 height 17
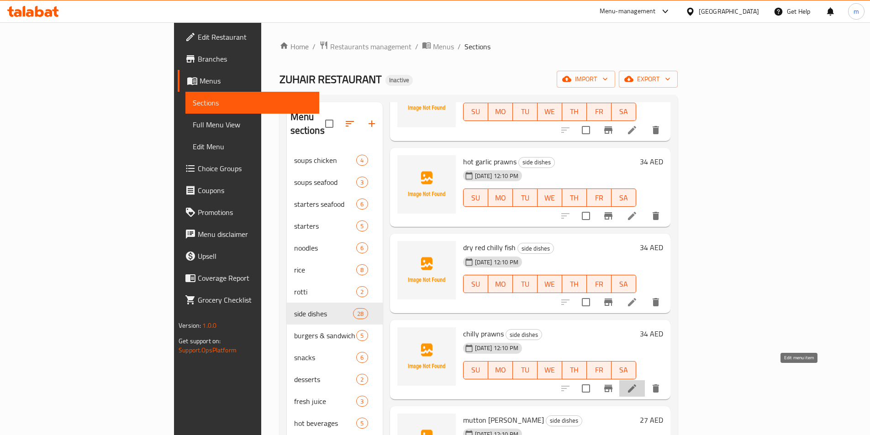
click at [636, 384] on icon at bounding box center [632, 388] width 8 height 8
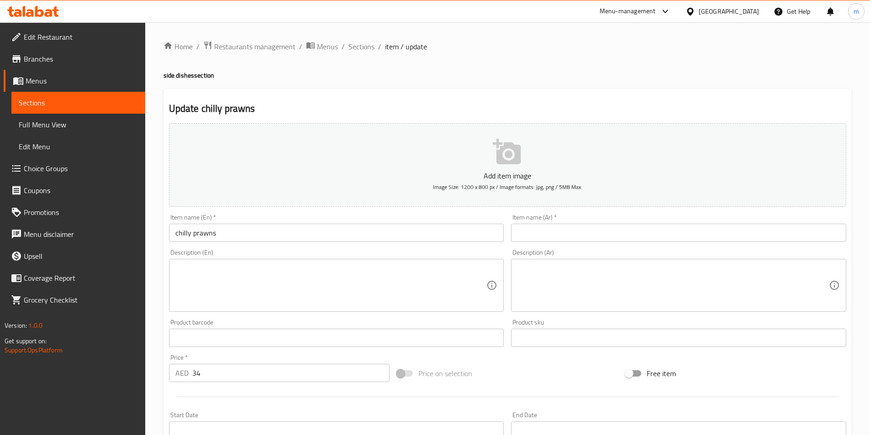
click at [582, 230] on input "text" at bounding box center [678, 233] width 335 height 18
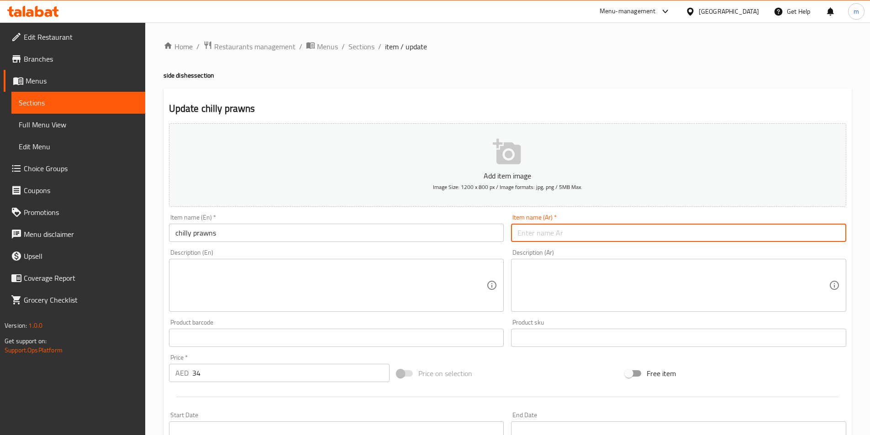
paste input "روبيان حار"
click at [527, 232] on input "روبيان حار" at bounding box center [678, 233] width 335 height 18
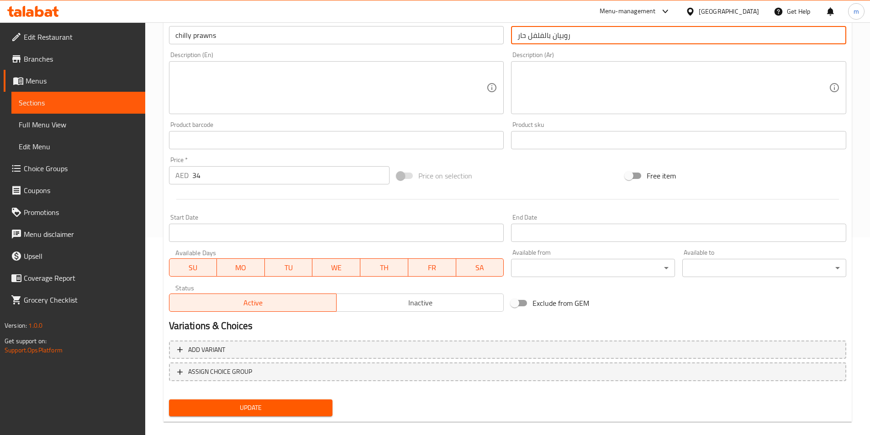
scroll to position [210, 0]
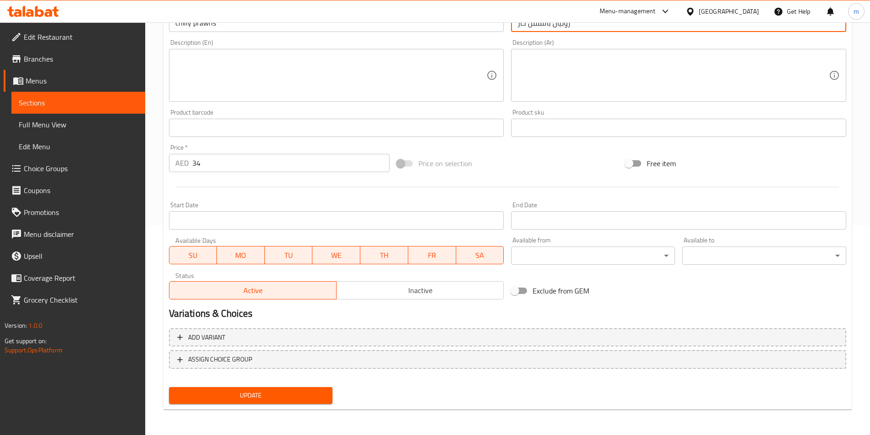
type input "روبيان بالفلفل حار"
click at [259, 393] on span "Update" at bounding box center [250, 395] width 149 height 11
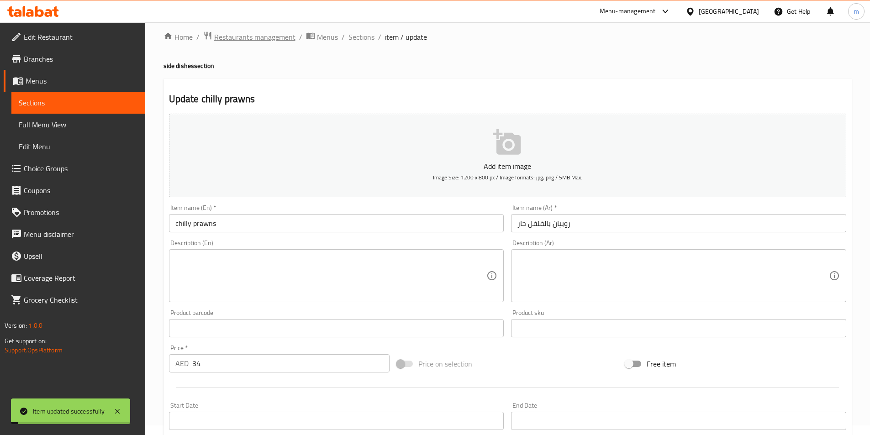
scroll to position [0, 0]
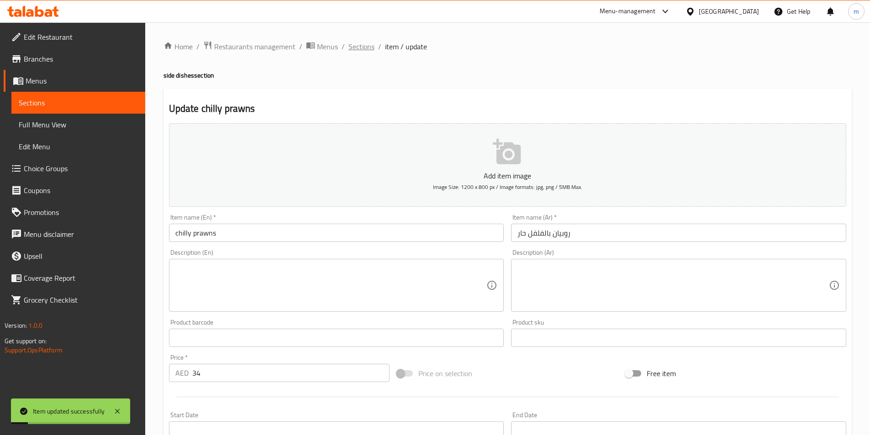
click at [368, 49] on span "Sections" at bounding box center [361, 46] width 26 height 11
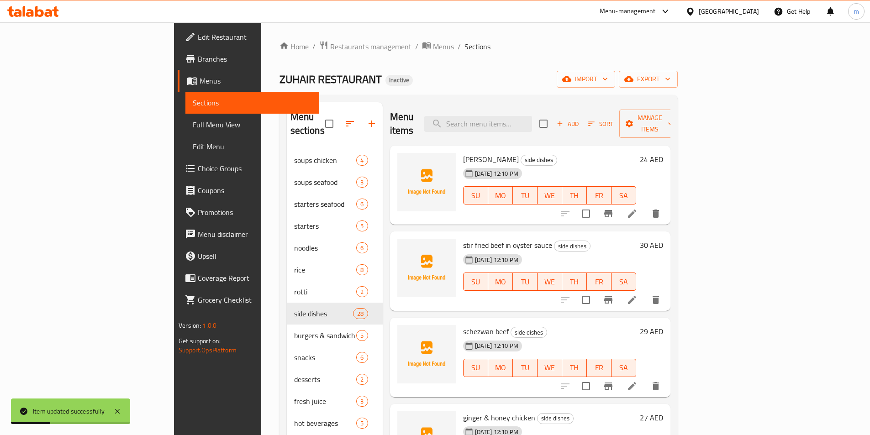
click at [636, 153] on h6 "kadai curry side dishes" at bounding box center [549, 159] width 173 height 13
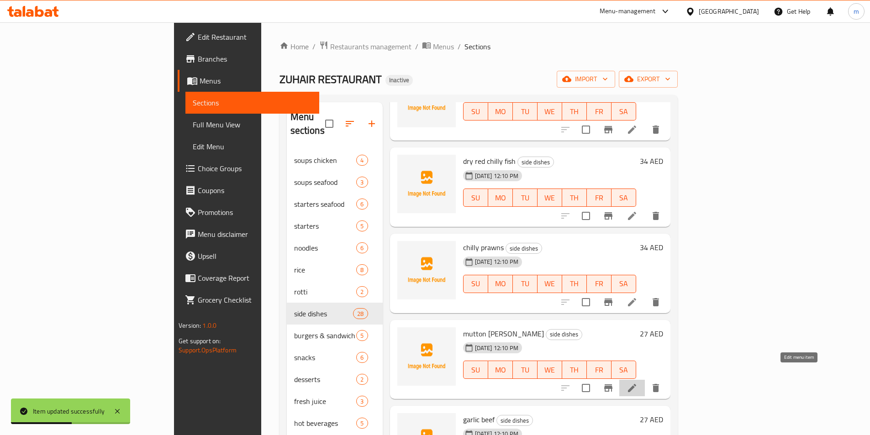
click at [636, 384] on icon at bounding box center [632, 388] width 8 height 8
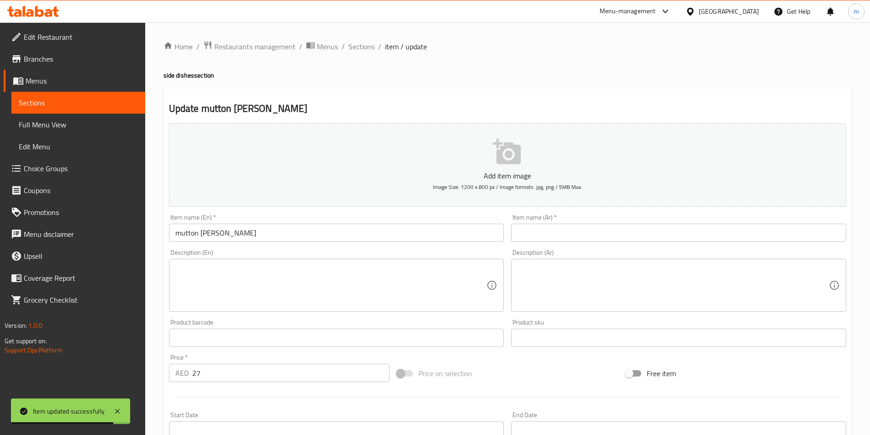
click at [601, 231] on input "text" at bounding box center [678, 233] width 335 height 18
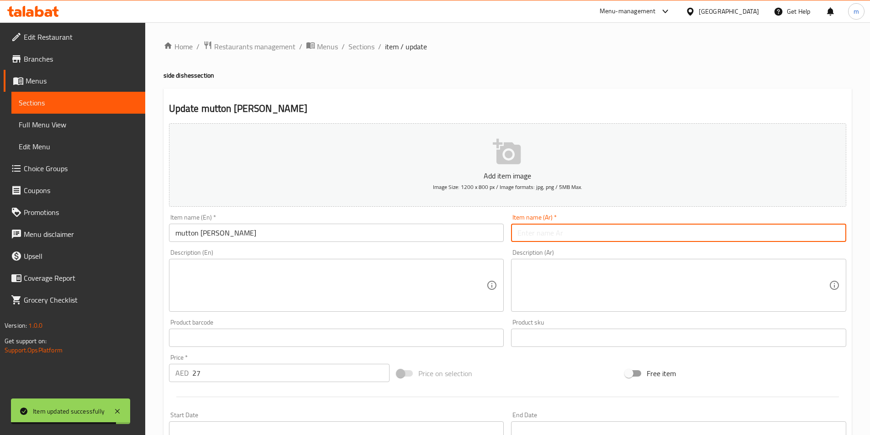
paste input "لحم الضأن روجان جوش"
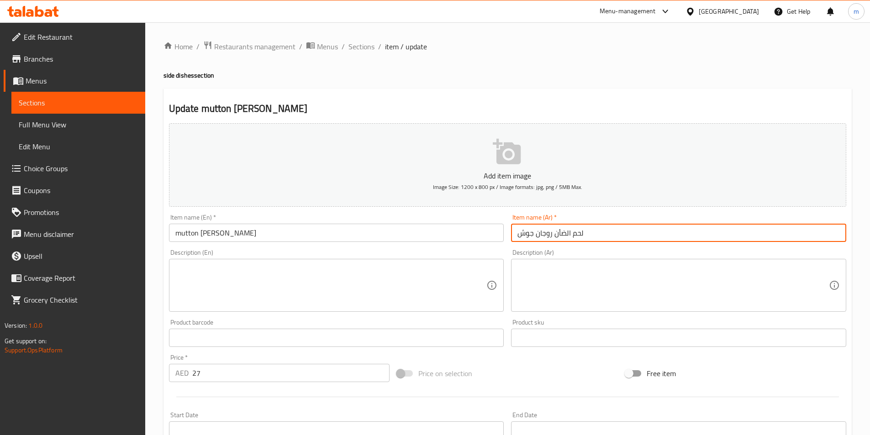
drag, startPoint x: 554, startPoint y: 234, endPoint x: 592, endPoint y: 233, distance: 37.9
click at [592, 233] on input "لحم الضأن روجان جوش" at bounding box center [678, 233] width 335 height 18
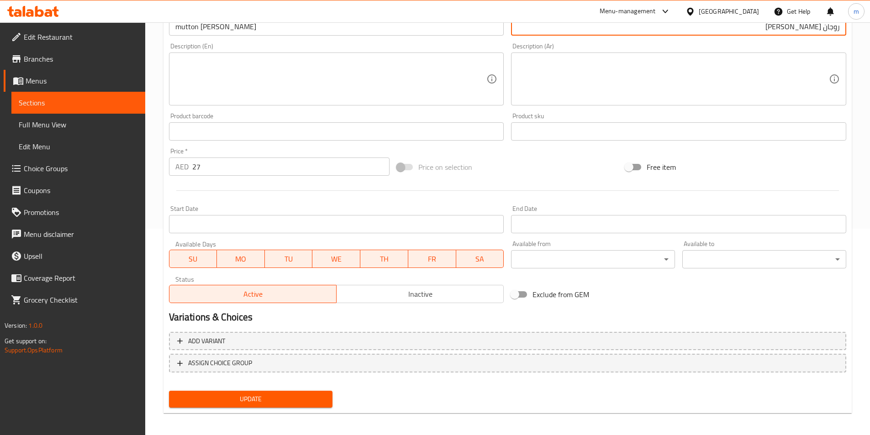
scroll to position [210, 0]
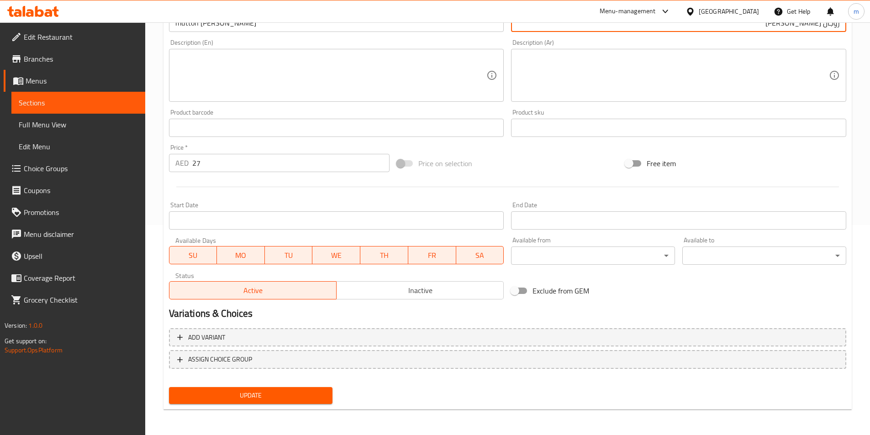
type input "روجان [PERSON_NAME]"
click at [301, 392] on span "Update" at bounding box center [250, 395] width 149 height 11
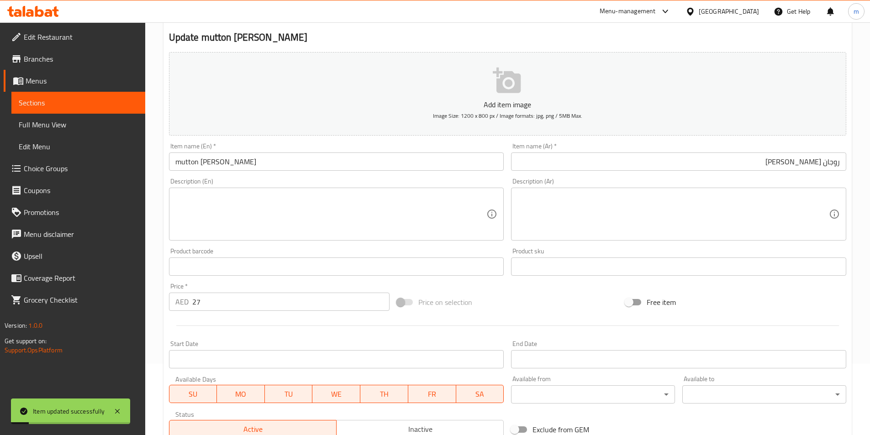
scroll to position [0, 0]
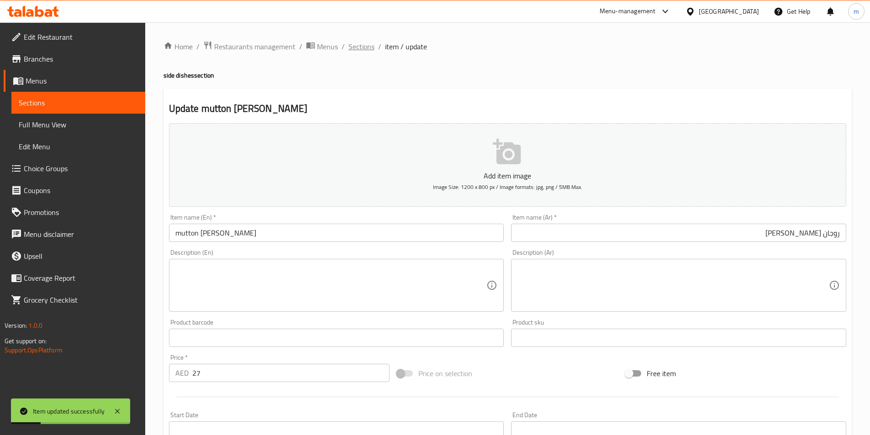
click at [365, 47] on span "Sections" at bounding box center [361, 46] width 26 height 11
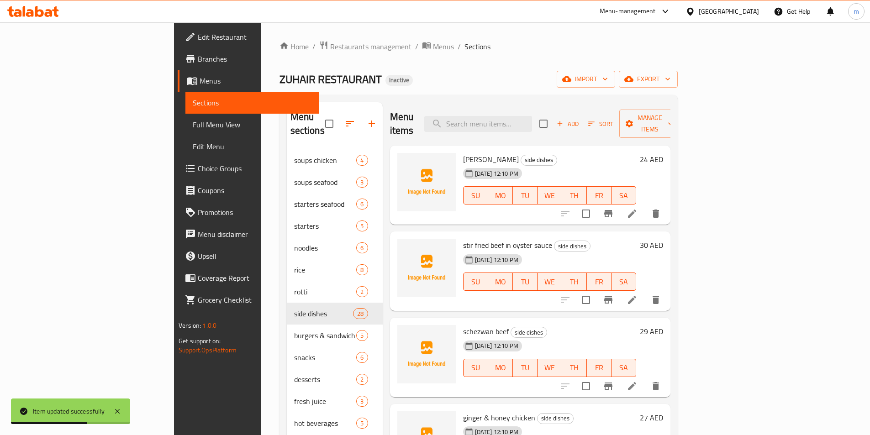
click at [640, 164] on div "07-09-2025 12:10 PM SU MO TU WE TH FR SA" at bounding box center [549, 188] width 180 height 49
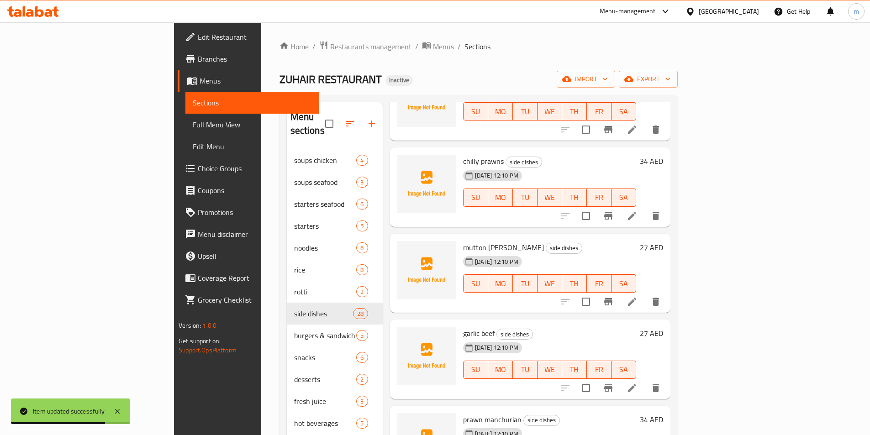
click at [637, 383] on icon at bounding box center [631, 388] width 11 height 11
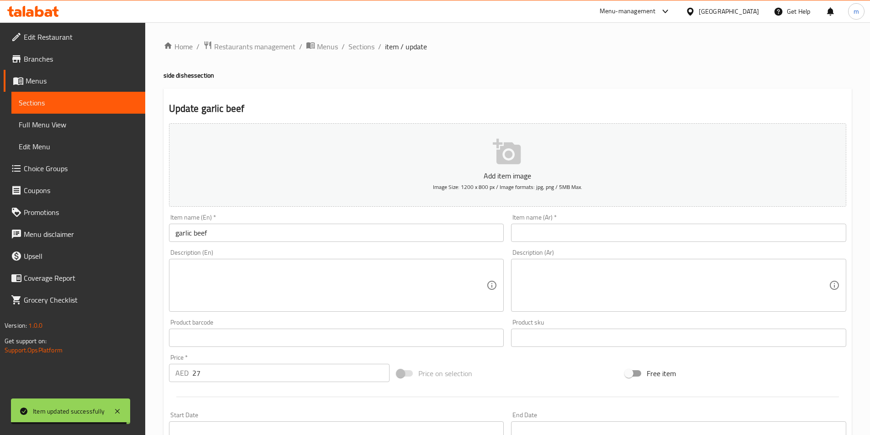
click at [544, 232] on input "text" at bounding box center [678, 233] width 335 height 18
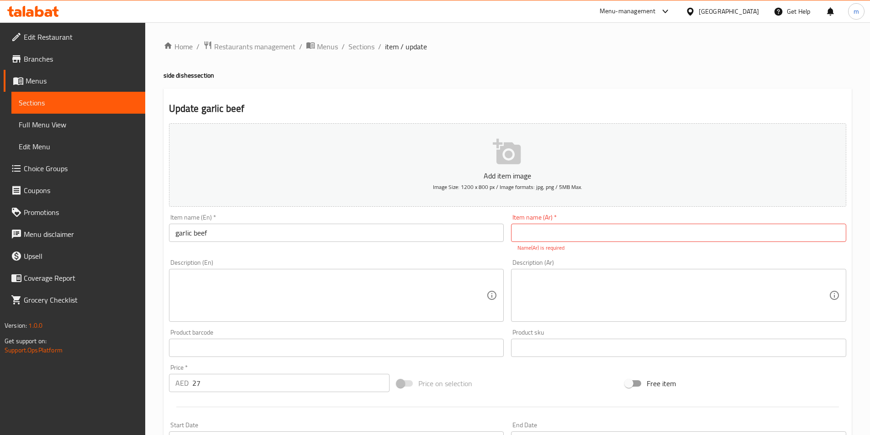
click at [683, 230] on input "text" at bounding box center [678, 233] width 335 height 18
paste input "لحم البقر بالثوم"
drag, startPoint x: 536, startPoint y: 232, endPoint x: 573, endPoint y: 231, distance: 37.0
click at [536, 232] on input "لحم البقر بالثوم" at bounding box center [678, 233] width 335 height 18
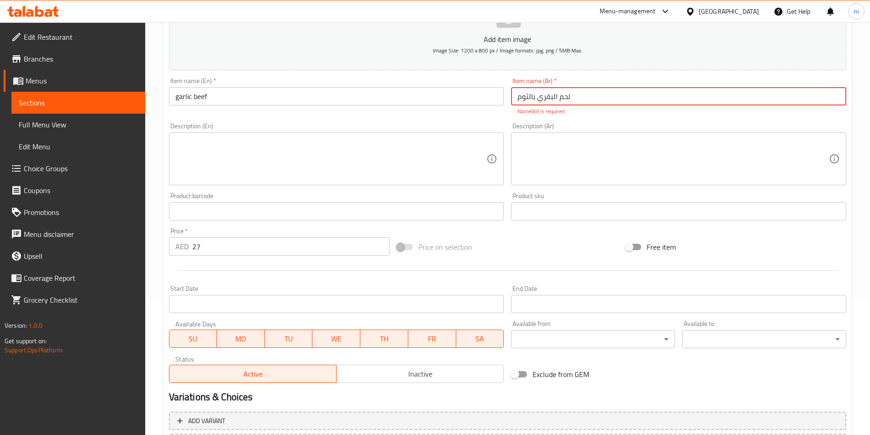
scroll to position [137, 0]
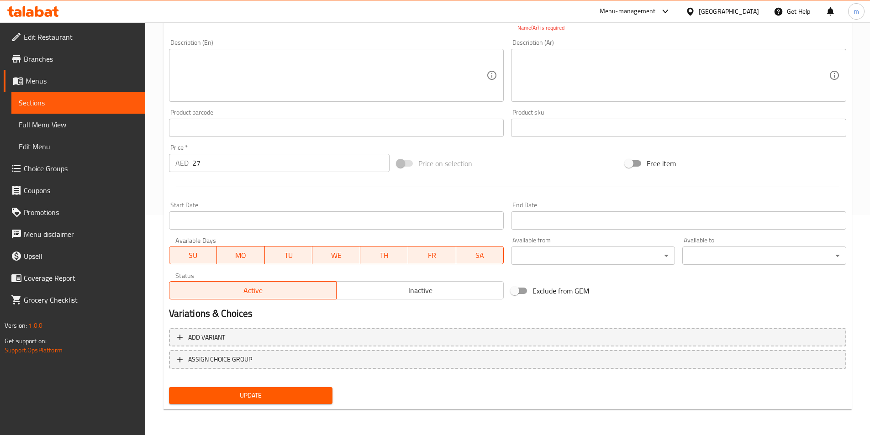
type input "لحم البقري بالثوم"
click at [270, 397] on span "Update" at bounding box center [250, 395] width 149 height 11
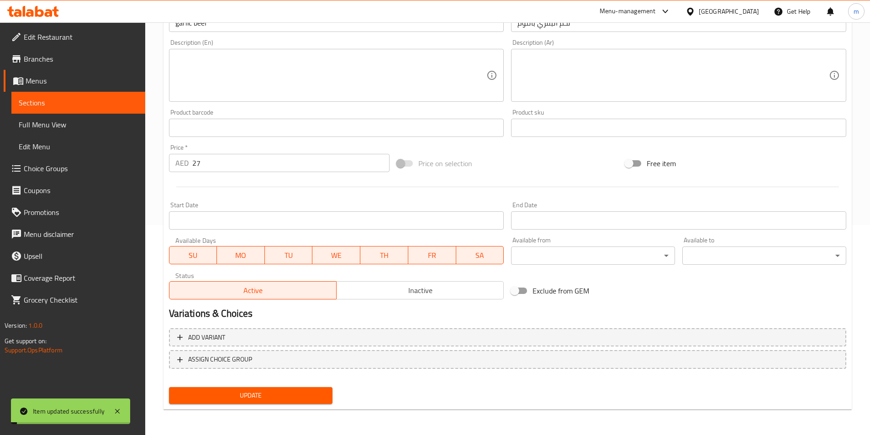
scroll to position [0, 0]
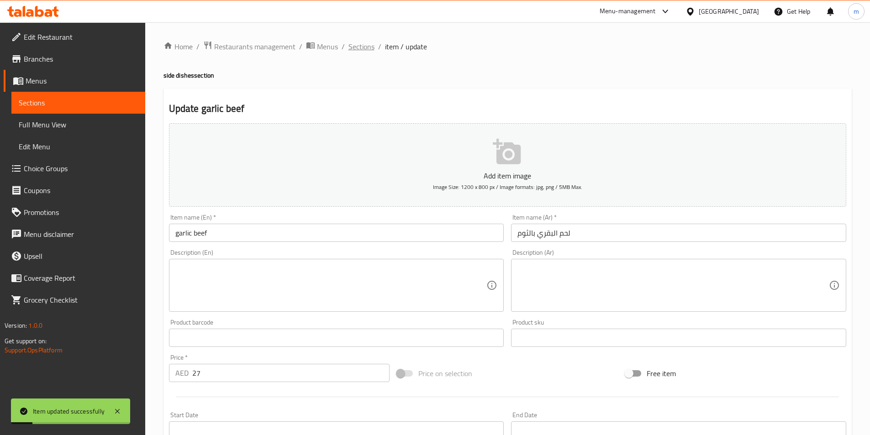
click at [369, 52] on span "Sections" at bounding box center [361, 46] width 26 height 11
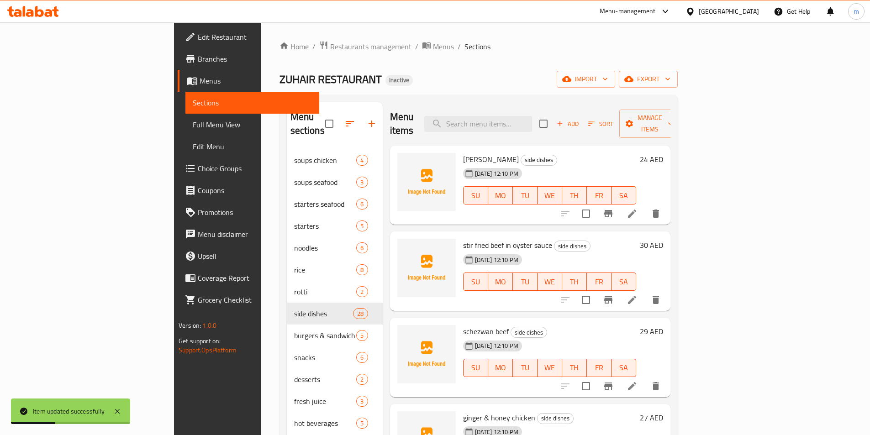
click at [614, 239] on h6 "stir fried beef in oyster sauce side dishes" at bounding box center [549, 245] width 173 height 13
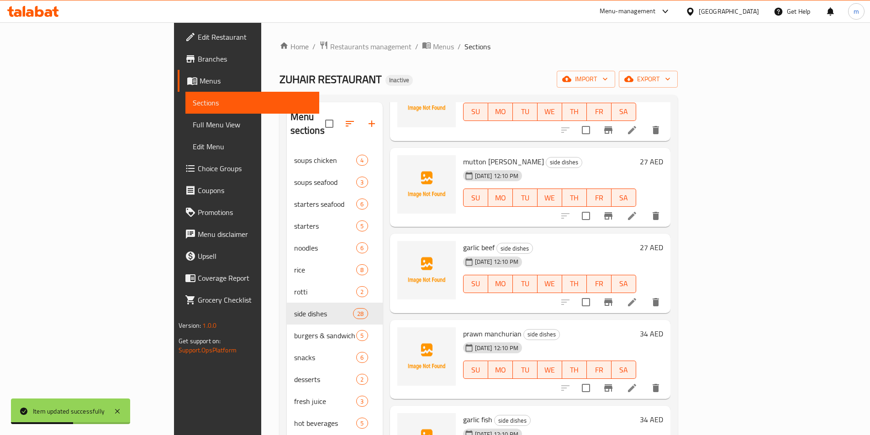
click at [645, 380] on li at bounding box center [632, 388] width 26 height 16
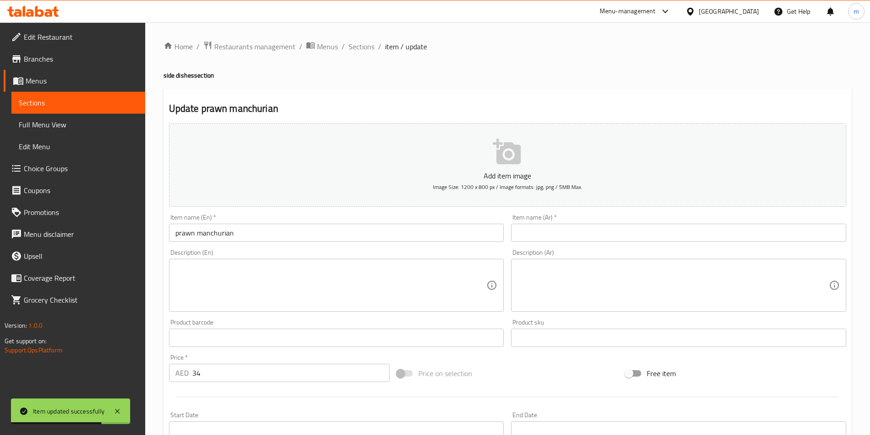
click at [559, 272] on textarea at bounding box center [672, 285] width 311 height 43
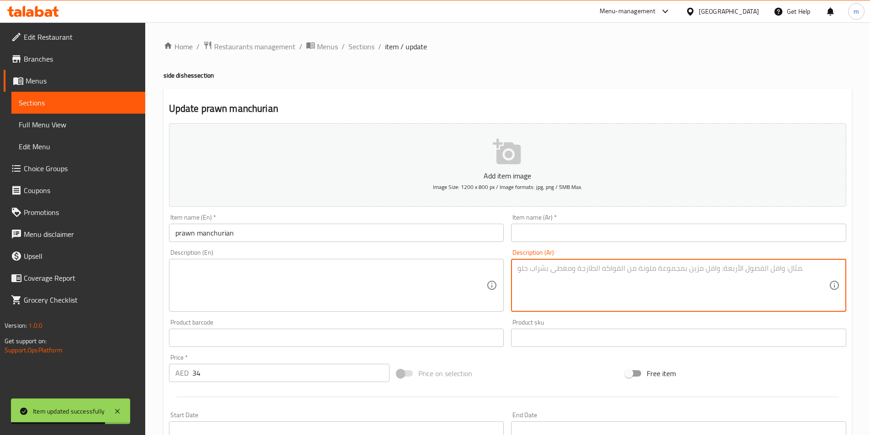
click at [557, 236] on input "text" at bounding box center [678, 233] width 335 height 18
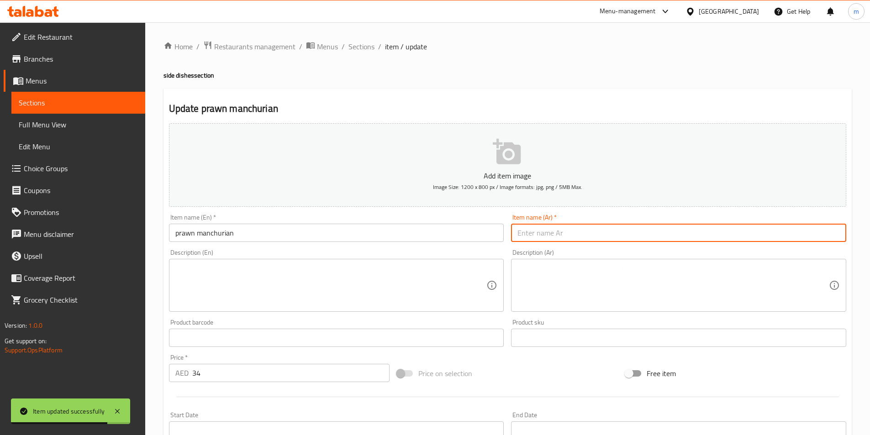
paste input "روبيان منشوريا"
drag, startPoint x: 543, startPoint y: 236, endPoint x: 489, endPoint y: 241, distance: 54.1
click at [489, 241] on div "Add item image Image Size: 1200 x 800 px / Image formats: jpg, png / 5MB Max. I…" at bounding box center [507, 317] width 684 height 394
click at [531, 239] on input "روبيان منشوريا" at bounding box center [678, 233] width 335 height 18
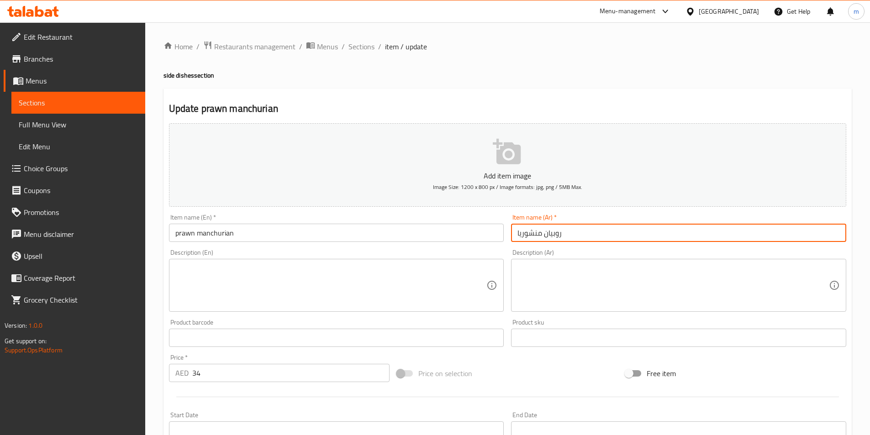
type input "روبيان منشوريا"
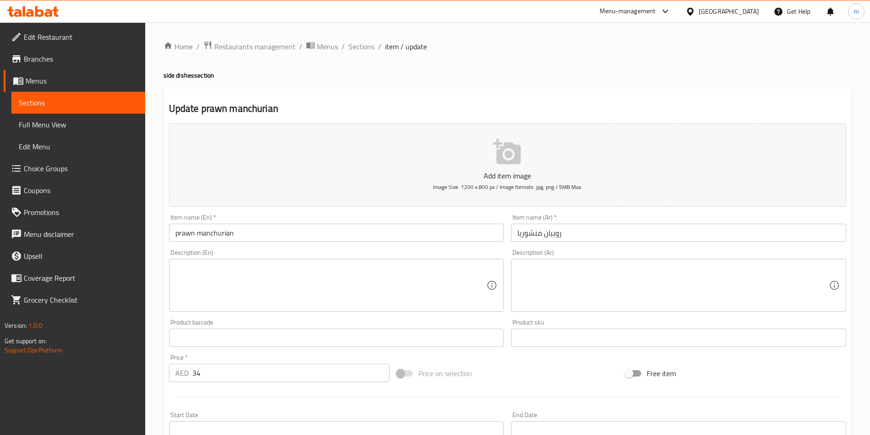
click at [596, 258] on div "Description (Ar) Description (Ar)" at bounding box center [678, 280] width 335 height 63
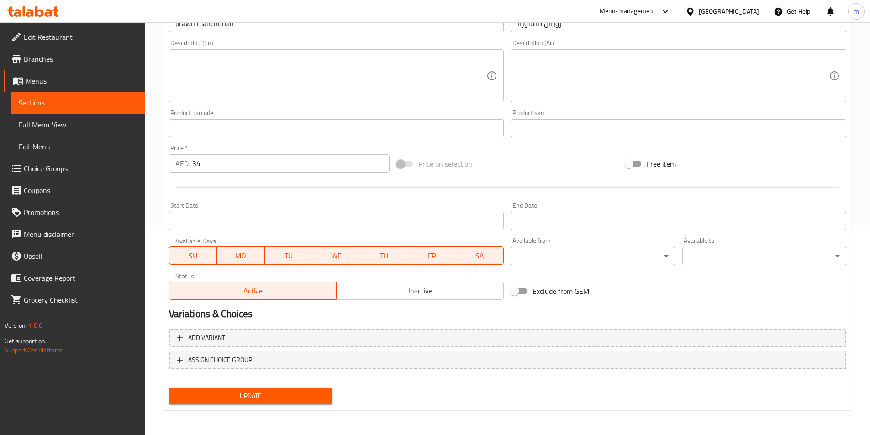
scroll to position [210, 0]
click at [278, 402] on button "Update" at bounding box center [251, 395] width 164 height 17
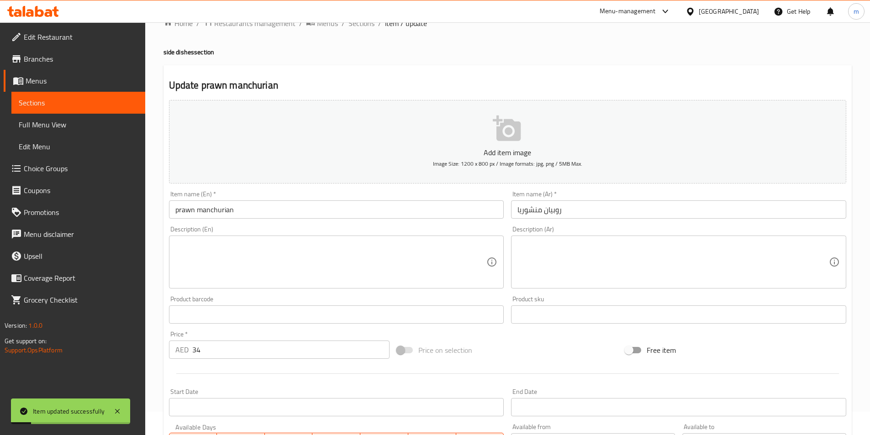
scroll to position [0, 0]
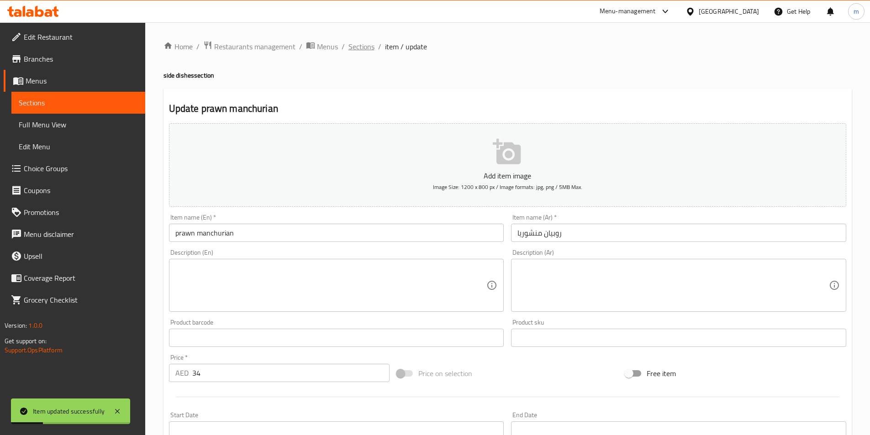
click at [364, 45] on span "Sections" at bounding box center [361, 46] width 26 height 11
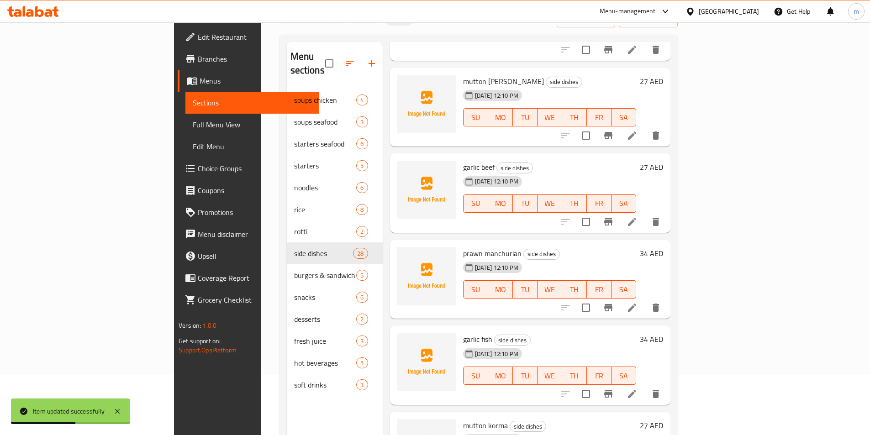
scroll to position [91, 0]
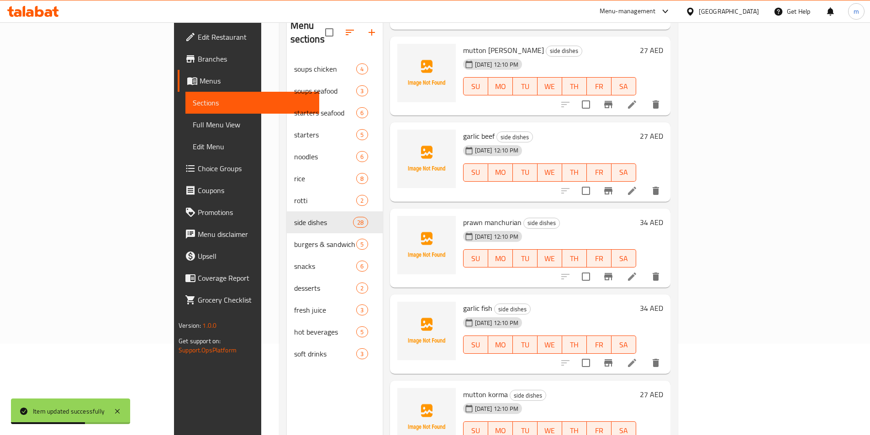
click at [637, 357] on icon at bounding box center [631, 362] width 11 height 11
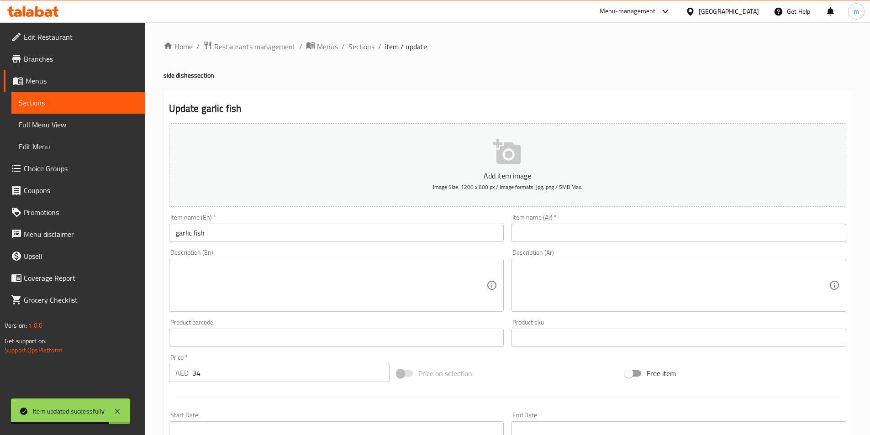
click at [586, 228] on input "text" at bounding box center [678, 233] width 335 height 18
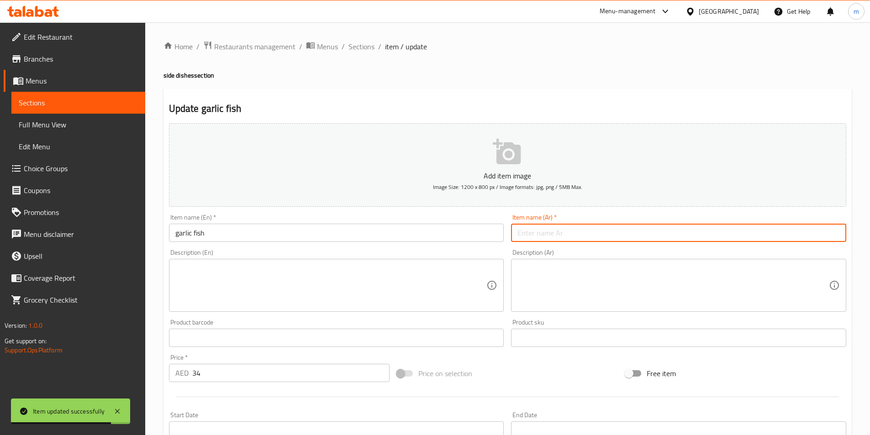
paste input "سمك بالثوم"
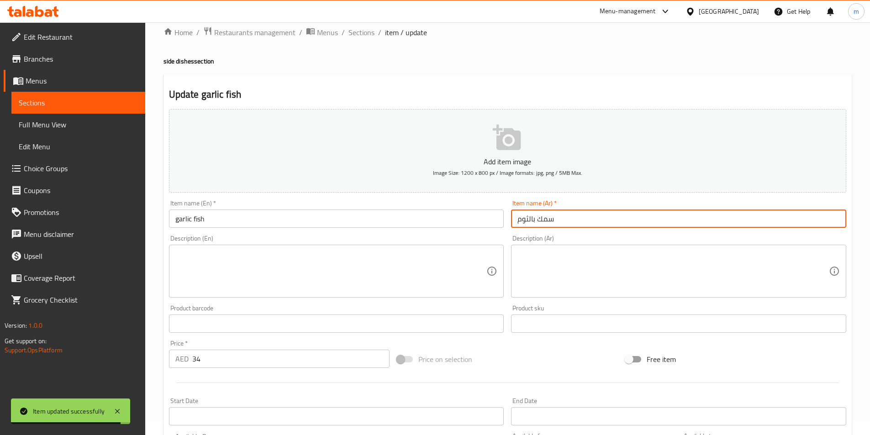
scroll to position [210, 0]
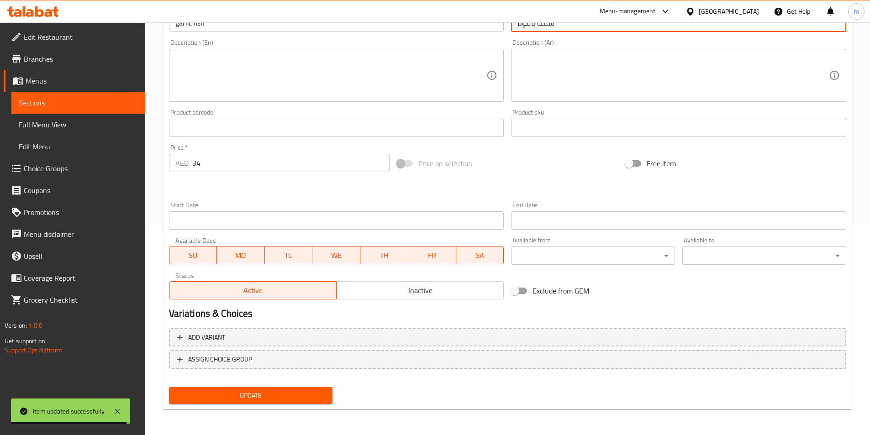
type input "سمك بالثوم"
click at [283, 390] on span "Update" at bounding box center [250, 395] width 149 height 11
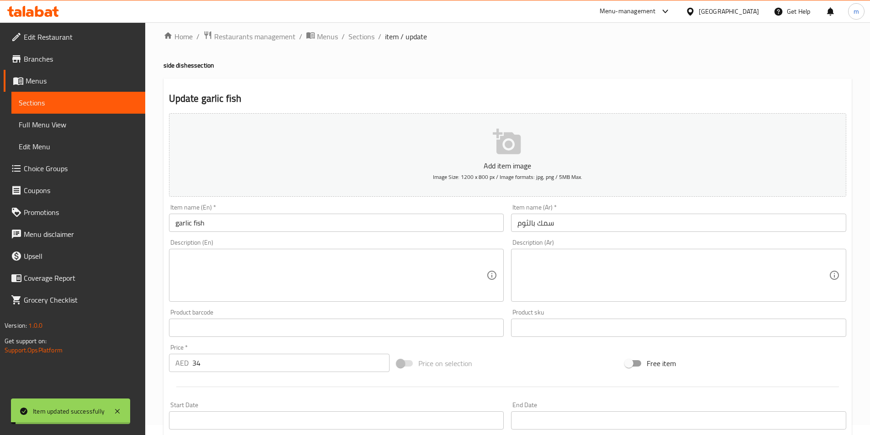
scroll to position [0, 0]
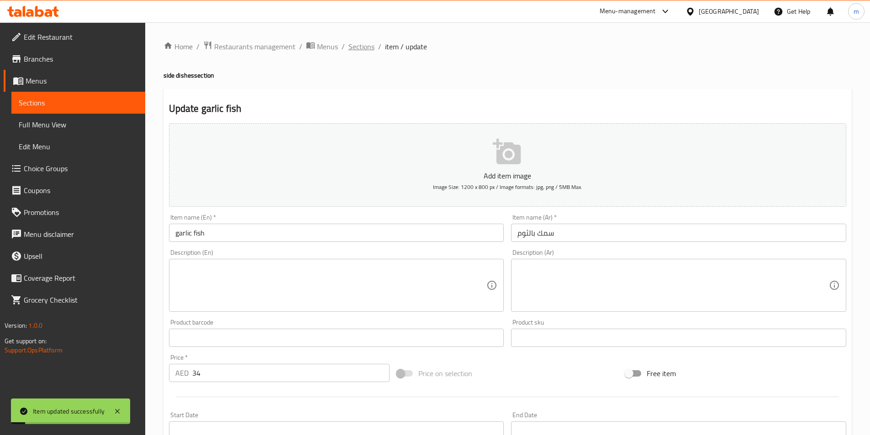
click at [357, 50] on span "Sections" at bounding box center [361, 46] width 26 height 11
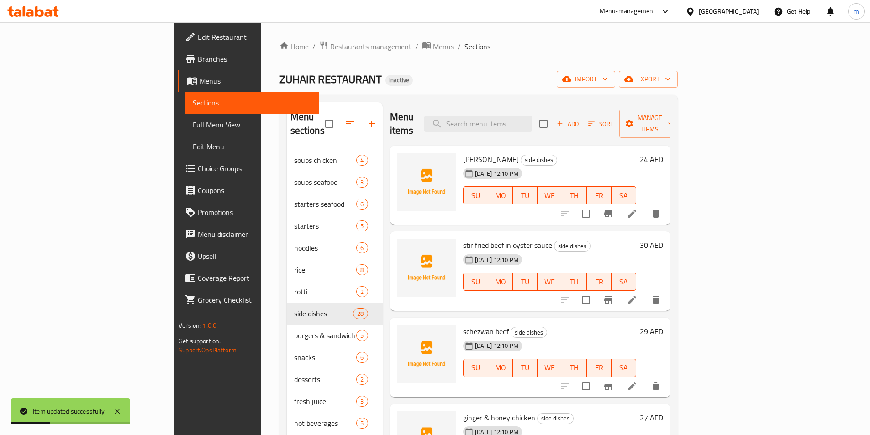
click at [558, 164] on div "07-09-2025 12:10 PM SU MO TU WE TH FR SA" at bounding box center [549, 188] width 180 height 49
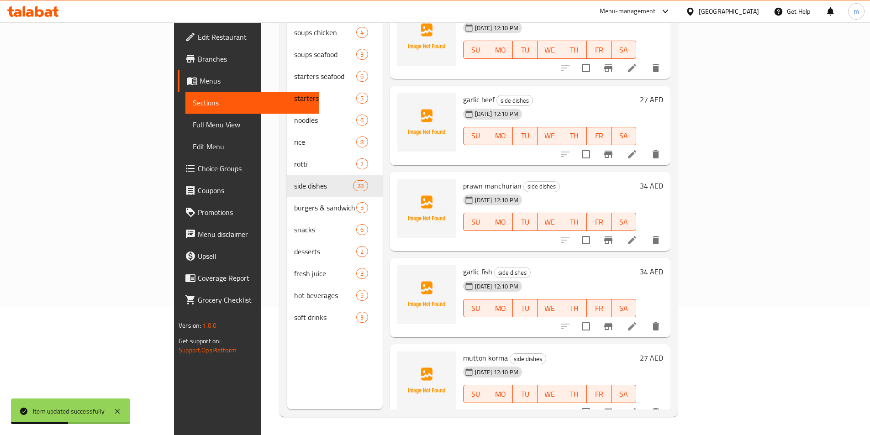
click at [637, 407] on icon at bounding box center [631, 412] width 11 height 11
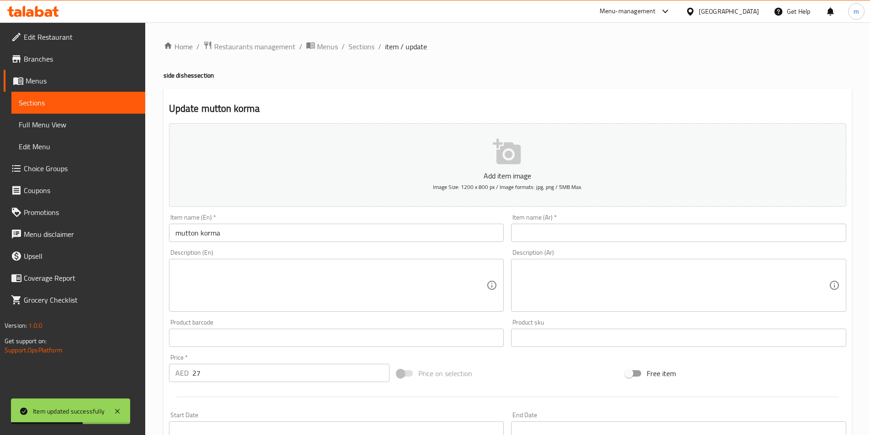
click at [558, 234] on input "text" at bounding box center [678, 233] width 335 height 18
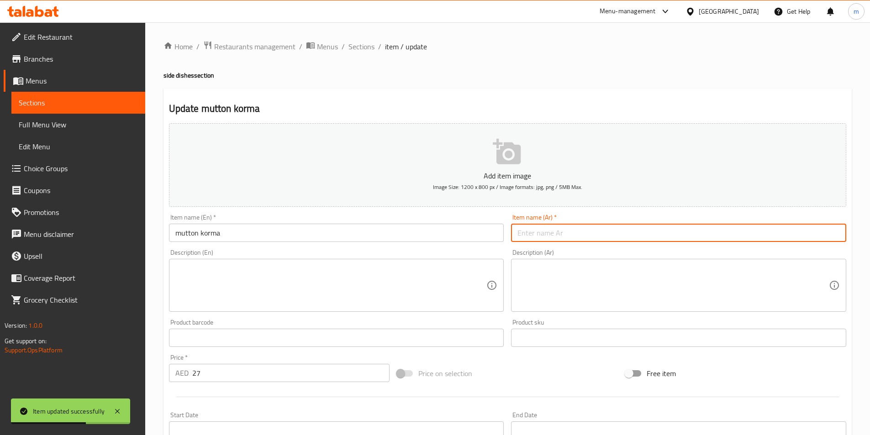
paste input "mutton korma"
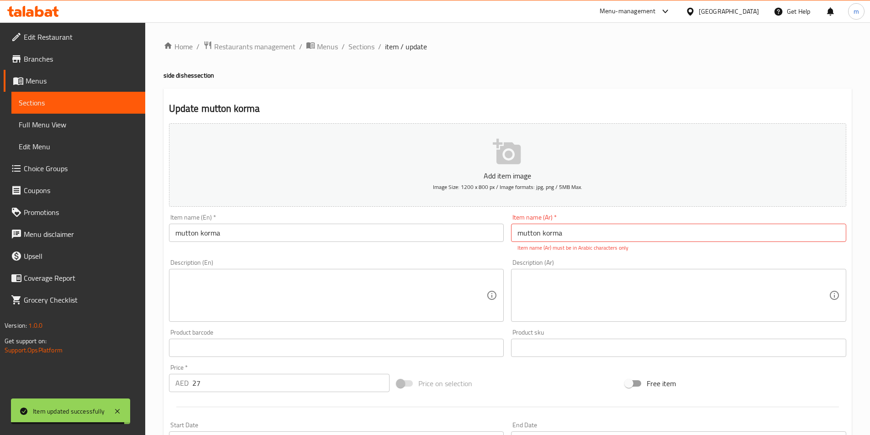
click at [564, 219] on div "Item name (Ar)   * mutton korma Item name (Ar) * Item name (Ar) must be in Arab…" at bounding box center [678, 233] width 335 height 38
click at [566, 226] on input "mutton korma" at bounding box center [678, 233] width 335 height 18
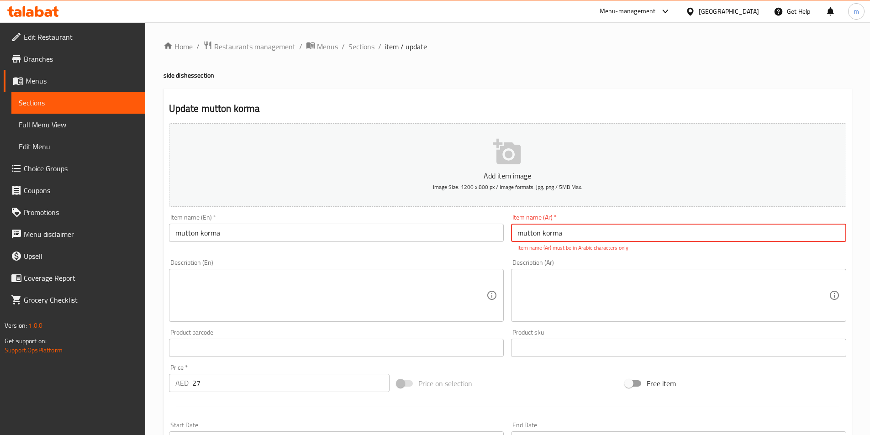
paste input "كورما ضأن"
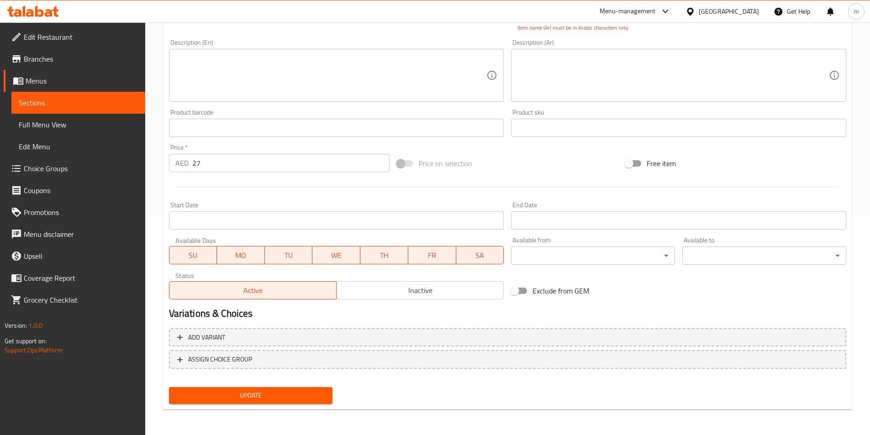
type input "كورما غنم"
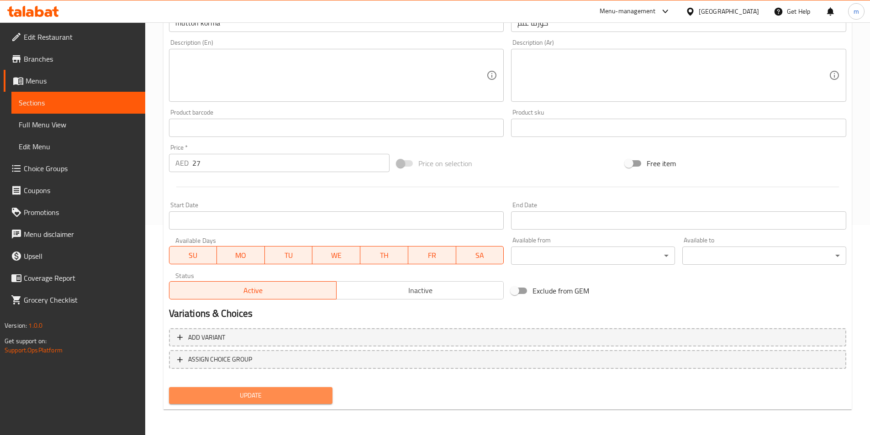
click at [294, 393] on span "Update" at bounding box center [250, 395] width 149 height 11
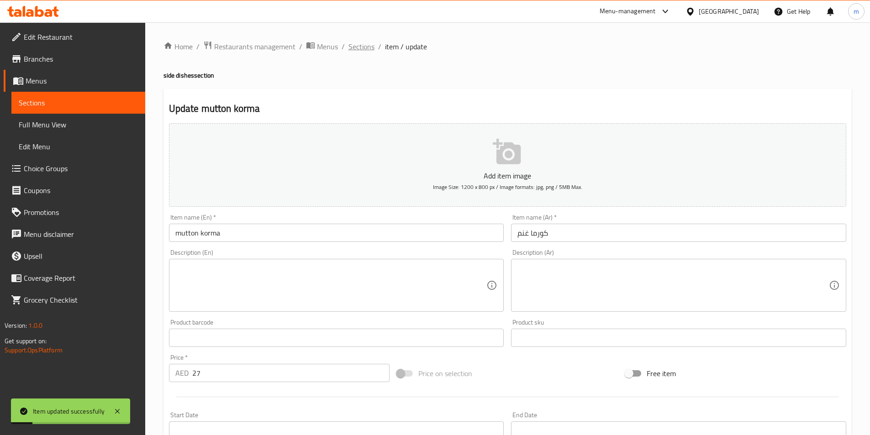
click at [354, 48] on span "Sections" at bounding box center [361, 46] width 26 height 11
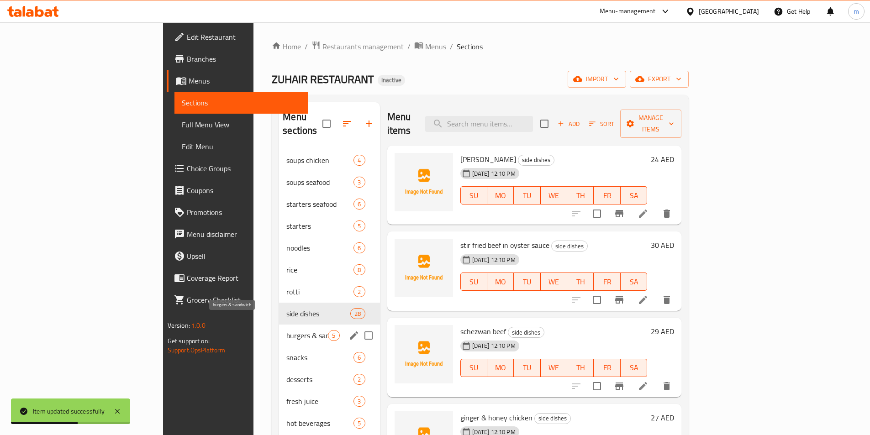
click at [286, 330] on span "burgers & sandwich" at bounding box center [307, 335] width 42 height 11
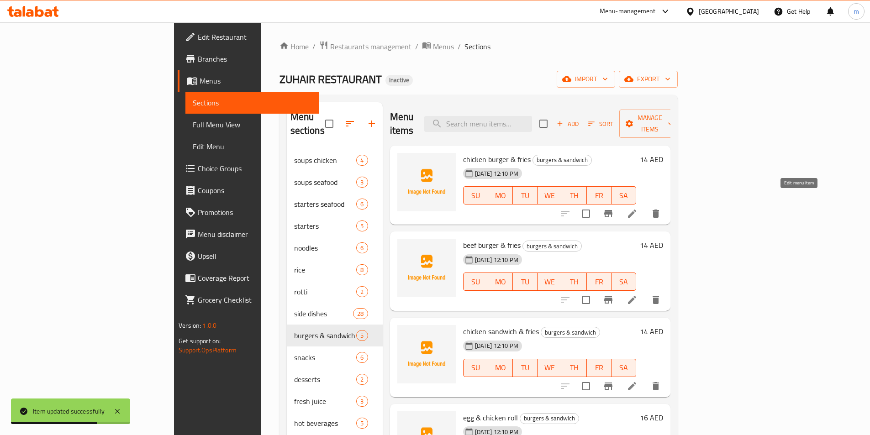
click at [637, 208] on icon at bounding box center [631, 213] width 11 height 11
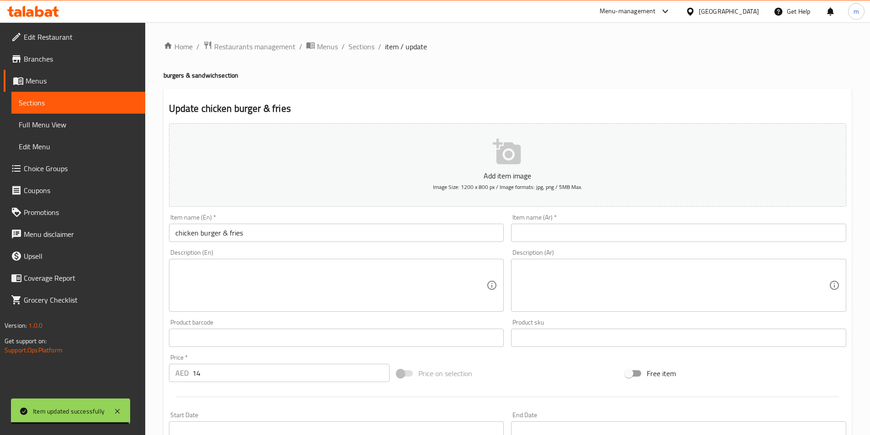
click at [594, 236] on input "text" at bounding box center [678, 233] width 335 height 18
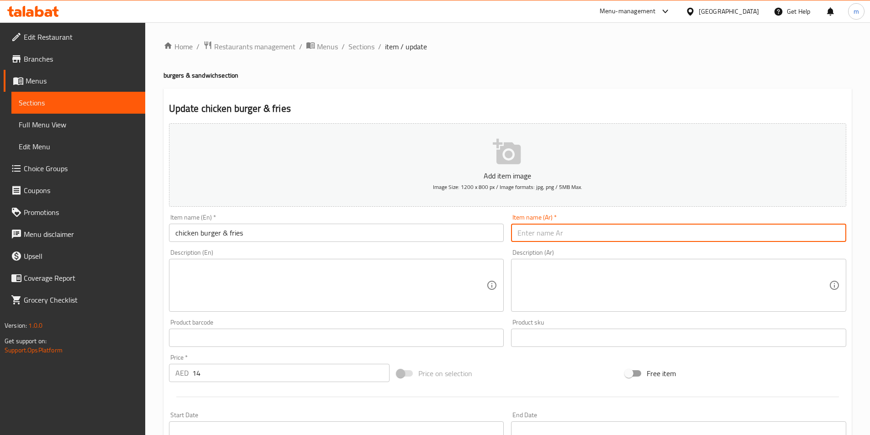
paste input "برجر دجاج و بطاطا مقلية"
click at [533, 234] on input "برجر دجاج و بطاطا مقلية" at bounding box center [678, 233] width 335 height 18
click at [539, 232] on input "برجر دجاج و بطاطا مقلية" at bounding box center [678, 233] width 335 height 18
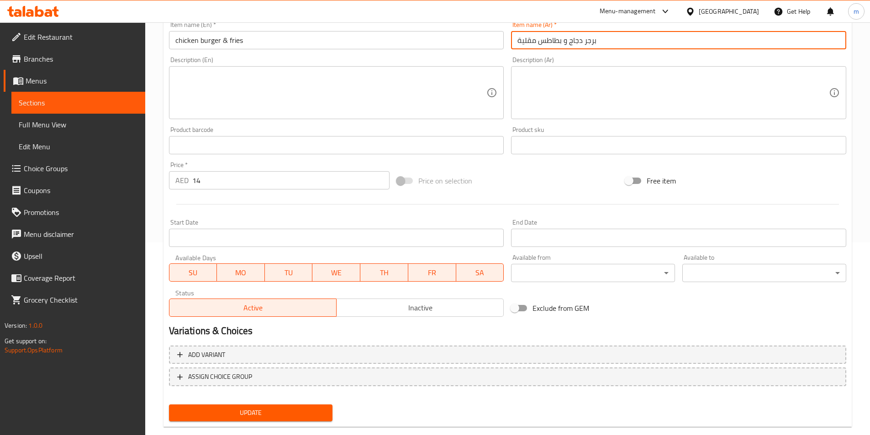
scroll to position [210, 0]
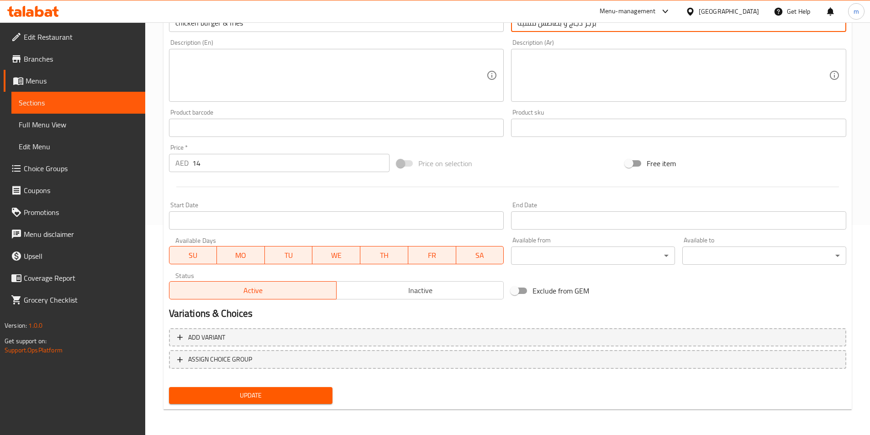
type input "برجر دجاج و بطاطس مقلية"
click at [308, 399] on span "Update" at bounding box center [250, 395] width 149 height 11
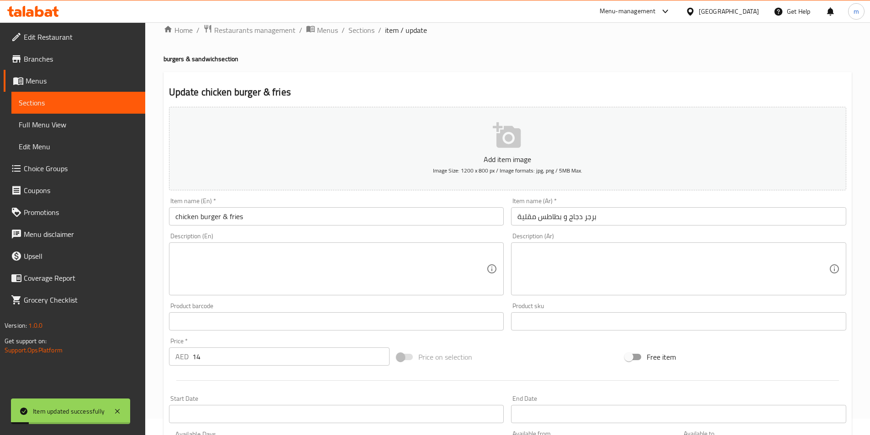
scroll to position [0, 0]
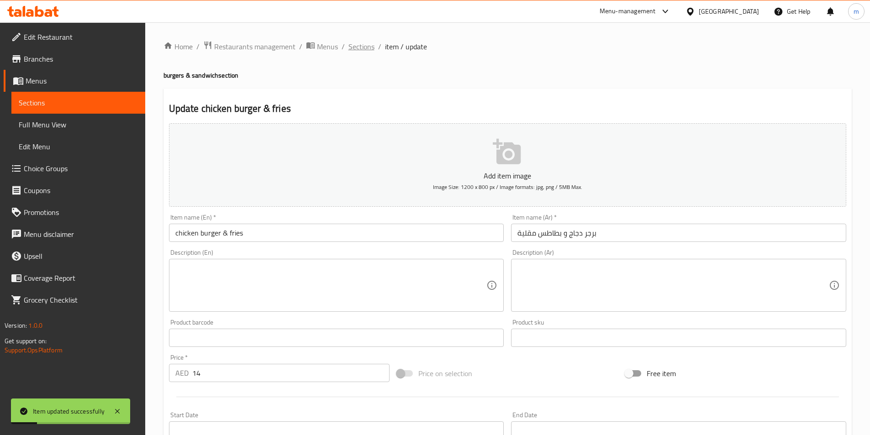
click at [348, 47] on span "Sections" at bounding box center [361, 46] width 26 height 11
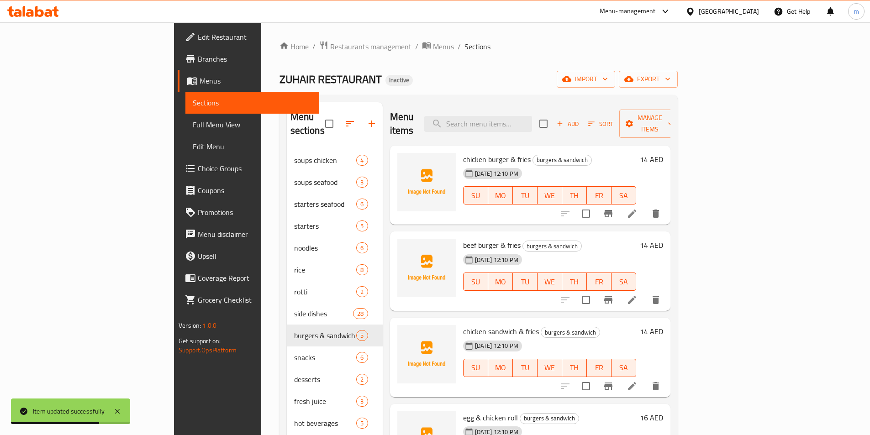
click at [640, 164] on div "07-09-2025 12:10 PM SU MO TU WE TH FR SA" at bounding box center [549, 188] width 180 height 49
click at [637, 294] on icon at bounding box center [631, 299] width 11 height 11
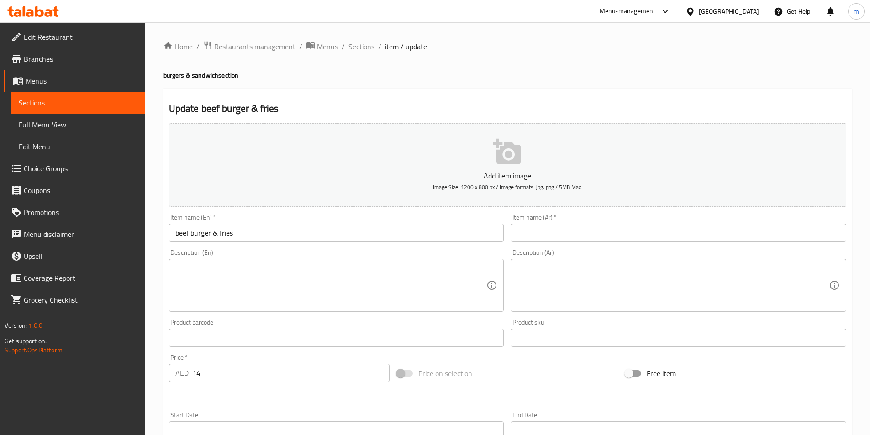
click at [619, 233] on input "text" at bounding box center [678, 233] width 335 height 18
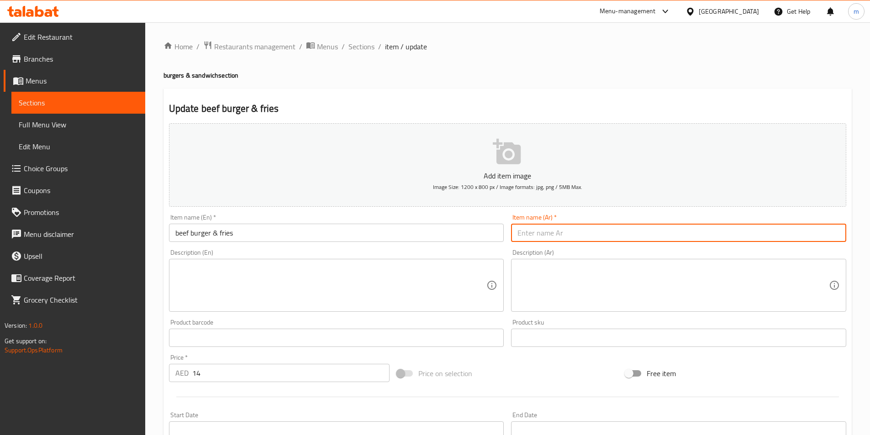
paste input "برجر لحم بقري مع بطاطا مقلية"
click at [540, 235] on input "برجر لحم بقري مع بطاطا مقلية" at bounding box center [678, 233] width 335 height 18
click at [539, 235] on input "برجر لحم بقري مع بطاطا مقلية" at bounding box center [678, 233] width 335 height 18
click at [536, 235] on input "برجر لحم بقري مع بطاطا مقلية" at bounding box center [678, 233] width 335 height 18
click at [537, 235] on input "برجر لحم بقري مع بطاطا مقلية" at bounding box center [678, 233] width 335 height 18
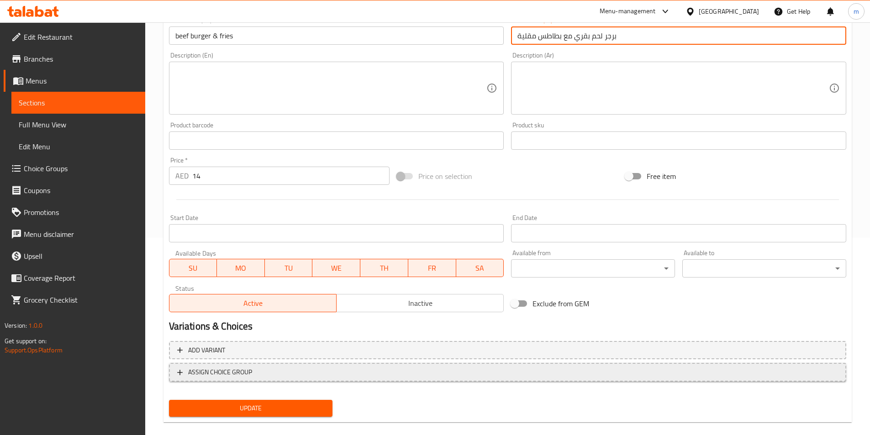
scroll to position [210, 0]
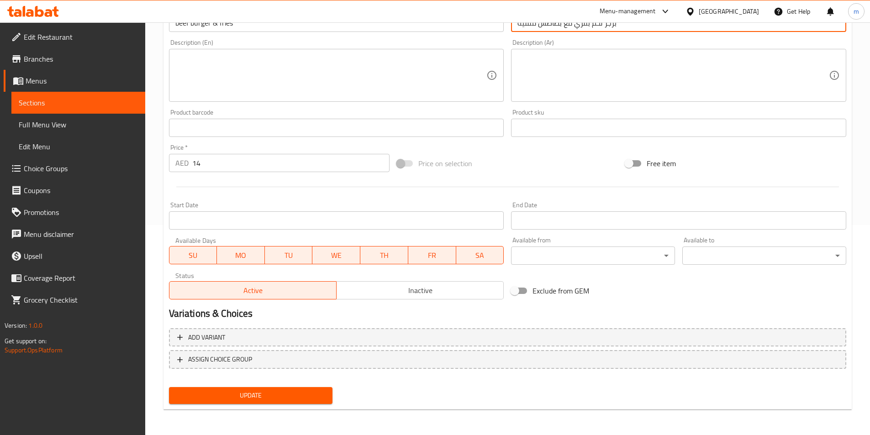
type input "برجر لحم بقري مع بطاطس مقلية"
click at [308, 394] on span "Update" at bounding box center [250, 395] width 149 height 11
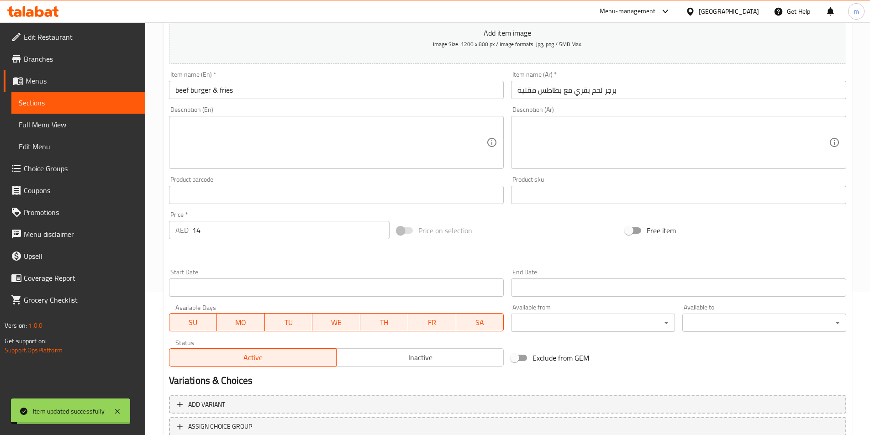
scroll to position [0, 0]
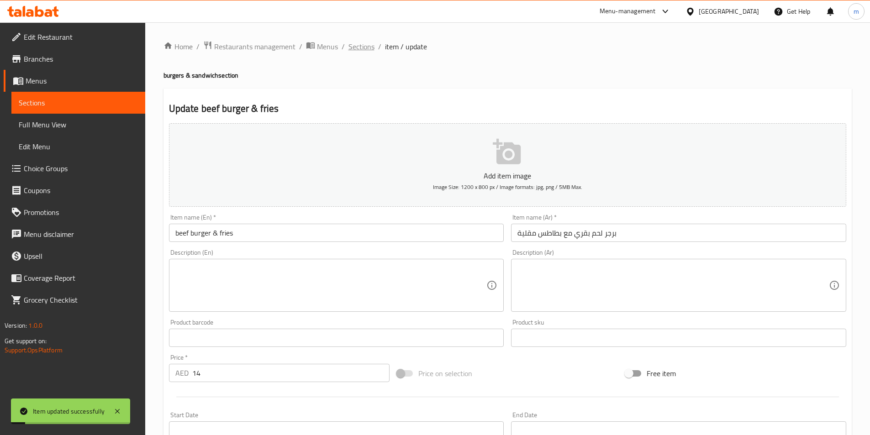
click at [364, 46] on span "Sections" at bounding box center [361, 46] width 26 height 11
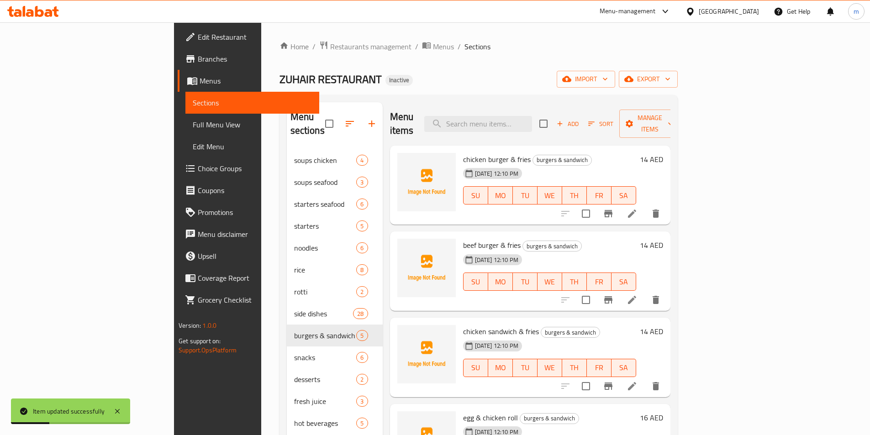
click at [558, 275] on span "WE" at bounding box center [549, 281] width 17 height 13
type button "3"
click at [627, 302] on div "Menu items Add Sort Manage items chicken burger & fries burgers & sandwich 07-0…" at bounding box center [527, 319] width 288 height 435
click at [637, 381] on icon at bounding box center [631, 386] width 11 height 11
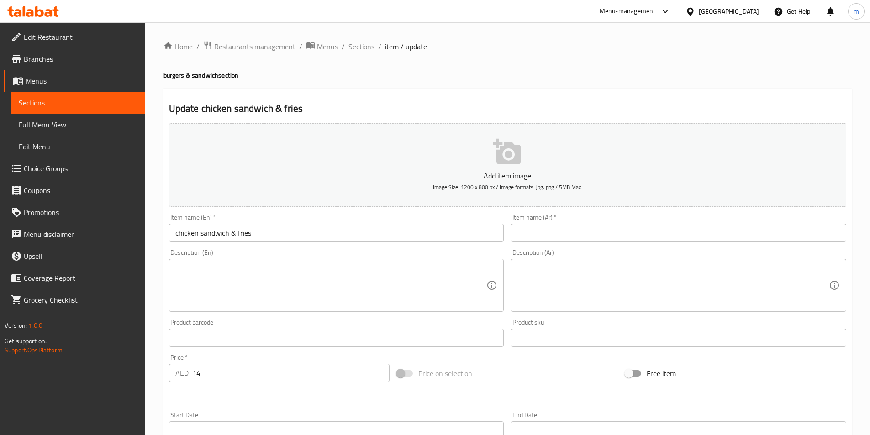
click at [604, 237] on input "text" at bounding box center [678, 233] width 335 height 18
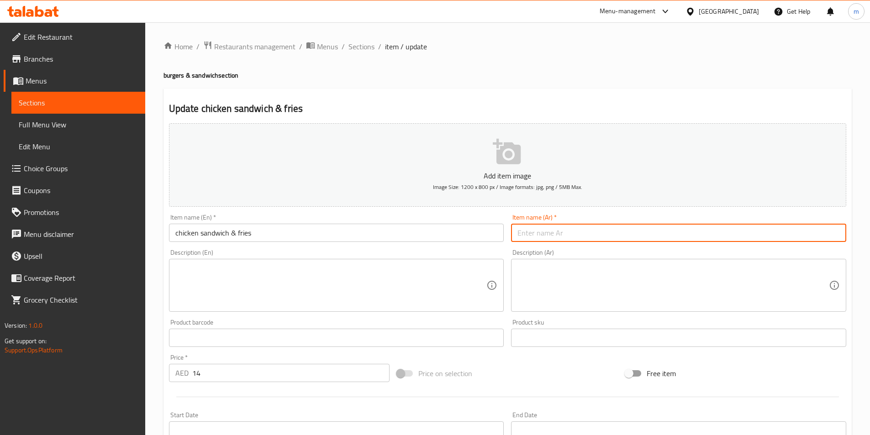
paste input "ساندويتش دجاج وبطاطس مقلية"
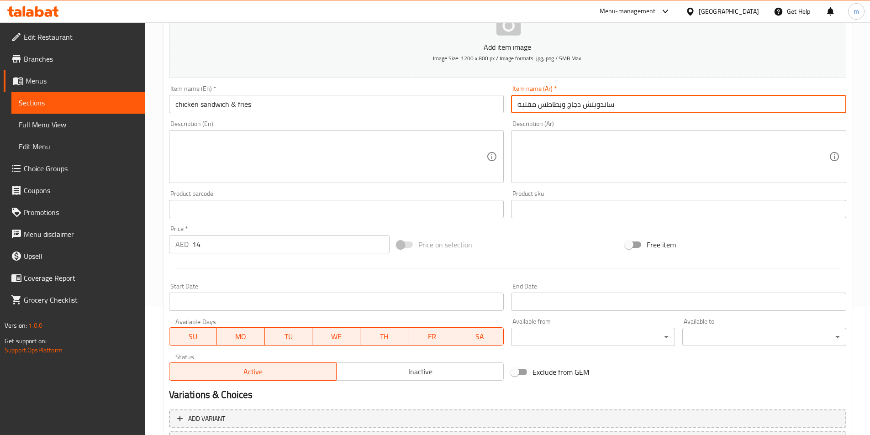
scroll to position [210, 0]
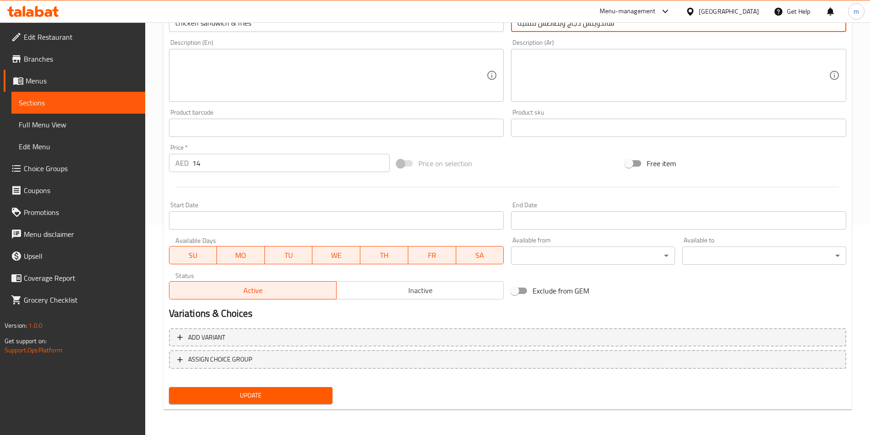
type input "ساندويتش دجاج وبطاطس مقلية"
click at [290, 390] on span "Update" at bounding box center [250, 395] width 149 height 11
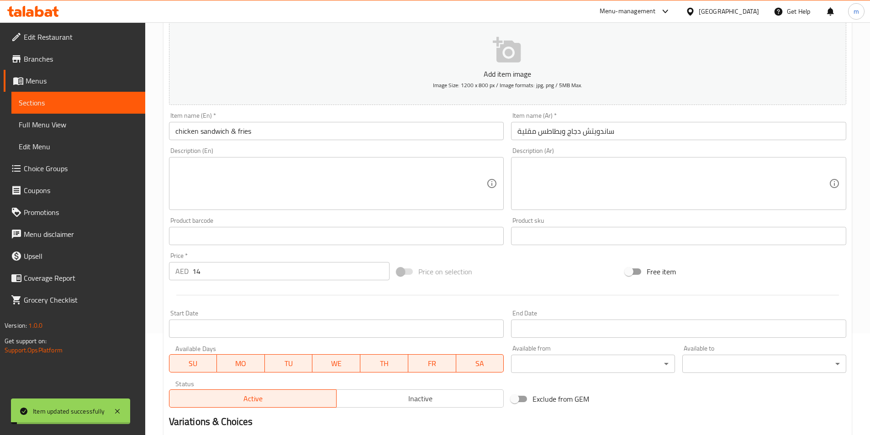
scroll to position [0, 0]
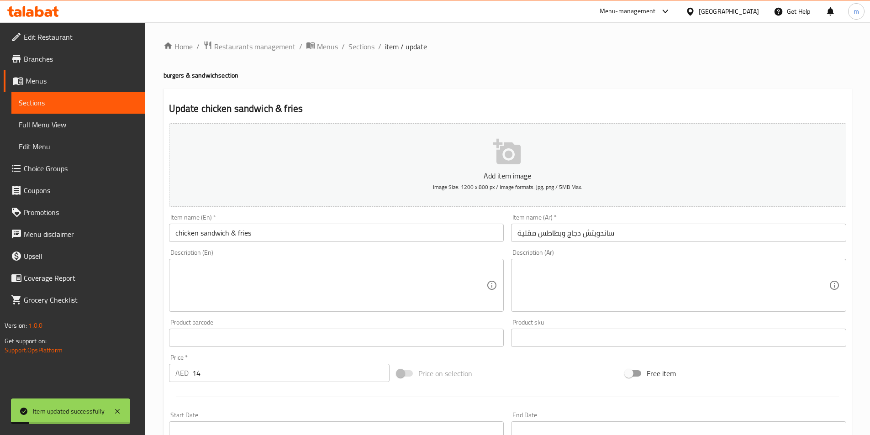
click at [356, 45] on span "Sections" at bounding box center [361, 46] width 26 height 11
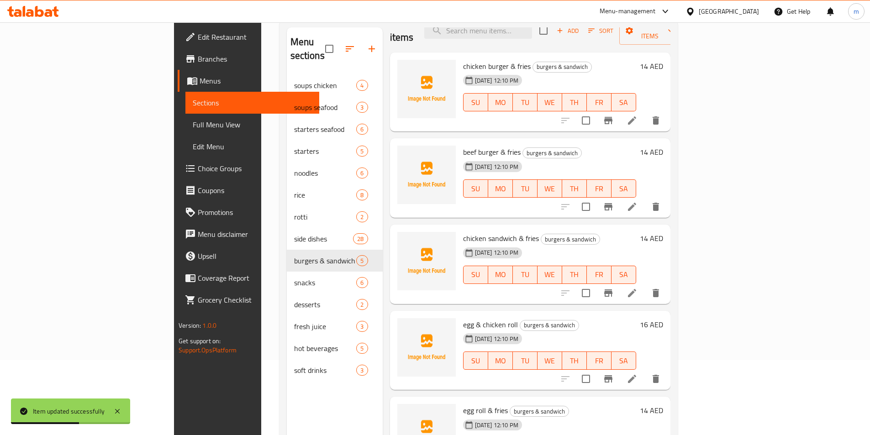
scroll to position [91, 0]
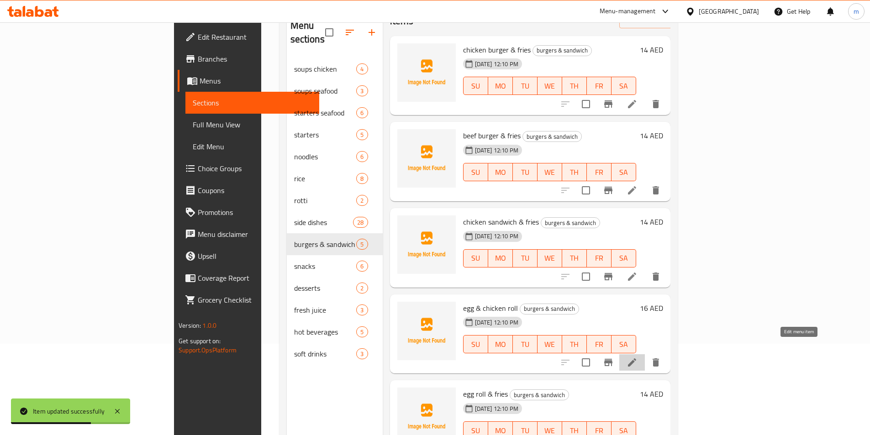
click at [637, 357] on icon at bounding box center [631, 362] width 11 height 11
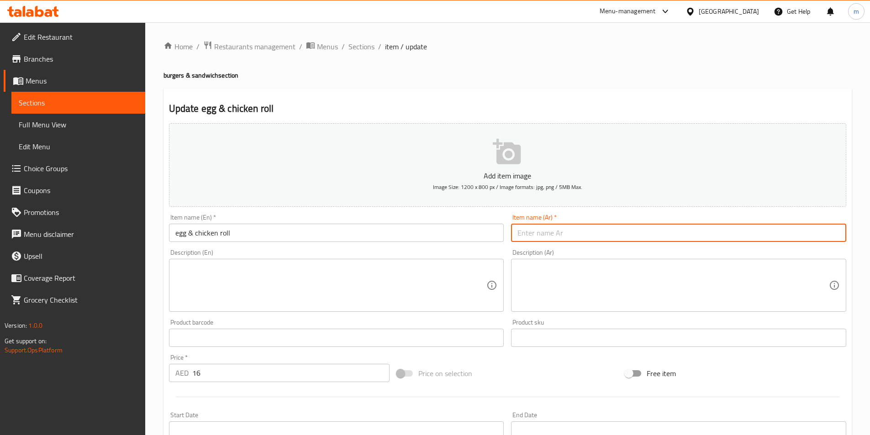
click at [598, 229] on input "text" at bounding box center [678, 233] width 335 height 18
paste input "رول البيض والدجاج"
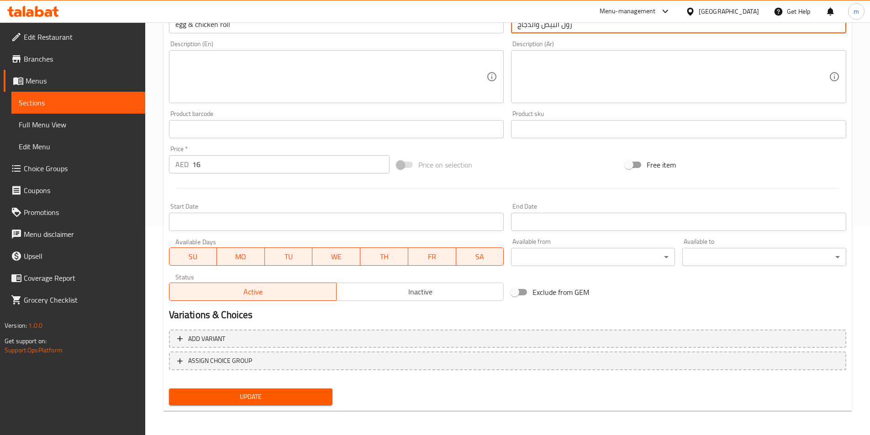
scroll to position [210, 0]
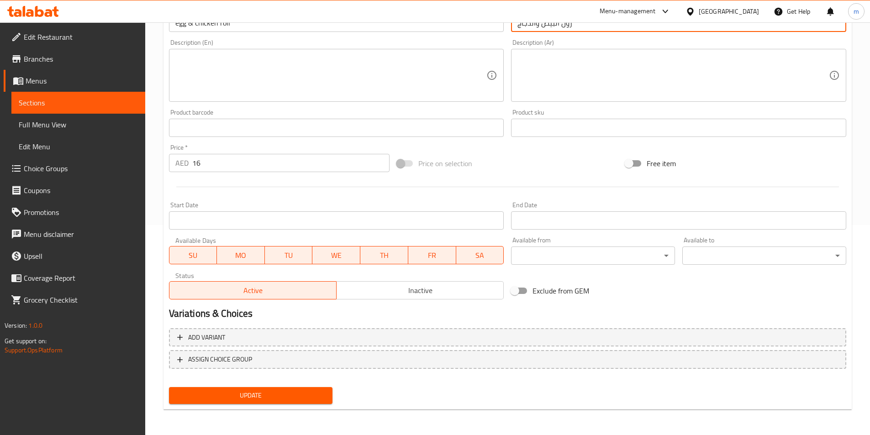
type input "رول البيض والدجاج"
click at [266, 393] on span "Update" at bounding box center [250, 395] width 149 height 11
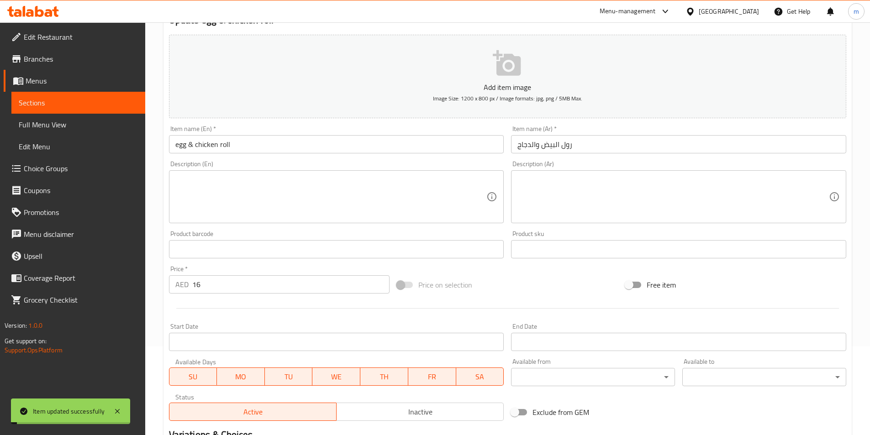
scroll to position [0, 0]
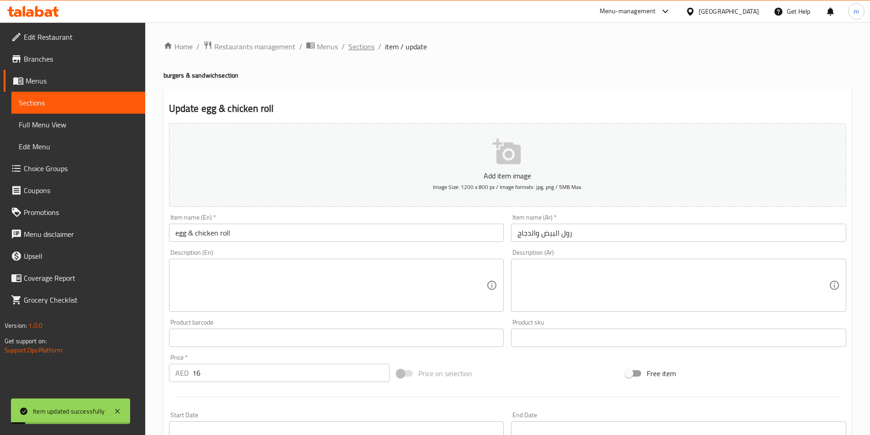
click at [372, 49] on span "Sections" at bounding box center [361, 46] width 26 height 11
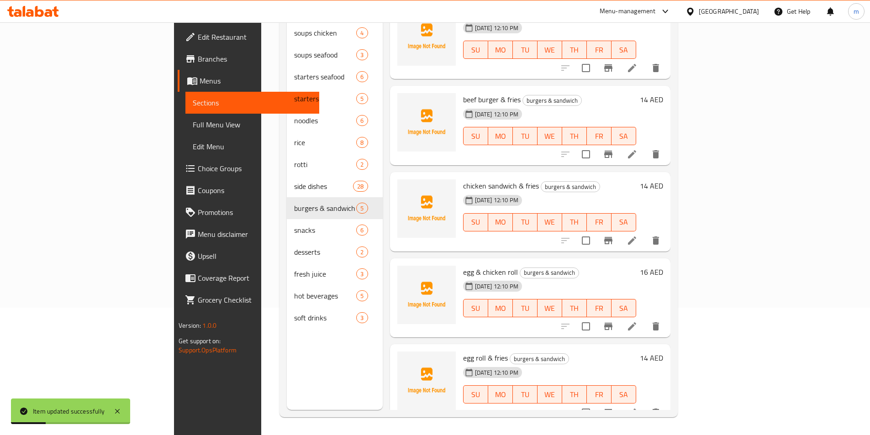
scroll to position [128, 0]
click at [637, 407] on icon at bounding box center [631, 412] width 11 height 11
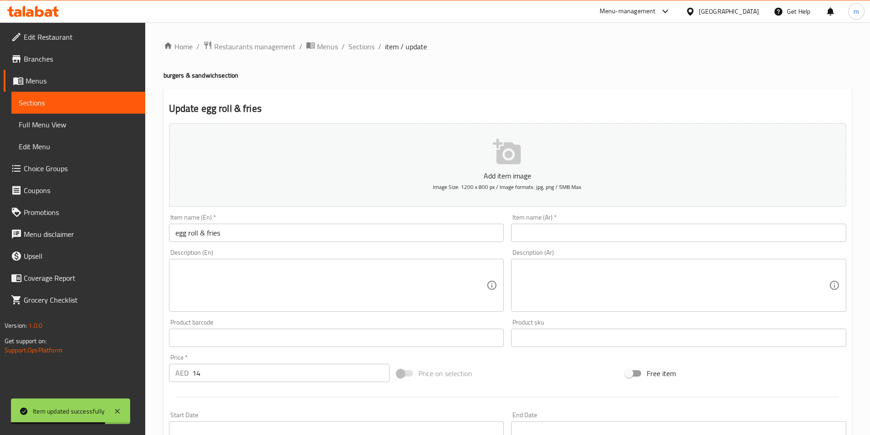
click at [533, 226] on input "text" at bounding box center [678, 233] width 335 height 18
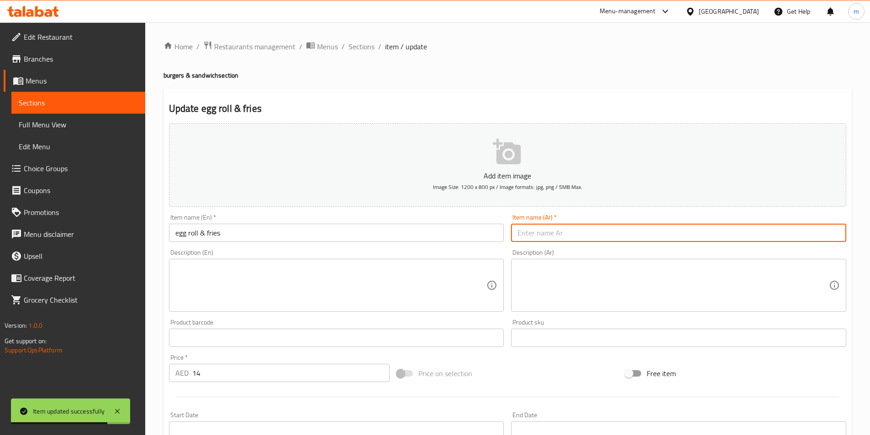
paste input "رول البيض والبطاطا المقلية"
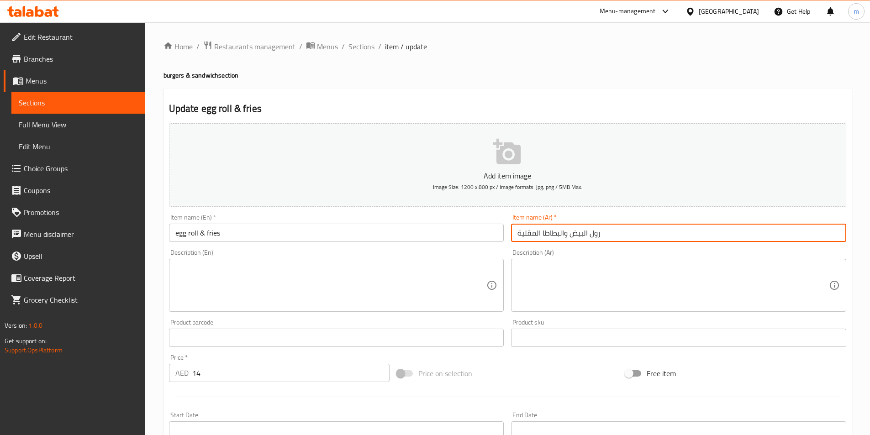
click at [546, 236] on input "رول البيض والبطاطا المقلية" at bounding box center [678, 233] width 335 height 18
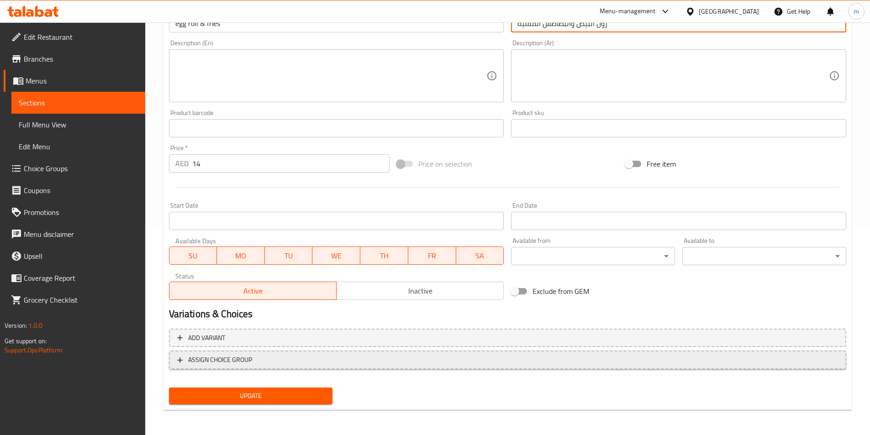
scroll to position [210, 0]
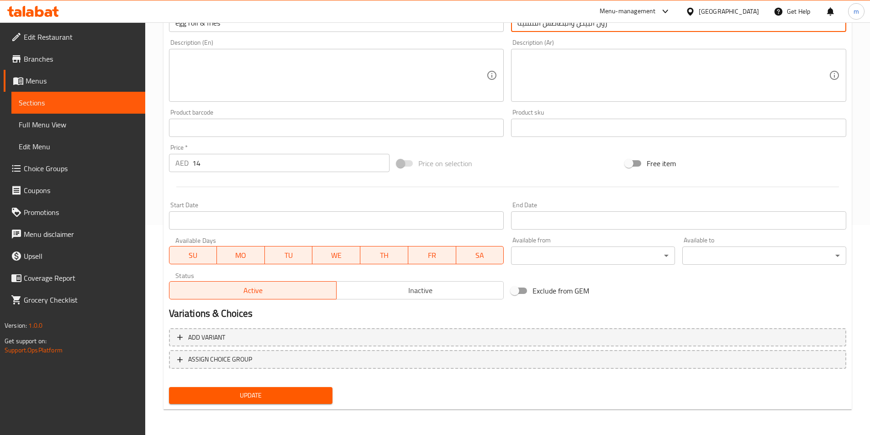
type input "رول البيض والبطاطس المقلية"
click at [293, 402] on button "Update" at bounding box center [251, 395] width 164 height 17
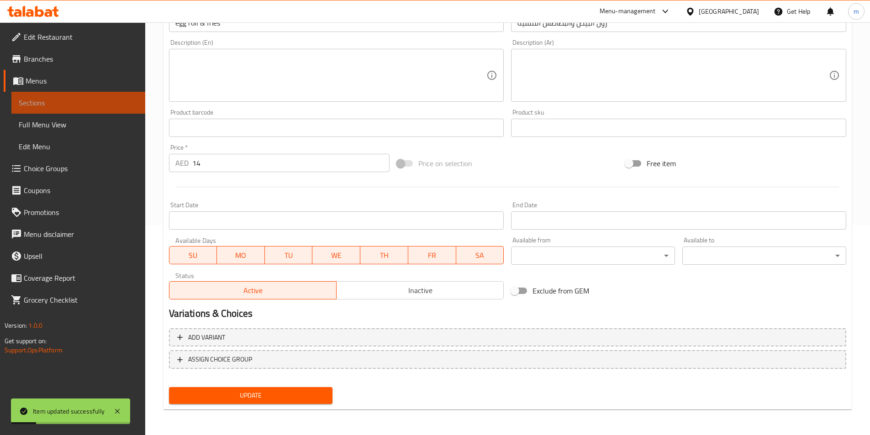
click at [59, 103] on span "Sections" at bounding box center [78, 102] width 119 height 11
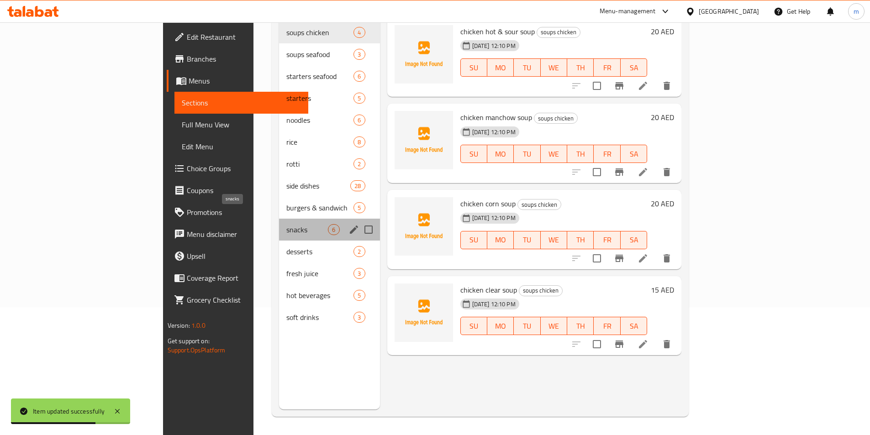
click at [286, 224] on span "snacks" at bounding box center [307, 229] width 42 height 11
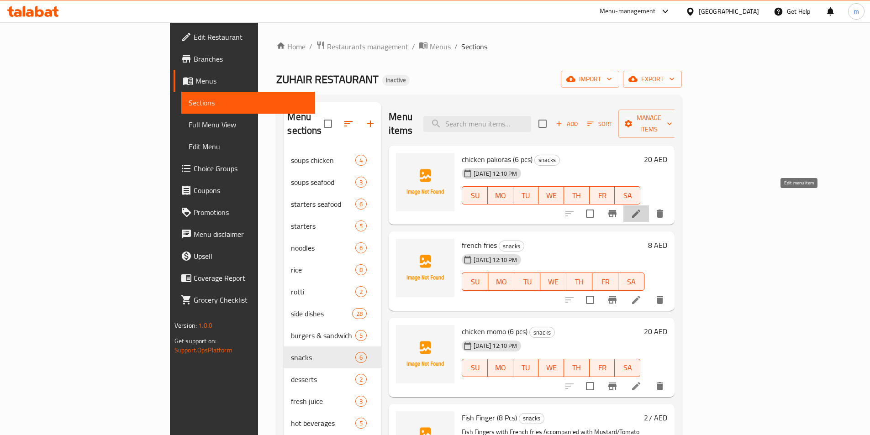
click at [640, 210] on icon at bounding box center [636, 214] width 8 height 8
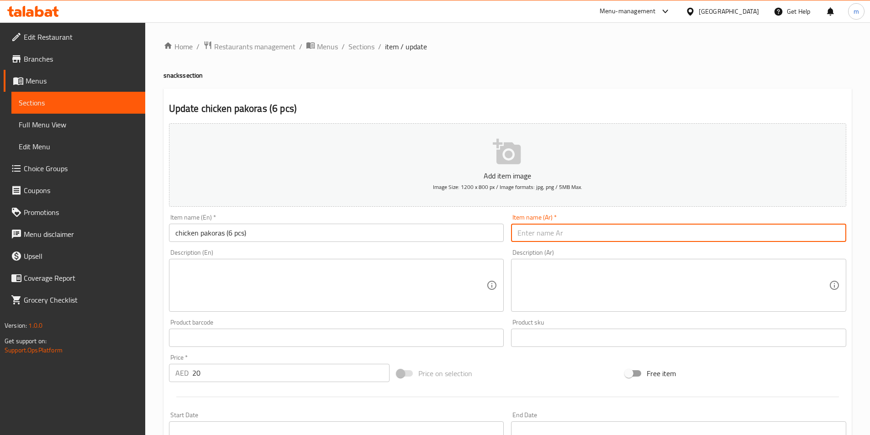
click at [563, 230] on input "text" at bounding box center [678, 233] width 335 height 18
paste input "باكورا دجاج (6 قطع)"
click at [559, 236] on input "باكورا دجاج (6 قطع)" at bounding box center [678, 233] width 335 height 18
type input "باكورا دجاج (6 قطع)"
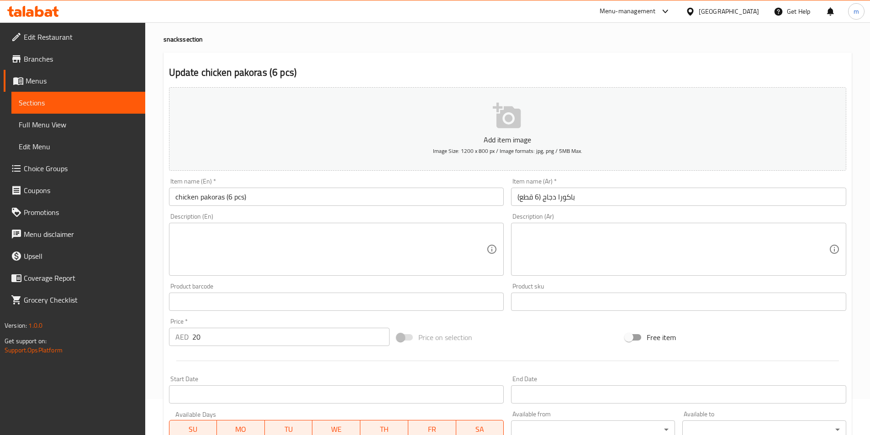
scroll to position [210, 0]
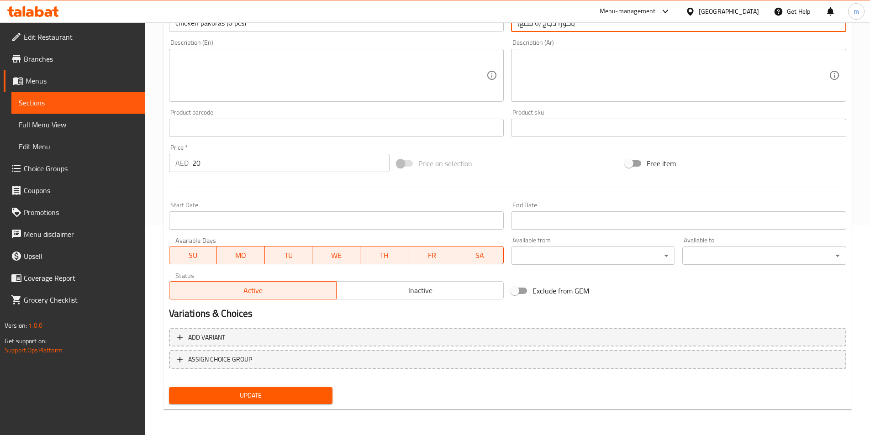
click at [289, 394] on span "Update" at bounding box center [250, 395] width 149 height 11
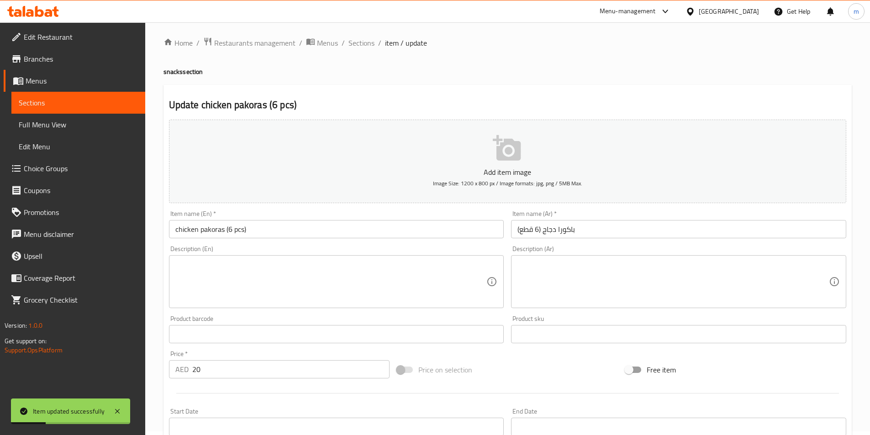
scroll to position [0, 0]
click at [369, 47] on span "Sections" at bounding box center [361, 46] width 26 height 11
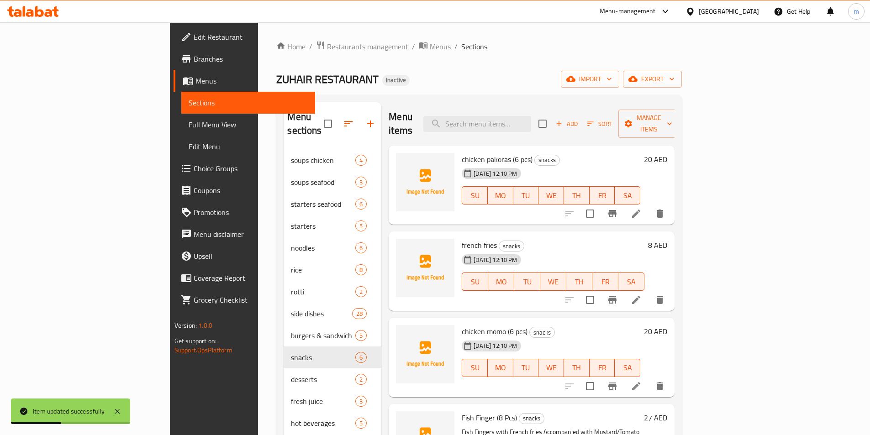
click at [640, 296] on icon at bounding box center [636, 300] width 8 height 8
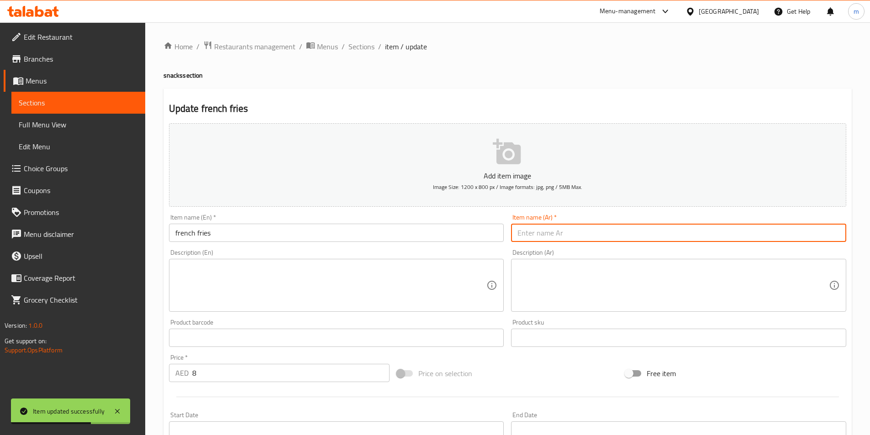
click at [560, 236] on input "text" at bounding box center [678, 233] width 335 height 18
paste input "بطاطس مقلية"
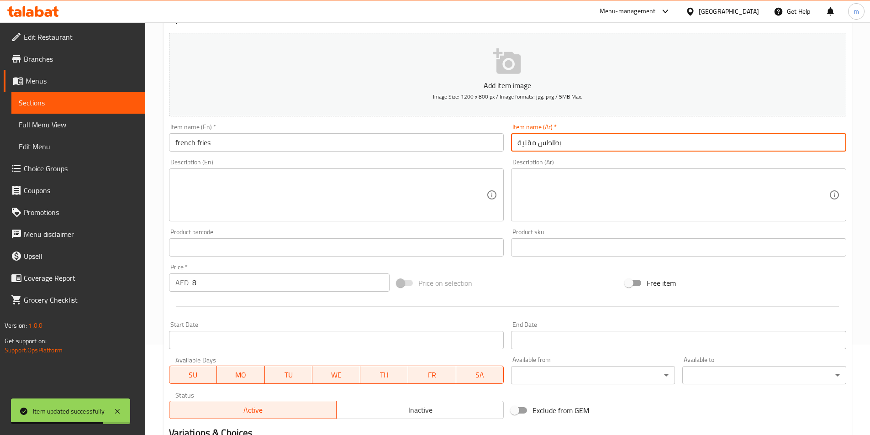
scroll to position [183, 0]
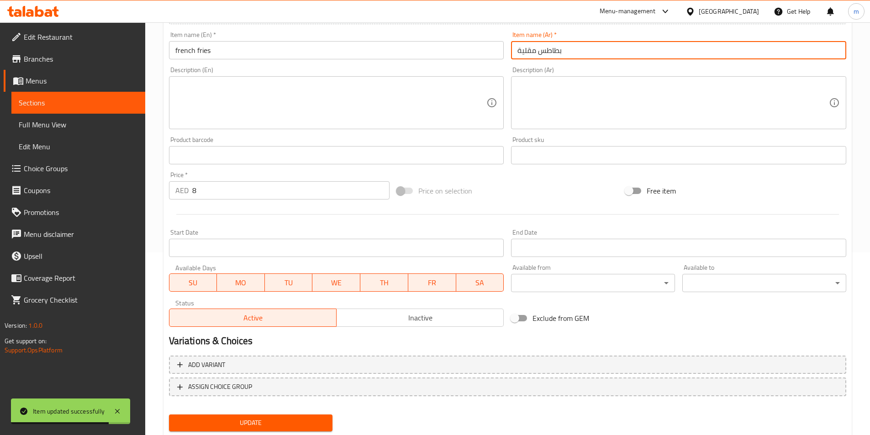
type input "بطاطس مقلية"
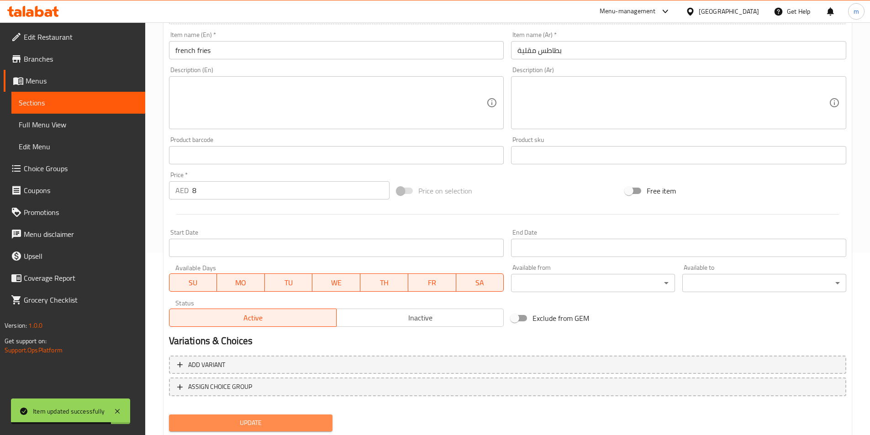
click at [284, 422] on span "Update" at bounding box center [250, 422] width 149 height 11
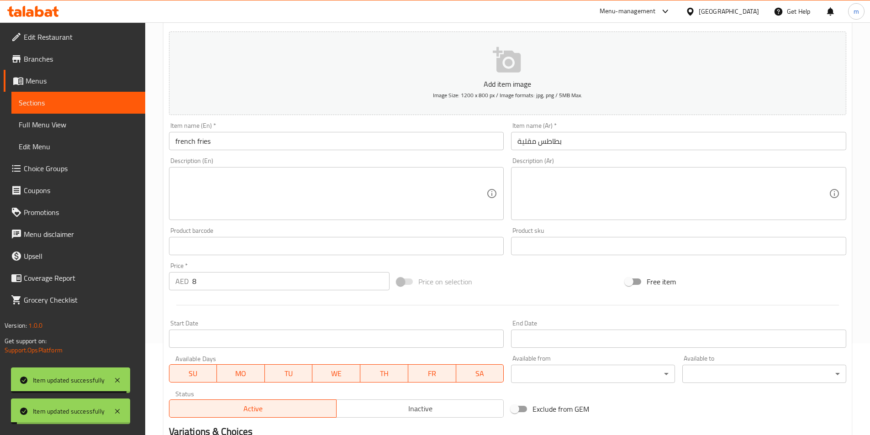
scroll to position [0, 0]
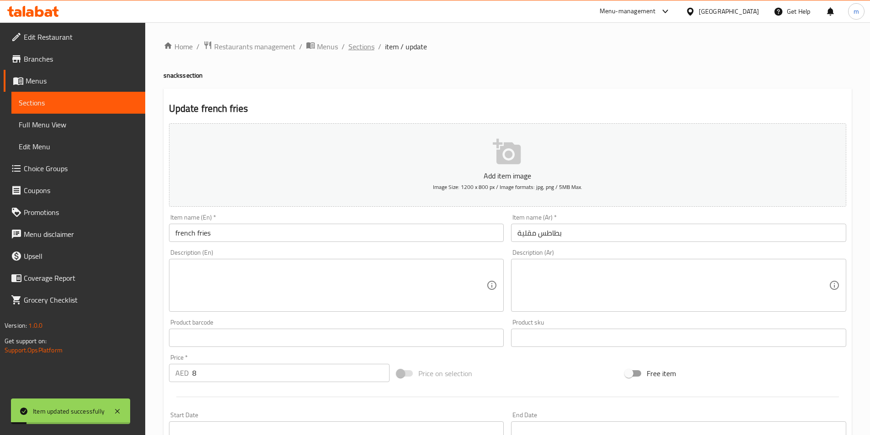
click at [365, 47] on span "Sections" at bounding box center [361, 46] width 26 height 11
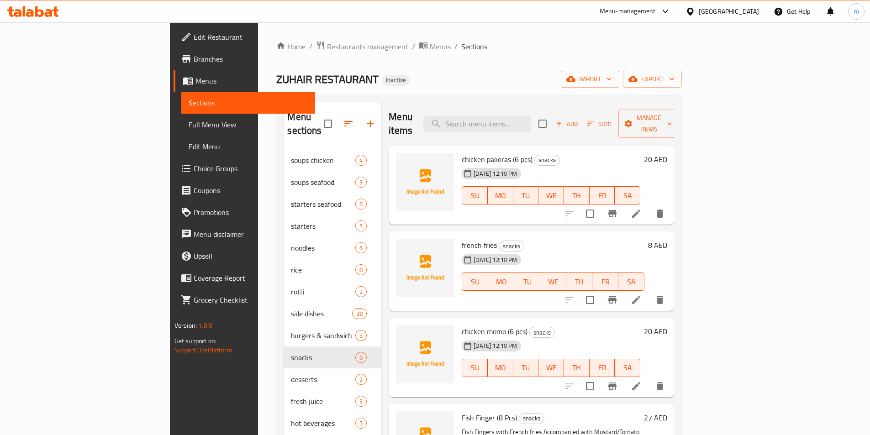
scroll to position [46, 0]
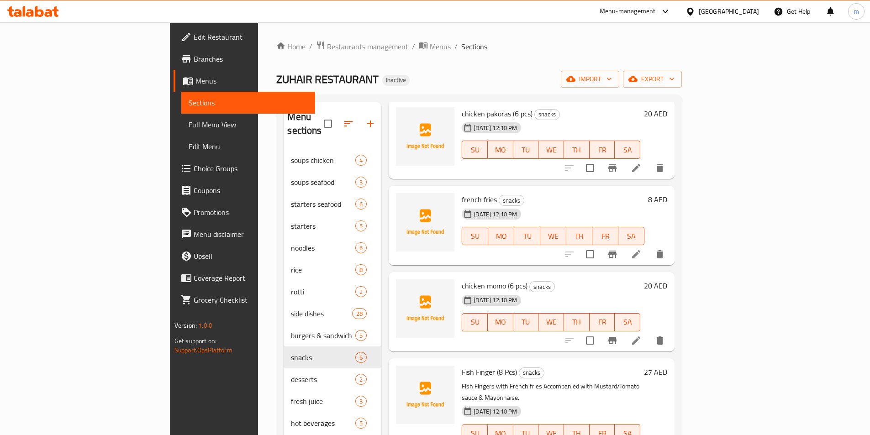
click at [649, 332] on li at bounding box center [636, 340] width 26 height 16
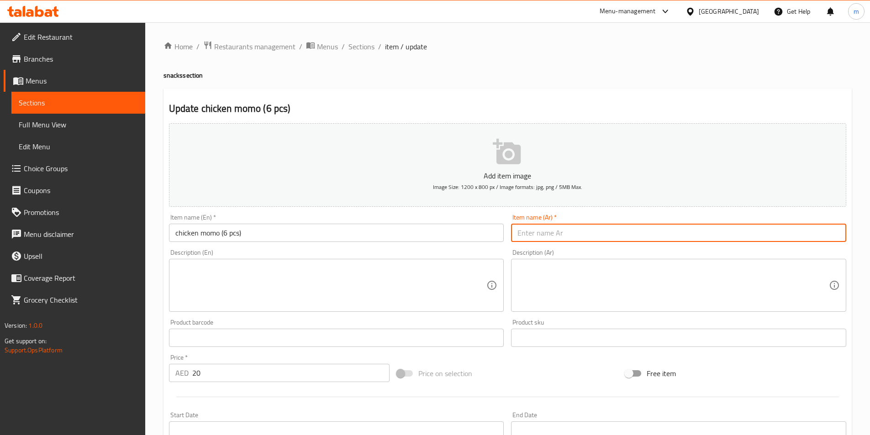
click at [575, 231] on input "text" at bounding box center [678, 233] width 335 height 18
paste input "موموس الدجاج (6 قطع)"
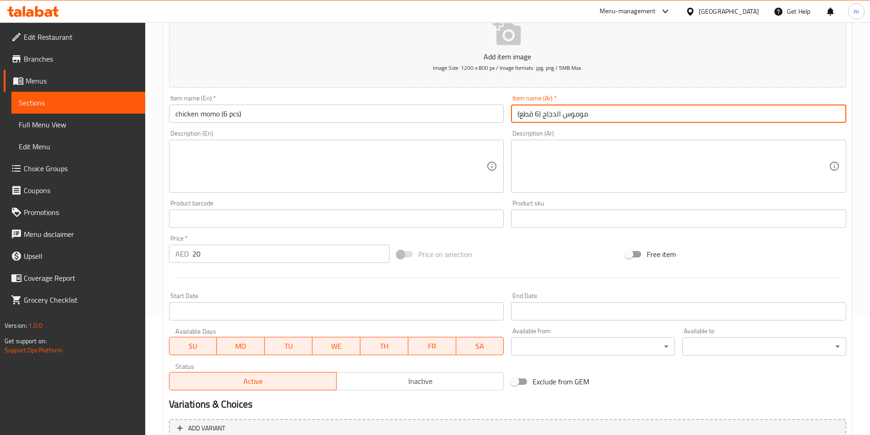
scroll to position [210, 0]
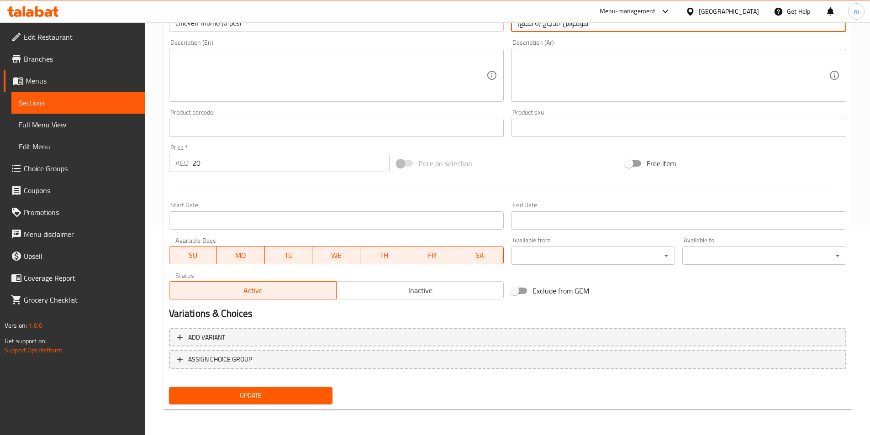
type input "موموس الدجاج (6 قطع)"
click at [289, 398] on span "Update" at bounding box center [250, 395] width 149 height 11
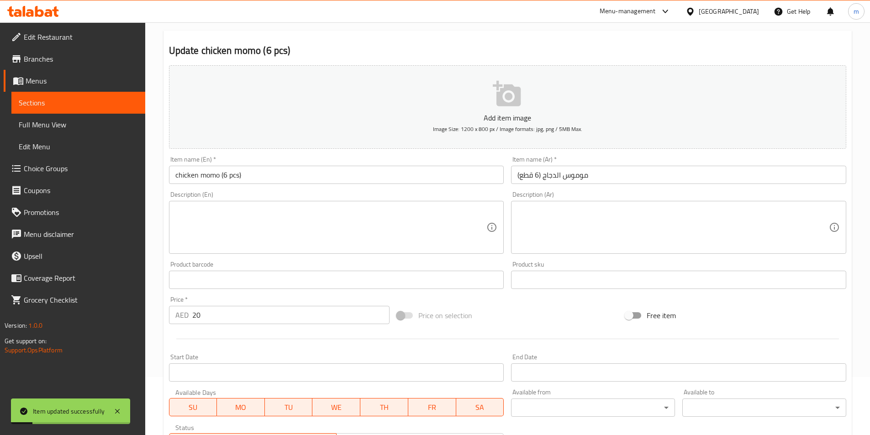
scroll to position [0, 0]
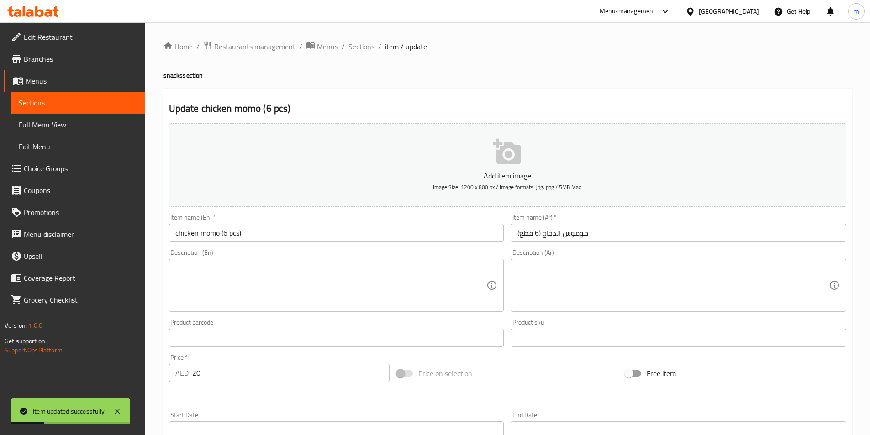
click at [359, 48] on span "Sections" at bounding box center [361, 46] width 26 height 11
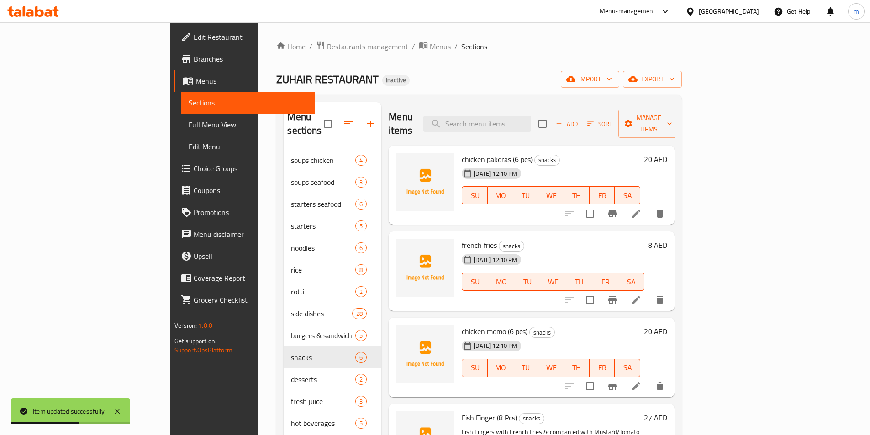
click at [644, 239] on h6 "french fries snacks" at bounding box center [553, 245] width 183 height 13
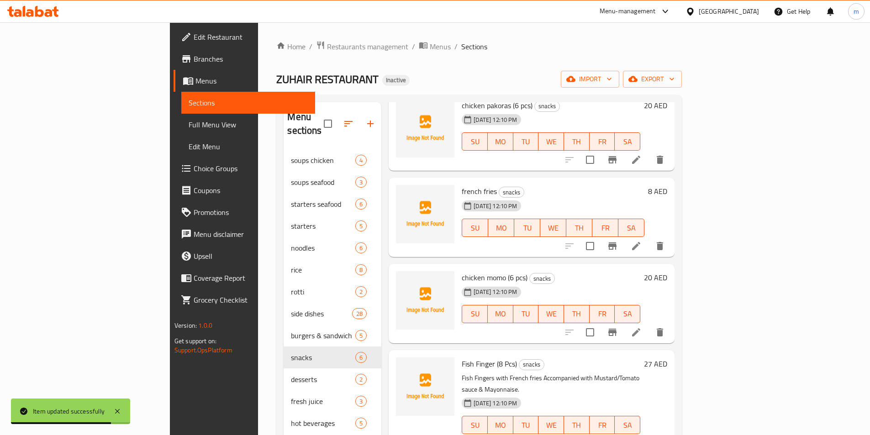
scroll to position [118, 0]
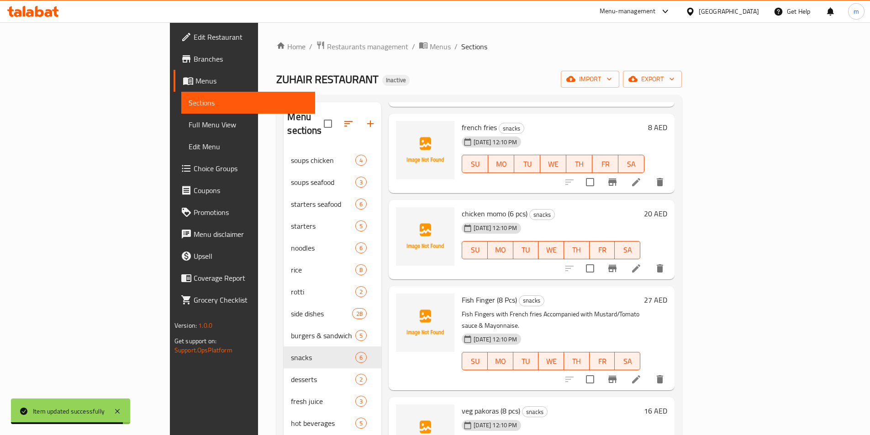
click at [641, 374] on icon at bounding box center [636, 379] width 11 height 11
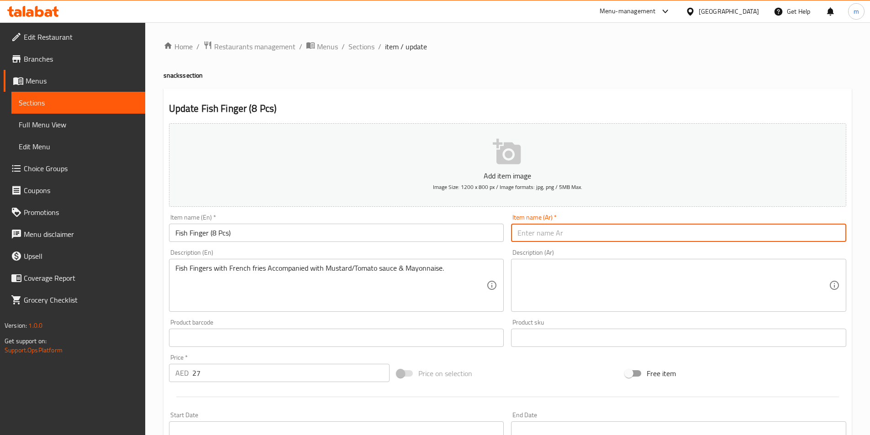
click at [582, 232] on input "text" at bounding box center [678, 233] width 335 height 18
paste input "أصابع السمك (8 قطع)"
type input "أصابع السمك (8 قطع)"
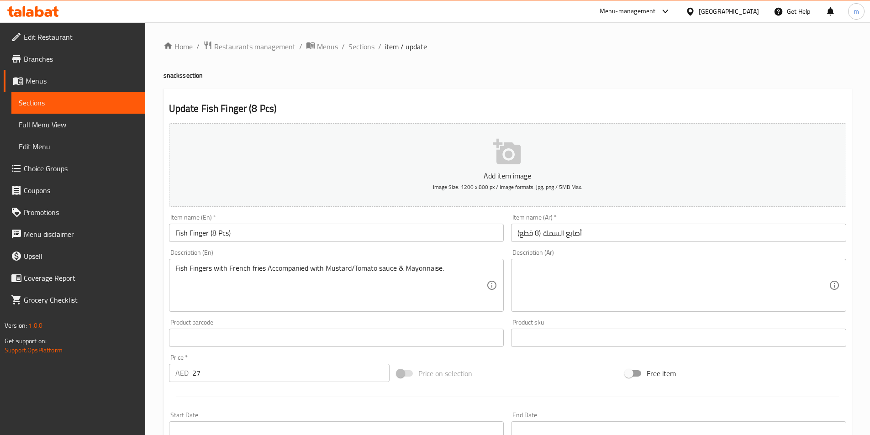
click at [667, 283] on textarea at bounding box center [672, 285] width 311 height 43
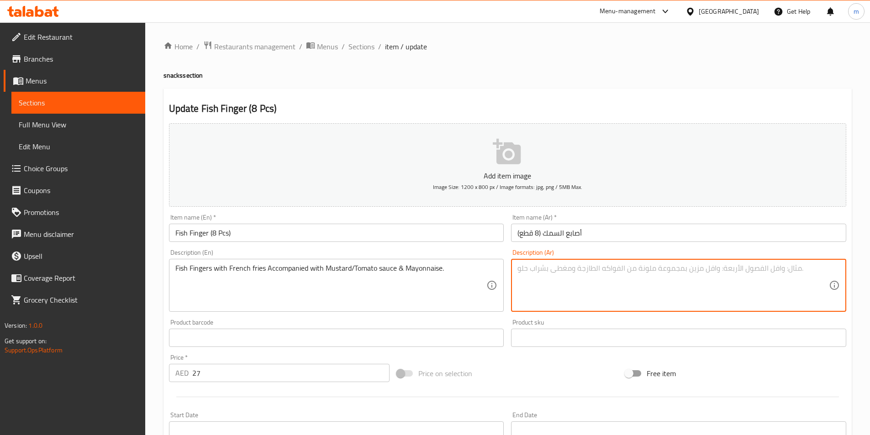
paste textarea "أصابع السمك مع البطاطس المقلية تقدم مع صلصة الخردل/الطماطم والمايونيز."
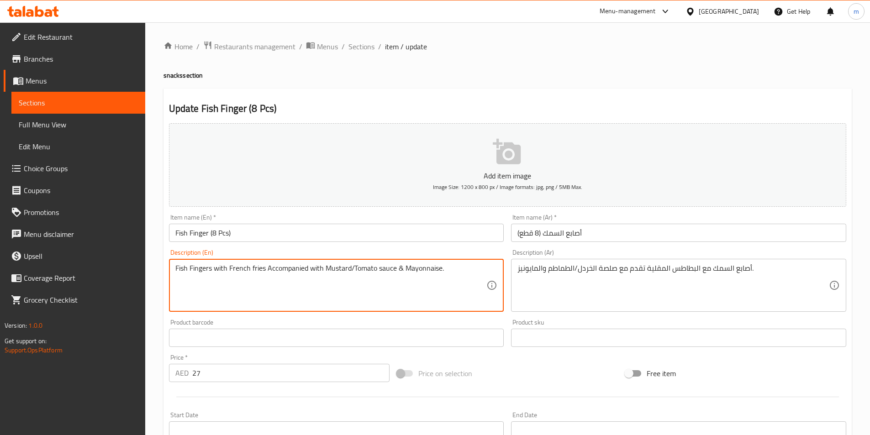
drag, startPoint x: 268, startPoint y: 270, endPoint x: 307, endPoint y: 269, distance: 38.8
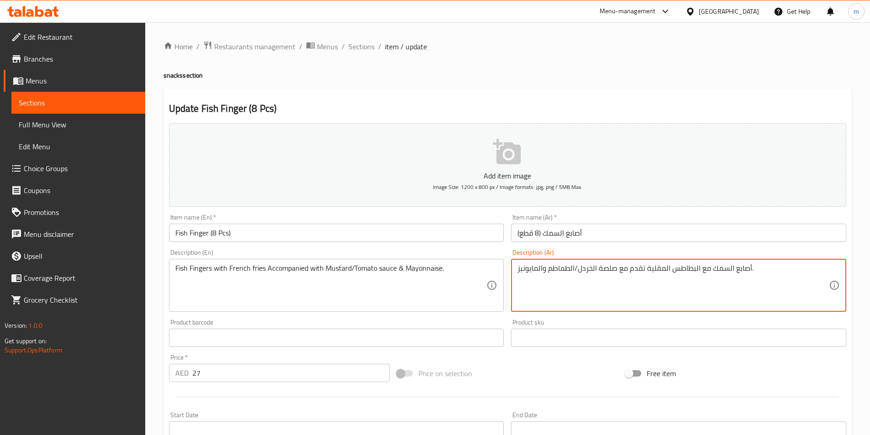
drag, startPoint x: 628, startPoint y: 273, endPoint x: 645, endPoint y: 277, distance: 16.9
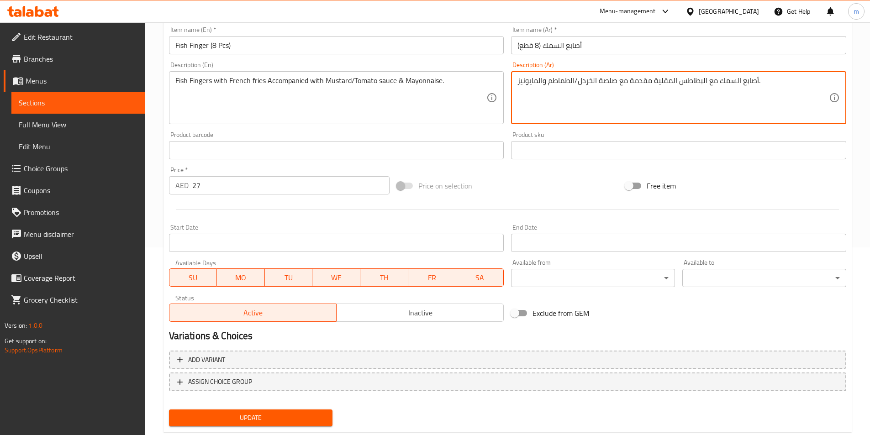
scroll to position [210, 0]
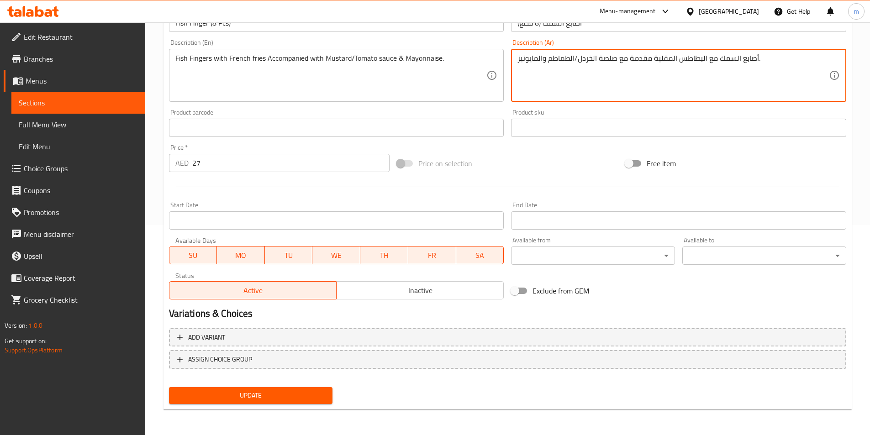
type textarea "أصابع السمك مع البطاطس المقلية مقدمة مع صلصة الخردل/الطماطم والمايونيز."
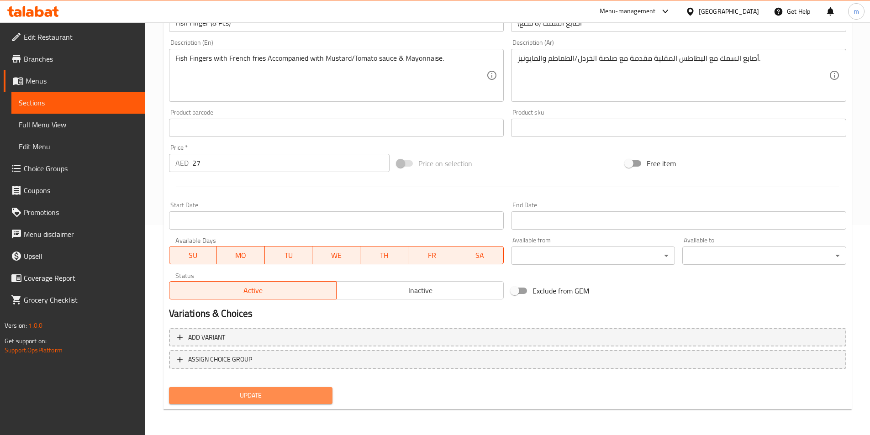
click at [281, 401] on span "Update" at bounding box center [250, 395] width 149 height 11
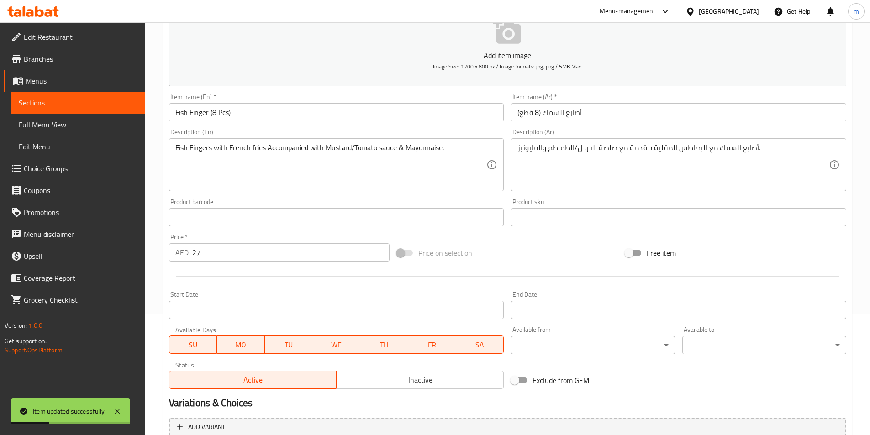
scroll to position [0, 0]
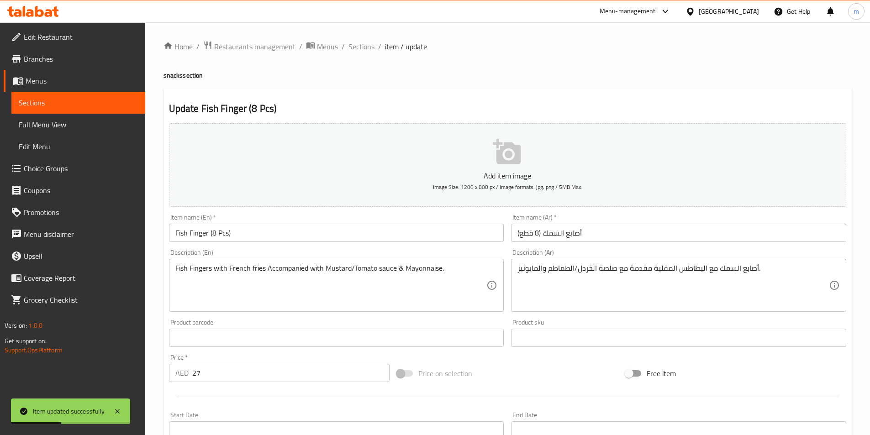
click at [362, 44] on span "Sections" at bounding box center [361, 46] width 26 height 11
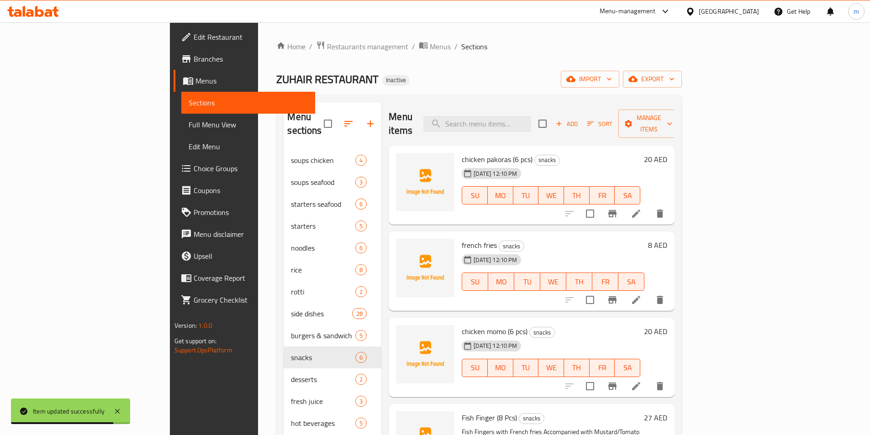
click at [620, 153] on h6 "chicken pakoras (6 pcs) snacks" at bounding box center [551, 159] width 179 height 13
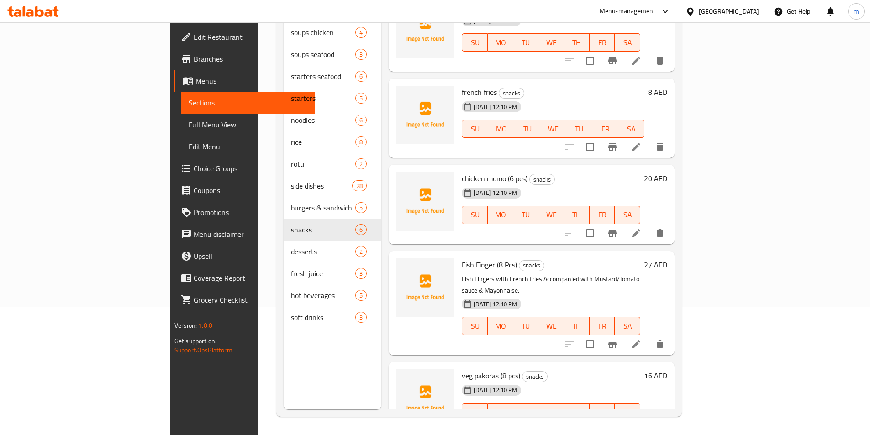
scroll to position [46, 0]
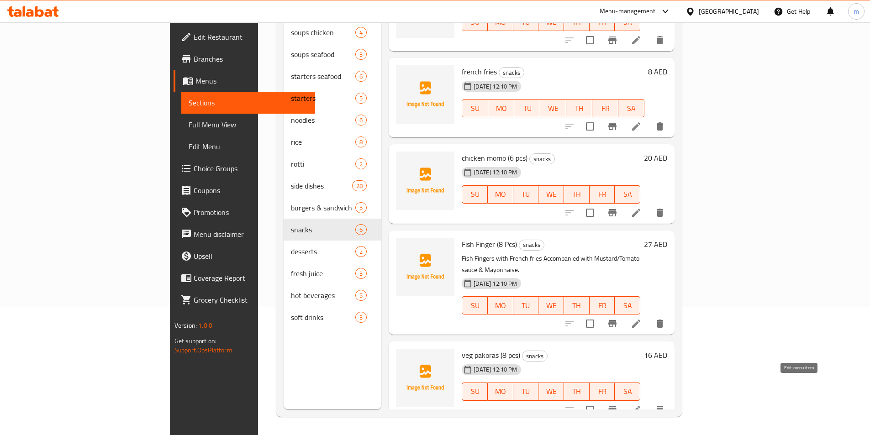
click at [640, 406] on icon at bounding box center [636, 410] width 8 height 8
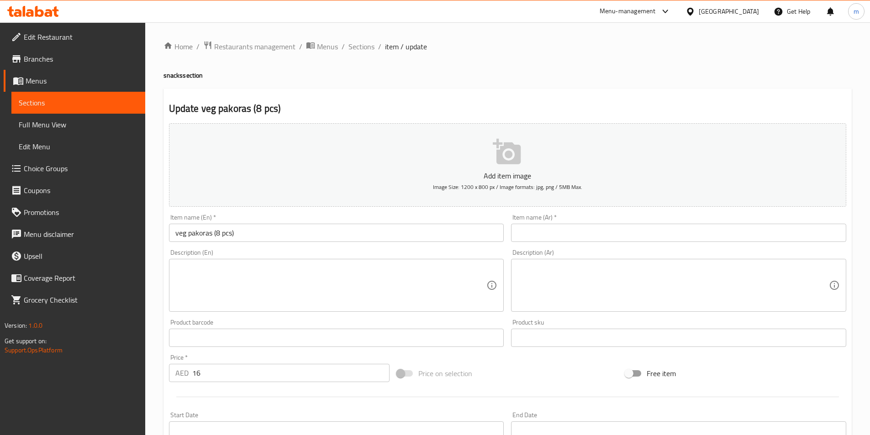
click at [601, 233] on input "text" at bounding box center [678, 233] width 335 height 18
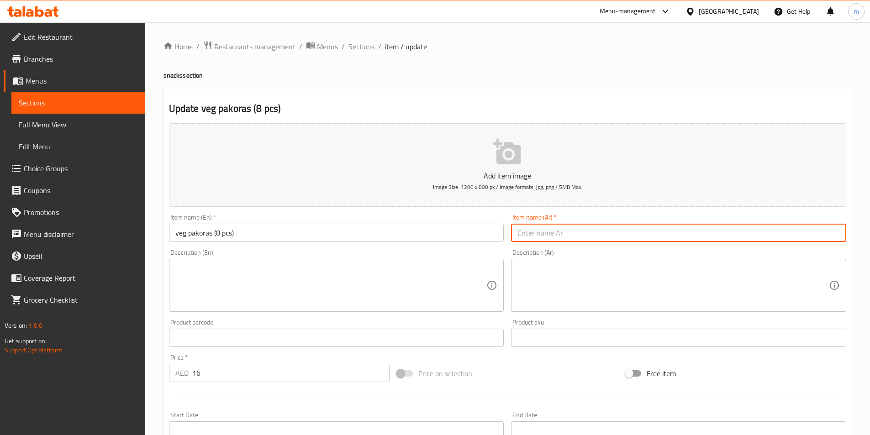
paste input "باكورا الخضار (8 قطع)"
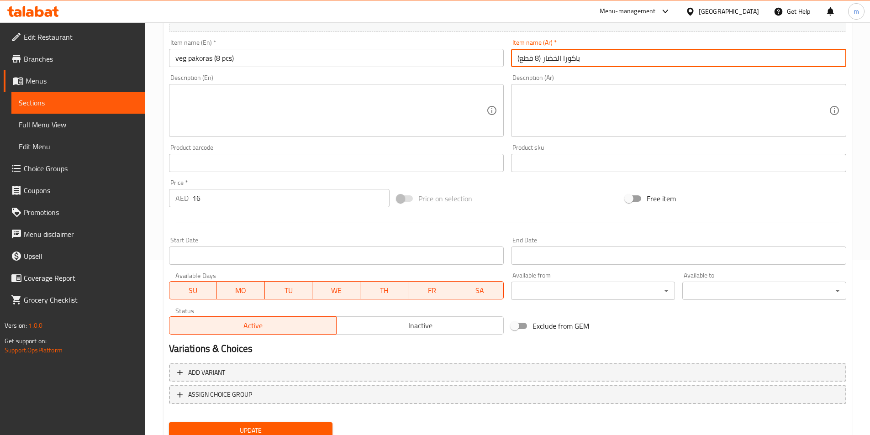
scroll to position [210, 0]
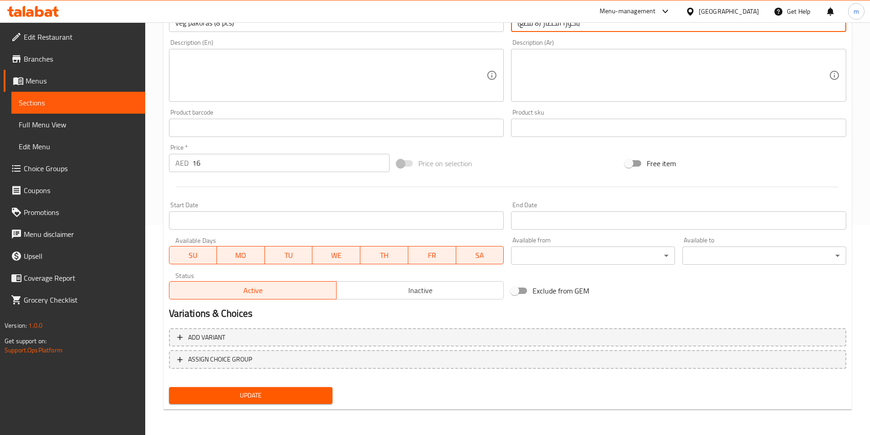
type input "باكورا الخضار (8 قطع)"
click at [288, 391] on span "Update" at bounding box center [250, 395] width 149 height 11
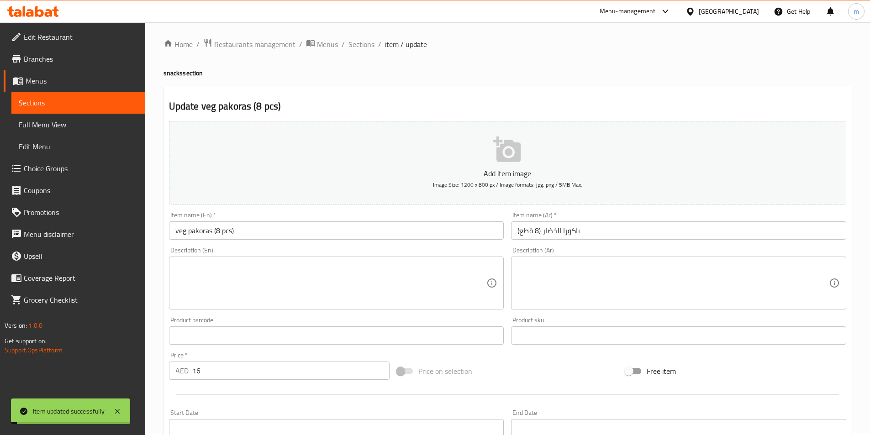
scroll to position [0, 0]
click at [364, 44] on span "Sections" at bounding box center [361, 46] width 26 height 11
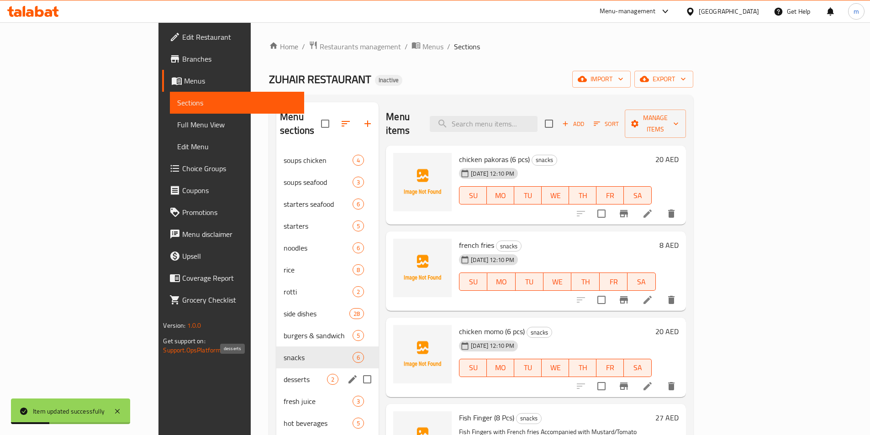
click at [284, 374] on span "desserts" at bounding box center [305, 379] width 43 height 11
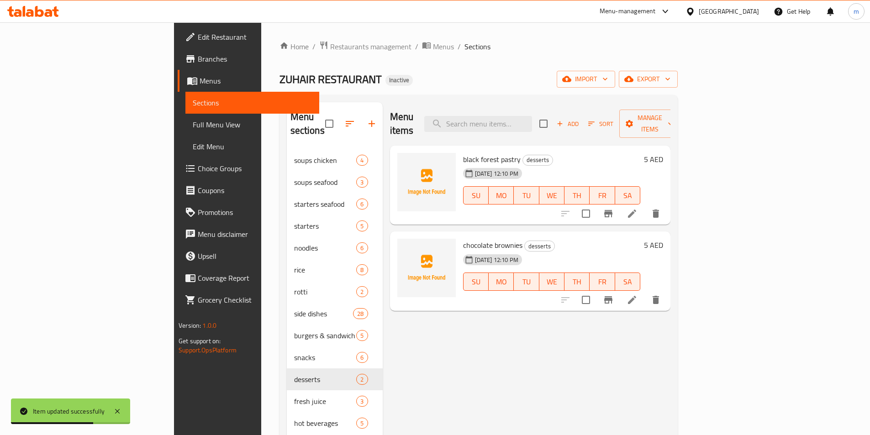
click at [666, 331] on div "Menu items Add Sort Manage items black forest pastry desserts 07-09-2025 12:10 …" at bounding box center [527, 319] width 288 height 435
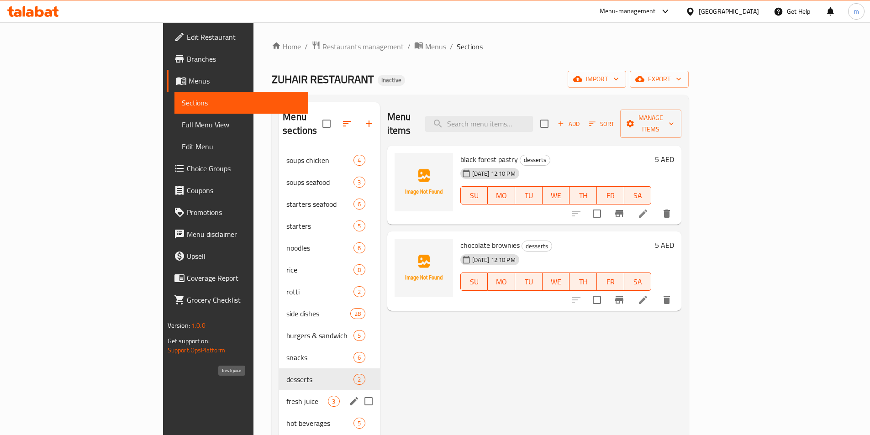
scroll to position [91, 0]
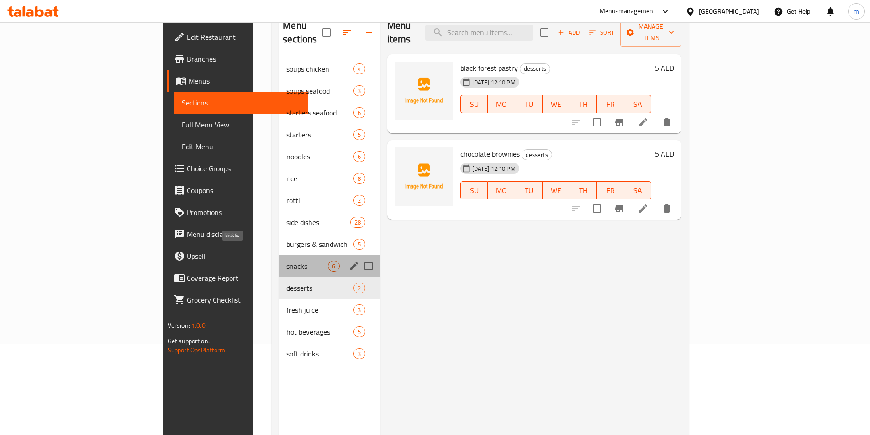
click at [286, 261] on span "snacks" at bounding box center [307, 266] width 42 height 11
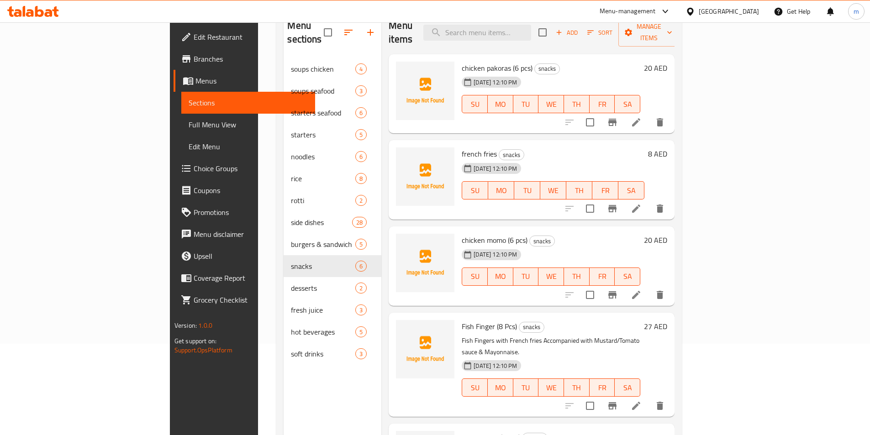
click at [620, 62] on h6 "chicken pakoras (6 pcs) snacks" at bounding box center [551, 68] width 179 height 13
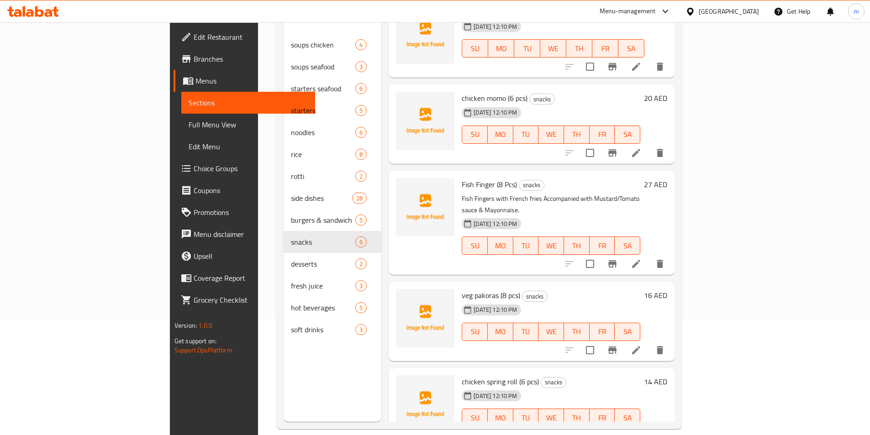
scroll to position [128, 0]
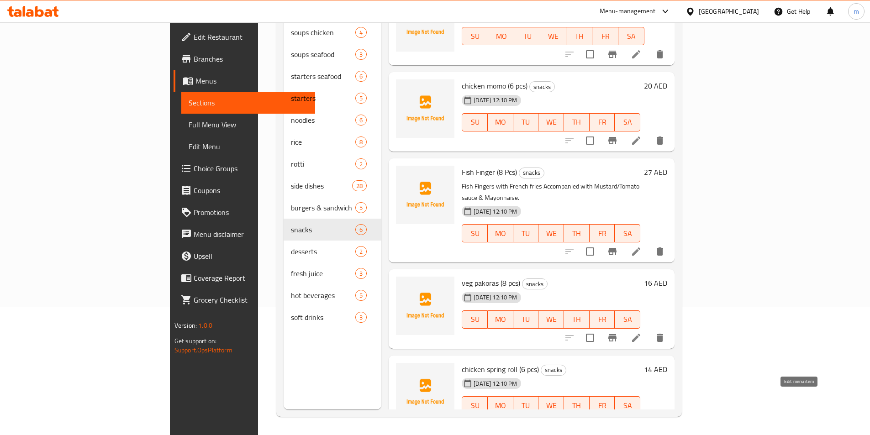
click at [641, 418] on icon at bounding box center [636, 423] width 11 height 11
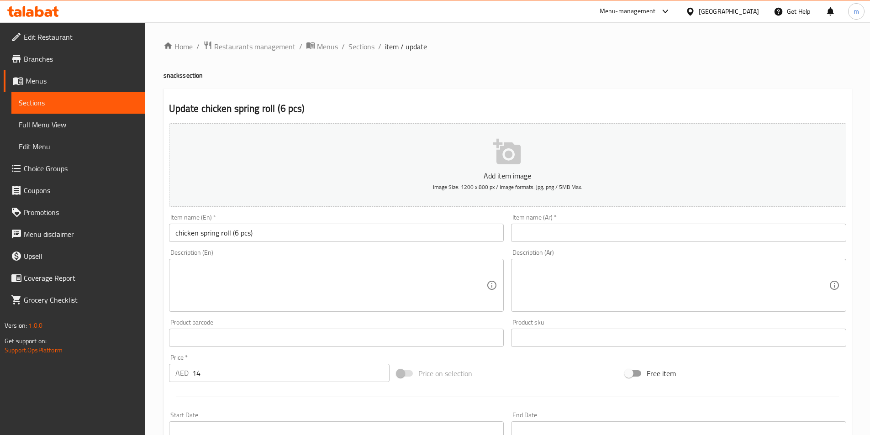
click at [608, 231] on input "text" at bounding box center [678, 233] width 335 height 18
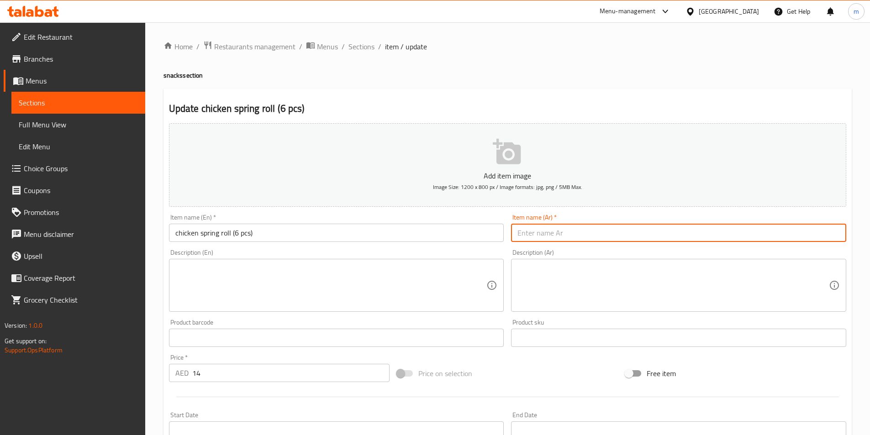
paste input "سبرينج رول دجاج (6 قطع)"
type input "سبرينج رول دجاج (6 قطع)"
click at [205, 237] on input "chicken spring roll (6 pcs)" at bounding box center [336, 233] width 335 height 18
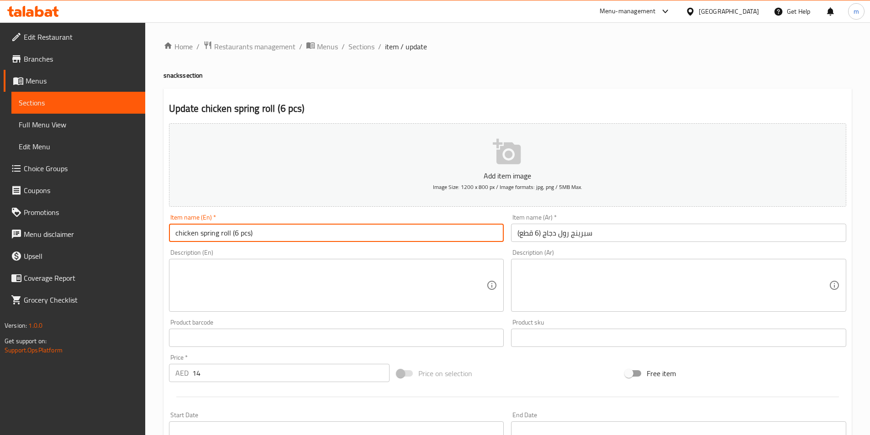
click at [205, 237] on input "chicken spring roll (6 pcs)" at bounding box center [336, 233] width 335 height 18
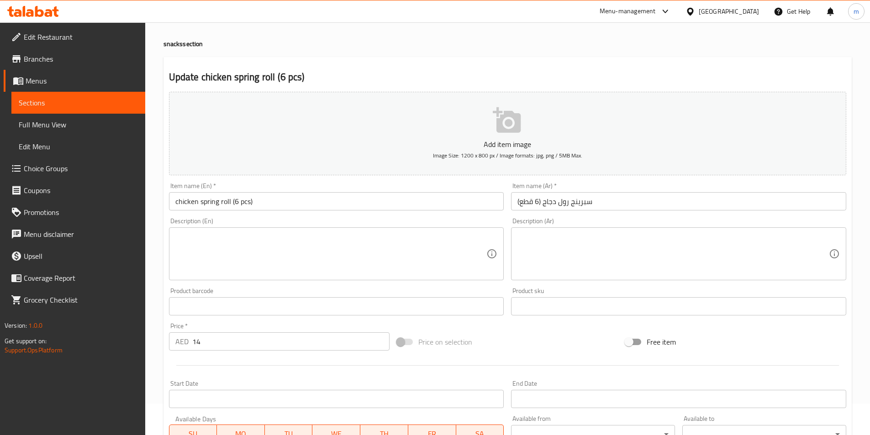
scroll to position [183, 0]
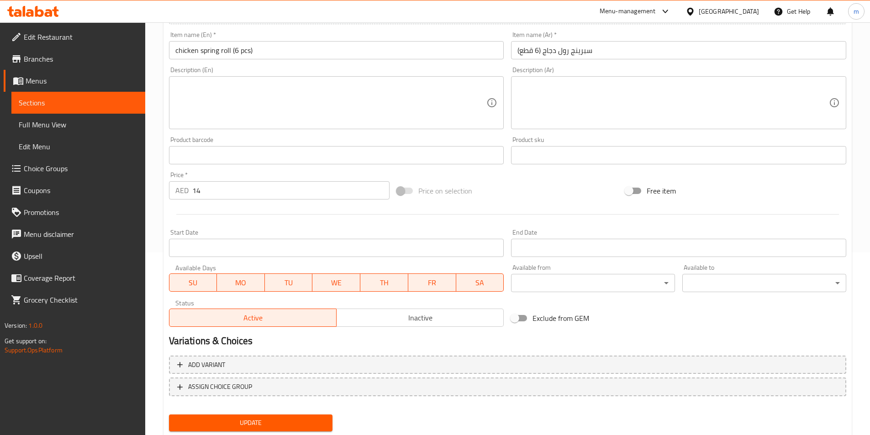
click at [263, 420] on span "Update" at bounding box center [250, 422] width 149 height 11
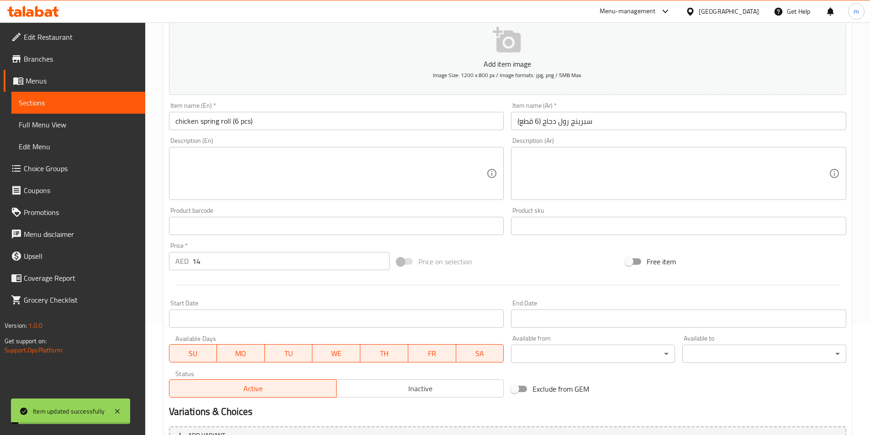
scroll to position [0, 0]
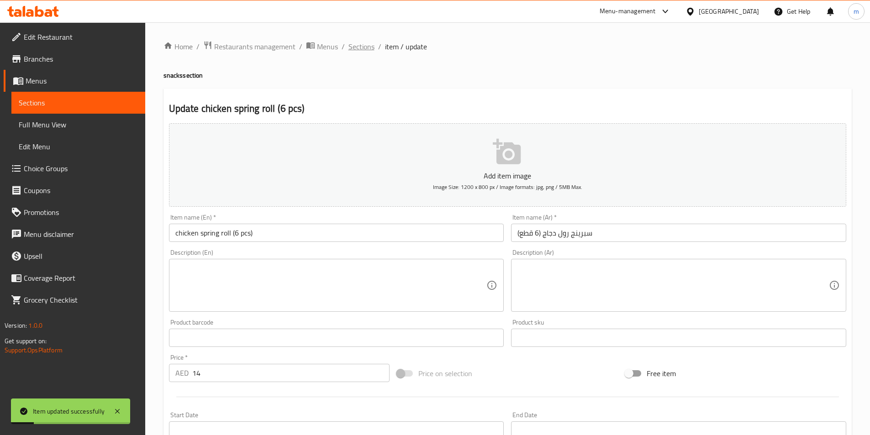
click at [357, 51] on span "Sections" at bounding box center [361, 46] width 26 height 11
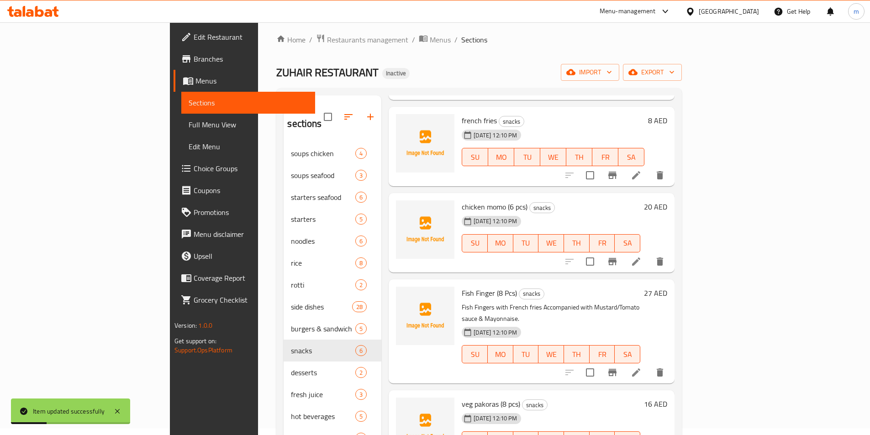
scroll to position [128, 0]
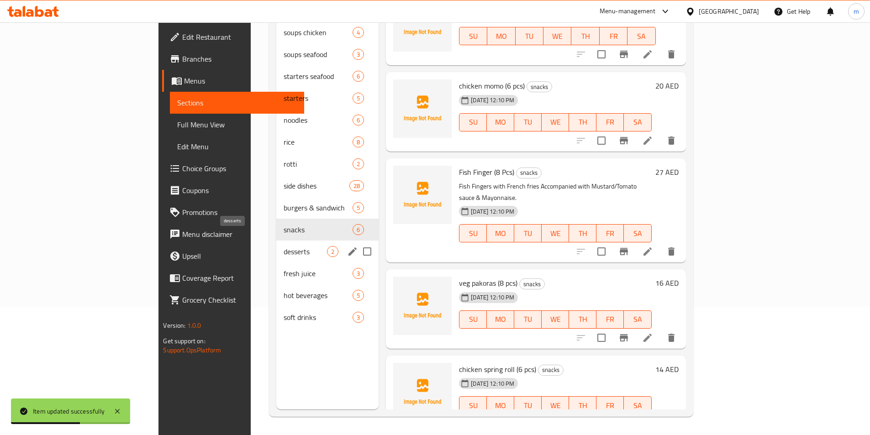
click at [284, 246] on span "desserts" at bounding box center [305, 251] width 43 height 11
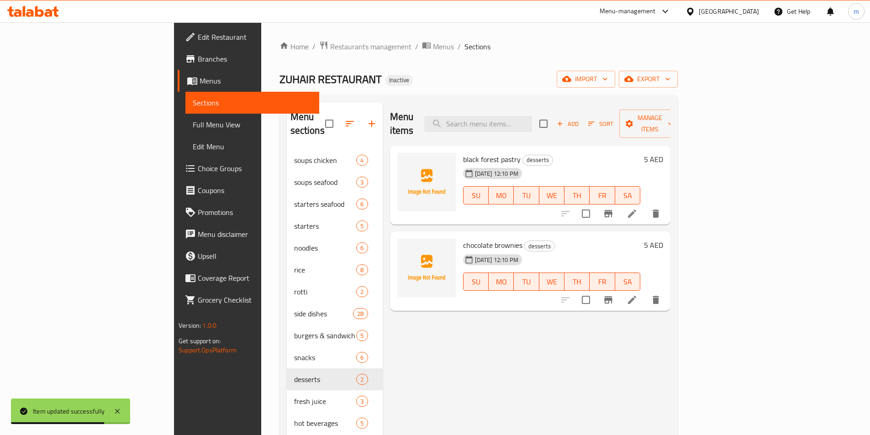
click at [637, 208] on icon at bounding box center [631, 213] width 11 height 11
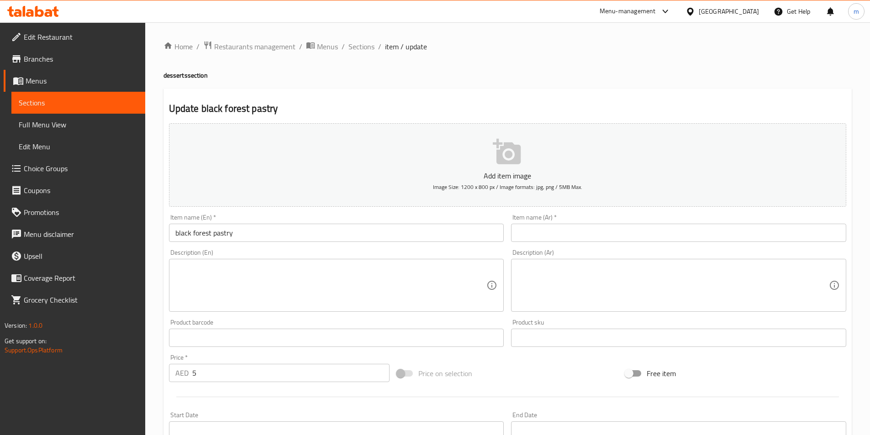
click at [587, 238] on input "text" at bounding box center [678, 233] width 335 height 18
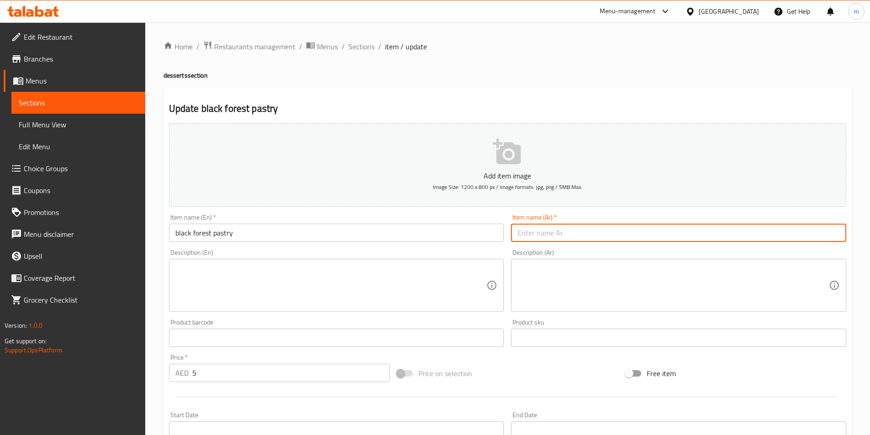
paste input "معجنات بلاك فورست"
type input "معجنات بلاك فورست"
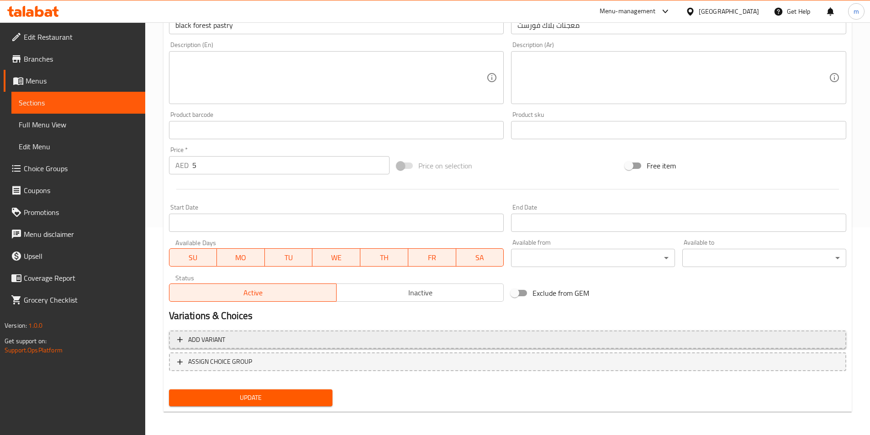
scroll to position [210, 0]
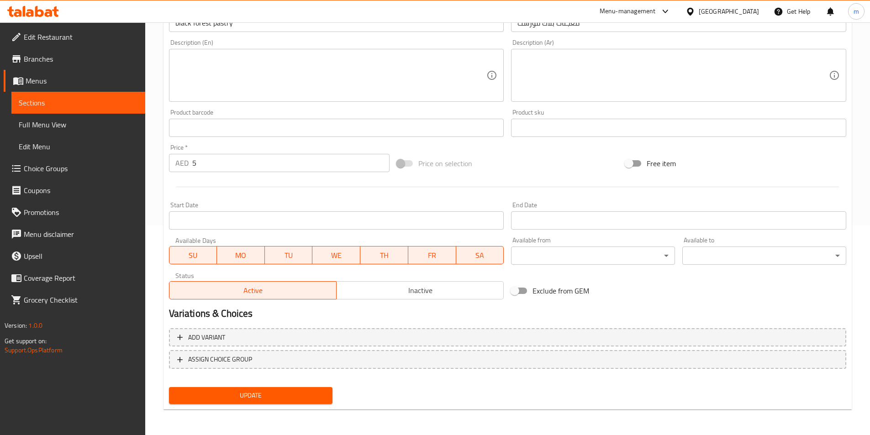
click at [314, 393] on span "Update" at bounding box center [250, 395] width 149 height 11
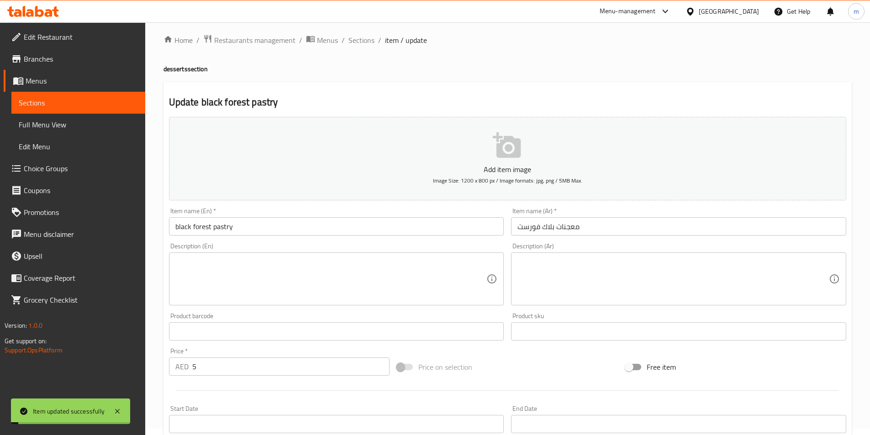
scroll to position [0, 0]
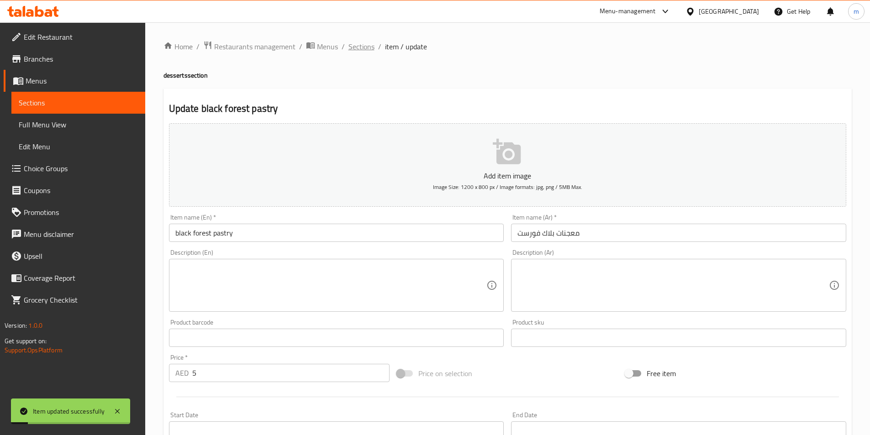
click at [355, 43] on span "Sections" at bounding box center [361, 46] width 26 height 11
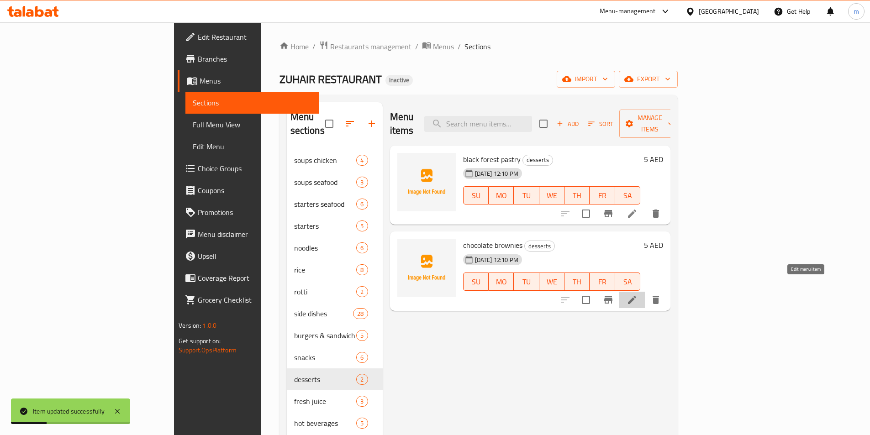
click at [636, 296] on icon at bounding box center [632, 300] width 8 height 8
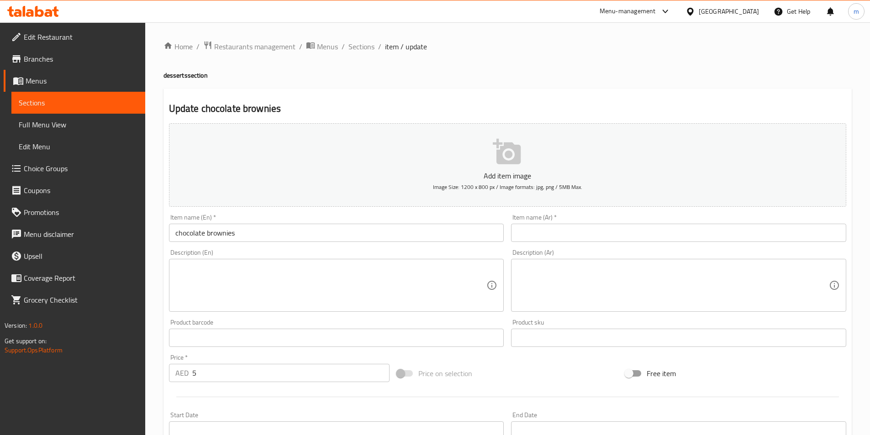
click at [552, 224] on input "text" at bounding box center [678, 233] width 335 height 18
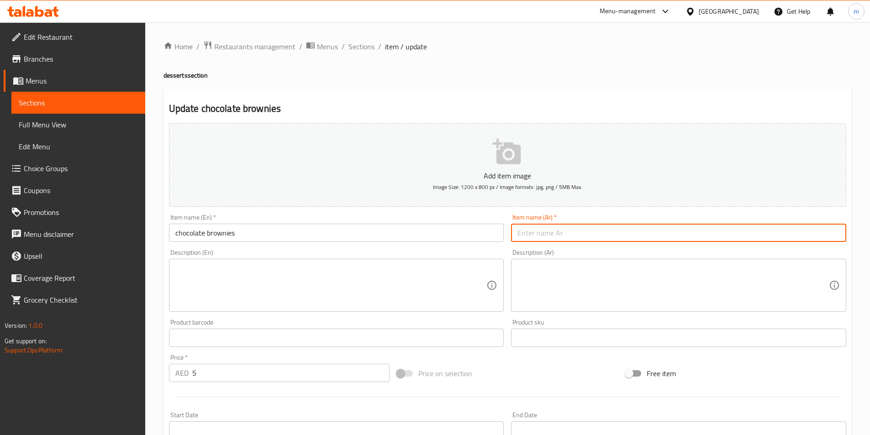
paste input "براونيز الشوكولاتة"
type input "براونيز الشوكولاتة"
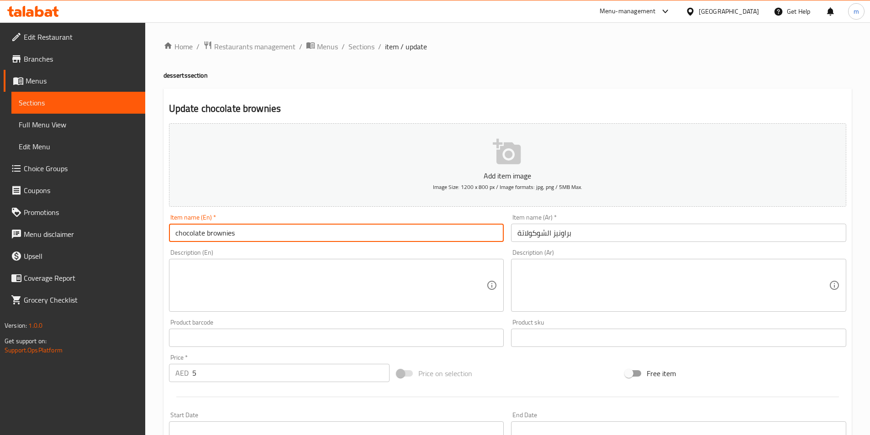
drag, startPoint x: 207, startPoint y: 233, endPoint x: 243, endPoint y: 231, distance: 36.1
click at [243, 231] on input "chocolate brownies" at bounding box center [336, 233] width 335 height 18
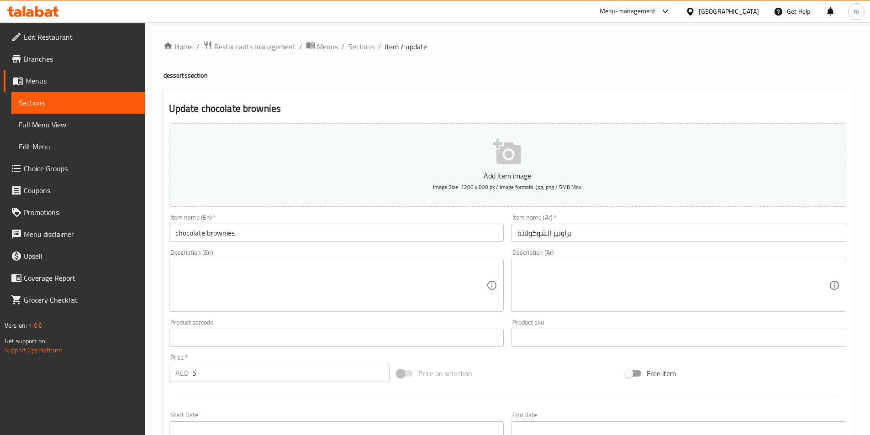
scroll to position [210, 0]
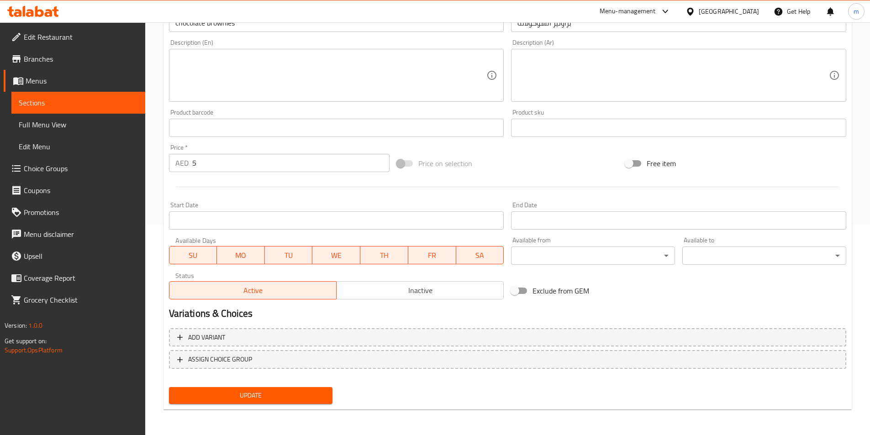
click at [227, 399] on span "Update" at bounding box center [250, 395] width 149 height 11
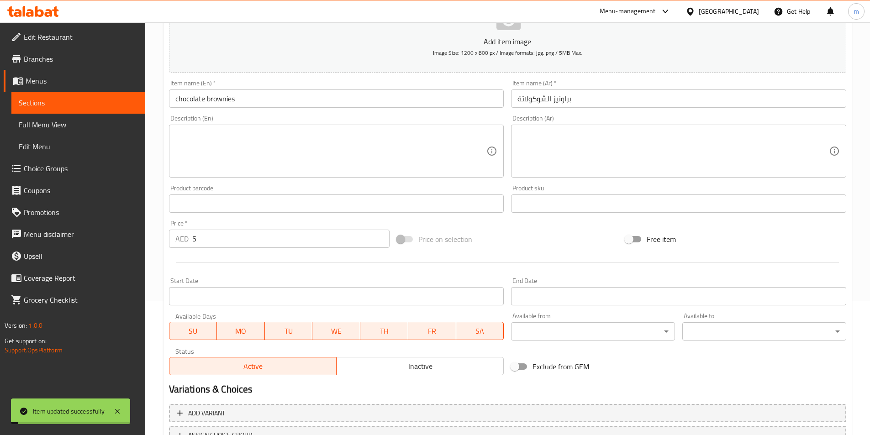
scroll to position [0, 0]
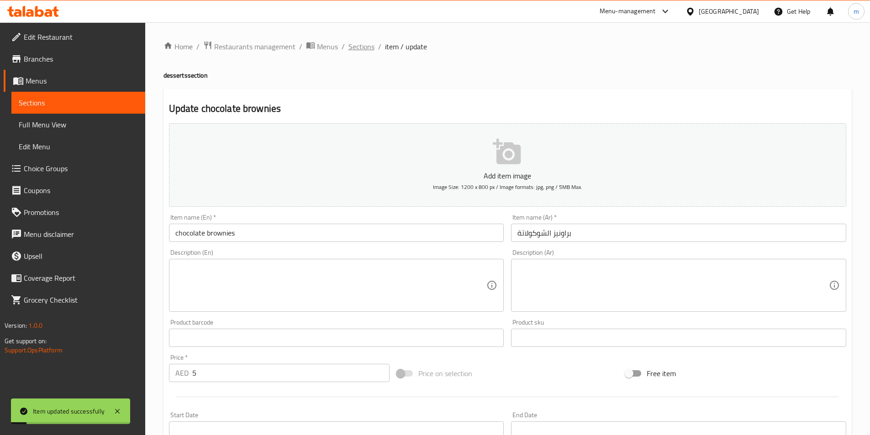
click at [356, 47] on span "Sections" at bounding box center [361, 46] width 26 height 11
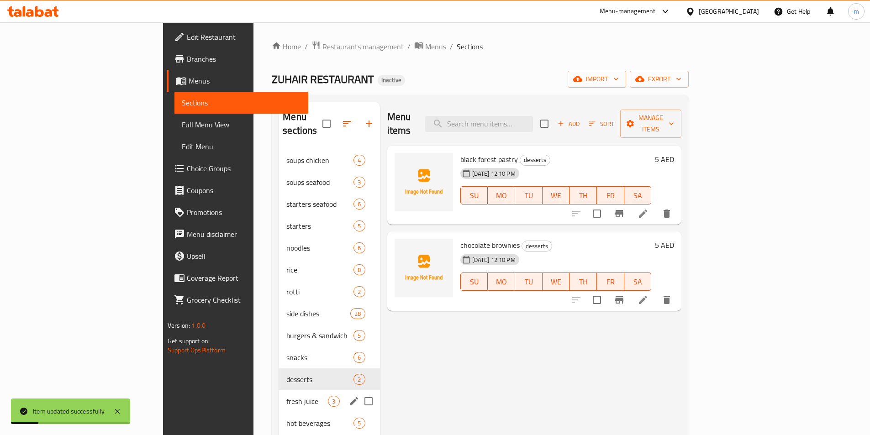
scroll to position [128, 0]
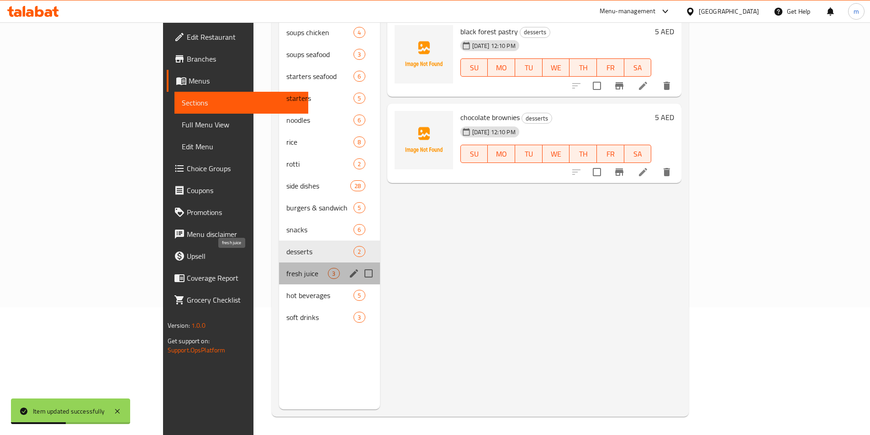
click at [286, 268] on span "fresh juice" at bounding box center [307, 273] width 42 height 11
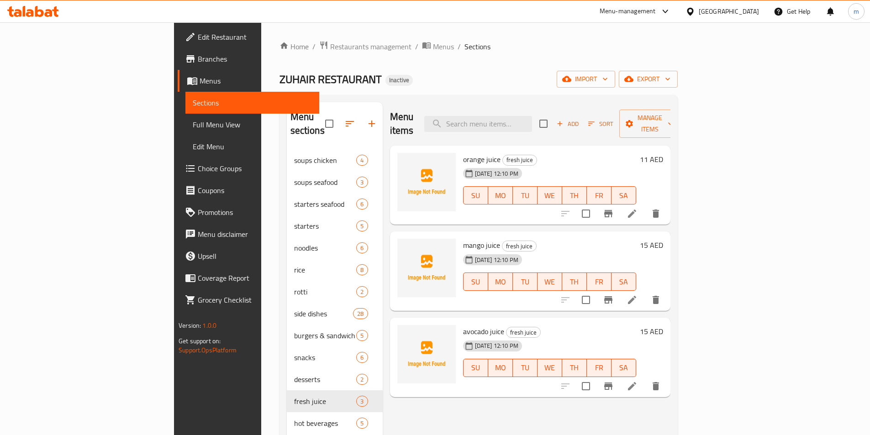
click at [645, 205] on li at bounding box center [632, 213] width 26 height 16
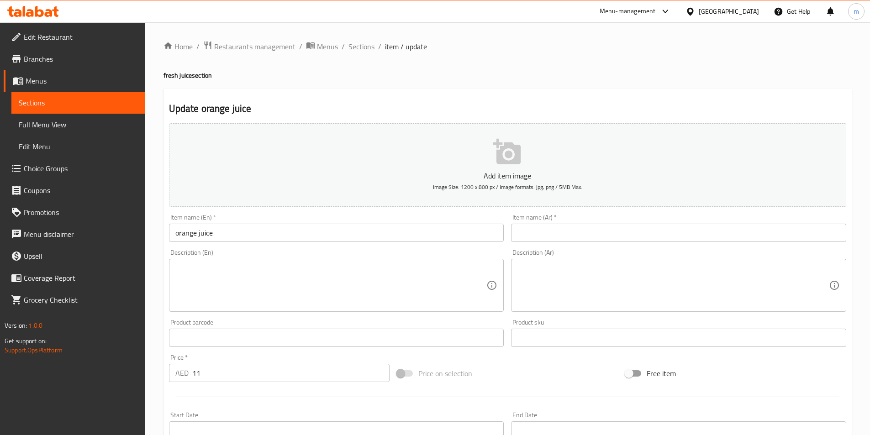
click at [593, 222] on div "Item name (Ar)   * Item name (Ar) *" at bounding box center [678, 228] width 335 height 28
click at [593, 227] on input "text" at bounding box center [678, 233] width 335 height 18
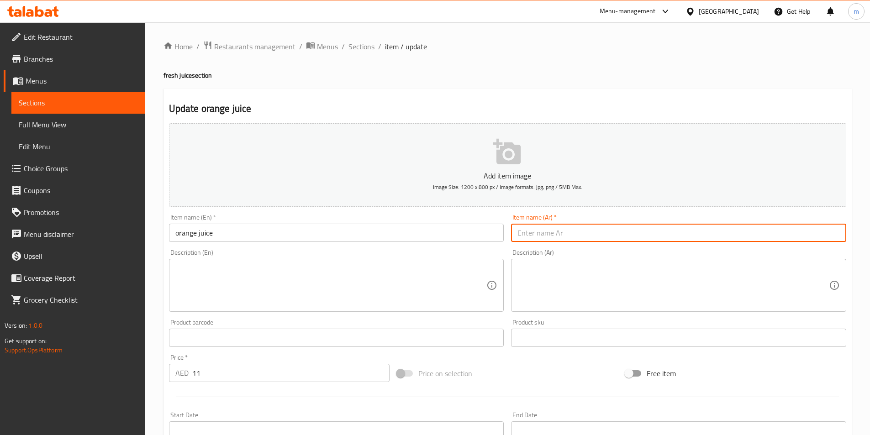
paste input "عصير برتقال"
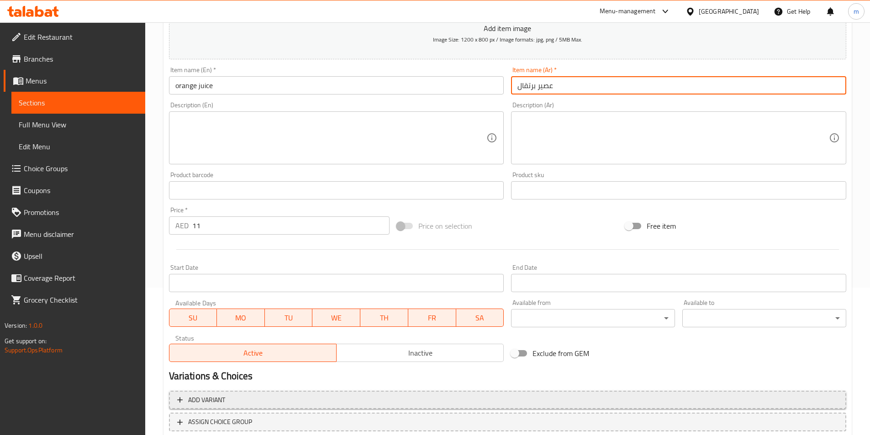
scroll to position [183, 0]
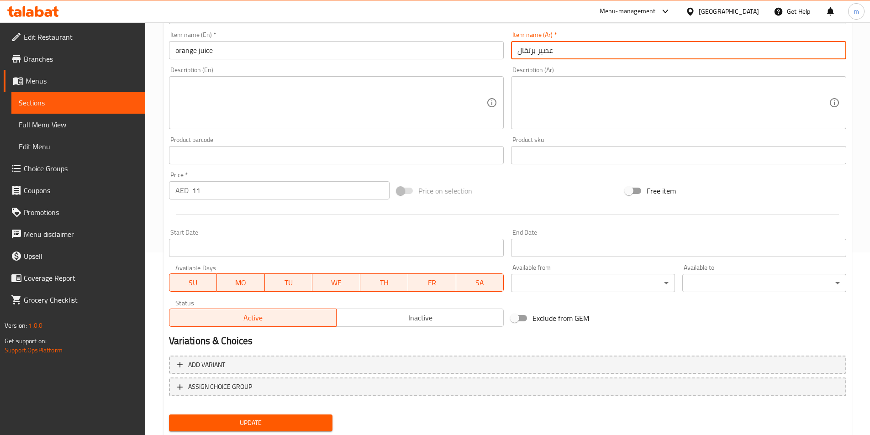
type input "عصير برتقال"
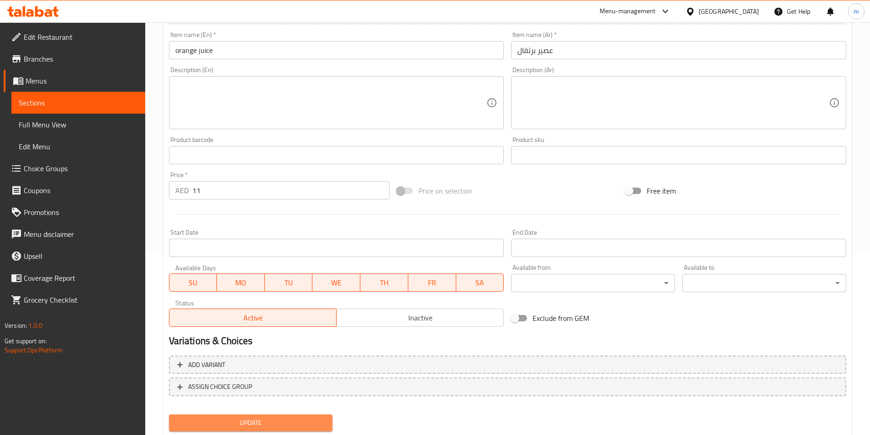
click at [256, 424] on span "Update" at bounding box center [250, 422] width 149 height 11
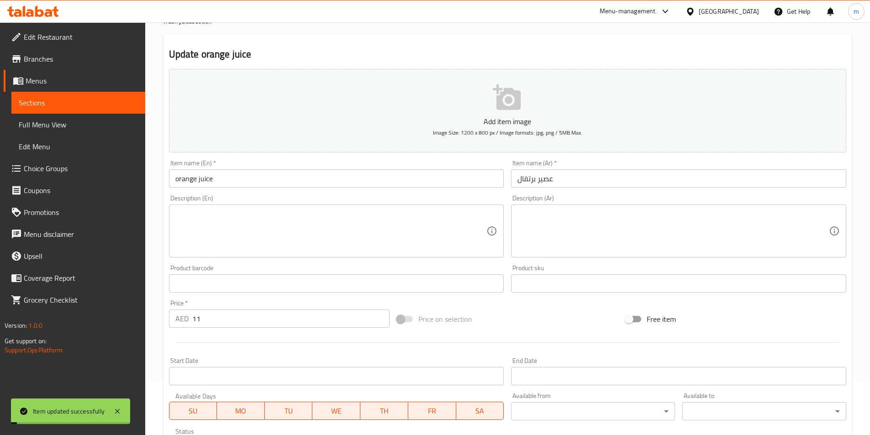
scroll to position [0, 0]
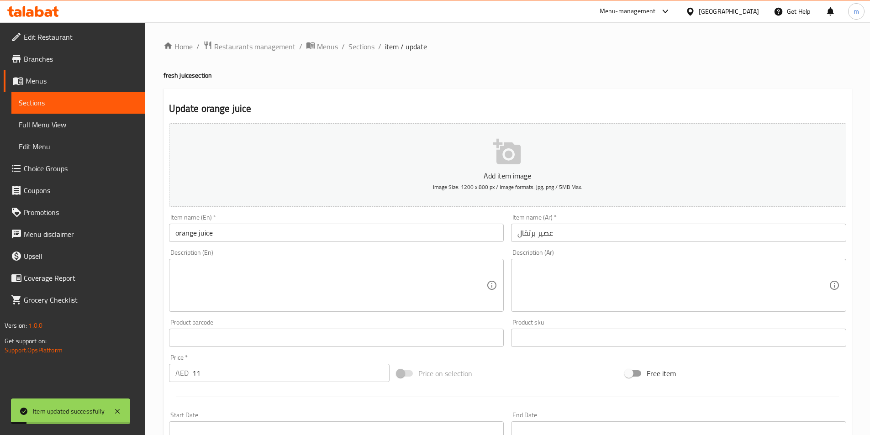
click at [361, 48] on span "Sections" at bounding box center [361, 46] width 26 height 11
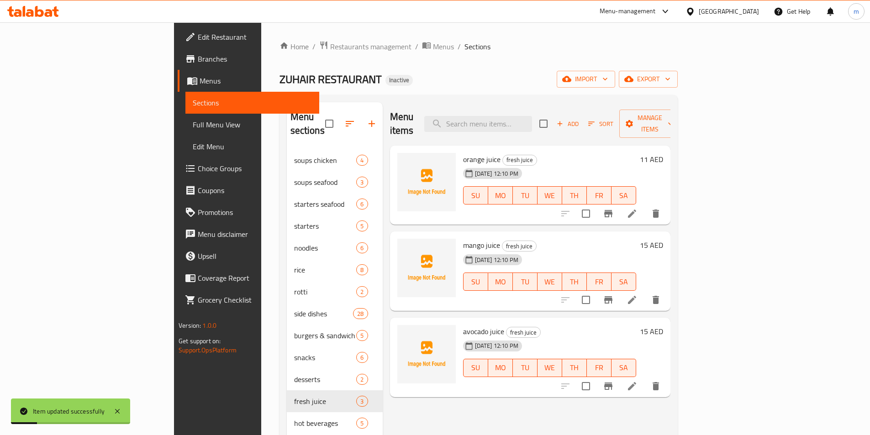
click at [637, 294] on icon at bounding box center [631, 299] width 11 height 11
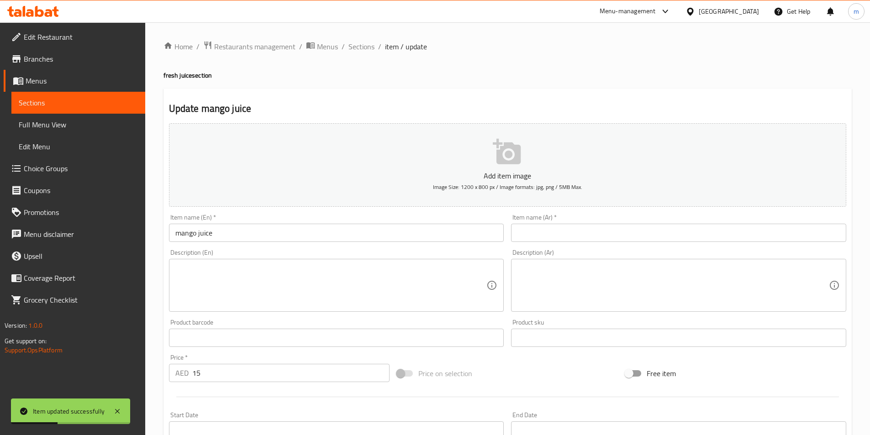
click at [535, 228] on input "text" at bounding box center [678, 233] width 335 height 18
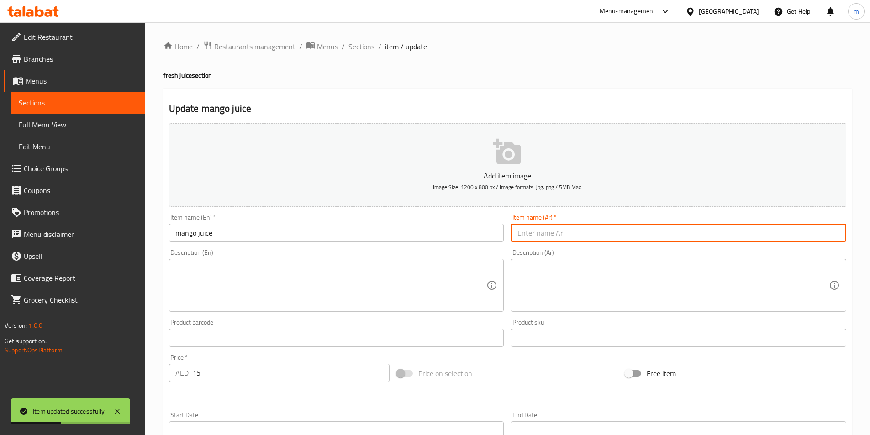
paste input "عصير مانجو"
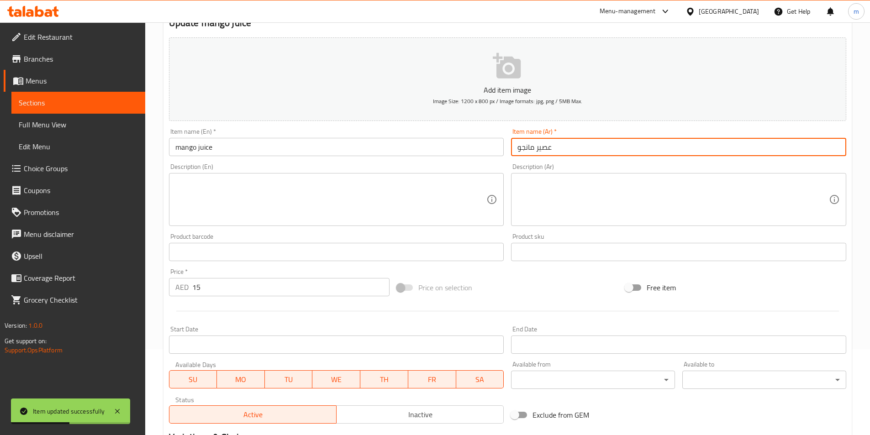
scroll to position [183, 0]
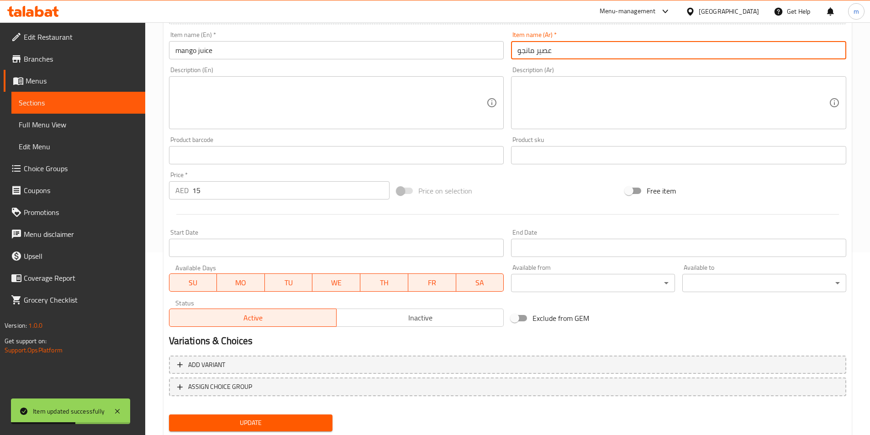
type input "عصير مانجو"
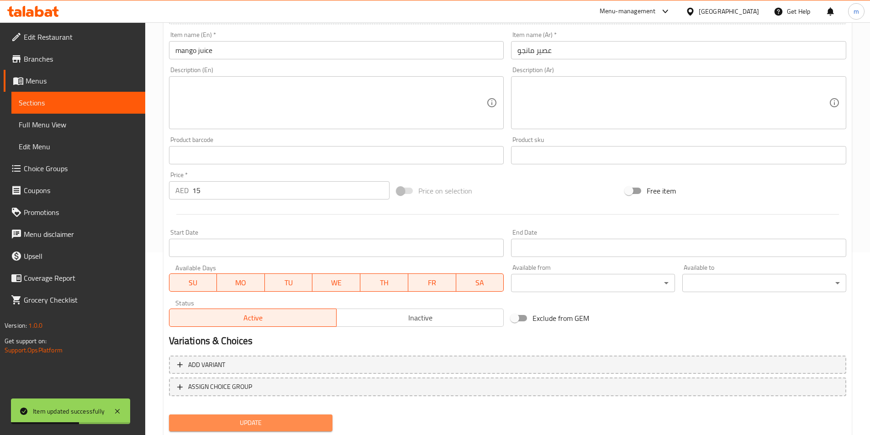
click at [247, 420] on span "Update" at bounding box center [250, 422] width 149 height 11
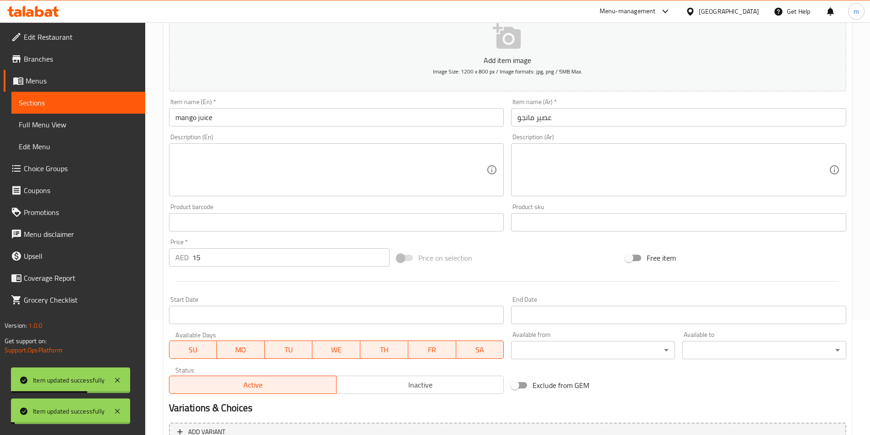
scroll to position [0, 0]
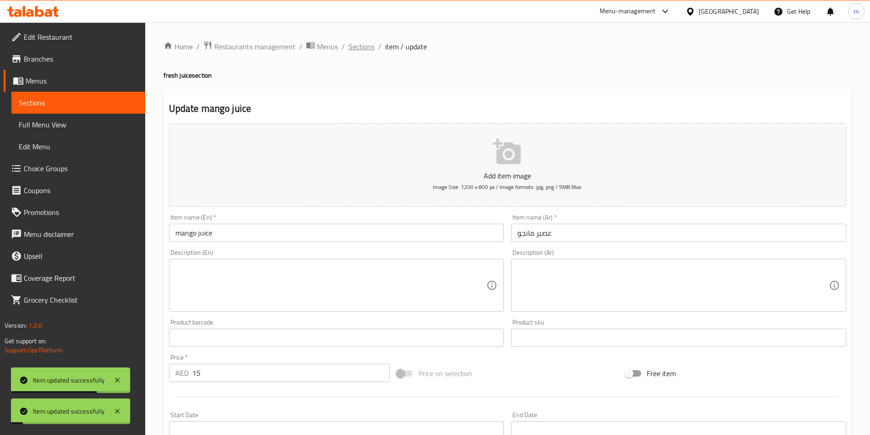
click at [353, 48] on span "Sections" at bounding box center [361, 46] width 26 height 11
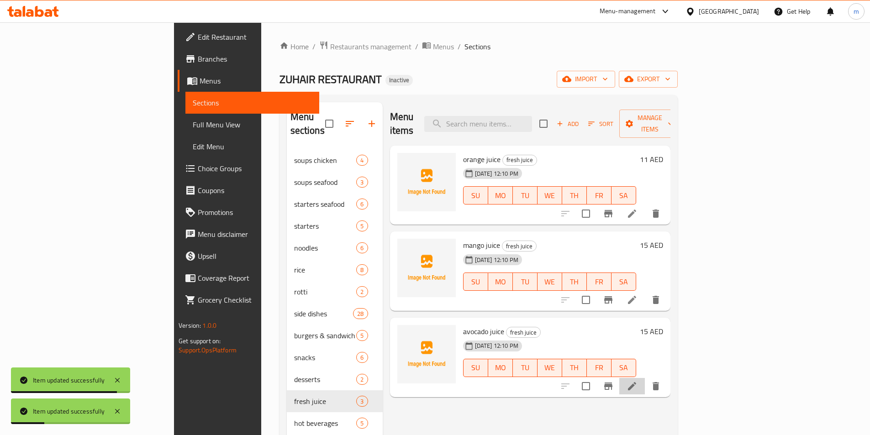
click at [645, 378] on li at bounding box center [632, 386] width 26 height 16
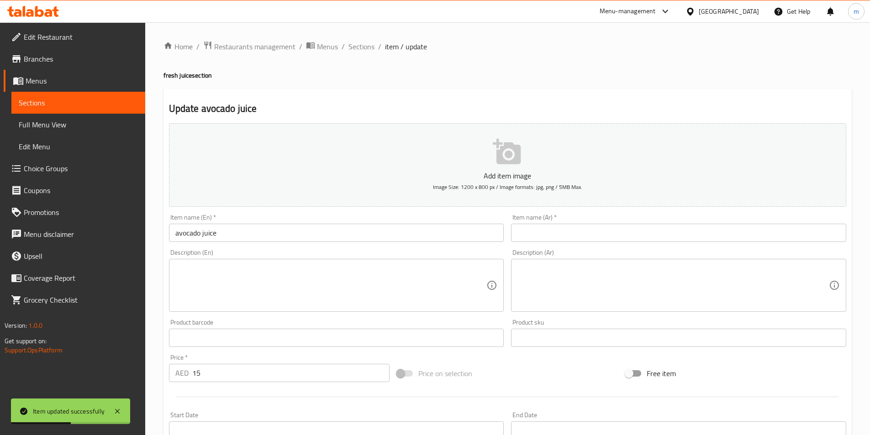
click at [576, 234] on input "text" at bounding box center [678, 233] width 335 height 18
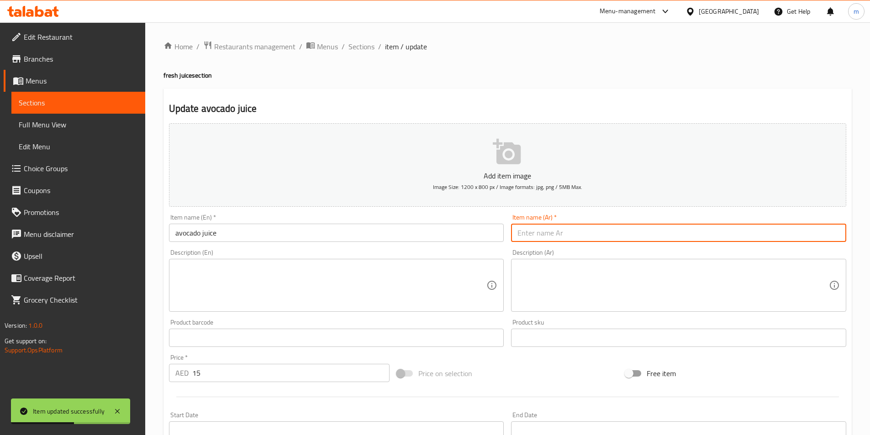
paste input "عصير أفوكادو"
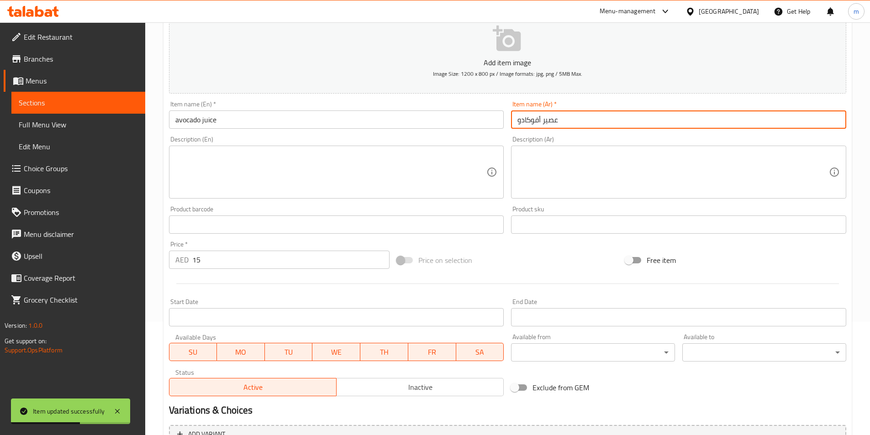
scroll to position [210, 0]
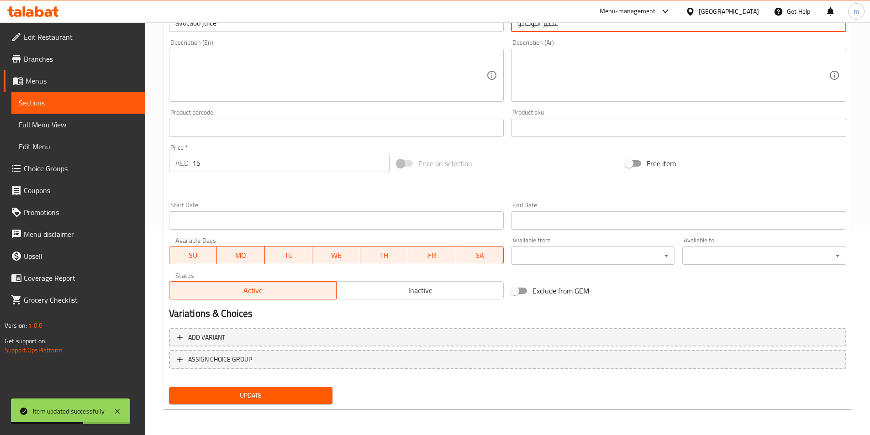
type input "عصير أفوكادو"
click at [290, 396] on span "Update" at bounding box center [250, 395] width 149 height 11
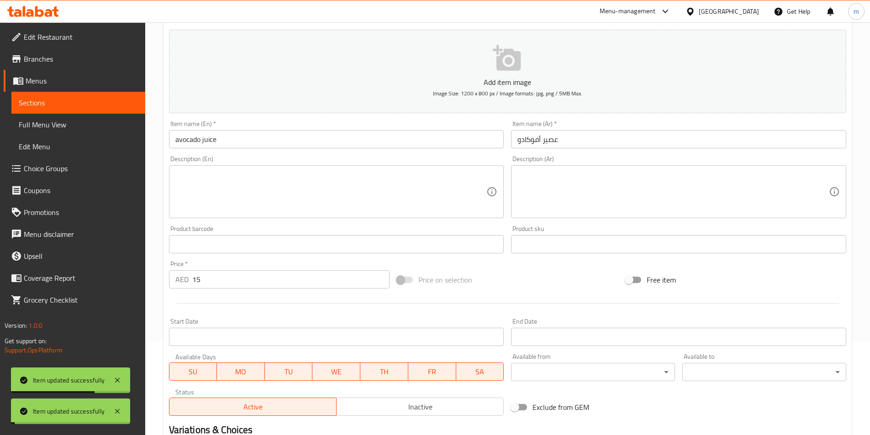
scroll to position [0, 0]
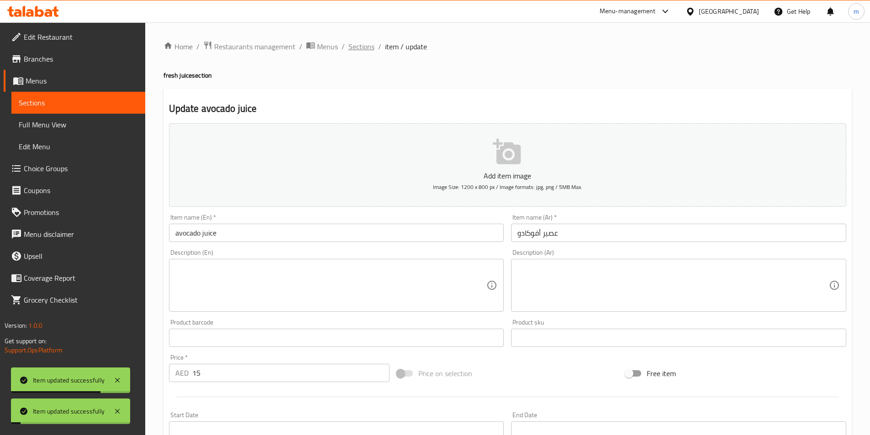
click at [363, 48] on span "Sections" at bounding box center [361, 46] width 26 height 11
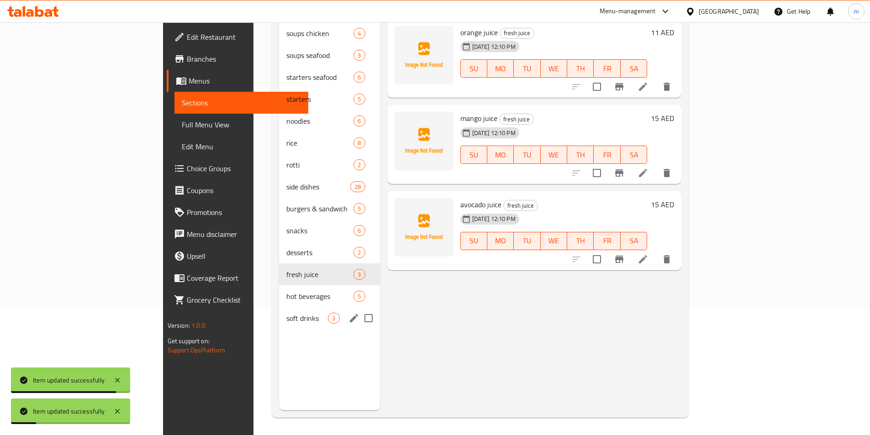
scroll to position [128, 0]
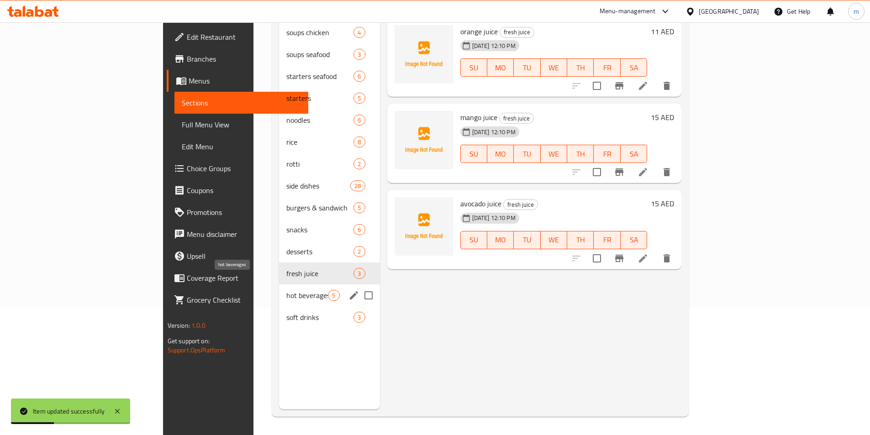
click at [286, 290] on span "hot beverages" at bounding box center [307, 295] width 42 height 11
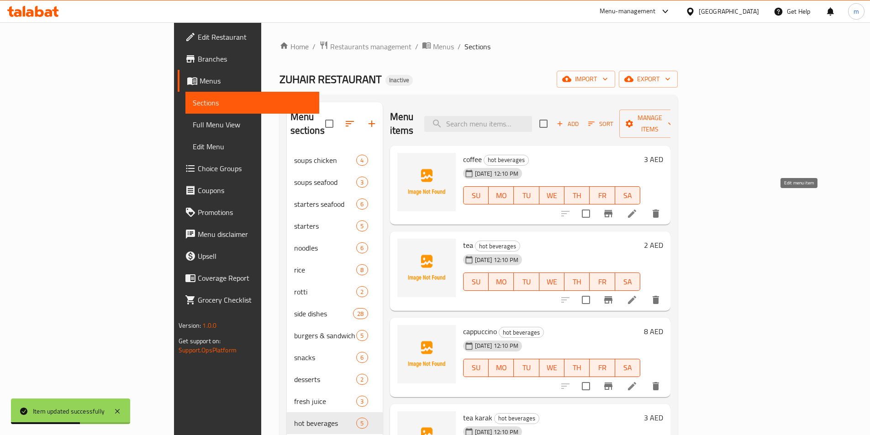
click at [637, 208] on icon at bounding box center [631, 213] width 11 height 11
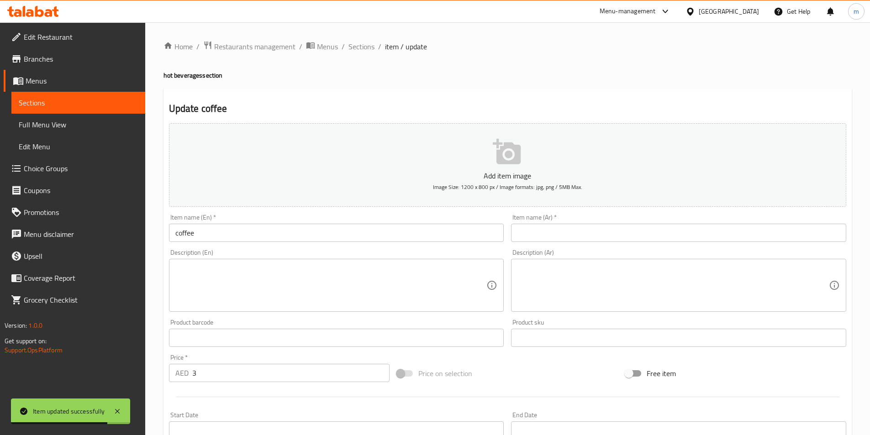
click at [558, 236] on input "text" at bounding box center [678, 233] width 335 height 18
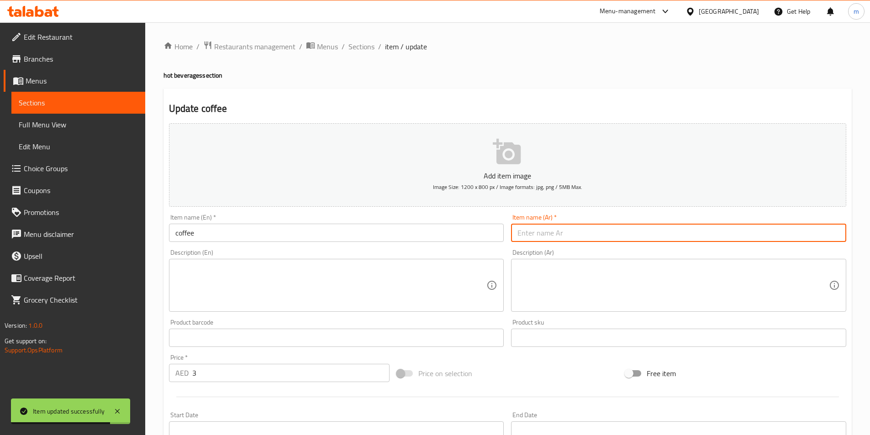
paste input "قهوة"
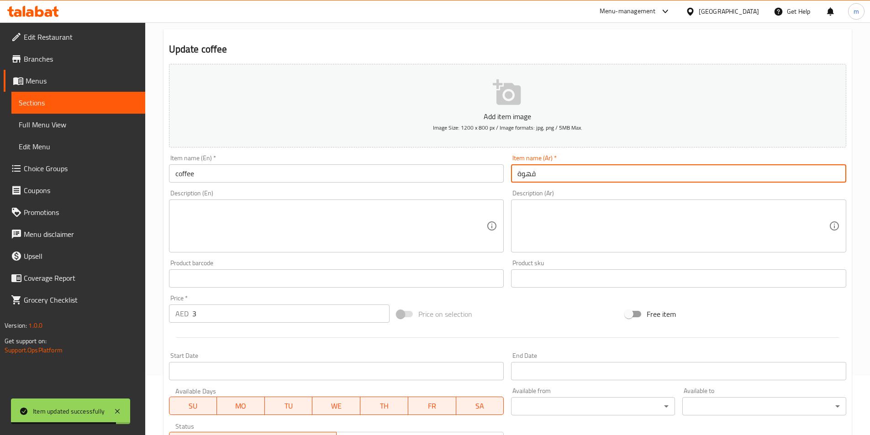
scroll to position [183, 0]
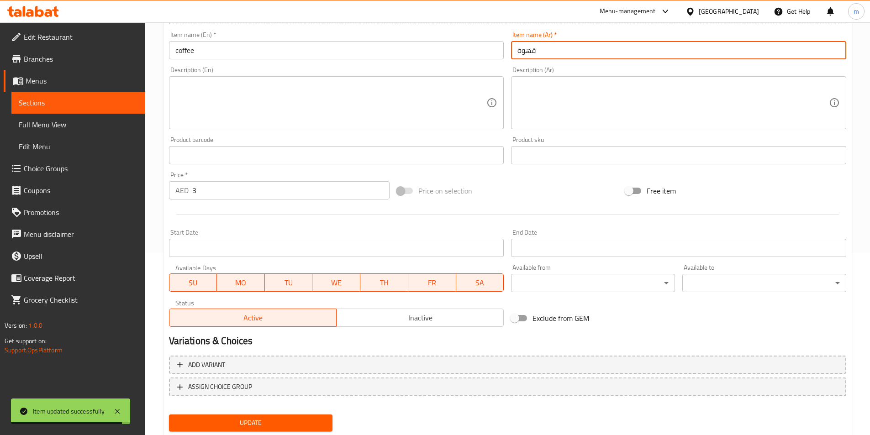
type input "قهوة"
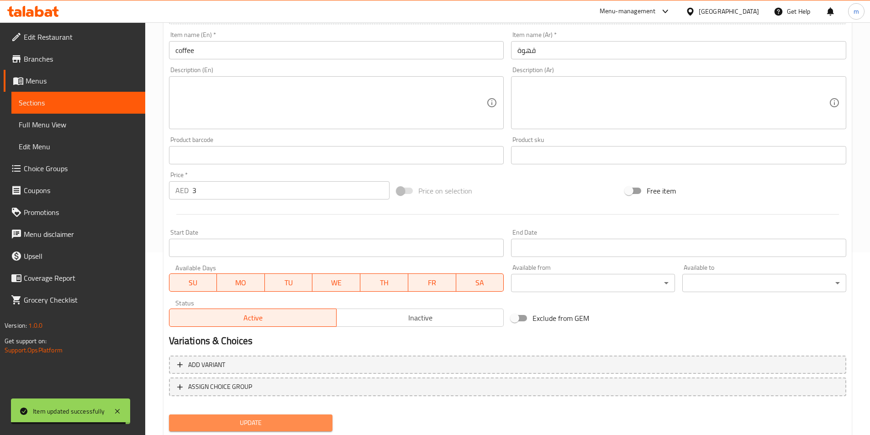
click at [237, 422] on span "Update" at bounding box center [250, 422] width 149 height 11
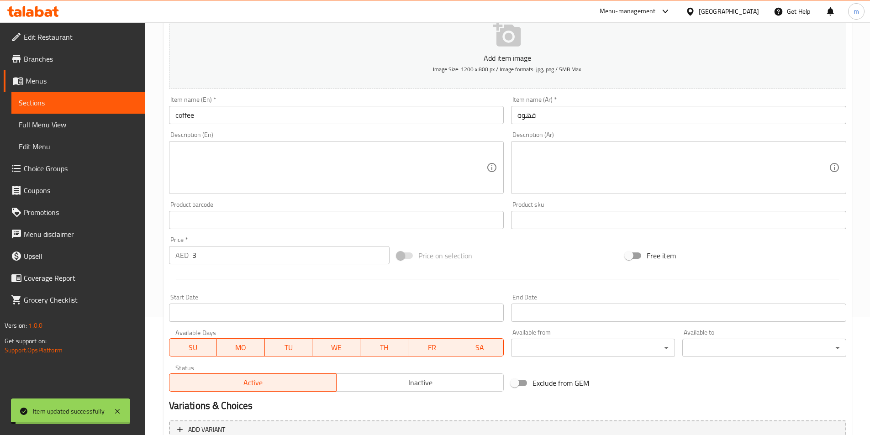
scroll to position [0, 0]
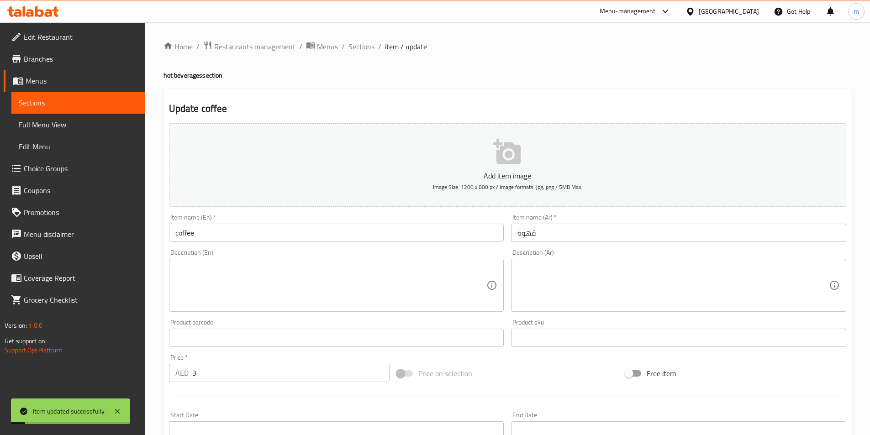
click at [370, 51] on span "Sections" at bounding box center [361, 46] width 26 height 11
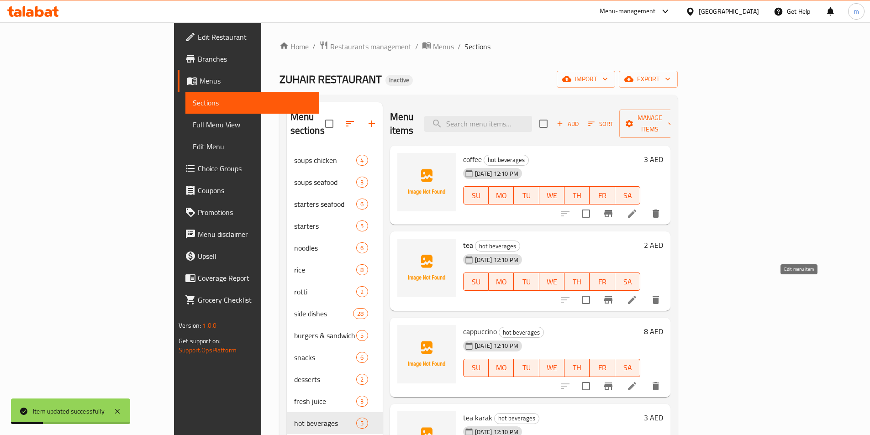
click at [636, 296] on icon at bounding box center [632, 300] width 8 height 8
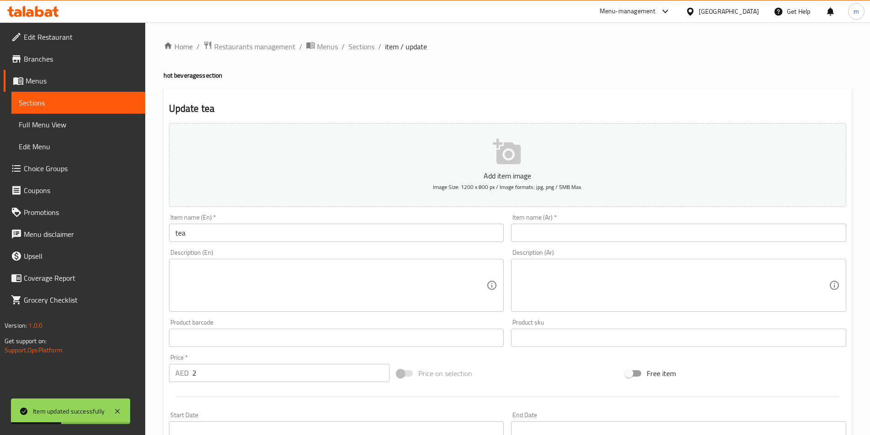
click at [618, 222] on div "Item name (Ar)   * Item name (Ar) *" at bounding box center [678, 228] width 335 height 28
click at [615, 227] on input "text" at bounding box center [678, 233] width 335 height 18
paste input "شاي"
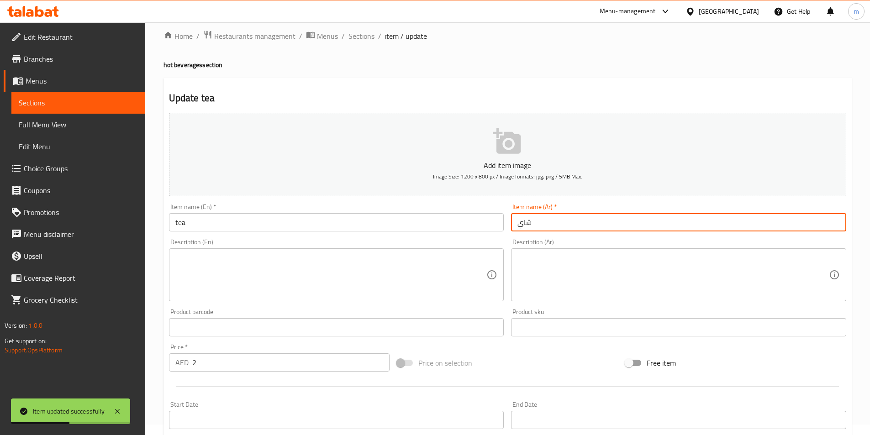
scroll to position [210, 0]
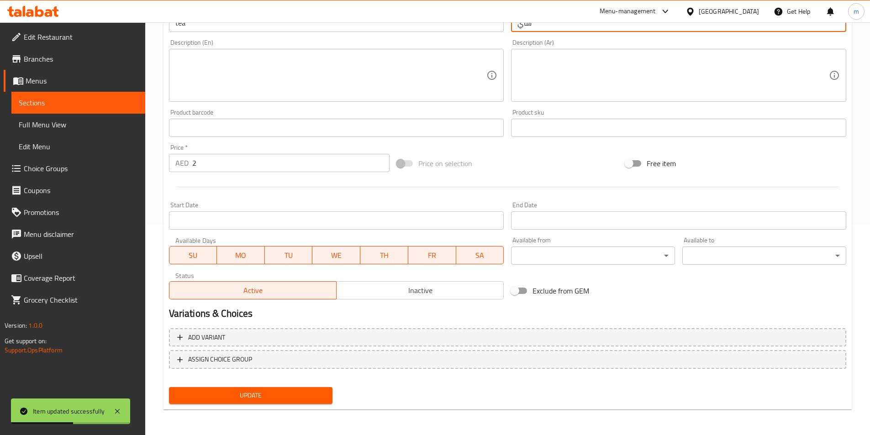
type input "شاي"
click at [254, 381] on div "Add variant ASSIGN CHOICE GROUP" at bounding box center [507, 354] width 684 height 59
click at [254, 390] on span "Update" at bounding box center [250, 395] width 149 height 11
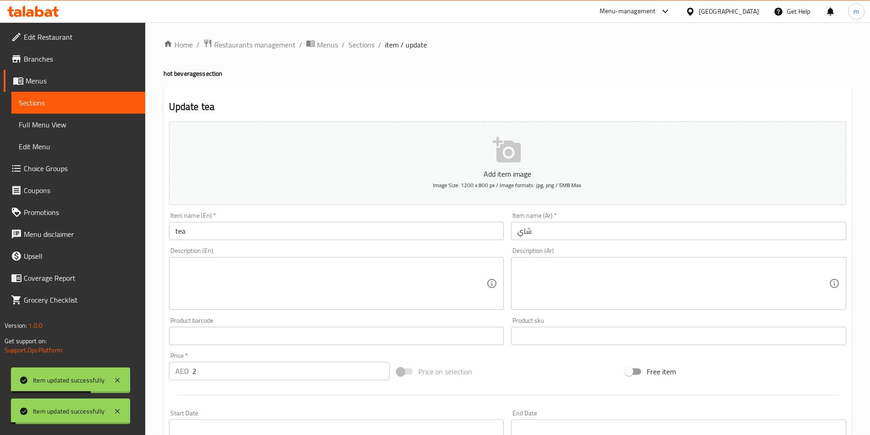
scroll to position [0, 0]
click at [369, 43] on span "Sections" at bounding box center [361, 46] width 26 height 11
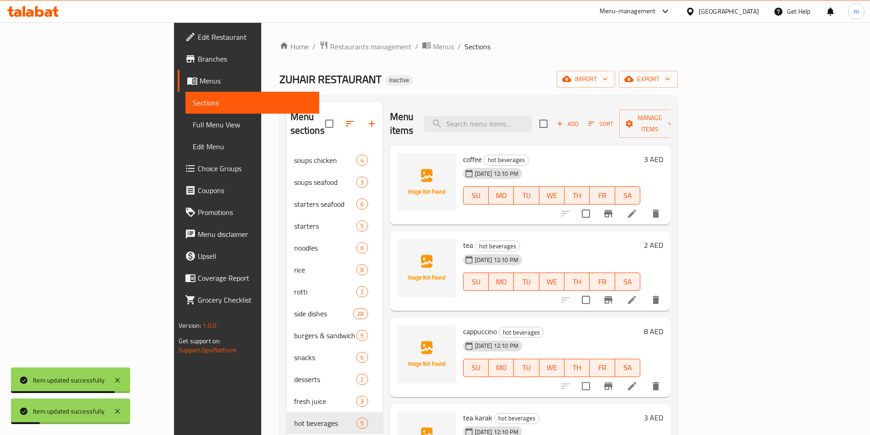
click at [637, 381] on icon at bounding box center [631, 386] width 11 height 11
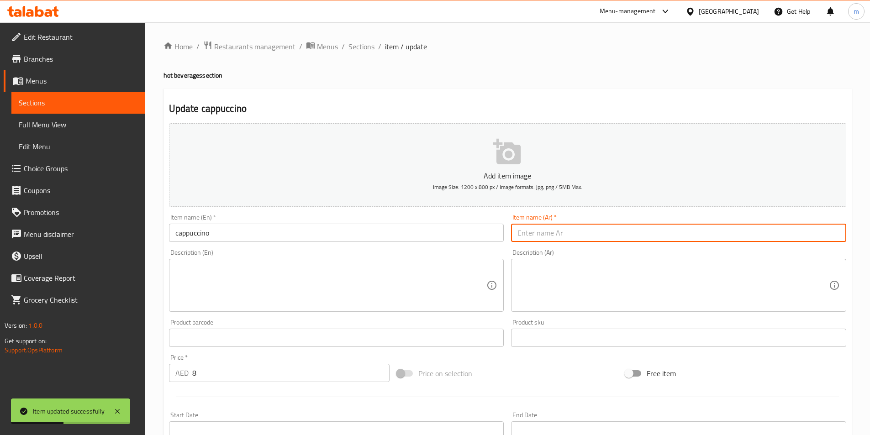
click at [634, 239] on input "text" at bounding box center [678, 233] width 335 height 18
paste input "كابتشينو"
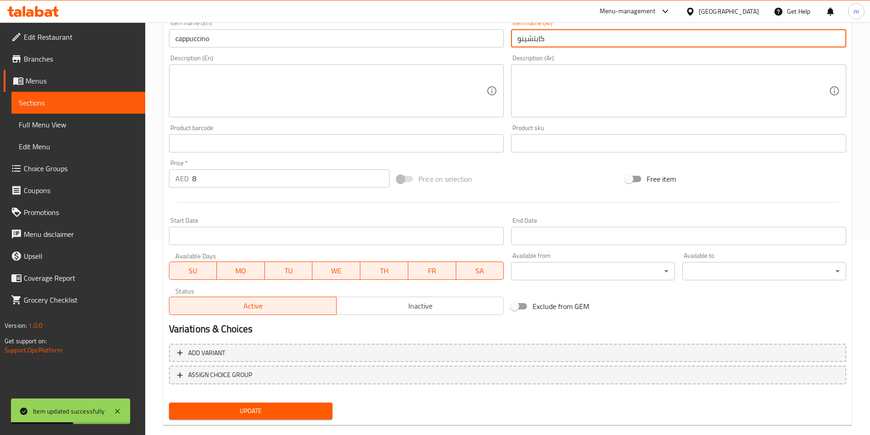
scroll to position [210, 0]
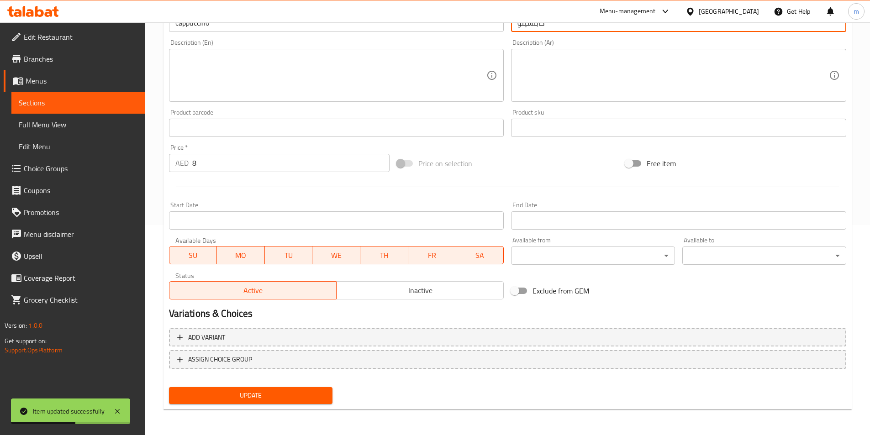
type input "كابتشينو"
click at [246, 397] on span "Update" at bounding box center [250, 395] width 149 height 11
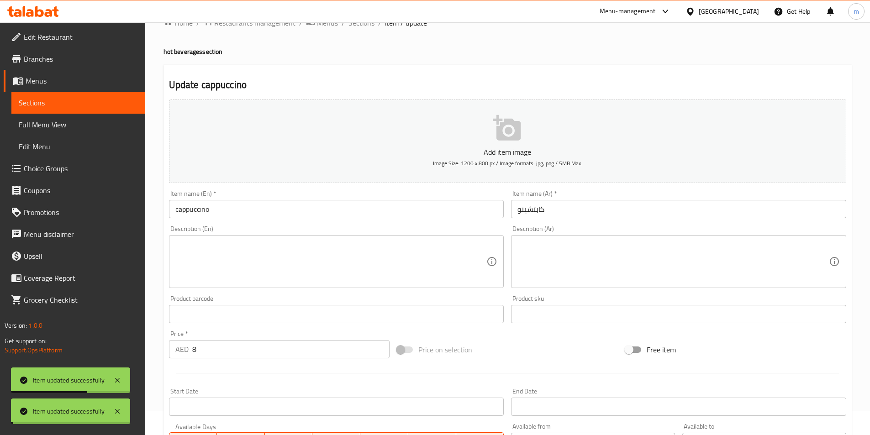
scroll to position [0, 0]
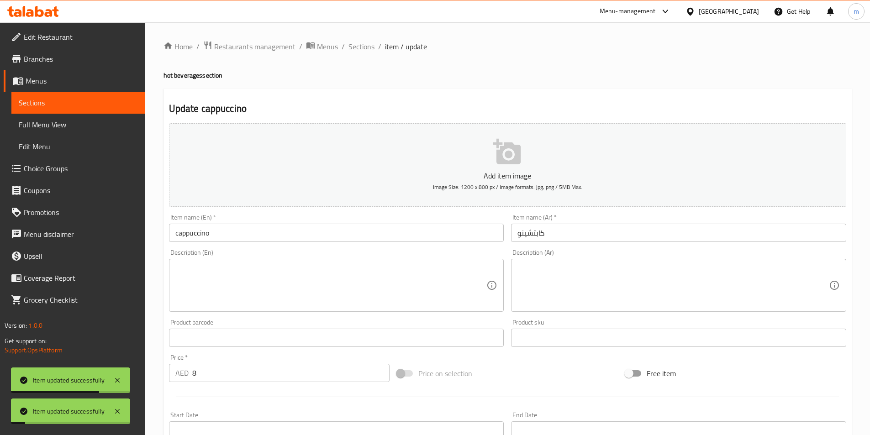
click at [372, 47] on span "Sections" at bounding box center [361, 46] width 26 height 11
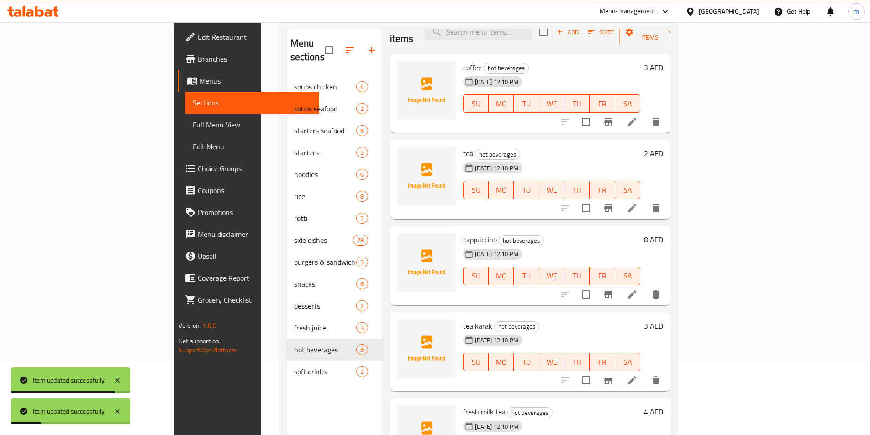
scroll to position [91, 0]
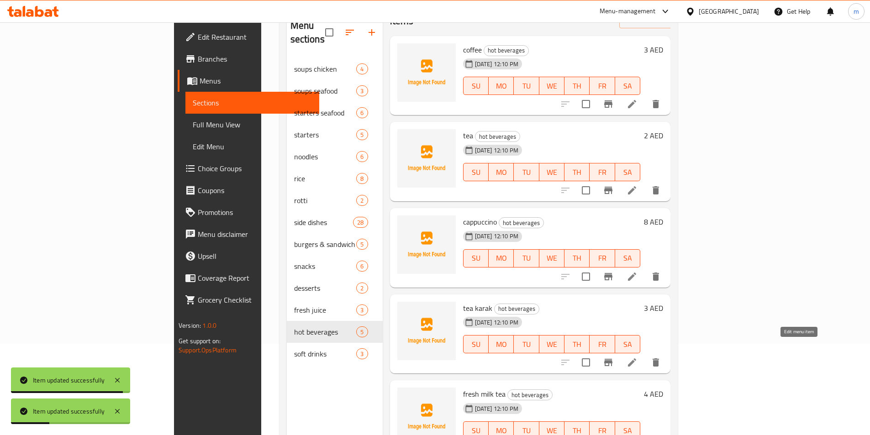
click at [637, 357] on icon at bounding box center [631, 362] width 11 height 11
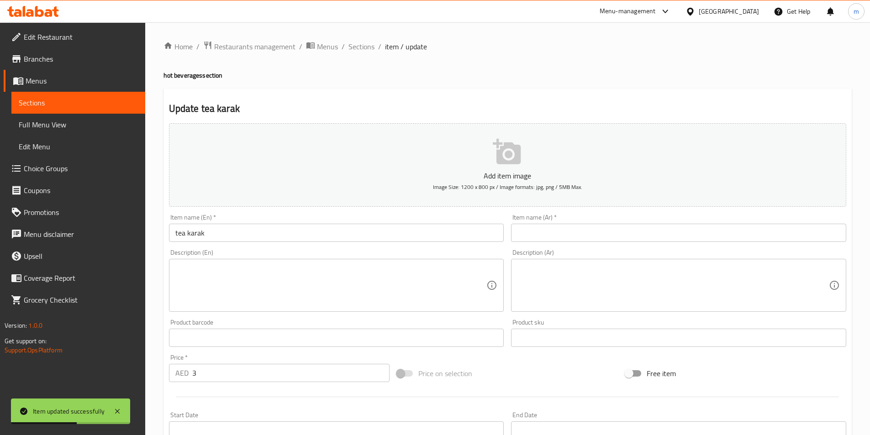
click at [571, 226] on input "text" at bounding box center [678, 233] width 335 height 18
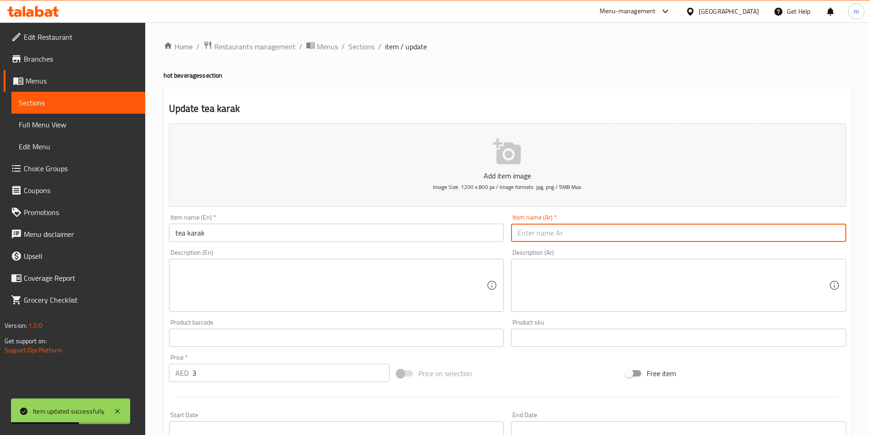
paste input "شاي كرك"
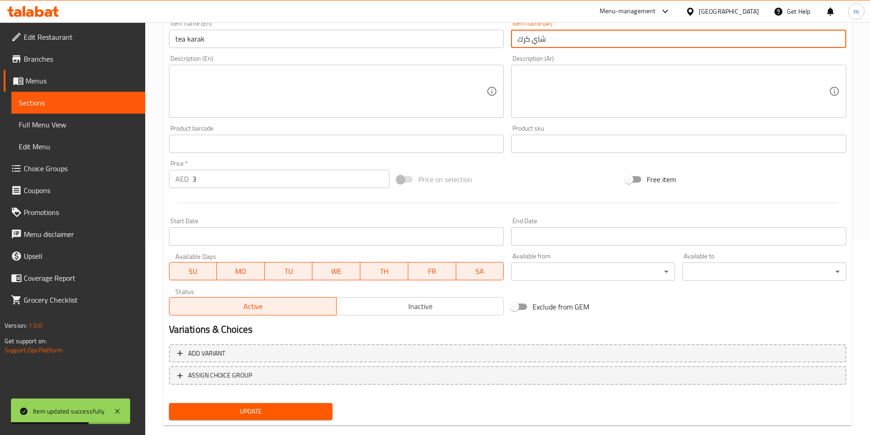
scroll to position [210, 0]
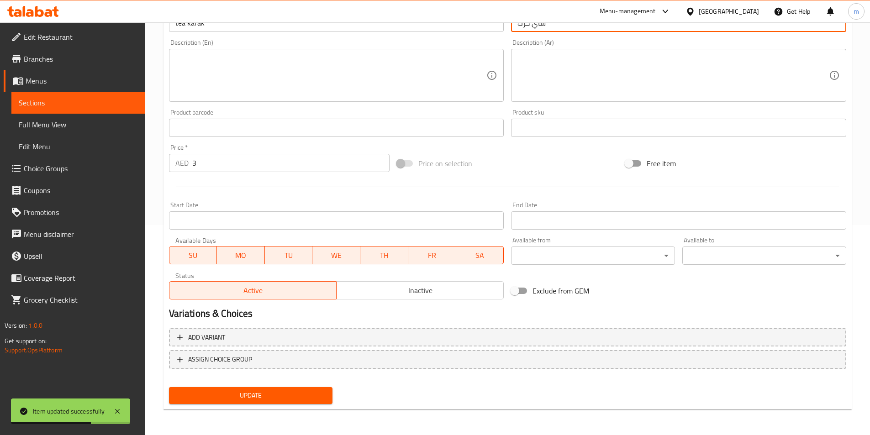
type input "شاي كرك"
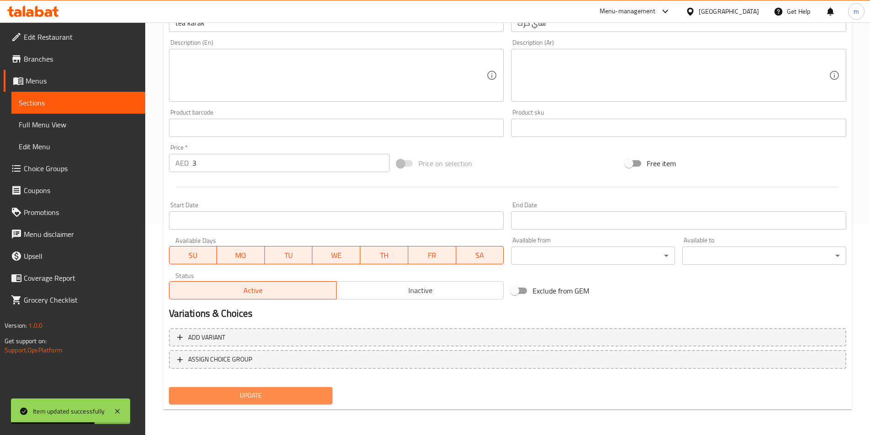
click at [303, 395] on span "Update" at bounding box center [250, 395] width 149 height 11
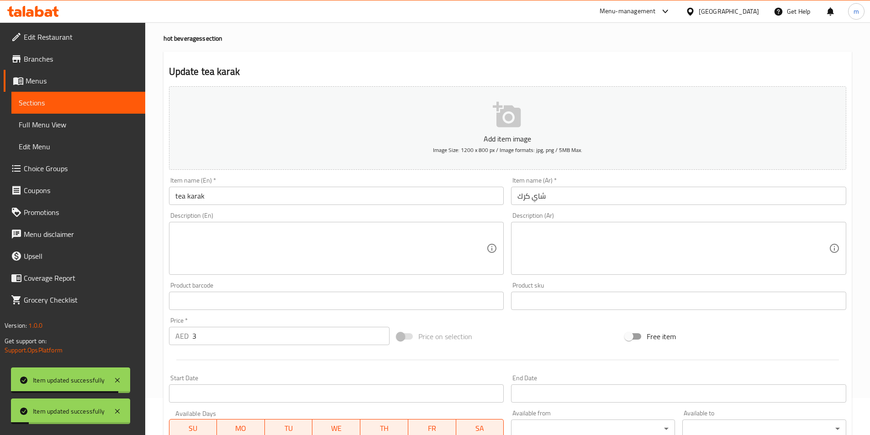
scroll to position [0, 0]
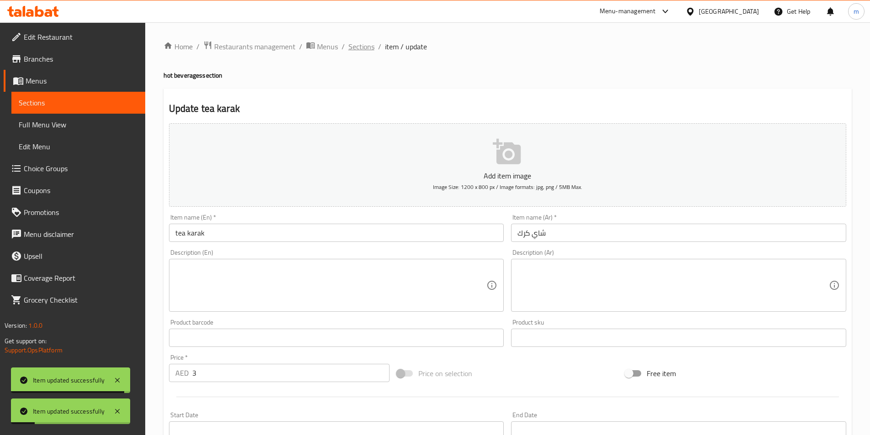
click at [368, 51] on span "Sections" at bounding box center [361, 46] width 26 height 11
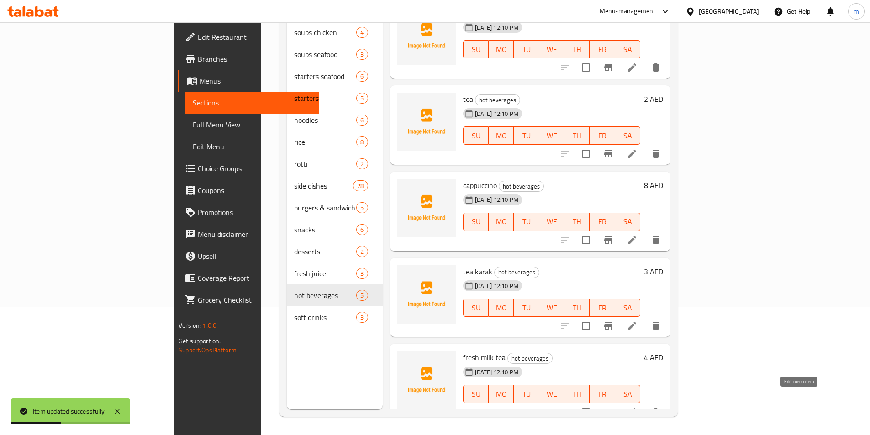
click at [637, 407] on icon at bounding box center [631, 412] width 11 height 11
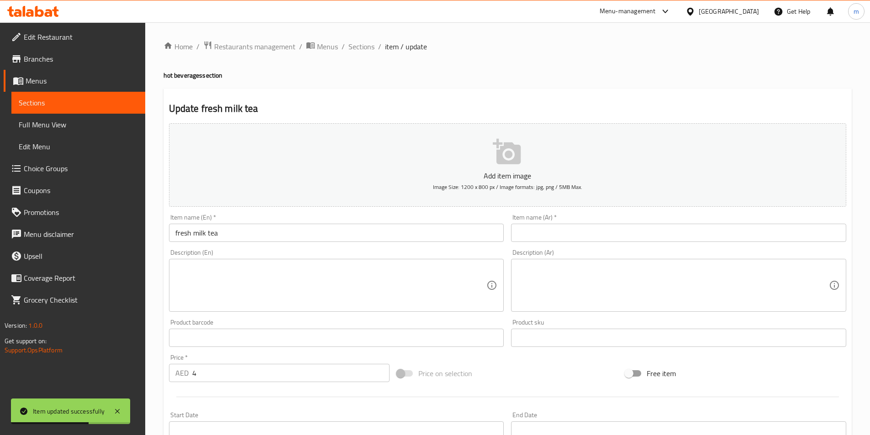
click at [567, 237] on input "text" at bounding box center [678, 233] width 335 height 18
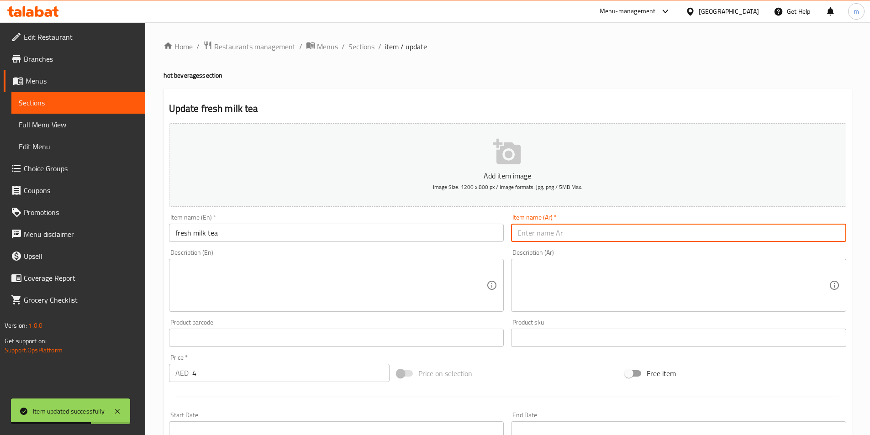
paste input "شاي الحليب الطازج"
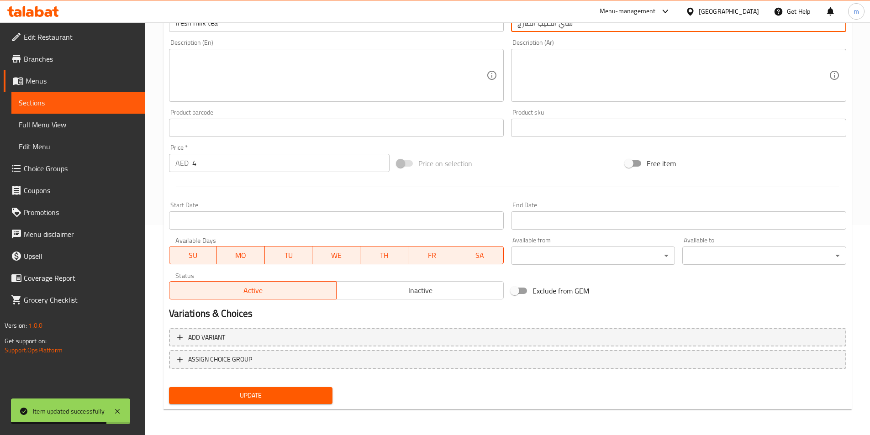
type input "شاي الحليب الطازج"
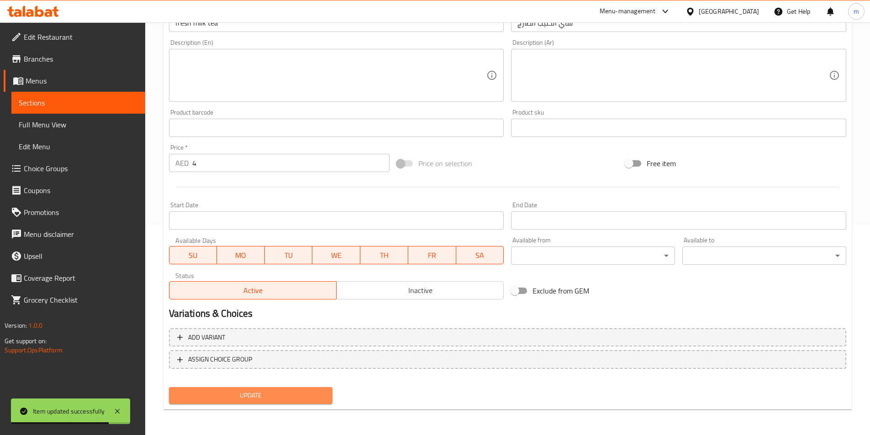
click at [280, 400] on span "Update" at bounding box center [250, 395] width 149 height 11
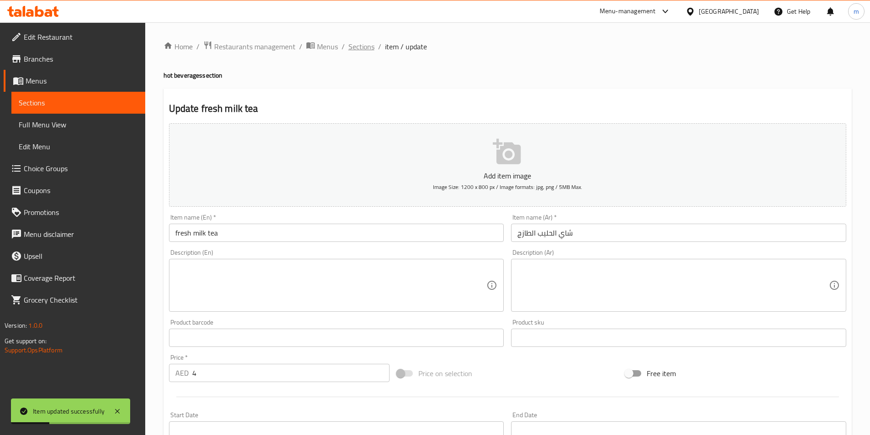
click at [357, 46] on span "Sections" at bounding box center [361, 46] width 26 height 11
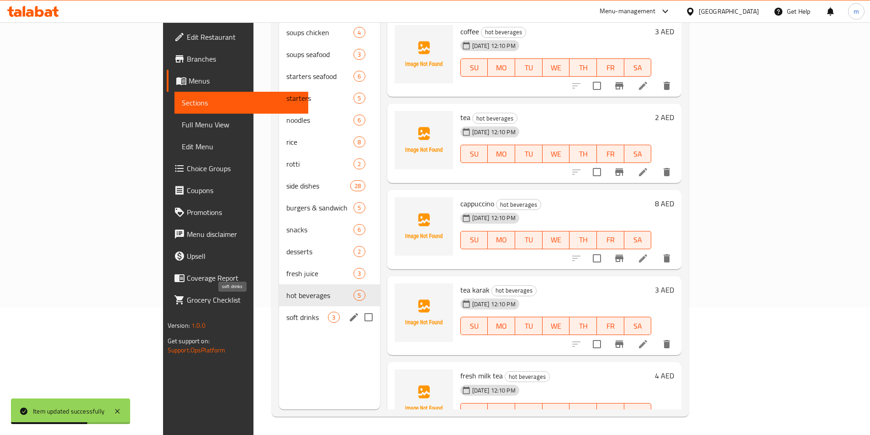
click at [286, 312] on span "soft drinks" at bounding box center [307, 317] width 42 height 11
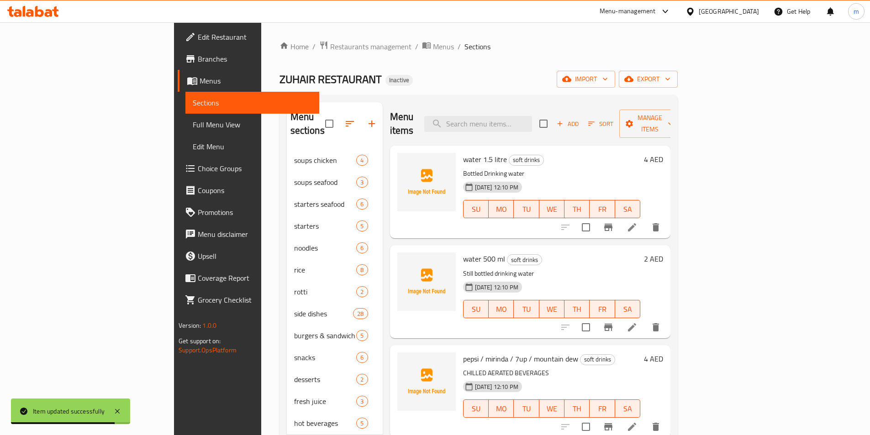
click at [645, 219] on li at bounding box center [632, 227] width 26 height 16
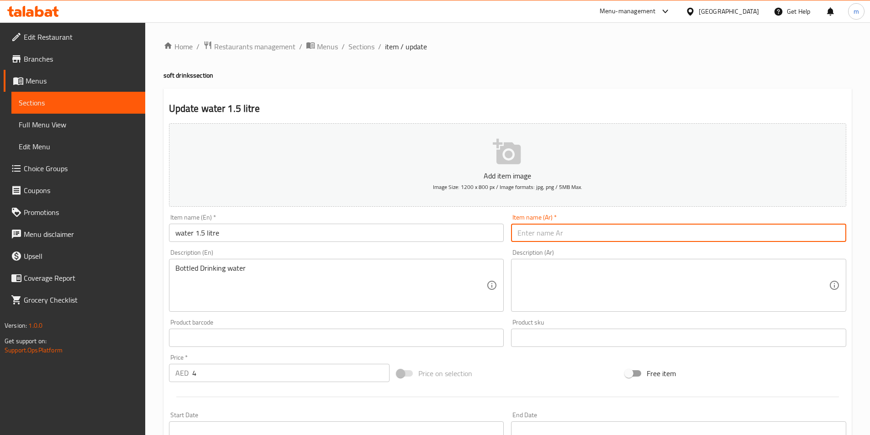
click at [574, 228] on input "text" at bounding box center [678, 233] width 335 height 18
paste input "ماء 1.5 لتر"
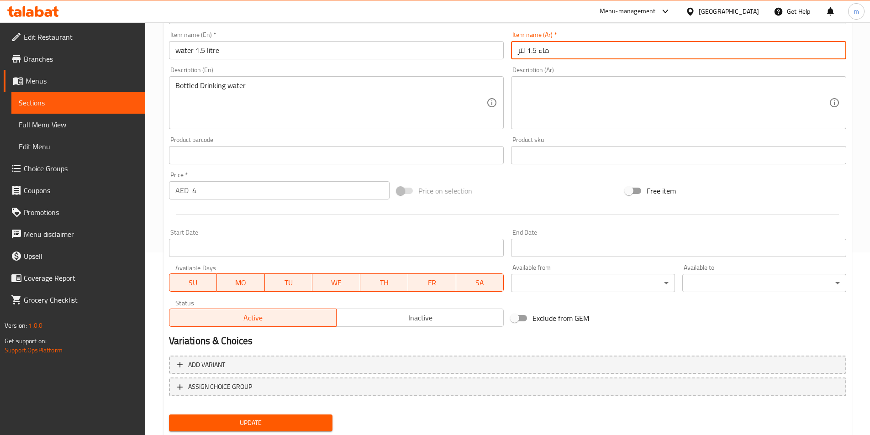
type input "ماء 1.5 لتر"
click at [252, 415] on button "Update" at bounding box center [251, 423] width 164 height 17
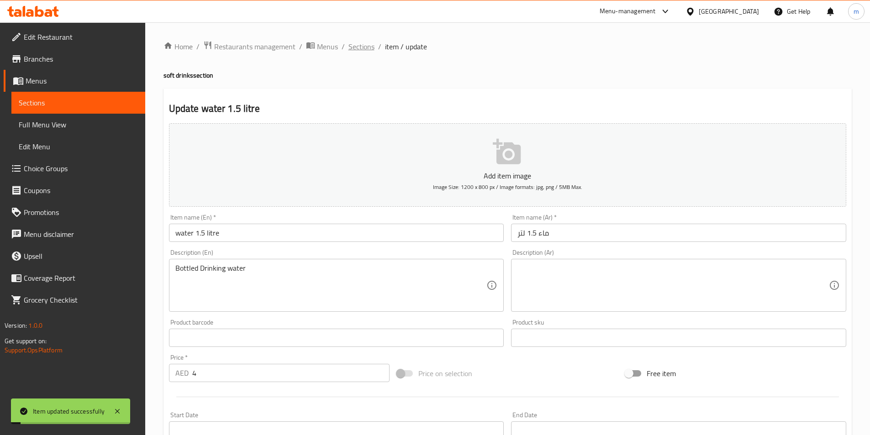
click at [359, 46] on span "Sections" at bounding box center [361, 46] width 26 height 11
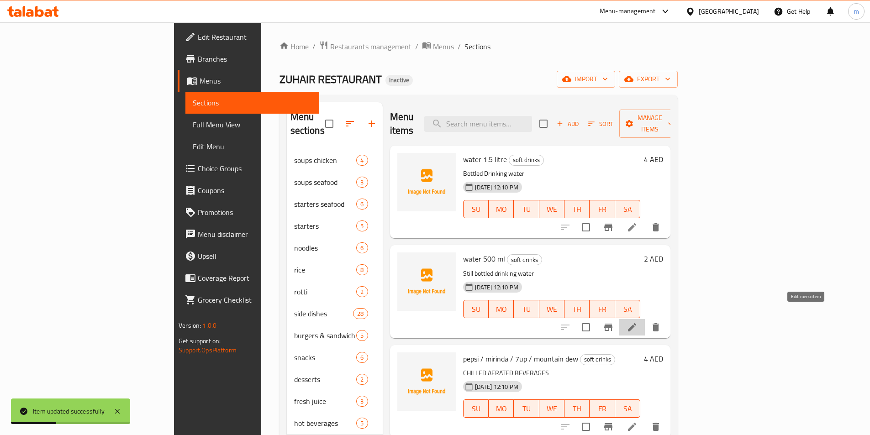
click at [637, 322] on icon at bounding box center [631, 327] width 11 height 11
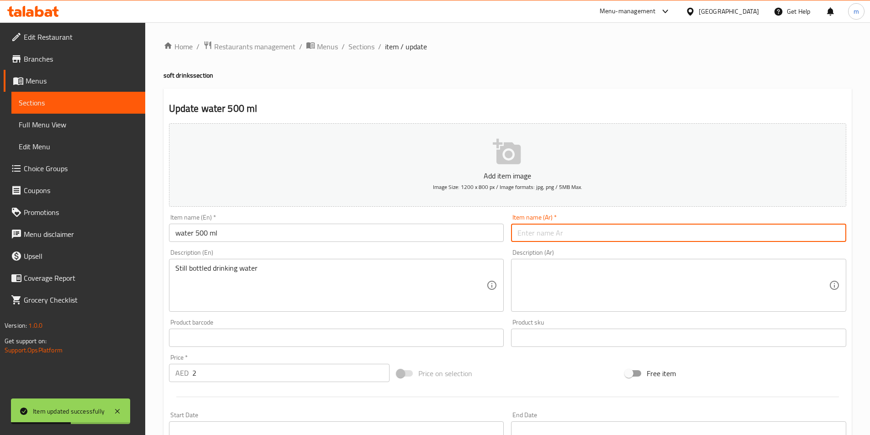
click at [571, 231] on input "text" at bounding box center [678, 233] width 335 height 18
paste input "مياه 500 مل"
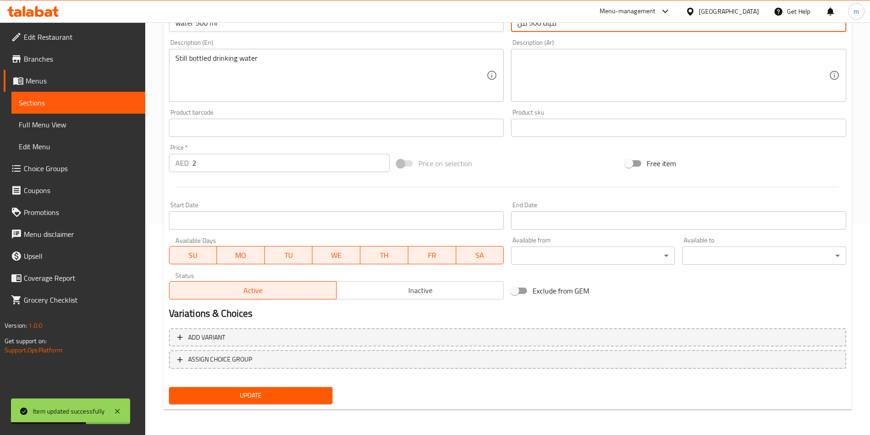
type input "مياه 500 مل"
click at [305, 397] on span "Update" at bounding box center [250, 395] width 149 height 11
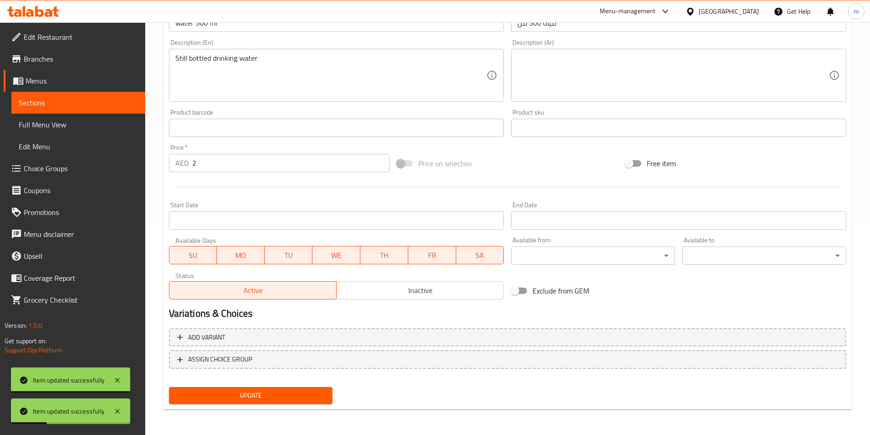
click at [78, 110] on link "Sections" at bounding box center [78, 103] width 134 height 22
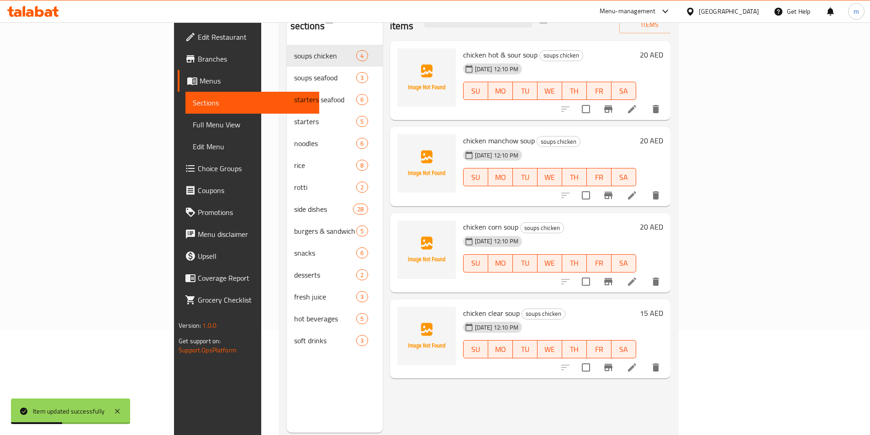
scroll to position [128, 0]
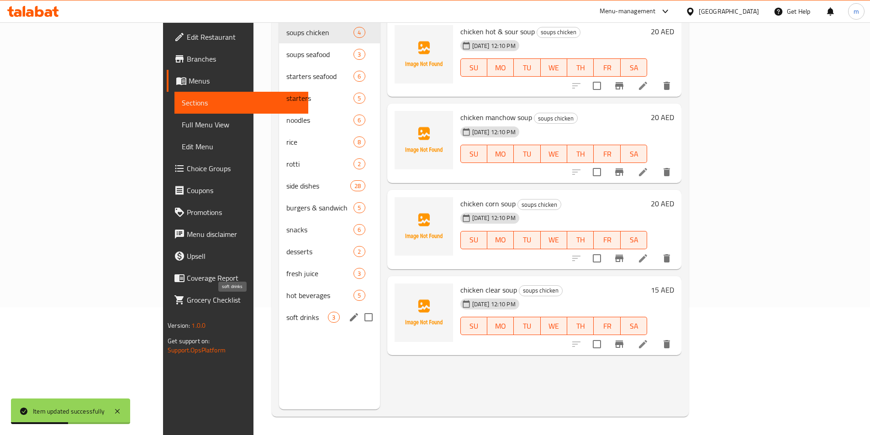
click at [286, 312] on span "soft drinks" at bounding box center [307, 317] width 42 height 11
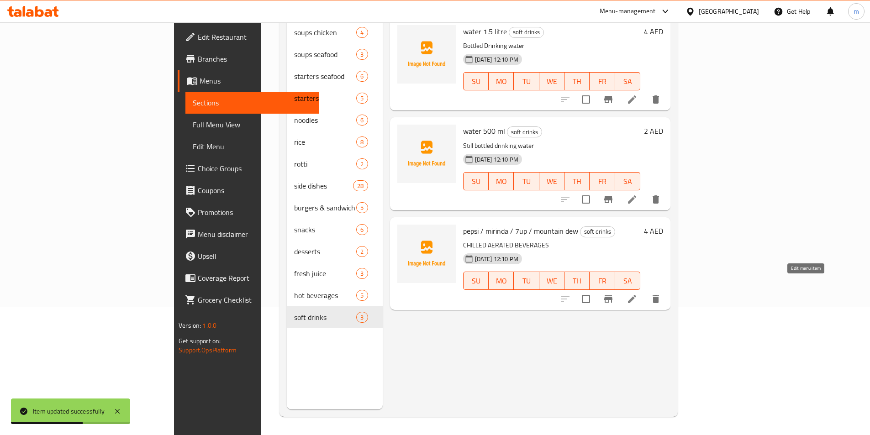
click at [637, 294] on icon at bounding box center [631, 299] width 11 height 11
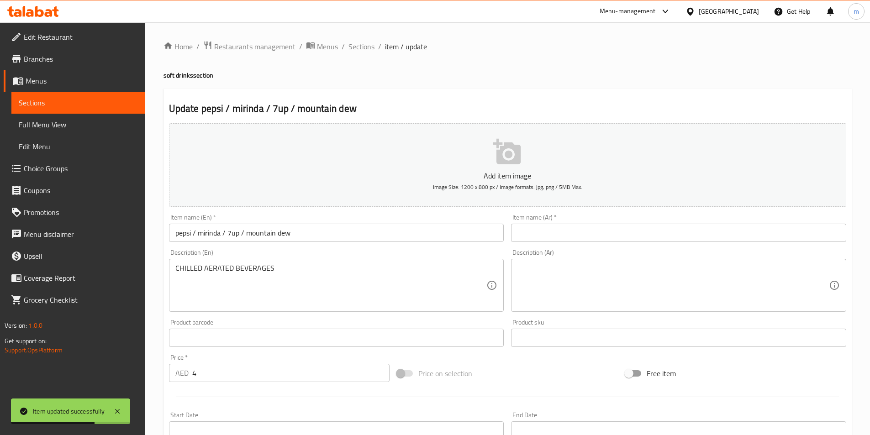
click at [574, 237] on input "text" at bounding box center [678, 233] width 335 height 18
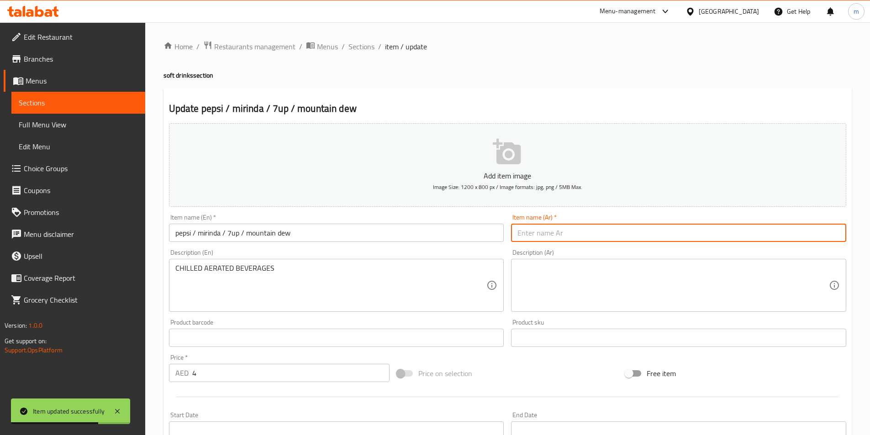
paste input "بيبسي / ميرندا / سفن أب / ماونتن ديو"
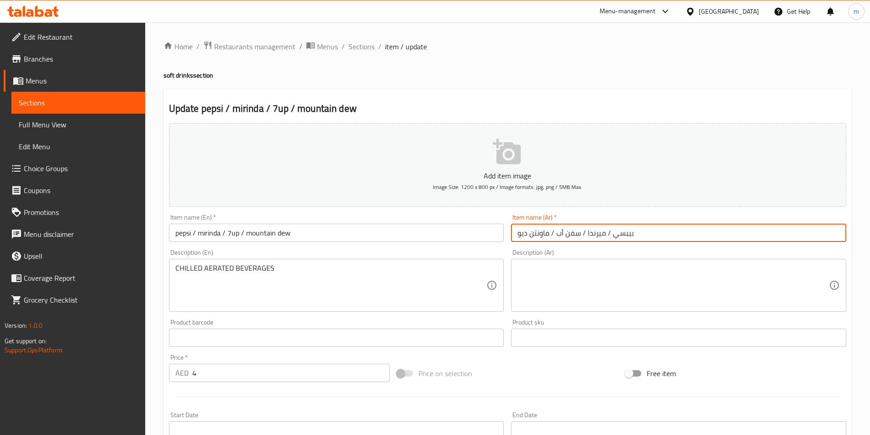
type input "بيبسي / ميرندا / سفن أب / ماونتن ديو"
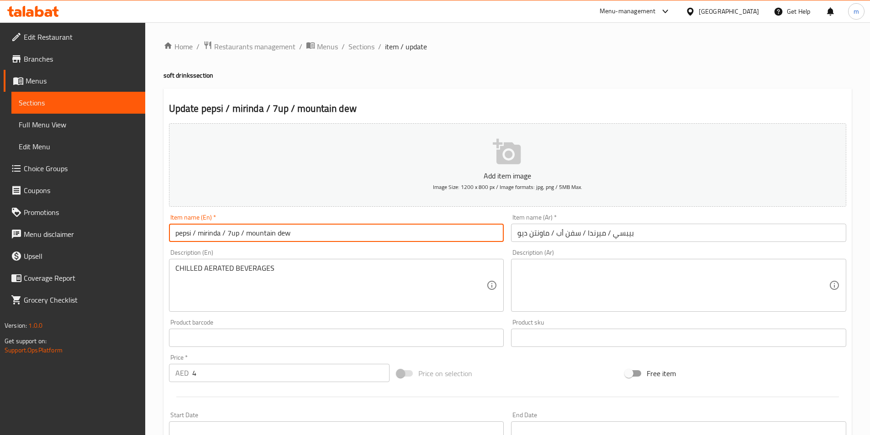
drag, startPoint x: 288, startPoint y: 233, endPoint x: 246, endPoint y: 237, distance: 41.7
click at [246, 237] on input "pepsi / mirinda / 7up / mountain dew" at bounding box center [336, 233] width 335 height 18
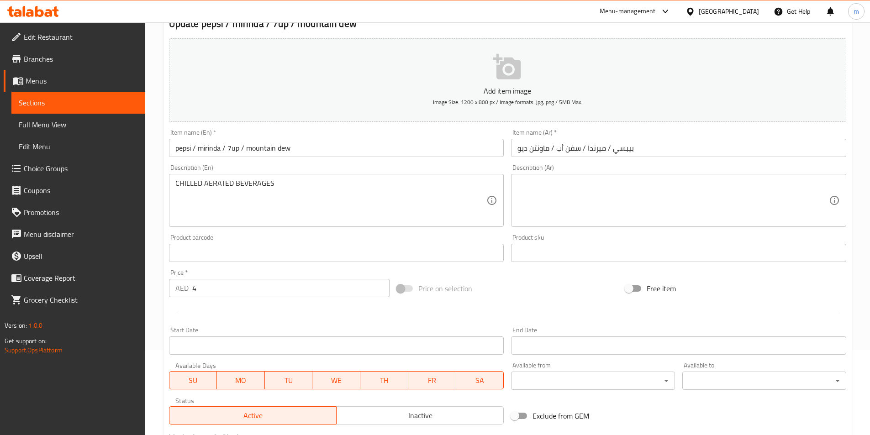
scroll to position [210, 0]
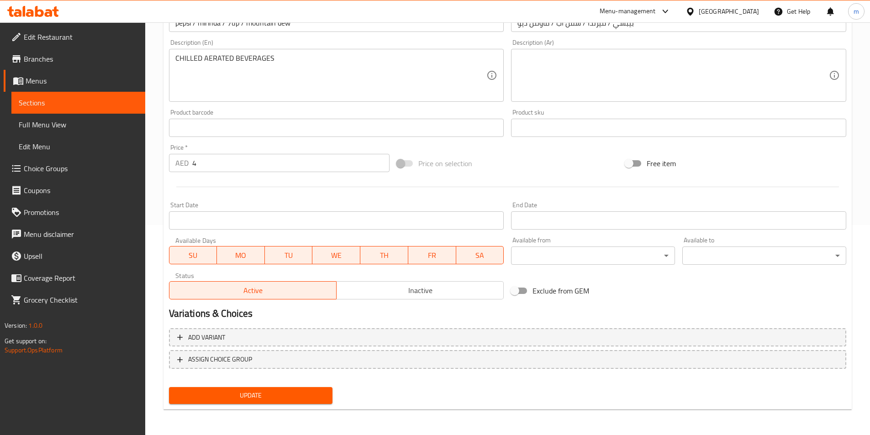
click at [267, 400] on span "Update" at bounding box center [250, 395] width 149 height 11
click at [53, 125] on span "Full Menu View" at bounding box center [78, 124] width 119 height 11
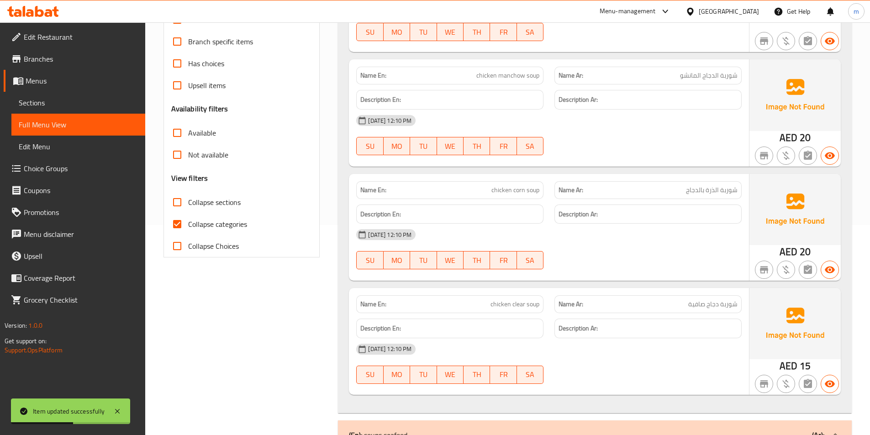
click at [234, 225] on span "Collapse categories" at bounding box center [217, 224] width 59 height 11
click at [188, 225] on input "Collapse categories" at bounding box center [177, 224] width 22 height 22
checkbox input "false"
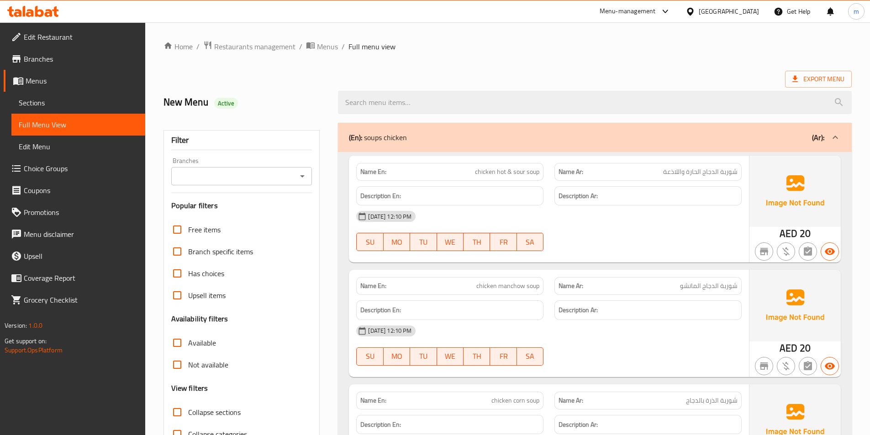
click at [753, 130] on div "(En): soups chicken (Ar):" at bounding box center [595, 137] width 514 height 29
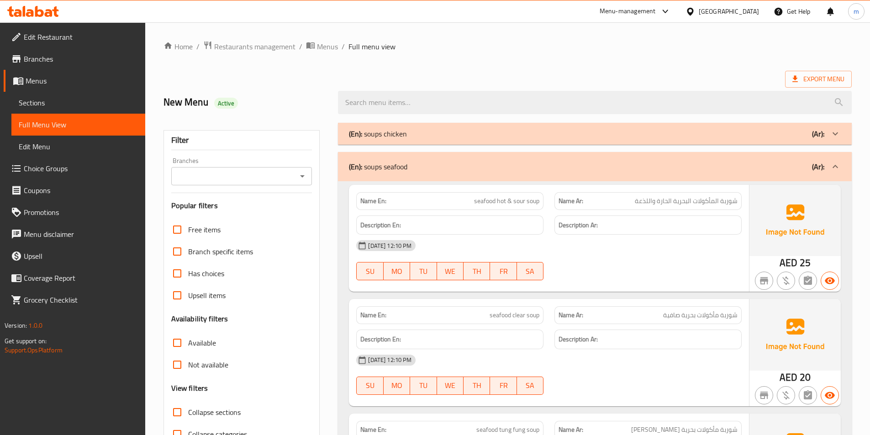
click at [688, 138] on div "(En): soups chicken (Ar):" at bounding box center [586, 133] width 475 height 11
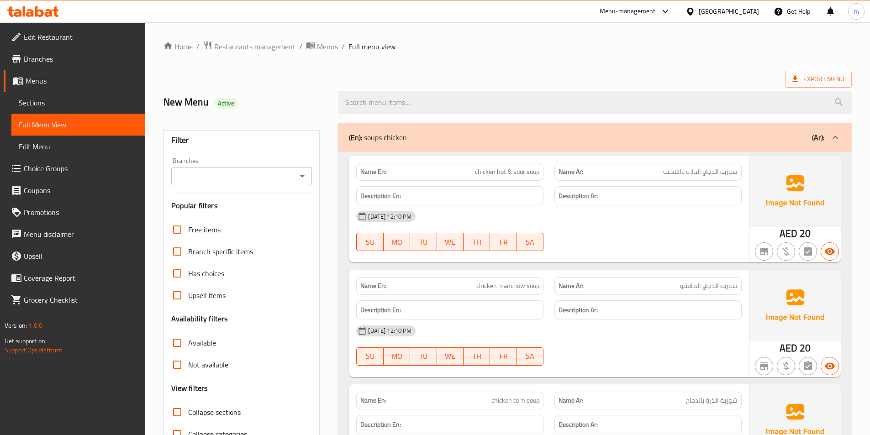
click at [40, 97] on span "Sections" at bounding box center [78, 102] width 119 height 11
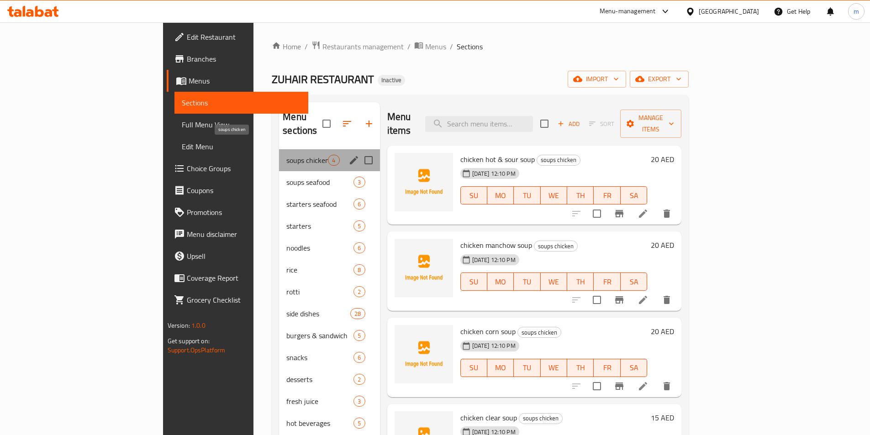
click at [286, 155] on span "soups chicken" at bounding box center [307, 160] width 42 height 11
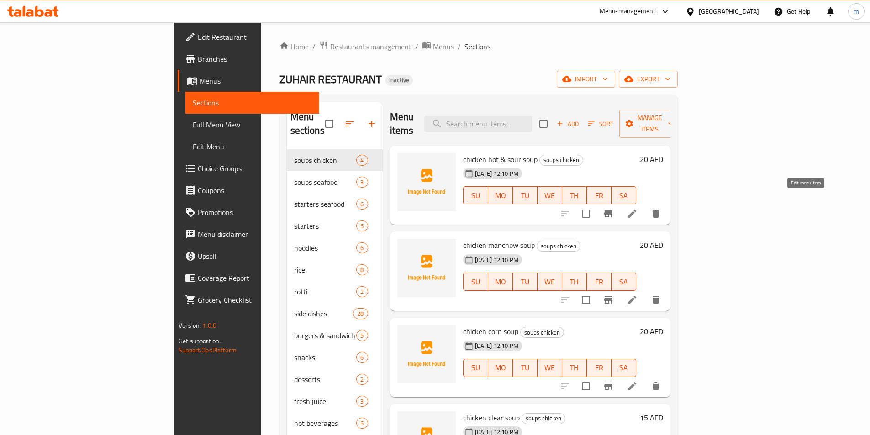
click at [637, 208] on icon at bounding box center [631, 213] width 11 height 11
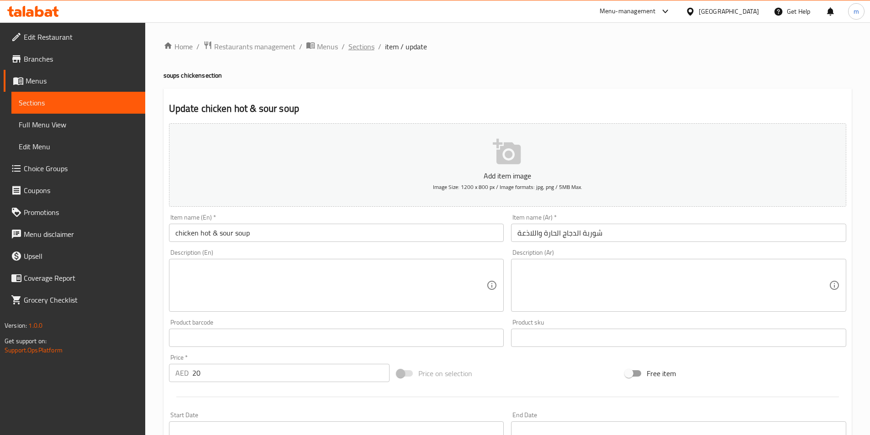
click at [366, 46] on span "Sections" at bounding box center [361, 46] width 26 height 11
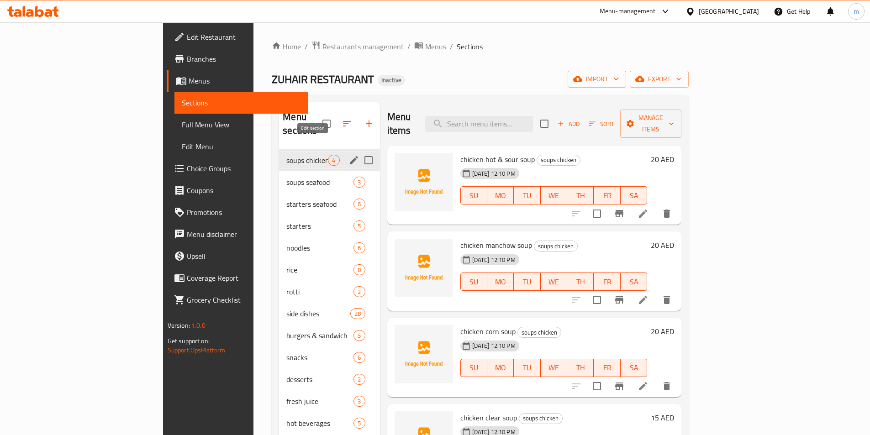
click at [350, 156] on icon "edit" at bounding box center [354, 160] width 8 height 8
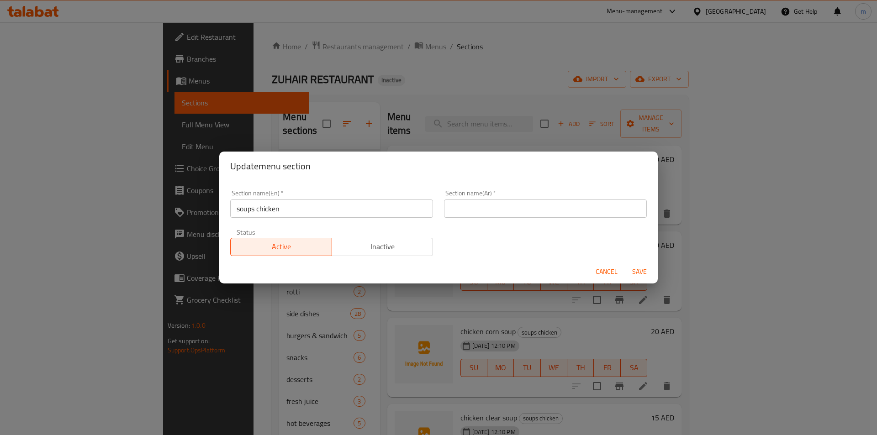
click at [448, 204] on input "text" at bounding box center [545, 209] width 203 height 18
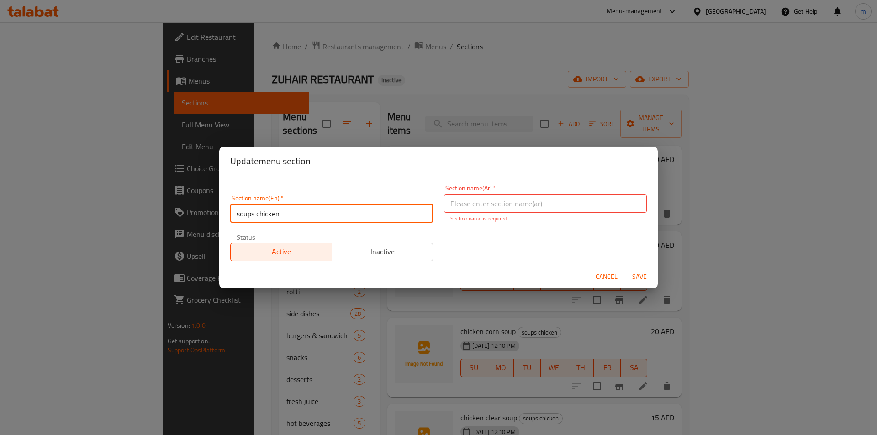
drag, startPoint x: 328, startPoint y: 211, endPoint x: 233, endPoint y: 215, distance: 95.0
click at [233, 215] on input "soups chicken" at bounding box center [331, 214] width 203 height 18
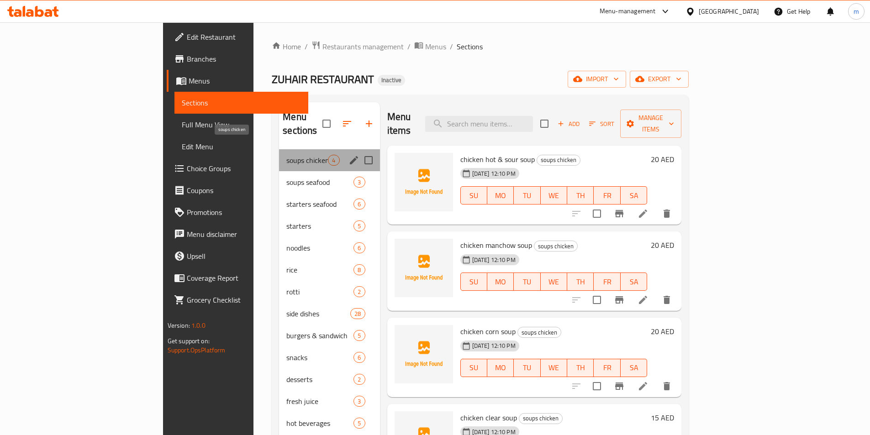
click at [286, 155] on span "soups chicken" at bounding box center [307, 160] width 42 height 11
click at [348, 155] on icon "edit" at bounding box center [353, 160] width 11 height 11
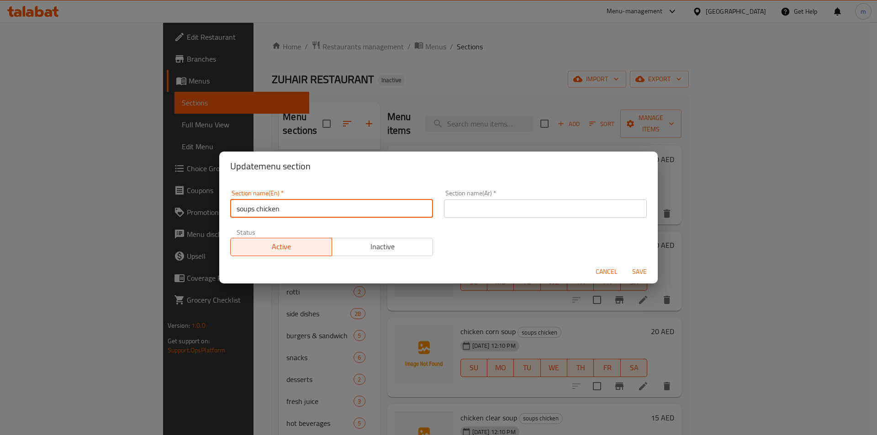
drag, startPoint x: 282, startPoint y: 208, endPoint x: 218, endPoint y: 211, distance: 63.5
click at [218, 211] on div "Update menu section Section name(En)   * soups chicken Section name(En) * Secti…" at bounding box center [438, 217] width 877 height 435
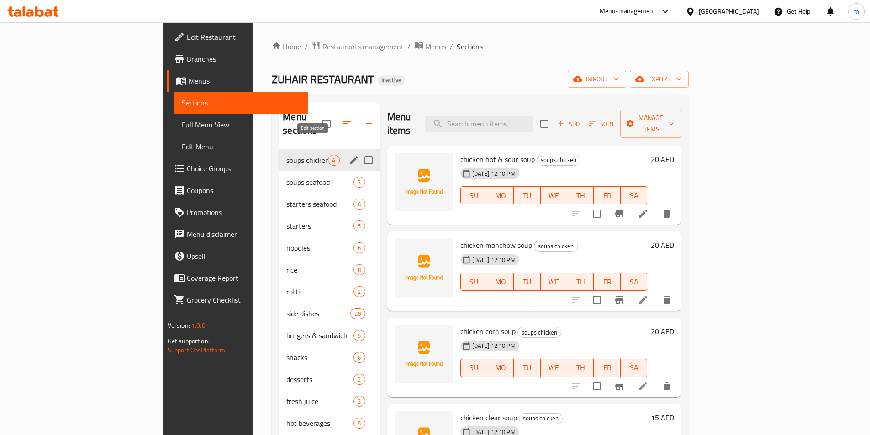
click at [348, 155] on icon "edit" at bounding box center [353, 160] width 11 height 11
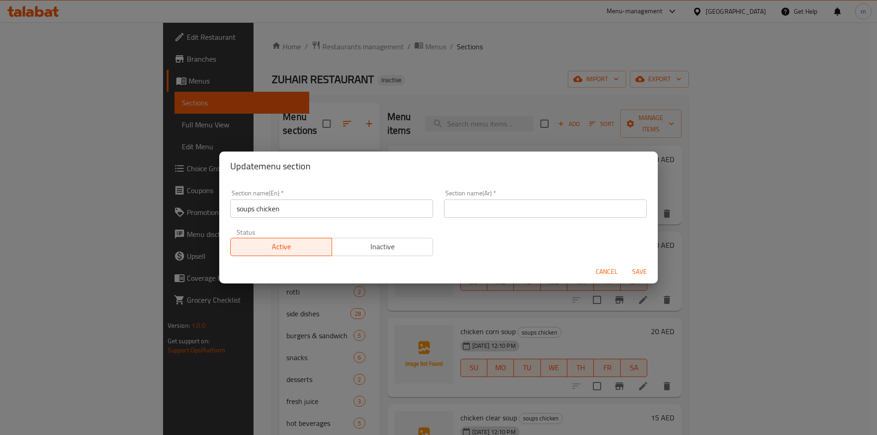
click at [463, 215] on input "text" at bounding box center [545, 209] width 203 height 18
paste input "شوربات الدجاج"
type input "شوربات الدجاج"
click at [645, 272] on span "Save" at bounding box center [639, 271] width 22 height 11
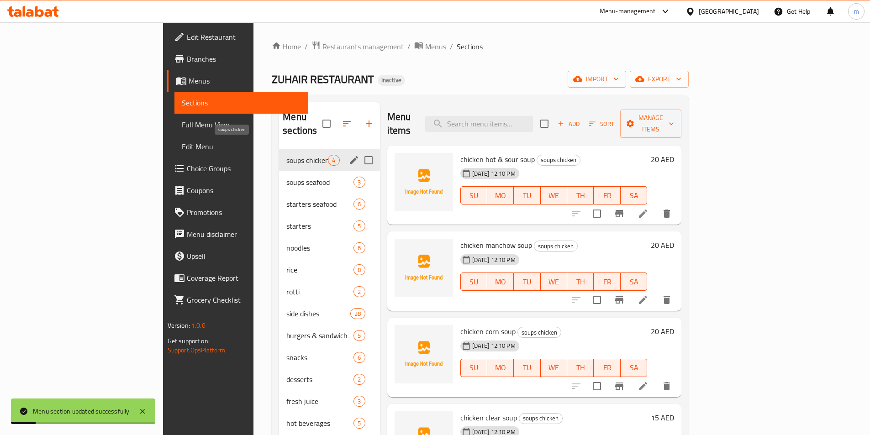
click at [286, 155] on span "soups chicken" at bounding box center [307, 160] width 42 height 11
click at [348, 177] on icon "edit" at bounding box center [353, 182] width 11 height 11
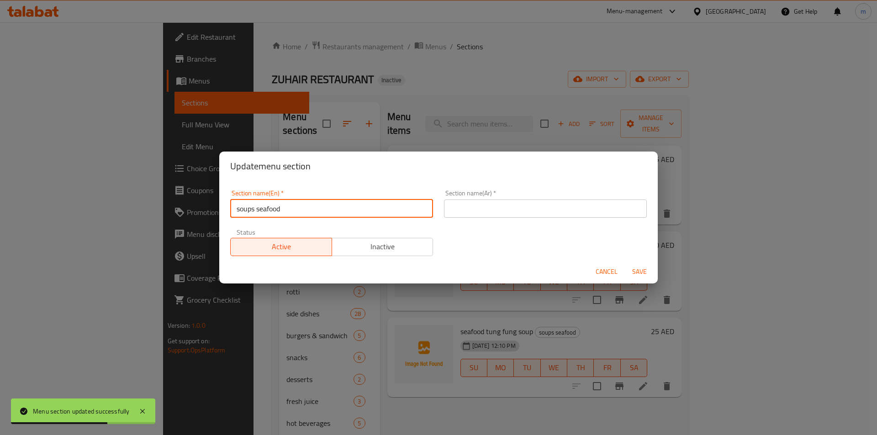
drag, startPoint x: 249, startPoint y: 211, endPoint x: 130, endPoint y: 212, distance: 118.7
click at [127, 212] on div "Update menu section Section name(En)   * soups seafood Section name(En) * Secti…" at bounding box center [438, 217] width 877 height 435
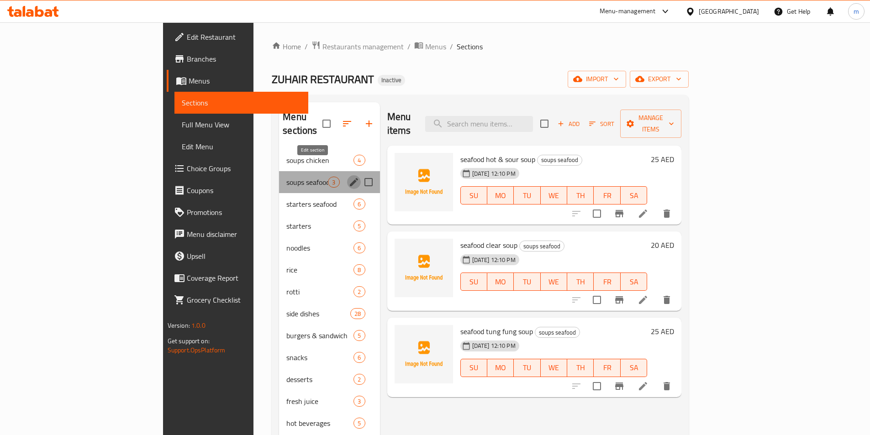
click at [350, 178] on icon "edit" at bounding box center [354, 182] width 8 height 8
click at [348, 177] on icon "edit" at bounding box center [353, 182] width 11 height 11
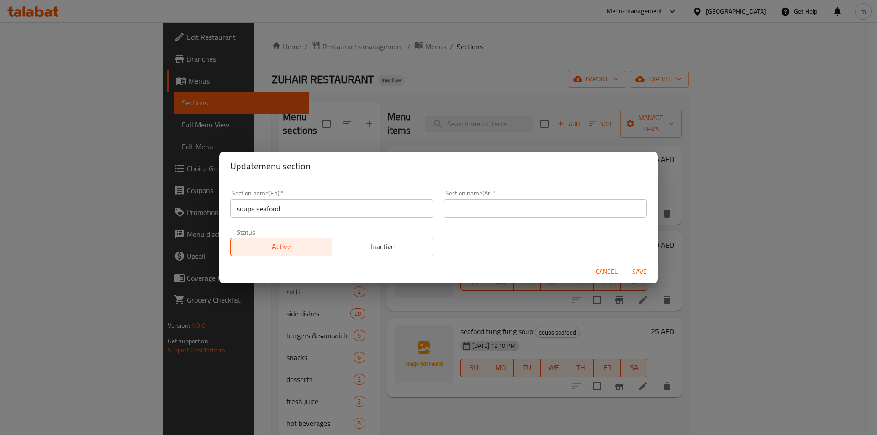
click at [487, 213] on input "text" at bounding box center [545, 209] width 203 height 18
paste input "حساء المأكولات البحرية"
type input "حساء المأكولات البحرية"
click at [643, 271] on span "Save" at bounding box center [639, 271] width 22 height 11
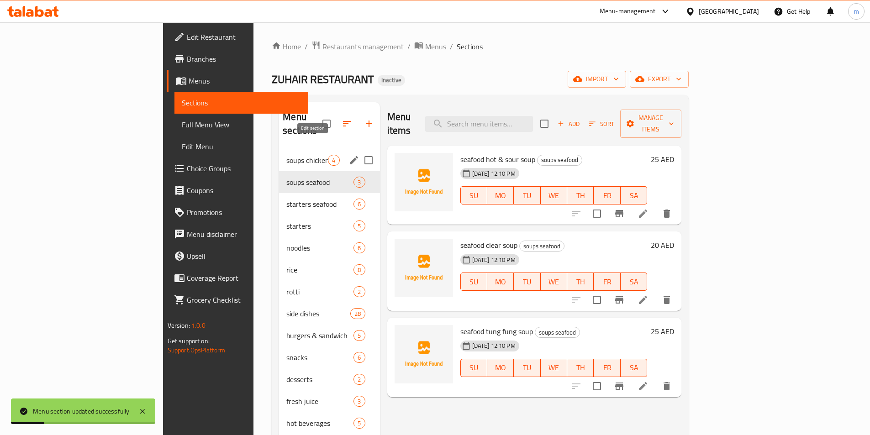
click at [348, 155] on icon "edit" at bounding box center [353, 160] width 11 height 11
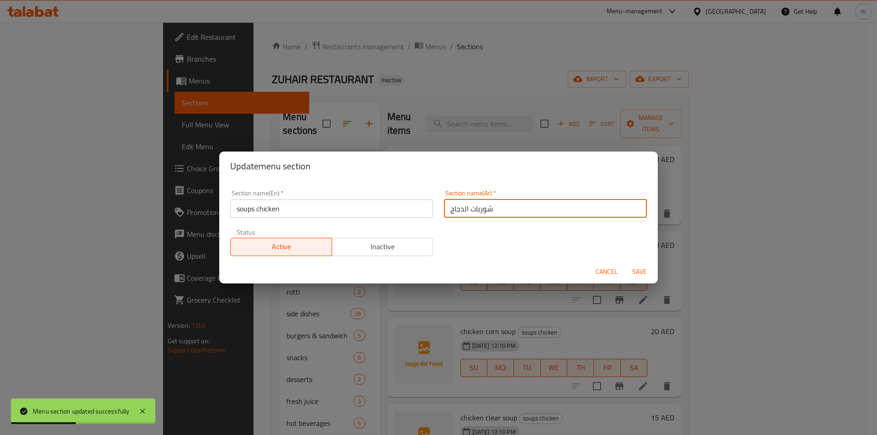
drag, startPoint x: 466, startPoint y: 212, endPoint x: 503, endPoint y: 195, distance: 40.7
click at [497, 214] on input "شوربات الدجاج" at bounding box center [545, 209] width 203 height 18
type input "حساء الدجاج"
click at [641, 270] on span "Save" at bounding box center [639, 271] width 22 height 11
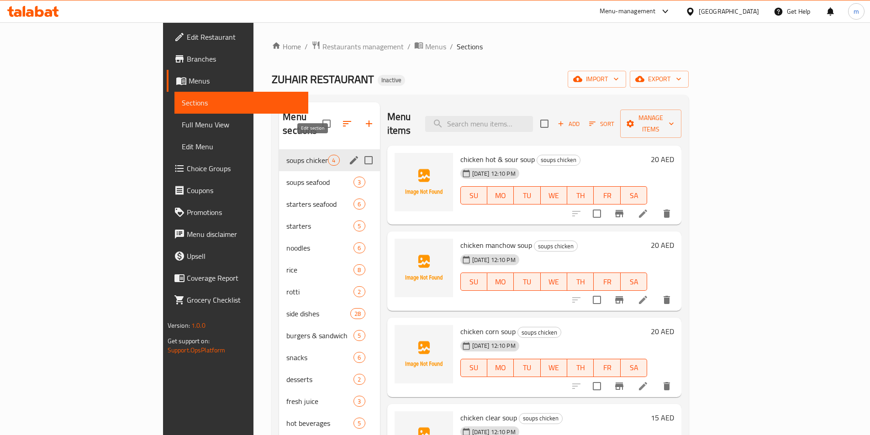
click at [350, 156] on icon "edit" at bounding box center [354, 160] width 8 height 8
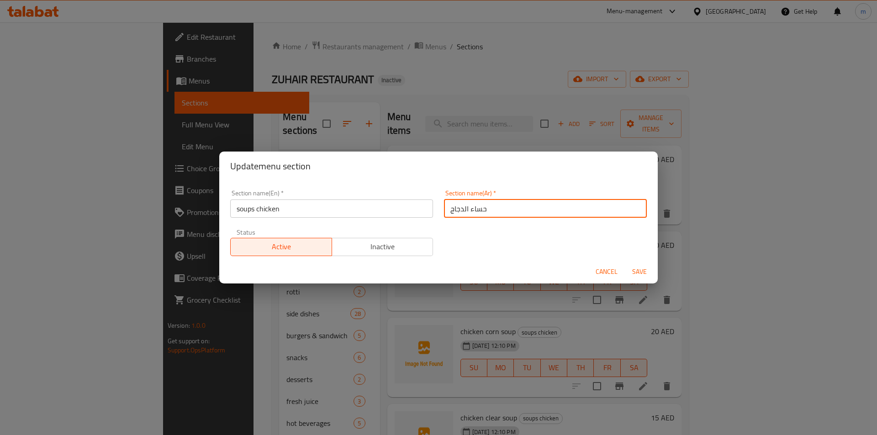
drag, startPoint x: 464, startPoint y: 211, endPoint x: 485, endPoint y: 214, distance: 20.7
click at [485, 214] on input "حساء الدجاج" at bounding box center [545, 209] width 203 height 18
type input "شوربات الدجاج"
click at [640, 267] on span "Save" at bounding box center [639, 271] width 22 height 11
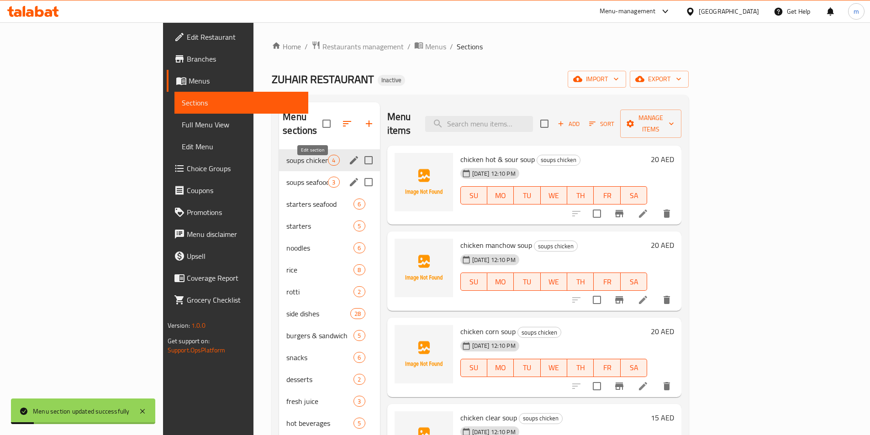
click at [350, 178] on icon "edit" at bounding box center [354, 182] width 8 height 8
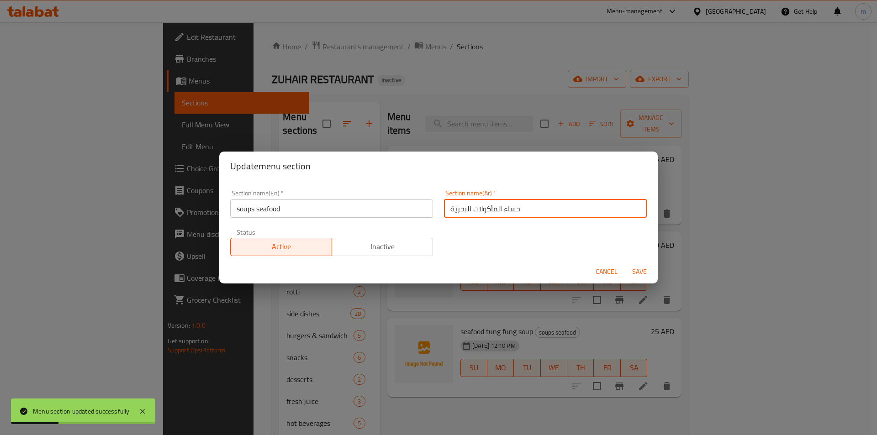
drag, startPoint x: 502, startPoint y: 209, endPoint x: 537, endPoint y: 213, distance: 35.0
click at [537, 214] on input "حساء المأكولات البحرية" at bounding box center [545, 209] width 203 height 18
type input "شوربات المأكولات البحرية"
click at [642, 272] on span "Save" at bounding box center [639, 271] width 22 height 11
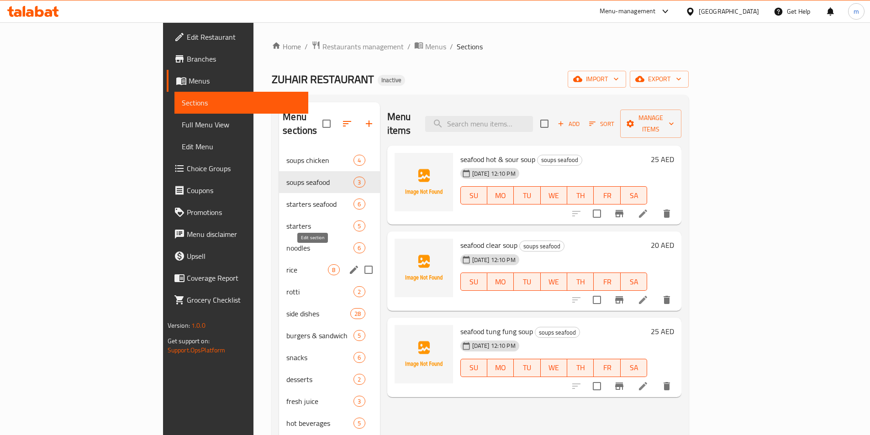
click at [348, 264] on icon "edit" at bounding box center [353, 269] width 11 height 11
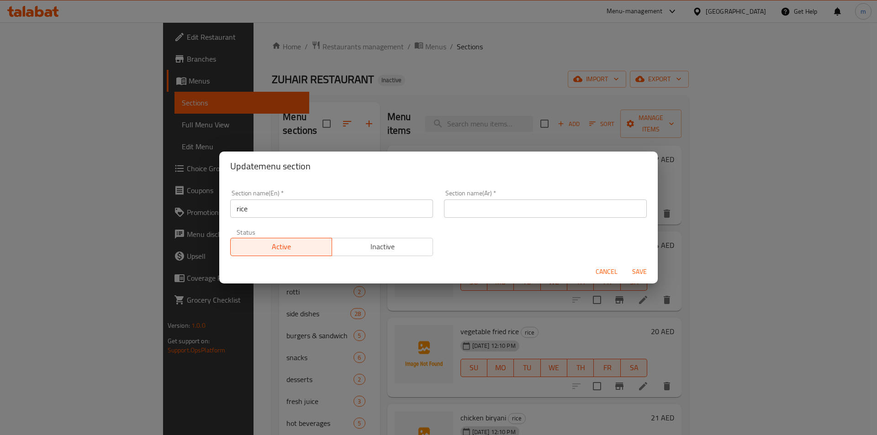
click at [486, 210] on input "text" at bounding box center [545, 209] width 203 height 18
type input "h"
type input "H"
type input "ا"
type input "أرز"
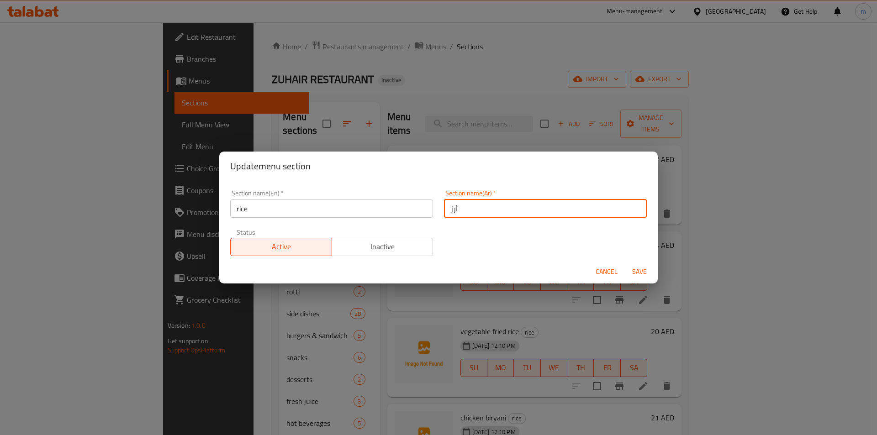
click at [647, 273] on span "Save" at bounding box center [639, 271] width 22 height 11
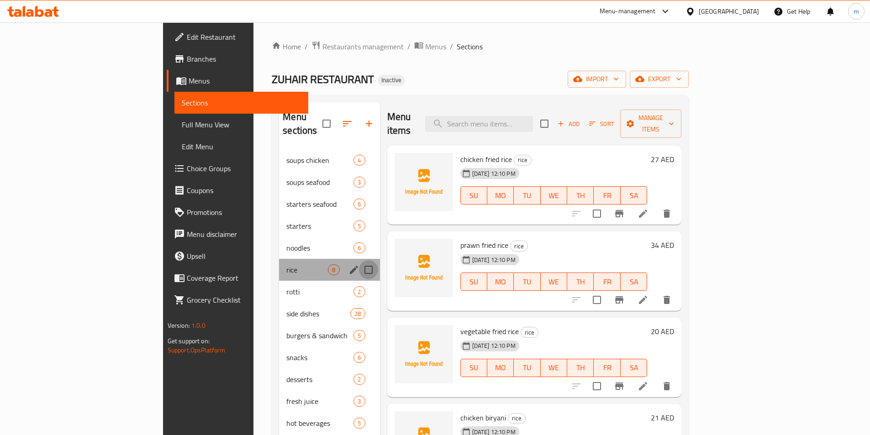
click at [359, 260] on input "Menu sections" at bounding box center [368, 269] width 19 height 19
checkbox input "false"
click at [348, 264] on icon "edit" at bounding box center [353, 269] width 11 height 11
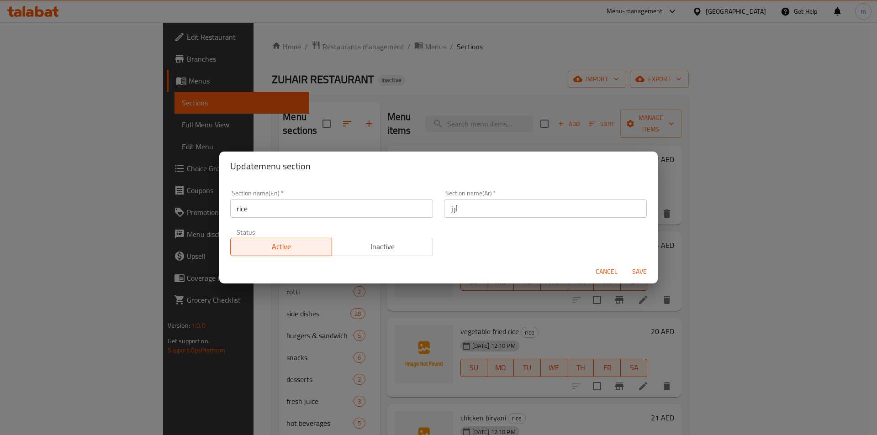
click at [310, 294] on div "Update menu section Section name(En)   * rice Section name(En) * Section name(A…" at bounding box center [438, 217] width 877 height 435
click at [606, 271] on span "Cancel" at bounding box center [606, 271] width 22 height 11
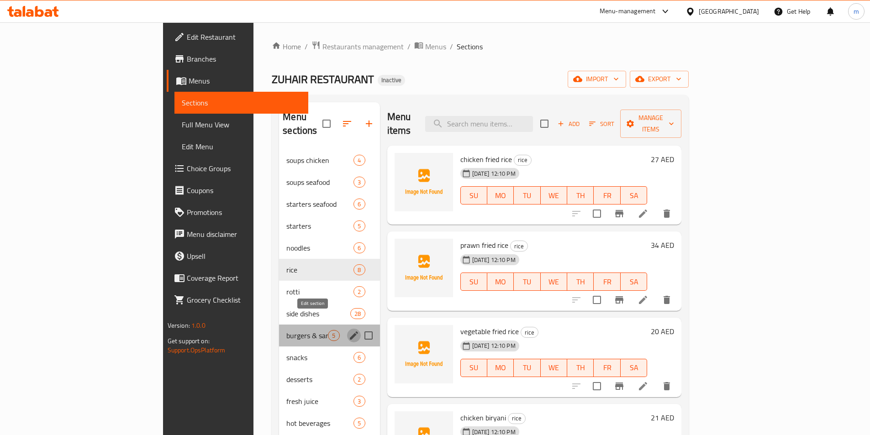
click at [348, 330] on icon "edit" at bounding box center [353, 335] width 11 height 11
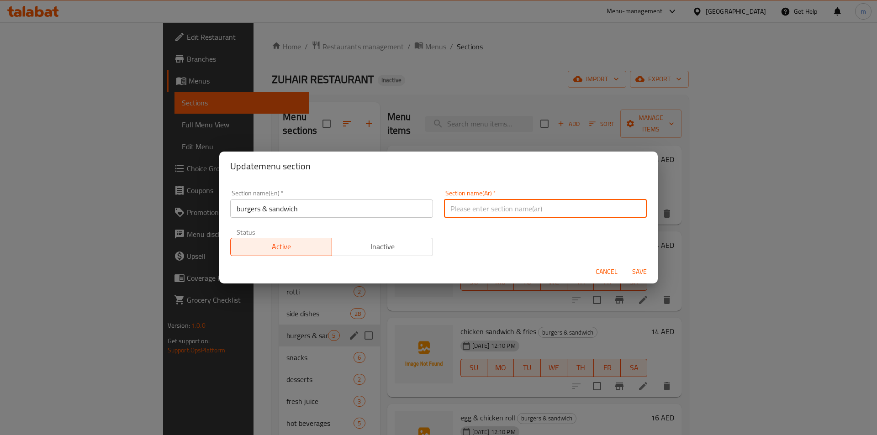
click at [484, 206] on input "text" at bounding box center [545, 209] width 203 height 18
type input "f"
type input "برجر والساندوتشات"
click at [644, 274] on span "Save" at bounding box center [639, 271] width 22 height 11
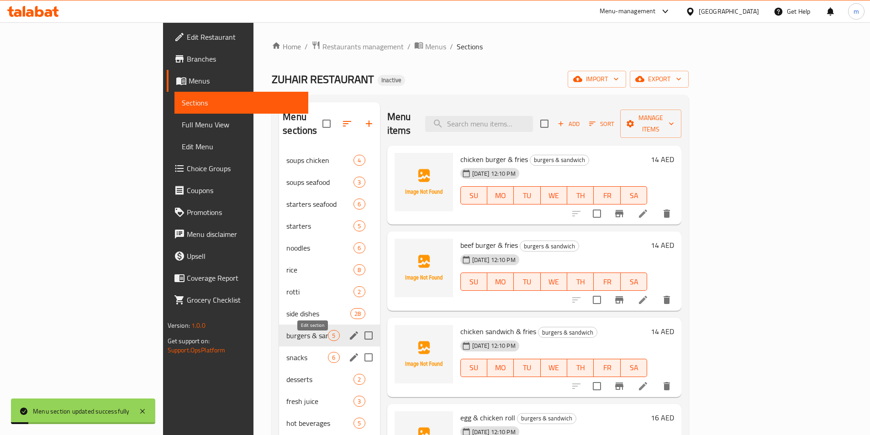
click at [348, 352] on icon "edit" at bounding box center [353, 357] width 11 height 11
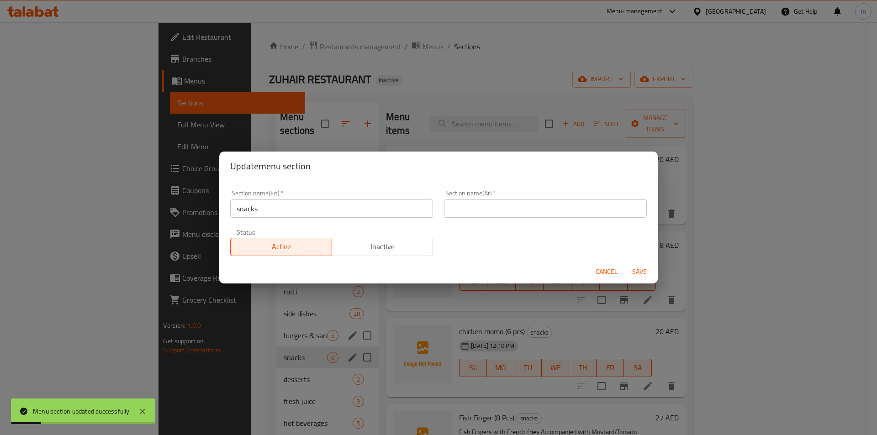
click at [473, 213] on input "text" at bounding box center [545, 209] width 203 height 18
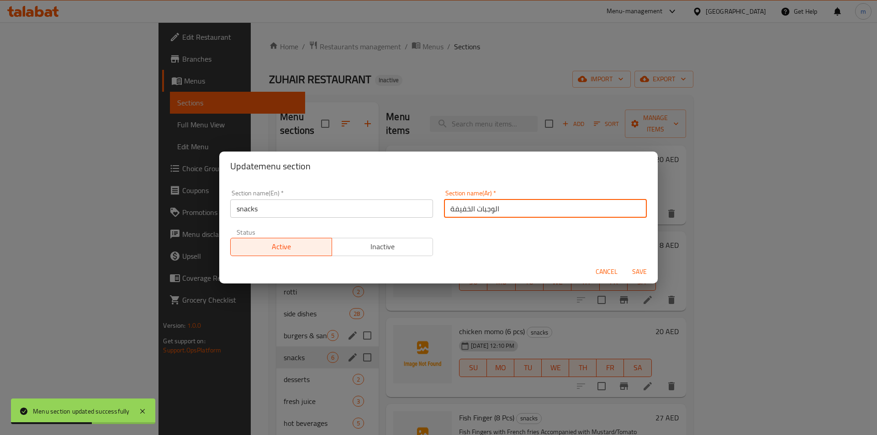
type input "الوجبات الخفيفة"
click at [642, 270] on span "Save" at bounding box center [639, 271] width 22 height 11
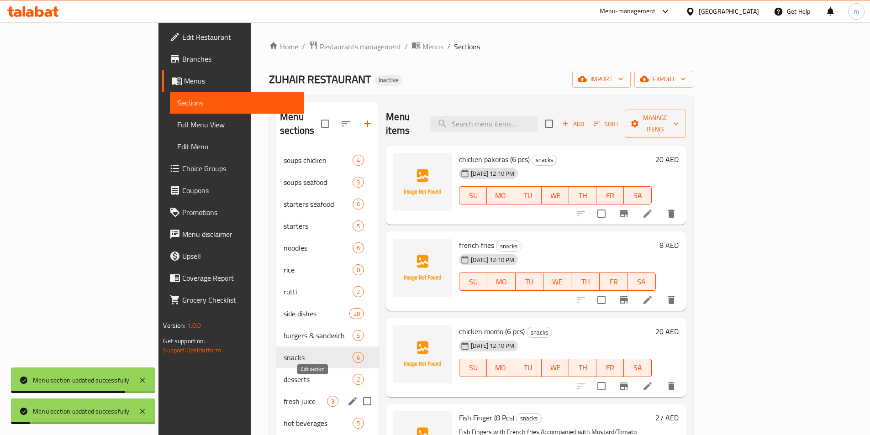
click at [347, 396] on icon "edit" at bounding box center [352, 401] width 11 height 11
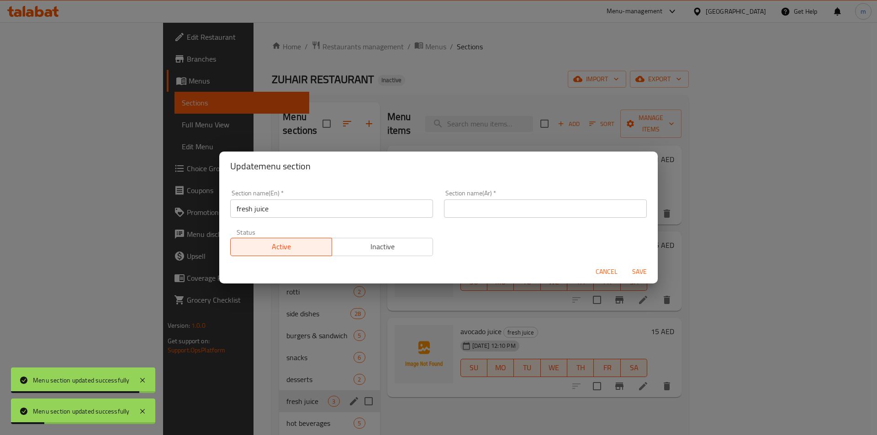
click at [544, 215] on input "text" at bounding box center [545, 209] width 203 height 18
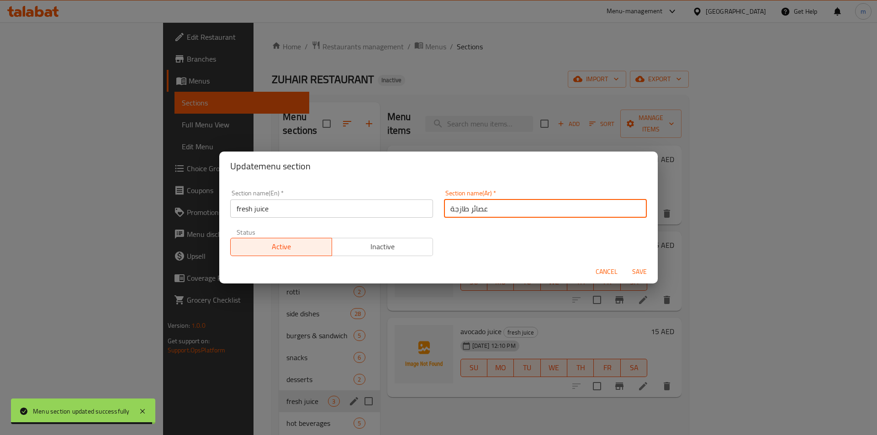
type input "عصائر طازجة"
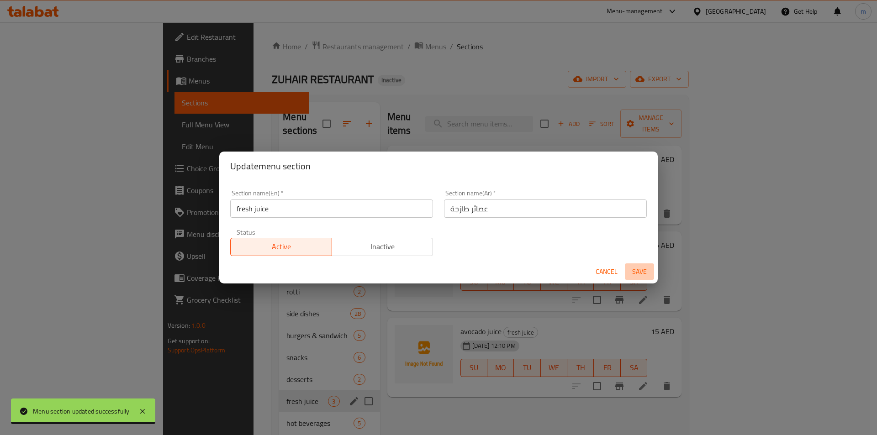
click at [644, 273] on span "Save" at bounding box center [639, 271] width 22 height 11
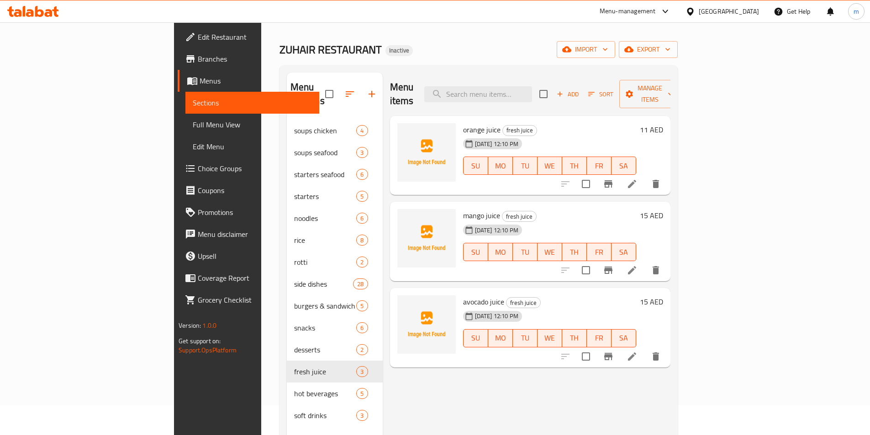
scroll to position [46, 0]
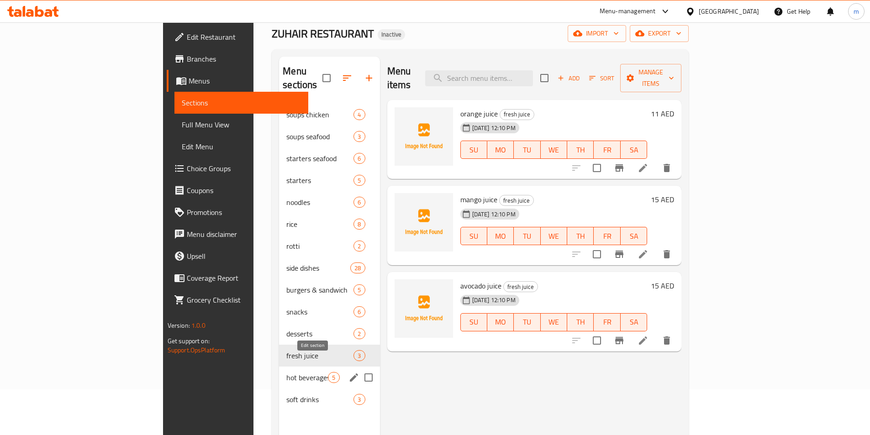
click at [350, 373] on icon "edit" at bounding box center [354, 377] width 8 height 8
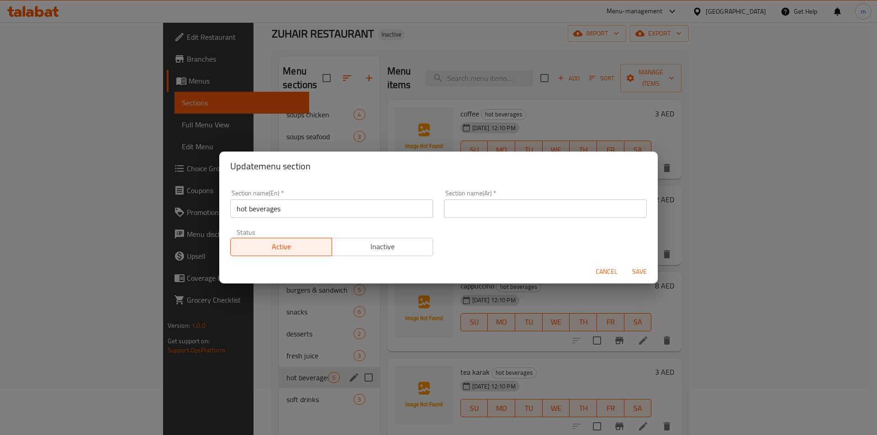
click at [473, 214] on input "text" at bounding box center [545, 209] width 203 height 18
paste input "المشروبات الساخنة و الباردة"
type input "المشروبات الساخنة"
click at [637, 268] on span "Save" at bounding box center [639, 271] width 22 height 11
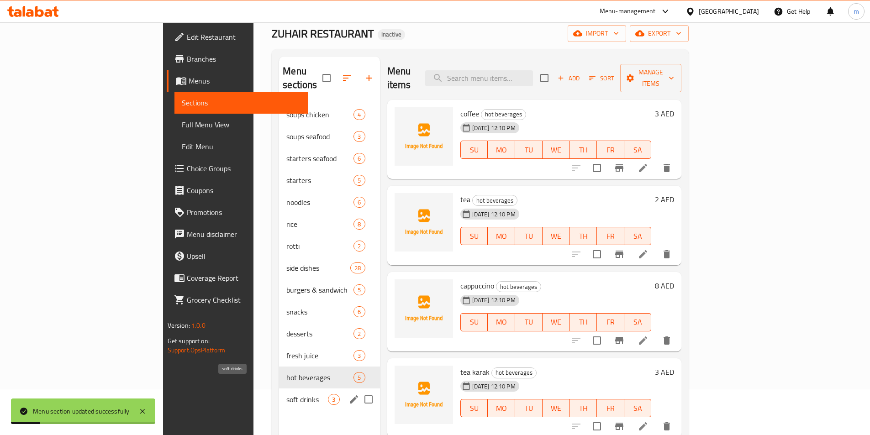
click at [286, 394] on span "soft drinks" at bounding box center [307, 399] width 42 height 11
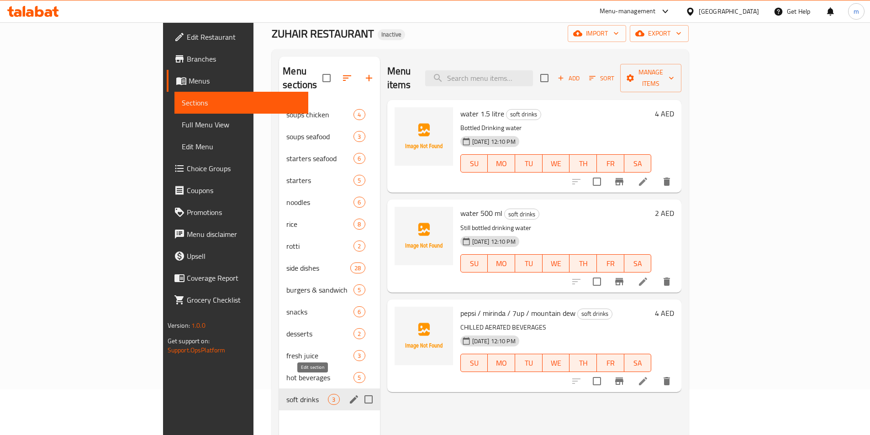
click at [348, 394] on icon "edit" at bounding box center [353, 399] width 11 height 11
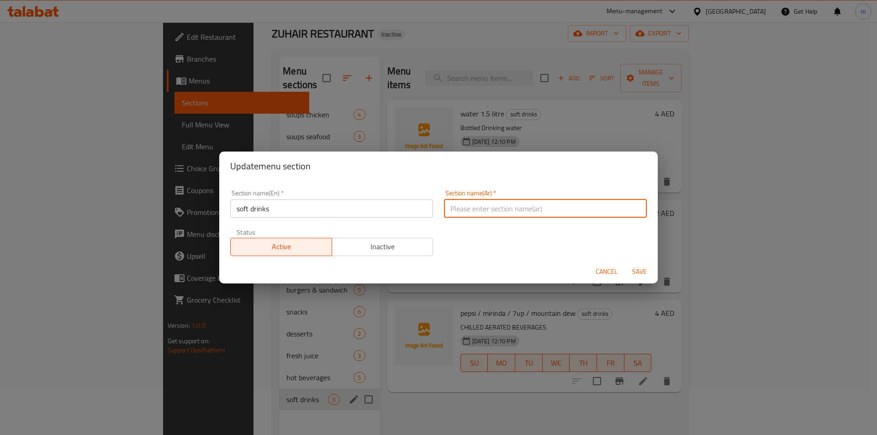
click at [489, 212] on input "text" at bounding box center [545, 209] width 203 height 18
paste input "مشروبات غازية أخرى"
type input "مشروبات غازية"
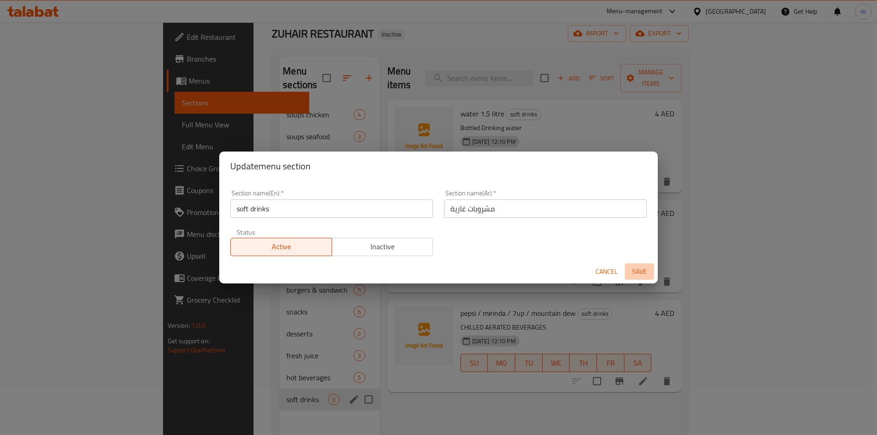
click at [637, 271] on span "Save" at bounding box center [639, 271] width 22 height 11
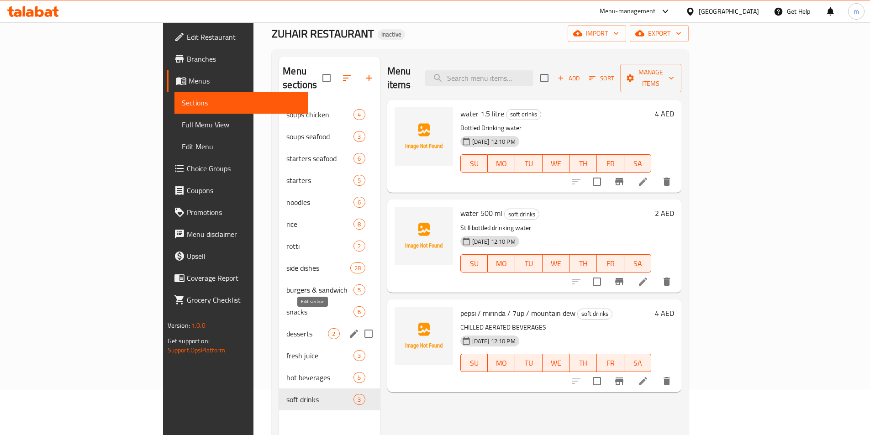
click at [348, 328] on icon "edit" at bounding box center [353, 333] width 11 height 11
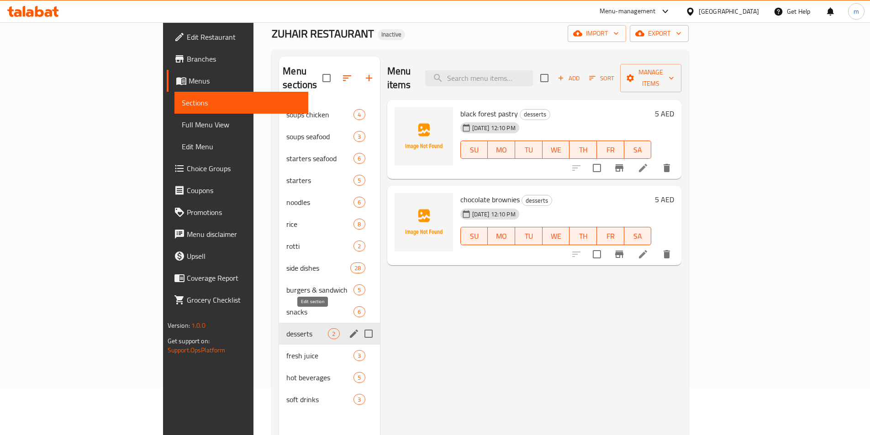
click at [350, 330] on icon "edit" at bounding box center [354, 334] width 8 height 8
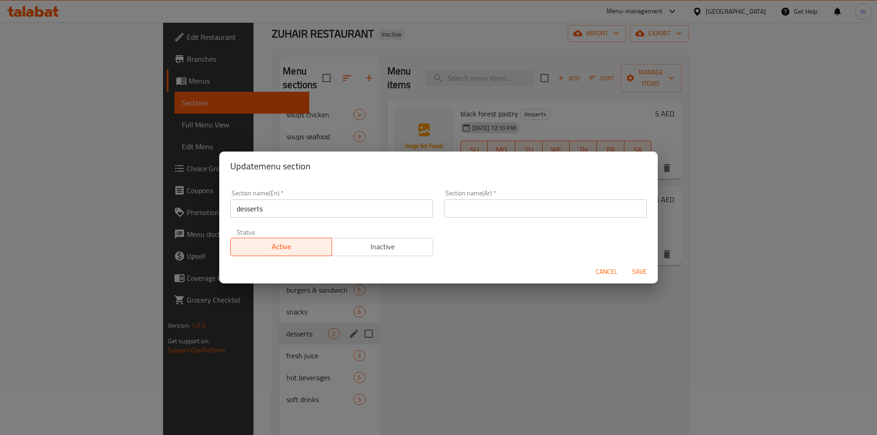
click at [505, 214] on input "text" at bounding box center [545, 209] width 203 height 18
type input "h"
type input "الحلويات"
click at [650, 273] on button "Save" at bounding box center [639, 271] width 29 height 17
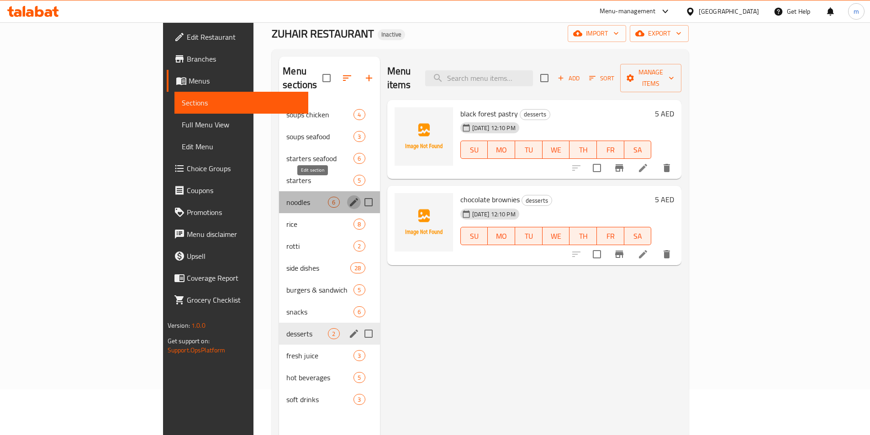
click at [348, 197] on icon "edit" at bounding box center [353, 202] width 11 height 11
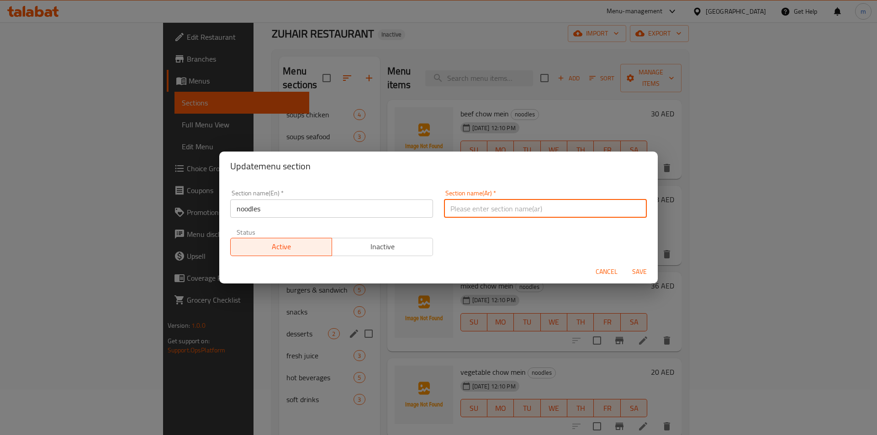
click at [537, 214] on input "text" at bounding box center [545, 209] width 203 height 18
type input "k"
type input "نودلز"
click at [636, 275] on span "Save" at bounding box center [639, 271] width 22 height 11
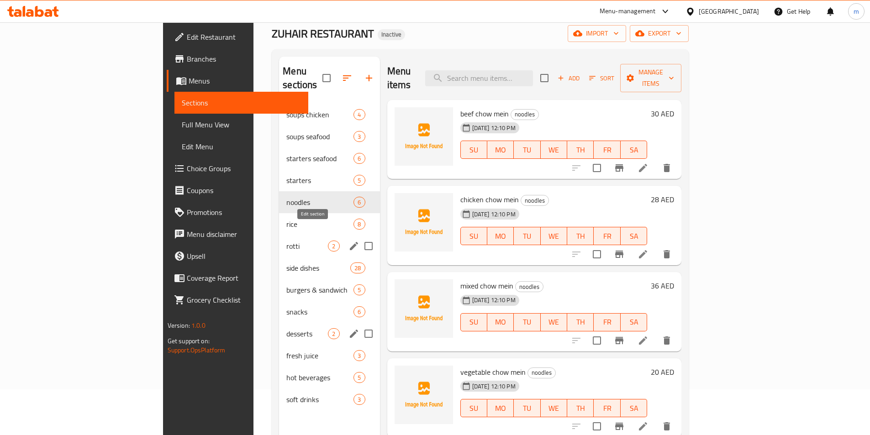
click at [348, 241] on icon "edit" at bounding box center [353, 246] width 11 height 11
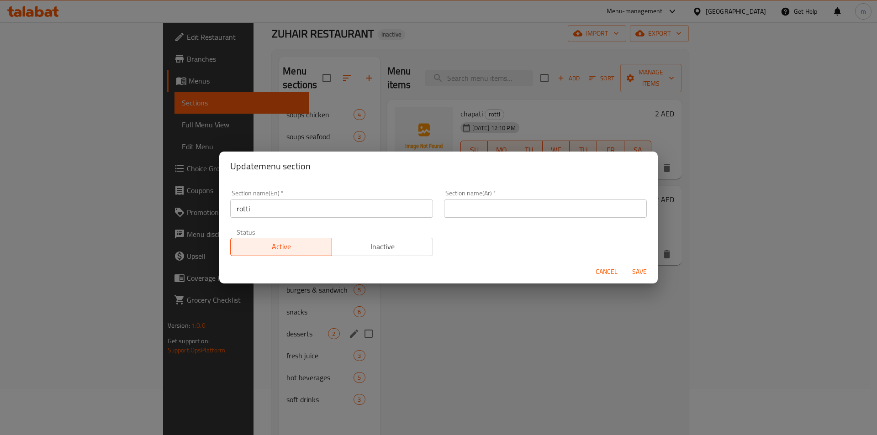
click at [549, 214] on input "text" at bounding box center [545, 209] width 203 height 18
paste input "روتي"
type input "روتي"
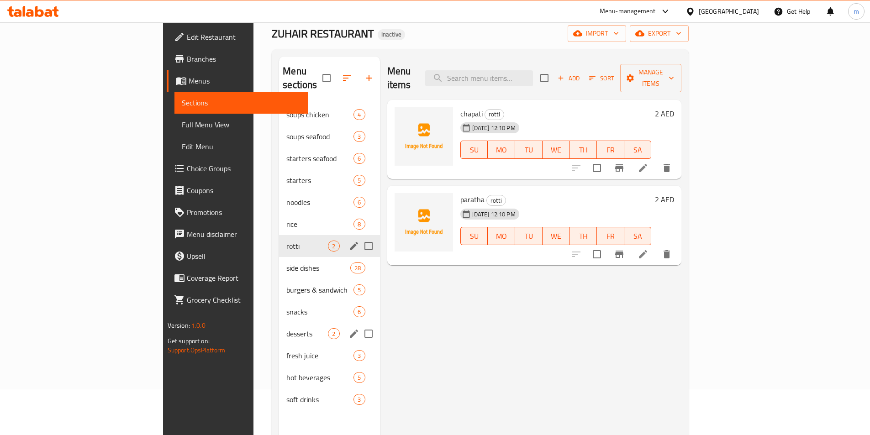
click at [350, 242] on icon "edit" at bounding box center [354, 246] width 8 height 8
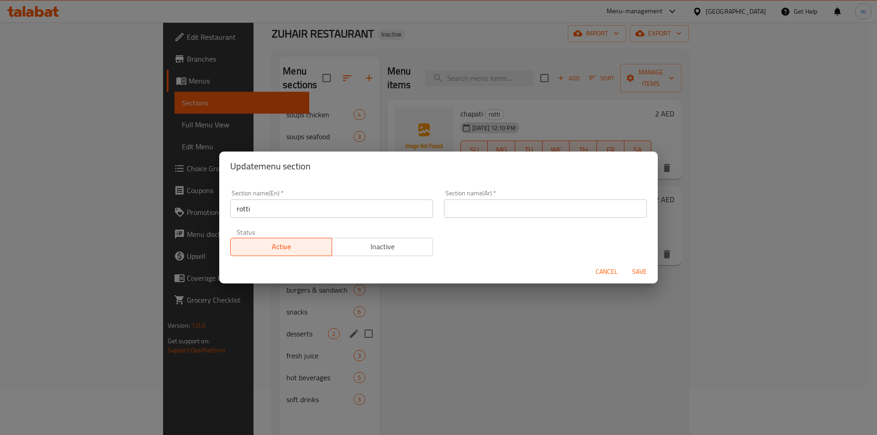
click at [502, 209] on input "text" at bounding box center [545, 209] width 203 height 18
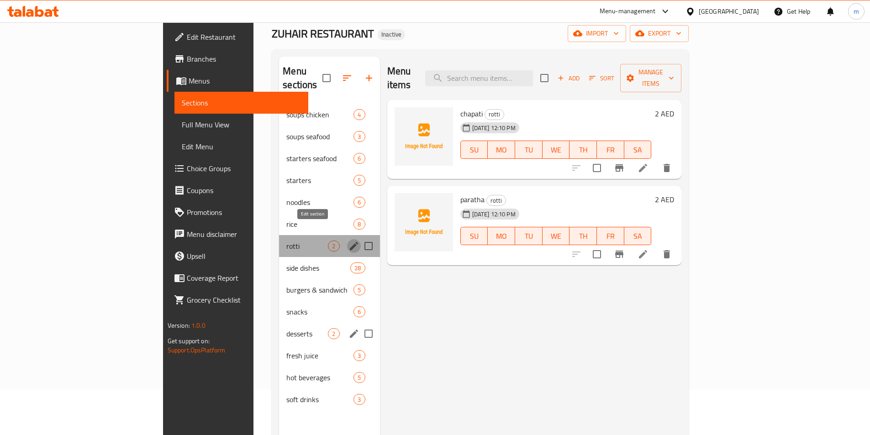
click at [348, 241] on icon "edit" at bounding box center [353, 246] width 11 height 11
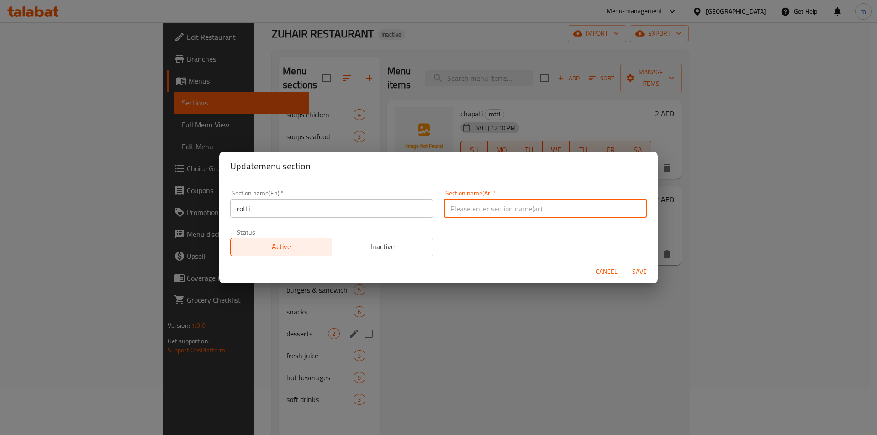
click at [538, 214] on input "text" at bounding box center [545, 209] width 203 height 18
paste input "روتي"
type input "روتي"
click at [631, 270] on span "Save" at bounding box center [639, 271] width 22 height 11
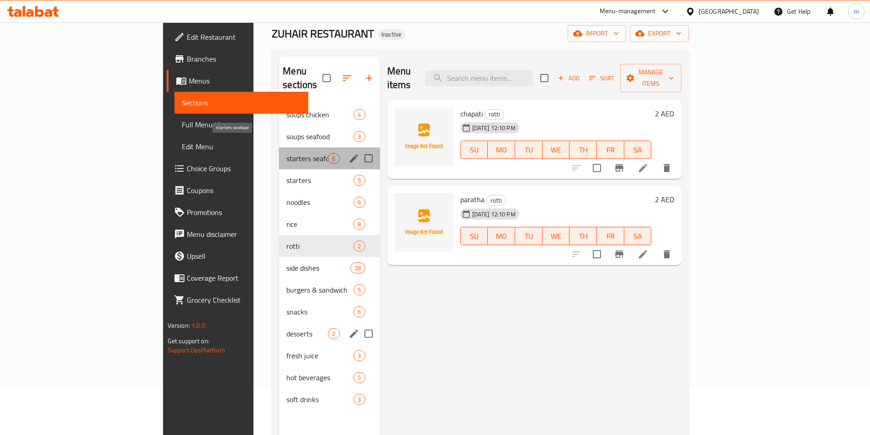
click at [286, 153] on span "starters seafood" at bounding box center [307, 158] width 42 height 11
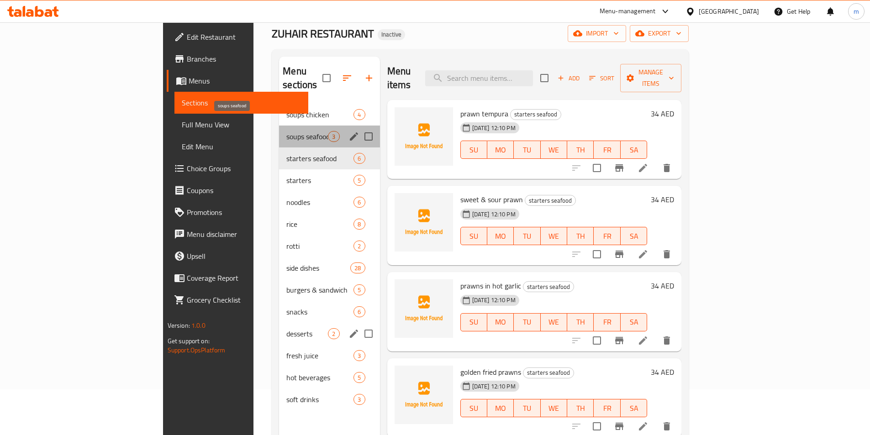
click at [286, 131] on span "soups seafood" at bounding box center [307, 136] width 42 height 11
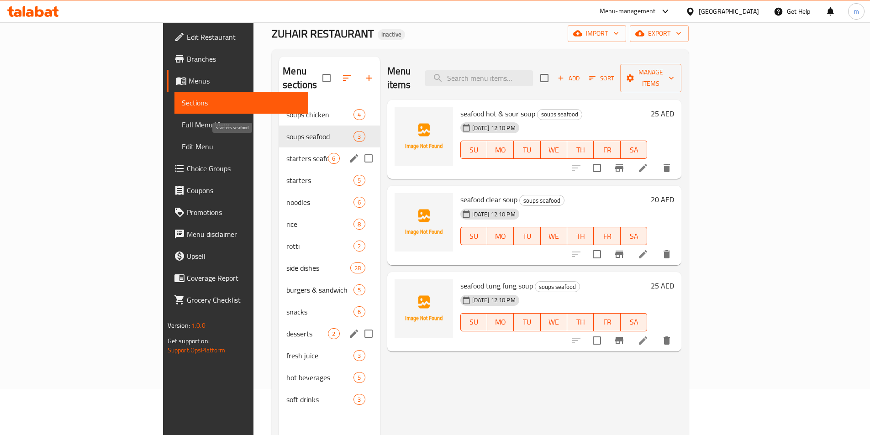
click at [286, 153] on span "starters seafood" at bounding box center [307, 158] width 42 height 11
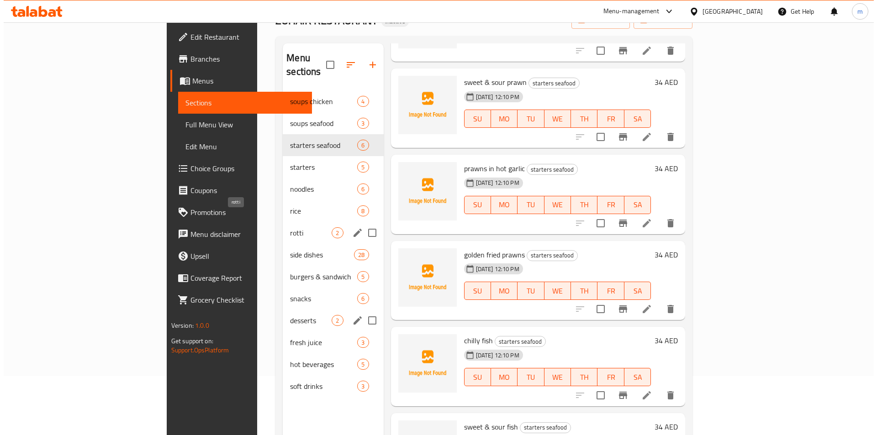
scroll to position [37, 0]
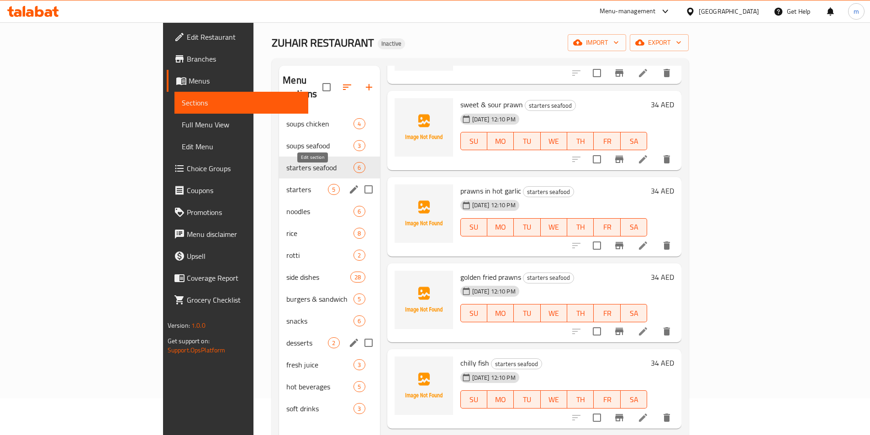
click at [348, 184] on icon "edit" at bounding box center [353, 189] width 11 height 11
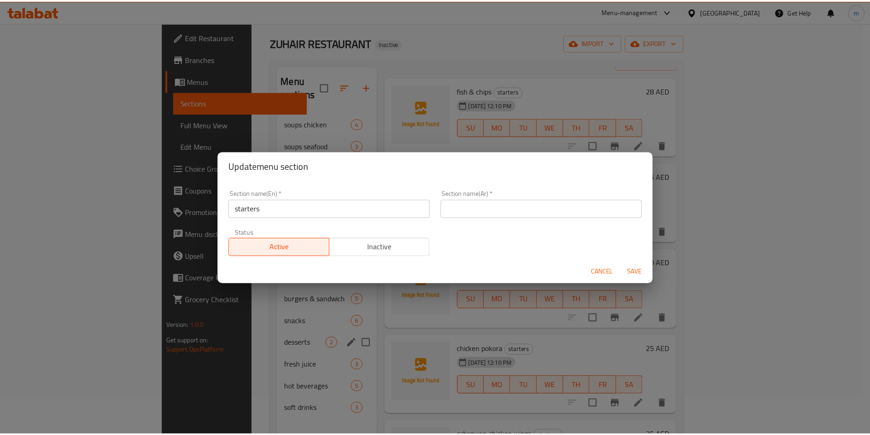
scroll to position [18, 0]
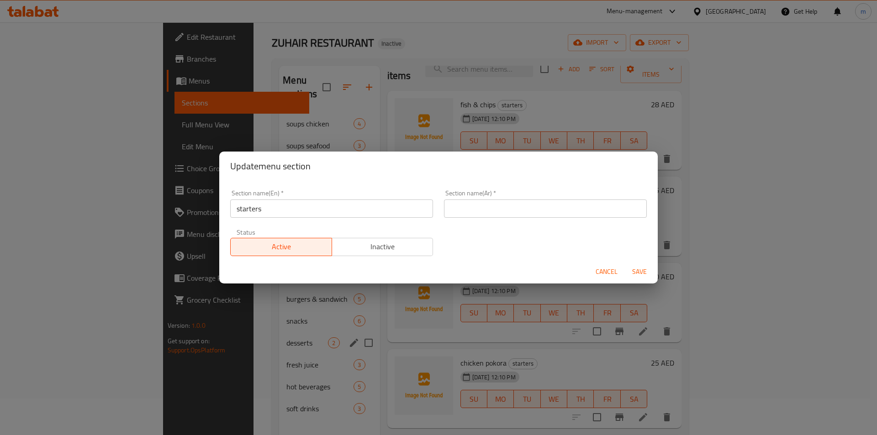
click at [568, 218] on div "Section name(Ar)   * Section name(Ar) *" at bounding box center [545, 203] width 214 height 39
click at [569, 213] on input "text" at bounding box center [545, 209] width 203 height 18
type input "s"
type input "ستارترس"
click at [643, 271] on span "Save" at bounding box center [639, 271] width 22 height 11
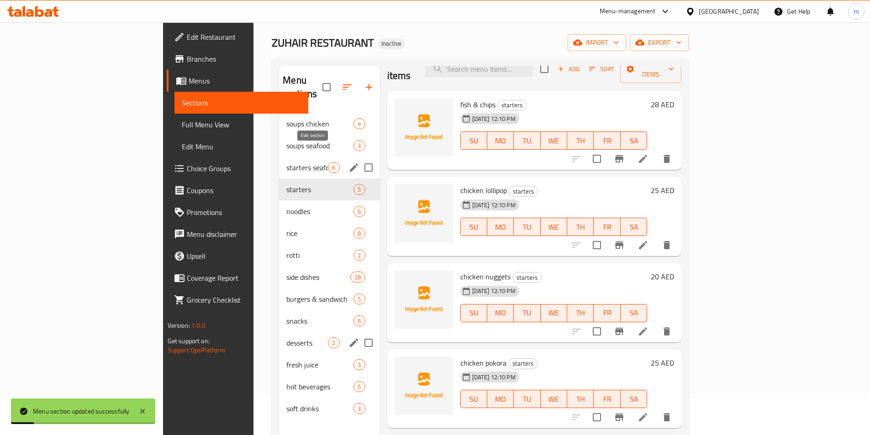
click at [348, 162] on icon "edit" at bounding box center [353, 167] width 11 height 11
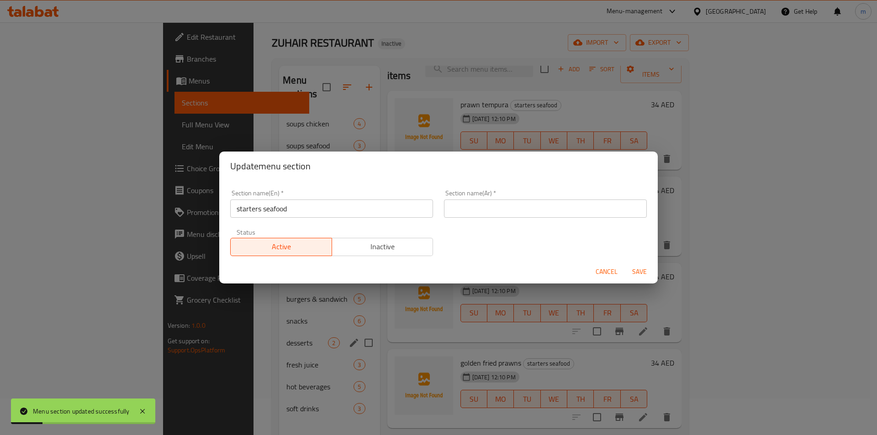
click at [484, 200] on input "text" at bounding box center [545, 209] width 203 height 18
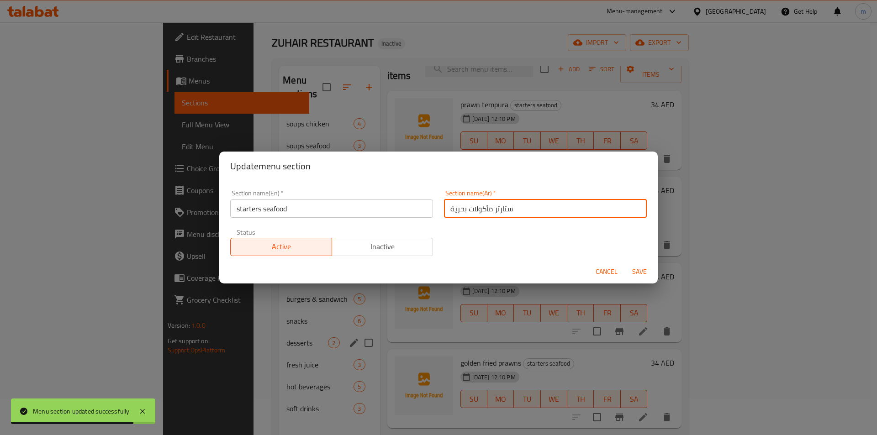
type input "ستارتر مأكولات بحرية"
click at [647, 273] on span "Save" at bounding box center [639, 271] width 22 height 11
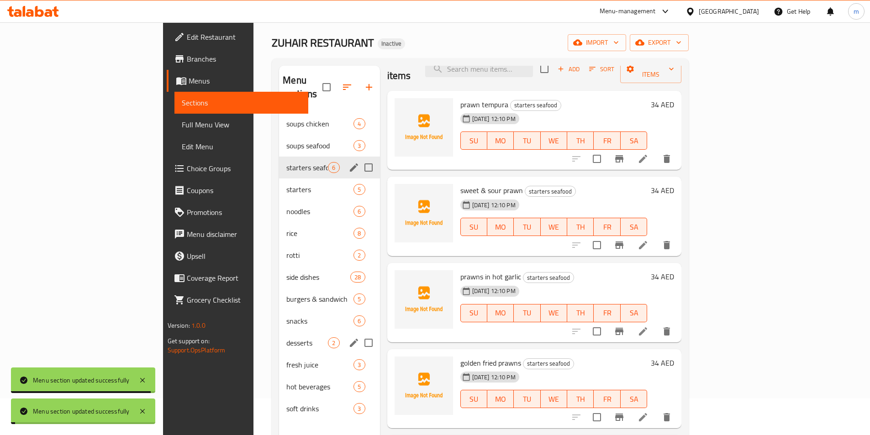
click at [182, 123] on span "Full Menu View" at bounding box center [241, 124] width 119 height 11
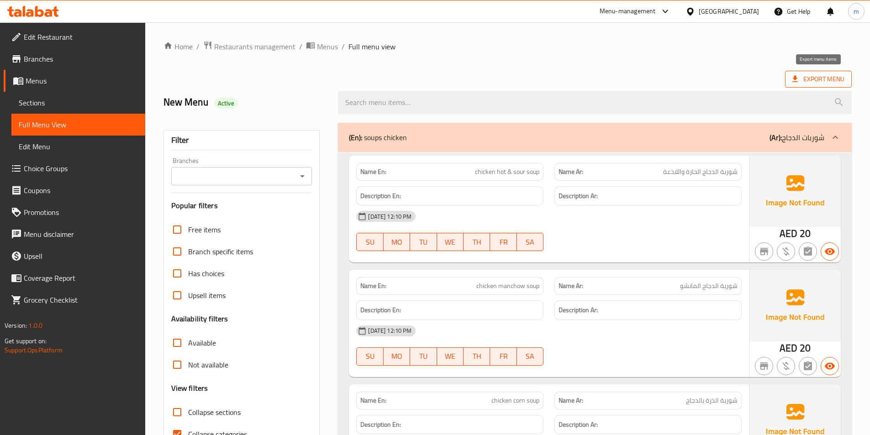
click at [823, 72] on span "Export Menu" at bounding box center [818, 79] width 67 height 17
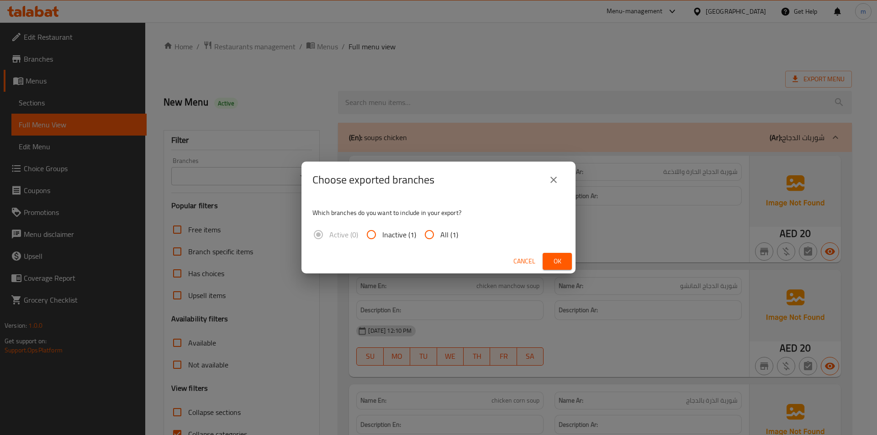
click at [420, 238] on input "All (1)" at bounding box center [429, 235] width 22 height 22
radio input "true"
click at [557, 263] on span "Ok" at bounding box center [557, 261] width 15 height 11
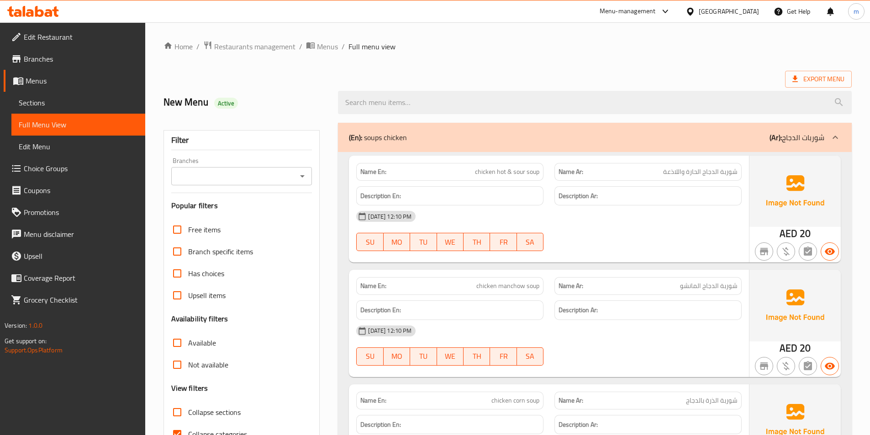
click at [521, 194] on h6 "Description En:" at bounding box center [449, 195] width 179 height 11
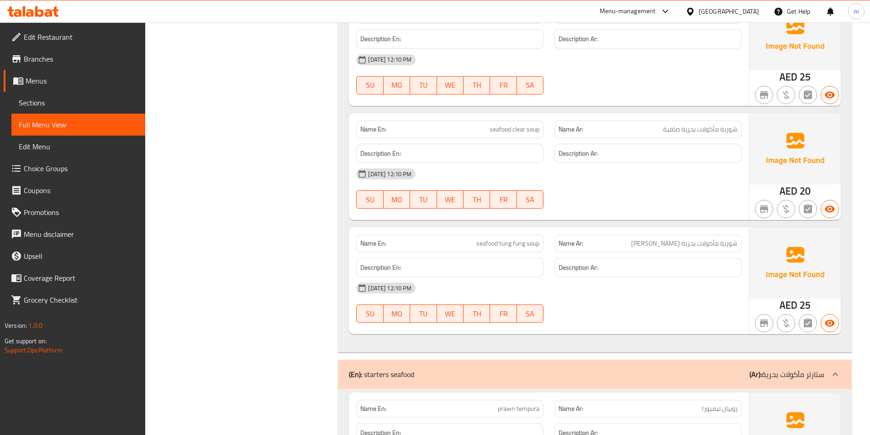
scroll to position [685, 0]
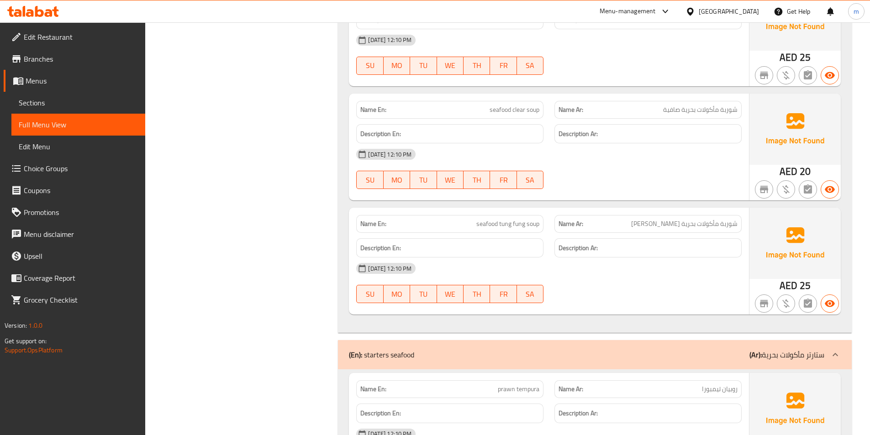
click at [68, 53] on span "Branches" at bounding box center [81, 58] width 114 height 11
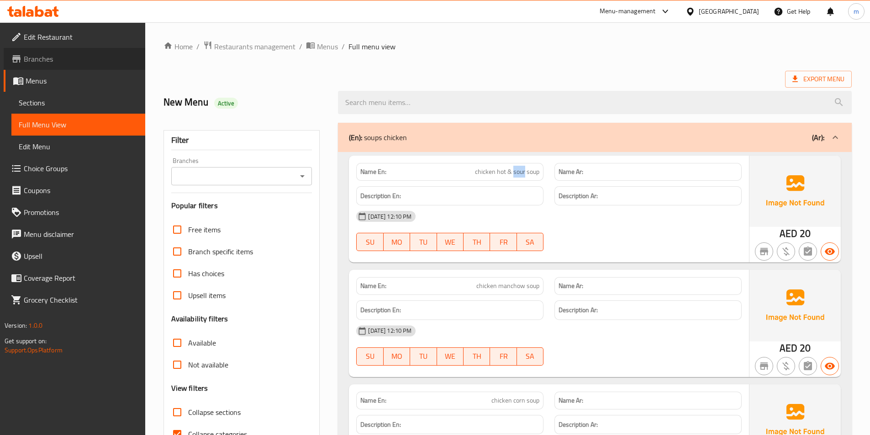
click at [53, 56] on span "Branches" at bounding box center [81, 58] width 114 height 11
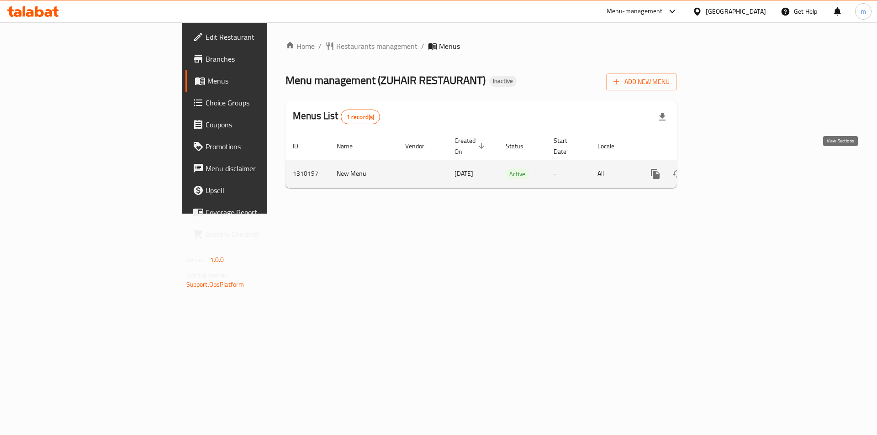
click at [726, 168] on icon "enhanced table" at bounding box center [720, 173] width 11 height 11
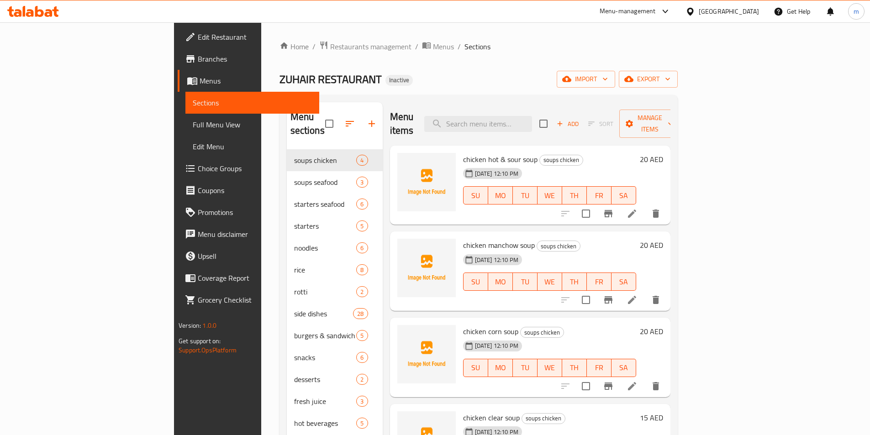
click at [193, 129] on span "Full Menu View" at bounding box center [252, 124] width 119 height 11
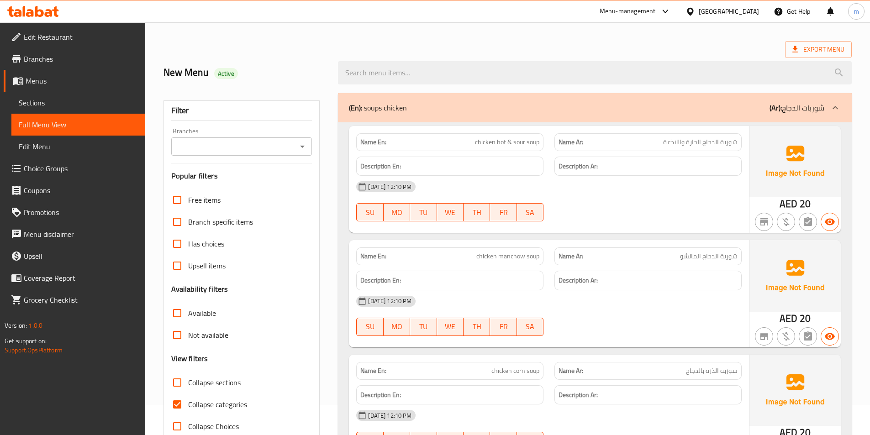
scroll to position [46, 0]
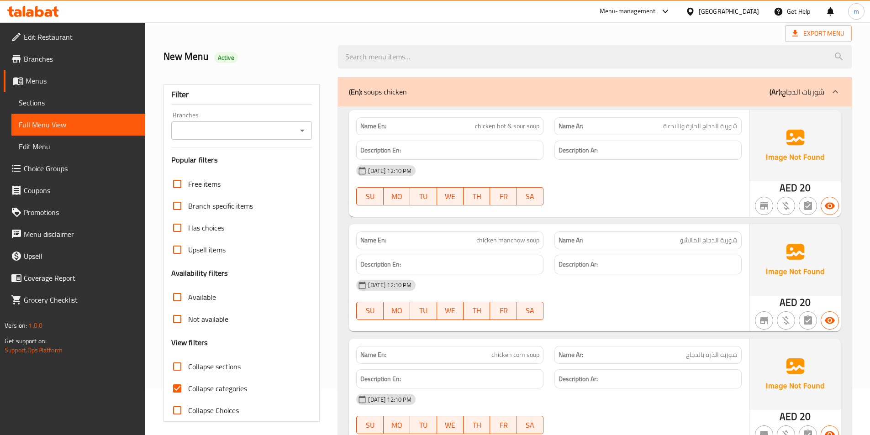
click at [201, 389] on span "Collapse categories" at bounding box center [217, 388] width 59 height 11
click at [188, 389] on input "Collapse categories" at bounding box center [177, 389] width 22 height 22
checkbox input "false"
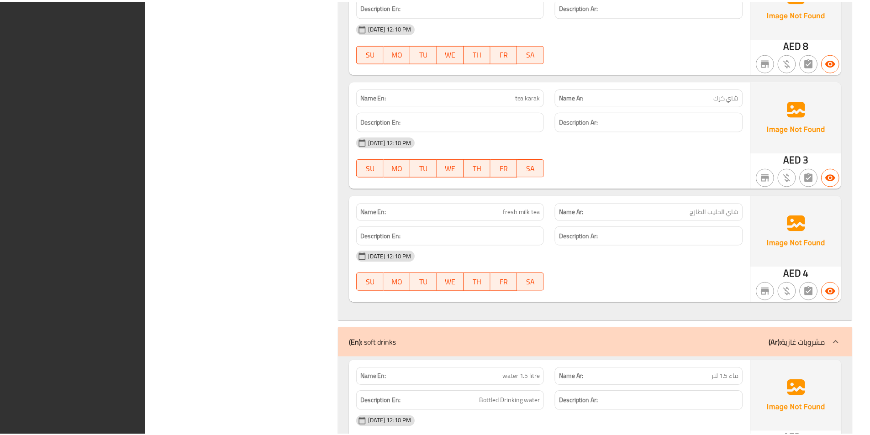
scroll to position [10254, 0]
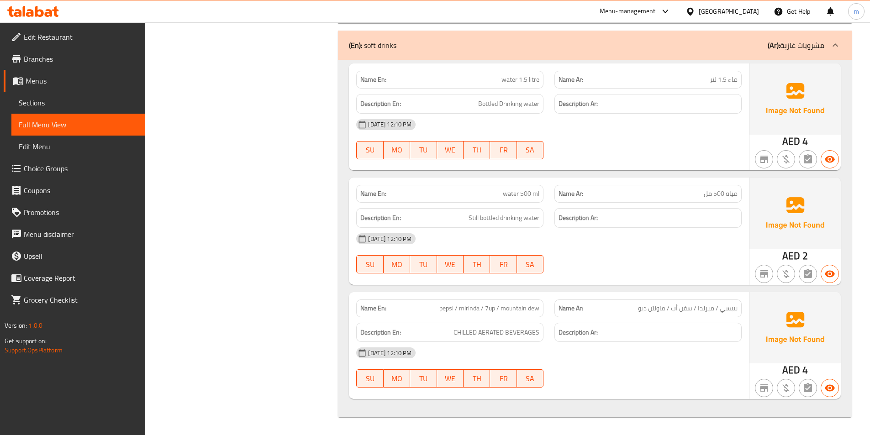
click at [70, 108] on link "Sections" at bounding box center [78, 103] width 134 height 22
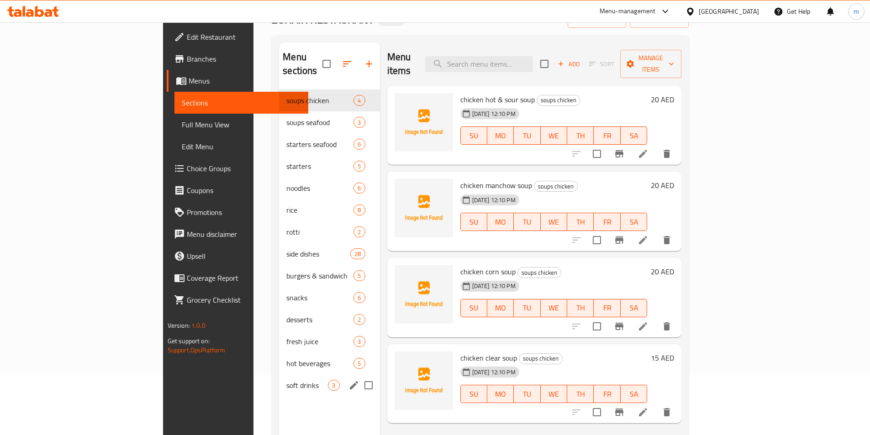
scroll to position [128, 0]
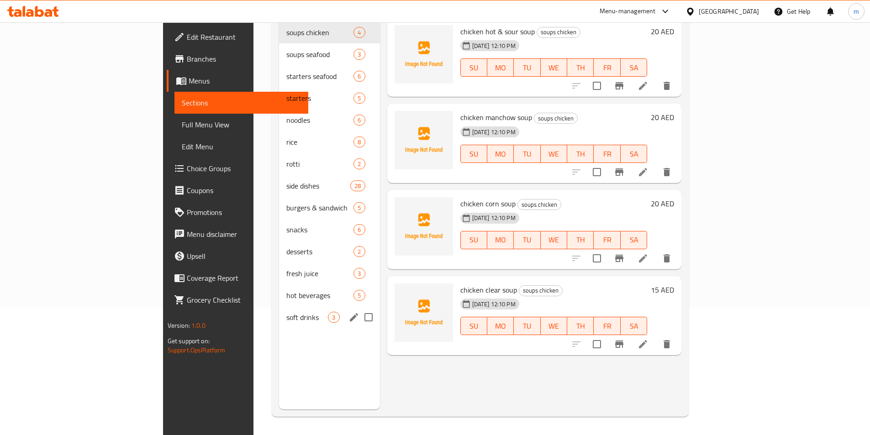
click at [286, 312] on span "soft drinks" at bounding box center [307, 317] width 42 height 11
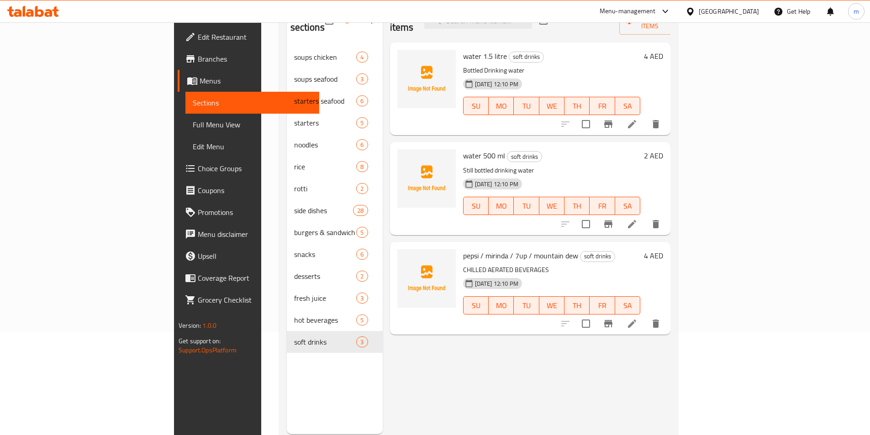
scroll to position [82, 0]
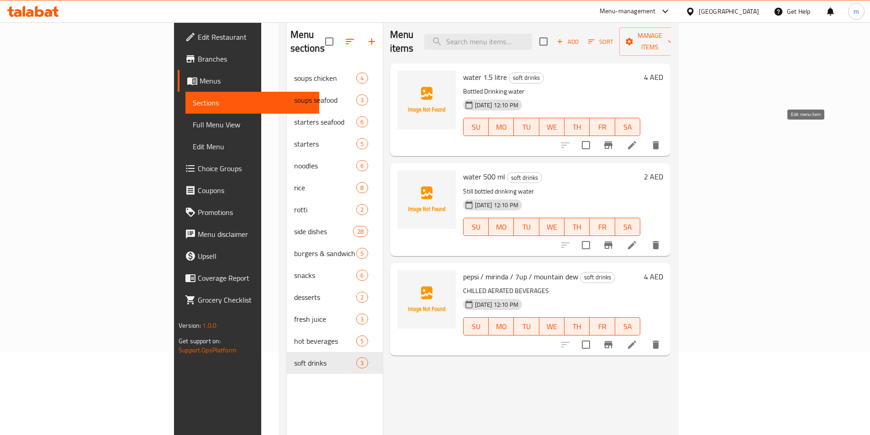
click at [636, 141] on icon at bounding box center [632, 145] width 8 height 8
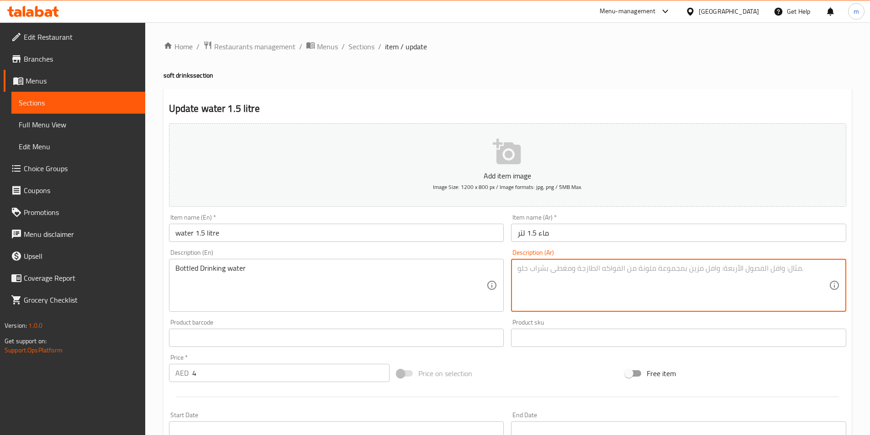
click at [644, 286] on textarea at bounding box center [672, 285] width 311 height 43
paste textarea "مياه الشرب المعبأة"
type textarea "مياه الشرب المعبأة"
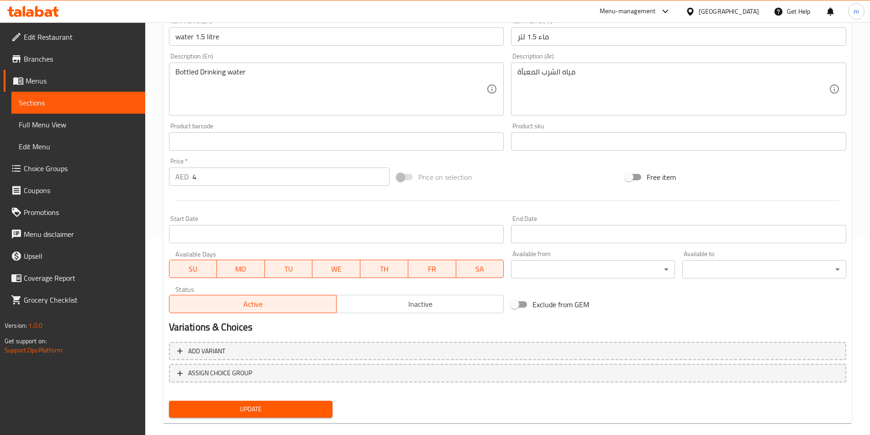
scroll to position [210, 0]
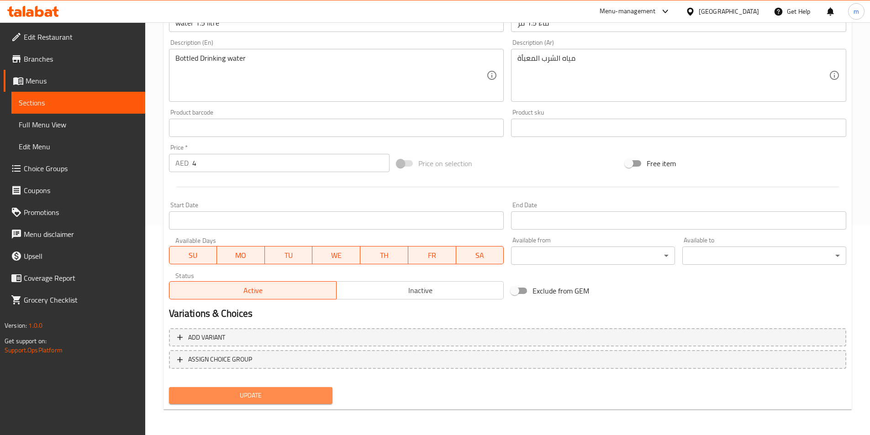
click at [280, 404] on button "Update" at bounding box center [251, 395] width 164 height 17
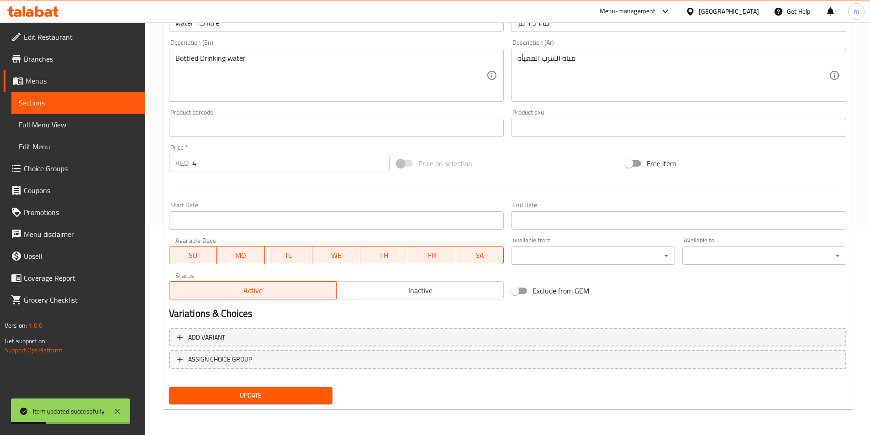
click at [72, 106] on span "Sections" at bounding box center [78, 102] width 119 height 11
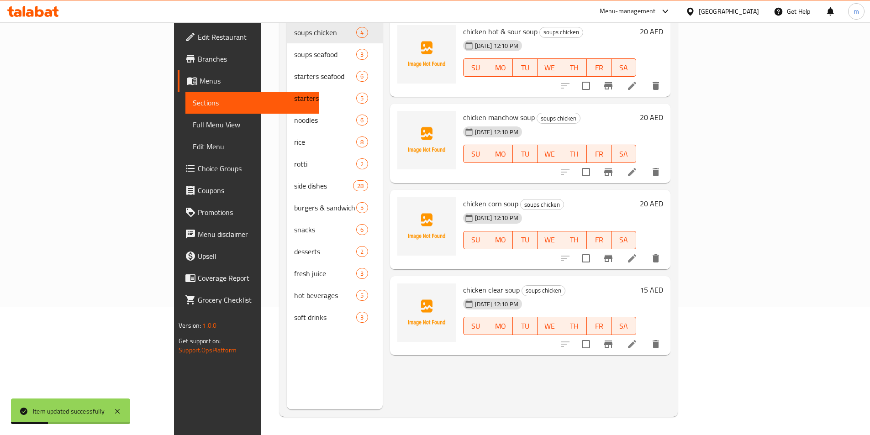
scroll to position [128, 0]
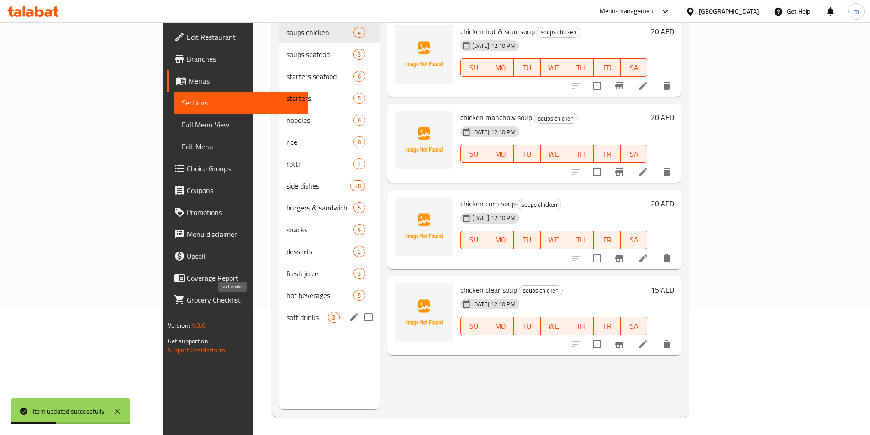
click at [286, 312] on span "soft drinks" at bounding box center [307, 317] width 42 height 11
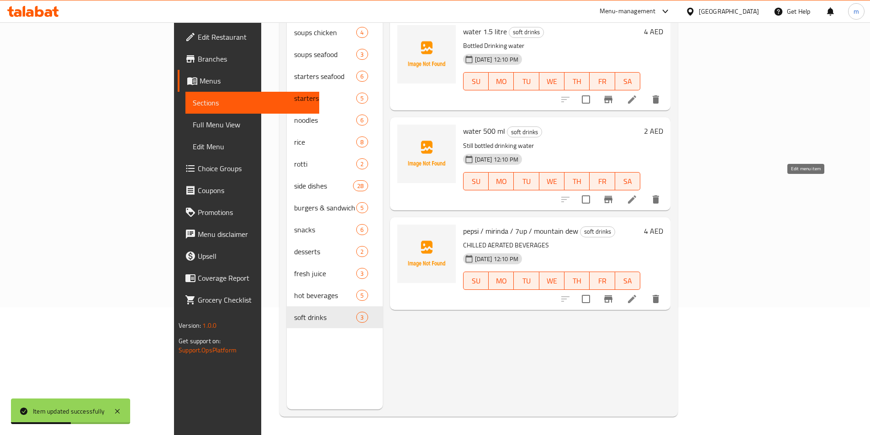
click at [637, 194] on icon at bounding box center [631, 199] width 11 height 11
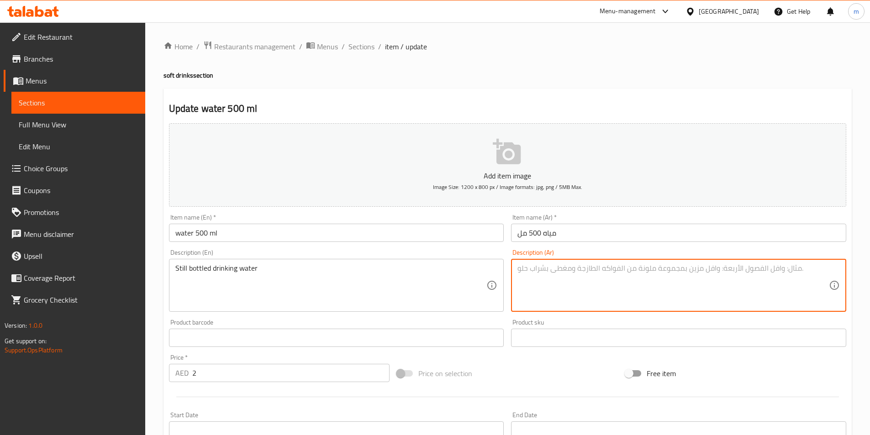
click at [598, 271] on textarea at bounding box center [672, 285] width 311 height 43
paste textarea "مياه معدنية معبأة"
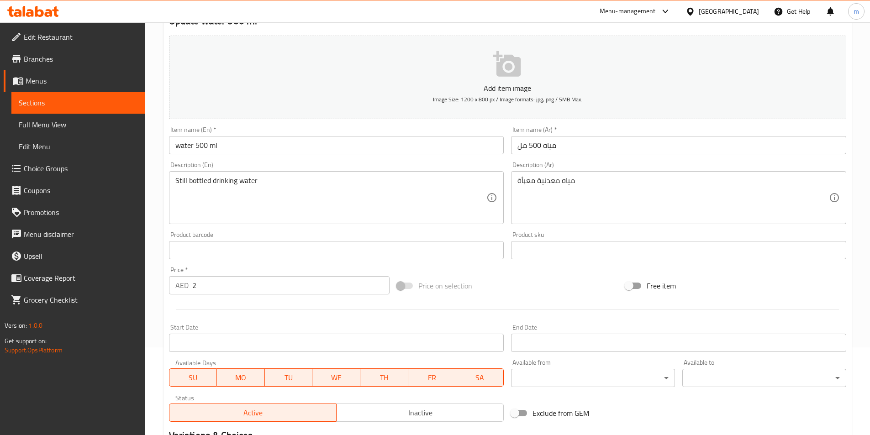
scroll to position [91, 0]
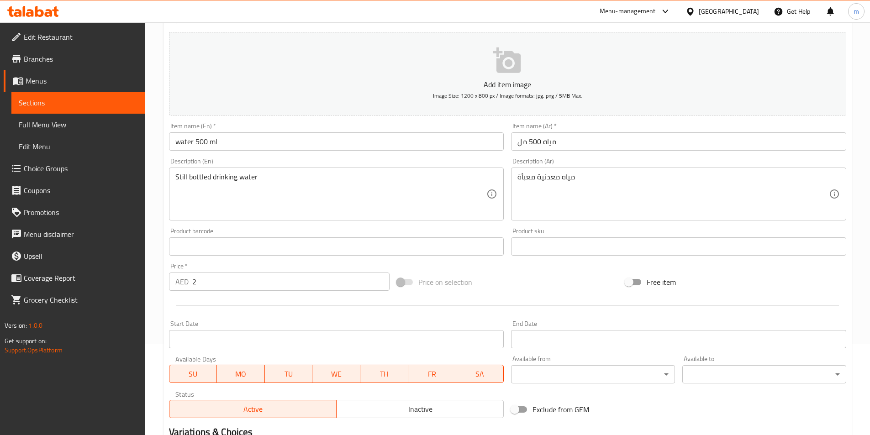
click at [561, 178] on textarea "مياه معدنية معبأة" at bounding box center [672, 194] width 311 height 43
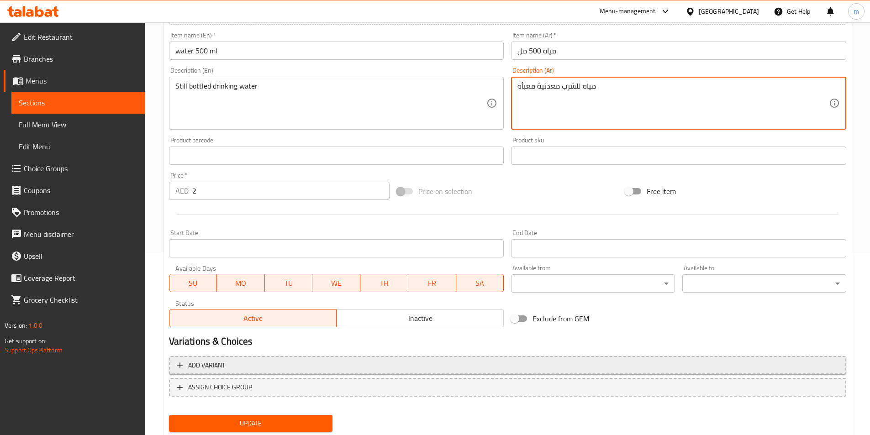
scroll to position [210, 0]
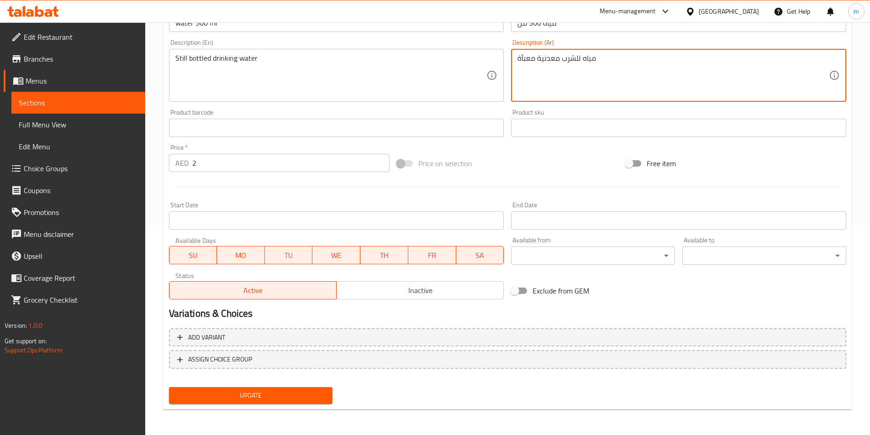
type textarea "مياه للشرب معدنية معبأة"
click at [240, 392] on span "Update" at bounding box center [250, 395] width 149 height 11
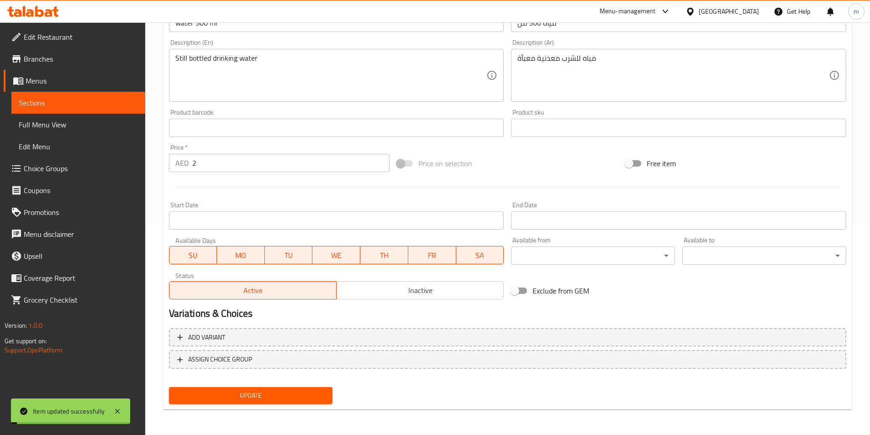
click at [78, 103] on span "Sections" at bounding box center [78, 102] width 119 height 11
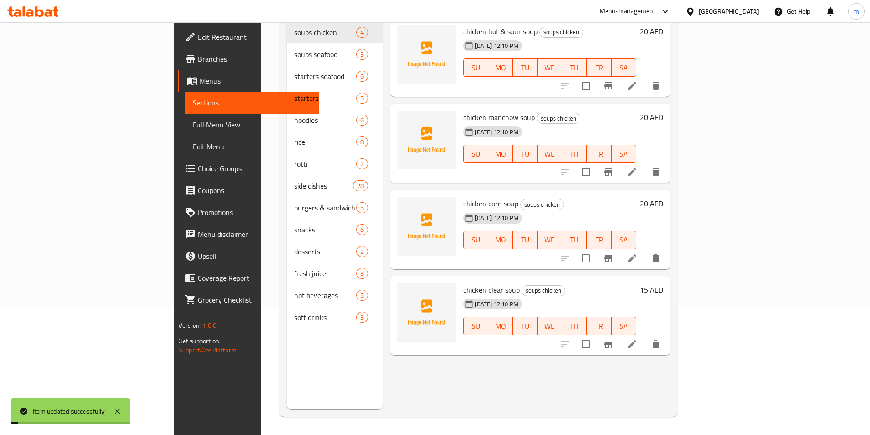
scroll to position [128, 0]
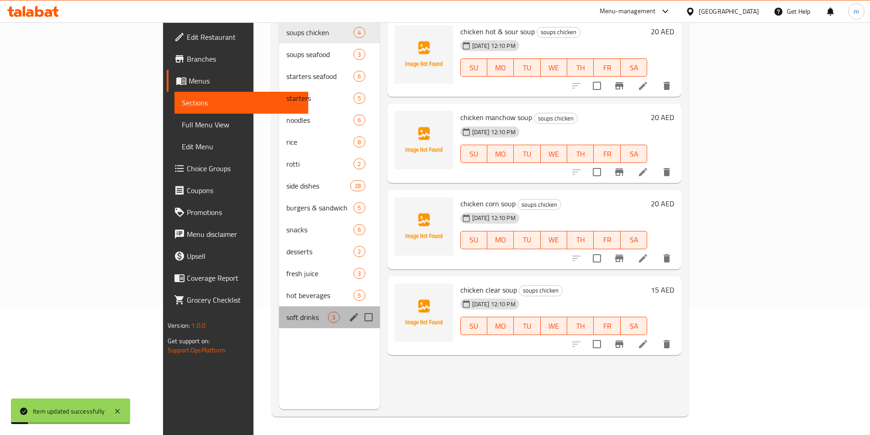
click at [279, 311] on div "soft drinks 3" at bounding box center [329, 317] width 100 height 22
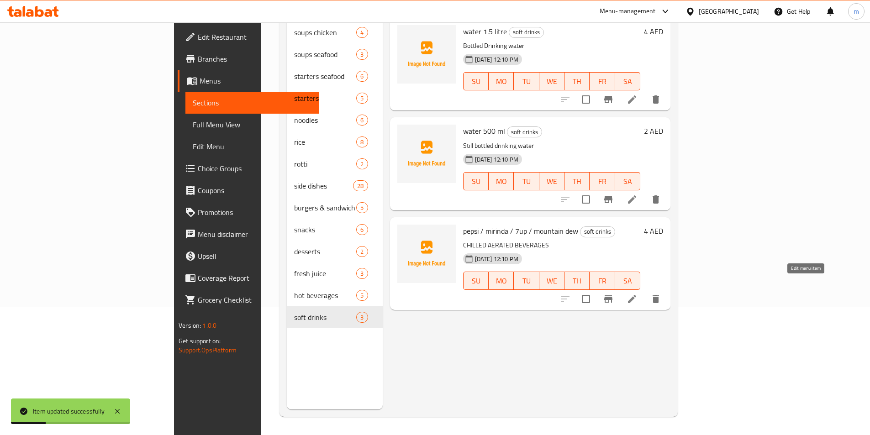
click at [637, 294] on icon at bounding box center [631, 299] width 11 height 11
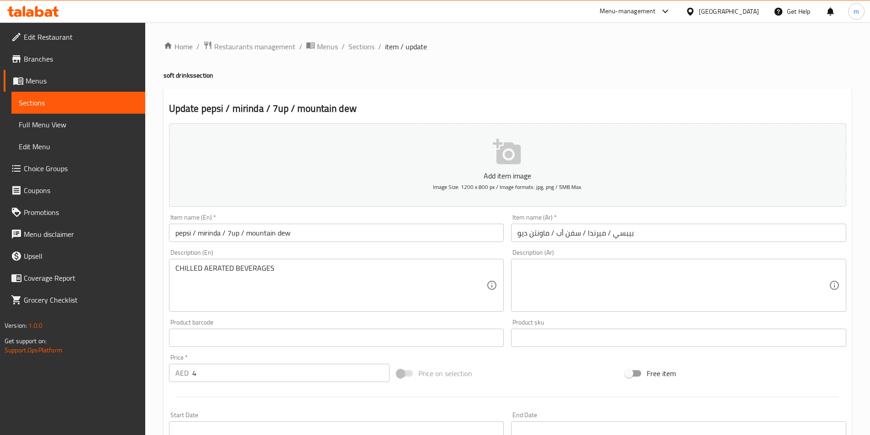
click at [598, 277] on textarea at bounding box center [672, 285] width 311 height 43
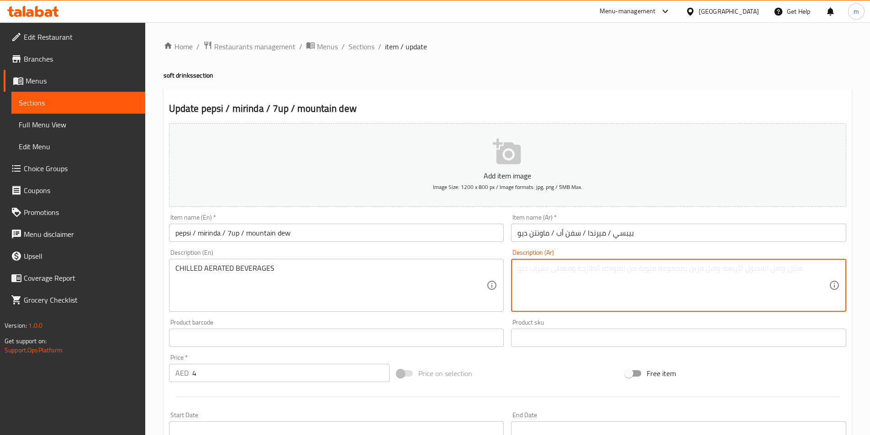
paste textarea "المشروبات الغازية المبردة"
type textarea "المشروبات الغازية المبردة"
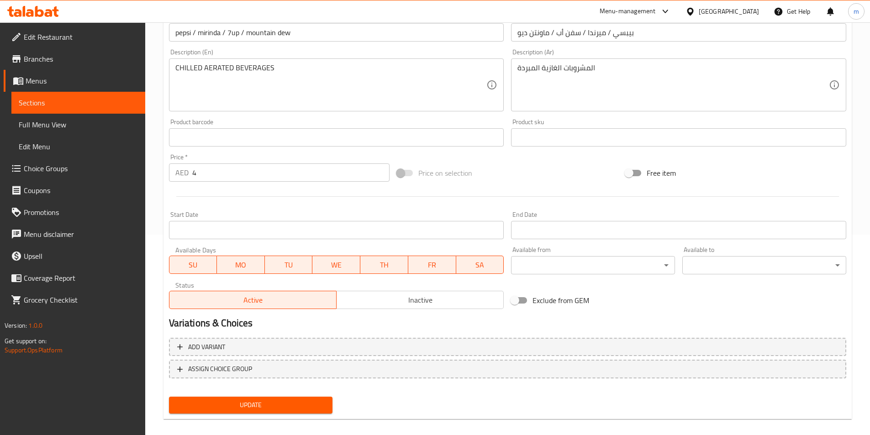
scroll to position [210, 0]
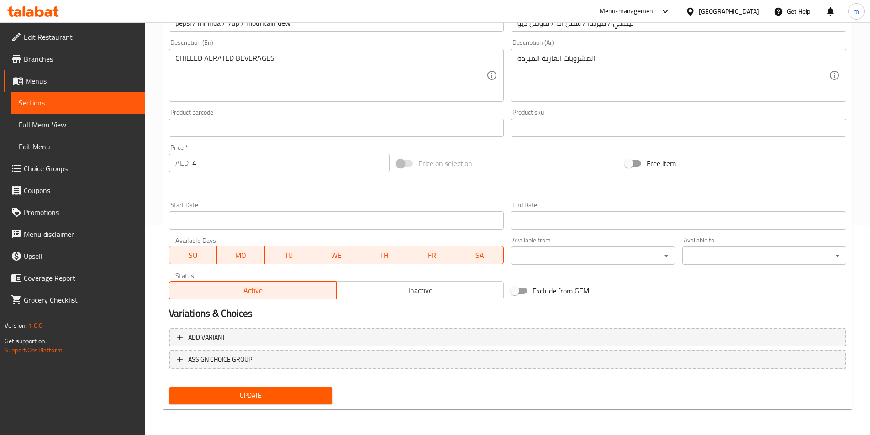
click at [272, 403] on button "Update" at bounding box center [251, 395] width 164 height 17
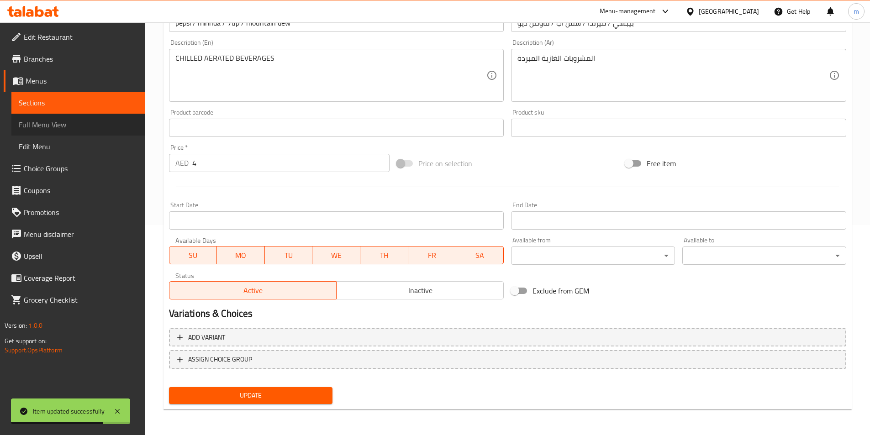
click at [68, 121] on span "Full Menu View" at bounding box center [78, 124] width 119 height 11
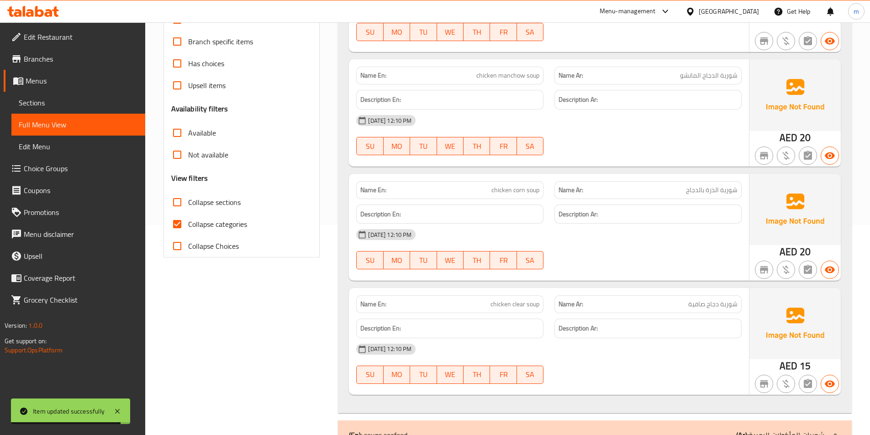
click at [204, 228] on span "Collapse categories" at bounding box center [217, 224] width 59 height 11
click at [188, 228] on input "Collapse categories" at bounding box center [177, 224] width 22 height 22
checkbox input "false"
click at [195, 204] on span "Collapse sections" at bounding box center [214, 202] width 53 height 11
click at [188, 204] on input "Collapse sections" at bounding box center [177, 202] width 22 height 22
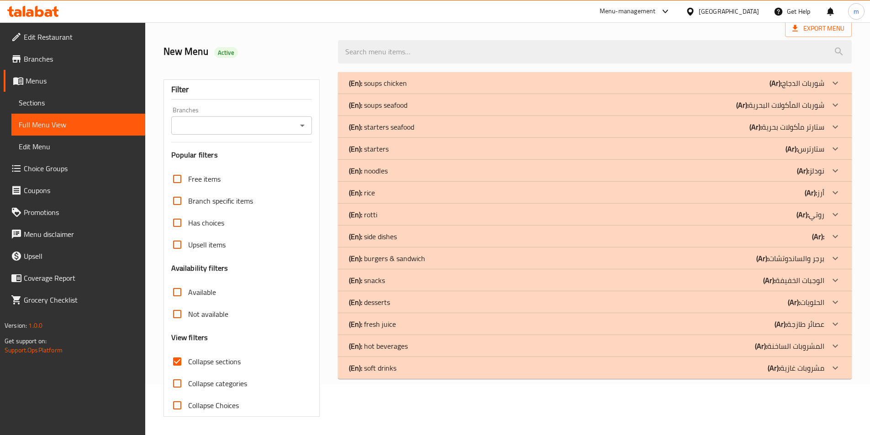
scroll to position [51, 0]
click at [753, 373] on div "(En): soft drinks (Ar): مشروبات غازية" at bounding box center [595, 368] width 514 height 22
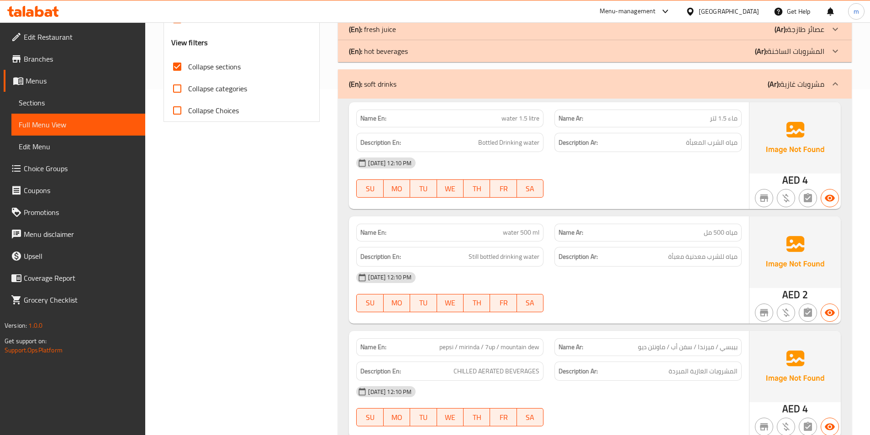
scroll to position [294, 0]
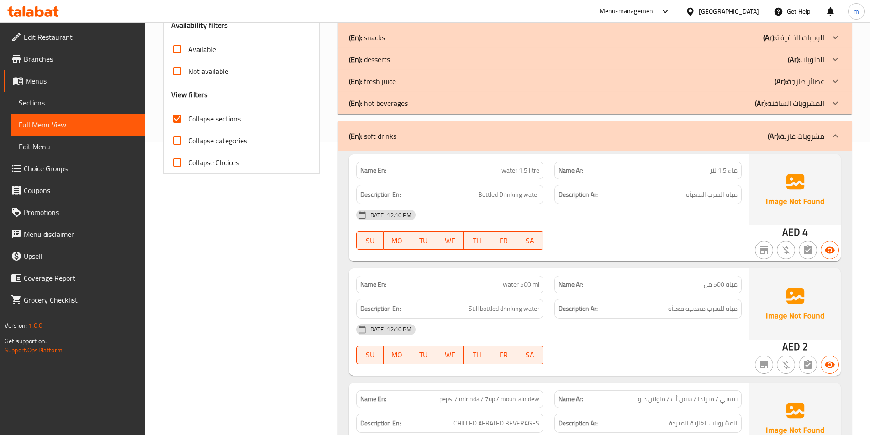
click at [215, 121] on span "Collapse sections" at bounding box center [214, 118] width 53 height 11
click at [188, 121] on input "Collapse sections" at bounding box center [177, 119] width 22 height 22
checkbox input "false"
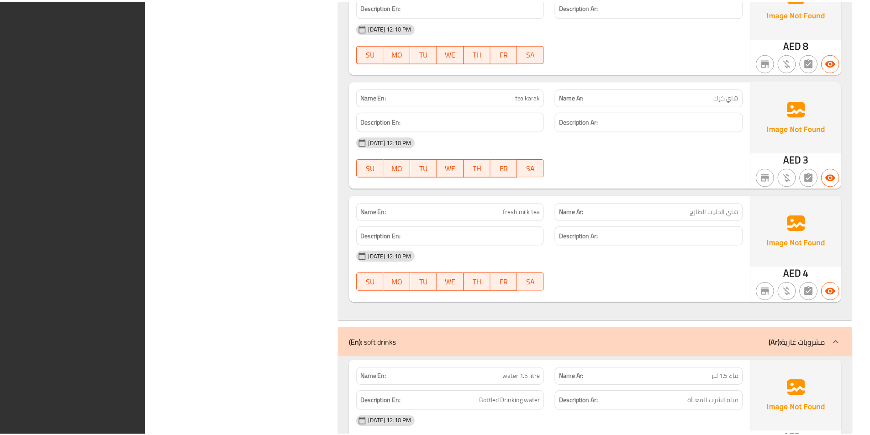
scroll to position [10255, 0]
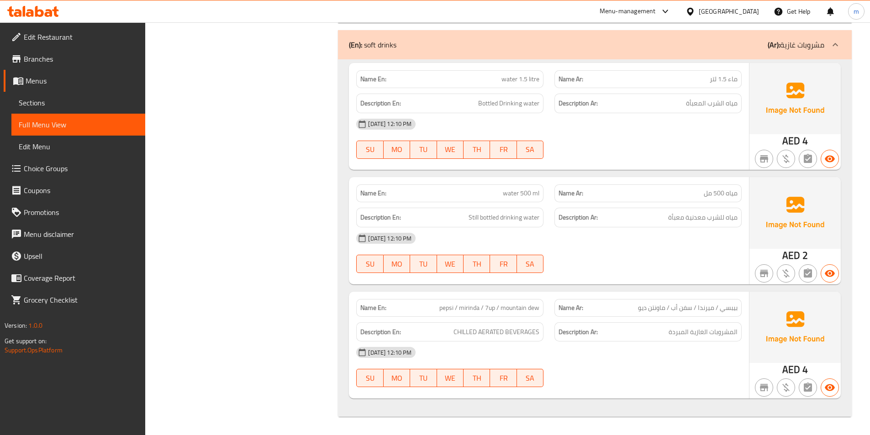
click at [59, 59] on span "Branches" at bounding box center [81, 58] width 114 height 11
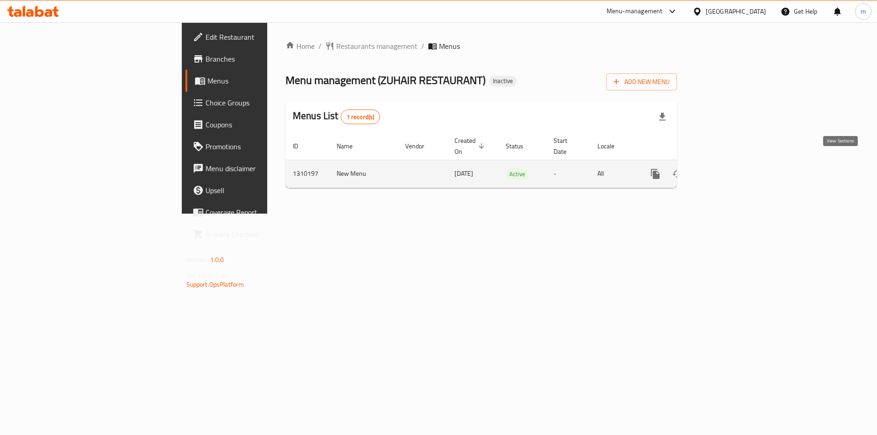
click at [726, 168] on icon "enhanced table" at bounding box center [720, 173] width 11 height 11
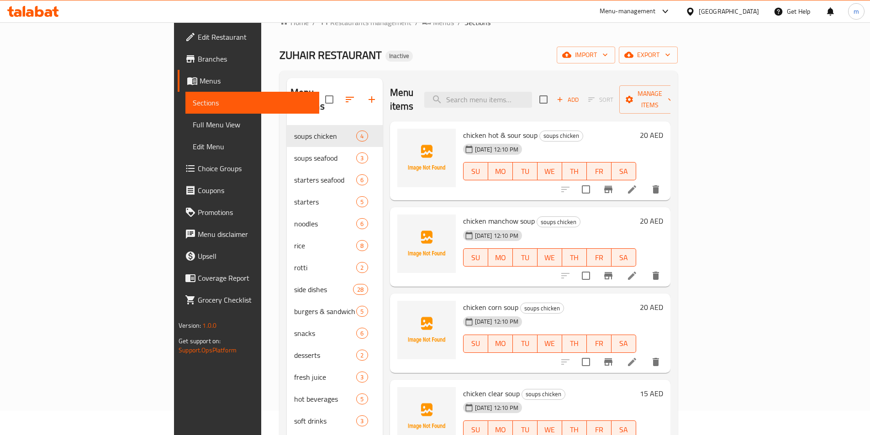
scroll to position [91, 0]
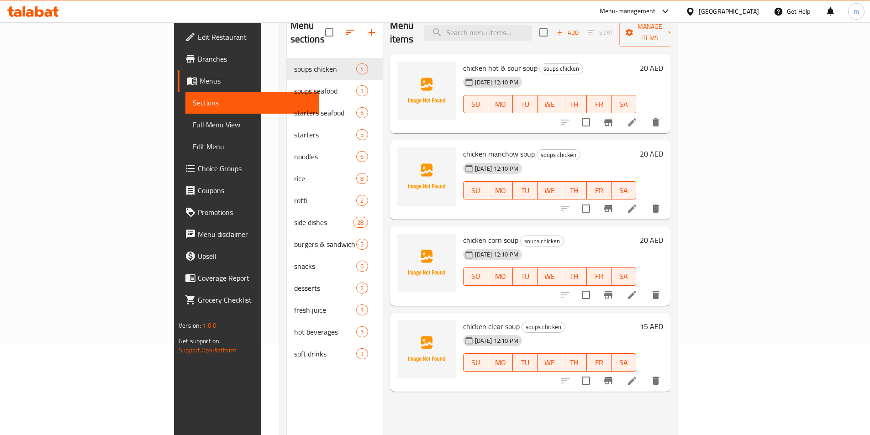
click at [185, 117] on link "Full Menu View" at bounding box center [252, 125] width 134 height 22
